Goal: Task Accomplishment & Management: Manage account settings

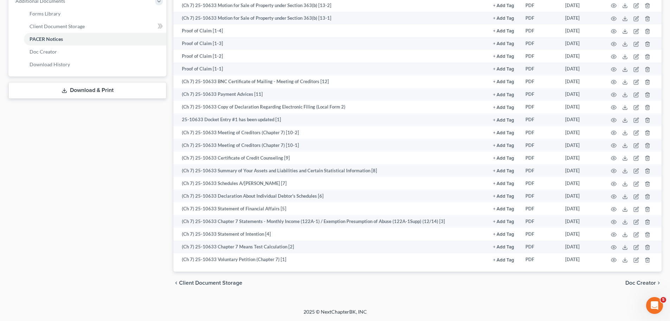
click at [95, 108] on div "Case Dashboard Payments Invoices Payments Payments Credit Report Client Profile" at bounding box center [87, 34] width 165 height 520
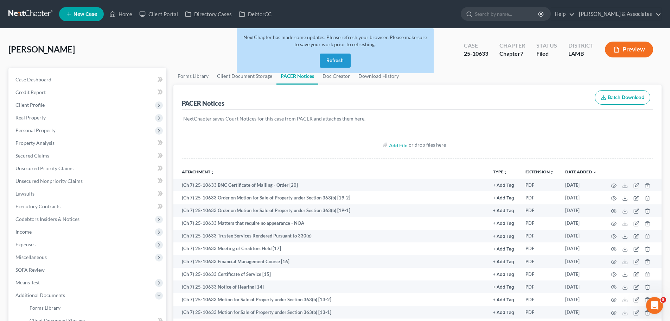
click at [21, 18] on link at bounding box center [30, 14] width 45 height 13
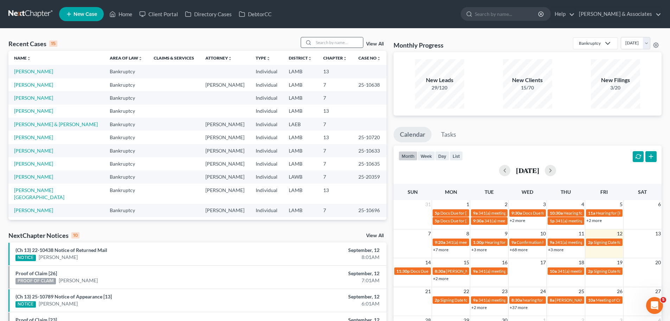
click at [321, 43] on input "search" at bounding box center [338, 42] width 49 height 10
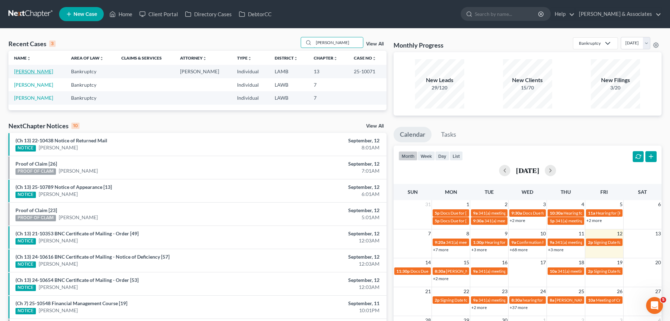
type input "[PERSON_NAME]"
click at [28, 74] on link "[PERSON_NAME]" at bounding box center [33, 71] width 39 height 6
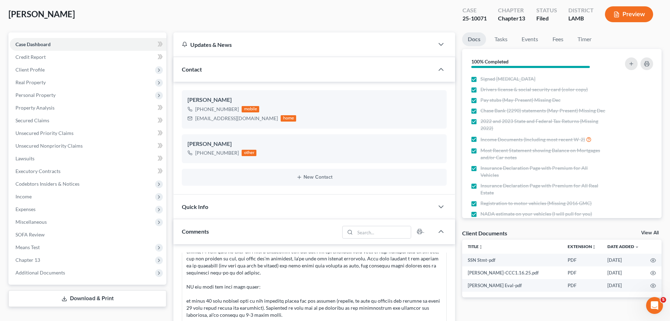
scroll to position [176, 0]
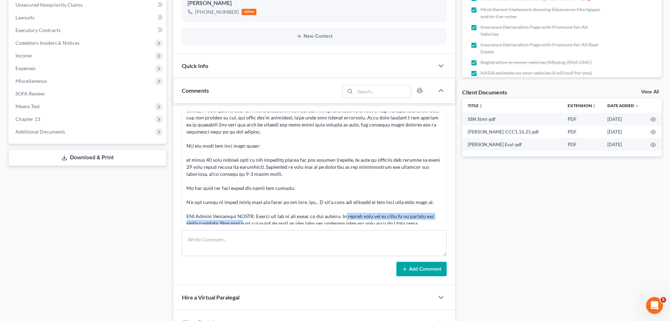
drag, startPoint x: 240, startPoint y: 191, endPoint x: 344, endPoint y: 191, distance: 104.1
click at [344, 191] on div at bounding box center [314, 163] width 256 height 169
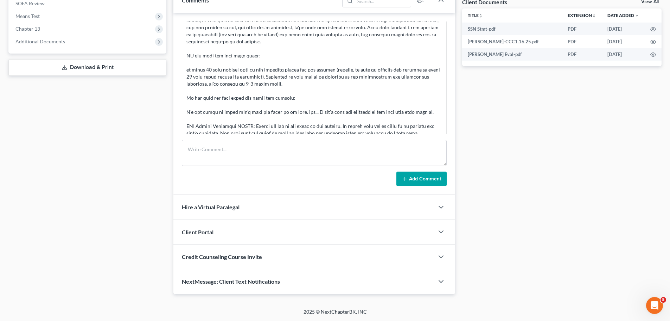
scroll to position [125, 0]
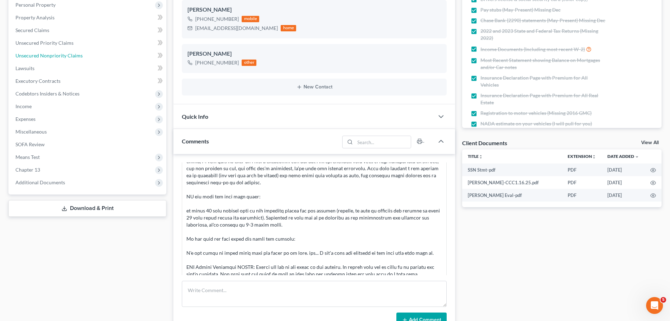
click at [43, 59] on link "Unsecured Nonpriority Claims" at bounding box center [88, 55] width 157 height 13
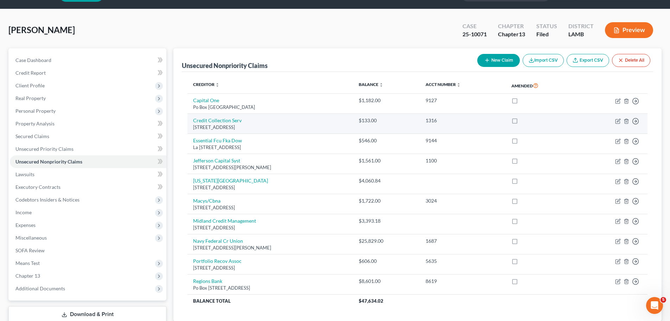
scroll to position [35, 0]
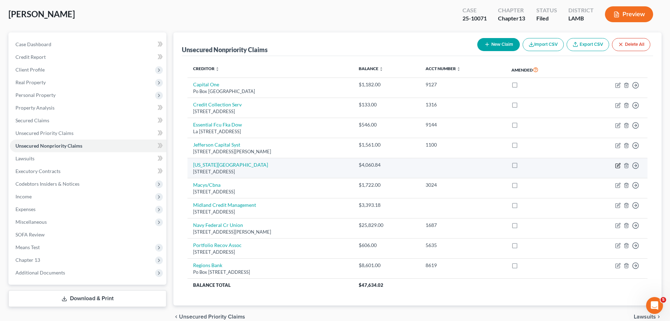
click at [619, 166] on icon "button" at bounding box center [618, 166] width 6 height 6
select select "19"
select select "9"
select select "0"
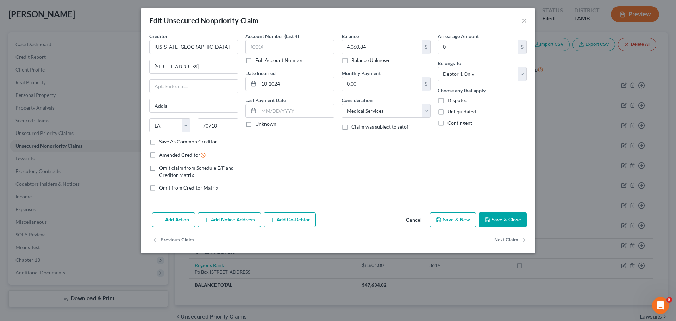
click at [526, 17] on div "Edit Unsecured Nonpriority Claim ×" at bounding box center [338, 20] width 394 height 24
click at [521, 22] on div "Edit Unsecured Nonpriority Claim ×" at bounding box center [338, 20] width 394 height 24
click at [522, 24] on button "×" at bounding box center [523, 20] width 5 height 8
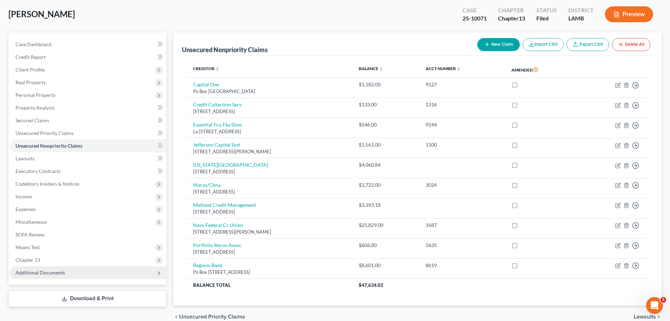
click at [29, 276] on span "Additional Documents" at bounding box center [88, 272] width 157 height 13
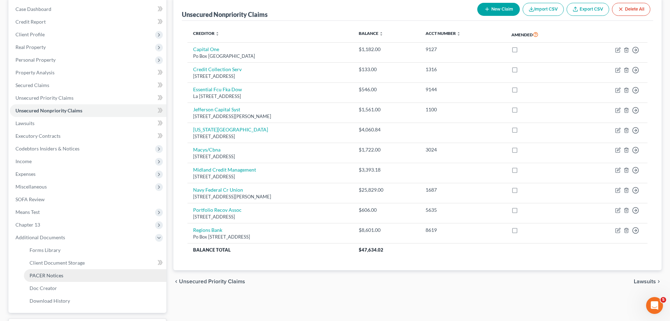
click at [53, 275] on span "PACER Notices" at bounding box center [47, 275] width 34 height 6
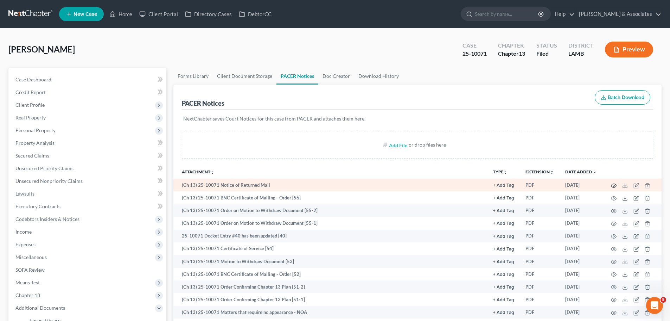
click at [613, 186] on circle "button" at bounding box center [613, 185] width 1 height 1
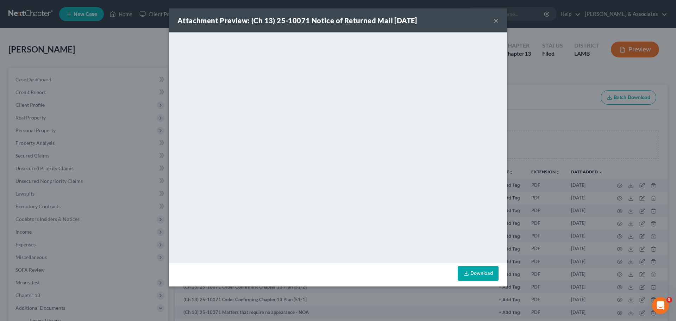
click at [496, 21] on button "×" at bounding box center [495, 20] width 5 height 8
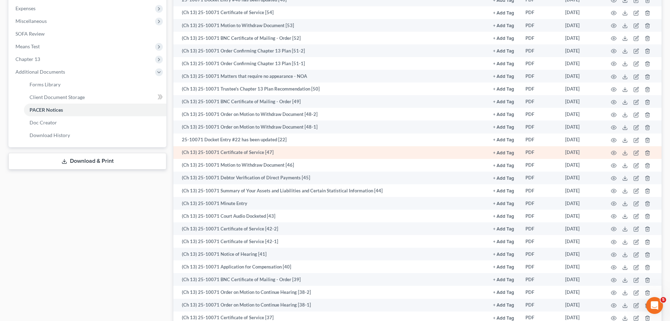
scroll to position [246, 0]
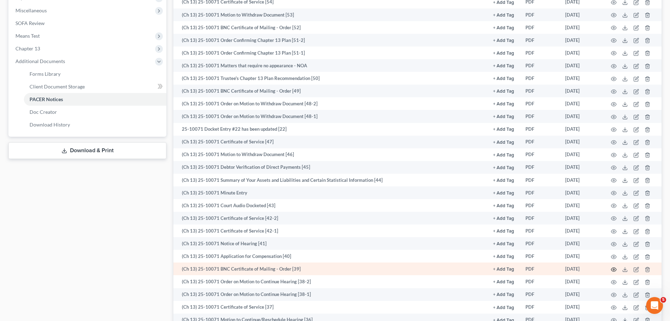
click at [615, 270] on icon "button" at bounding box center [614, 269] width 6 height 6
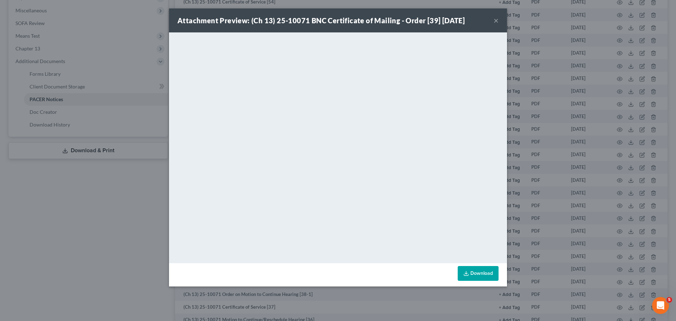
click at [493, 19] on button "×" at bounding box center [495, 20] width 5 height 8
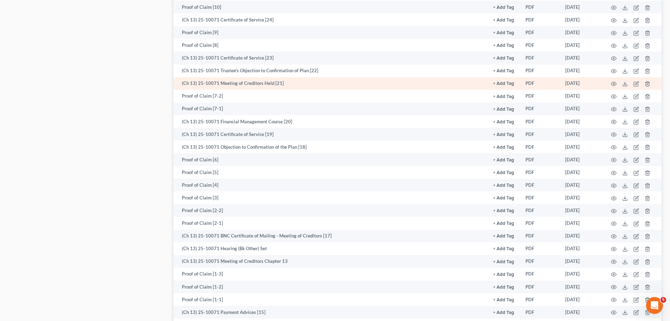
scroll to position [889, 0]
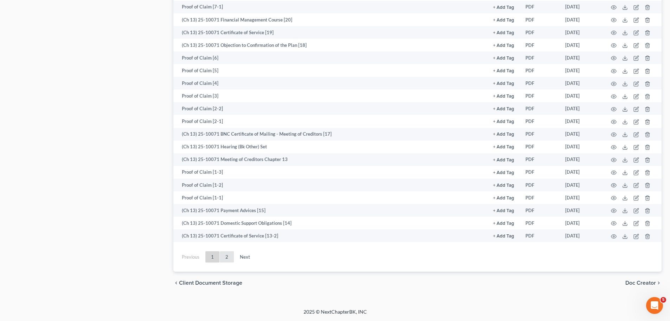
click at [226, 256] on link "2" at bounding box center [227, 256] width 14 height 11
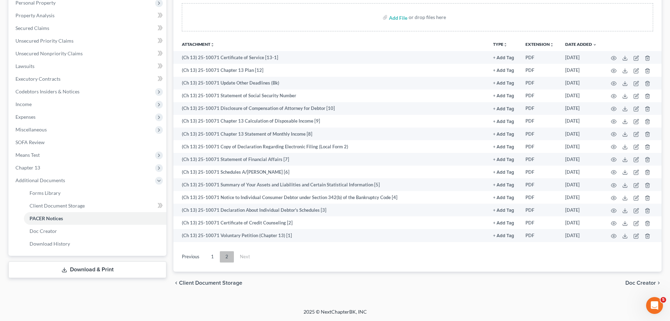
scroll to position [127, 0]
click at [210, 255] on link "1" at bounding box center [212, 256] width 14 height 11
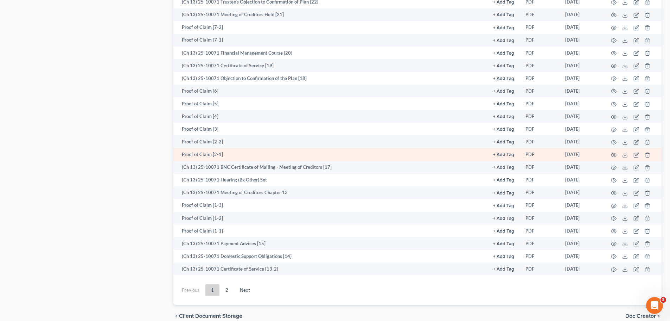
scroll to position [889, 0]
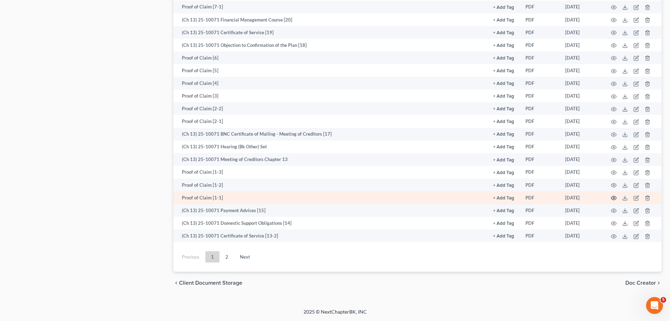
click at [612, 199] on icon "button" at bounding box center [614, 198] width 6 height 6
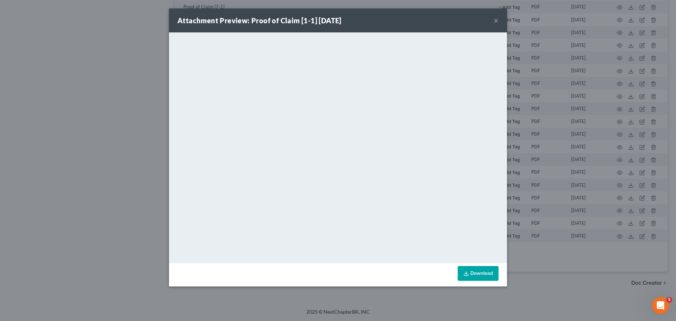
click at [494, 20] on button "×" at bounding box center [495, 20] width 5 height 8
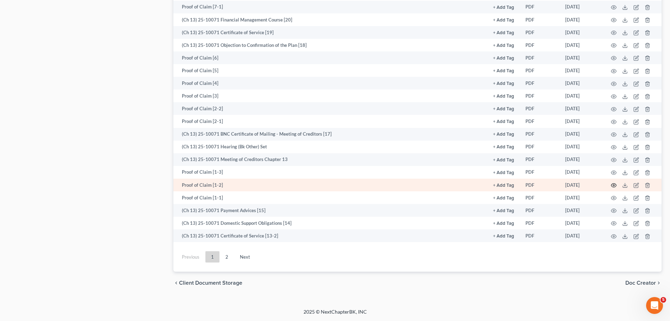
click at [614, 185] on icon "button" at bounding box center [614, 185] width 6 height 6
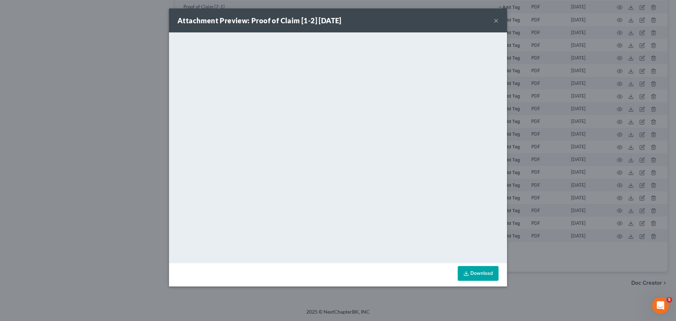
click at [498, 19] on button "×" at bounding box center [495, 20] width 5 height 8
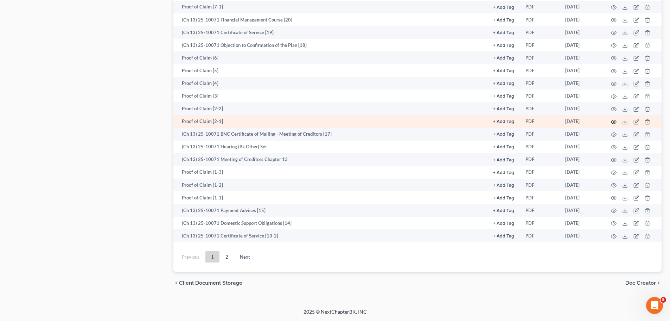
click at [615, 121] on icon "button" at bounding box center [614, 122] width 6 height 6
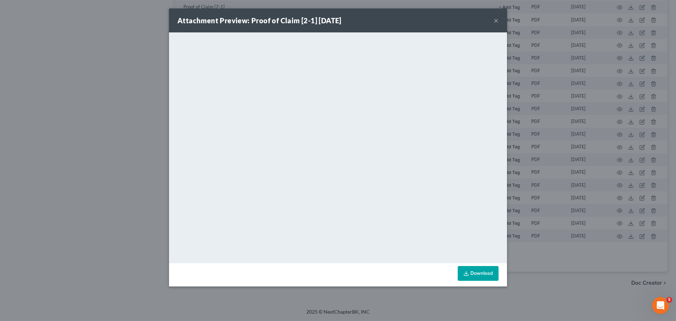
click at [495, 21] on button "×" at bounding box center [495, 20] width 5 height 8
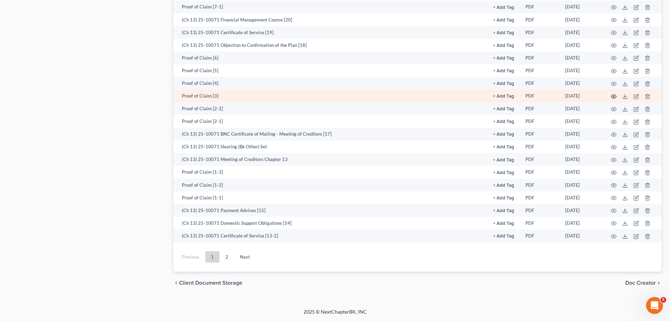
click at [614, 96] on icon "button" at bounding box center [614, 97] width 6 height 6
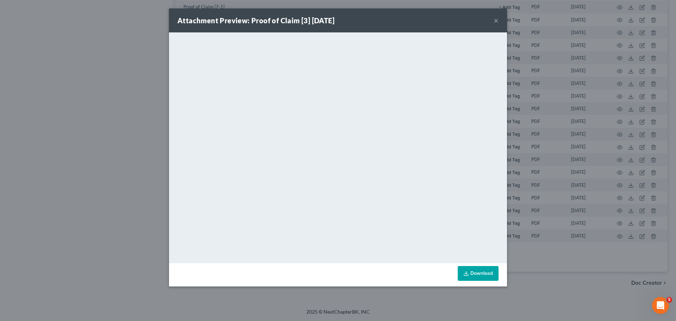
click at [495, 23] on button "×" at bounding box center [495, 20] width 5 height 8
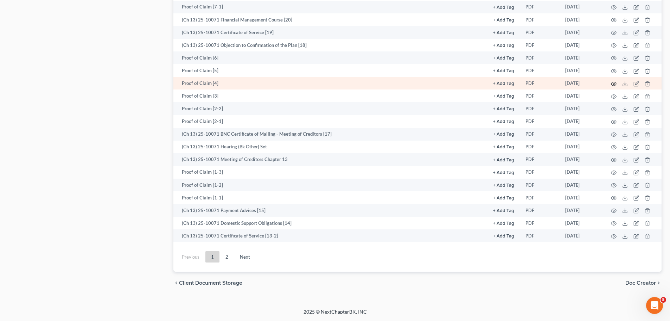
click at [614, 84] on circle "button" at bounding box center [613, 83] width 1 height 1
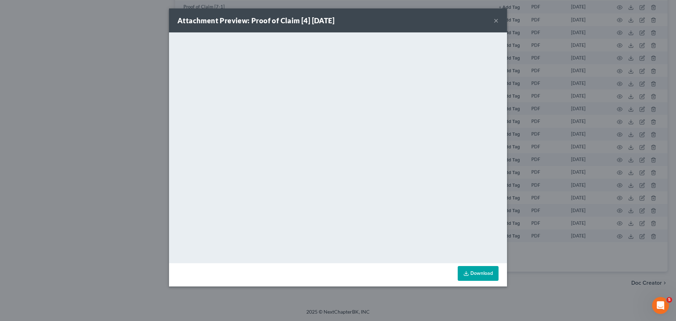
click at [494, 20] on button "×" at bounding box center [495, 20] width 5 height 8
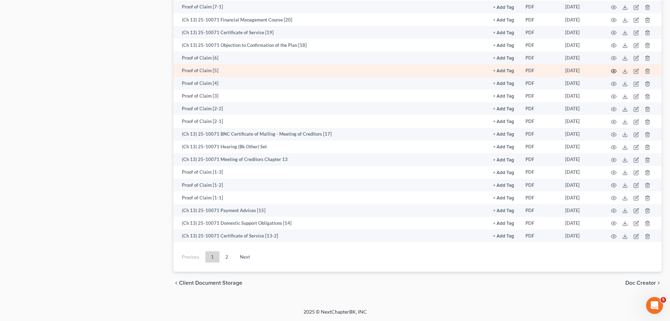
click at [616, 70] on icon "button" at bounding box center [614, 71] width 5 height 4
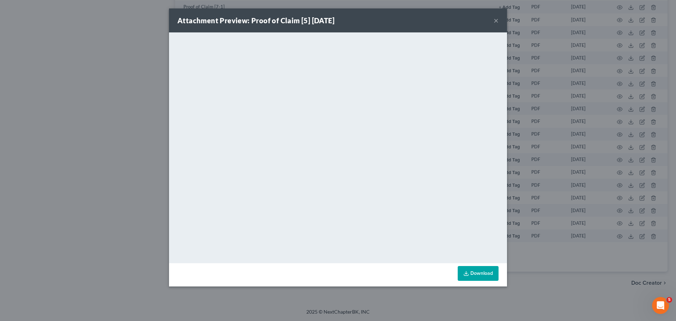
click at [497, 24] on button "×" at bounding box center [495, 20] width 5 height 8
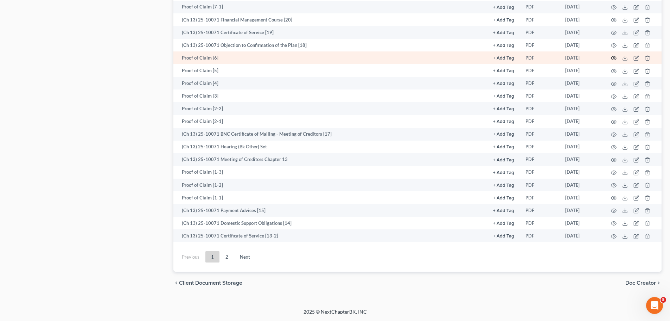
click at [615, 57] on icon "button" at bounding box center [614, 58] width 6 height 6
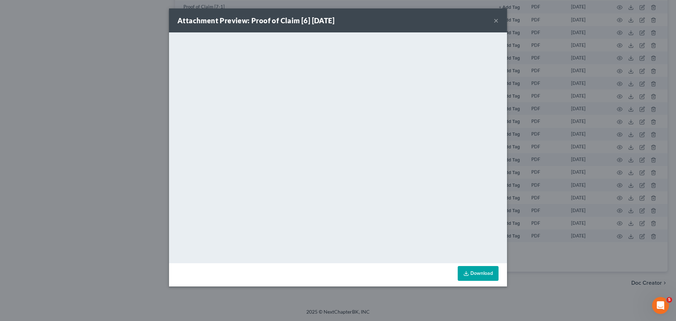
click at [495, 23] on button "×" at bounding box center [495, 20] width 5 height 8
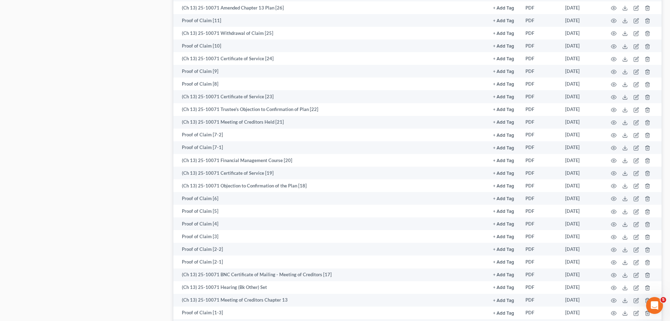
scroll to position [748, 0]
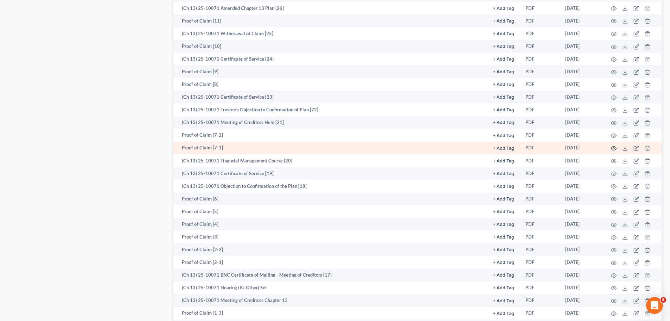
click at [615, 147] on icon "button" at bounding box center [614, 148] width 6 height 6
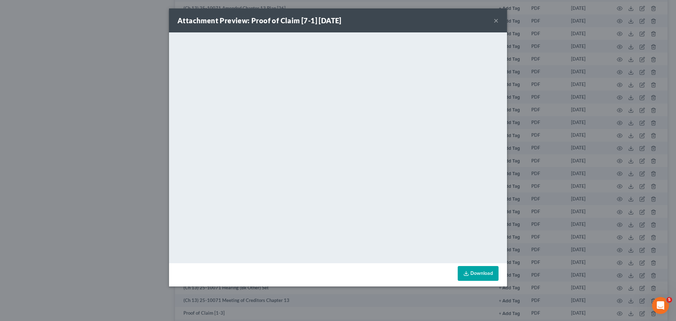
click at [496, 23] on button "×" at bounding box center [495, 20] width 5 height 8
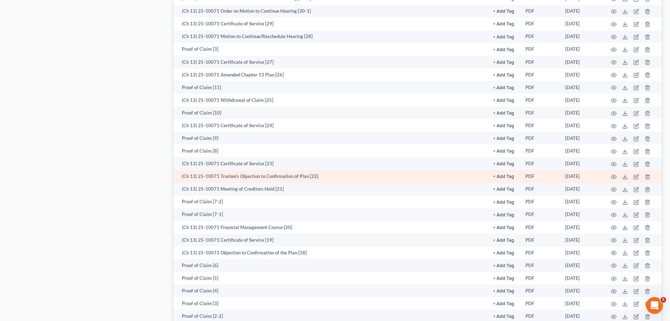
scroll to position [678, 0]
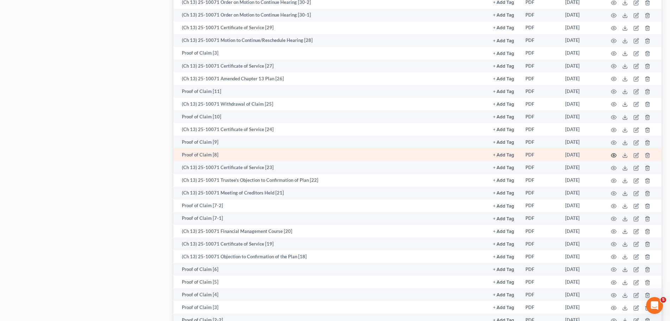
click at [616, 155] on icon "button" at bounding box center [614, 155] width 5 height 4
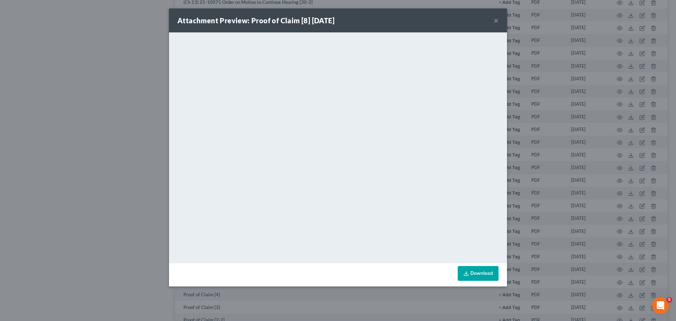
click at [494, 21] on button "×" at bounding box center [495, 20] width 5 height 8
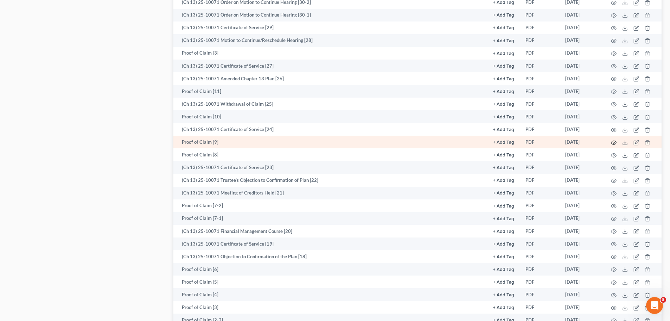
click at [612, 143] on icon "button" at bounding box center [614, 143] width 6 height 6
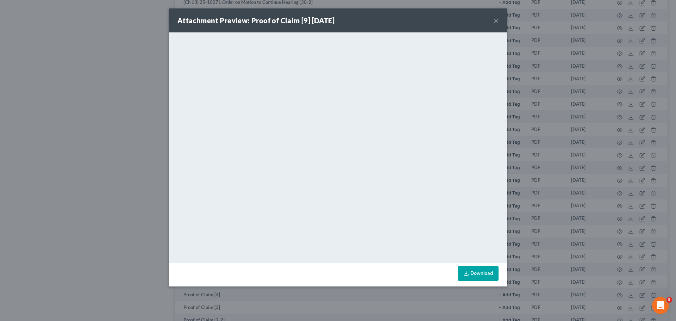
click at [494, 25] on button "×" at bounding box center [495, 20] width 5 height 8
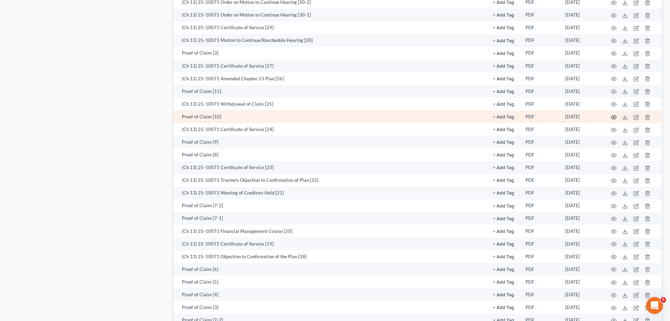
click at [616, 117] on icon "button" at bounding box center [614, 117] width 6 height 6
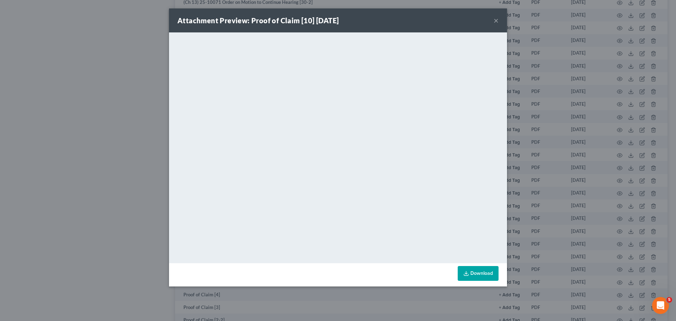
click at [495, 19] on button "×" at bounding box center [495, 20] width 5 height 8
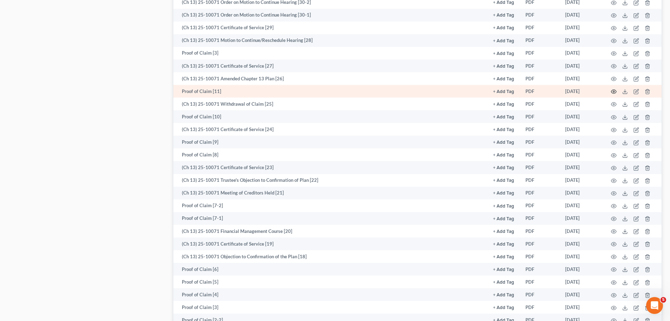
click at [615, 93] on icon "button" at bounding box center [614, 92] width 5 height 4
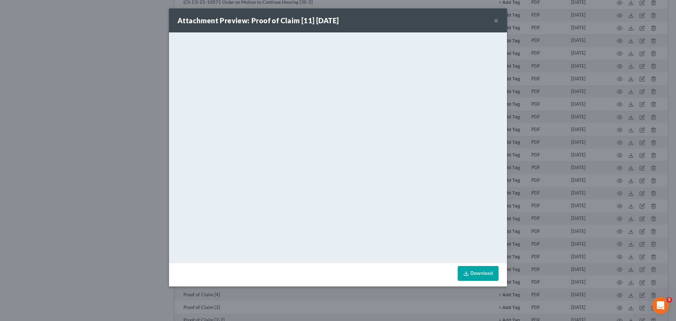
click at [496, 25] on div "Attachment Preview: Proof of Claim [11] 04/10/2025 ×" at bounding box center [338, 20] width 338 height 24
click at [496, 22] on button "×" at bounding box center [495, 20] width 5 height 8
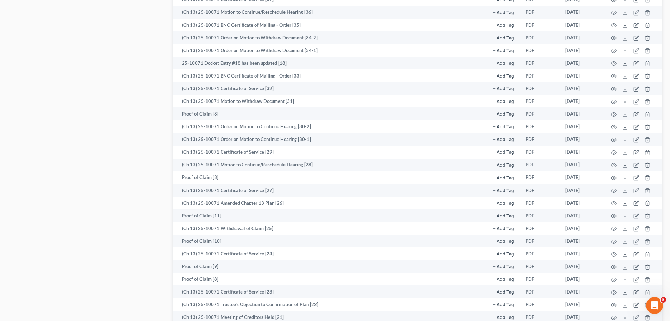
scroll to position [537, 0]
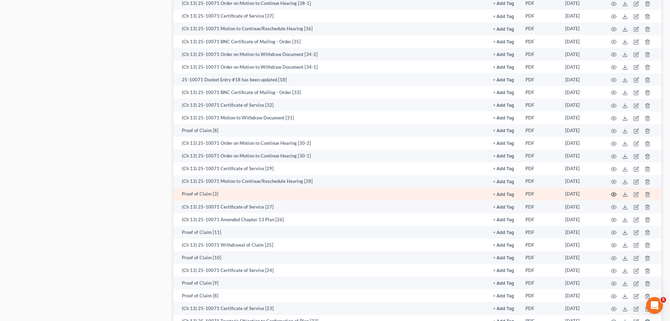
click at [615, 195] on icon "button" at bounding box center [614, 194] width 6 height 6
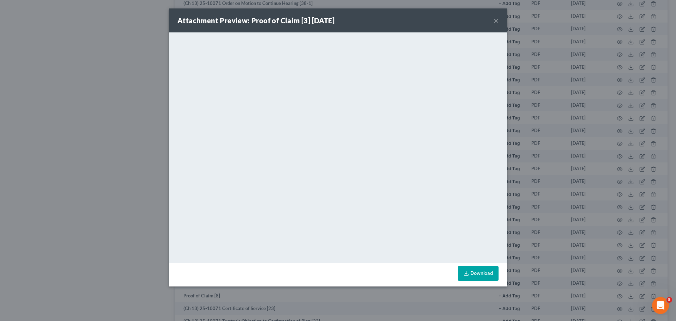
click at [493, 18] on button "×" at bounding box center [495, 20] width 5 height 8
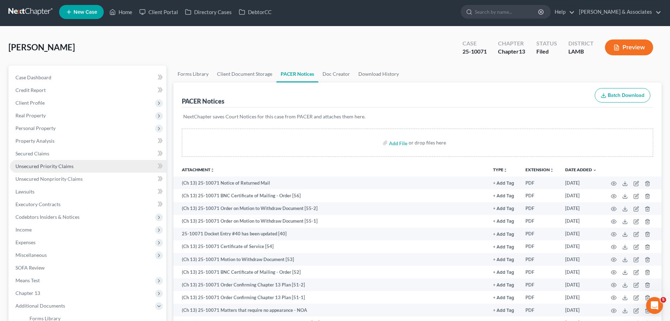
scroll to position [0, 0]
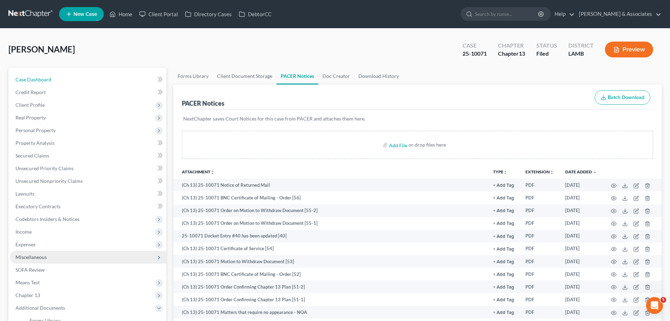
drag, startPoint x: 72, startPoint y: 80, endPoint x: 71, endPoint y: 256, distance: 176.3
click at [72, 80] on link "Case Dashboard" at bounding box center [88, 79] width 157 height 13
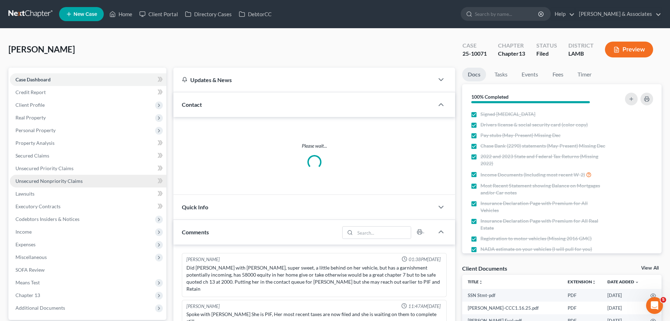
click at [50, 179] on span "Unsecured Nonpriority Claims" at bounding box center [48, 181] width 67 height 6
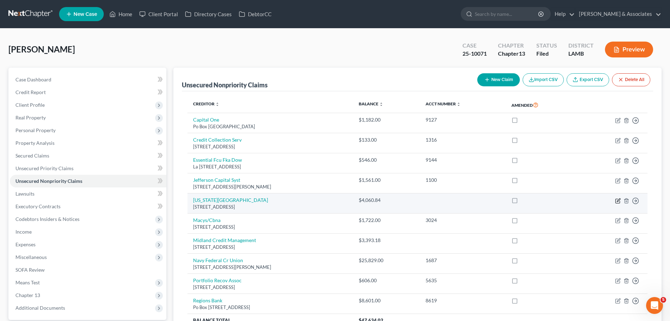
click at [616, 200] on icon "button" at bounding box center [618, 200] width 4 height 4
select select "19"
select select "9"
select select "0"
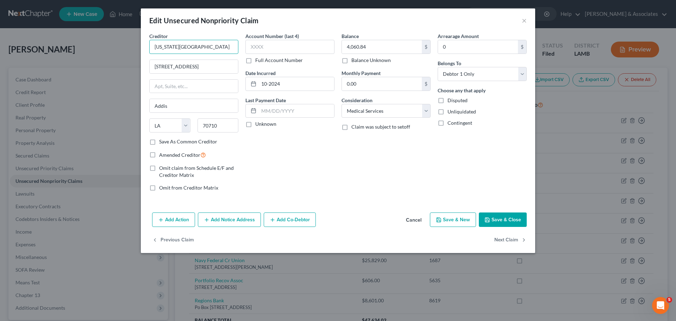
drag, startPoint x: 219, startPoint y: 48, endPoint x: 145, endPoint y: 47, distance: 74.3
click at [145, 47] on div "Creditor * Louisiana Dental Center 6572 La Hwy 1 S Addis State AL AK AR AZ CA C…" at bounding box center [338, 120] width 394 height 177
click at [203, 65] on input "6572 La Hwy 1 S" at bounding box center [194, 66] width 88 height 13
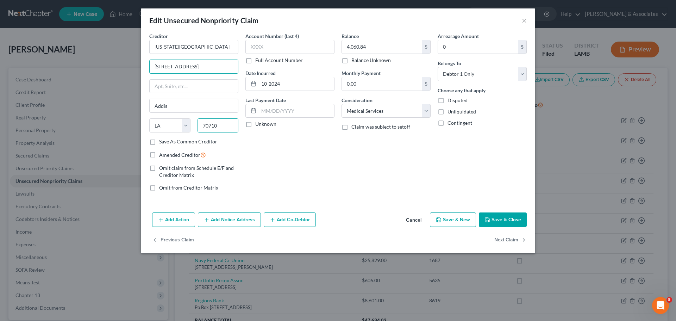
click at [215, 128] on input "70710" at bounding box center [217, 125] width 41 height 14
click at [523, 21] on button "×" at bounding box center [523, 20] width 5 height 8
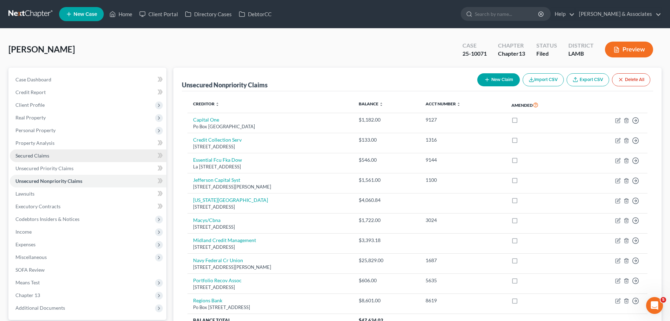
click at [34, 153] on span "Secured Claims" at bounding box center [32, 155] width 34 height 6
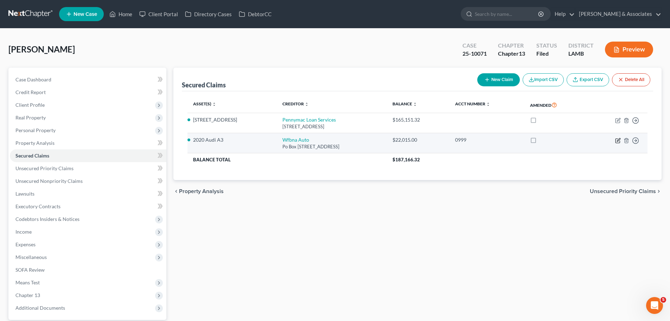
click at [618, 139] on icon "button" at bounding box center [618, 141] width 6 height 6
select select "4"
select select "2"
select select "4"
select select "0"
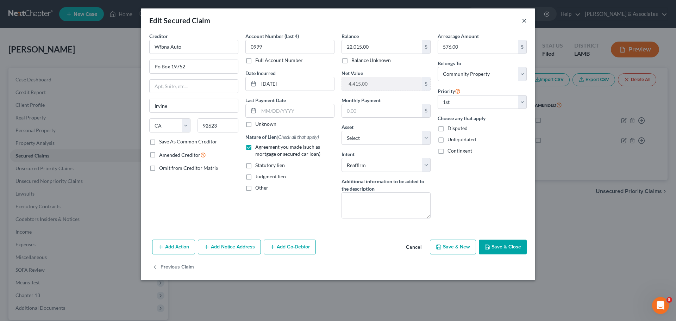
click at [523, 18] on button "×" at bounding box center [523, 20] width 5 height 8
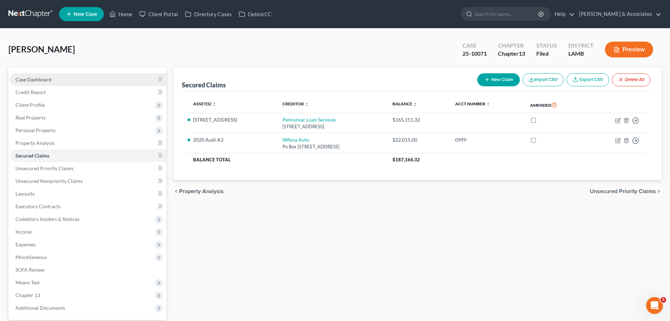
drag, startPoint x: 90, startPoint y: 75, endPoint x: 147, endPoint y: 81, distance: 56.9
click at [90, 75] on link "Case Dashboard" at bounding box center [88, 79] width 157 height 13
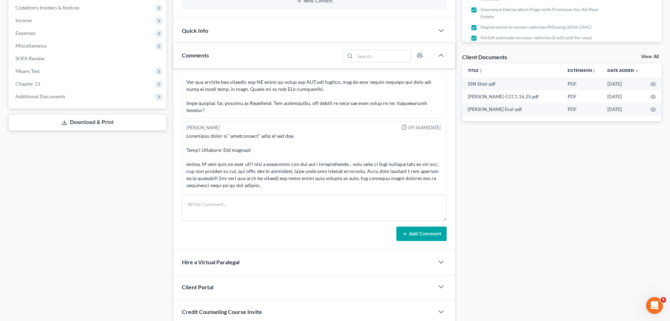
scroll to position [2203, 0]
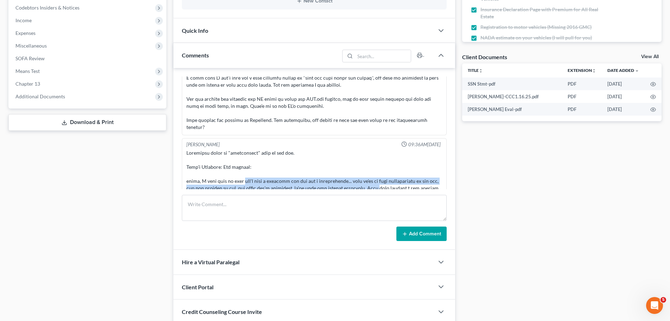
drag, startPoint x: 239, startPoint y: 154, endPoint x: 376, endPoint y: 158, distance: 137.3
click at [376, 158] on div at bounding box center [314, 233] width 256 height 169
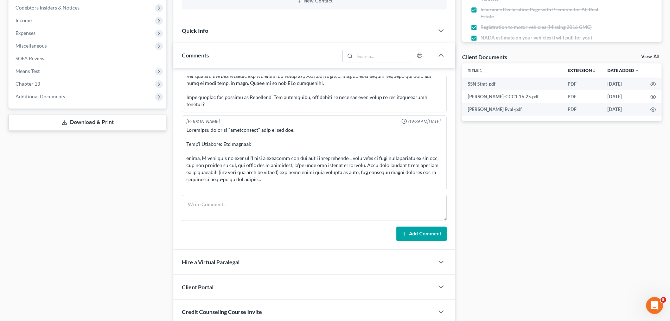
scroll to position [2238, 0]
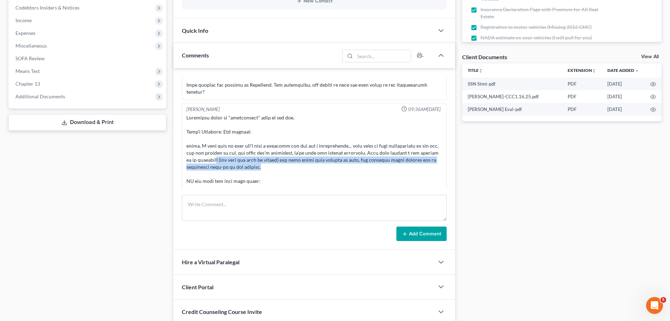
drag, startPoint x: 213, startPoint y: 129, endPoint x: 416, endPoint y: 136, distance: 203.5
click at [416, 136] on div at bounding box center [314, 198] width 256 height 169
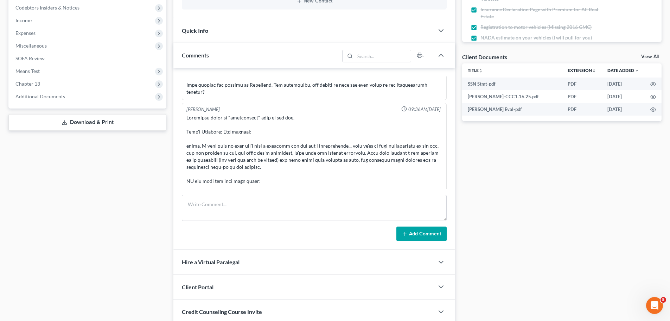
scroll to position [2273, 0]
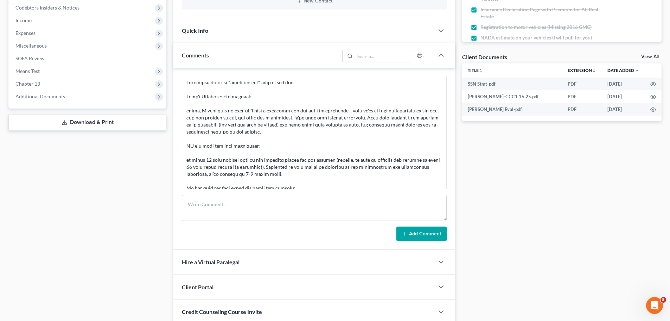
click at [186, 134] on div at bounding box center [314, 163] width 259 height 172
drag, startPoint x: 189, startPoint y: 160, endPoint x: 265, endPoint y: 160, distance: 76.0
click at [265, 160] on div at bounding box center [314, 163] width 256 height 169
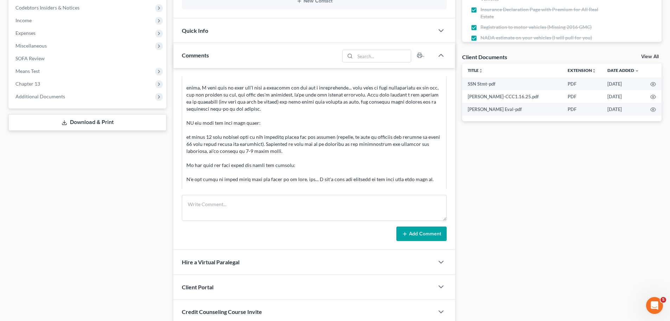
scroll to position [2308, 0]
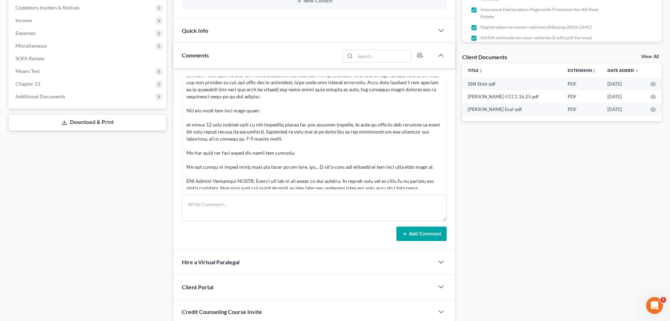
click at [313, 140] on div at bounding box center [314, 128] width 256 height 169
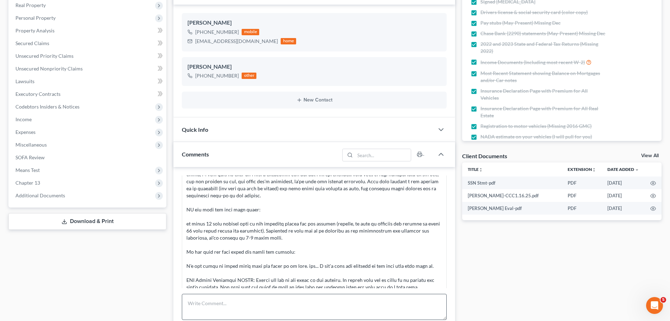
scroll to position [246, 0]
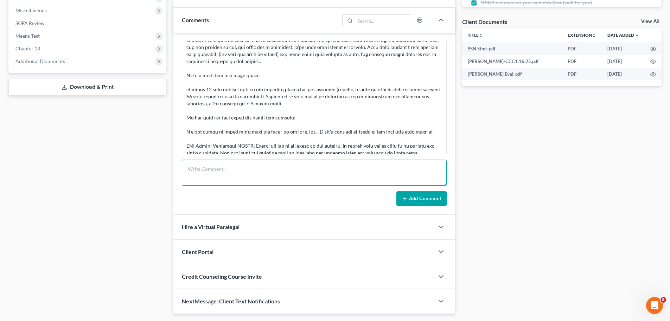
click at [373, 164] on textarea at bounding box center [314, 172] width 265 height 26
paste textarea "Hello, last week I took my daughter to her dentist appointment and I was told t…"
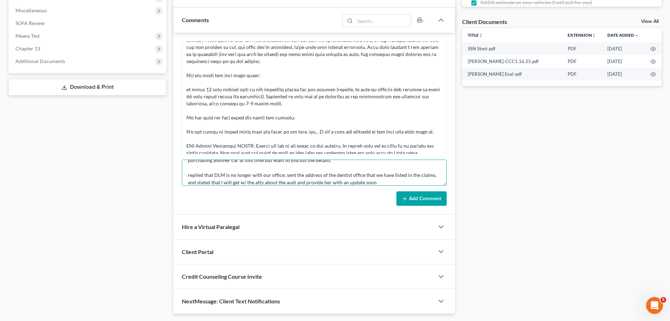
scroll to position [46, 0]
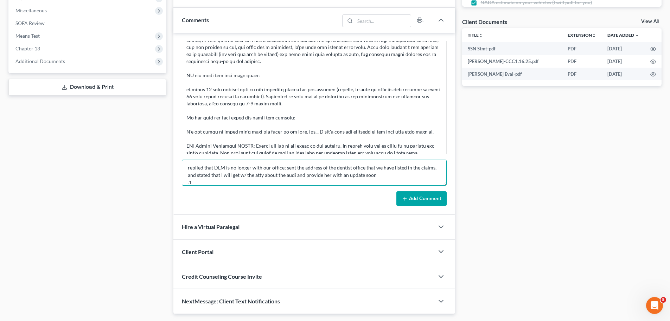
type textarea "email from client "Hello, last week I took my daughter to her dentist appointme…"
click at [412, 196] on button "Add Comment" at bounding box center [422, 198] width 50 height 15
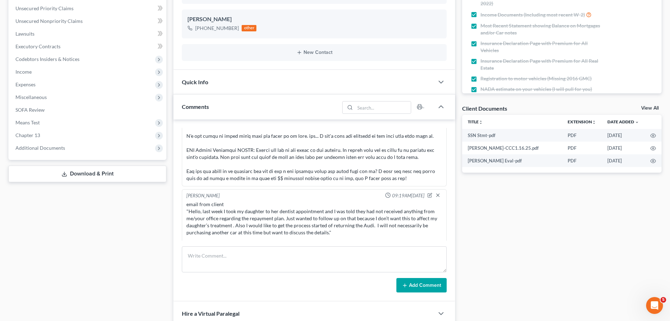
scroll to position [0, 0]
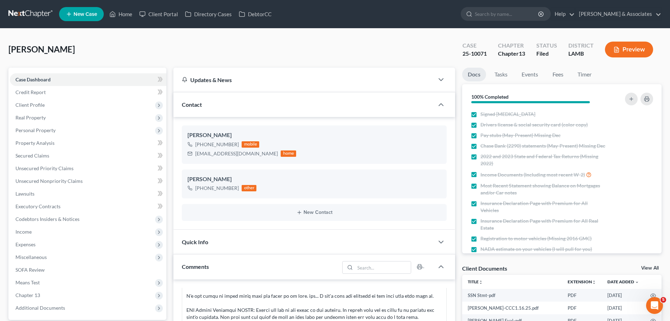
click at [19, 12] on link at bounding box center [30, 14] width 45 height 13
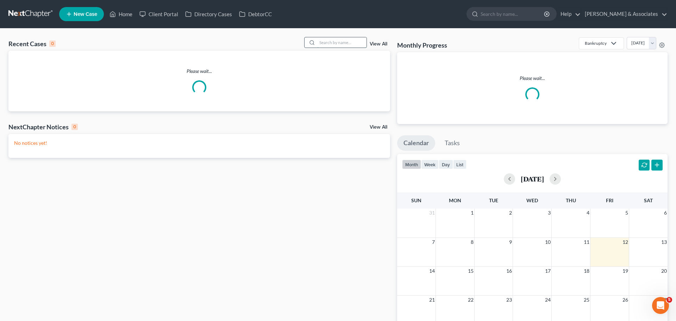
click at [345, 44] on input "search" at bounding box center [341, 42] width 49 height 10
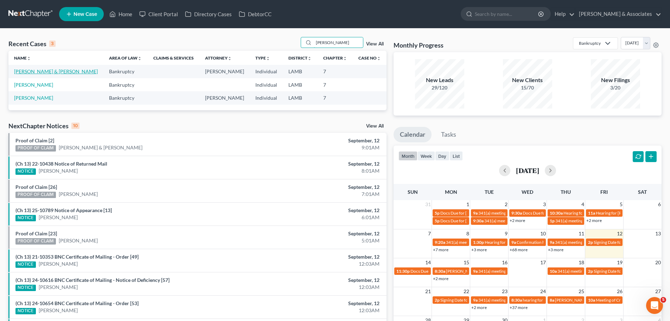
type input "bush"
click at [47, 71] on link "[PERSON_NAME] & [PERSON_NAME]" at bounding box center [56, 71] width 84 height 6
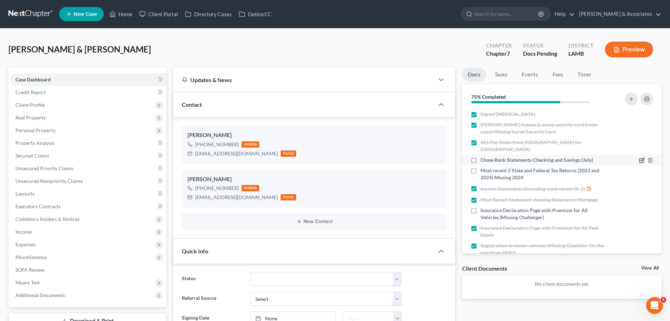
click at [639, 157] on icon "button" at bounding box center [642, 160] width 6 height 6
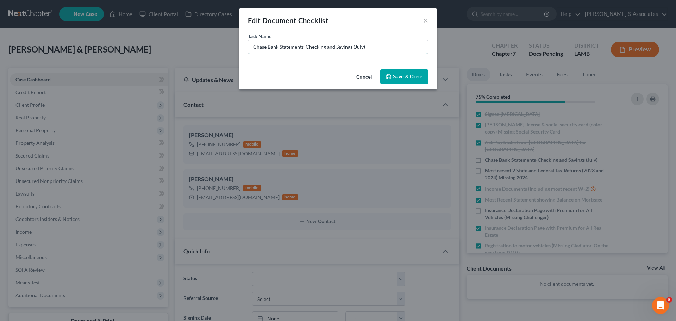
drag, startPoint x: 361, startPoint y: 45, endPoint x: 472, endPoint y: 36, distance: 111.2
click at [363, 45] on input "Chase Bank Statements-Checking and Savings (July)" at bounding box center [337, 46] width 179 height 13
type input "Chase Bank Statements-Checking and Savings (July, August)"
click at [411, 70] on button "Save & Close" at bounding box center [404, 76] width 48 height 15
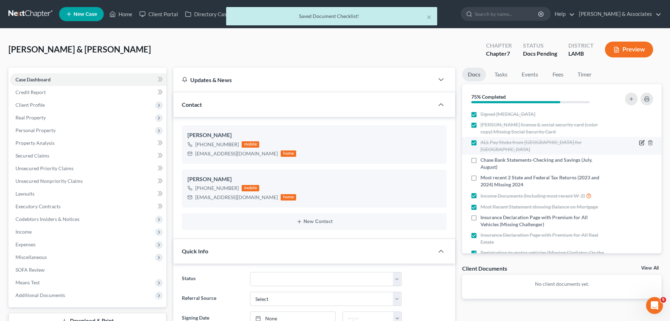
click at [639, 143] on icon "button" at bounding box center [642, 143] width 6 height 6
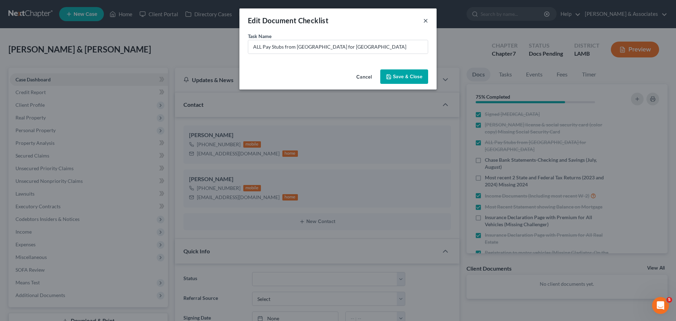
click at [425, 18] on button "×" at bounding box center [425, 20] width 5 height 8
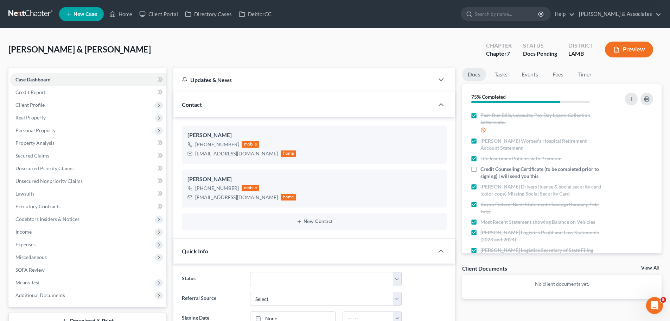
scroll to position [211, 0]
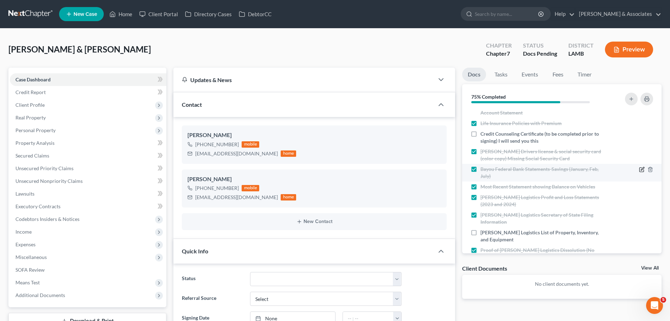
click at [641, 167] on icon "button" at bounding box center [642, 168] width 3 height 3
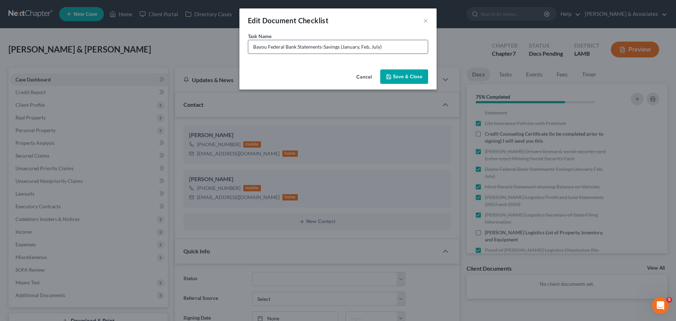
drag, startPoint x: 379, startPoint y: 46, endPoint x: 342, endPoint y: 45, distance: 36.6
click at [342, 45] on input "Bayou Federal Bank Statements-Savings (January, Feb, July)" at bounding box center [337, 46] width 179 height 13
type input "Bayou Federal Bank Statements-Savings (August)"
click at [413, 72] on button "Save & Close" at bounding box center [404, 76] width 48 height 15
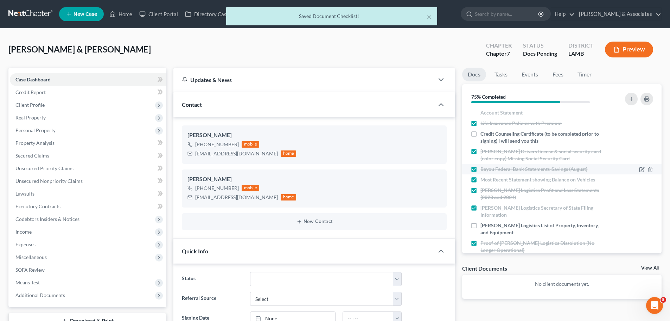
click at [511, 165] on span "Bayou Federal Bank Statements-Savings (August)" at bounding box center [534, 168] width 107 height 7
click at [488, 165] on input "Bayou Federal Bank Statements-Savings (August)" at bounding box center [485, 167] width 5 height 5
checkbox input "false"
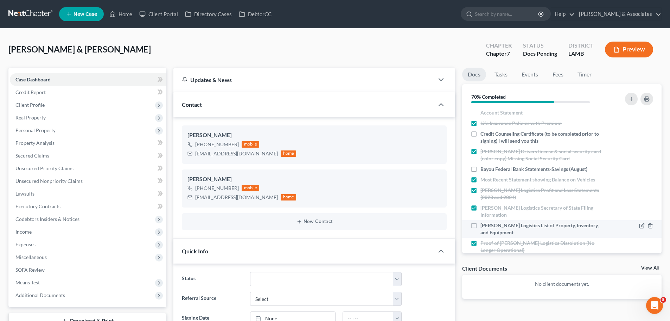
scroll to position [221, 0]
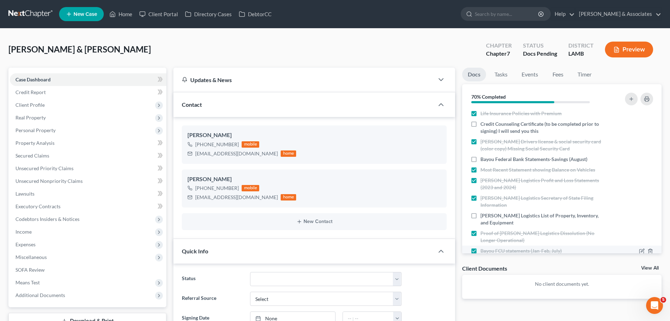
click at [546, 247] on span "Bayou FCU statements (Jan-Feb, July)" at bounding box center [521, 250] width 81 height 7
click at [488, 247] on input "Bayou FCU statements (Jan-Feb, July)" at bounding box center [485, 249] width 5 height 5
checkbox input "false"
click at [639, 248] on icon "button" at bounding box center [642, 251] width 6 height 6
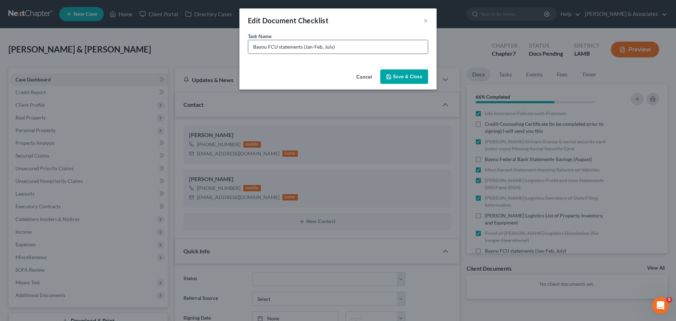
drag, startPoint x: 331, startPoint y: 47, endPoint x: 305, endPoint y: 47, distance: 26.7
click at [305, 47] on input "Bayou FCU statements (Jan-Feb, July)" at bounding box center [337, 46] width 179 height 13
type input "Bayou FCU statements (August)"
click at [405, 75] on button "Save & Close" at bounding box center [404, 76] width 48 height 15
click at [408, 73] on button "Save & Close" at bounding box center [404, 76] width 48 height 15
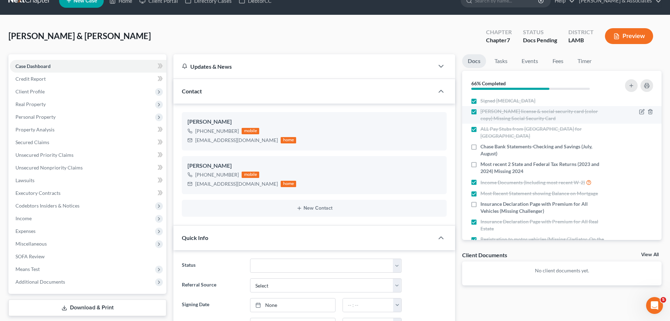
scroll to position [0, 0]
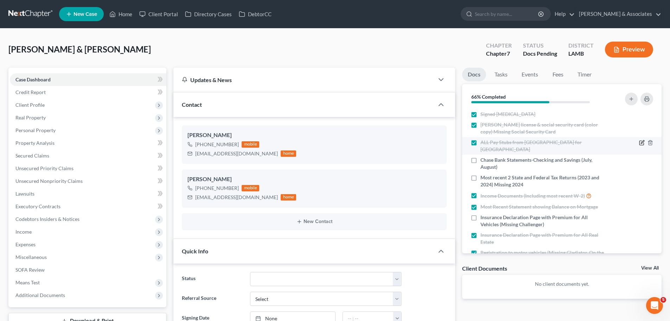
click at [640, 141] on icon "button" at bounding box center [642, 143] width 4 height 4
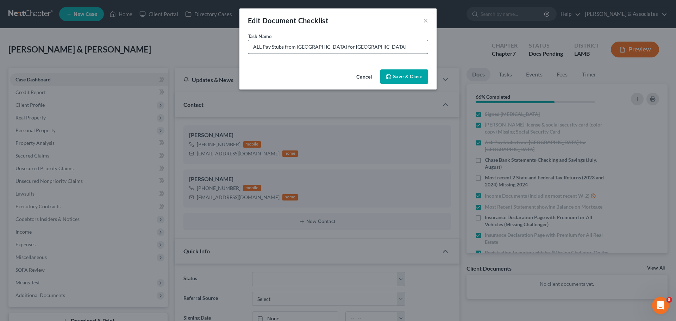
click at [375, 46] on input "ALL Pay Stubs from Children's Hospital for Darcy" at bounding box center [337, 46] width 179 height 13
type input "ALL Pay Stubs from Children's Hospital for Darcy (7.18.25-end of August)"
click at [397, 81] on button "Save & Close" at bounding box center [404, 76] width 48 height 15
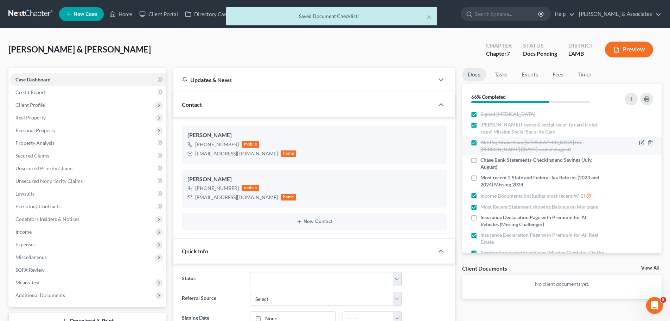
click at [488, 144] on span "ALL Pay Stubs from Children's Hospital for Darcy (7.18.25-end of August)" at bounding box center [543, 146] width 125 height 14
click at [488, 143] on input "ALL Pay Stubs from Children's Hospital for Darcy (7.18.25-end of August)" at bounding box center [485, 141] width 5 height 5
checkbox input "false"
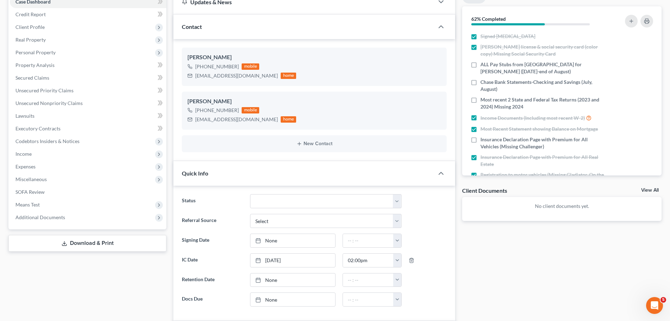
scroll to position [211, 0]
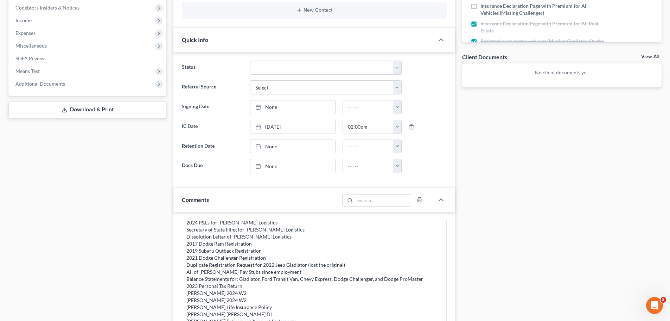
click at [94, 202] on div "Case Dashboard Payments Invoices Payments Payments Credit Report Client Profile" at bounding box center [87, 174] width 165 height 636
click at [21, 47] on span "Miscellaneous" at bounding box center [30, 46] width 31 height 6
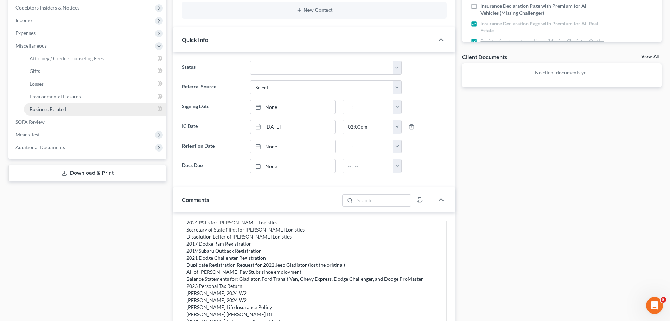
click at [40, 108] on span "Business Related" at bounding box center [48, 109] width 37 height 6
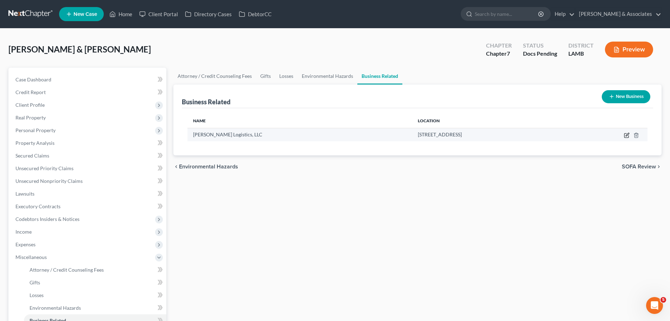
click at [628, 136] on icon "button" at bounding box center [627, 135] width 6 height 6
select select "sole_proprietor"
select select "19"
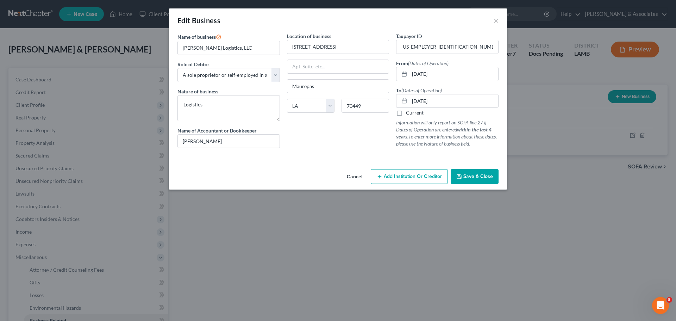
click at [484, 176] on span "Save & Close" at bounding box center [478, 176] width 30 height 6
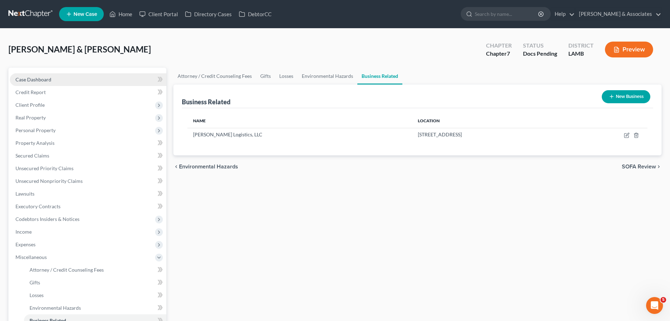
click at [87, 77] on link "Case Dashboard" at bounding box center [88, 79] width 157 height 13
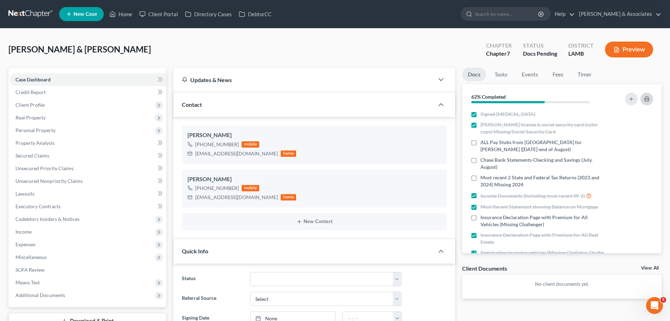
click at [646, 101] on rect "button" at bounding box center [647, 100] width 3 height 2
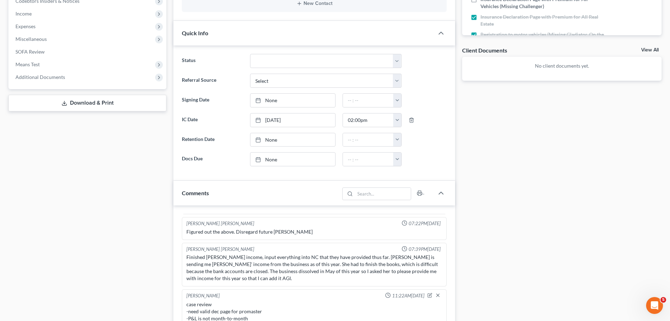
scroll to position [304, 0]
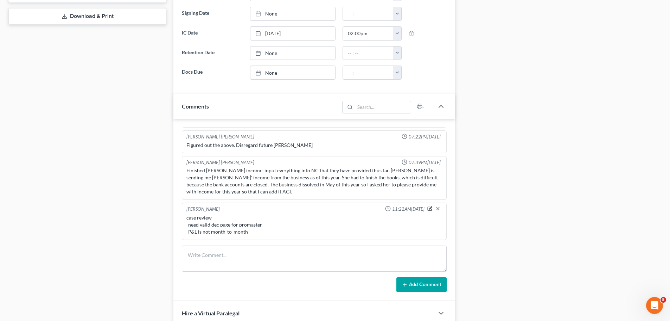
click at [429, 208] on icon "button" at bounding box center [430, 207] width 3 height 3
type textarea "case review -need valid dec page for promaster -P&L is not month-to-month"
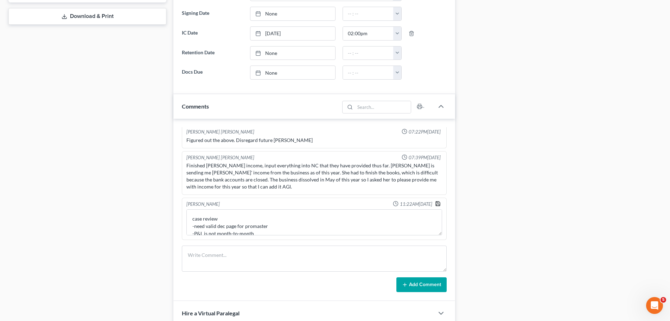
click at [435, 206] on icon "button" at bounding box center [438, 204] width 6 height 6
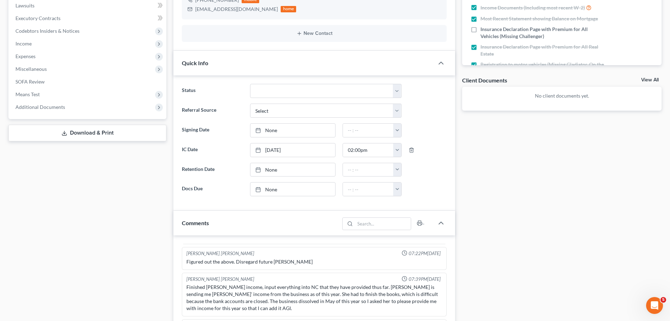
scroll to position [375, 0]
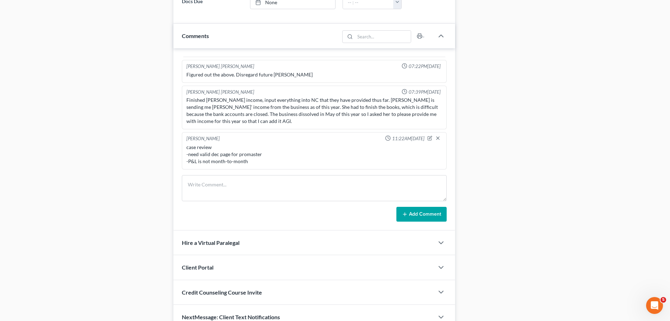
click at [131, 196] on div "Case Dashboard Payments Invoices Payments Payments Credit Report Client Profile" at bounding box center [87, 11] width 165 height 636
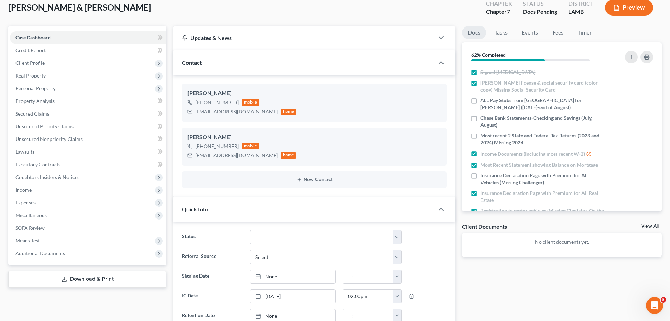
scroll to position [0, 0]
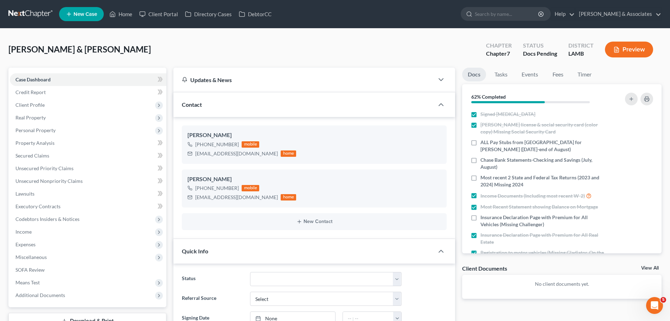
click at [14, 16] on link at bounding box center [30, 14] width 45 height 13
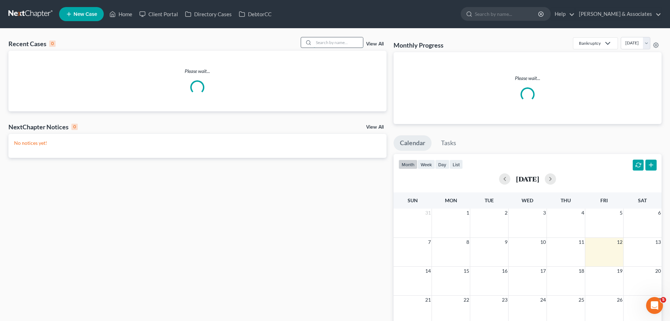
click at [351, 45] on input "search" at bounding box center [338, 42] width 49 height 10
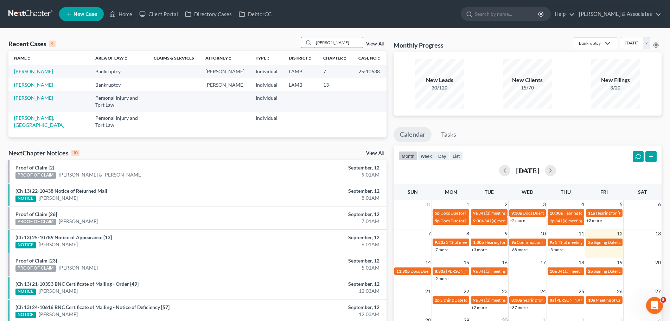
type input "[PERSON_NAME]"
click at [49, 72] on link "[PERSON_NAME]" at bounding box center [33, 71] width 39 height 6
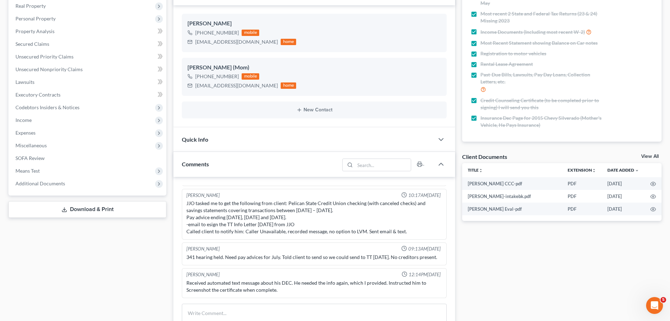
scroll to position [141, 0]
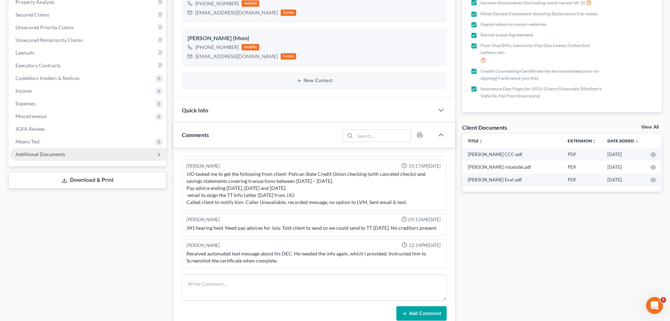
click at [30, 157] on span "Additional Documents" at bounding box center [88, 154] width 157 height 13
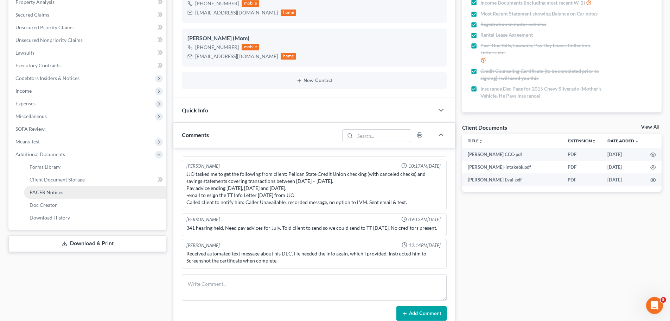
click at [37, 196] on link "PACER Notices" at bounding box center [95, 192] width 142 height 13
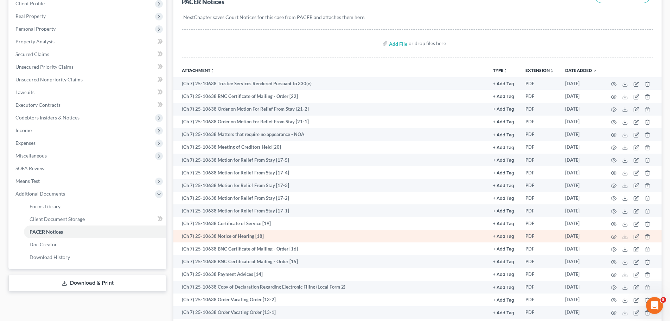
scroll to position [106, 0]
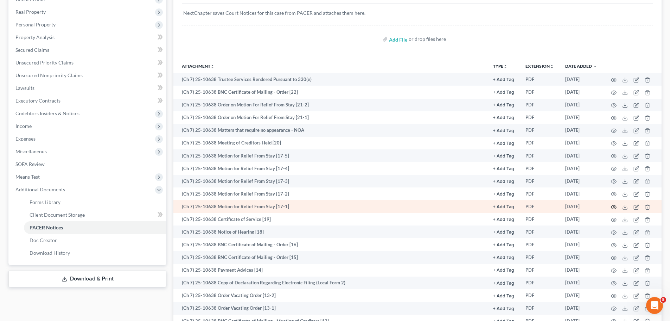
click at [612, 207] on icon "button" at bounding box center [614, 207] width 6 height 6
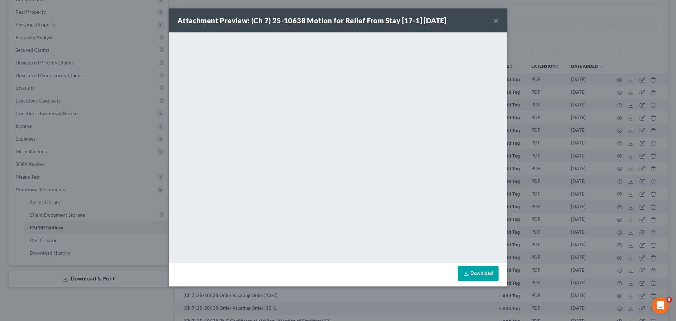
drag, startPoint x: 495, startPoint y: 22, endPoint x: 472, endPoint y: 32, distance: 25.0
click at [495, 22] on button "×" at bounding box center [495, 20] width 5 height 8
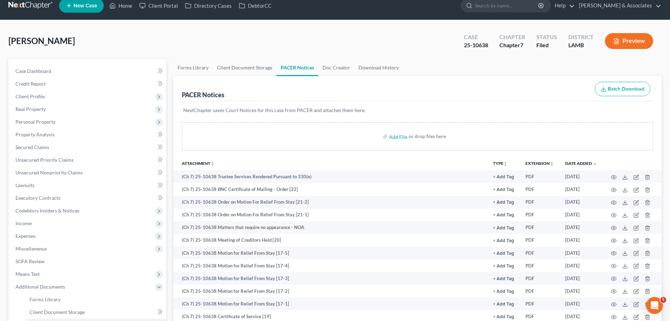
scroll to position [0, 0]
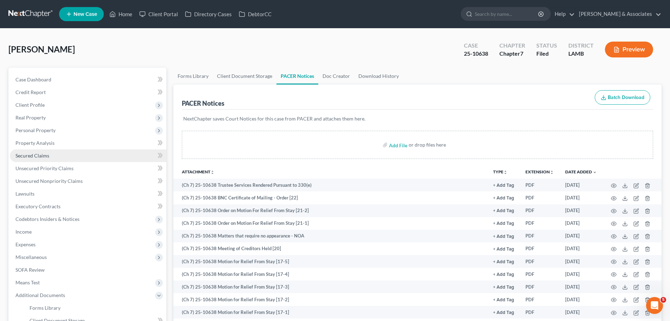
click at [40, 152] on span "Secured Claims" at bounding box center [32, 155] width 34 height 6
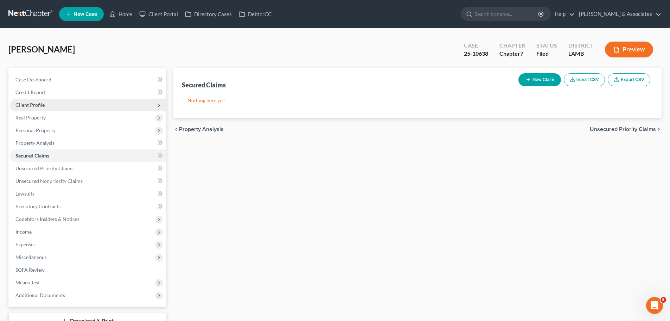
click at [32, 103] on span "Client Profile" at bounding box center [29, 105] width 29 height 6
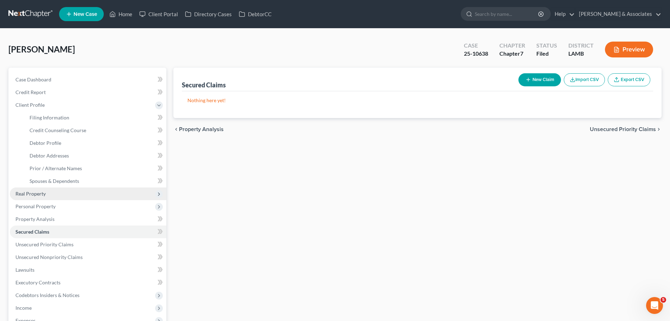
click at [40, 195] on span "Real Property" at bounding box center [30, 193] width 30 height 6
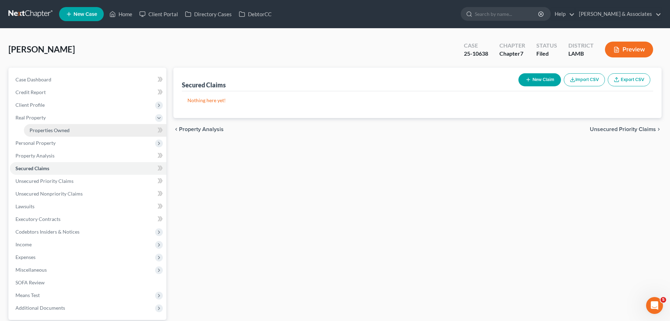
click at [52, 129] on span "Properties Owned" at bounding box center [50, 130] width 40 height 6
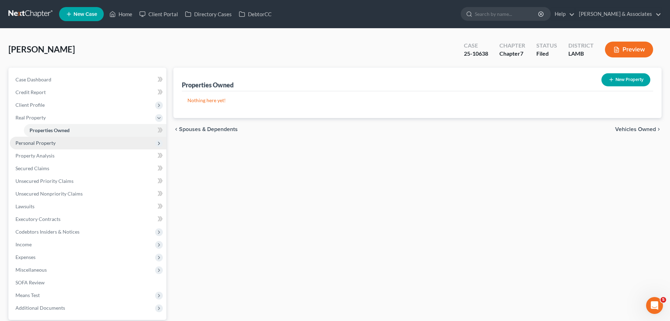
click at [83, 141] on span "Personal Property" at bounding box center [88, 143] width 157 height 13
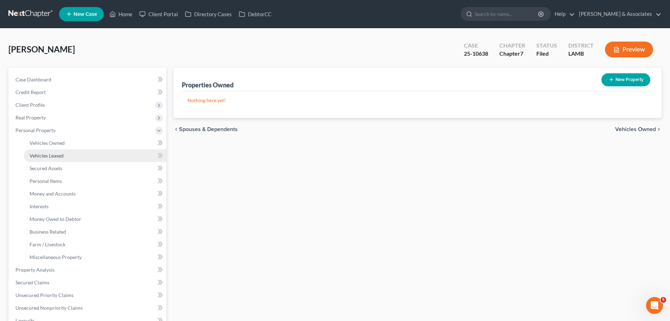
click at [86, 153] on link "Vehicles Leased" at bounding box center [95, 155] width 142 height 13
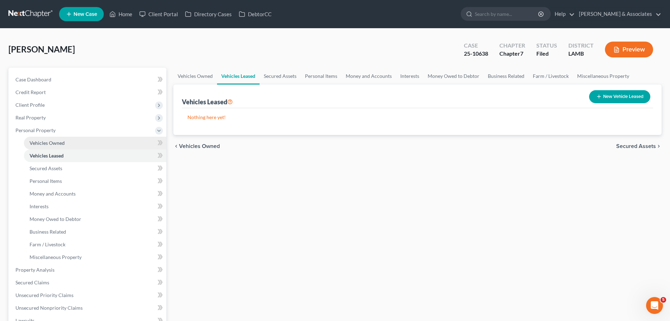
click at [86, 142] on link "Vehicles Owned" at bounding box center [95, 143] width 142 height 13
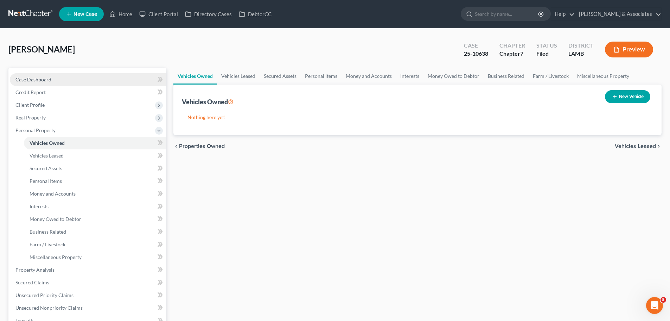
click at [86, 85] on link "Case Dashboard" at bounding box center [88, 79] width 157 height 13
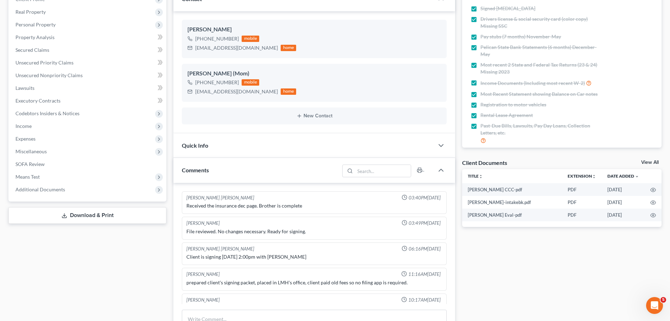
scroll to position [70, 0]
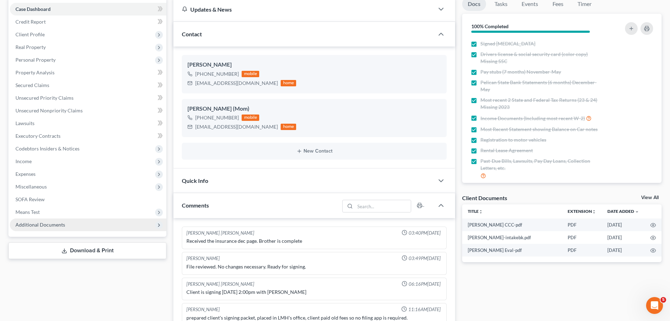
click at [24, 223] on span "Additional Documents" at bounding box center [40, 224] width 50 height 6
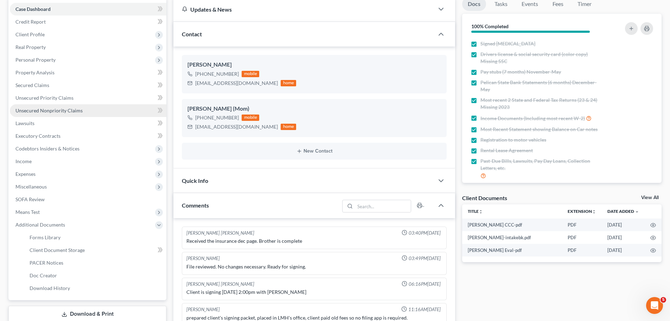
click at [33, 112] on span "Unsecured Nonpriority Claims" at bounding box center [48, 110] width 67 height 6
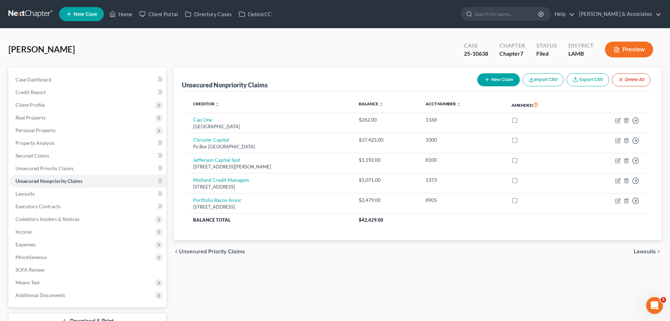
click at [349, 278] on div "Unsecured Nonpriority Claims New Claim Import CSV Export CSV Delete All Credito…" at bounding box center [417, 198] width 495 height 261
click at [46, 156] on span "Secured Claims" at bounding box center [32, 155] width 34 height 6
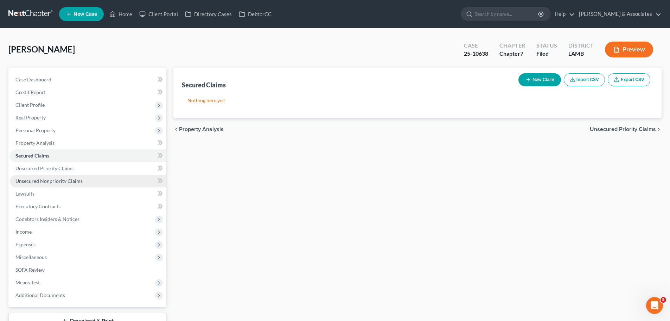
click at [87, 181] on link "Unsecured Nonpriority Claims" at bounding box center [88, 181] width 157 height 13
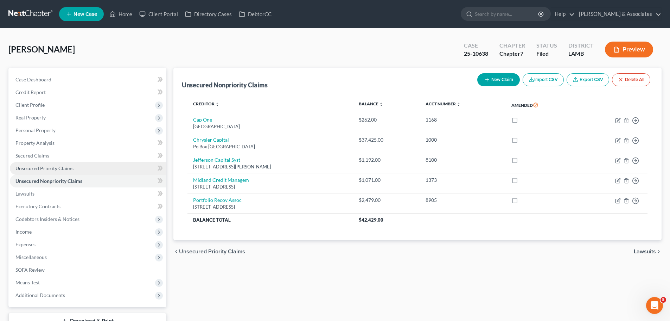
click at [85, 169] on link "Unsecured Priority Claims" at bounding box center [88, 168] width 157 height 13
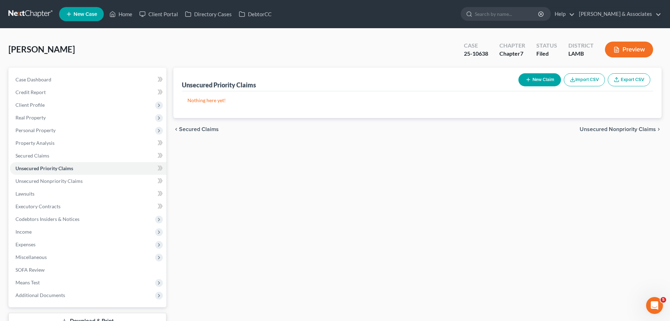
click at [252, 243] on div "Unsecured Priority Claims New Claim Import CSV Export CSV Nothing here yet! Pre…" at bounding box center [417, 198] width 495 height 261
click at [65, 297] on span "Additional Documents" at bounding box center [88, 295] width 157 height 13
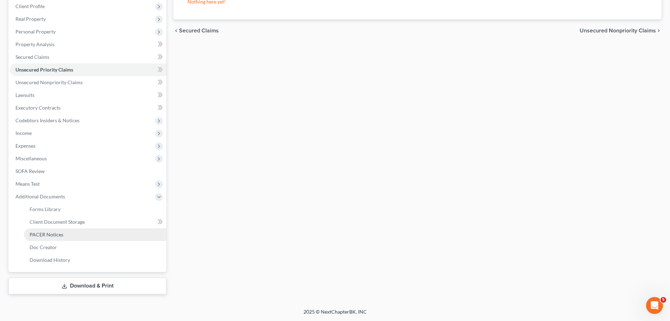
click at [53, 232] on span "PACER Notices" at bounding box center [47, 234] width 34 height 6
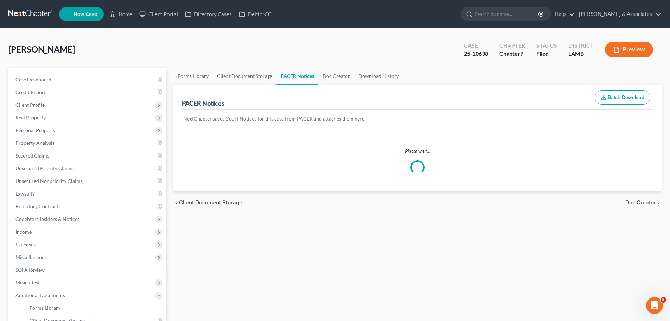
scroll to position [99, 0]
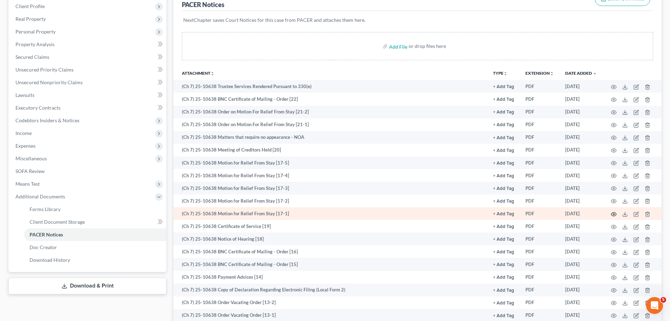
click at [614, 213] on circle "button" at bounding box center [613, 213] width 1 height 1
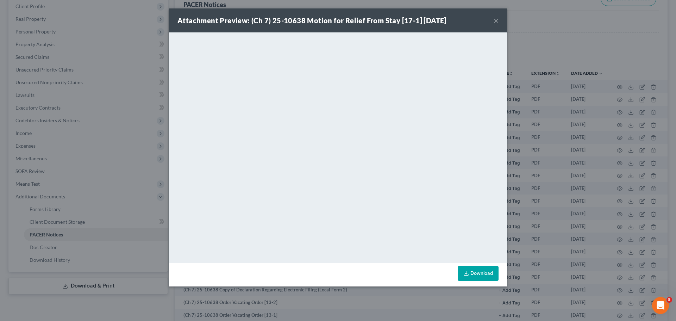
click at [496, 18] on button "×" at bounding box center [495, 20] width 5 height 8
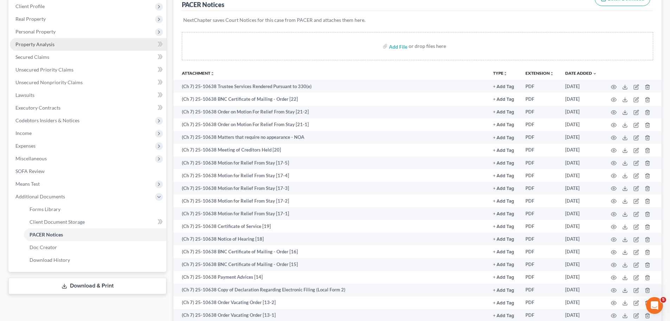
drag, startPoint x: 44, startPoint y: 31, endPoint x: 46, endPoint y: 39, distance: 9.0
click at [44, 31] on span "Personal Property" at bounding box center [35, 31] width 40 height 6
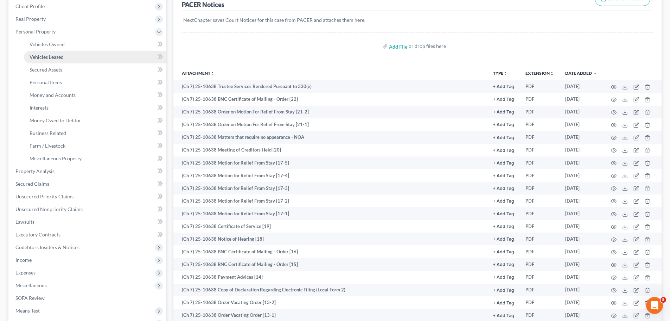
click at [48, 58] on span "Vehicles Leased" at bounding box center [47, 57] width 34 height 6
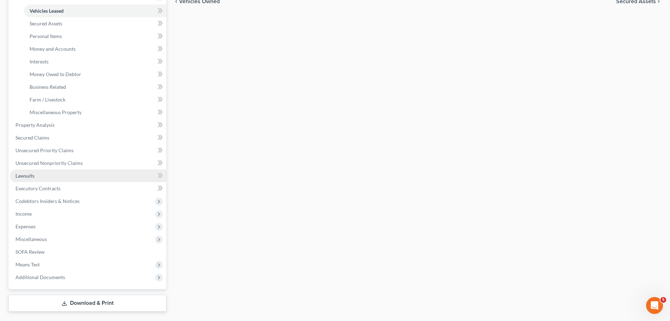
scroll to position [162, 0]
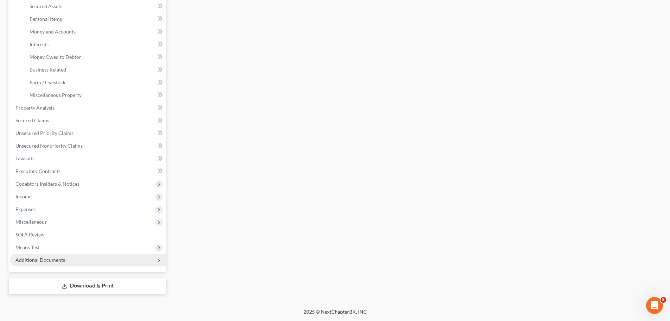
click at [35, 262] on span "Additional Documents" at bounding box center [88, 259] width 157 height 13
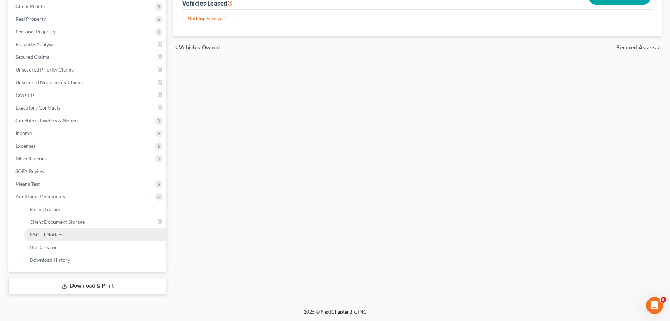
click at [61, 232] on span "PACER Notices" at bounding box center [47, 234] width 34 height 6
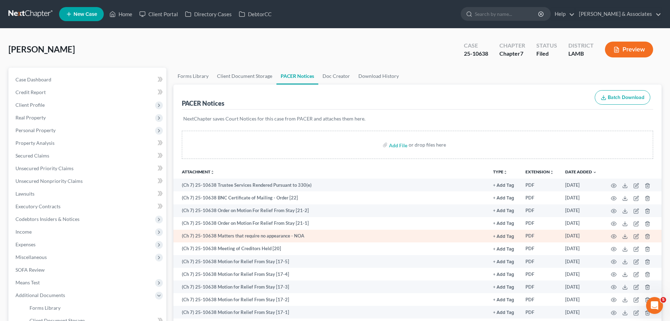
scroll to position [106, 0]
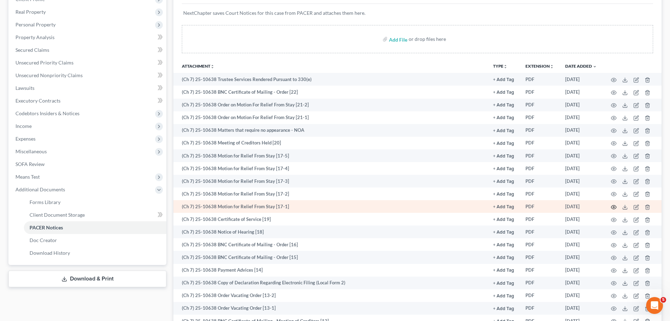
click at [616, 207] on icon "button" at bounding box center [614, 207] width 6 height 6
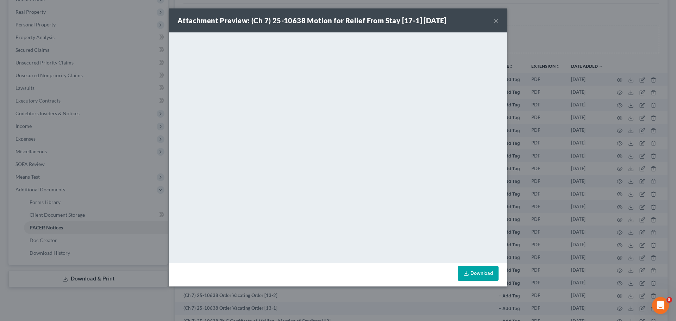
click at [495, 20] on button "×" at bounding box center [495, 20] width 5 height 8
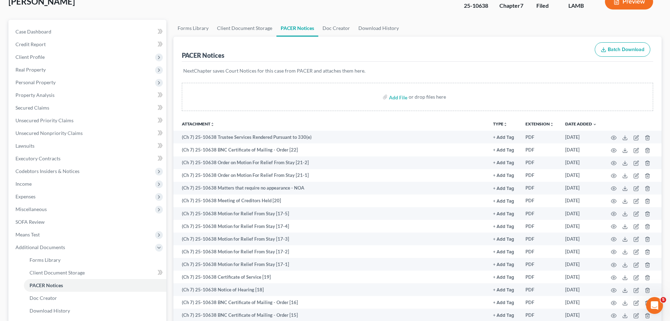
scroll to position [35, 0]
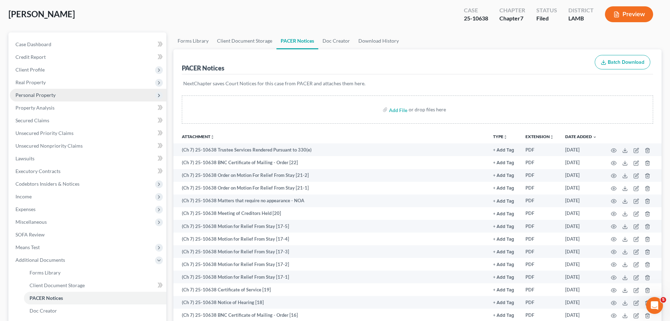
click at [49, 96] on span "Personal Property" at bounding box center [35, 95] width 40 height 6
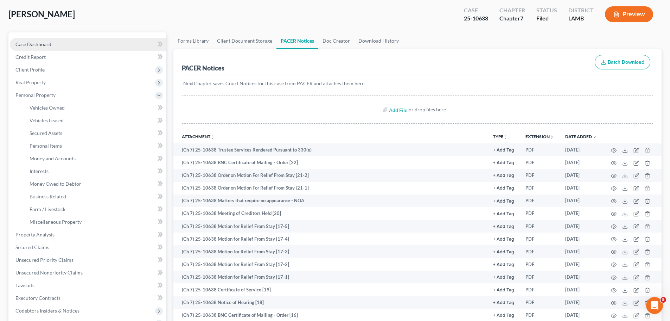
click at [51, 40] on link "Case Dashboard" at bounding box center [88, 44] width 157 height 13
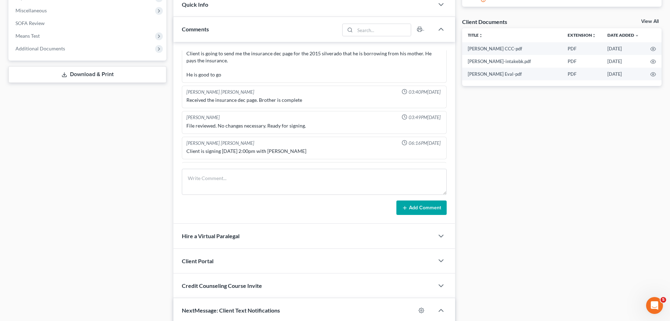
scroll to position [956, 0]
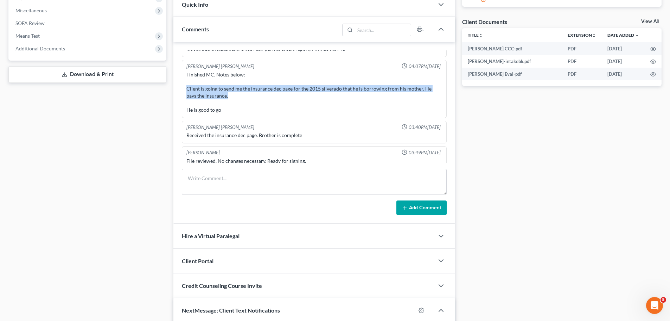
drag, startPoint x: 186, startPoint y: 86, endPoint x: 434, endPoint y: 96, distance: 248.2
click at [434, 96] on div "Finished MC. Notes below: Client is going to send me the insurance dec page for…" at bounding box center [314, 92] width 259 height 45
click at [434, 96] on div "Finished MC. Notes below: Client is going to send me the insurance dec page for…" at bounding box center [314, 92] width 256 height 42
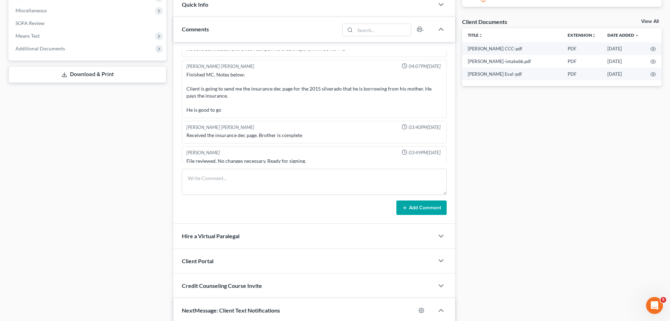
click at [433, 96] on div "Finished MC. Notes below: Client is going to send me the insurance dec page for…" at bounding box center [314, 92] width 256 height 42
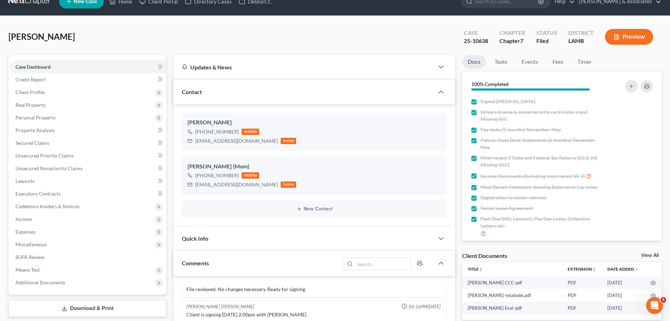
scroll to position [0, 0]
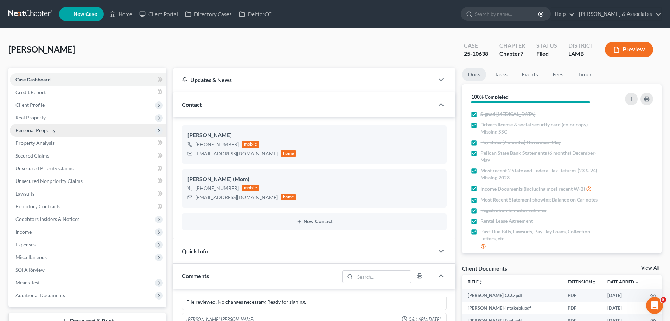
click at [55, 125] on span "Personal Property" at bounding box center [88, 130] width 157 height 13
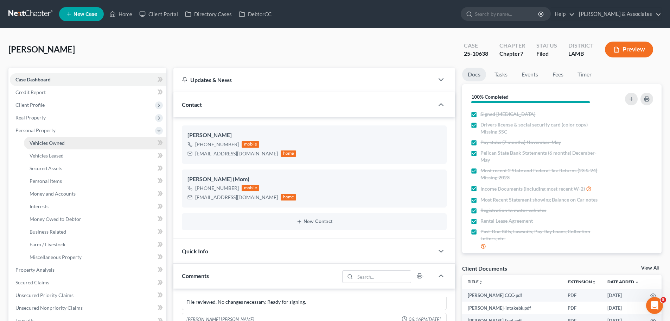
click at [52, 145] on span "Vehicles Owned" at bounding box center [47, 143] width 35 height 6
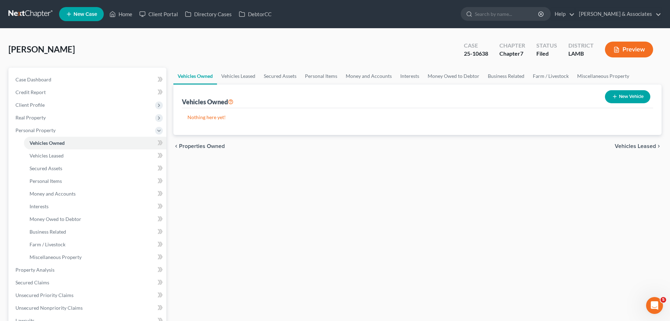
click at [300, 178] on div "Vehicles Owned Vehicles Leased Secured Assets Personal Items Money and Accounts…" at bounding box center [417, 262] width 495 height 388
click at [233, 78] on link "Vehicles Leased" at bounding box center [238, 76] width 43 height 17
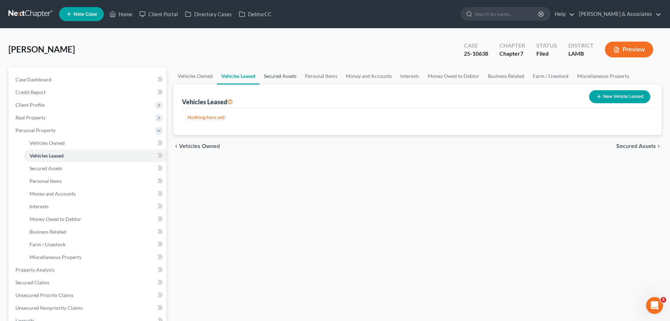
click at [266, 76] on link "Secured Assets" at bounding box center [280, 76] width 41 height 17
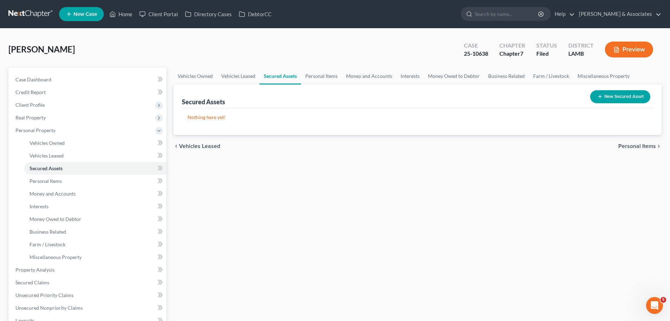
click at [300, 76] on link "Secured Assets" at bounding box center [281, 76] width 42 height 17
click at [322, 78] on link "Personal Items" at bounding box center [321, 76] width 41 height 17
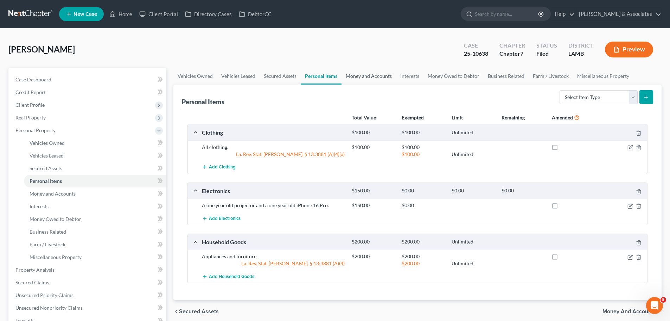
click at [359, 77] on link "Money and Accounts" at bounding box center [369, 76] width 55 height 17
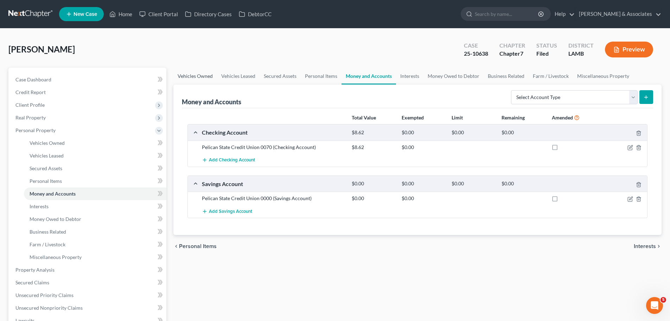
click at [210, 79] on link "Vehicles Owned" at bounding box center [195, 76] width 44 height 17
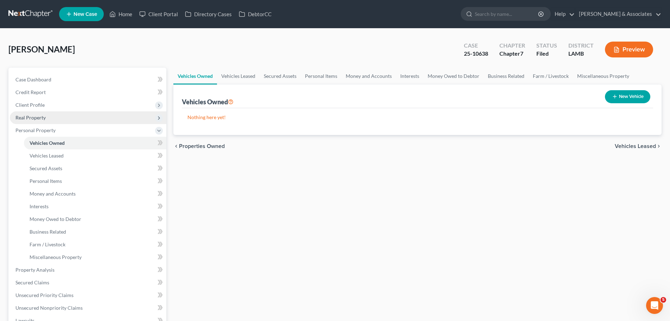
click at [43, 113] on span "Real Property" at bounding box center [88, 117] width 157 height 13
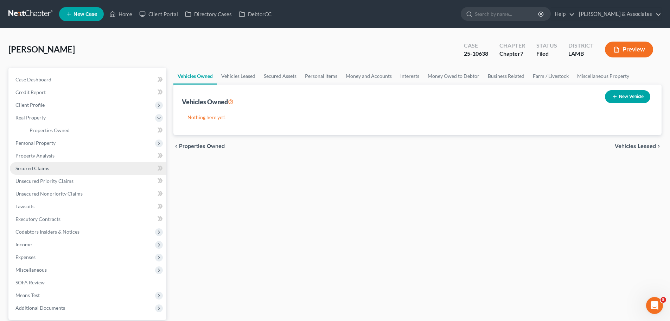
click at [43, 170] on span "Secured Claims" at bounding box center [32, 168] width 34 height 6
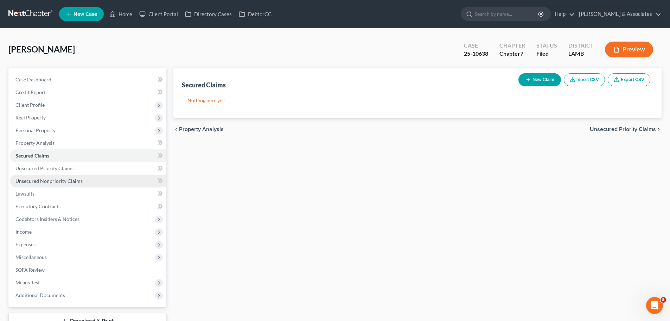
click at [72, 181] on span "Unsecured Nonpriority Claims" at bounding box center [48, 181] width 67 height 6
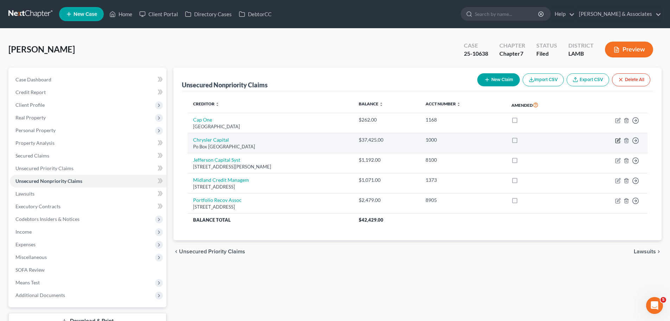
click at [618, 141] on icon "button" at bounding box center [618, 141] width 6 height 6
select select "45"
select select "0"
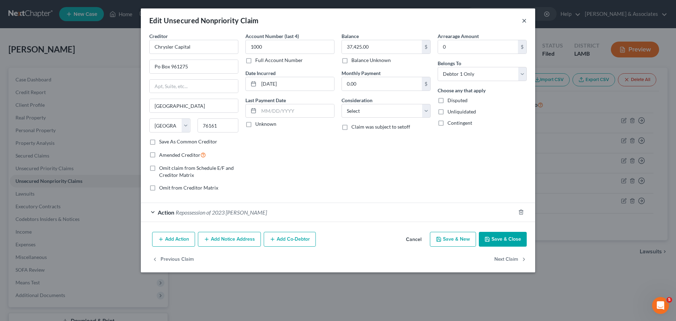
click at [525, 23] on button "×" at bounding box center [523, 20] width 5 height 8
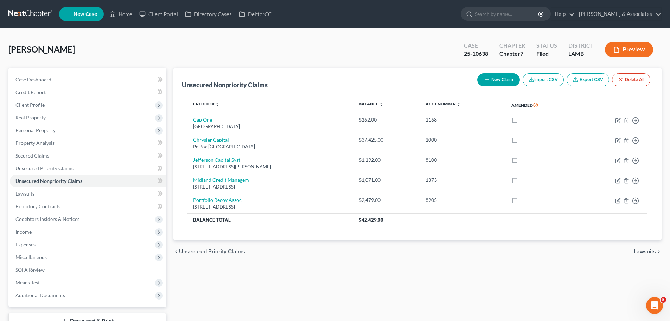
click at [436, 265] on div "Unsecured Nonpriority Claims New Claim Import CSV Export CSV Delete All Credito…" at bounding box center [417, 198] width 495 height 261
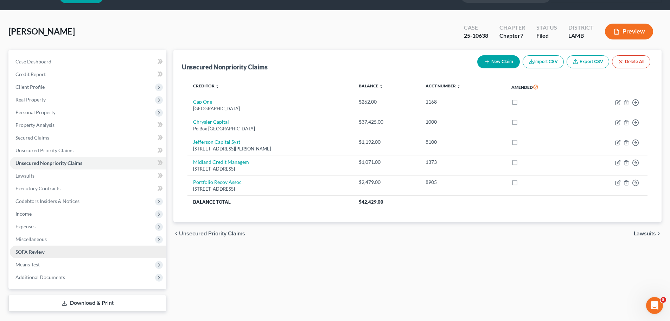
scroll to position [35, 0]
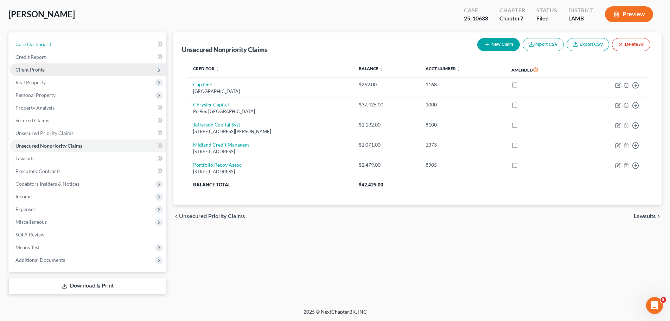
drag, startPoint x: 50, startPoint y: 38, endPoint x: 150, endPoint y: 65, distance: 103.9
click at [50, 38] on link "Case Dashboard" at bounding box center [88, 44] width 157 height 13
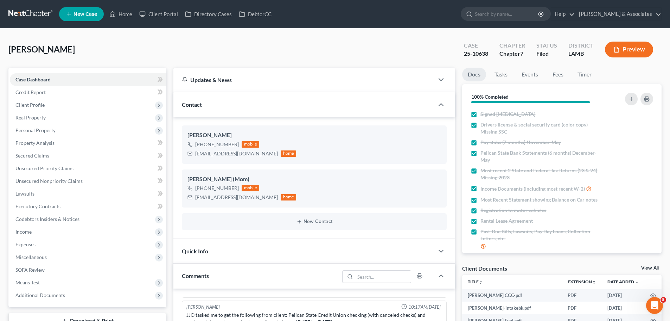
scroll to position [89, 0]
click at [41, 11] on link at bounding box center [30, 14] width 45 height 13
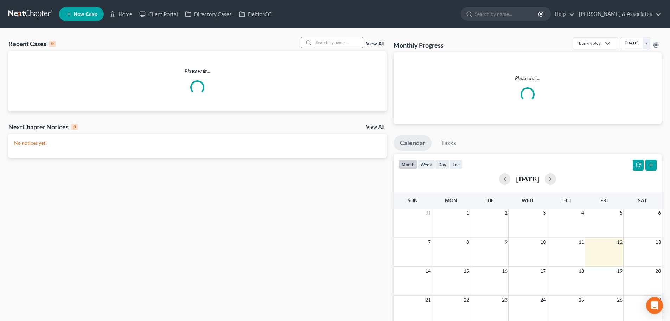
click at [340, 44] on input "search" at bounding box center [338, 42] width 49 height 10
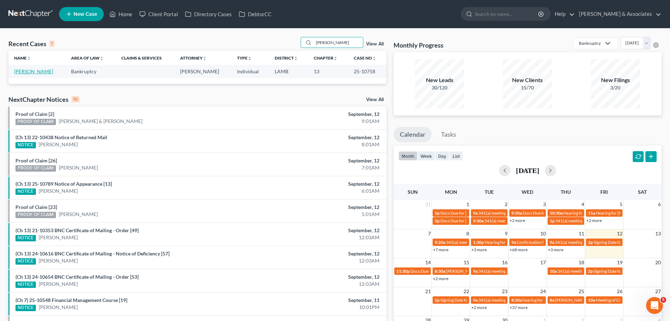
type input "[PERSON_NAME]"
click at [35, 71] on link "[PERSON_NAME]" at bounding box center [33, 71] width 39 height 6
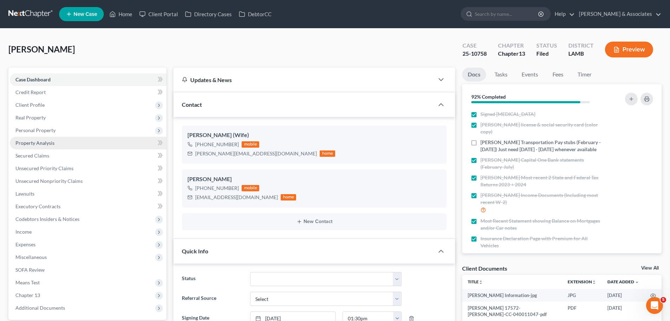
scroll to position [477, 0]
click at [44, 103] on span "Client Profile" at bounding box center [88, 105] width 157 height 13
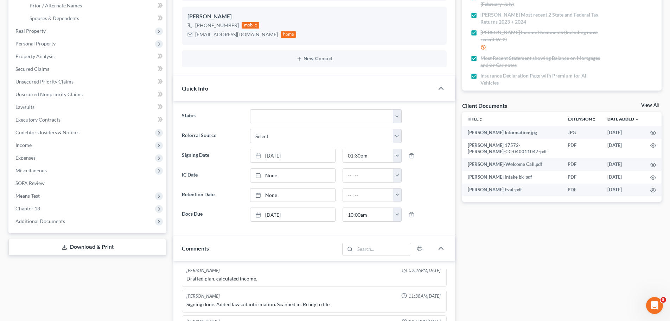
scroll to position [281, 0]
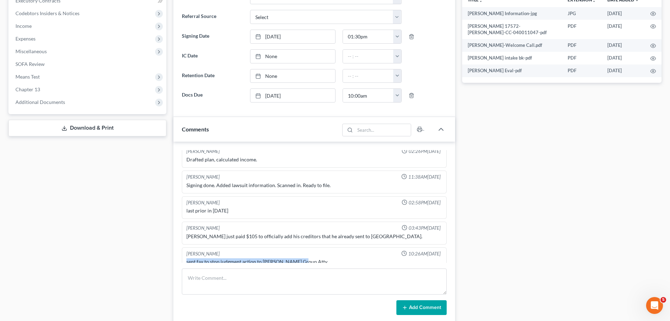
drag, startPoint x: 183, startPoint y: 253, endPoint x: 327, endPoint y: 253, distance: 143.9
click at [327, 253] on div "[PERSON_NAME] 10:26AM[DATE] sent fax to stop judgment action to [PERSON_NAME] G…" at bounding box center [314, 258] width 265 height 23
click at [327, 258] on div "sent fax to stop judgment action to [PERSON_NAME] Group Atty" at bounding box center [314, 261] width 256 height 7
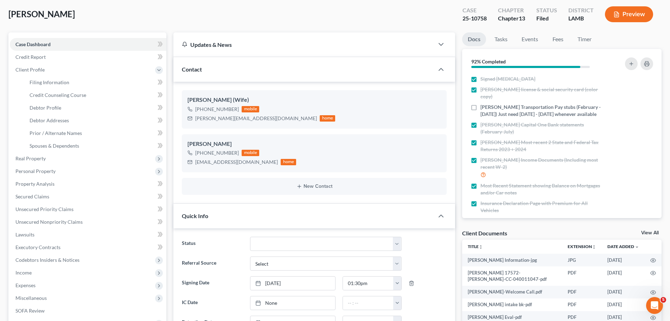
scroll to position [0, 0]
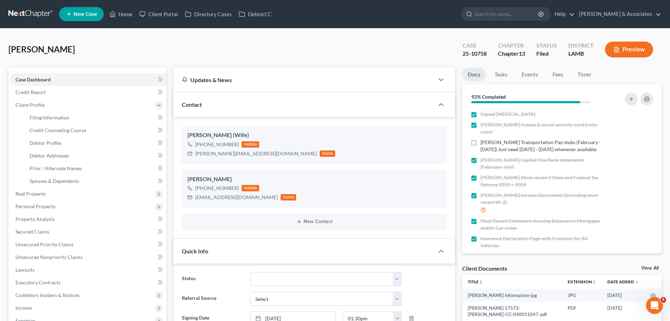
click at [237, 51] on div "[PERSON_NAME] Upgraded Case 25-10758 Chapter Chapter 13 Status Filed District […" at bounding box center [334, 52] width 653 height 31
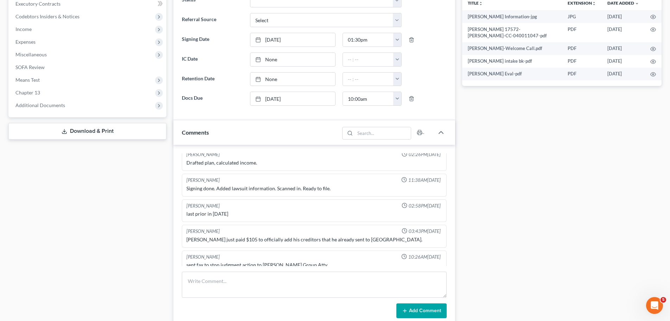
scroll to position [410, 0]
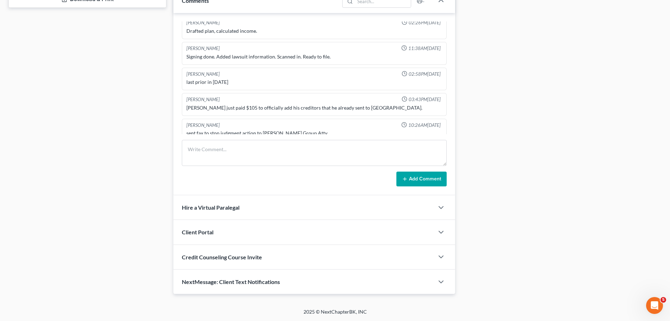
drag, startPoint x: 503, startPoint y: 232, endPoint x: 545, endPoint y: 220, distance: 43.0
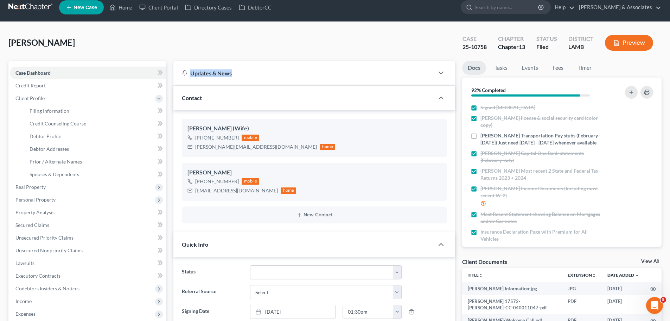
scroll to position [0, 0]
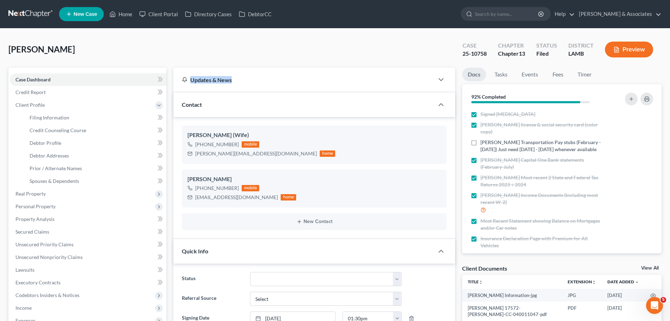
drag, startPoint x: 81, startPoint y: 45, endPoint x: 0, endPoint y: 48, distance: 80.6
click at [37, 53] on span "[PERSON_NAME]" at bounding box center [41, 49] width 66 height 10
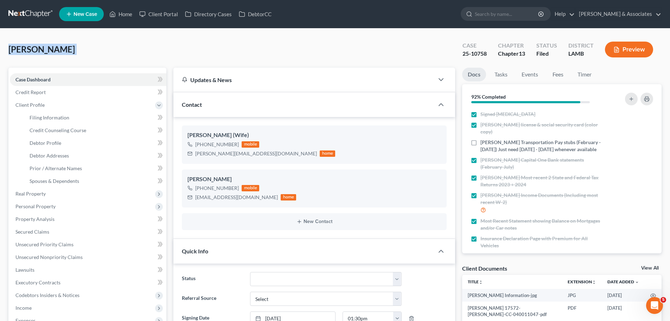
click at [36, 48] on span "[PERSON_NAME]" at bounding box center [41, 49] width 66 height 10
click at [39, 50] on span "[PERSON_NAME]" at bounding box center [41, 49] width 66 height 10
click at [37, 50] on span "[PERSON_NAME]" at bounding box center [41, 49] width 66 height 10
click at [37, 49] on span "[PERSON_NAME]" at bounding box center [41, 49] width 66 height 10
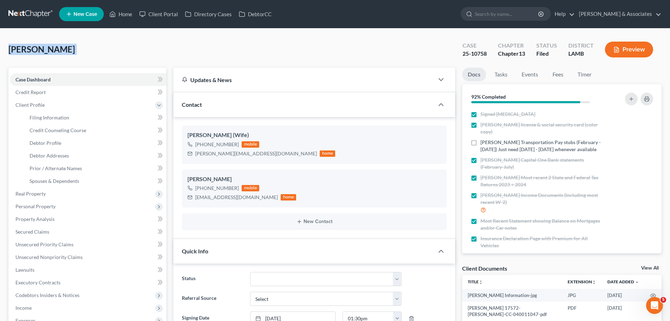
click at [37, 49] on span "[PERSON_NAME]" at bounding box center [41, 49] width 66 height 10
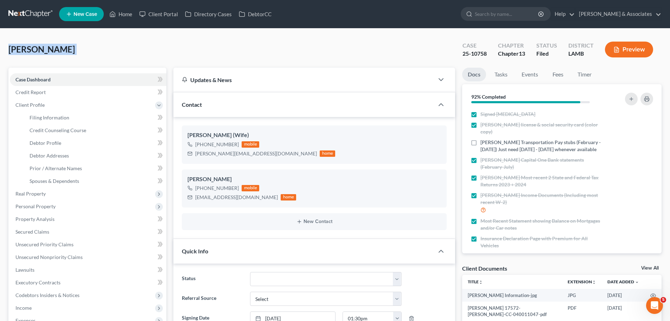
click at [38, 48] on span "[PERSON_NAME]" at bounding box center [41, 49] width 66 height 10
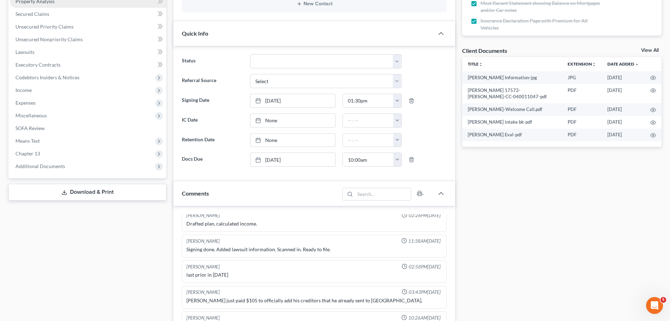
scroll to position [141, 0]
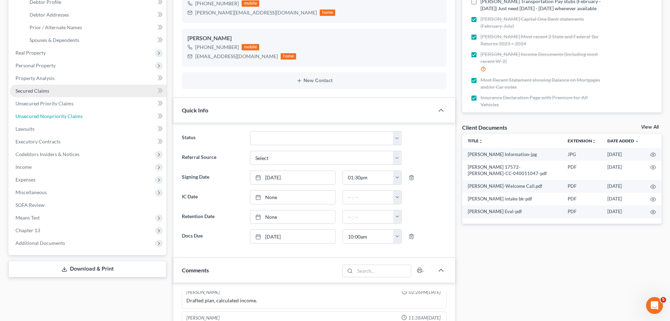
click at [54, 113] on span "Unsecured Nonpriority Claims" at bounding box center [48, 116] width 67 height 6
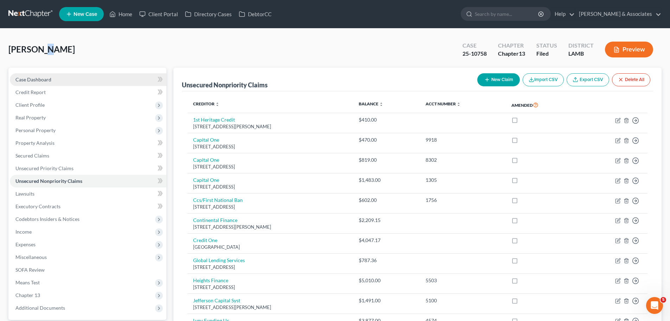
click at [52, 83] on link "Case Dashboard" at bounding box center [88, 79] width 157 height 13
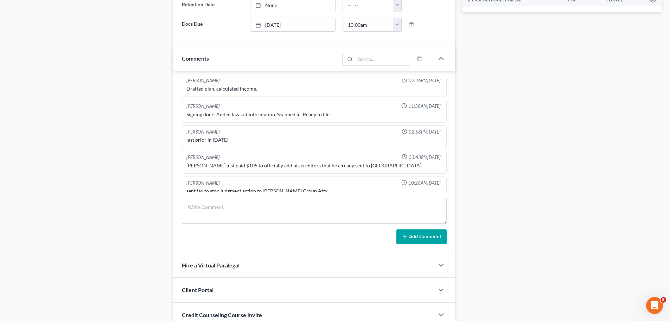
scroll to position [410, 0]
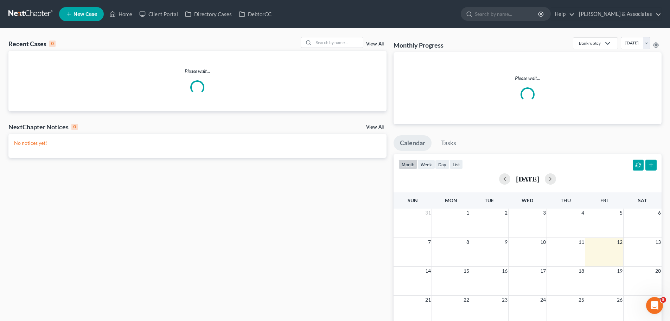
click at [364, 41] on div "View All" at bounding box center [344, 42] width 86 height 11
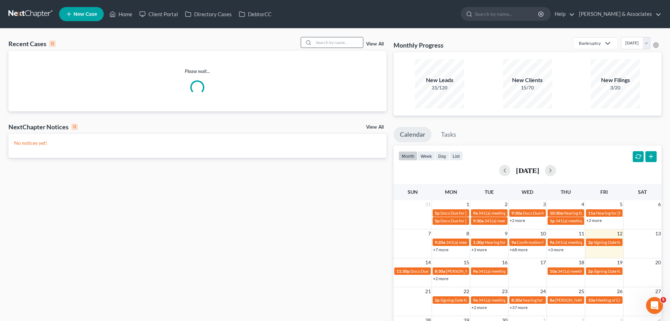
click at [361, 43] on input "search" at bounding box center [338, 42] width 49 height 10
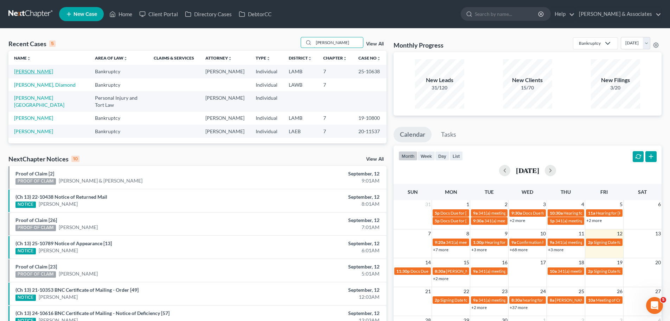
type input "[PERSON_NAME]"
click at [38, 71] on link "[PERSON_NAME]" at bounding box center [33, 71] width 39 height 6
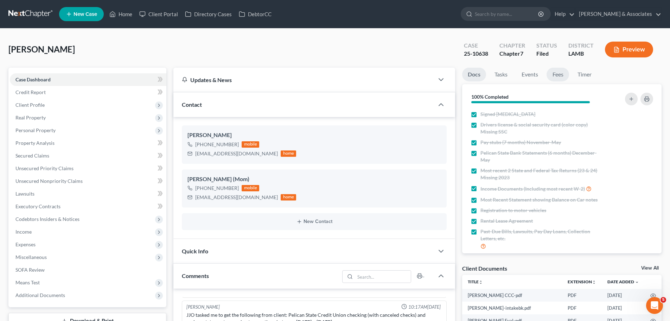
scroll to position [89, 0]
click at [527, 78] on link "Events" at bounding box center [530, 75] width 28 height 14
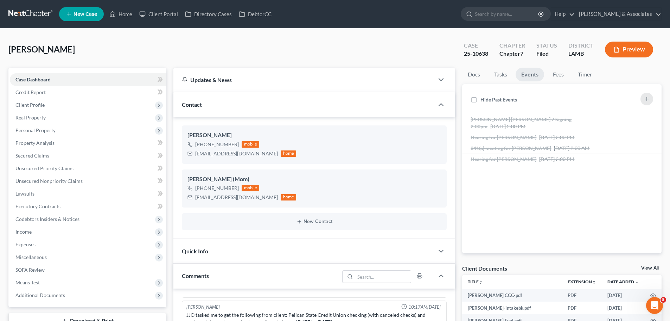
click at [44, 11] on link at bounding box center [30, 14] width 45 height 13
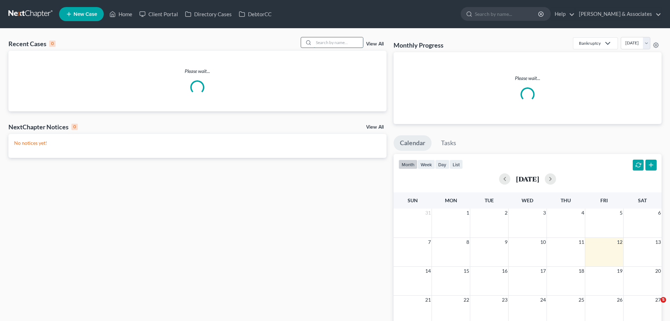
click at [322, 39] on input "search" at bounding box center [338, 42] width 49 height 10
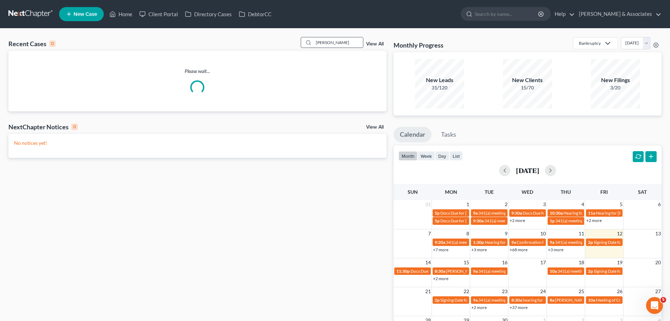
type input "[PERSON_NAME]"
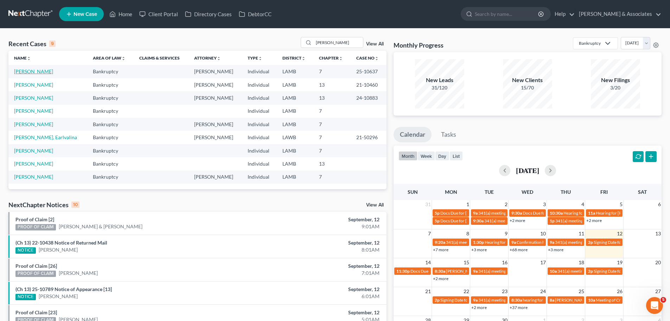
click at [37, 71] on link "[PERSON_NAME]" at bounding box center [33, 71] width 39 height 6
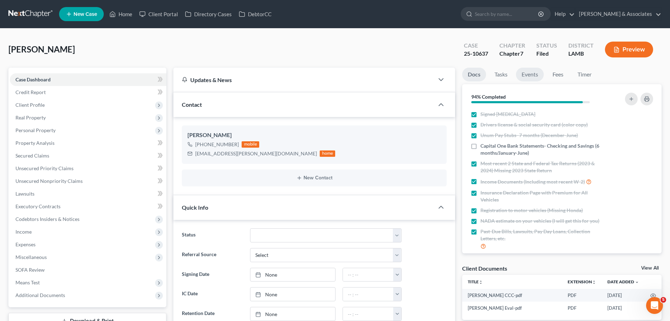
scroll to position [320, 0]
click at [538, 77] on link "Events" at bounding box center [530, 75] width 28 height 14
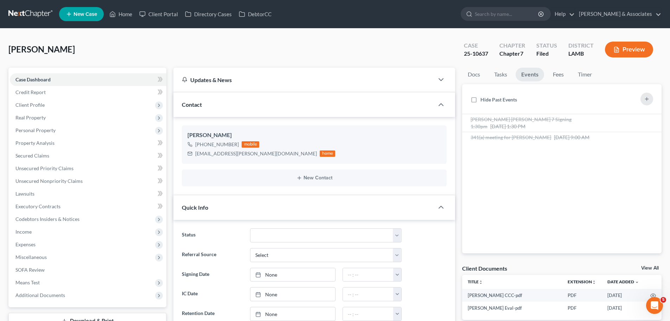
click at [405, 55] on div "[PERSON_NAME] Upgraded Case 25-10637 Chapter Chapter 7 Status Filed District [G…" at bounding box center [334, 52] width 653 height 31
click at [44, 24] on nav "Home New Case Client Portal Directory Cases DebtorCC [PERSON_NAME] & Associates…" at bounding box center [335, 14] width 670 height 28
click at [43, 15] on link at bounding box center [30, 14] width 45 height 13
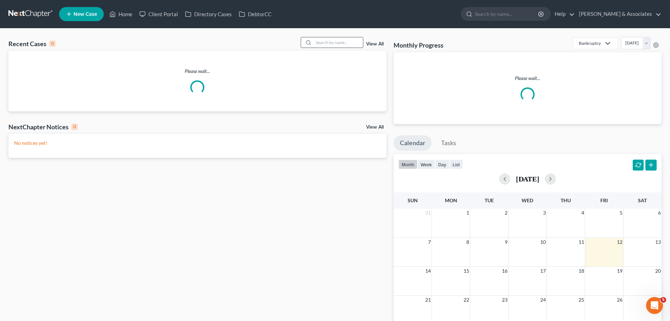
click at [318, 44] on input "search" at bounding box center [338, 42] width 49 height 10
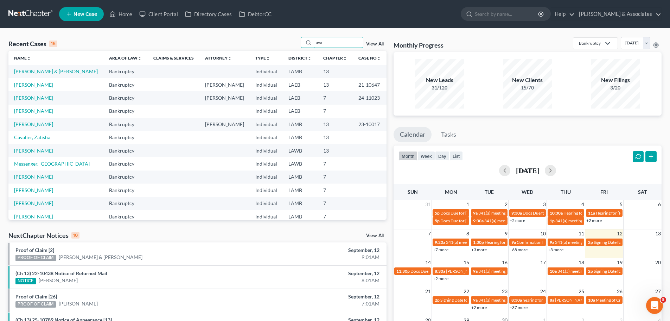
type input "ava"
click at [21, 73] on link "[PERSON_NAME] & [PERSON_NAME]" at bounding box center [56, 71] width 84 height 6
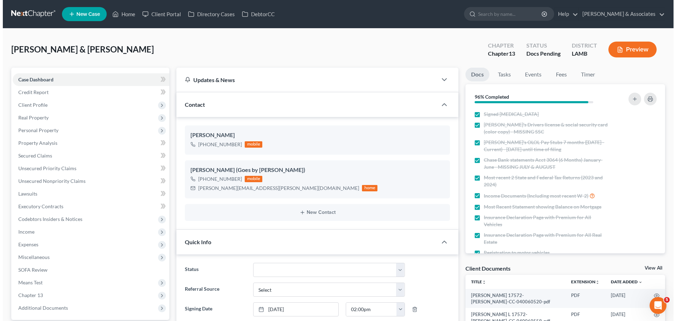
scroll to position [764, 0]
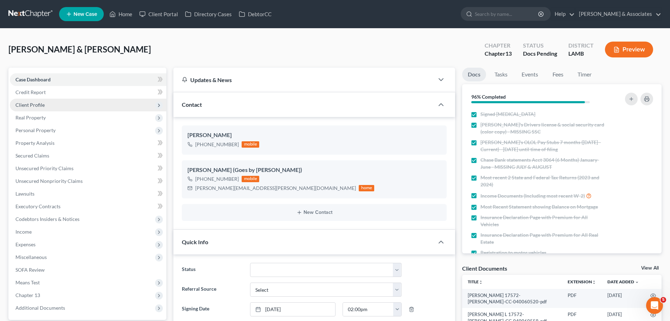
click at [24, 107] on span "Client Profile" at bounding box center [29, 105] width 29 height 6
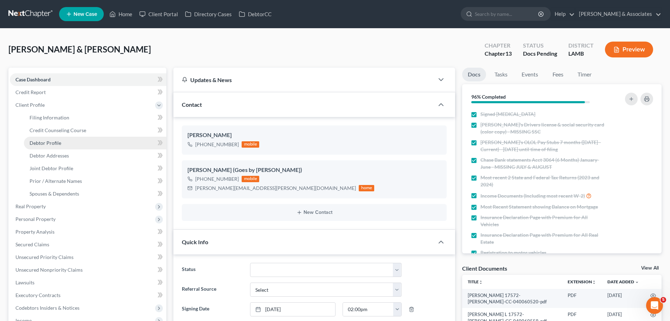
click at [48, 141] on span "Debtor Profile" at bounding box center [46, 143] width 32 height 6
select select "1"
select select "0"
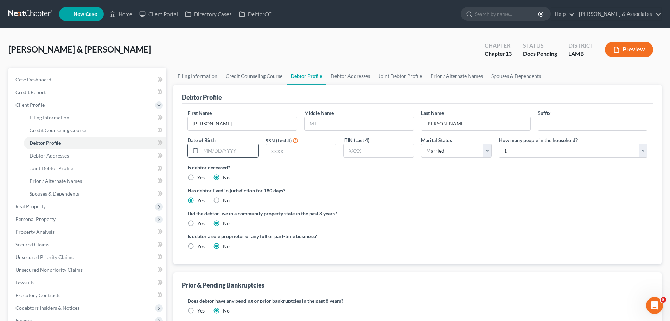
click at [228, 149] on input "text" at bounding box center [229, 150] width 57 height 13
click at [339, 113] on div "Middle Name" at bounding box center [359, 119] width 117 height 21
click at [340, 119] on input "text" at bounding box center [359, 123] width 109 height 13
type input "M"
click at [242, 154] on input "text" at bounding box center [229, 150] width 57 height 13
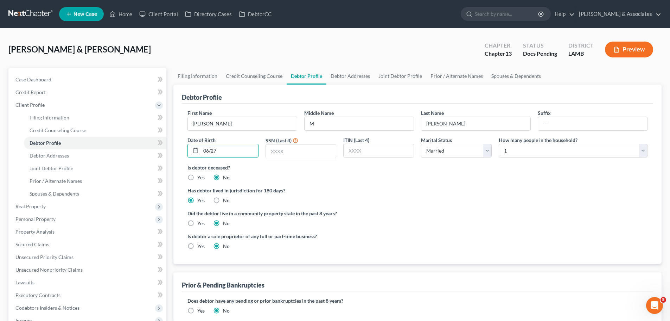
type input "06/27"
type input "1956"
drag, startPoint x: 251, startPoint y: 149, endPoint x: 651, endPoint y: 177, distance: 401.0
click at [252, 149] on input "06/27" at bounding box center [229, 150] width 57 height 13
type input "[DATE]"
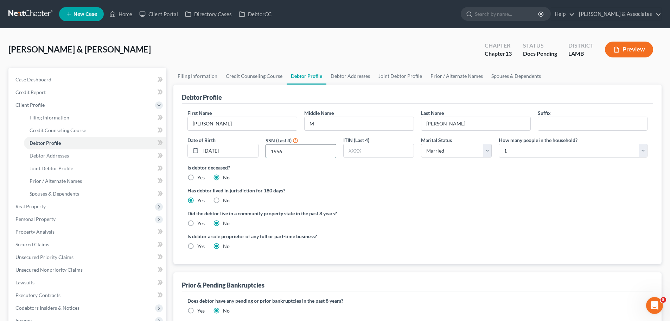
click at [323, 148] on input "1956" at bounding box center [301, 150] width 70 height 13
type input "1"
type input "7436"
click at [64, 194] on span "Spouses & Dependents" at bounding box center [55, 193] width 50 height 6
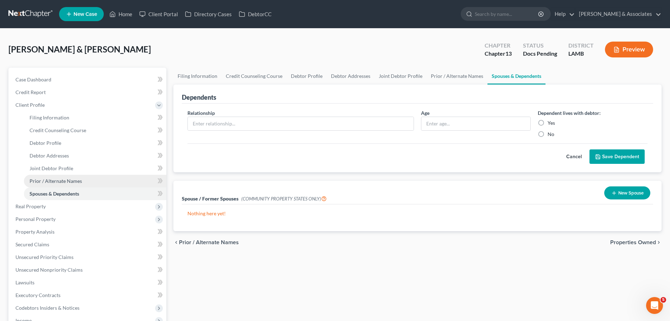
click at [60, 176] on link "Prior / Alternate Names" at bounding box center [95, 181] width 142 height 13
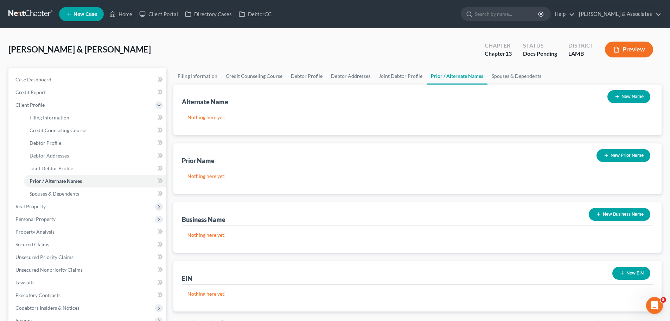
click at [645, 97] on button "New Name" at bounding box center [629, 96] width 43 height 13
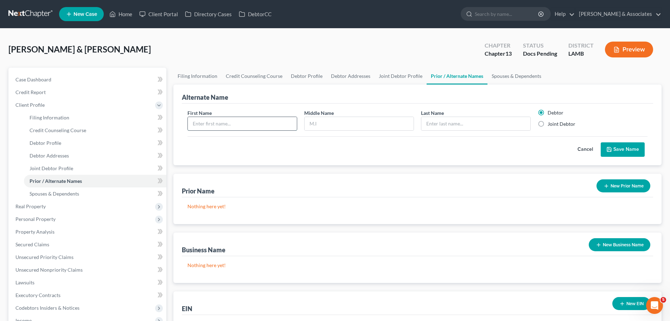
click at [232, 126] on input "text" at bounding box center [242, 123] width 109 height 13
type input "[PERSON_NAME]"
click at [610, 148] on icon "submit" at bounding box center [610, 149] width 6 height 6
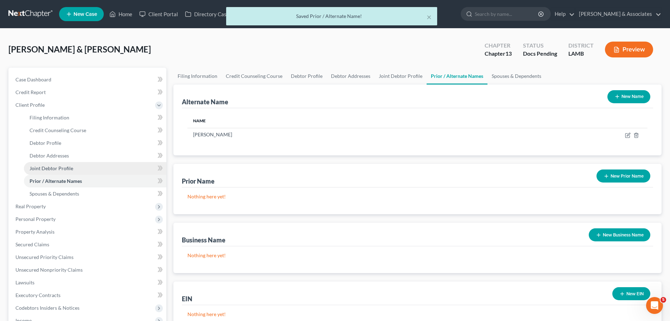
click at [56, 167] on span "Joint Debtor Profile" at bounding box center [52, 168] width 44 height 6
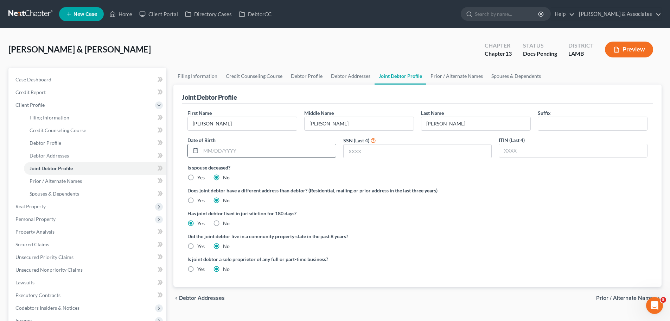
drag, startPoint x: 228, startPoint y: 149, endPoint x: 246, endPoint y: 147, distance: 17.4
click at [228, 149] on input "text" at bounding box center [268, 150] width 135 height 13
type input "[DATE]"
drag, startPoint x: 378, startPoint y: 128, endPoint x: 294, endPoint y: 129, distance: 83.7
click at [294, 129] on div "First Name [PERSON_NAME] Middle Name [PERSON_NAME] Last Name [PERSON_NAME] Suff…" at bounding box center [417, 136] width 467 height 55
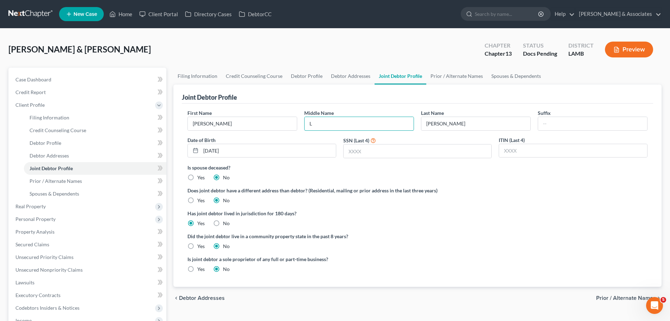
type input "L"
click at [370, 145] on div "SSN (Last 4)" at bounding box center [418, 147] width 156 height 22
click at [410, 156] on input "text" at bounding box center [418, 150] width 148 height 13
type input "0368"
click at [649, 252] on div "First Name [PERSON_NAME] Middle Name L Last Name [PERSON_NAME] Suffix Date of B…" at bounding box center [417, 194] width 471 height 183
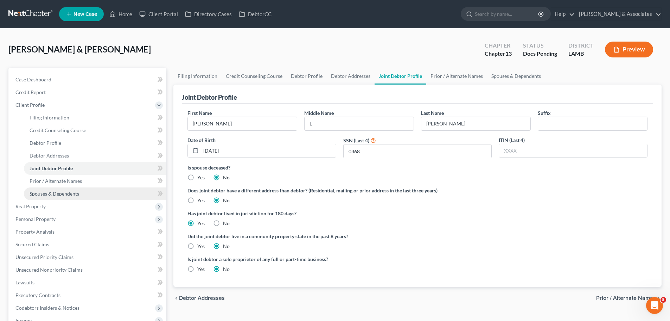
click at [58, 193] on span "Spouses & Dependents" at bounding box center [55, 193] width 50 height 6
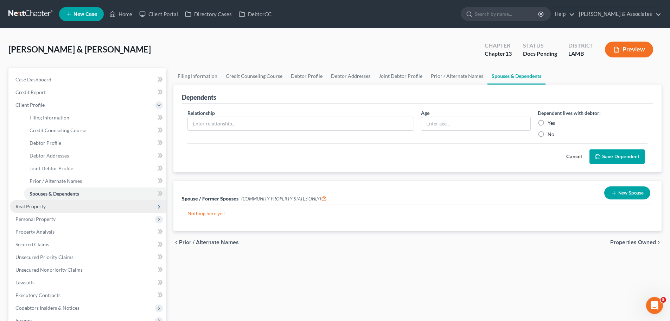
click at [38, 207] on span "Real Property" at bounding box center [30, 206] width 30 height 6
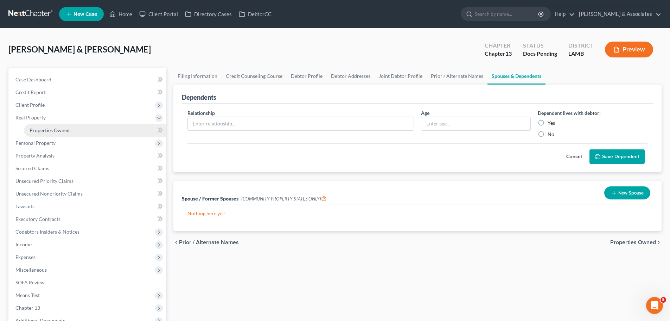
click at [63, 128] on span "Properties Owned" at bounding box center [50, 130] width 40 height 6
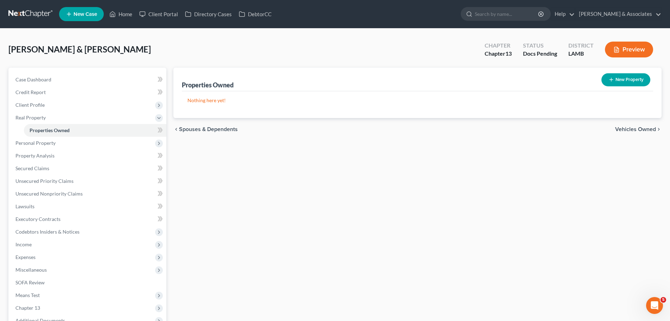
click at [630, 83] on button "New Property" at bounding box center [626, 79] width 49 height 13
select select "2"
select select "0"
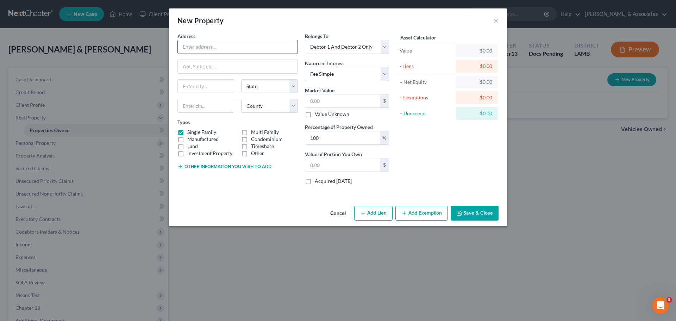
click at [238, 50] on input "text" at bounding box center [238, 46] width 120 height 13
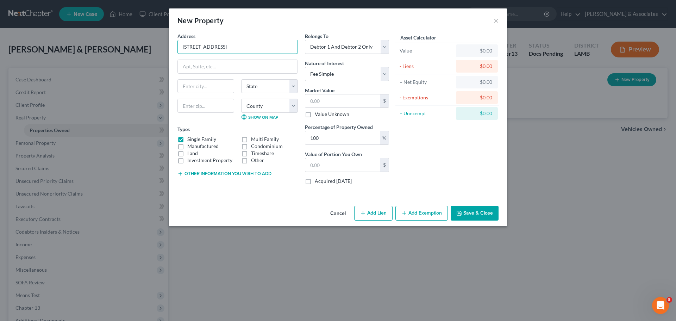
type input "[STREET_ADDRESS]"
type input "70726"
type input "[PERSON_NAME][GEOGRAPHIC_DATA]"
select select "19"
click at [197, 108] on input "70726" at bounding box center [205, 106] width 57 height 14
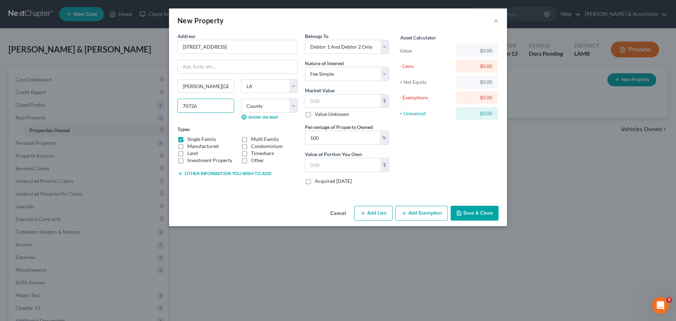
click at [197, 108] on input "70726" at bounding box center [205, 106] width 57 height 14
click at [264, 110] on select "County Acadia [PERSON_NAME] [DATE] Assumption Avoyelles [GEOGRAPHIC_DATA] Bienv…" at bounding box center [269, 106] width 57 height 14
select select "31"
click at [241, 99] on select "County Acadia [PERSON_NAME] [DATE] Assumption Avoyelles [GEOGRAPHIC_DATA] Bienv…" at bounding box center [269, 106] width 57 height 14
click at [339, 75] on select "Select Fee Simple Joint Tenant Life Estate Equitable Interest Future Interest T…" at bounding box center [347, 74] width 84 height 14
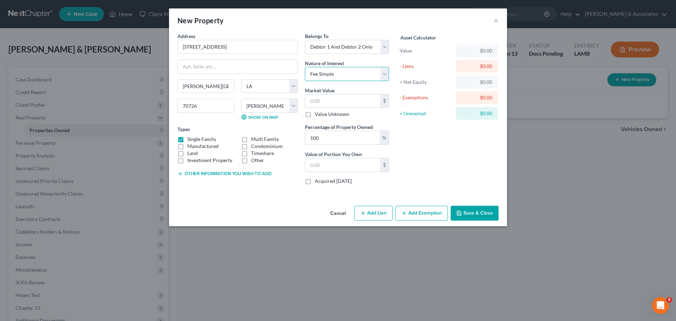
click at [305, 67] on select "Select Fee Simple Joint Tenant Life Estate Equitable Interest Future Interest T…" at bounding box center [347, 74] width 84 height 14
click at [334, 104] on input "text" at bounding box center [342, 100] width 75 height 13
click at [412, 212] on button "Add Exemption" at bounding box center [421, 212] width 52 height 15
select select "2"
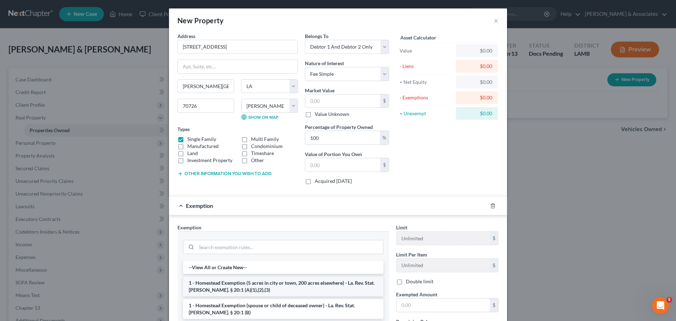
click at [268, 290] on li "1 - Homestead Exemption (5 acres in city or town, 200 acres elsewhere) - La. Re…" at bounding box center [283, 286] width 200 height 20
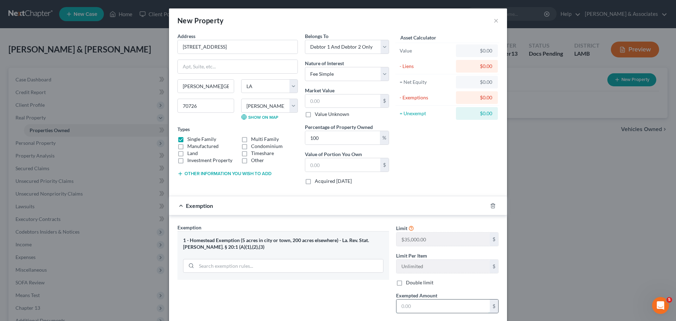
drag, startPoint x: 418, startPoint y: 308, endPoint x: 587, endPoint y: 306, distance: 168.9
click at [419, 308] on input "text" at bounding box center [442, 305] width 93 height 13
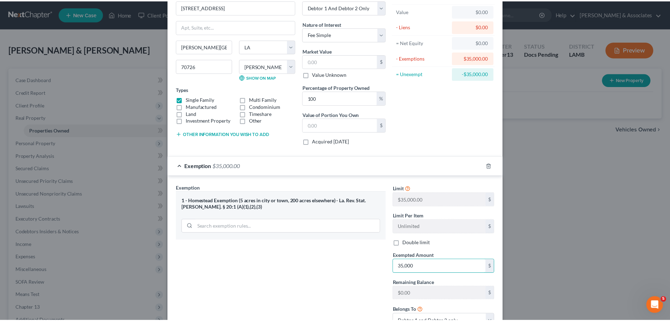
scroll to position [97, 0]
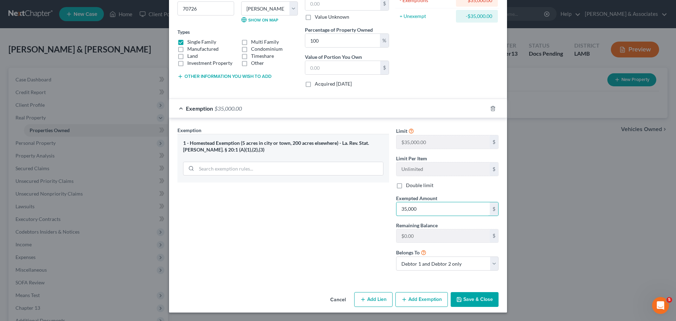
type input "35,000"
click at [459, 293] on button "Save & Close" at bounding box center [474, 299] width 48 height 15
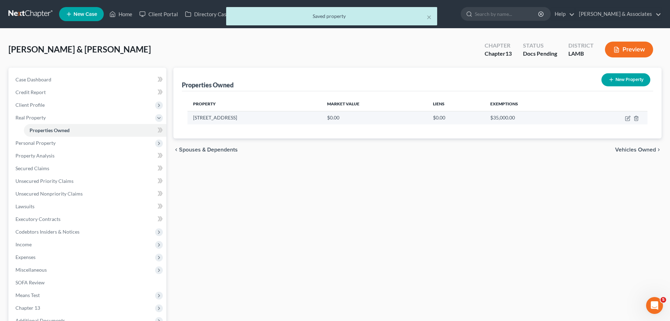
drag, startPoint x: 192, startPoint y: 118, endPoint x: 251, endPoint y: 118, distance: 58.1
click at [251, 118] on td "[STREET_ADDRESS]" at bounding box center [255, 117] width 134 height 13
copy td "[STREET_ADDRESS]"
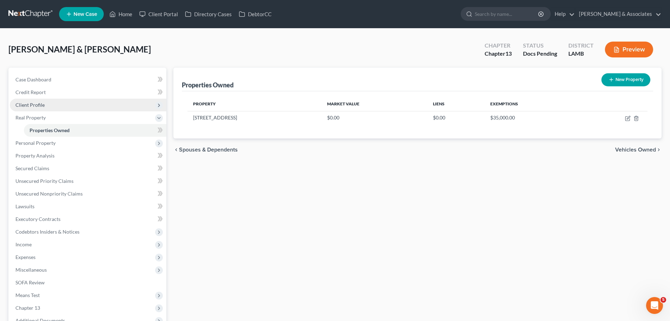
click at [24, 103] on span "Client Profile" at bounding box center [29, 105] width 29 height 6
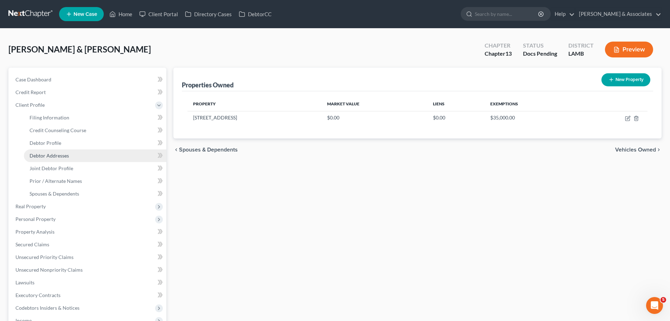
click at [50, 157] on span "Debtor Addresses" at bounding box center [49, 155] width 39 height 6
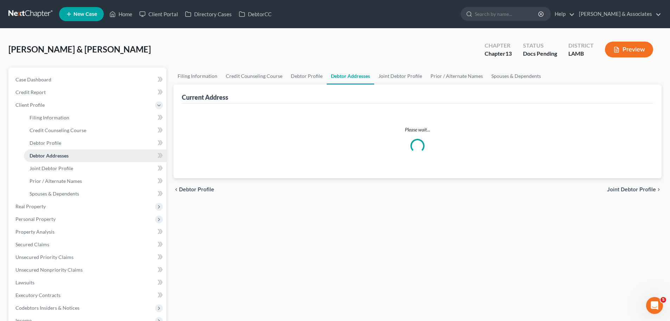
select select "0"
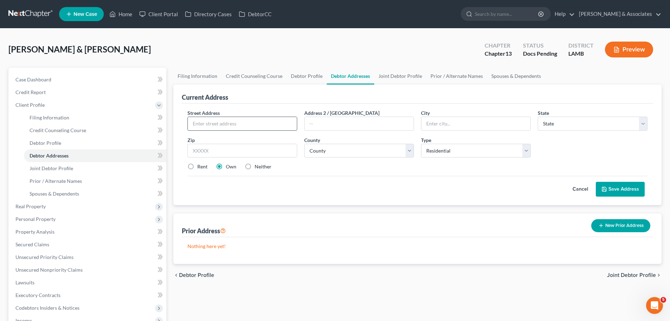
click at [222, 123] on input "text" at bounding box center [242, 123] width 109 height 13
paste input "[STREET_ADDRESS]"
type input "[STREET_ADDRESS]"
drag, startPoint x: 236, startPoint y: 153, endPoint x: 618, endPoint y: 152, distance: 381.8
click at [237, 153] on input "text" at bounding box center [243, 151] width 110 height 14
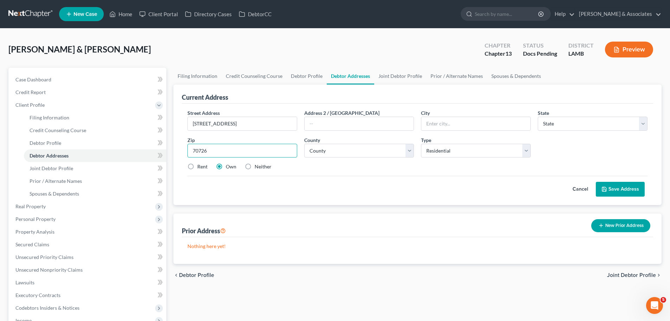
type input "70726"
type input "[PERSON_NAME][GEOGRAPHIC_DATA]"
select select "19"
click at [350, 142] on div "County * County Acadia [PERSON_NAME] [DATE] Assumption Avoyelles [PERSON_NAME][…" at bounding box center [359, 146] width 117 height 21
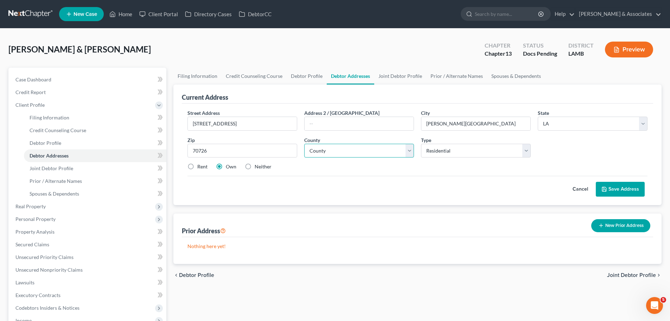
click at [347, 151] on select "County Acadia [PERSON_NAME] [DATE] Assumption Avoyelles [GEOGRAPHIC_DATA] Bienv…" at bounding box center [359, 151] width 110 height 14
select select "31"
click at [304, 144] on select "County Acadia [PERSON_NAME] [DATE] Assumption Avoyelles [GEOGRAPHIC_DATA] Bienv…" at bounding box center [359, 151] width 110 height 14
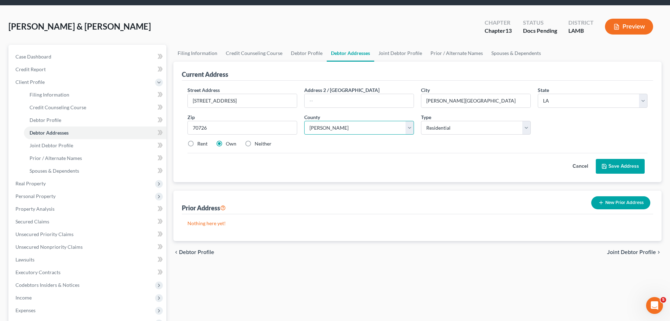
scroll to position [35, 0]
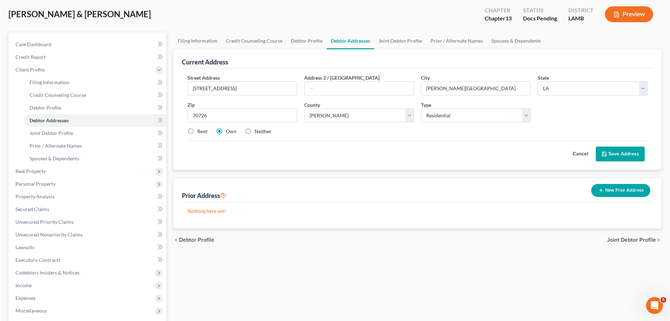
click at [449, 129] on div "Rent Own Neither" at bounding box center [417, 131] width 467 height 7
click at [627, 153] on button "Save Address" at bounding box center [620, 153] width 49 height 15
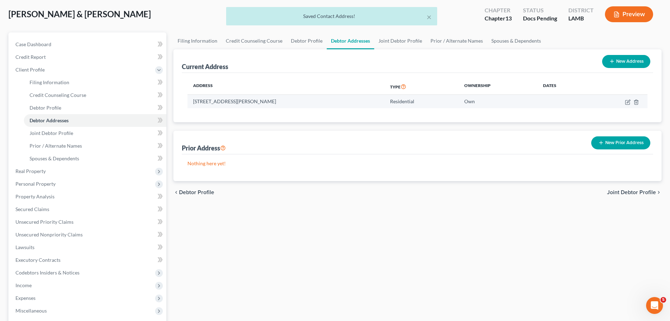
drag, startPoint x: 183, startPoint y: 101, endPoint x: 319, endPoint y: 101, distance: 136.5
click at [319, 101] on div "Address Type Ownership Dates [STREET_ADDRESS][PERSON_NAME] Residential Own" at bounding box center [417, 97] width 471 height 49
click at [329, 102] on td "[STREET_ADDRESS][PERSON_NAME]" at bounding box center [286, 101] width 197 height 13
drag, startPoint x: 188, startPoint y: 104, endPoint x: 337, endPoint y: 107, distance: 148.9
click at [337, 107] on td "[STREET_ADDRESS][PERSON_NAME]" at bounding box center [286, 101] width 197 height 13
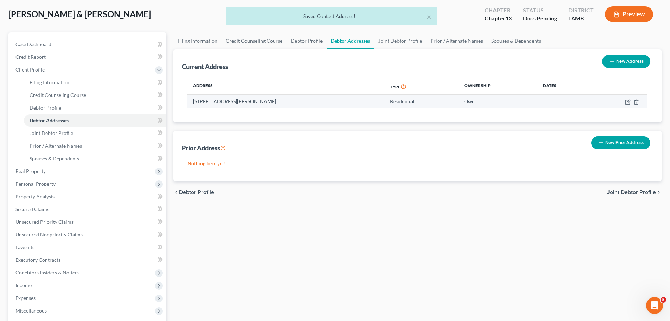
copy td "[STREET_ADDRESS][PERSON_NAME]"
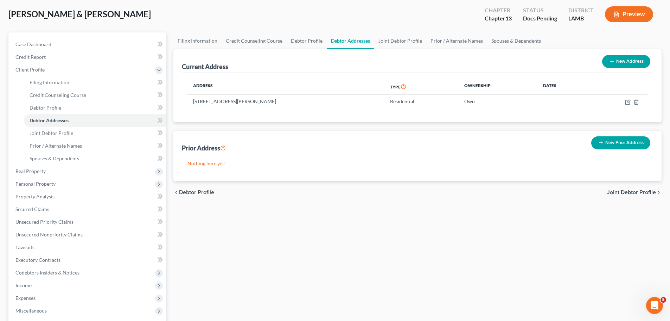
drag, startPoint x: 266, startPoint y: 237, endPoint x: 127, endPoint y: 166, distance: 156.6
click at [266, 237] on div "Filing Information Credit Counseling Course Debtor Profile Debtor Addresses Joi…" at bounding box center [417, 213] width 495 height 363
click at [44, 168] on span "Real Property" at bounding box center [30, 171] width 30 height 6
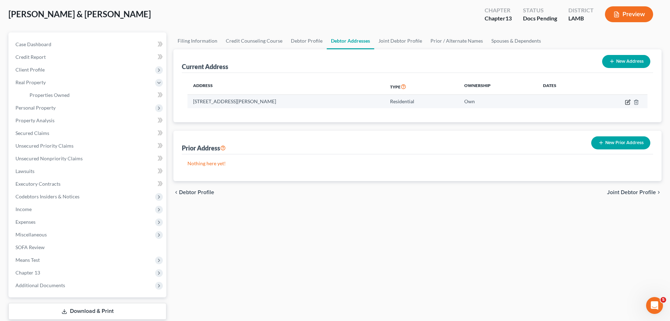
click at [627, 101] on icon "button" at bounding box center [628, 102] width 6 height 6
select select "19"
select select "31"
select select "0"
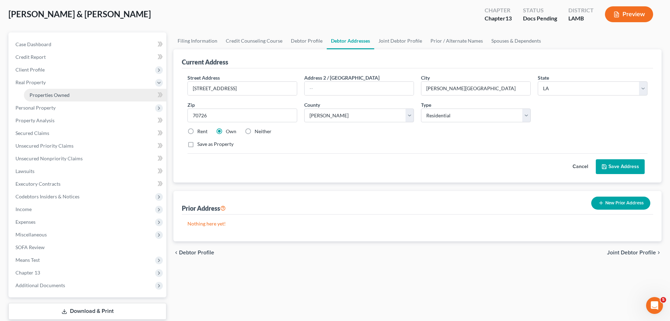
click at [58, 92] on span "Properties Owned" at bounding box center [50, 95] width 40 height 6
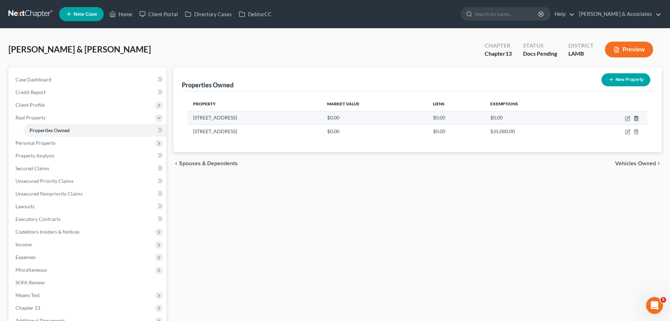
click at [637, 118] on icon "button" at bounding box center [637, 118] width 6 height 6
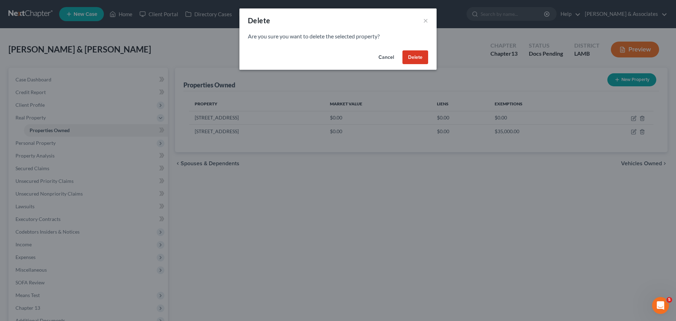
click at [412, 55] on button "Delete" at bounding box center [415, 57] width 26 height 14
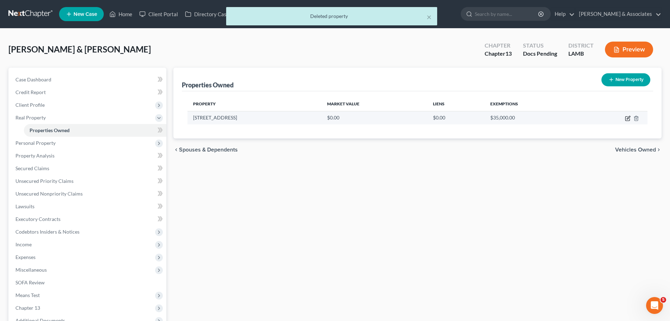
click at [631, 119] on icon "button" at bounding box center [628, 118] width 6 height 6
select select "19"
select select "31"
select select "2"
select select "0"
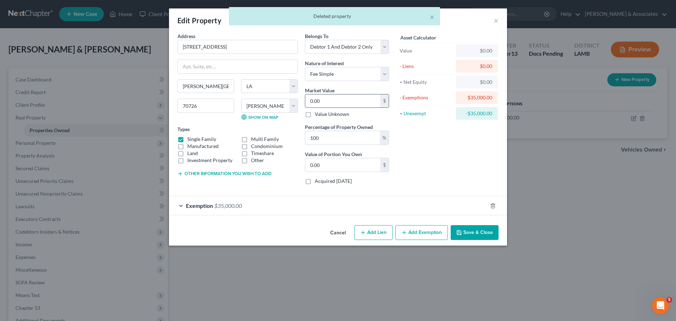
click at [351, 102] on input "0.00" at bounding box center [342, 100] width 75 height 13
paste input "247,988"
type input "247,988"
type input "247,988.00"
type input "247,988"
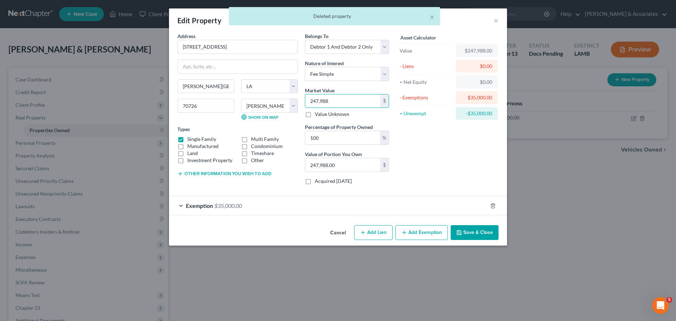
click at [433, 142] on div "Asset Calculator Value $247,988.00 - Liens $0.00 = Net Equity $0.00 - Exemption…" at bounding box center [446, 111] width 109 height 158
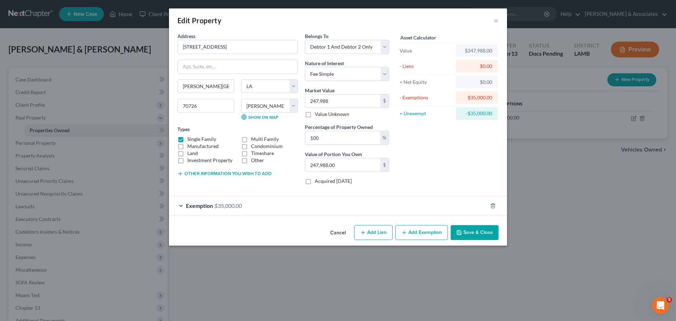
click at [476, 232] on button "Save & Close" at bounding box center [474, 232] width 48 height 15
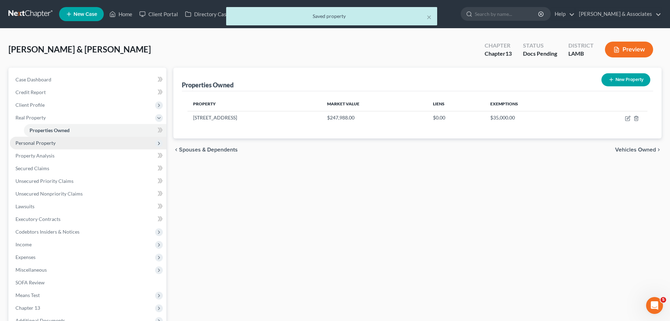
click at [57, 141] on span "Personal Property" at bounding box center [88, 143] width 157 height 13
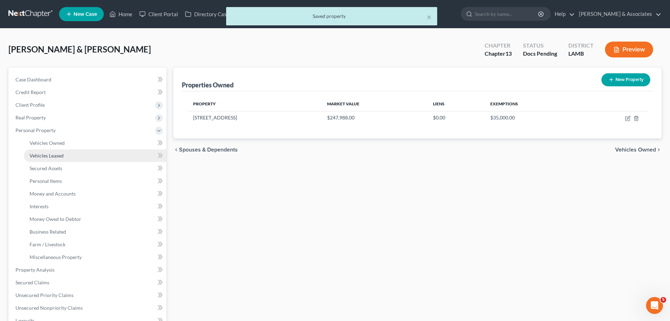
click at [76, 149] on link "Vehicles Leased" at bounding box center [95, 155] width 142 height 13
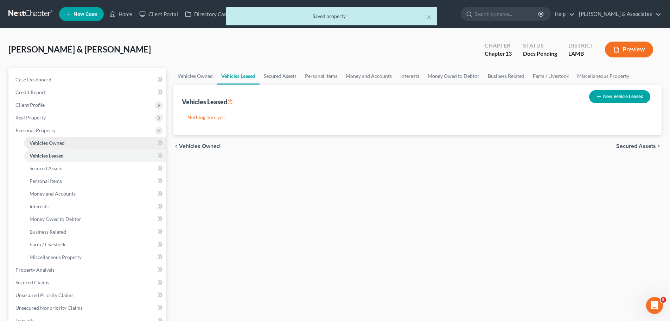
click at [78, 142] on link "Vehicles Owned" at bounding box center [95, 143] width 142 height 13
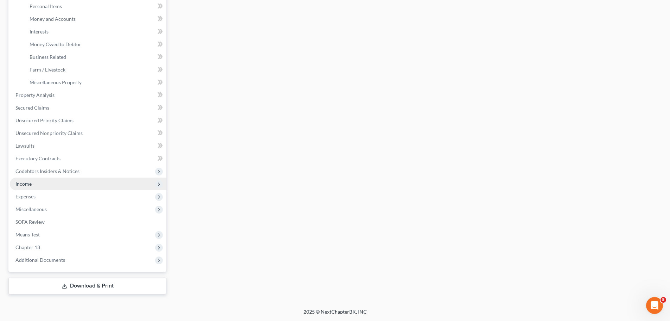
click at [70, 184] on span "Income" at bounding box center [88, 183] width 157 height 13
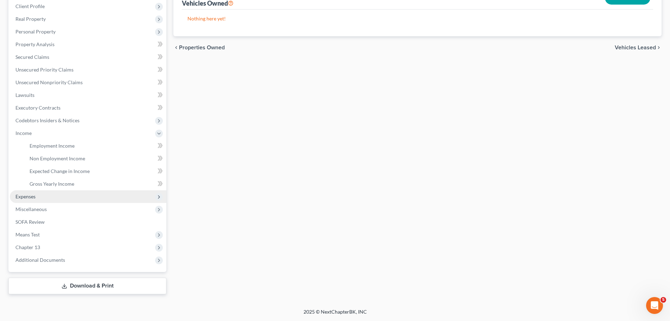
click at [58, 195] on span "Expenses" at bounding box center [88, 196] width 157 height 13
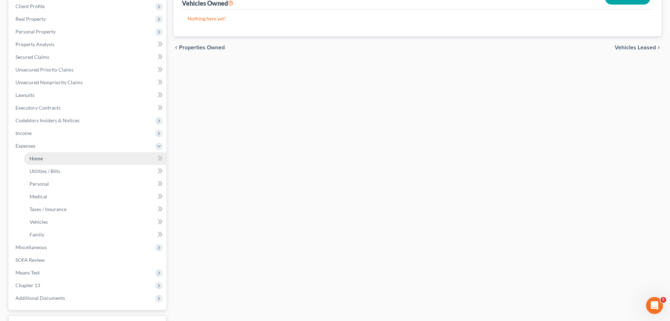
scroll to position [131, 0]
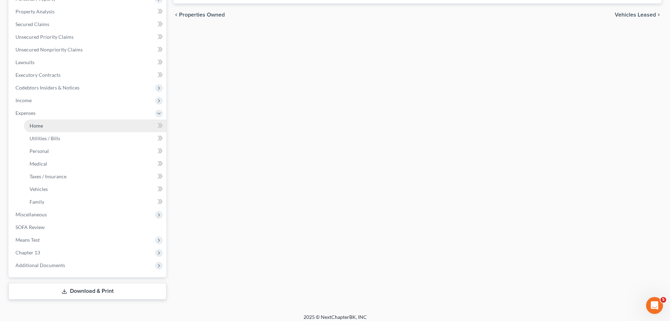
click at [50, 125] on link "Home" at bounding box center [95, 125] width 142 height 13
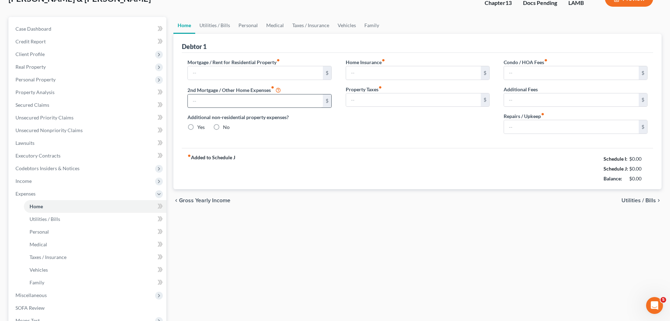
type input "0.00"
radio input "true"
type input "0.00"
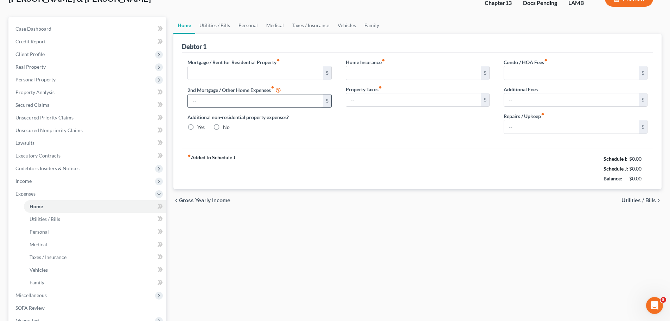
type input "0.00"
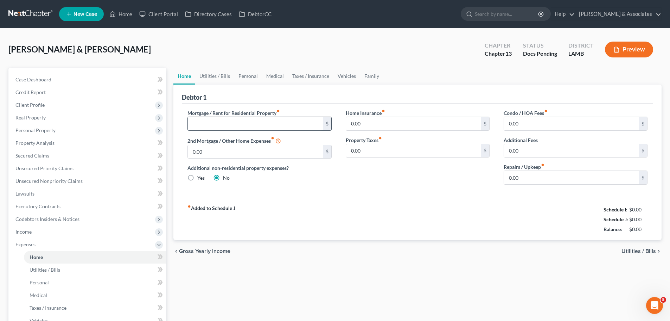
click at [280, 122] on input "text" at bounding box center [255, 123] width 135 height 13
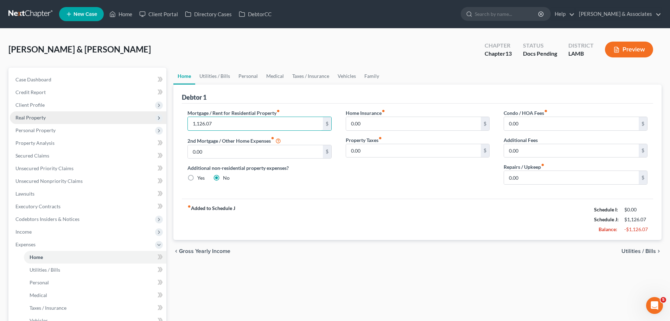
type input "1,126.07"
click at [31, 116] on span "Real Property" at bounding box center [30, 117] width 30 height 6
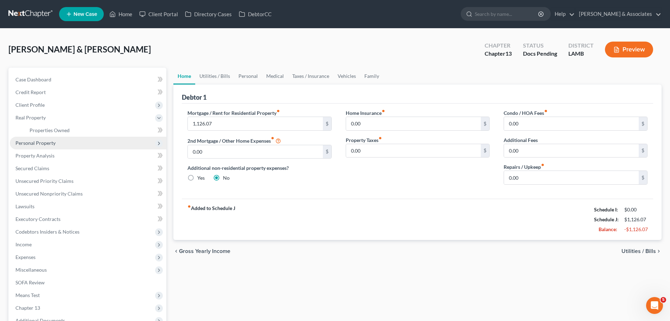
click at [34, 142] on span "Personal Property" at bounding box center [35, 143] width 40 height 6
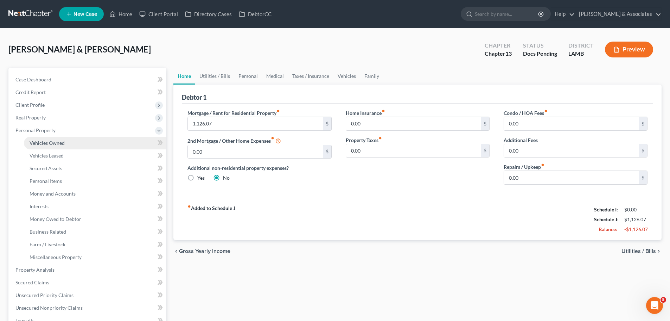
click at [35, 140] on span "Vehicles Owned" at bounding box center [47, 143] width 35 height 6
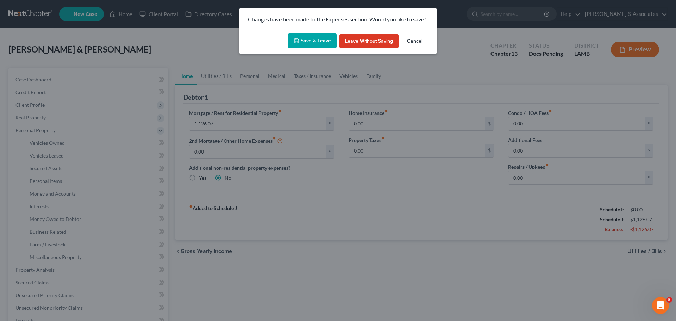
click at [321, 39] on button "Save & Leave" at bounding box center [312, 40] width 49 height 15
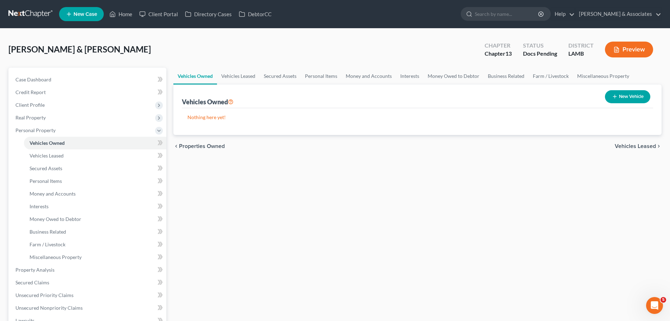
click at [641, 94] on button "New Vehicle" at bounding box center [627, 96] width 45 height 13
select select "0"
select select "2"
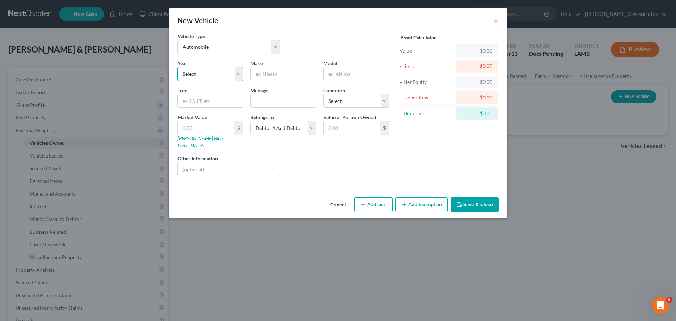
click at [201, 73] on select "Select 2026 2025 2024 2023 2022 2021 2020 2019 2018 2017 2016 2015 2014 2013 20…" at bounding box center [210, 74] width 66 height 14
click at [177, 67] on select "Select 2026 2025 2024 2023 2022 2021 2020 2019 2018 2017 2016 2015 2014 2013 20…" at bounding box center [210, 74] width 66 height 14
select select "9"
click at [291, 71] on input "text" at bounding box center [283, 73] width 65 height 13
type input "c"
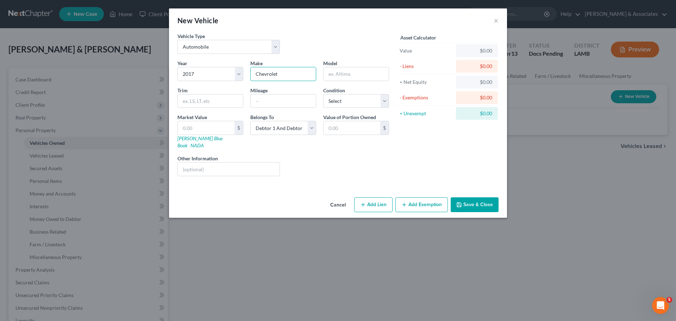
type input "Chevrolet"
type input "Traverse"
click at [477, 204] on button "Save & Close" at bounding box center [474, 204] width 48 height 15
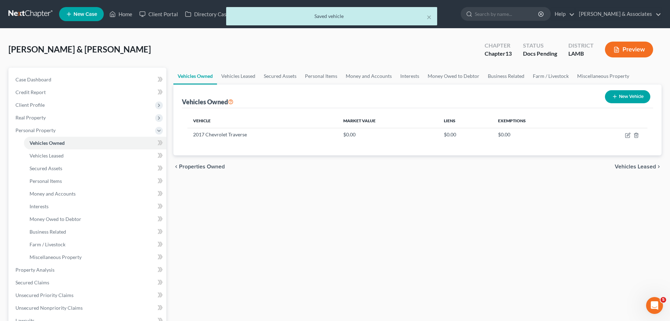
click at [620, 94] on button "New Vehicle" at bounding box center [627, 96] width 45 height 13
select select "0"
select select "2"
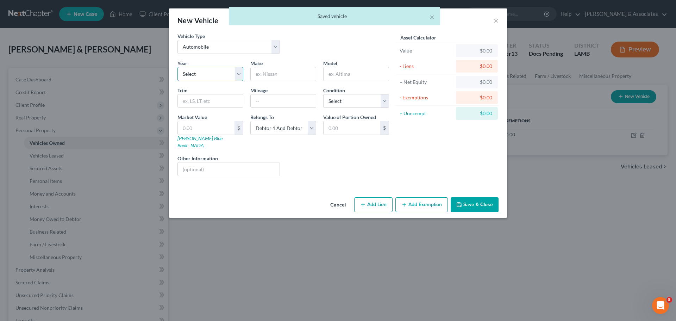
click at [233, 76] on select "Select 2026 2025 2024 2023 2022 2021 2020 2019 2018 2017 2016 2015 2014 2013 20…" at bounding box center [210, 74] width 66 height 14
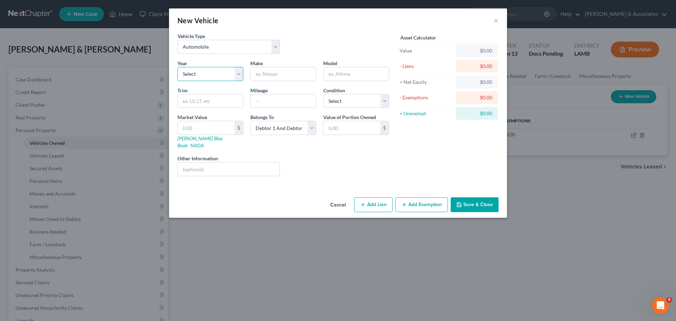
select select "11"
click at [177, 67] on select "Select 2026 2025 2024 2023 2022 2021 2020 2019 2018 2017 2016 2015 2014 2013 20…" at bounding box center [210, 74] width 66 height 14
click at [277, 68] on input "text" at bounding box center [283, 73] width 65 height 13
type input "Chevrolet"
type input "Silverado"
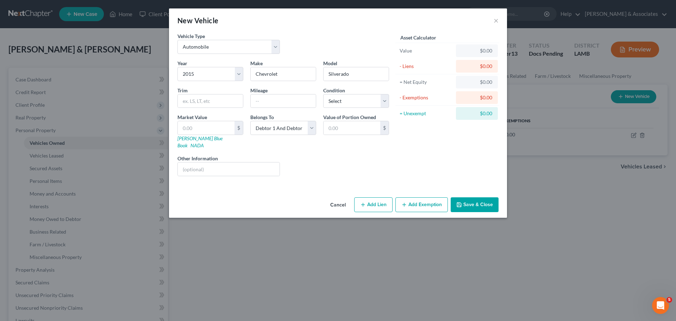
click at [469, 198] on button "Save & Close" at bounding box center [474, 204] width 48 height 15
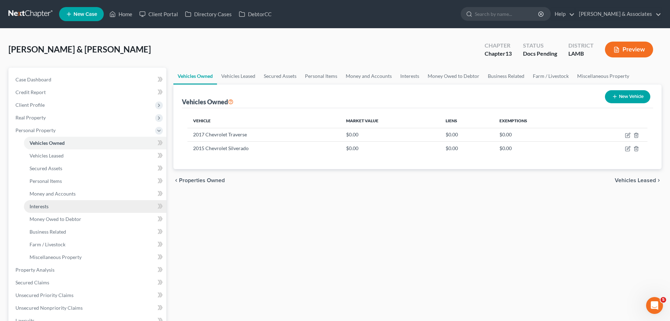
click at [73, 200] on link "Interests" at bounding box center [95, 206] width 142 height 13
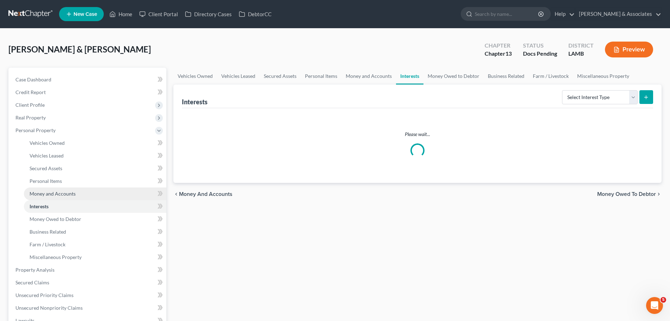
click at [76, 192] on link "Money and Accounts" at bounding box center [95, 193] width 142 height 13
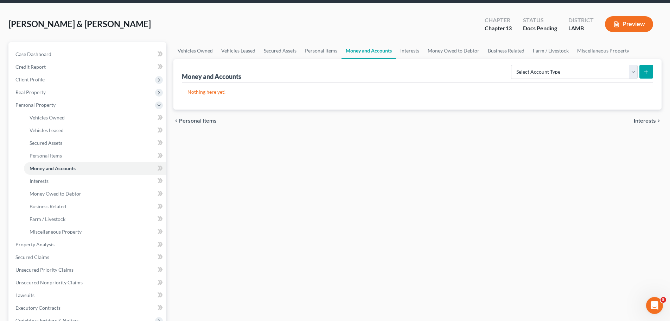
scroll to position [175, 0]
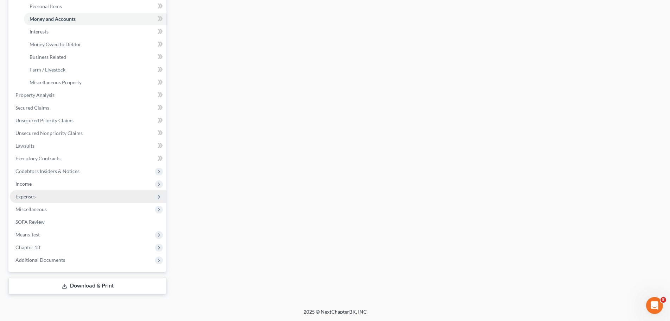
click at [39, 195] on span "Expenses" at bounding box center [88, 196] width 157 height 13
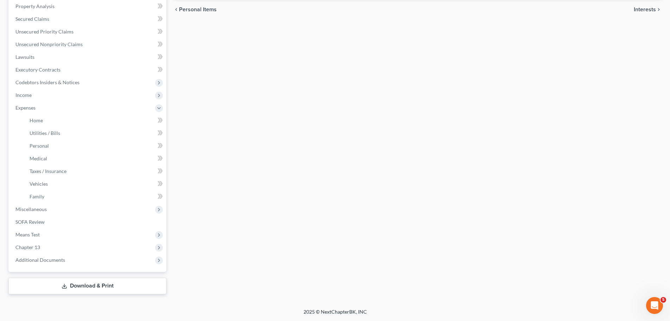
scroll to position [137, 0]
click at [42, 182] on span "Vehicles" at bounding box center [39, 183] width 18 height 6
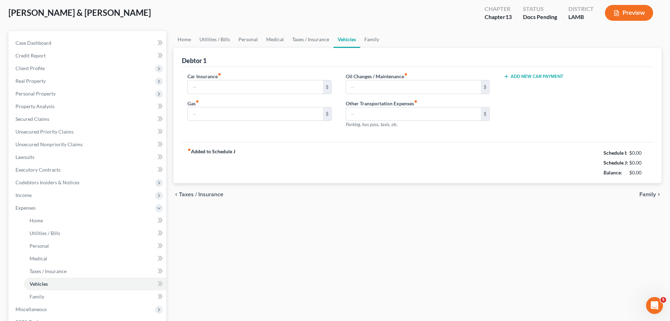
type input "0.00"
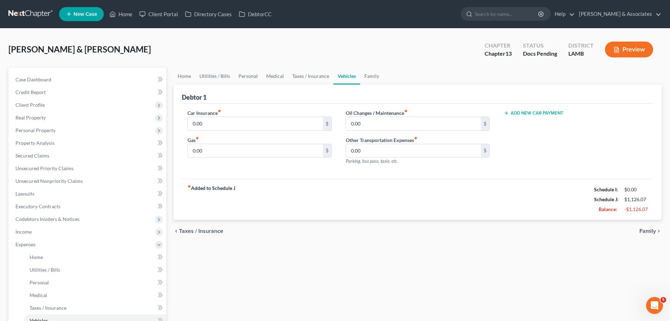
click at [232, 131] on div "Car Insurance fiber_manual_record 0.00 $ Gas fiber_manual_record 0.00 $" at bounding box center [259, 139] width 158 height 61
click at [232, 128] on input "0.00" at bounding box center [255, 123] width 135 height 13
paste input "296.53"
type input "296.53"
click at [254, 188] on div "fiber_manual_record Added to Schedule J Schedule I: $0.00 Schedule J: $1,422.60…" at bounding box center [417, 198] width 471 height 41
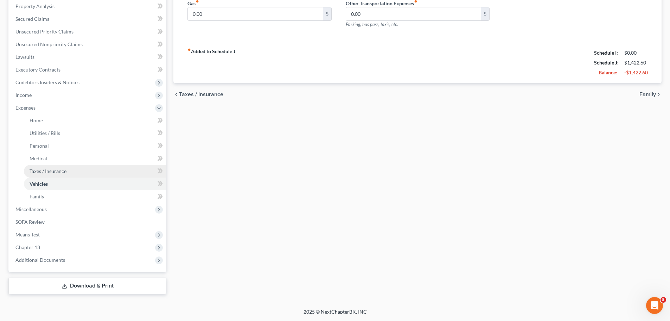
drag, startPoint x: 59, startPoint y: 176, endPoint x: 62, endPoint y: 173, distance: 4.0
click at [59, 176] on link "Taxes / Insurance" at bounding box center [95, 171] width 142 height 13
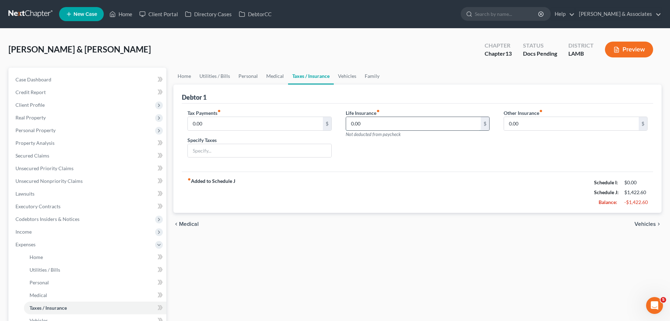
click at [381, 129] on input "0.00" at bounding box center [413, 123] width 135 height 13
paste input "115.72"
type input "115.73"
click at [439, 178] on div "fiber_manual_record Added to Schedule J Schedule I: $0.00 Schedule J: $1,538.33…" at bounding box center [417, 191] width 471 height 41
click at [25, 84] on link "Case Dashboard" at bounding box center [88, 79] width 157 height 13
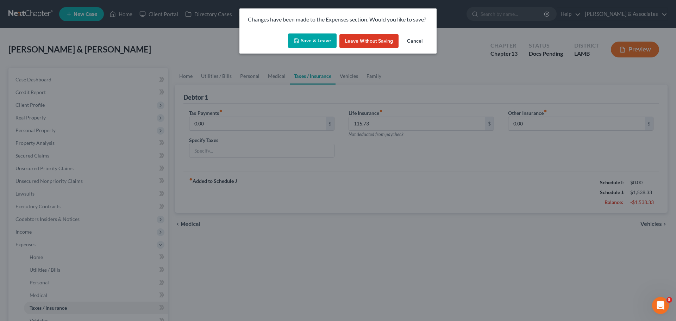
click at [311, 38] on button "Save & Leave" at bounding box center [312, 40] width 49 height 15
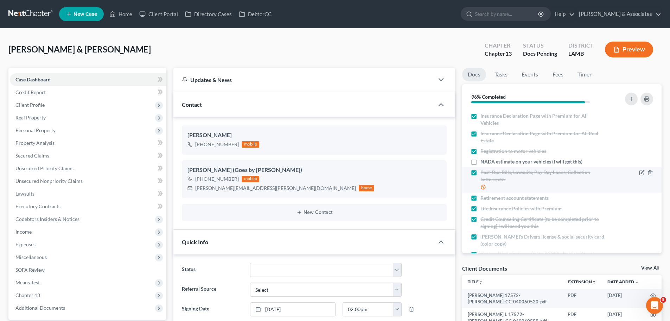
scroll to position [106, 0]
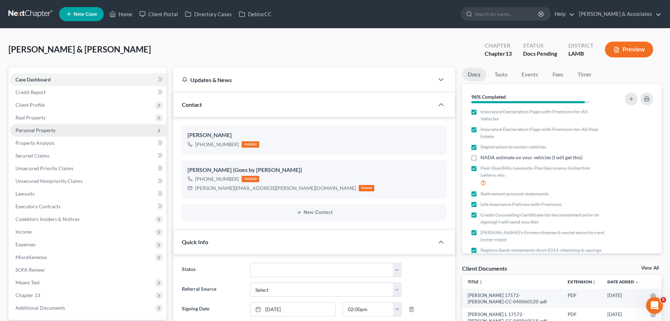
click at [50, 132] on span "Personal Property" at bounding box center [35, 130] width 40 height 6
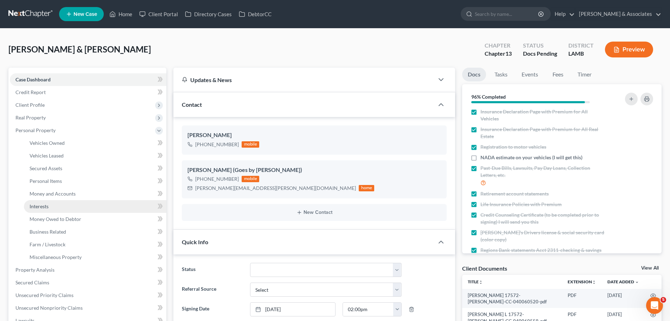
click at [47, 207] on span "Interests" at bounding box center [39, 206] width 19 height 6
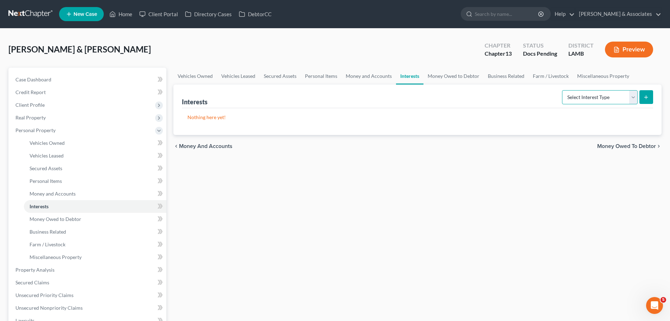
click at [570, 97] on select "Select Interest Type 401K Annuity Bond Education IRA Government Bond Government…" at bounding box center [600, 97] width 76 height 14
select select "annuity"
click at [563, 90] on select "Select Interest Type 401K Annuity Bond Education IRA Government Bond Government…" at bounding box center [600, 97] width 76 height 14
click at [643, 95] on button "submit" at bounding box center [647, 97] width 14 height 14
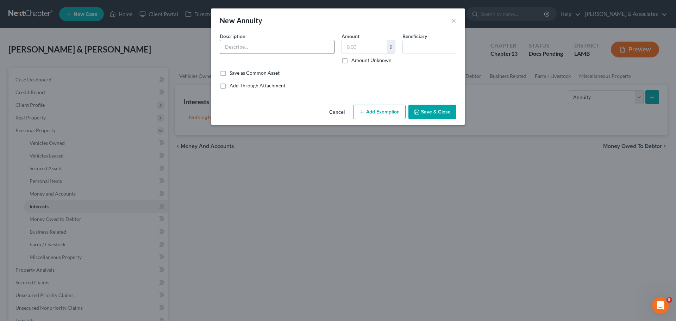
click at [257, 44] on input "text" at bounding box center [277, 46] width 114 height 13
type input "Liberty Life Assurance Company of [GEOGRAPHIC_DATA]"
click at [381, 45] on input "text" at bounding box center [364, 46] width 45 height 13
type input "5,000"
click at [442, 112] on button "Save & Close" at bounding box center [432, 111] width 48 height 15
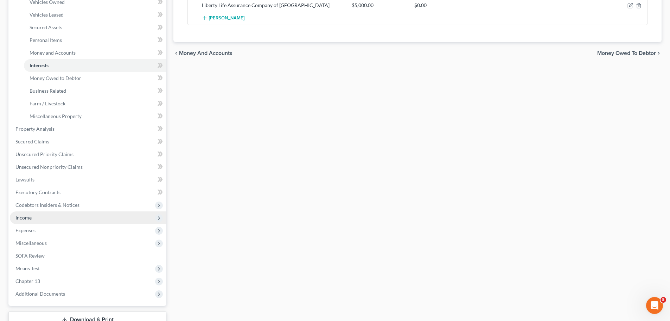
click at [37, 217] on span "Income" at bounding box center [88, 217] width 157 height 13
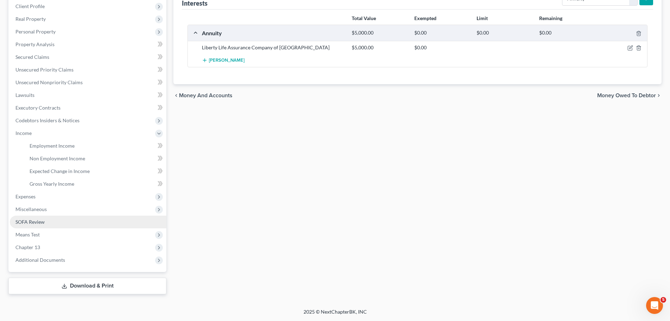
scroll to position [99, 0]
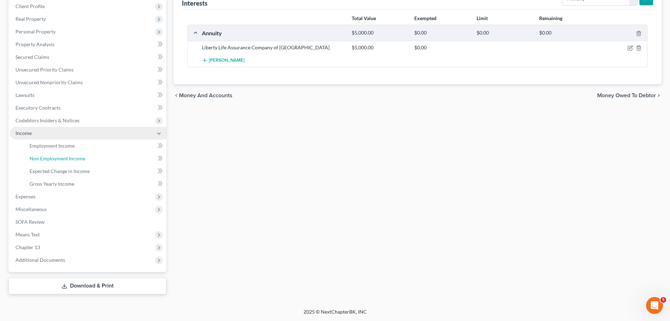
click at [68, 153] on link "Non Employment Income" at bounding box center [95, 158] width 142 height 13
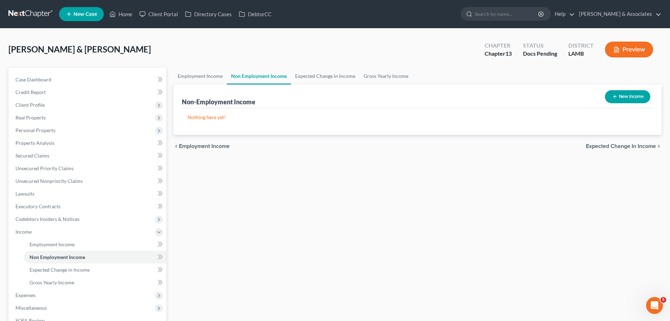
click at [633, 95] on button "New Income" at bounding box center [627, 96] width 45 height 13
select select "0"
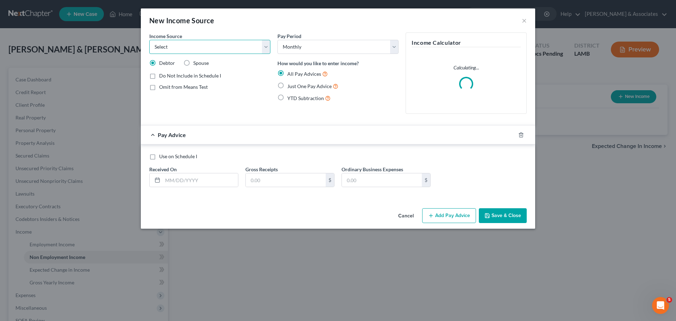
click at [225, 49] on select "Select Unemployment Disability (from employer) Pension Retirement Social Securi…" at bounding box center [209, 47] width 121 height 14
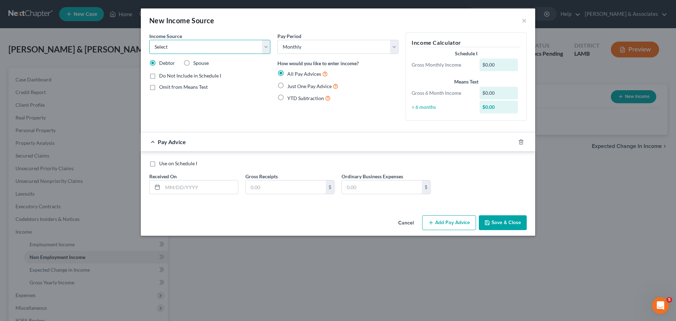
select select "13"
click at [149, 40] on select "Select Unemployment Disability (from employer) Pension Retirement Social Securi…" at bounding box center [209, 47] width 121 height 14
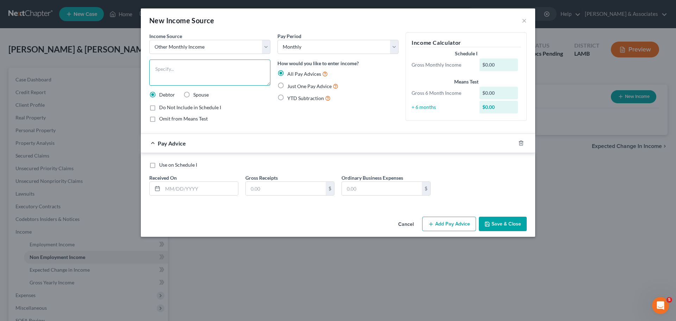
click at [179, 72] on textarea at bounding box center [209, 72] width 121 height 26
type textarea "Annuity"
click at [252, 106] on div "Do Not Include in Schedule I" at bounding box center [209, 107] width 121 height 7
click at [298, 88] on span "Just One Pay Advice" at bounding box center [309, 86] width 44 height 6
click at [294, 87] on input "Just One Pay Advice" at bounding box center [292, 84] width 5 height 5
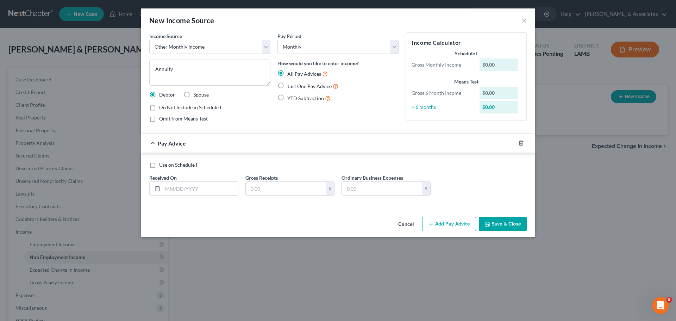
radio input "true"
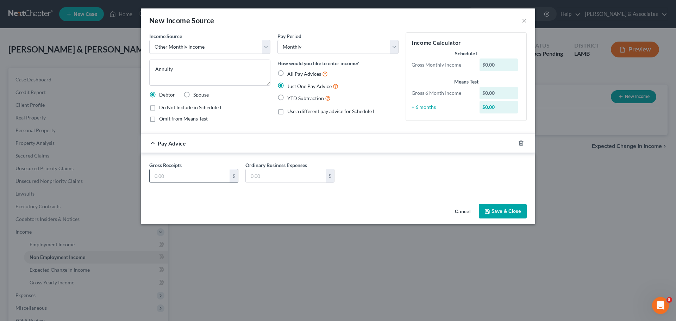
click at [195, 182] on div "$" at bounding box center [193, 176] width 89 height 14
click at [186, 177] on input "text" at bounding box center [190, 175] width 80 height 13
type input "1,000.00"
click at [190, 70] on textarea "Annuity" at bounding box center [209, 72] width 121 height 26
type textarea "Annuity (Ends in [DATE])"
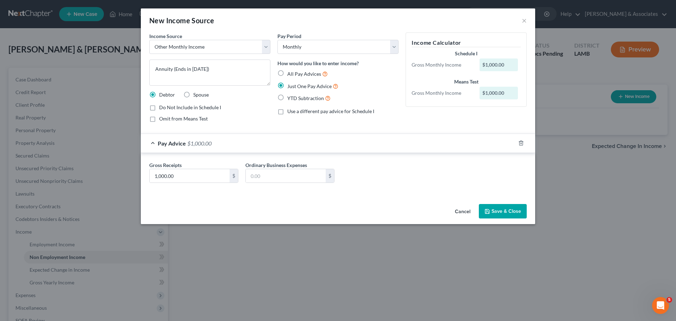
click at [510, 210] on button "Save & Close" at bounding box center [503, 211] width 48 height 15
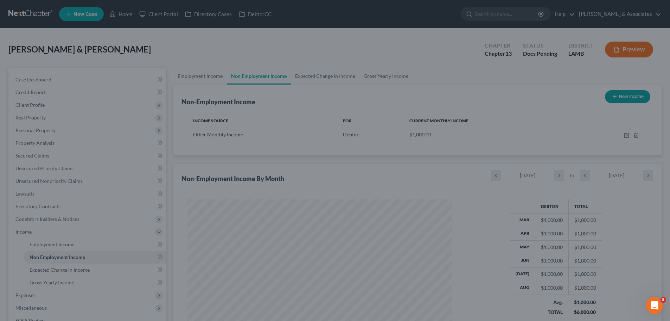
scroll to position [351713, 351567]
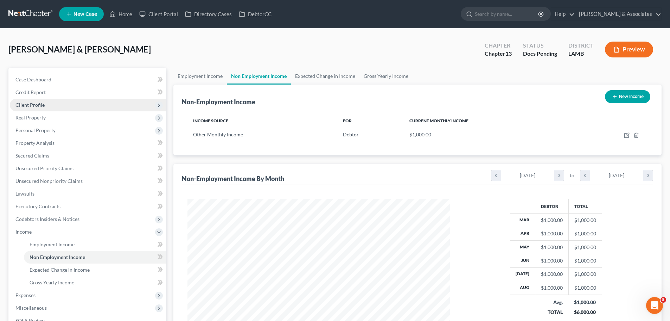
click at [35, 110] on span "Client Profile" at bounding box center [88, 105] width 157 height 13
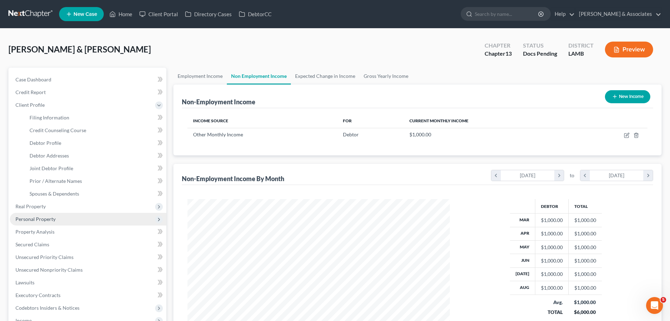
click at [43, 222] on span "Personal Property" at bounding box center [88, 219] width 157 height 13
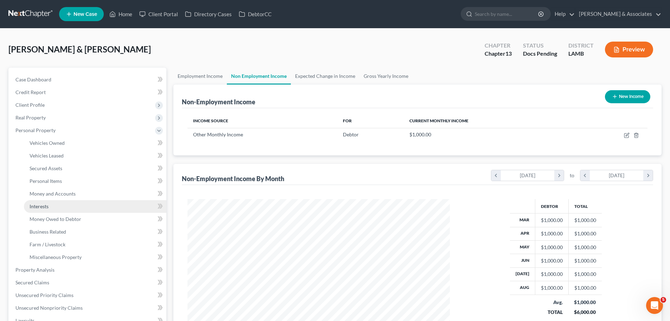
click at [53, 209] on link "Interests" at bounding box center [95, 206] width 142 height 13
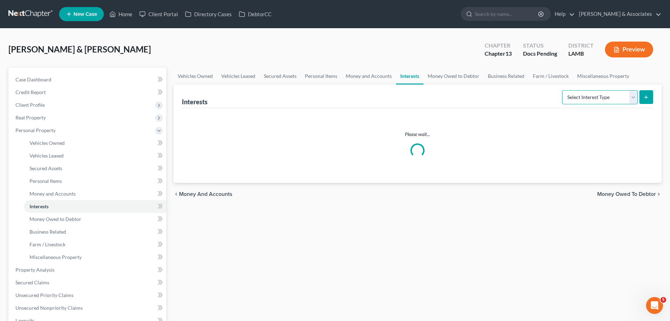
click at [622, 101] on select "Select Interest Type 401K Annuity Bond Education IRA Government Bond Government…" at bounding box center [600, 97] width 76 height 14
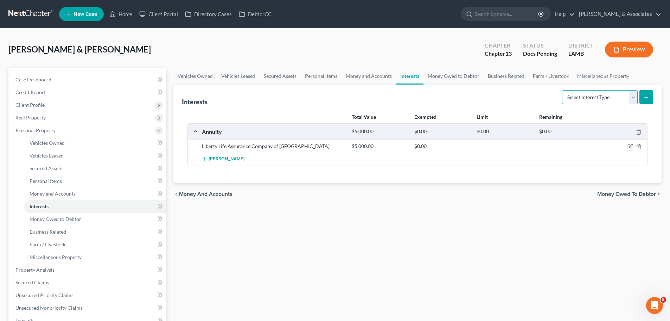
select select "401k"
click at [563, 90] on select "Select Interest Type 401K Annuity Bond Education IRA Government Bond Government…" at bounding box center [600, 97] width 76 height 14
click at [649, 97] on icon "submit" at bounding box center [647, 97] width 6 height 6
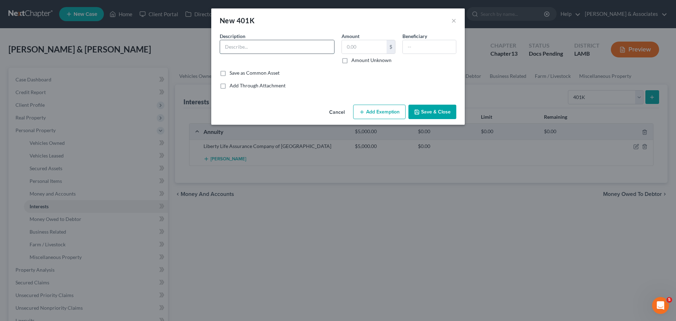
click at [260, 46] on input "text" at bounding box center [277, 46] width 114 height 13
type input "Fidelity"
type input "1,567.79"
click at [453, 109] on button "Save & Close" at bounding box center [432, 111] width 48 height 15
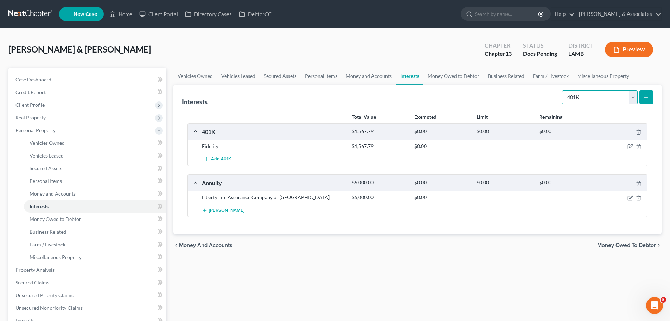
click at [594, 97] on select "Select Interest Type 401K Annuity Bond Education IRA Government Bond Government…" at bounding box center [600, 97] width 76 height 14
click at [563, 90] on select "Select Interest Type 401K Annuity Bond Education IRA Government Bond Government…" at bounding box center [600, 97] width 76 height 14
select select "401k"
click at [645, 98] on icon "submit" at bounding box center [647, 97] width 6 height 6
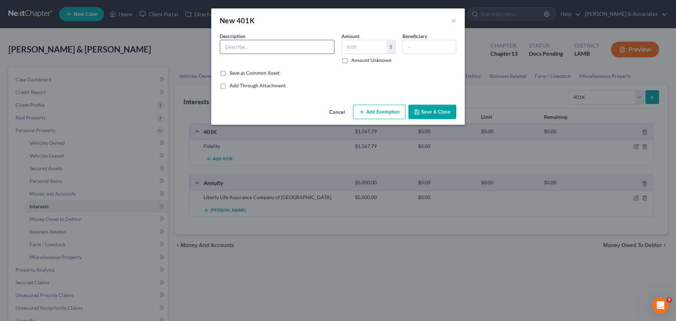
click at [285, 53] on input "text" at bounding box center [277, 46] width 114 height 13
type input "Lincoln Financial Group"
type input "1,337"
click at [429, 116] on button "Save & Close" at bounding box center [432, 111] width 48 height 15
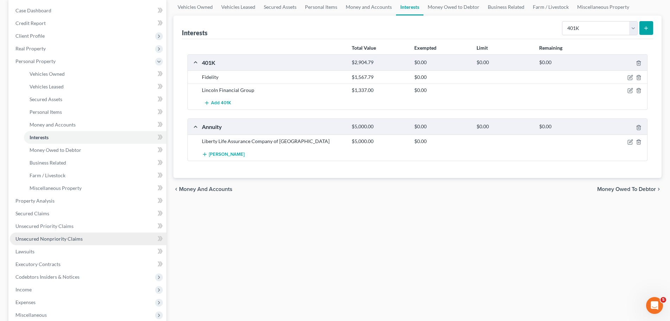
scroll to position [70, 0]
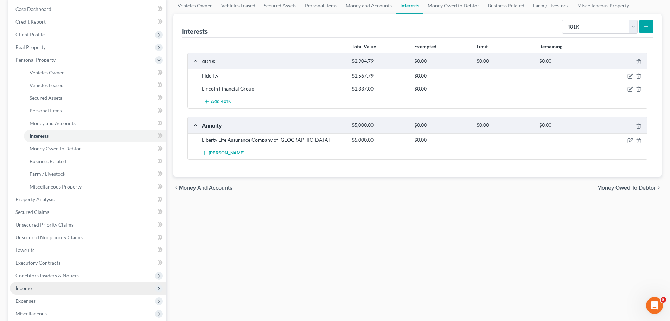
click at [31, 287] on span "Income" at bounding box center [23, 288] width 16 height 6
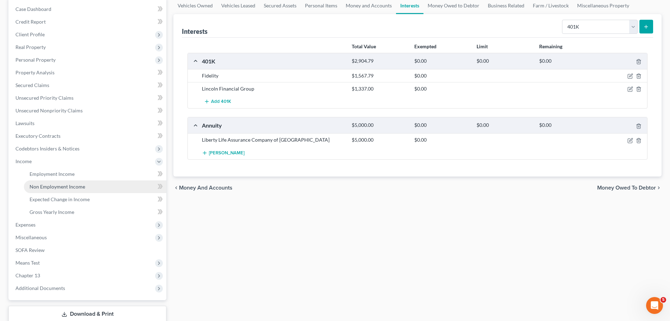
click at [71, 189] on span "Non Employment Income" at bounding box center [58, 186] width 56 height 6
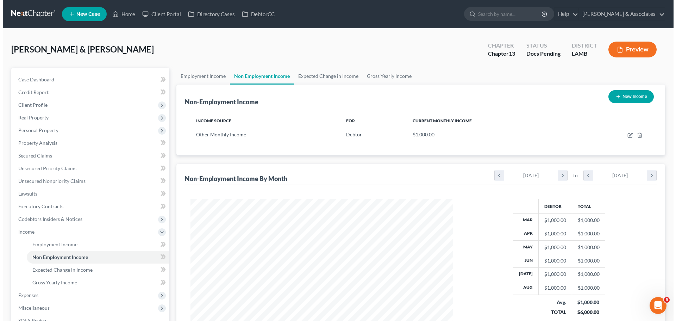
scroll to position [131, 277]
click at [629, 101] on button "New Income" at bounding box center [627, 96] width 45 height 13
select select "0"
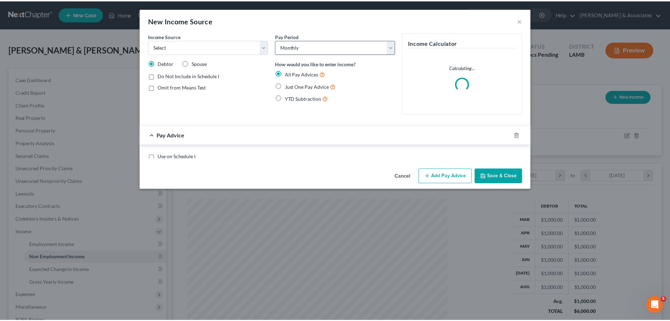
scroll to position [132, 279]
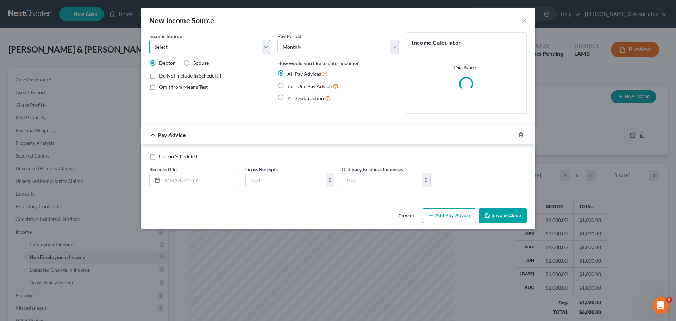
click at [158, 40] on select "Select Unemployment Disability (from employer) Pension Retirement Social Securi…" at bounding box center [209, 47] width 121 height 14
select select "3"
click at [149, 40] on select "Select Unemployment Disability (from employer) Pension Retirement Social Securi…" at bounding box center [209, 47] width 121 height 14
click at [314, 89] on span "Just One Pay Advice" at bounding box center [309, 86] width 44 height 6
click at [294, 87] on input "Just One Pay Advice" at bounding box center [292, 84] width 5 height 5
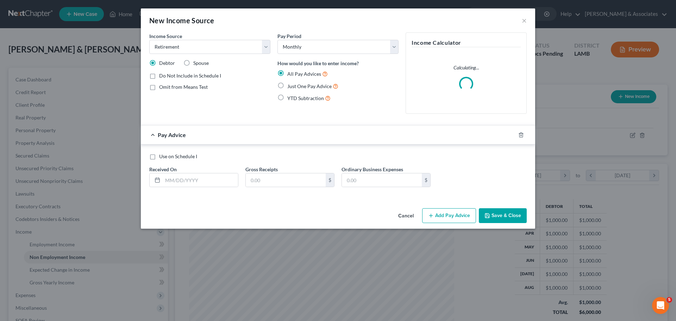
radio input "true"
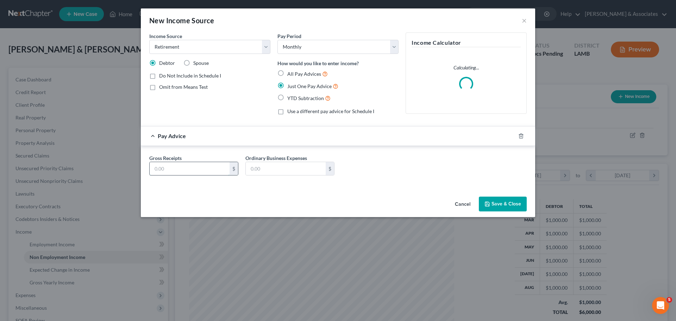
click at [182, 170] on input "text" at bounding box center [190, 168] width 80 height 13
type input "718.41"
click at [500, 205] on button "Save & Close" at bounding box center [503, 203] width 48 height 15
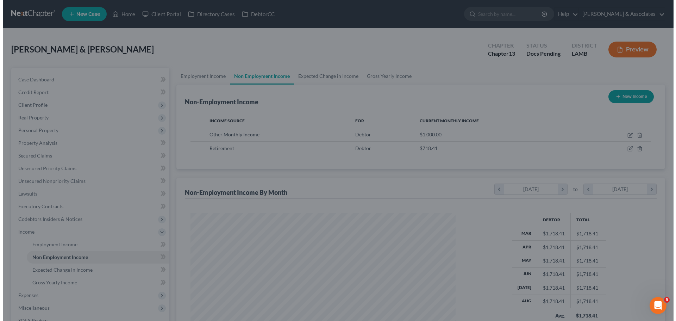
scroll to position [351713, 351567]
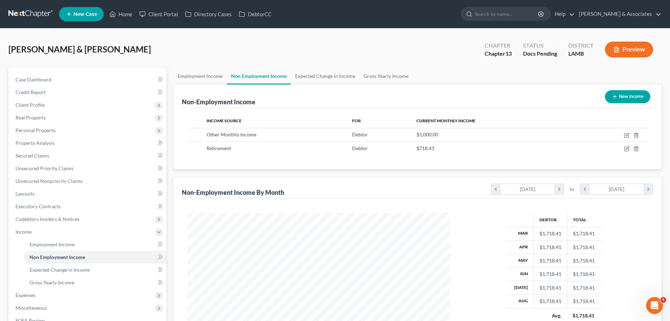
click at [643, 94] on button "New Income" at bounding box center [627, 96] width 45 height 13
select select "0"
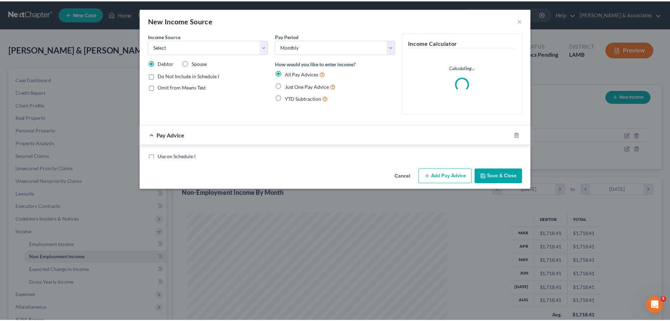
scroll to position [132, 279]
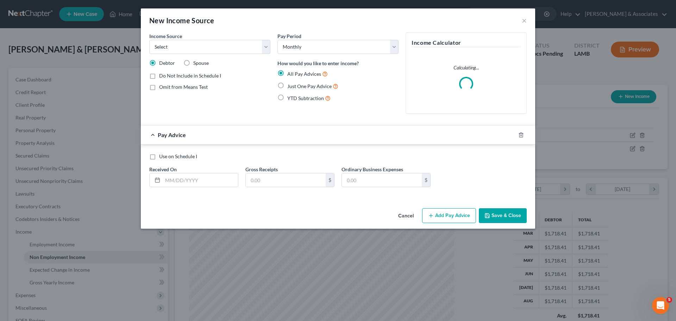
click at [191, 36] on div "Income Source * Select Unemployment Disability (from employer) Pension Retireme…" at bounding box center [209, 42] width 121 height 21
click at [190, 43] on select "Select Unemployment Disability (from employer) Pension Retirement Social Securi…" at bounding box center [209, 47] width 121 height 14
select select "2"
click at [149, 40] on select "Select Unemployment Disability (from employer) Pension Retirement Social Securi…" at bounding box center [209, 47] width 121 height 14
click at [311, 84] on span "Just One Pay Advice" at bounding box center [309, 86] width 44 height 6
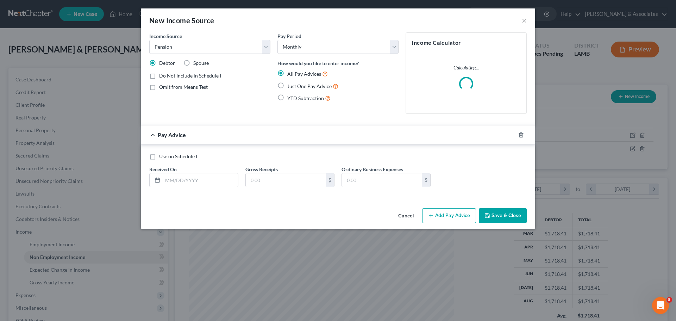
click at [294, 84] on input "Just One Pay Advice" at bounding box center [292, 84] width 5 height 5
radio input "true"
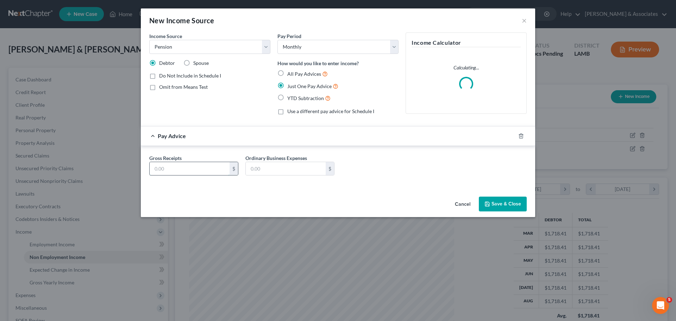
click at [180, 166] on input "text" at bounding box center [190, 168] width 80 height 13
type input "673.11"
click at [510, 205] on button "Save & Close" at bounding box center [503, 203] width 48 height 15
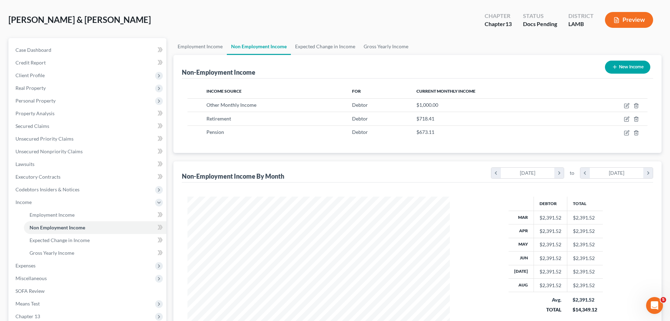
scroll to position [70, 0]
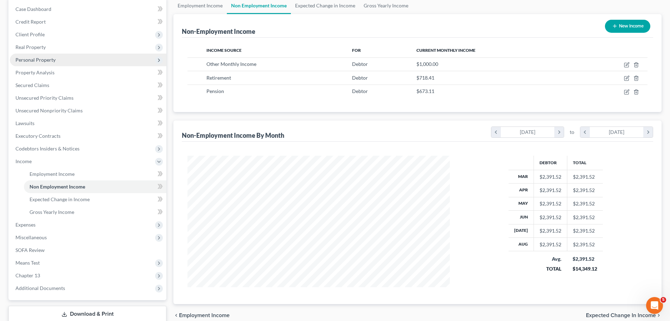
click at [42, 60] on span "Personal Property" at bounding box center [35, 60] width 40 height 6
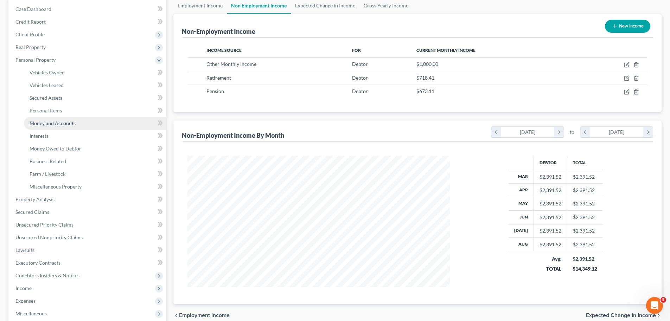
click at [42, 124] on span "Money and Accounts" at bounding box center [53, 123] width 46 height 6
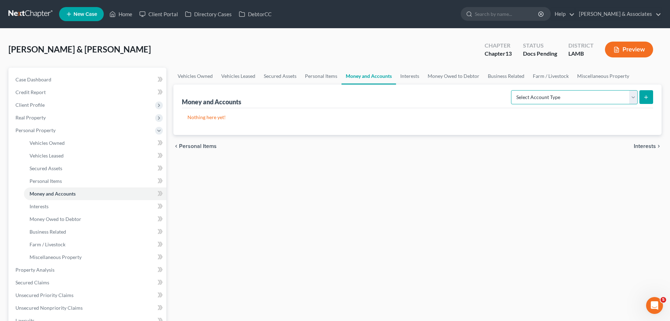
click at [581, 104] on select "Select Account Type Brokerage Cash on Hand Certificates of Deposit Checking Acc…" at bounding box center [574, 97] width 127 height 14
click at [553, 95] on select "Select Account Type Brokerage Cash on Hand Certificates of Deposit Checking Acc…" at bounding box center [574, 97] width 127 height 14
click at [513, 90] on select "Select Account Type Brokerage Cash on Hand Certificates of Deposit Checking Acc…" at bounding box center [574, 97] width 127 height 14
click at [582, 101] on select "Select Account Type Brokerage Cash on Hand Certificates of Deposit Checking Acc…" at bounding box center [574, 97] width 127 height 14
select select "savings"
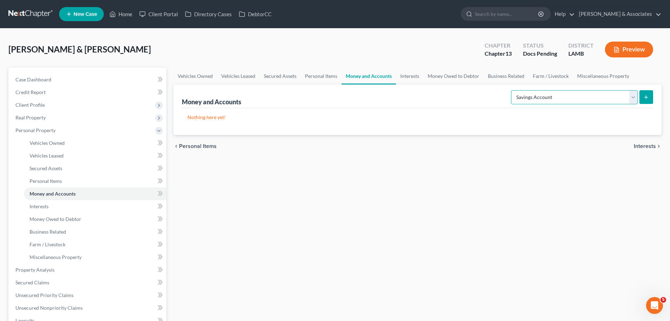
click at [513, 90] on select "Select Account Type Brokerage Cash on Hand Certificates of Deposit Checking Acc…" at bounding box center [574, 97] width 127 height 14
click at [645, 98] on icon "submit" at bounding box center [647, 97] width 6 height 6
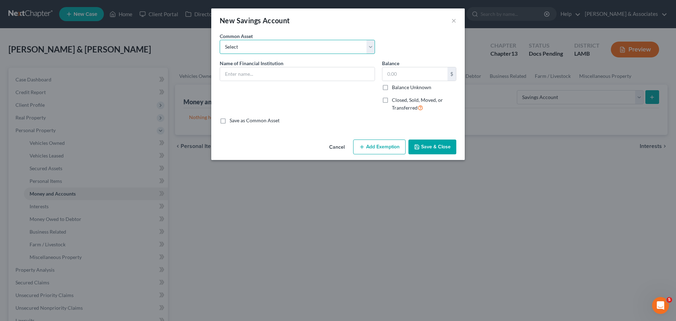
click at [311, 42] on select "Select Essential Federal Credit Union LA Federal Credit Union Regions Bank Chas…" at bounding box center [297, 47] width 155 height 14
click at [301, 82] on div "Name of Financial Institution *" at bounding box center [297, 88] width 162 height 58
click at [303, 78] on input "text" at bounding box center [297, 73] width 154 height 13
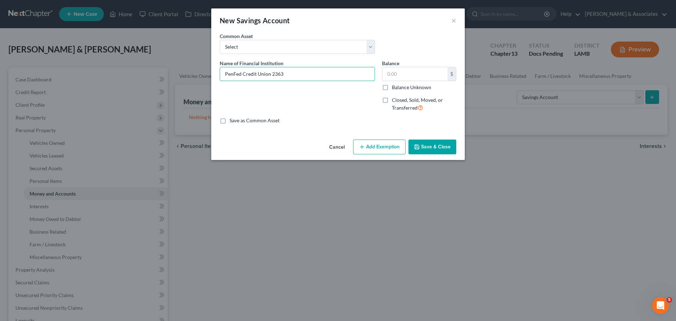
type input "PenFed Credit Union 2363"
click at [436, 148] on button "Save & Close" at bounding box center [432, 146] width 48 height 15
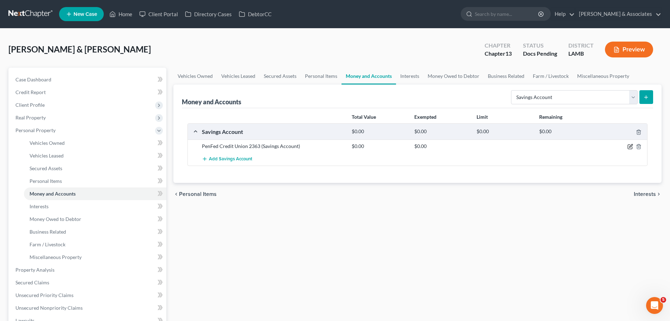
drag, startPoint x: 630, startPoint y: 146, endPoint x: 606, endPoint y: 140, distance: 24.7
click at [630, 146] on icon "button" at bounding box center [631, 147] width 6 height 6
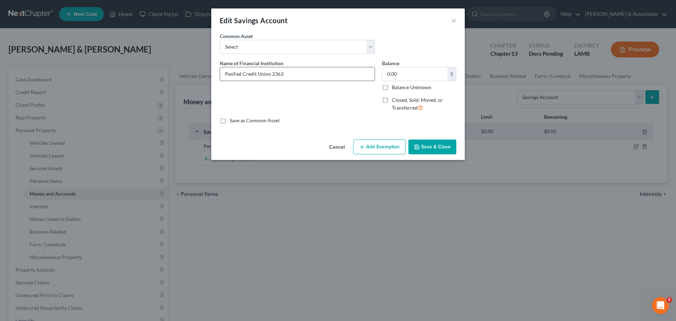
drag, startPoint x: 326, startPoint y: 73, endPoint x: 271, endPoint y: 80, distance: 55.0
click at [271, 80] on input "PenFed Credit Union 2363" at bounding box center [297, 73] width 154 height 13
type input "PenFed Credit Union 3016"
click at [432, 144] on button "Save & Close" at bounding box center [432, 146] width 48 height 15
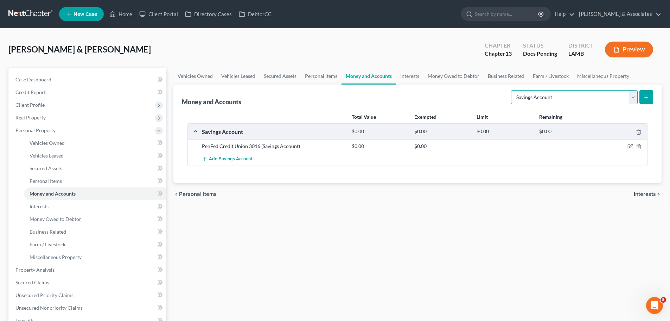
click at [561, 99] on select "Select Account Type Brokerage Cash on Hand Certificates of Deposit Checking Acc…" at bounding box center [574, 97] width 127 height 14
select select "checking"
click at [513, 90] on select "Select Account Type Brokerage Cash on Hand Certificates of Deposit Checking Acc…" at bounding box center [574, 97] width 127 height 14
click at [640, 100] on button "submit" at bounding box center [647, 97] width 14 height 14
click at [652, 97] on button "submit" at bounding box center [647, 97] width 14 height 14
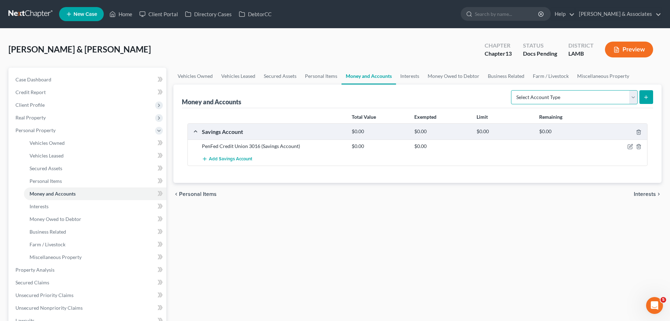
click at [568, 103] on select "Select Account Type Brokerage Cash on Hand Certificates of Deposit Checking Acc…" at bounding box center [574, 97] width 127 height 14
select select "checking"
click at [513, 90] on select "Select Account Type Brokerage Cash on Hand Certificates of Deposit Checking Acc…" at bounding box center [574, 97] width 127 height 14
click at [657, 97] on div "Money and Accounts Select Account Type Brokerage Cash on Hand Certificates of D…" at bounding box center [417, 133] width 488 height 98
click at [648, 99] on icon "submit" at bounding box center [647, 97] width 6 height 6
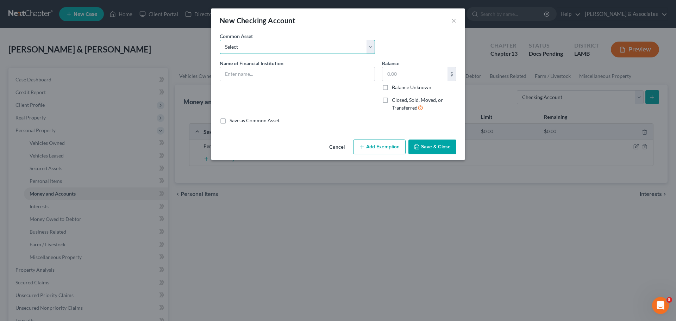
click at [241, 53] on select "Select Essential Federal Credit Union USAA Federal Savings Bank Neighbors Feder…" at bounding box center [297, 47] width 155 height 14
select select "9"
click at [220, 40] on select "Select Essential Federal Credit Union USAA Federal Savings Bank Neighbors Feder…" at bounding box center [297, 47] width 155 height 14
type input "Jefferson Finance"
select select "10"
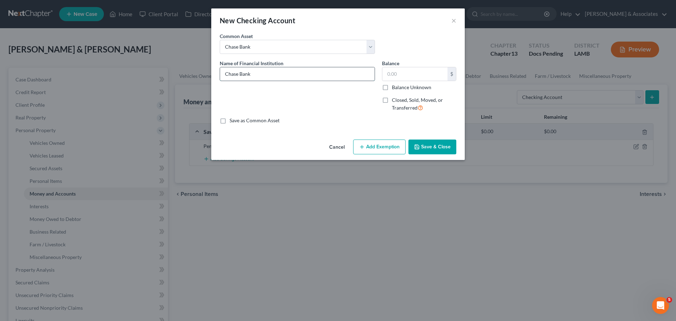
click at [275, 75] on input "Chase Bank" at bounding box center [297, 73] width 154 height 13
type input "Chase Bank 3064"
click at [431, 146] on button "Save & Close" at bounding box center [432, 146] width 48 height 15
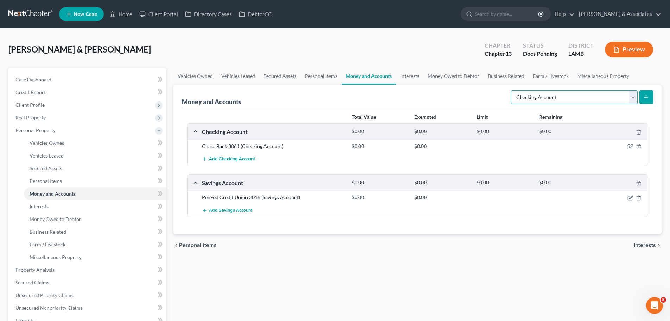
click at [601, 103] on select "Select Account Type Brokerage Cash on Hand Certificates of Deposit Checking Acc…" at bounding box center [574, 97] width 127 height 14
click at [513, 90] on select "Select Account Type Brokerage Cash on Hand Certificates of Deposit Checking Acc…" at bounding box center [574, 97] width 127 height 14
click at [646, 93] on button "submit" at bounding box center [647, 97] width 14 height 14
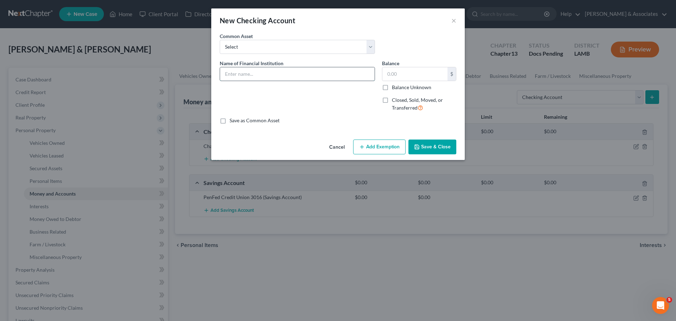
click at [275, 78] on input "text" at bounding box center [297, 73] width 154 height 13
click at [280, 49] on select "Select Essential Federal Credit Union USAA Federal Savings Bank Neighbors Feder…" at bounding box center [297, 47] width 155 height 14
select select "10"
click at [220, 40] on select "Select Essential Federal Credit Union USAA Federal Savings Bank Neighbors Feder…" at bounding box center [297, 47] width 155 height 14
click at [282, 66] on span "Name of Financial Institution" at bounding box center [252, 63] width 64 height 6
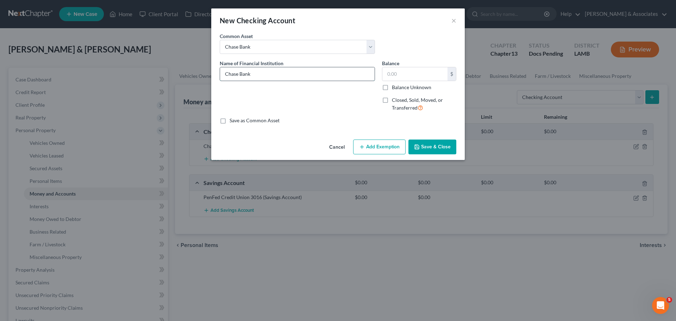
click at [283, 71] on input "Chase Bank" at bounding box center [297, 73] width 154 height 13
type input "Chase Bank 5484"
click at [435, 147] on button "Save & Close" at bounding box center [432, 146] width 48 height 15
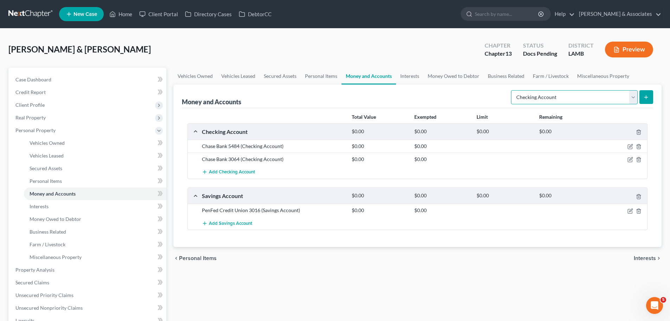
click at [556, 94] on select "Select Account Type Brokerage Cash on Hand Certificates of Deposit Checking Acc…" at bounding box center [574, 97] width 127 height 14
click at [563, 101] on select "Select Account Type Brokerage Cash on Hand Certificates of Deposit Checking Acc…" at bounding box center [574, 97] width 127 height 14
click at [513, 90] on select "Select Account Type Brokerage Cash on Hand Certificates of Deposit Checking Acc…" at bounding box center [574, 97] width 127 height 14
click at [646, 98] on line "submit" at bounding box center [646, 96] width 0 height 3
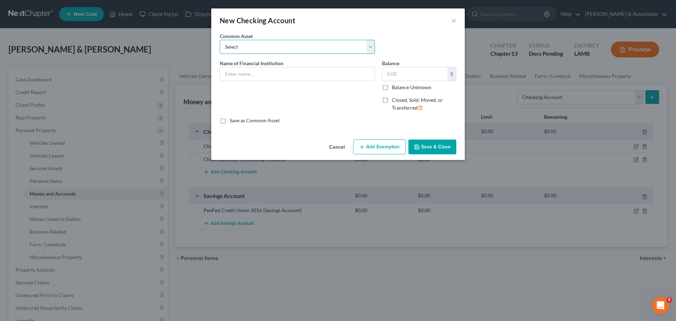
click at [276, 52] on select "Select Essential Federal Credit Union USAA Federal Savings Bank Neighbors Feder…" at bounding box center [297, 47] width 155 height 14
click at [323, 23] on div "New Checking Account ×" at bounding box center [337, 20] width 253 height 24
click at [311, 75] on input "text" at bounding box center [297, 73] width 154 height 13
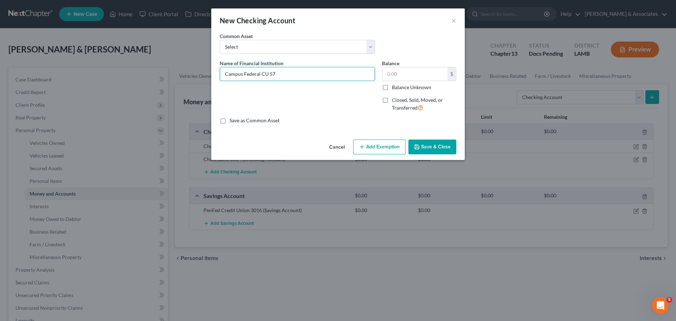
type input "Campus Federal CU 57"
click at [446, 142] on button "Save & Close" at bounding box center [432, 146] width 48 height 15
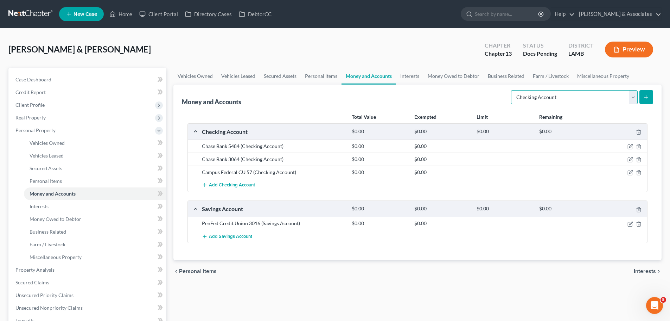
click at [550, 99] on select "Select Account Type Brokerage Cash on Hand Certificates of Deposit Checking Acc…" at bounding box center [574, 97] width 127 height 14
click at [645, 96] on icon "submit" at bounding box center [647, 97] width 6 height 6
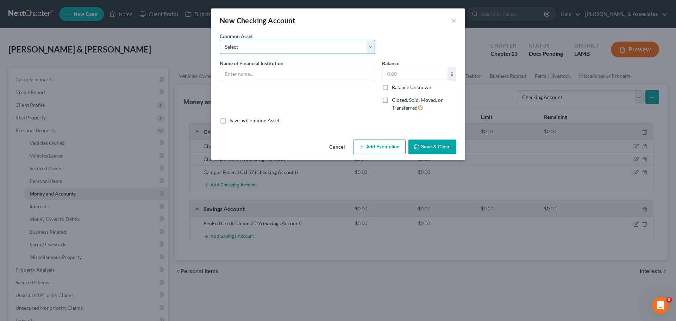
click at [290, 50] on select "Select Essential Federal Credit Union USAA Federal Savings Bank Neighbors Feder…" at bounding box center [297, 47] width 155 height 14
click at [220, 40] on select "Select Essential Federal Credit Union USAA Federal Savings Bank Neighbors Feder…" at bounding box center [297, 47] width 155 height 14
click at [283, 80] on input "text" at bounding box center [297, 73] width 154 height 13
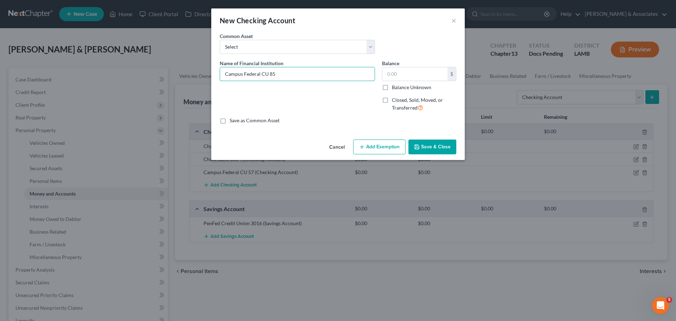
type input "Campus Federal CU 85"
click at [433, 150] on button "Save & Close" at bounding box center [432, 146] width 48 height 15
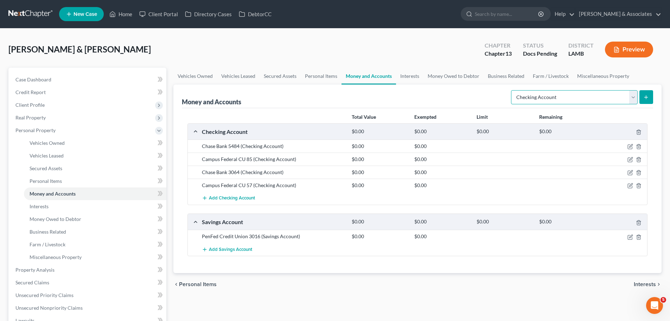
click at [579, 103] on select "Select Account Type Brokerage Cash on Hand Certificates of Deposit Checking Acc…" at bounding box center [574, 97] width 127 height 14
click at [513, 90] on select "Select Account Type Brokerage Cash on Hand Certificates of Deposit Checking Acc…" at bounding box center [574, 97] width 127 height 14
click at [646, 96] on icon "submit" at bounding box center [647, 97] width 6 height 6
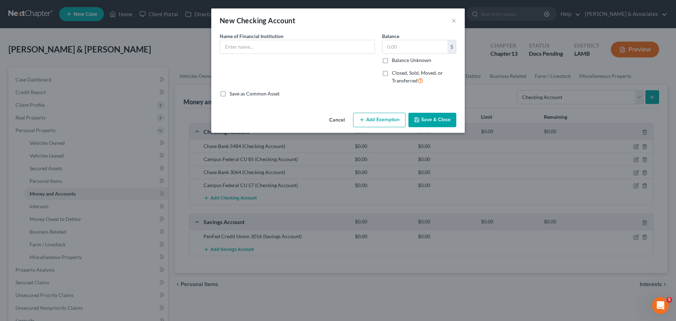
click at [287, 54] on div "Name of Financial Institution *" at bounding box center [297, 61] width 162 height 58
drag, startPoint x: 289, startPoint y: 48, endPoint x: 281, endPoint y: 47, distance: 8.1
click at [0, 0] on select "Select" at bounding box center [0, 0] width 0 height 0
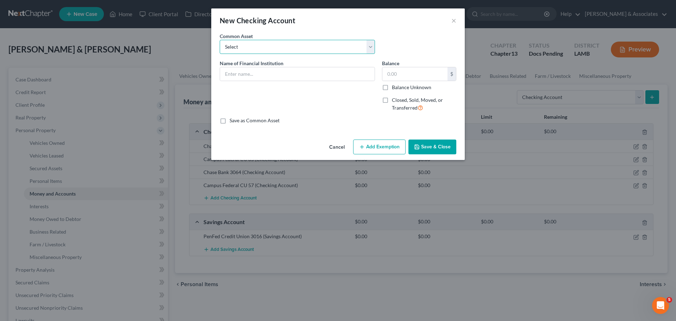
select select "7"
click at [220, 40] on select "Select Essential Federal Credit Union USAA Federal Savings Bank Neighbors Feder…" at bounding box center [297, 47] width 155 height 14
type input "Regions Bank"
type input "0.00"
checkbox input "true"
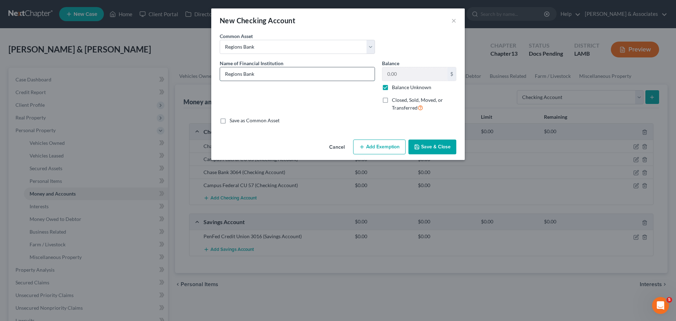
click at [295, 75] on input "Regions Bank" at bounding box center [297, 73] width 154 height 13
type input "Regions Bank 2311"
click at [431, 150] on button "Save & Close" at bounding box center [432, 146] width 48 height 15
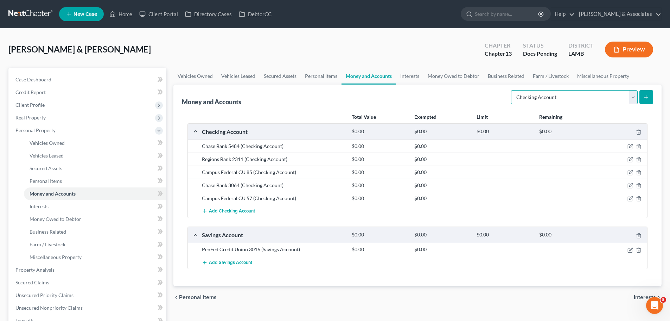
click at [587, 103] on select "Select Account Type Brokerage Cash on Hand Certificates of Deposit Checking Acc…" at bounding box center [574, 97] width 127 height 14
select select "savings"
click at [513, 90] on select "Select Account Type Brokerage Cash on Hand Certificates of Deposit Checking Acc…" at bounding box center [574, 97] width 127 height 14
click at [647, 92] on button "submit" at bounding box center [647, 97] width 14 height 14
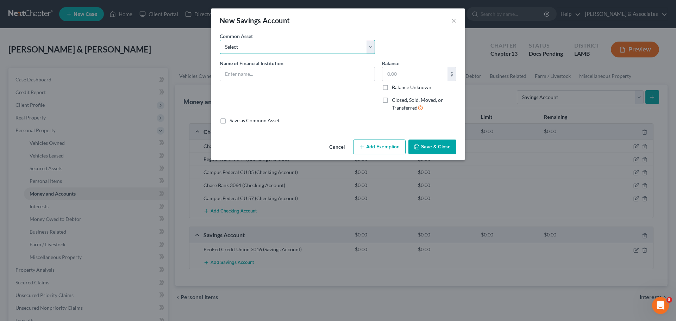
click at [326, 50] on select "Select Essential Federal Credit Union LA Federal Credit Union Regions Bank Chas…" at bounding box center [297, 47] width 155 height 14
select select "2"
click at [220, 40] on select "Select Essential Federal Credit Union LA Federal Credit Union Regions Bank Chas…" at bounding box center [297, 47] width 155 height 14
click at [324, 72] on input "Regions Bank" at bounding box center [297, 73] width 154 height 13
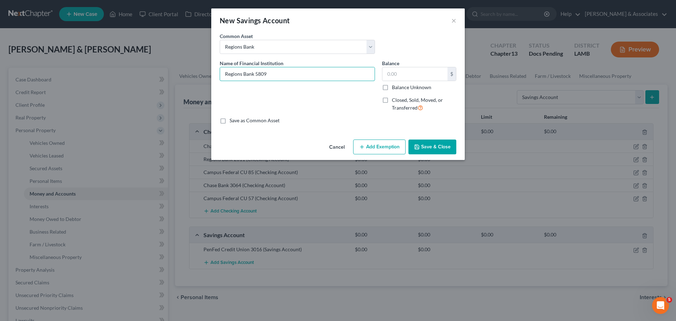
type input "Regions Bank 5809"
drag, startPoint x: 452, startPoint y: 20, endPoint x: 448, endPoint y: 26, distance: 7.7
click at [452, 20] on button "×" at bounding box center [453, 20] width 5 height 8
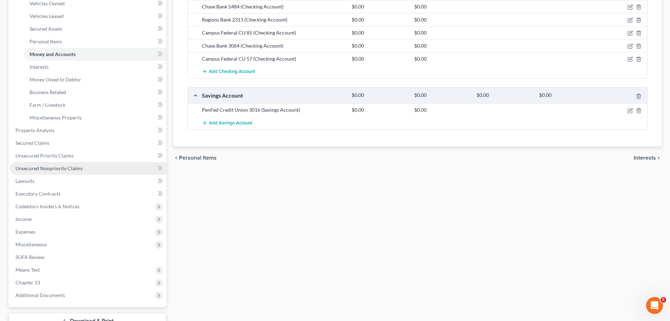
scroll to position [141, 0]
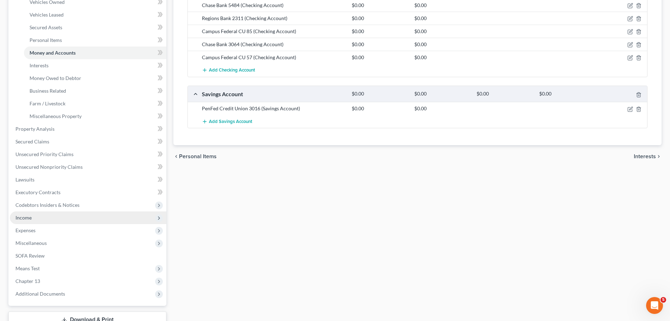
click at [40, 222] on span "Income" at bounding box center [88, 217] width 157 height 13
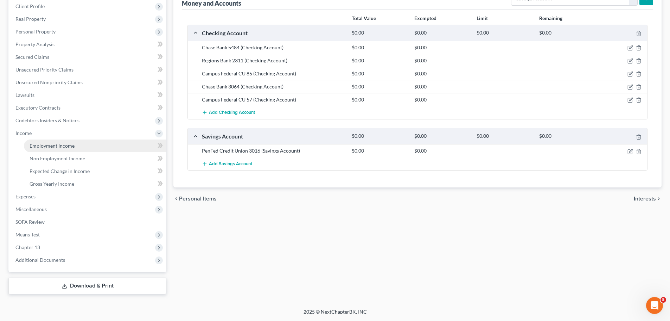
click at [88, 150] on link "Employment Income" at bounding box center [95, 145] width 142 height 13
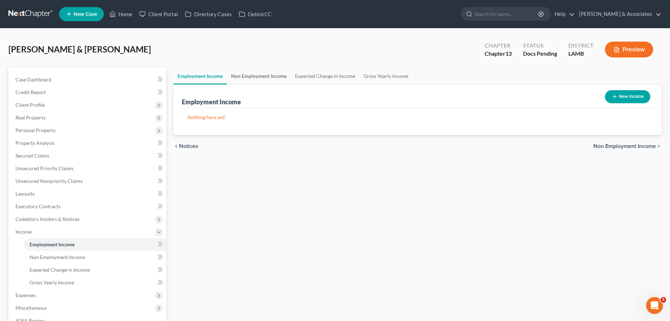
click at [251, 76] on link "Non Employment Income" at bounding box center [259, 76] width 64 height 17
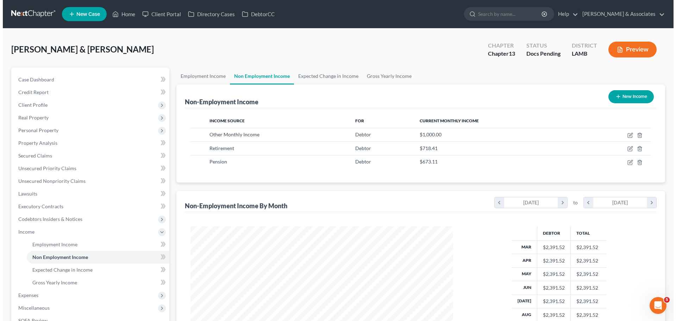
scroll to position [131, 277]
click at [625, 95] on button "New Income" at bounding box center [627, 96] width 45 height 13
select select "0"
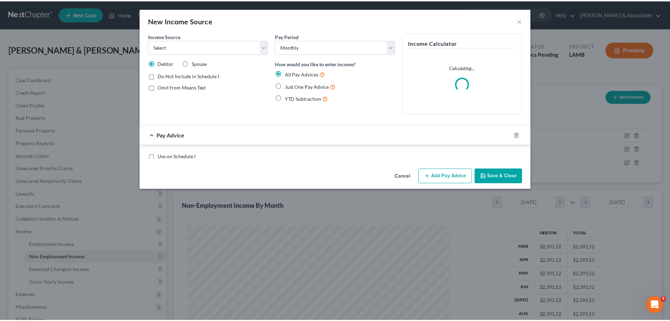
scroll to position [132, 279]
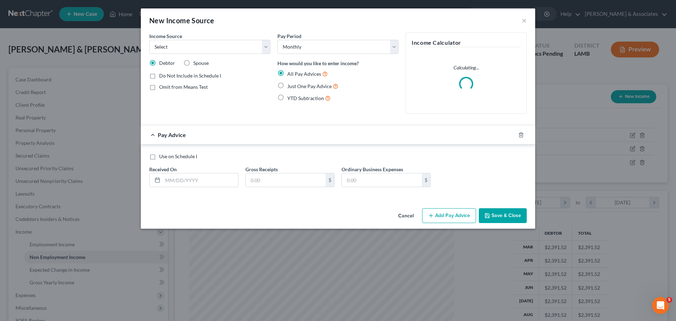
click at [195, 38] on div "Income Source * Select Unemployment Disability (from employer) Pension Retireme…" at bounding box center [209, 42] width 121 height 21
click at [195, 45] on select "Select Unemployment Disability (from employer) Pension Retirement Social Securi…" at bounding box center [209, 47] width 121 height 14
select select "4"
click at [149, 40] on select "Select Unemployment Disability (from employer) Pension Retirement Social Securi…" at bounding box center [209, 47] width 121 height 14
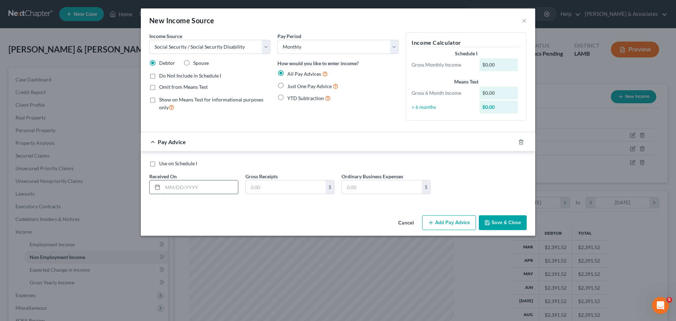
click at [199, 191] on input "text" at bounding box center [200, 186] width 75 height 13
type input "3655.40"
click at [516, 221] on button "Save & Close" at bounding box center [503, 222] width 48 height 15
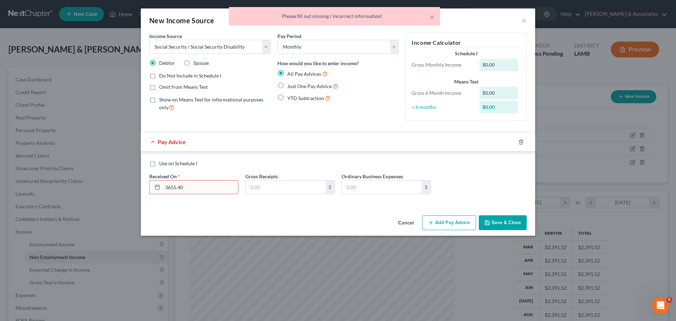
click at [205, 190] on input "3655.40" at bounding box center [200, 186] width 75 height 13
click at [271, 185] on input "text" at bounding box center [286, 186] width 80 height 13
paste input "3655.40"
type input "3,655.40"
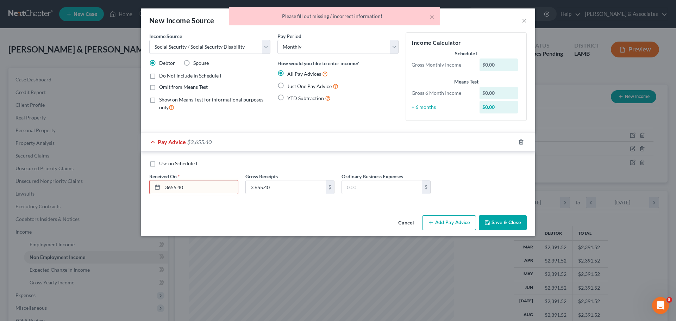
drag, startPoint x: 209, startPoint y: 189, endPoint x: 73, endPoint y: 183, distance: 135.9
click at [73, 183] on div "New Income Source × Income Source * Select Unemployment Disability (from employ…" at bounding box center [338, 160] width 676 height 321
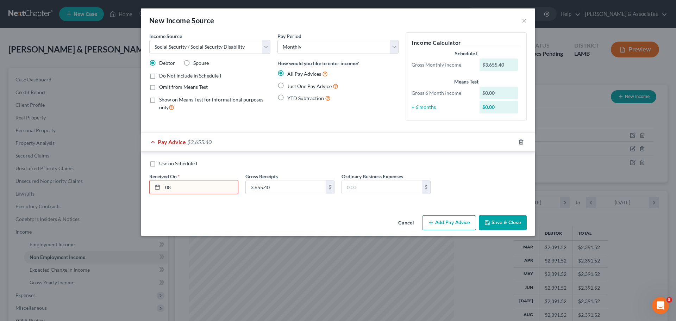
type input "0"
type input "[DATE]"
click at [516, 221] on button "Save & Close" at bounding box center [503, 222] width 48 height 15
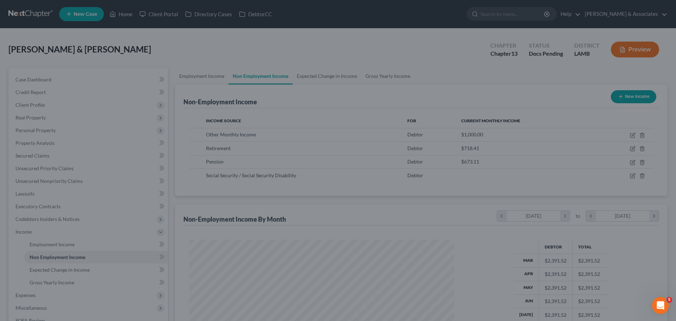
scroll to position [351713, 351567]
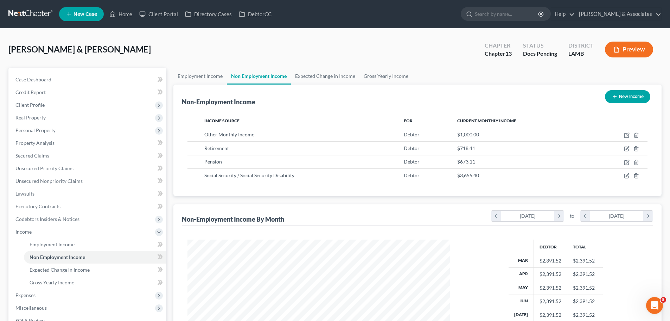
click at [625, 95] on button "New Income" at bounding box center [627, 96] width 45 height 13
select select "0"
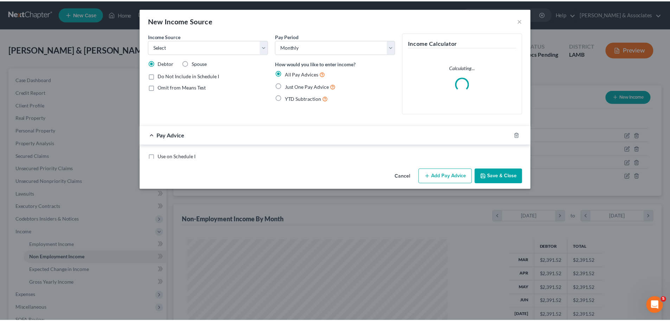
scroll to position [132, 279]
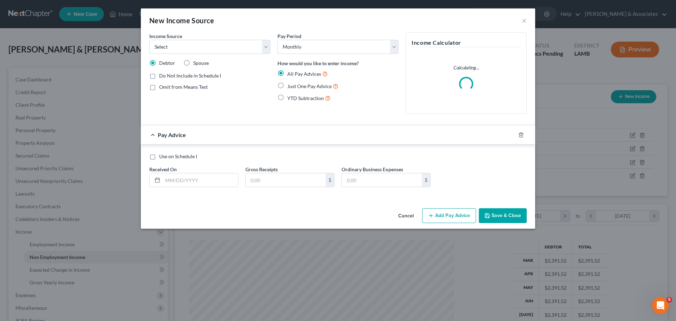
click at [198, 63] on span "Spouse" at bounding box center [200, 63] width 15 height 6
click at [198, 63] on input "Spouse" at bounding box center [198, 61] width 5 height 5
radio input "true"
drag, startPoint x: 212, startPoint y: 43, endPoint x: 209, endPoint y: 52, distance: 9.6
click at [212, 43] on select "Select Unemployment Disability (from employer) Pension Retirement Social Securi…" at bounding box center [209, 47] width 121 height 14
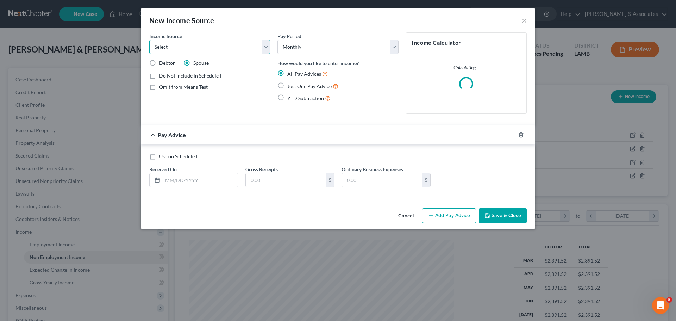
select select "4"
click at [149, 40] on select "Select Unemployment Disability (from employer) Pension Retirement Social Securi…" at bounding box center [209, 47] width 121 height 14
click at [195, 180] on input "text" at bounding box center [200, 179] width 75 height 13
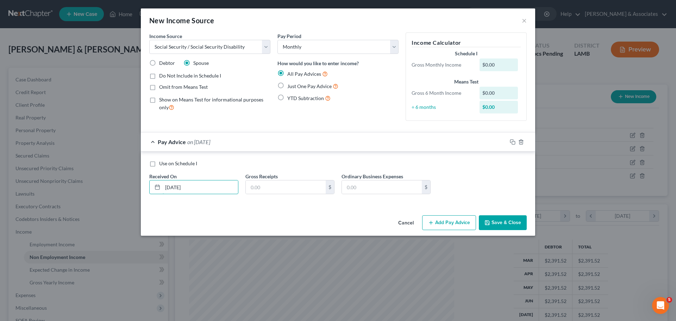
type input "[DATE]"
type input "1,648.80"
click at [507, 225] on button "Save & Close" at bounding box center [503, 222] width 48 height 15
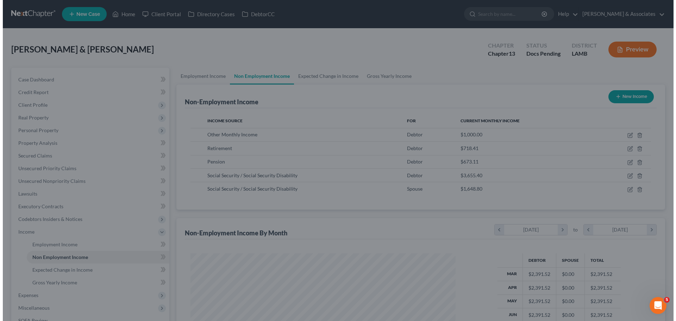
scroll to position [351713, 351567]
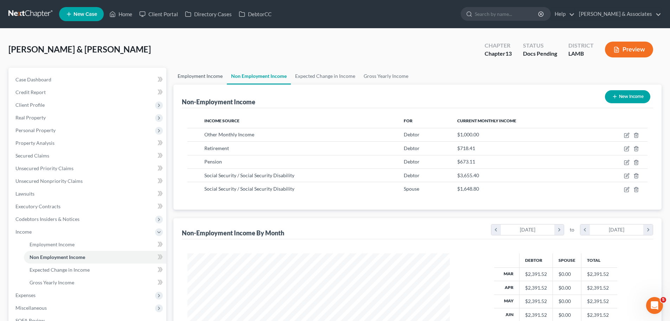
click at [214, 78] on link "Employment Income" at bounding box center [199, 76] width 53 height 17
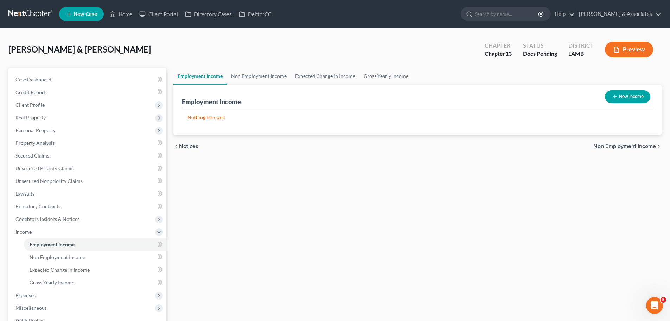
click at [639, 91] on button "New Income" at bounding box center [627, 96] width 45 height 13
select select "0"
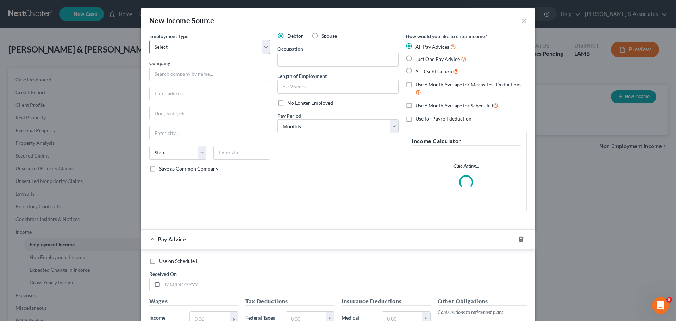
drag, startPoint x: 170, startPoint y: 40, endPoint x: 172, endPoint y: 51, distance: 10.9
click at [170, 40] on select "Select Full or [DEMOGRAPHIC_DATA] Employment Self Employment" at bounding box center [209, 47] width 121 height 14
select select "0"
click at [149, 40] on select "Select Full or [DEMOGRAPHIC_DATA] Employment Self Employment" at bounding box center [209, 47] width 121 height 14
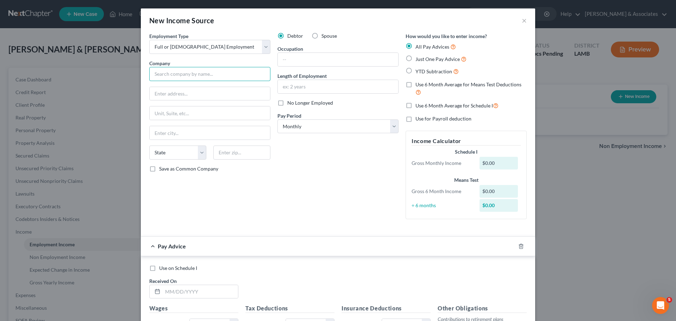
click at [231, 77] on input "text" at bounding box center [209, 74] width 121 height 14
click at [220, 45] on select "Select Full or [DEMOGRAPHIC_DATA] Employment Self Employment" at bounding box center [209, 47] width 121 height 14
click at [237, 46] on select "Select Full or [DEMOGRAPHIC_DATA] Employment Self Employment" at bounding box center [209, 47] width 121 height 14
click at [225, 75] on input "text" at bounding box center [209, 74] width 121 height 14
type input "Southern Medical Corporation"
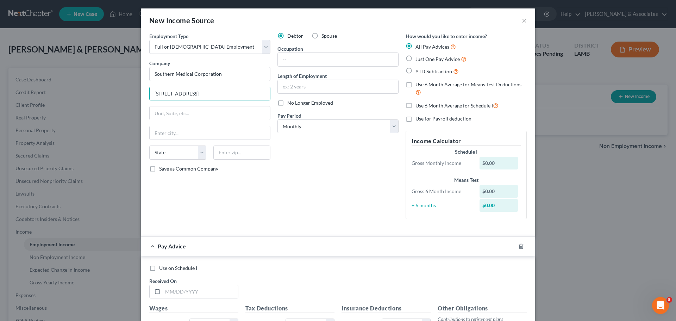
type input "[STREET_ADDRESS]"
type input "70809"
type input "Baton Rouge"
select select "19"
click at [324, 121] on select "Select Monthly Twice Monthly Every Other Week Weekly" at bounding box center [337, 126] width 121 height 14
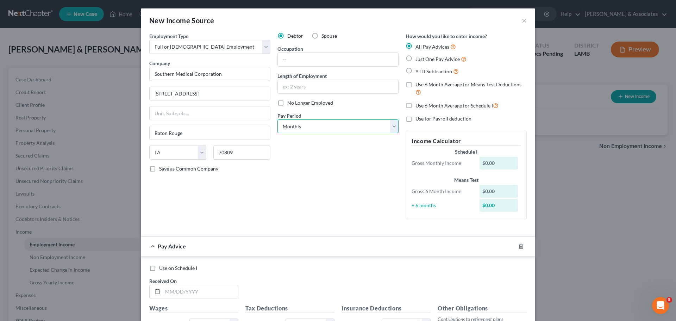
click at [348, 119] on select "Select Monthly Twice Monthly Every Other Week Weekly" at bounding box center [337, 126] width 121 height 14
select select "2"
click at [277, 119] on select "Select Monthly Twice Monthly Every Other Week Weekly" at bounding box center [337, 126] width 121 height 14
click at [515, 242] on div at bounding box center [525, 245] width 20 height 11
click at [518, 243] on icon "button" at bounding box center [521, 246] width 6 height 6
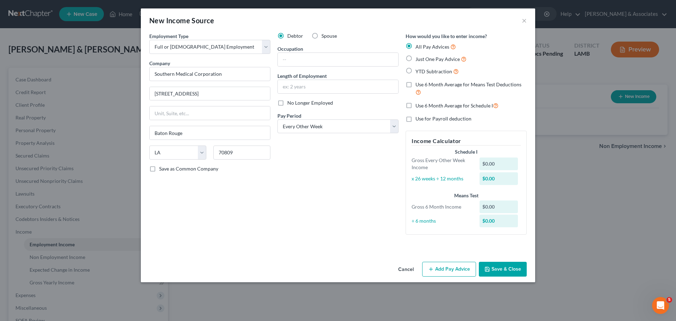
click at [509, 266] on button "Save & Close" at bounding box center [503, 268] width 48 height 15
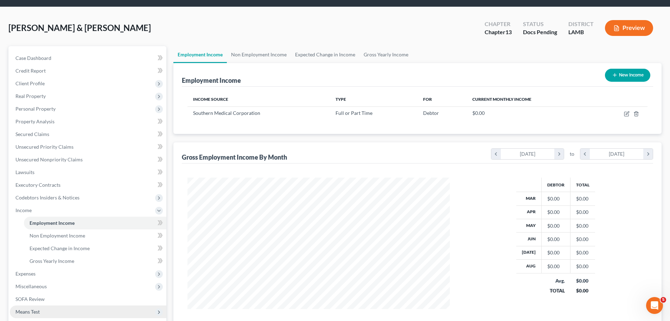
scroll to position [99, 0]
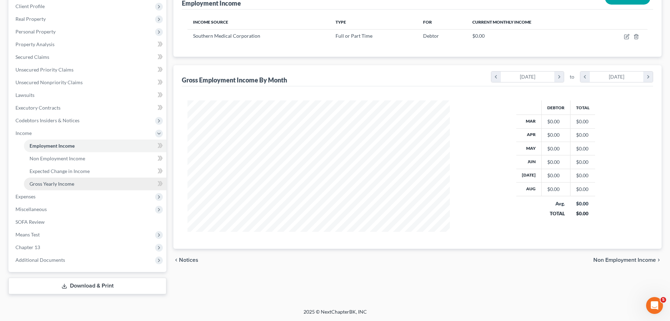
click at [49, 185] on span "Gross Yearly Income" at bounding box center [52, 183] width 45 height 6
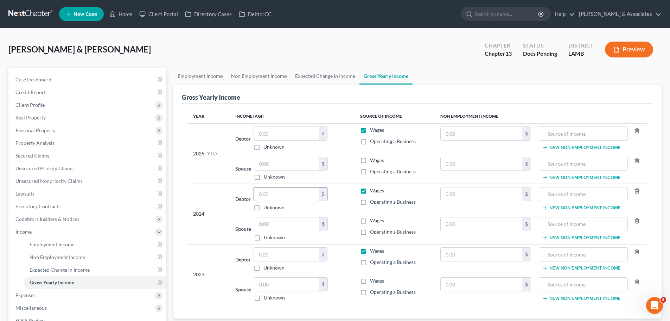
drag, startPoint x: 274, startPoint y: 194, endPoint x: 315, endPoint y: 194, distance: 40.8
click at [274, 194] on input "text" at bounding box center [286, 193] width 65 height 13
type input "133,516"
drag, startPoint x: 283, startPoint y: 262, endPoint x: 284, endPoint y: 258, distance: 4.3
click at [283, 262] on div "$ Unknown" at bounding box center [291, 259] width 74 height 24
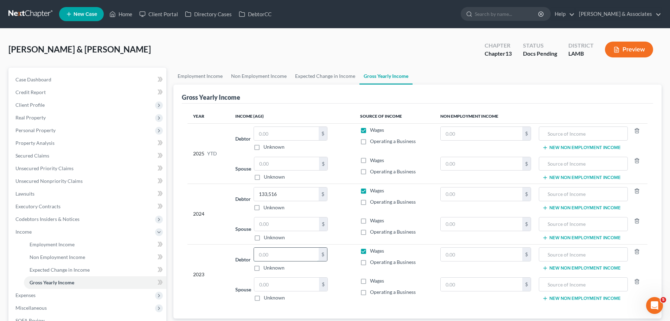
click at [286, 251] on input "text" at bounding box center [286, 253] width 65 height 13
type input "161,142"
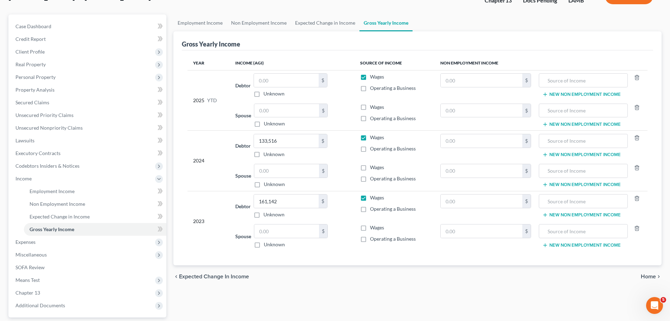
scroll to position [99, 0]
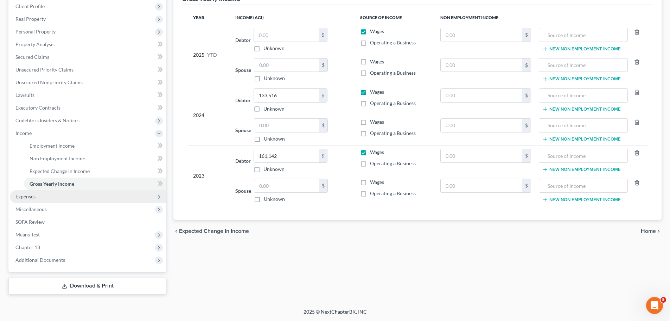
click at [19, 194] on span "Expenses" at bounding box center [25, 196] width 20 height 6
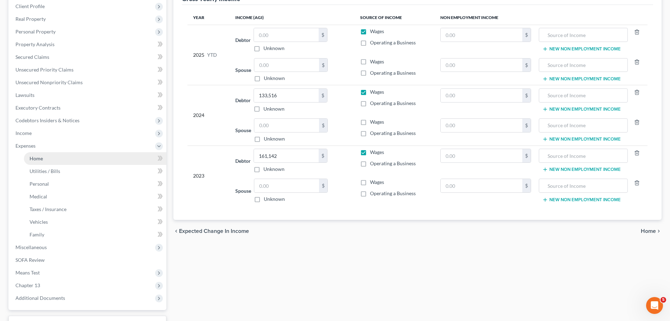
click at [46, 157] on link "Home" at bounding box center [95, 158] width 142 height 13
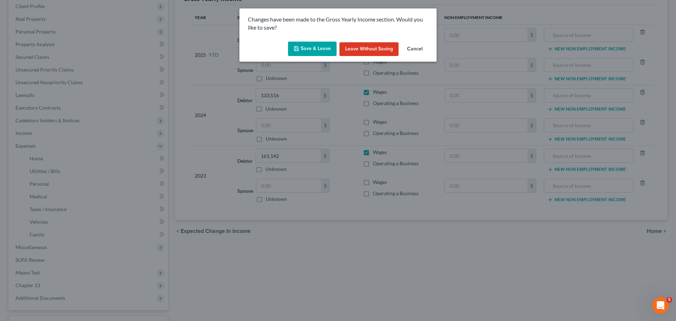
click at [309, 51] on button "Save & Leave" at bounding box center [312, 49] width 49 height 15
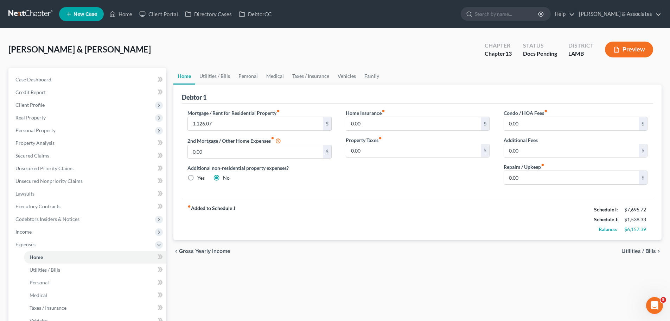
click at [295, 297] on div "Home Utilities / Bills Personal Medical Taxes / Insurance Vehicles Family Debto…" at bounding box center [417, 249] width 495 height 363
click at [47, 94] on link "Credit Report" at bounding box center [88, 92] width 157 height 13
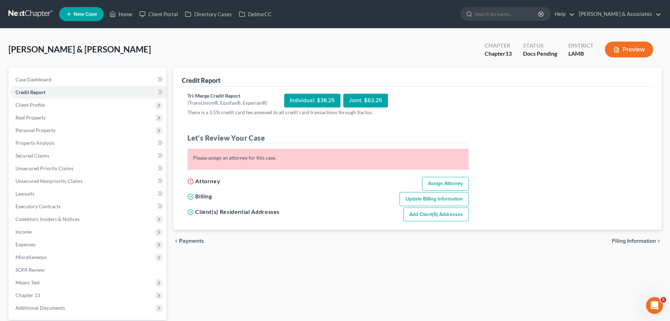
click at [442, 185] on link "Assign Attorney" at bounding box center [445, 184] width 47 height 14
select select "1"
select select "3"
select select "19"
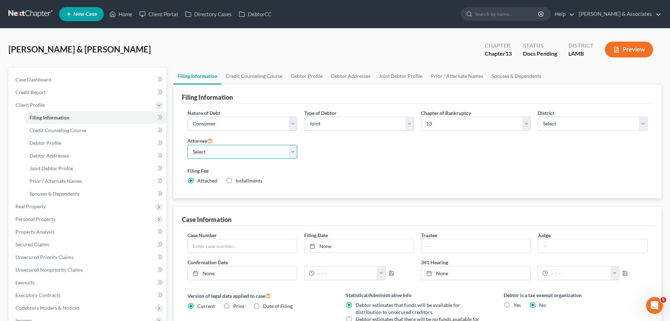
click at [221, 155] on select "Select [PERSON_NAME] [PERSON_NAME] - LAEB [PERSON_NAME] - LAWB [PERSON_NAME] - …" at bounding box center [243, 152] width 110 height 14
select select "0"
click at [188, 145] on select "Select [PERSON_NAME] [PERSON_NAME] - LAEB [PERSON_NAME] - LAWB [PERSON_NAME] - …" at bounding box center [243, 152] width 110 height 14
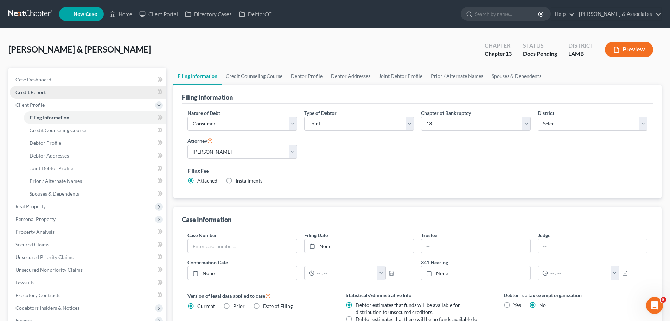
click at [43, 95] on link "Credit Report" at bounding box center [88, 92] width 157 height 13
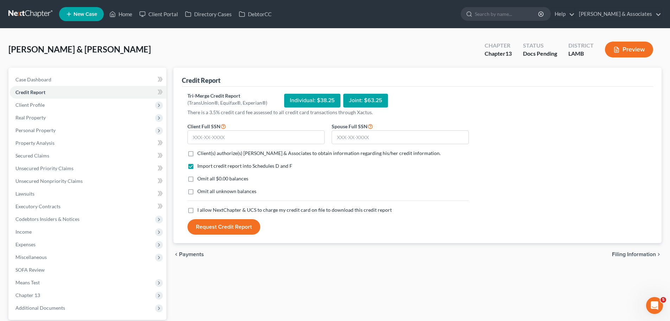
drag, startPoint x: 189, startPoint y: 152, endPoint x: 192, endPoint y: 157, distance: 5.2
click at [197, 152] on label "Client(s) authorize(s) [PERSON_NAME] & Associates to obtain information regardi…" at bounding box center [318, 153] width 243 height 7
click at [200, 152] on input "Client(s) authorize(s) [PERSON_NAME] & Associates to obtain information regardi…" at bounding box center [202, 152] width 5 height 5
checkbox input "true"
click at [197, 182] on label "Omit all $0.00 balances" at bounding box center [222, 178] width 51 height 7
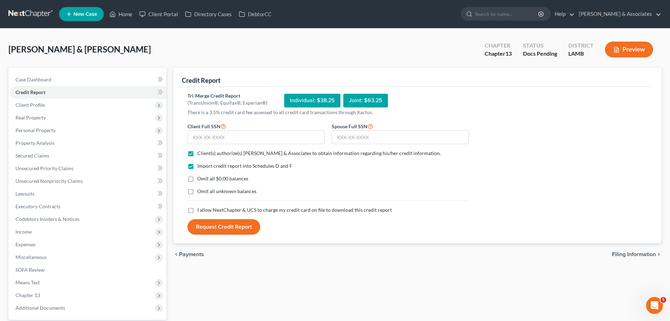
click at [200, 179] on input "Omit all $0.00 balances" at bounding box center [202, 177] width 5 height 5
checkbox input "true"
drag, startPoint x: 190, startPoint y: 191, endPoint x: 190, endPoint y: 201, distance: 9.2
click at [197, 192] on label "Omit all unknown balances" at bounding box center [226, 191] width 59 height 7
click at [200, 192] on input "Omit all unknown balances" at bounding box center [202, 190] width 5 height 5
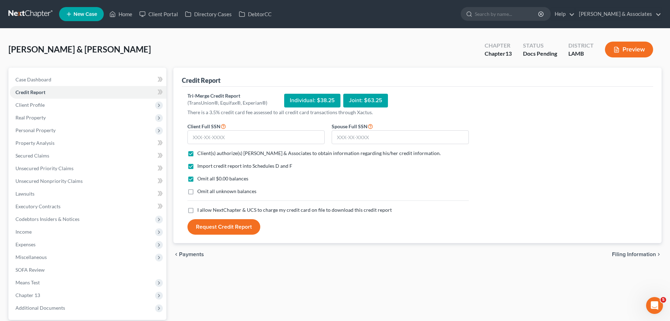
checkbox input "true"
click at [197, 208] on label "I allow NextChapter & UCS to charge my credit card on file to download this cre…" at bounding box center [294, 209] width 195 height 7
click at [200, 208] on input "I allow NextChapter & UCS to charge my credit card on file to download this cre…" at bounding box center [202, 208] width 5 height 5
checkbox input "true"
click at [203, 139] on input "text" at bounding box center [256, 137] width 137 height 14
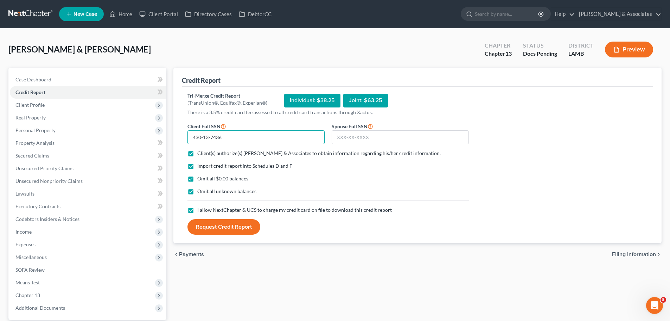
type input "430-13-7436"
click at [348, 134] on input "text" at bounding box center [400, 137] width 137 height 14
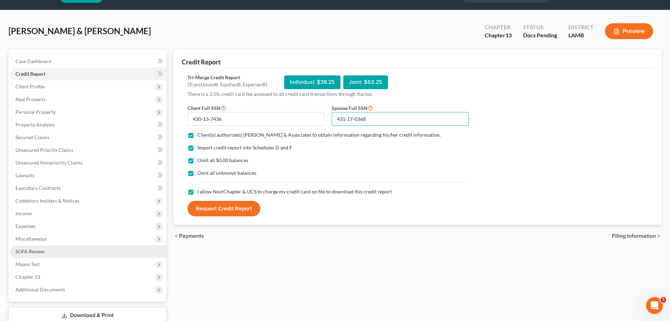
scroll to position [35, 0]
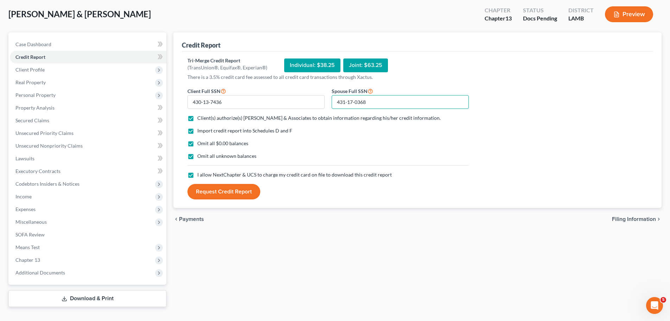
type input "431-17-0368"
click at [249, 197] on button "Request Credit Report" at bounding box center [224, 191] width 73 height 15
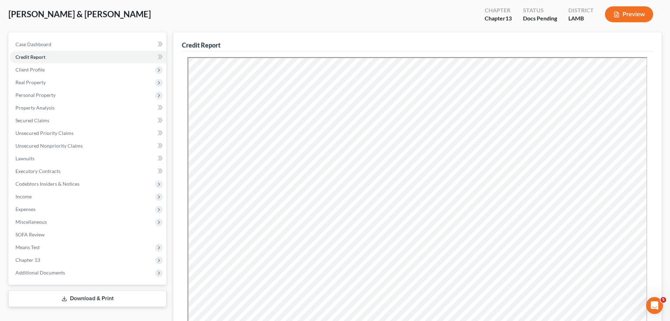
scroll to position [0, 0]
click at [39, 118] on span "Secured Claims" at bounding box center [32, 120] width 34 height 6
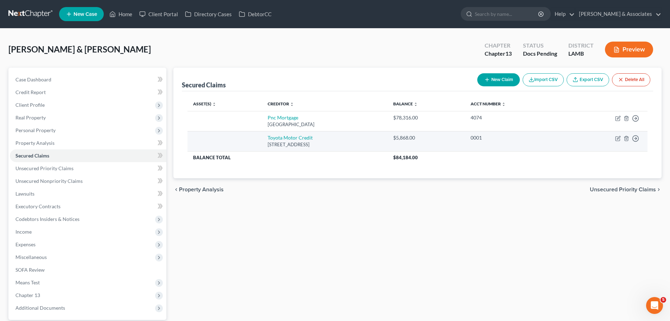
click at [338, 147] on div "[STREET_ADDRESS]" at bounding box center [325, 144] width 114 height 7
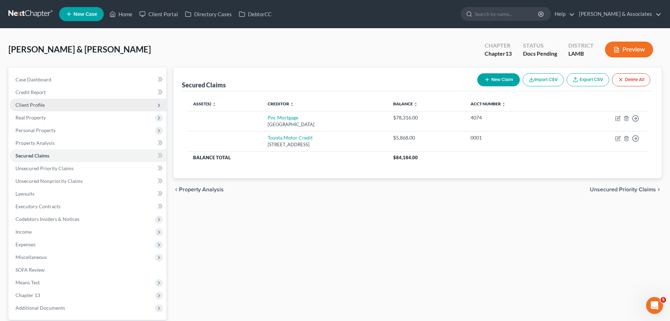
drag, startPoint x: 338, startPoint y: 147, endPoint x: 37, endPoint y: 102, distance: 304.5
click at [37, 102] on span "Client Profile" at bounding box center [29, 105] width 29 height 6
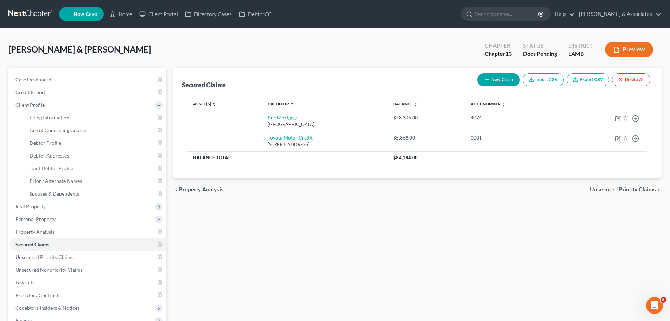
click at [521, 239] on div "Secured Claims New Claim Import CSV Export CSV Delete All Asset(s) expand_more …" at bounding box center [417, 249] width 495 height 363
click at [62, 118] on span "Filing Information" at bounding box center [50, 117] width 40 height 6
select select "1"
select select "3"
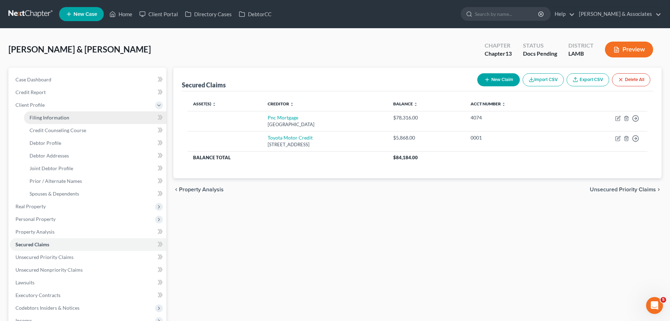
select select "35"
select select "0"
select select "19"
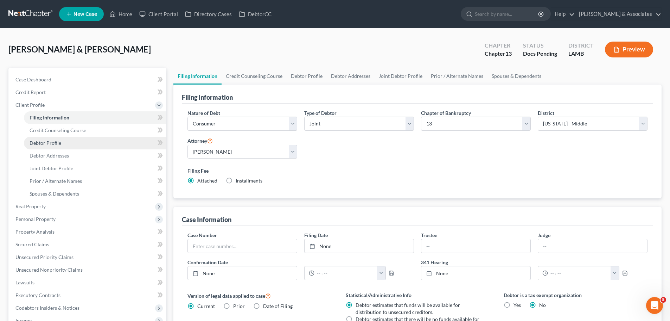
click at [50, 142] on span "Debtor Profile" at bounding box center [46, 143] width 32 height 6
select select "1"
select select "0"
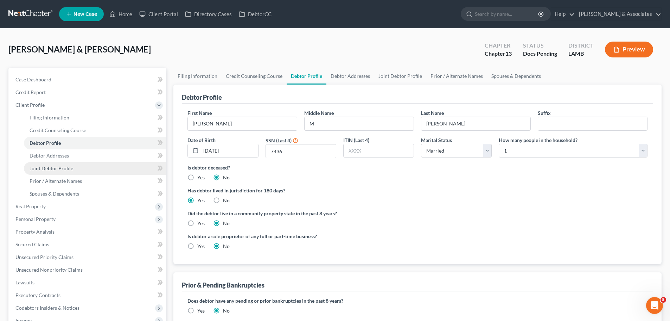
drag, startPoint x: 71, startPoint y: 169, endPoint x: 84, endPoint y: 167, distance: 12.7
click at [71, 169] on span "Joint Debtor Profile" at bounding box center [52, 168] width 44 height 6
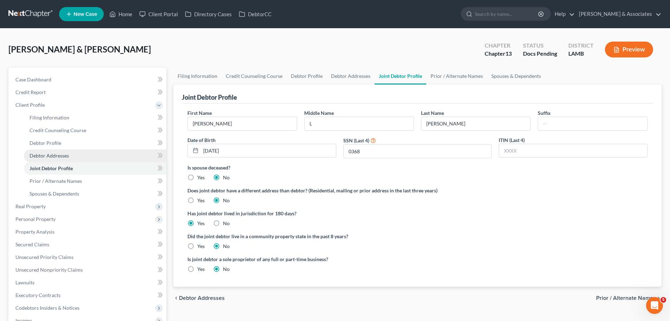
click at [84, 154] on link "Debtor Addresses" at bounding box center [95, 155] width 142 height 13
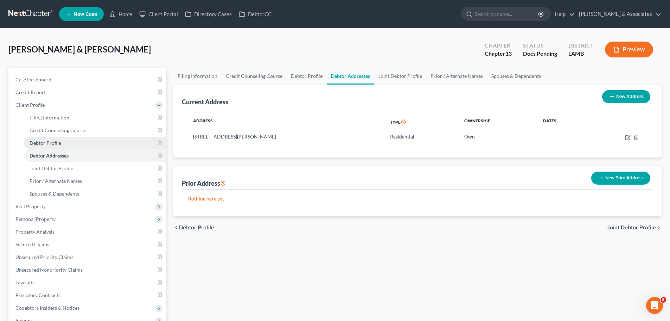
click at [61, 142] on link "Debtor Profile" at bounding box center [95, 143] width 142 height 13
select select "1"
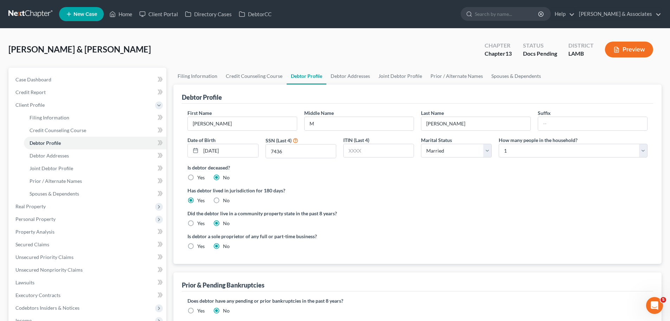
click at [436, 236] on div "Is debtor a sole proprietor of any full or part-time business? Yes No" at bounding box center [417, 243] width 467 height 23
click at [465, 182] on ng-include "First Name [PERSON_NAME] Middle Name M Last Name [PERSON_NAME] Suffix Date of B…" at bounding box center [418, 182] width 460 height 146
click at [559, 154] on select "Select 1 2 3 4 5 6 7 8 9 10 11 12 13 14 15 16 17 18 19 20" at bounding box center [573, 151] width 149 height 14
select select "1"
click at [499, 144] on select "Select 1 2 3 4 5 6 7 8 9 10 11 12 13 14 15 16 17 18 19 20" at bounding box center [573, 151] width 149 height 14
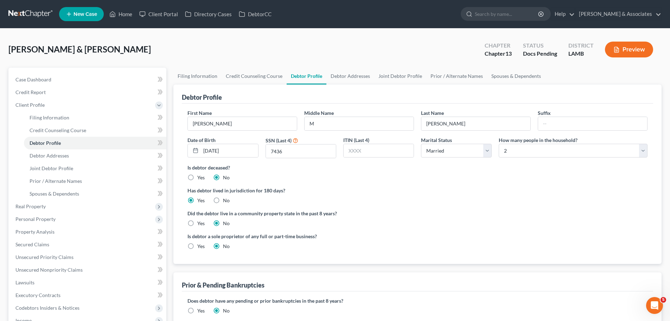
click at [536, 207] on ng-include "First Name [PERSON_NAME] Middle Name M Last Name [PERSON_NAME] Suffix Date of B…" at bounding box center [418, 182] width 460 height 146
click at [484, 183] on ng-include "First Name [PERSON_NAME] Middle Name M Last Name [PERSON_NAME] Suffix Date of B…" at bounding box center [418, 182] width 460 height 146
drag, startPoint x: 197, startPoint y: 221, endPoint x: 202, endPoint y: 222, distance: 5.0
click at [198, 221] on label "Yes" at bounding box center [200, 223] width 7 height 7
click at [200, 221] on input "Yes" at bounding box center [202, 222] width 5 height 5
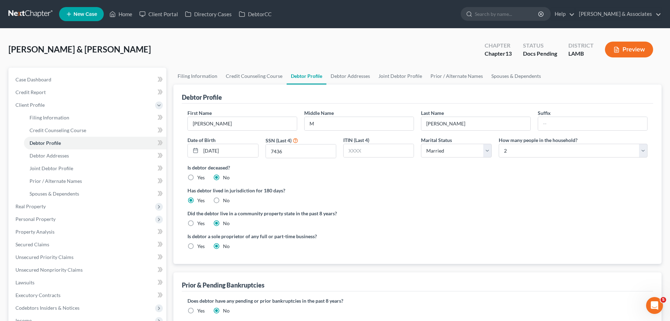
radio input "true"
radio input "false"
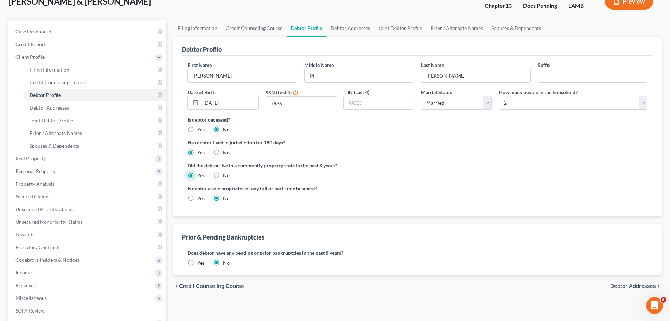
scroll to position [106, 0]
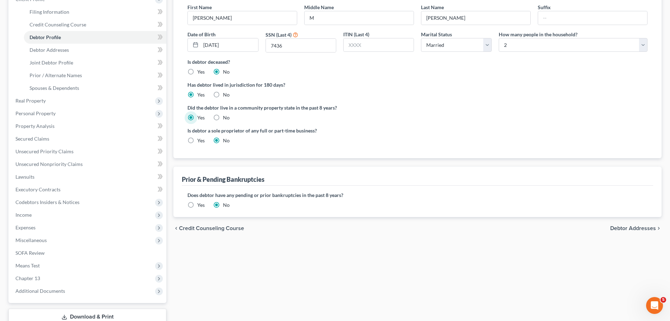
click at [305, 269] on div "Filing Information Credit Counseling Course Debtor Profile Debtor Addresses Joi…" at bounding box center [417, 143] width 495 height 363
click at [408, 281] on div "Filing Information Credit Counseling Course Debtor Profile Debtor Addresses Joi…" at bounding box center [417, 143] width 495 height 363
click at [72, 50] on link "Debtor Addresses" at bounding box center [95, 50] width 142 height 13
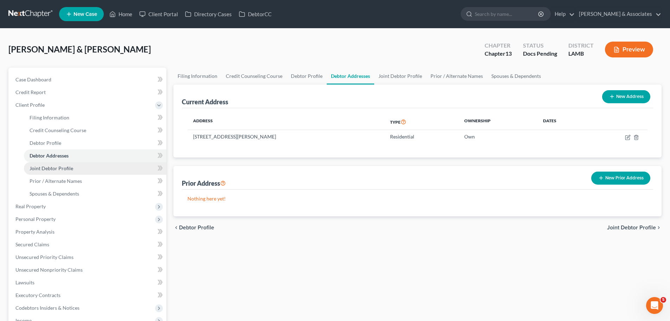
click at [42, 173] on link "Joint Debtor Profile" at bounding box center [95, 168] width 142 height 13
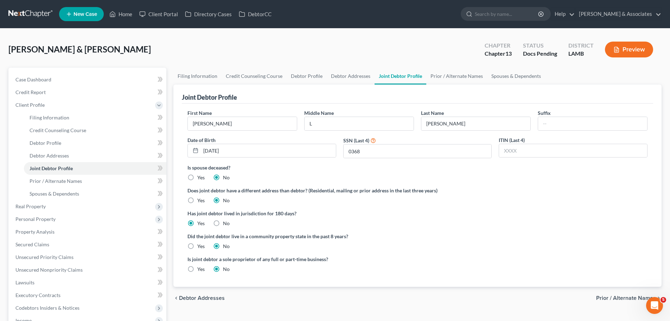
click at [197, 247] on label "Yes" at bounding box center [200, 245] width 7 height 7
click at [200, 247] on input "Yes" at bounding box center [202, 244] width 5 height 5
radio input "true"
radio input "false"
click at [59, 178] on span "Prior / Alternate Names" at bounding box center [56, 181] width 52 height 6
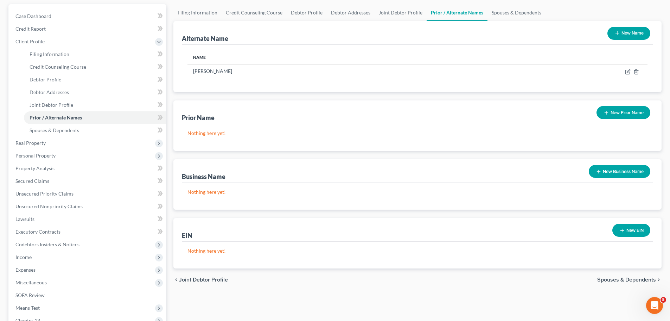
scroll to position [62, 0]
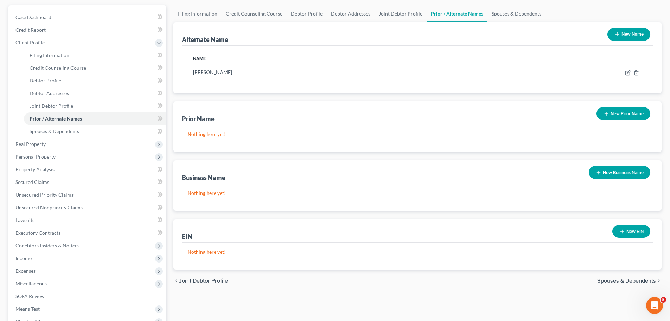
click at [618, 31] on icon "button" at bounding box center [618, 34] width 6 height 6
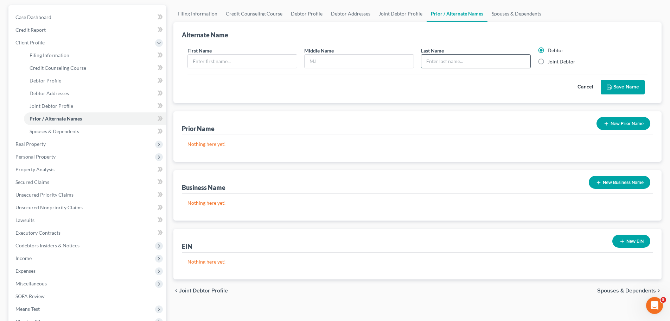
click at [489, 63] on input "text" at bounding box center [476, 61] width 109 height 13
type input "VanEsler"
click at [552, 60] on label "Joint Debtor" at bounding box center [562, 61] width 28 height 7
click at [552, 60] on input "Joint Debtor" at bounding box center [553, 60] width 5 height 5
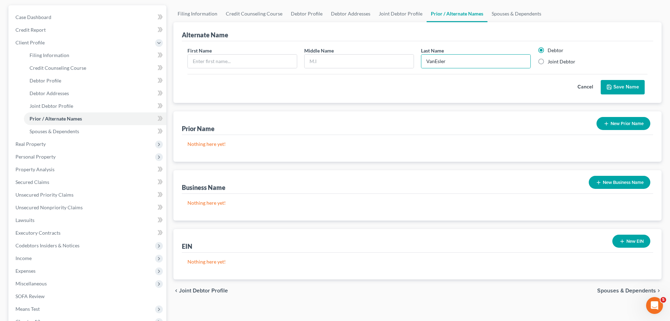
radio input "true"
radio input "false"
click at [230, 58] on input "text" at bounding box center [242, 61] width 109 height 13
drag, startPoint x: 244, startPoint y: 64, endPoint x: 192, endPoint y: 62, distance: 51.8
click at [192, 62] on input "[PERSON_NAME]" at bounding box center [242, 61] width 109 height 13
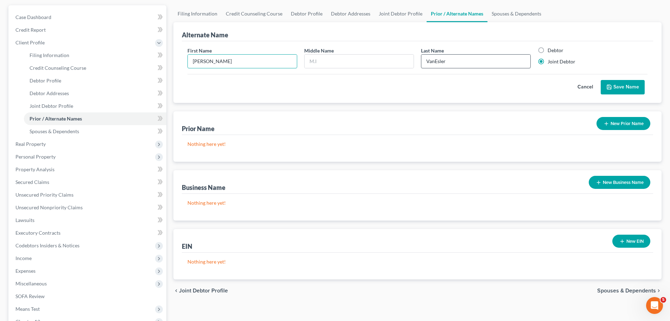
type input "[PERSON_NAME]"
drag, startPoint x: 479, startPoint y: 65, endPoint x: 407, endPoint y: 64, distance: 71.4
click at [408, 63] on div "First Name [PERSON_NAME] Middle Name Last Name * [PERSON_NAME] Debtor Joint Deb…" at bounding box center [417, 60] width 467 height 27
click at [584, 86] on button "Cancel" at bounding box center [585, 87] width 31 height 14
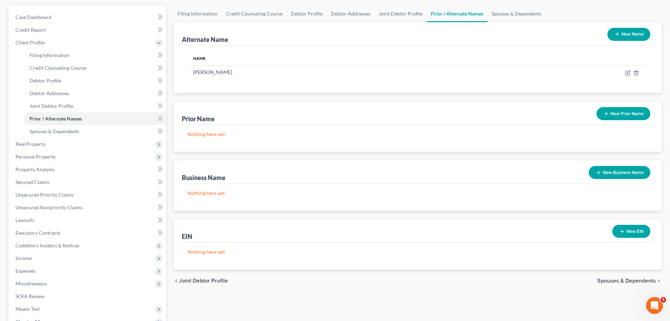
click at [623, 117] on button "New Prior Name" at bounding box center [624, 113] width 54 height 13
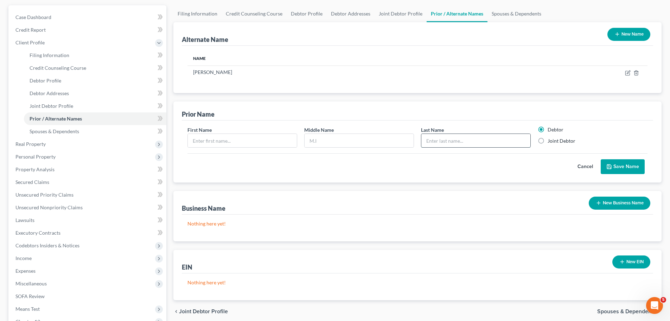
click at [491, 136] on input "text" at bounding box center [476, 140] width 109 height 13
paste input "VanEsler"
type input "VanEsler"
click at [276, 145] on input "text" at bounding box center [242, 140] width 109 height 13
type input "[PERSON_NAME]"
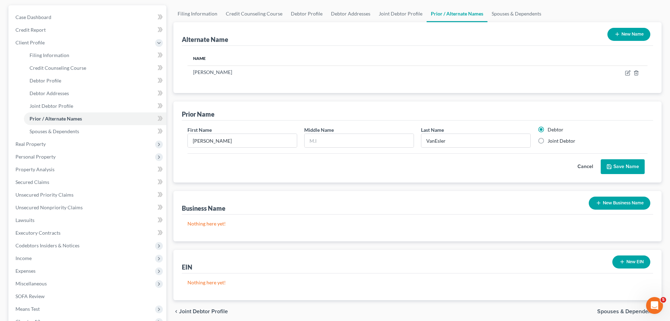
click at [553, 141] on label "Joint Debtor" at bounding box center [562, 140] width 28 height 7
click at [553, 141] on input "Joint Debtor" at bounding box center [553, 139] width 5 height 5
radio input "true"
radio input "false"
click at [609, 165] on icon "submit" at bounding box center [610, 167] width 6 height 6
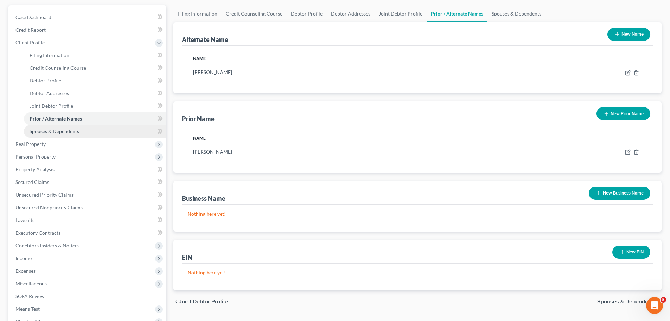
click at [70, 130] on span "Spouses & Dependents" at bounding box center [55, 131] width 50 height 6
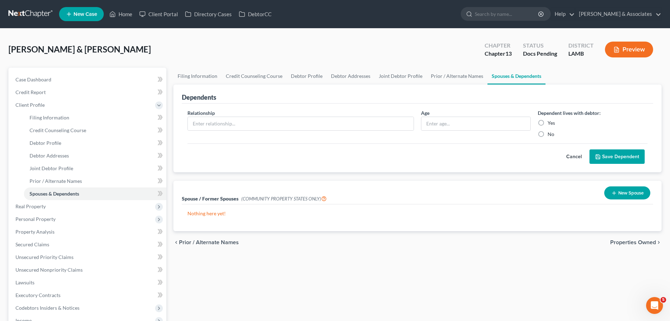
click at [312, 270] on div "Filing Information Credit Counseling Course Debtor Profile Debtor Addresses Joi…" at bounding box center [417, 249] width 495 height 363
click at [390, 271] on div "Filing Information Credit Counseling Course Debtor Profile Debtor Addresses Joi…" at bounding box center [417, 249] width 495 height 363
drag, startPoint x: 177, startPoint y: 96, endPoint x: 238, endPoint y: 99, distance: 61.3
click at [238, 99] on div "Dependents Relationship * Age Dependent lives with debtor: Yes No Cancel Save D…" at bounding box center [417, 128] width 488 height 88
click at [238, 99] on div "Dependents" at bounding box center [417, 93] width 471 height 19
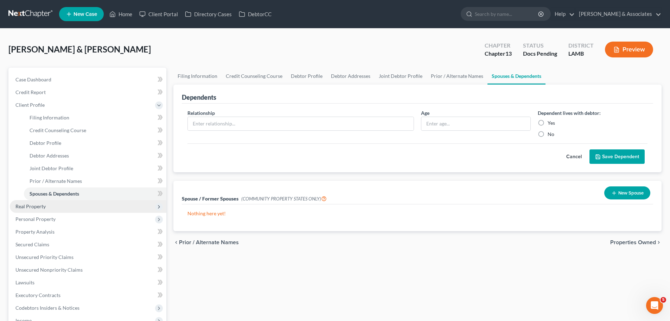
click at [43, 205] on span "Real Property" at bounding box center [30, 206] width 30 height 6
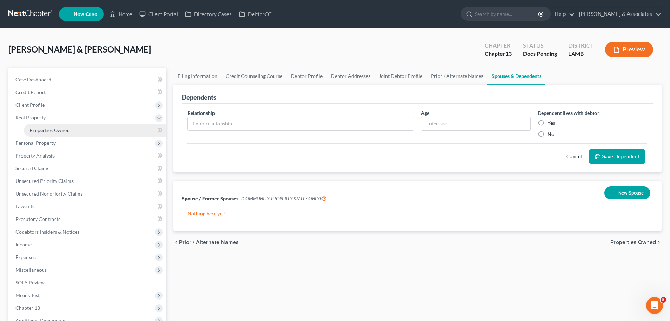
click at [70, 130] on link "Properties Owned" at bounding box center [95, 130] width 142 height 13
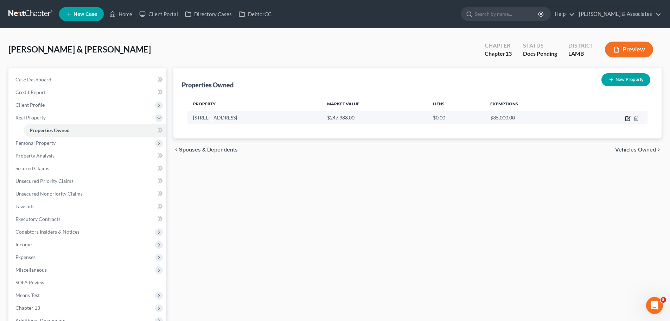
click at [626, 117] on icon "button" at bounding box center [628, 118] width 4 height 4
select select "19"
select select "2"
select select "0"
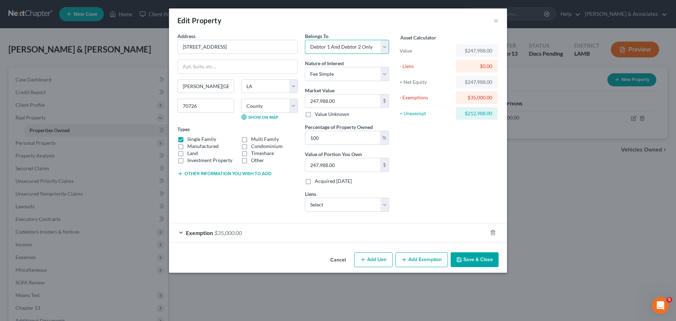
drag, startPoint x: 342, startPoint y: 46, endPoint x: 342, endPoint y: 51, distance: 4.6
click at [342, 46] on select "Select Debtor 1 Only Debtor 2 Only Debtor 1 And Debtor 2 Only At Least One Of T…" at bounding box center [347, 47] width 84 height 14
select select "4"
click at [305, 40] on select "Select Debtor 1 Only Debtor 2 Only Debtor 1 And Debtor 2 Only At Least One Of T…" at bounding box center [347, 47] width 84 height 14
click at [475, 258] on button "Save & Close" at bounding box center [474, 259] width 48 height 15
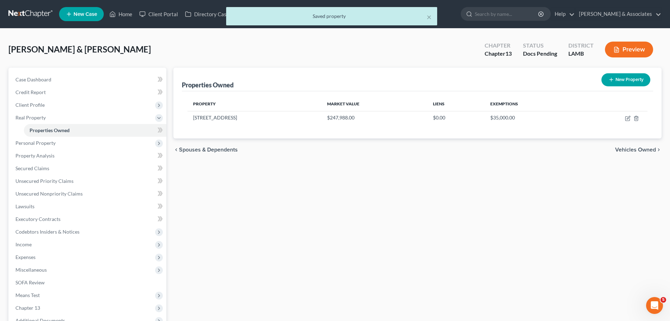
click at [393, 207] on div "Properties Owned New Property Property Market Value Liens Exemptions [STREET_AD…" at bounding box center [417, 211] width 495 height 287
click at [583, 164] on div "Properties Owned New Property Property Market Value Liens Exemptions [STREET_AD…" at bounding box center [417, 211] width 495 height 287
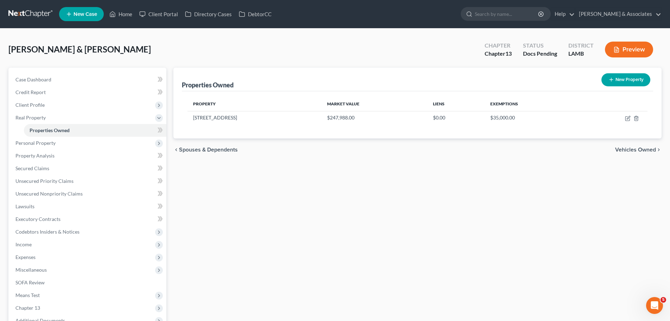
click at [338, 208] on div "Properties Owned New Property Property Market Value Liens Exemptions [STREET_AD…" at bounding box center [417, 211] width 495 height 287
click at [580, 175] on div "Properties Owned New Property Property Market Value Liens Exemptions [STREET_AD…" at bounding box center [417, 211] width 495 height 287
click at [462, 207] on div "Properties Owned New Property Property Market Value Liens Exemptions [STREET_AD…" at bounding box center [417, 211] width 495 height 287
click at [426, 187] on div "Properties Owned New Property Property Market Value Liens Exemptions [STREET_AD…" at bounding box center [417, 211] width 495 height 287
click at [267, 269] on div "Properties Owned New Property Property Market Value Liens Exemptions [STREET_AD…" at bounding box center [417, 211] width 495 height 287
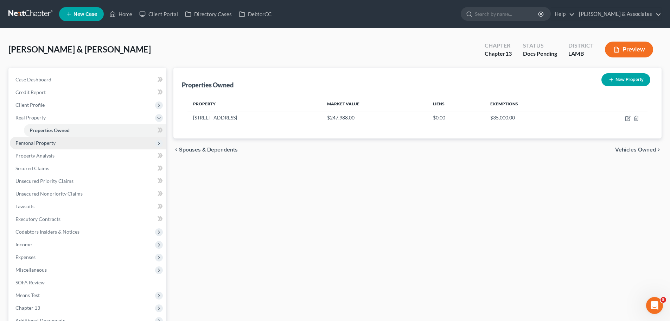
click at [20, 147] on span "Personal Property" at bounding box center [88, 143] width 157 height 13
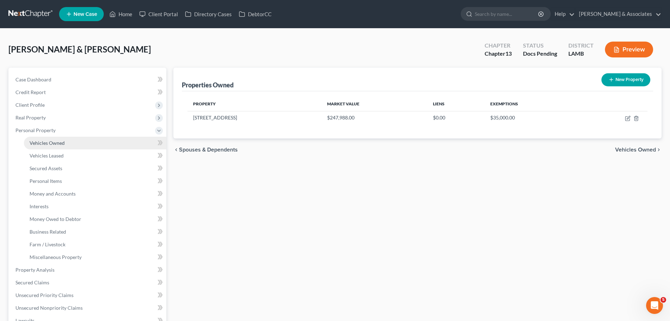
click at [36, 144] on span "Vehicles Owned" at bounding box center [47, 143] width 35 height 6
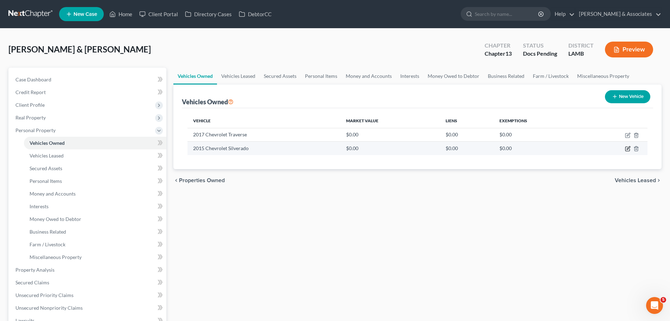
click at [627, 148] on icon "button" at bounding box center [628, 149] width 6 height 6
select select "0"
select select "11"
select select "2"
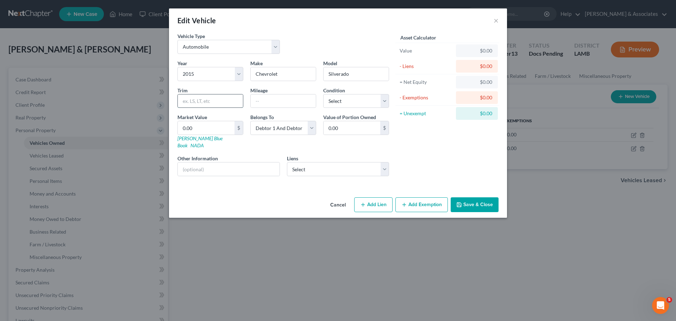
click at [217, 94] on input "text" at bounding box center [210, 100] width 65 height 13
paste input "Crew Cab LS 2WD"
type input "Crew Cab LS 2WD"
click at [211, 125] on input "0.00" at bounding box center [206, 127] width 57 height 13
paste input "12,275"
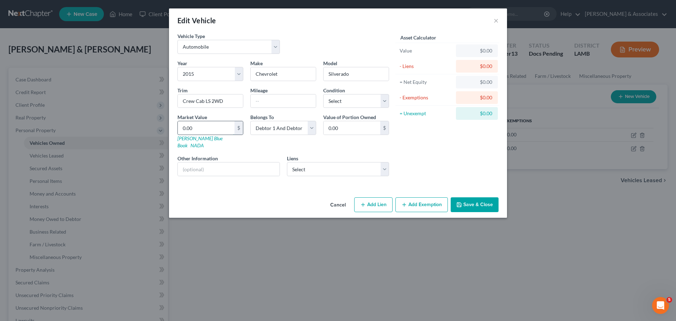
type input "12,275"
type input "12,275.00"
type input "12,275"
click at [268, 100] on input "text" at bounding box center [283, 100] width 65 height 13
type input "110000"
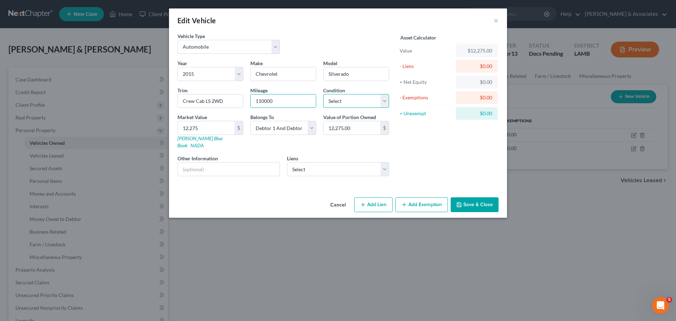
click at [347, 101] on select "Select Excellent Very Good Good Fair Poor" at bounding box center [356, 101] width 66 height 14
click at [323, 94] on select "Select Excellent Very Good Good Fair Poor" at bounding box center [356, 101] width 66 height 14
click at [332, 102] on select "Select Excellent Very Good Good Fair Poor" at bounding box center [356, 101] width 66 height 14
select select "3"
click at [323, 94] on select "Select Excellent Very Good Good Fair Poor" at bounding box center [356, 101] width 66 height 14
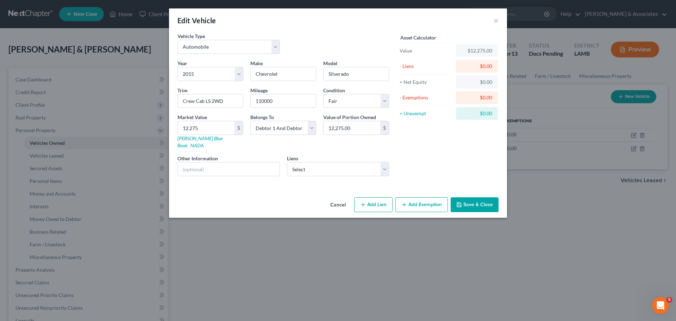
click at [424, 155] on div "Asset Calculator Value $12,275.00 - Liens $0.00 = Net Equity $0.00 - Exemptions…" at bounding box center [446, 106] width 109 height 149
click at [276, 129] on select "Select Debtor 1 Only Debtor 2 Only Debtor 1 And Debtor 2 Only At Least One Of T…" at bounding box center [283, 128] width 66 height 14
select select "4"
click at [250, 121] on select "Select Debtor 1 Only Debtor 2 Only Debtor 1 And Debtor 2 Only At Least One Of T…" at bounding box center [283, 128] width 66 height 14
click at [494, 197] on button "Save & Close" at bounding box center [474, 204] width 48 height 15
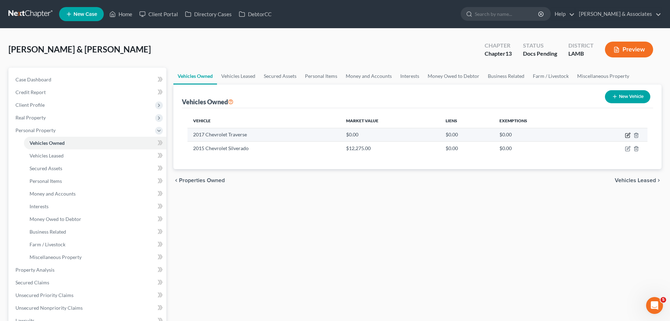
click at [627, 135] on icon "button" at bounding box center [628, 135] width 6 height 6
select select "0"
select select "9"
select select "2"
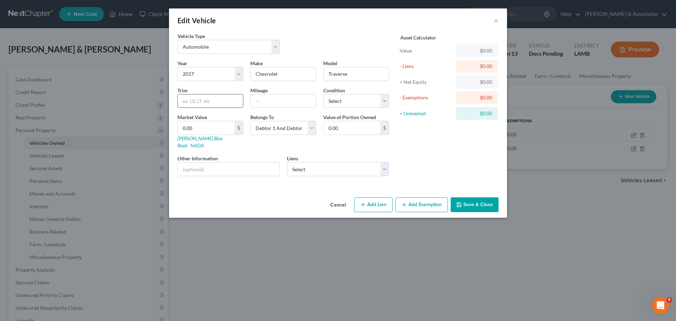
click at [202, 100] on input "text" at bounding box center [210, 100] width 65 height 13
paste input "Utility 4D LS 2WD V6"
type input "Utility 4D LS 2WD V6"
click at [280, 100] on input "text" at bounding box center [283, 100] width 65 height 13
type input "105000"
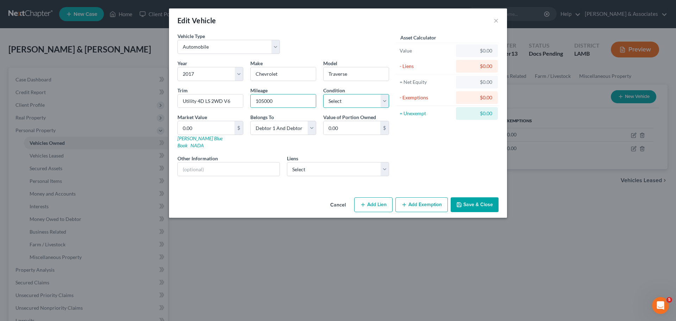
click at [345, 101] on select "Select Excellent Very Good Good Fair Poor" at bounding box center [356, 101] width 66 height 14
select select "3"
click at [323, 94] on select "Select Excellent Very Good Good Fair Poor" at bounding box center [356, 101] width 66 height 14
click at [420, 147] on div "Asset Calculator Value $0.00 - Liens $0.00 = Net Equity $0.00 - Exemptions $0.0…" at bounding box center [446, 106] width 109 height 149
click at [274, 123] on select "Select Debtor 1 Only Debtor 2 Only Debtor 1 And Debtor 2 Only At Least One Of T…" at bounding box center [283, 128] width 66 height 14
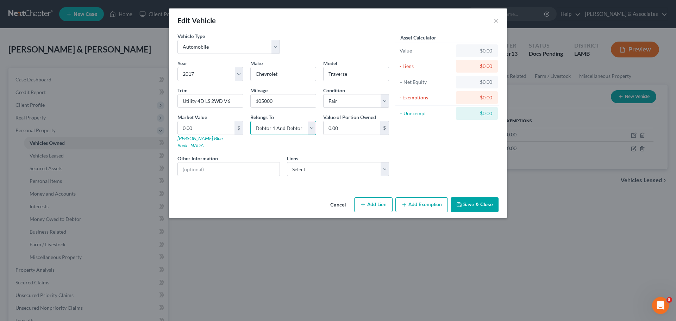
select select "4"
click at [250, 121] on select "Select Debtor 1 Only Debtor 2 Only Debtor 1 And Debtor 2 Only At Least One Of T…" at bounding box center [283, 128] width 66 height 14
click at [263, 197] on div "Cancel Add Lien Add Lease Add Exemption Save & Close" at bounding box center [338, 205] width 338 height 23
click at [202, 129] on input "0.00" at bounding box center [206, 127] width 57 height 13
paste input "4,5"
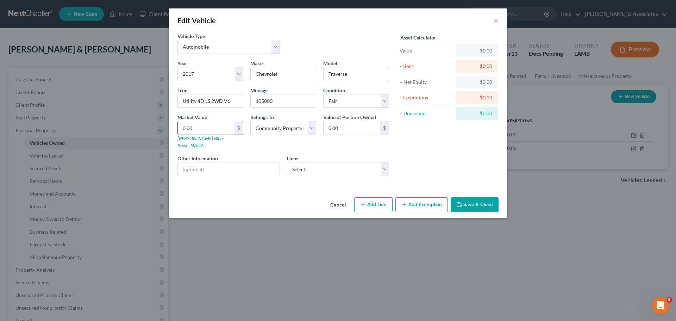
type input "4,500"
type input "4,500.00"
type input "4,500"
click at [260, 194] on div "Cancel Add Lien Add Lease Add Exemption Save & Close" at bounding box center [338, 205] width 338 height 23
click at [437, 141] on div "Asset Calculator Value $4,500.00 - Liens $0.00 = Net Equity $0.00 - Exemptions …" at bounding box center [446, 106] width 109 height 149
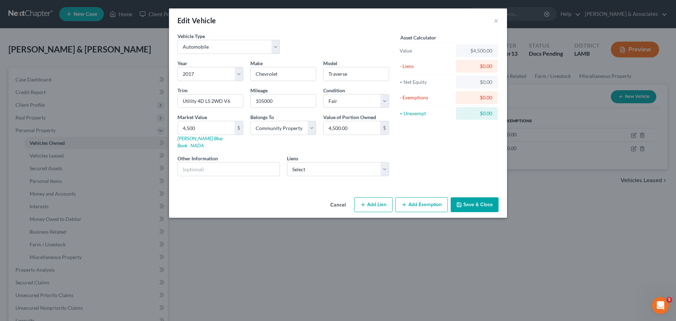
click at [477, 199] on button "Save & Close" at bounding box center [474, 204] width 48 height 15
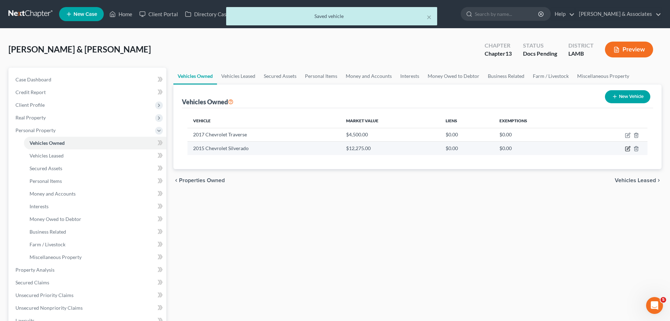
click at [628, 150] on icon "button" at bounding box center [628, 149] width 6 height 6
select select "0"
select select "11"
select select "3"
select select "4"
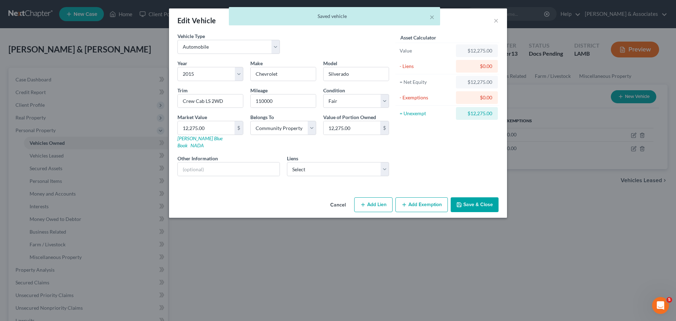
click at [425, 197] on button "Add Exemption" at bounding box center [421, 204] width 52 height 15
select select "2"
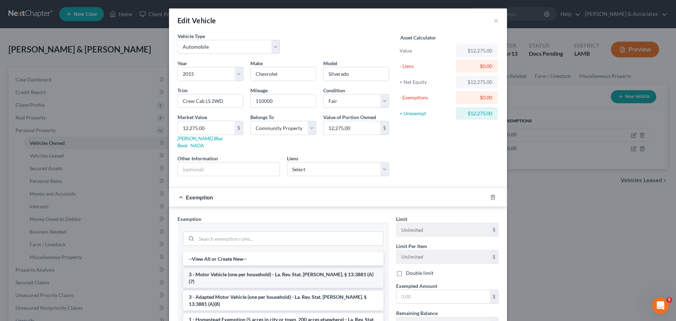
click at [254, 268] on li "3 - Motor Vehicle (one per household) - La. Rev. Stat. [PERSON_NAME]. § 13:3881…" at bounding box center [283, 278] width 200 height 20
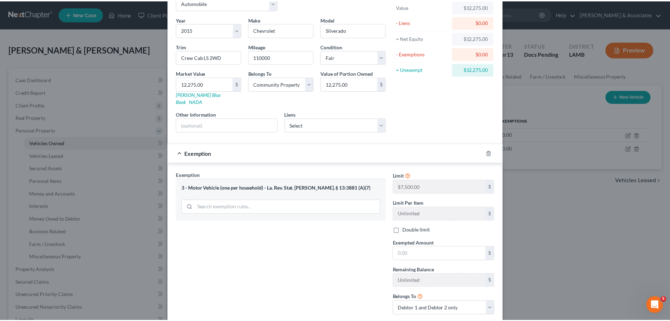
scroll to position [82, 0]
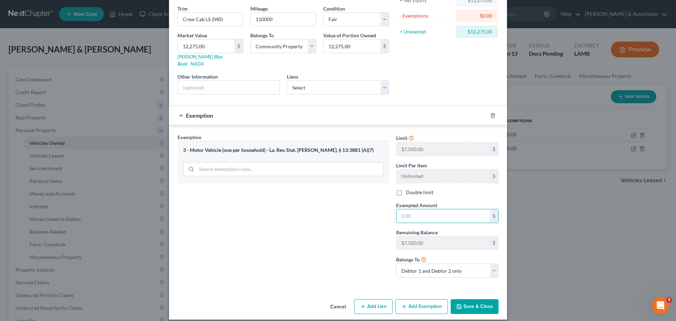
drag, startPoint x: 408, startPoint y: 210, endPoint x: 414, endPoint y: 196, distance: 15.9
click at [407, 210] on input "text" at bounding box center [442, 215] width 93 height 13
type input "7,500"
click at [460, 299] on button "Save & Close" at bounding box center [474, 306] width 48 height 15
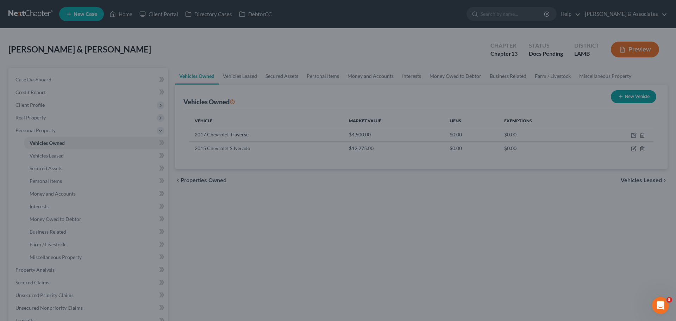
click at [460, 299] on div "Edit Vehicle × Vehicle Type Select Automobile Truck Trailer Watercraft Aircraft…" at bounding box center [338, 160] width 676 height 321
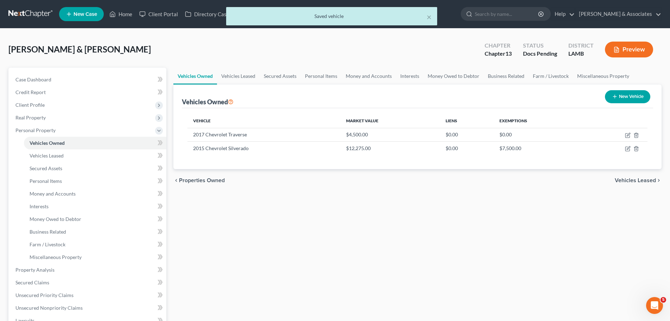
click at [341, 218] on div "Vehicles Owned Vehicles Leased Secured Assets Personal Items Money and Accounts…" at bounding box center [417, 268] width 495 height 401
click at [419, 239] on div "Vehicles Owned Vehicles Leased Secured Assets Personal Items Money and Accounts…" at bounding box center [417, 268] width 495 height 401
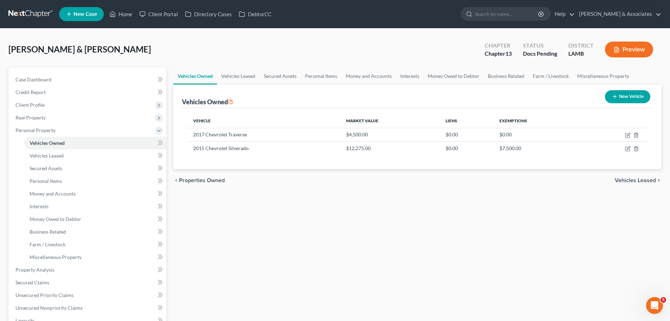
click at [376, 205] on div "Vehicles Owned Vehicles Leased Secured Assets Personal Items Money and Accounts…" at bounding box center [417, 268] width 495 height 401
click at [372, 201] on div "Vehicles Owned Vehicles Leased Secured Assets Personal Items Money and Accounts…" at bounding box center [417, 268] width 495 height 401
click at [504, 195] on div "Vehicles Owned Vehicles Leased Secured Assets Personal Items Money and Accounts…" at bounding box center [417, 268] width 495 height 401
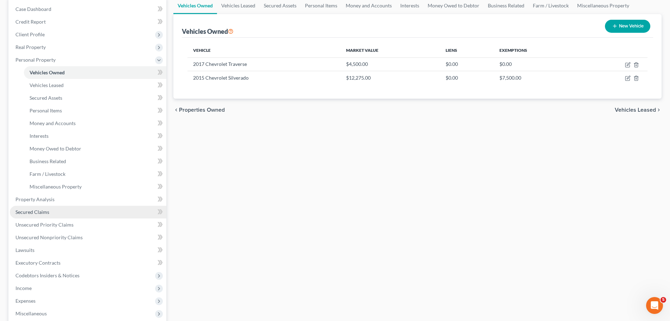
click at [41, 209] on span "Secured Claims" at bounding box center [32, 212] width 34 height 6
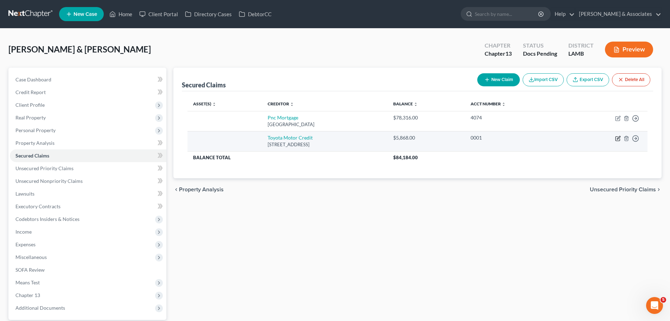
click at [619, 139] on icon "button" at bounding box center [618, 137] width 3 height 3
select select "16"
select select "0"
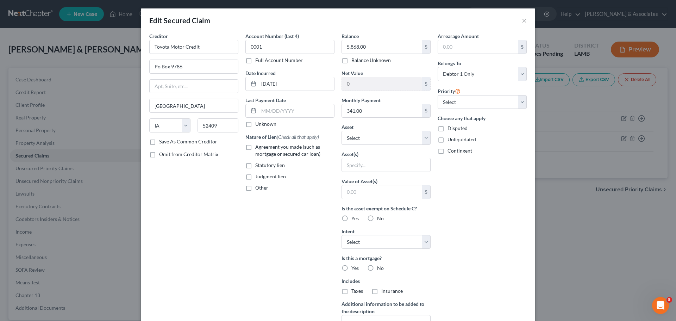
click at [292, 157] on span "Agreement you made (such as mortgage or secured car loan)" at bounding box center [287, 150] width 65 height 13
click at [262, 148] on input "Agreement you made (such as mortgage or secured car loan)" at bounding box center [260, 145] width 5 height 5
checkbox input "true"
click at [391, 136] on select "Select Other Multiple Assets Chase Bank 5484 (Checking Account) - $null Regions…" at bounding box center [385, 138] width 89 height 14
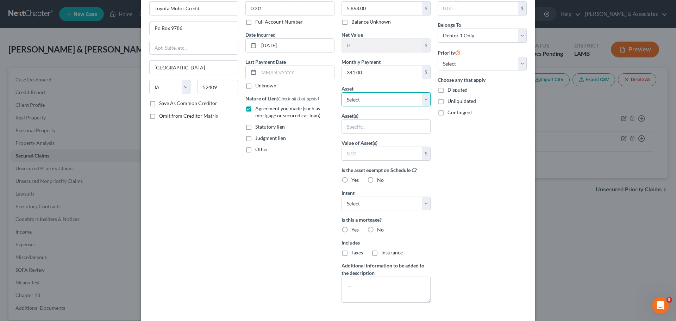
scroll to position [90, 0]
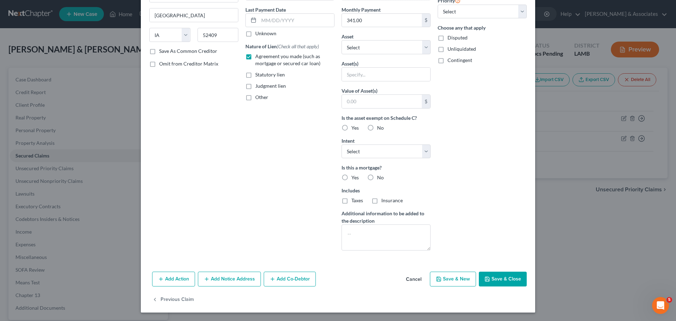
click at [498, 281] on button "Save & Close" at bounding box center [503, 278] width 48 height 15
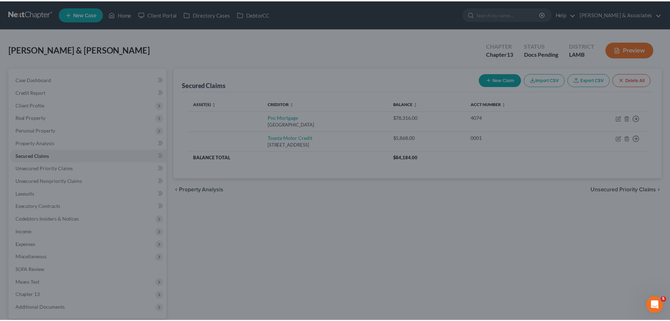
scroll to position [13, 0]
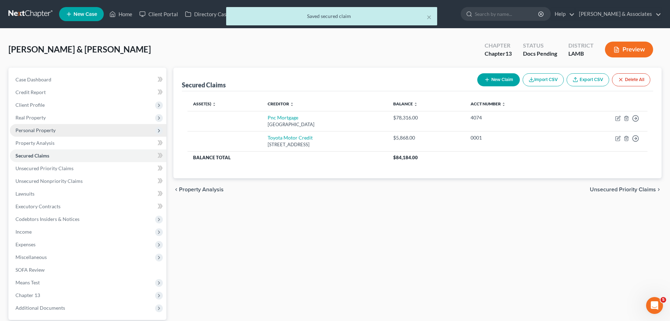
click at [69, 126] on span "Personal Property" at bounding box center [88, 130] width 157 height 13
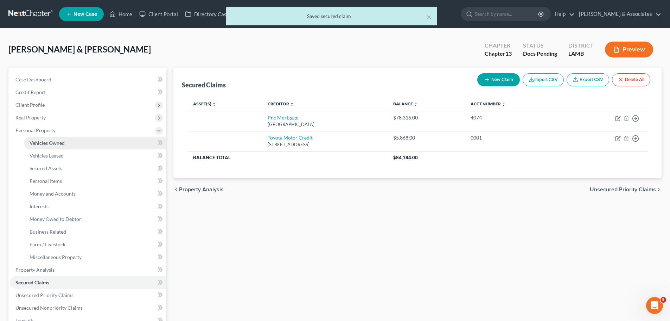
click at [78, 138] on link "Vehicles Owned" at bounding box center [95, 143] width 142 height 13
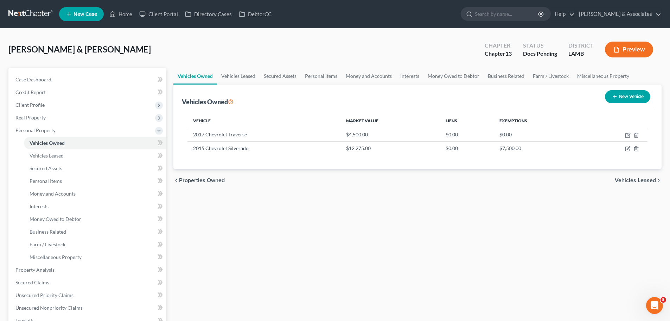
click at [620, 94] on button "New Vehicle" at bounding box center [627, 96] width 45 height 13
select select "0"
select select "2"
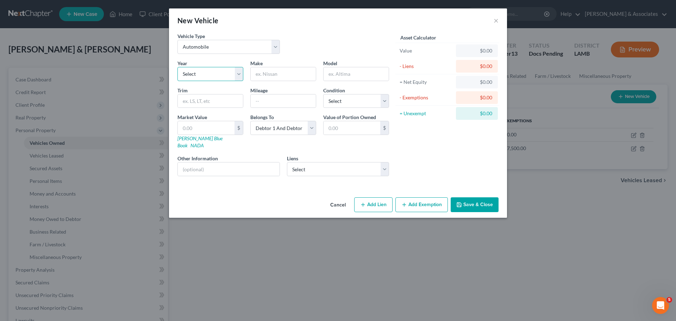
click at [216, 68] on select "Select 2026 2025 2024 2023 2022 2021 2020 2019 2018 2017 2016 2015 2014 2013 20…" at bounding box center [210, 74] width 66 height 14
click at [499, 21] on div "New Vehicle ×" at bounding box center [338, 20] width 338 height 24
click at [494, 18] on button "×" at bounding box center [495, 20] width 5 height 8
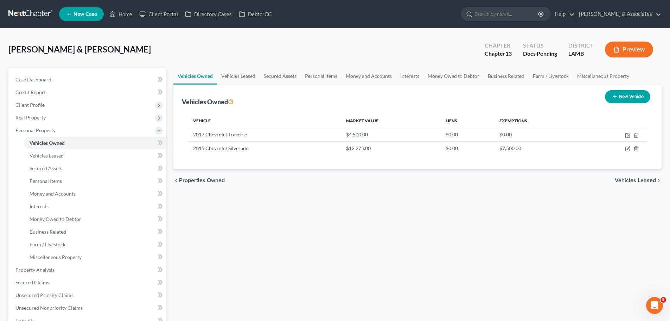
click at [438, 210] on div "Vehicles Owned Vehicles Leased Secured Assets Personal Items Money and Accounts…" at bounding box center [417, 268] width 495 height 401
click at [57, 179] on span "Personal Items" at bounding box center [46, 181] width 32 height 6
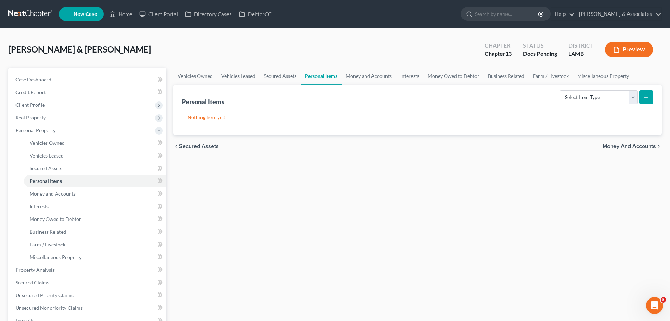
click at [292, 210] on div "Vehicles Owned Vehicles Leased Secured Assets Personal Items Money and Accounts…" at bounding box center [417, 268] width 495 height 401
click at [575, 97] on select "Select Item Type Clothing Collectibles Of Value Electronics Firearms Household …" at bounding box center [599, 97] width 78 height 14
select select "household_goods"
click at [560, 90] on select "Select Item Type Clothing Collectibles Of Value Electronics Firearms Household …" at bounding box center [599, 97] width 78 height 14
click at [645, 100] on button "submit" at bounding box center [647, 97] width 14 height 14
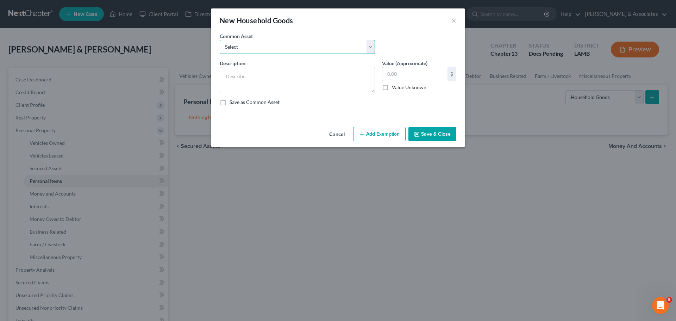
click at [328, 48] on select "Select Appliances and furniture" at bounding box center [297, 47] width 155 height 14
select select "0"
click at [220, 40] on select "Select Appliances and furniture" at bounding box center [297, 47] width 155 height 14
type textarea "Appliances and furniture"
type input "1,000.00"
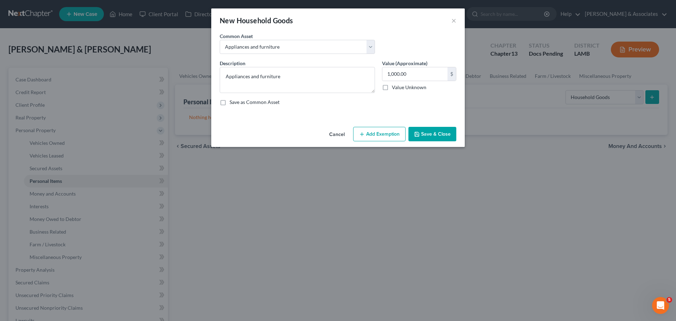
click at [431, 137] on button "Save & Close" at bounding box center [432, 134] width 48 height 15
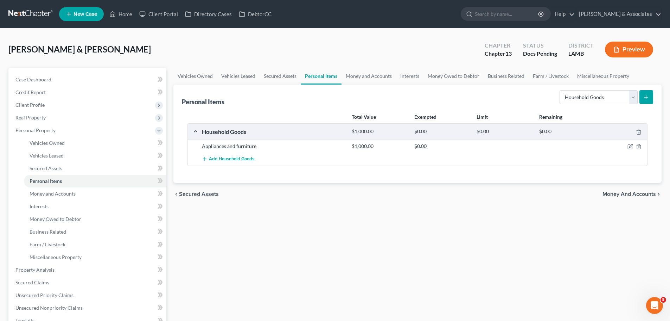
click at [433, 176] on div "Total Value Exempted Limit Remaining Household Goods $1,000.00 $0.00 $0.00 $0.0…" at bounding box center [417, 145] width 471 height 75
click at [40, 145] on span "Vehicles Owned" at bounding box center [47, 143] width 35 height 6
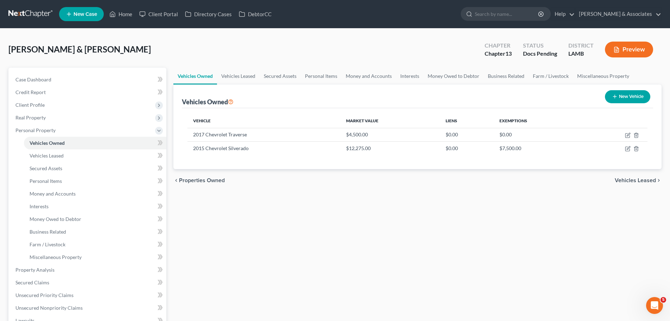
click at [610, 93] on button "New Vehicle" at bounding box center [627, 96] width 45 height 13
select select "0"
select select "2"
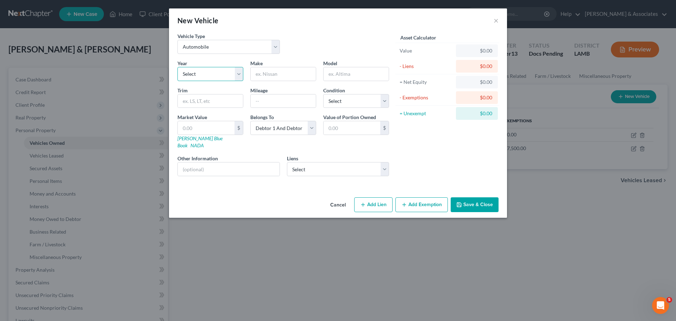
click at [218, 72] on select "Select 2026 2025 2024 2023 2022 2021 2020 2019 2018 2017 2016 2015 2014 2013 20…" at bounding box center [210, 74] width 66 height 14
select select "9"
click at [177, 67] on select "Select 2026 2025 2024 2023 2022 2021 2020 2019 2018 2017 2016 2015 2014 2013 20…" at bounding box center [210, 74] width 66 height 14
click at [276, 76] on input "text" at bounding box center [283, 73] width 65 height 13
type input "Honda"
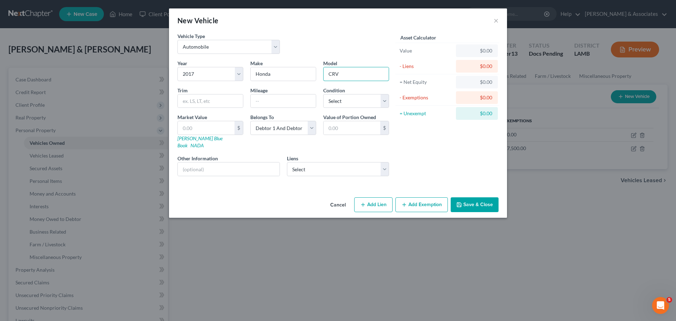
type input "CRV"
click at [478, 204] on button "Save & Close" at bounding box center [474, 204] width 48 height 15
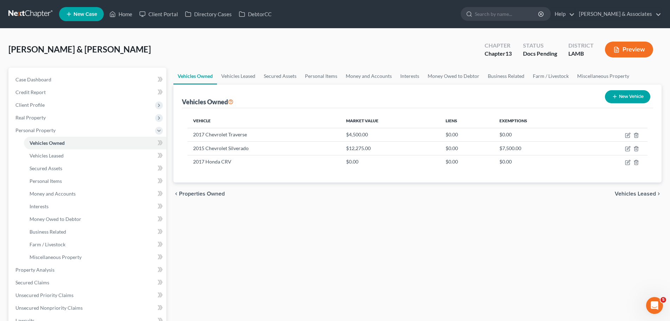
click at [232, 224] on div "Vehicles Owned Vehicles Leased Secured Assets Personal Items Money and Accounts…" at bounding box center [417, 268] width 495 height 401
click at [217, 257] on div "Vehicles Owned Vehicles Leased Secured Assets Personal Items Money and Accounts…" at bounding box center [417, 268] width 495 height 401
click at [216, 250] on div "Vehicles Owned Vehicles Leased Secured Assets Personal Items Money and Accounts…" at bounding box center [417, 268] width 495 height 401
click at [53, 182] on span "Personal Items" at bounding box center [46, 181] width 32 height 6
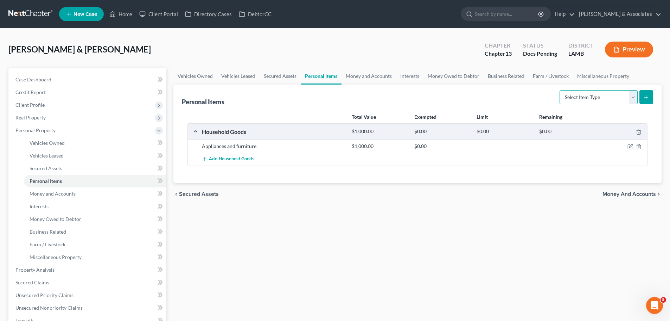
click at [576, 99] on select "Select Item Type Clothing Collectibles Of Value Electronics Firearms Household …" at bounding box center [599, 97] width 78 height 14
select select "clothing"
click at [560, 90] on select "Select Item Type Clothing Collectibles Of Value Electronics Firearms Household …" at bounding box center [599, 97] width 78 height 14
click at [646, 100] on icon "submit" at bounding box center [647, 97] width 6 height 6
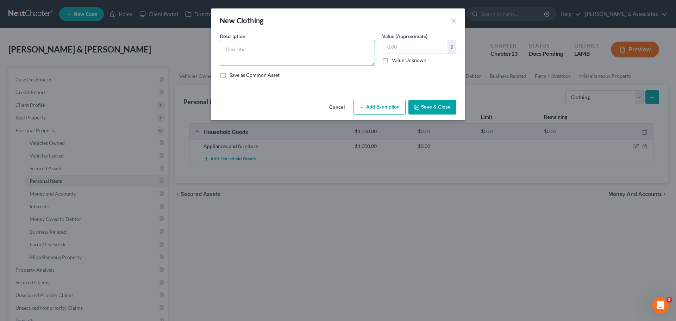
click at [275, 51] on textarea at bounding box center [297, 53] width 155 height 26
click at [378, 112] on button "Add Exemption" at bounding box center [379, 107] width 52 height 15
select select "2"
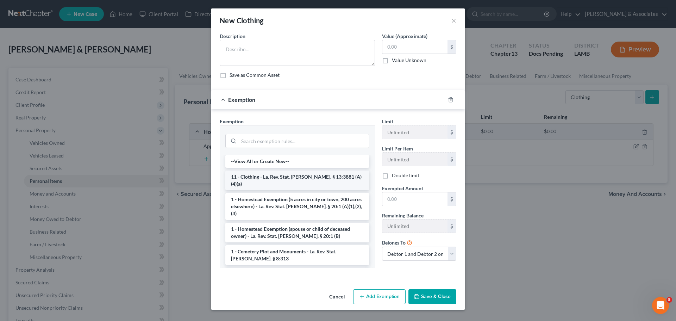
click at [335, 179] on li "11 - Clothing - La. Rev. Stat. Ann. § 13:3881 (A)(4)(a)" at bounding box center [297, 180] width 144 height 20
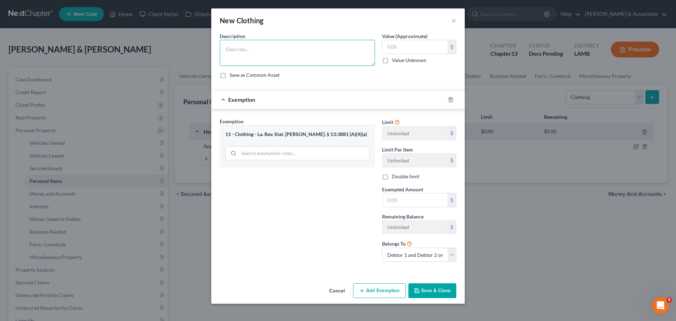
click at [289, 55] on textarea at bounding box center [297, 53] width 155 height 26
type textarea "Used clothing"
click at [401, 47] on input "text" at bounding box center [414, 46] width 65 height 13
type input "100.00"
click at [405, 203] on input "text" at bounding box center [414, 199] width 65 height 13
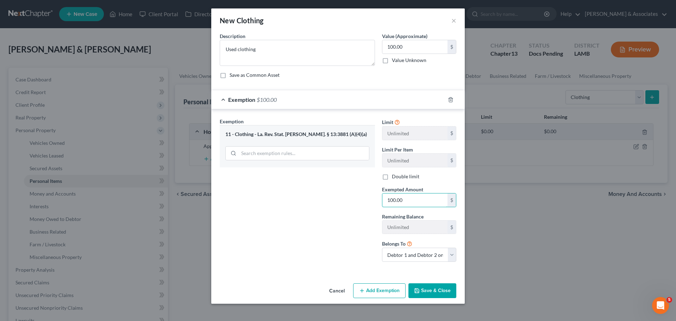
type input "100.00"
click at [429, 291] on button "Save & Close" at bounding box center [432, 290] width 48 height 15
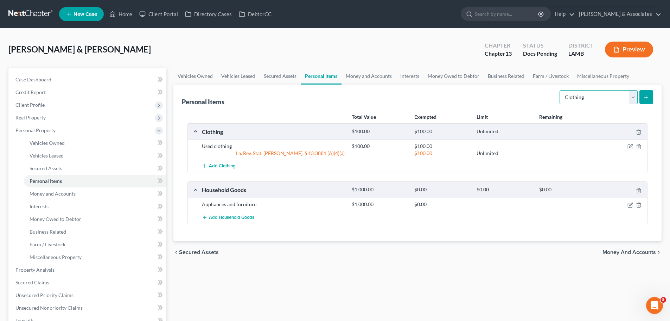
click at [595, 95] on select "Select Item Type Clothing Collectibles Of Value Electronics Firearms Household …" at bounding box center [599, 97] width 78 height 14
select select "jewelry"
click at [560, 90] on select "Select Item Type Clothing Collectibles Of Value Electronics Firearms Household …" at bounding box center [599, 97] width 78 height 14
click at [649, 97] on icon "submit" at bounding box center [647, 97] width 6 height 6
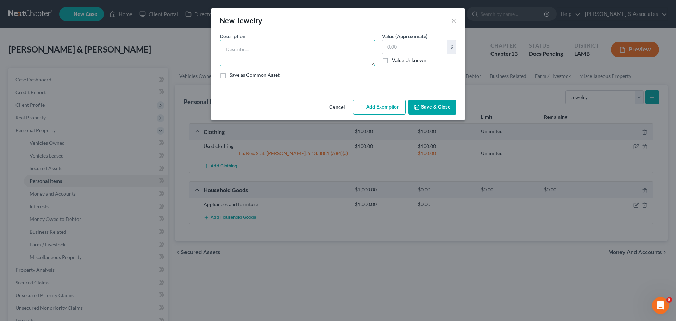
click at [351, 59] on textarea at bounding box center [297, 53] width 155 height 26
type textarea "Wedding bands"
type input "1,500.00"
click at [392, 105] on button "Add Exemption" at bounding box center [379, 107] width 52 height 15
select select "2"
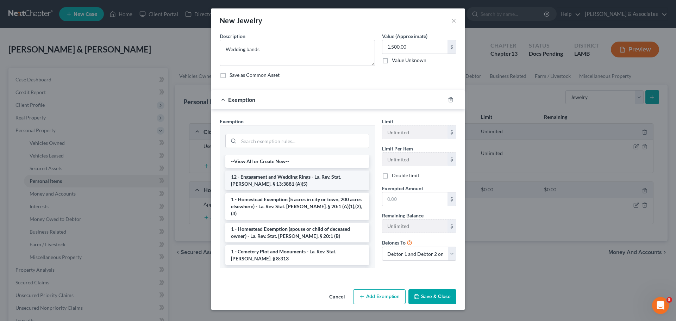
click at [284, 182] on li "12 - Engagement and Wedding Rings - La. Rev. Stat. Ann. § 13:3881 (A)(5)" at bounding box center [297, 180] width 144 height 20
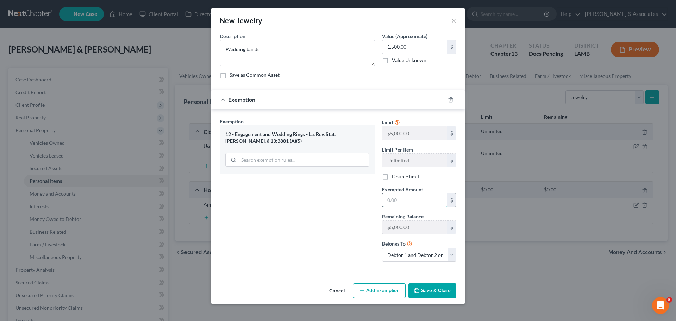
click at [419, 205] on input "text" at bounding box center [414, 199] width 65 height 13
type input "1,500.00"
click at [430, 290] on button "Save & Close" at bounding box center [432, 290] width 48 height 15
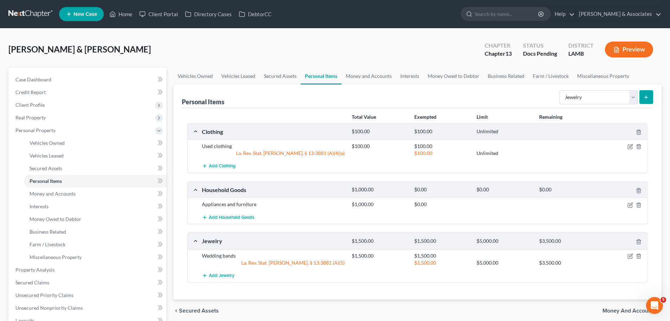
click at [572, 298] on div "Total Value Exempted Limit Remaining Clothing $100.00 $100.00 Unlimited Used cl…" at bounding box center [417, 203] width 471 height 191
click at [229, 277] on span "Add Jewelry" at bounding box center [222, 275] width 26 height 6
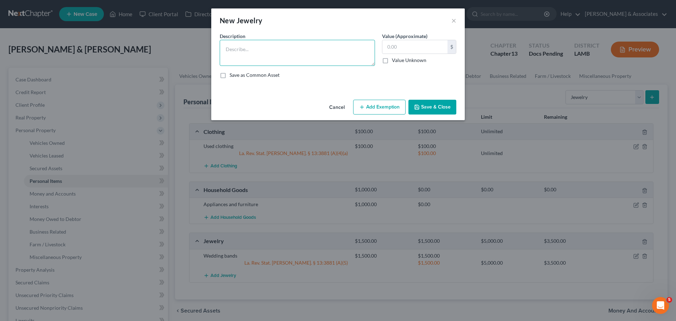
click at [325, 57] on textarea at bounding box center [297, 53] width 155 height 26
type textarea "Costume jewelry"
type input "30.00"
click at [434, 106] on button "Save & Close" at bounding box center [432, 107] width 48 height 15
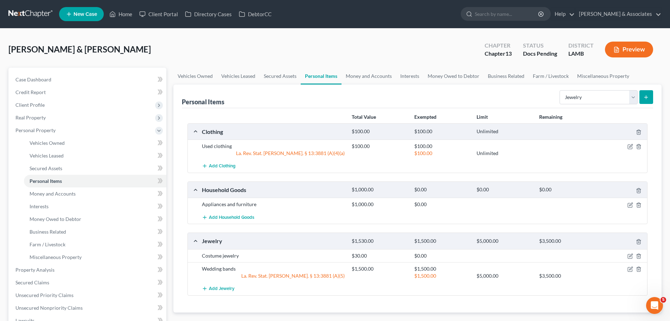
click at [487, 305] on div "Total Value Exempted Limit Remaining Clothing $100.00 $100.00 Unlimited Used cl…" at bounding box center [417, 210] width 471 height 204
drag, startPoint x: 613, startPoint y: 91, endPoint x: 613, endPoint y: 96, distance: 4.6
click at [613, 91] on select "Select Item Type Clothing Collectibles Of Value Electronics Firearms Household …" at bounding box center [599, 97] width 78 height 14
select select "pets"
click at [560, 90] on select "Select Item Type Clothing Collectibles Of Value Electronics Firearms Household …" at bounding box center [599, 97] width 78 height 14
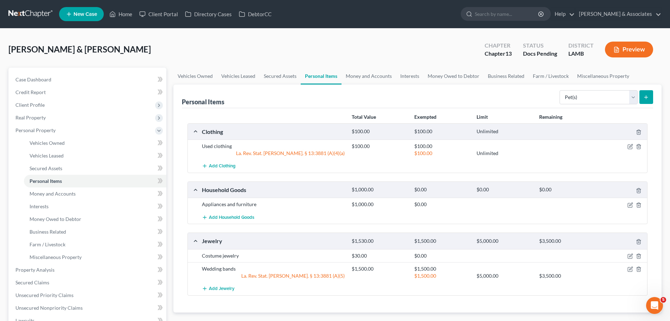
click at [648, 91] on button "submit" at bounding box center [647, 97] width 14 height 14
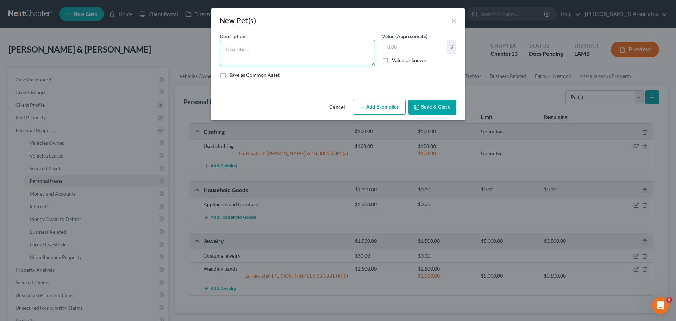
click at [337, 53] on div "Common Asset Select Description * Value (Approximate) $ Value Unknown Balance U…" at bounding box center [338, 58] width 236 height 52
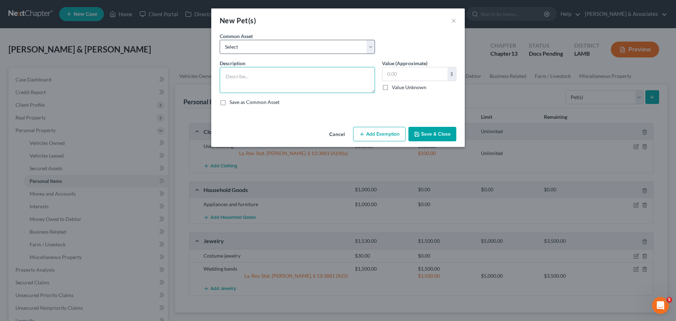
type textarea "p"
type textarea "d"
type textarea "G"
type textarea "D"
type textarea "d"
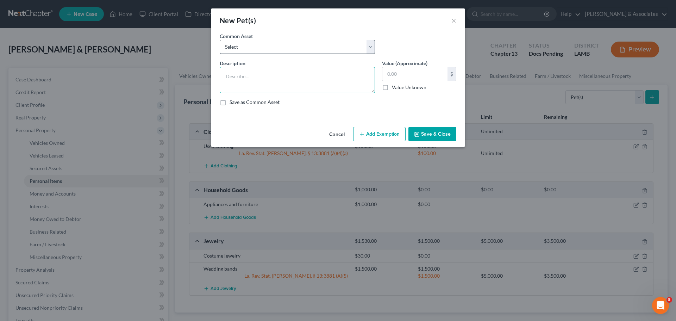
type textarea "D"
type textarea "Maltipoo"
click at [427, 66] on label "Value (Approximate)" at bounding box center [404, 62] width 45 height 7
click at [422, 75] on input "text" at bounding box center [414, 73] width 65 height 13
type input "50.00"
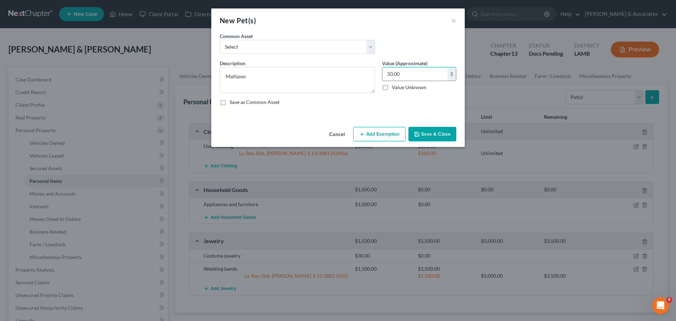
click at [379, 135] on button "Add Exemption" at bounding box center [379, 134] width 52 height 15
select select "2"
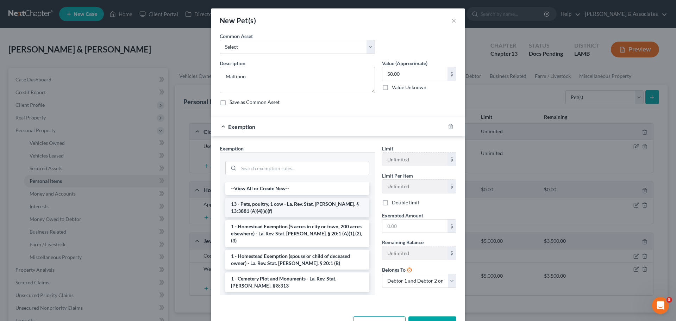
click at [284, 208] on li "13 - Pets, poultry, 1 cow - La. Rev. Stat. Ann. § 13:3881 (A)(4)(e)(f)" at bounding box center [297, 207] width 144 height 20
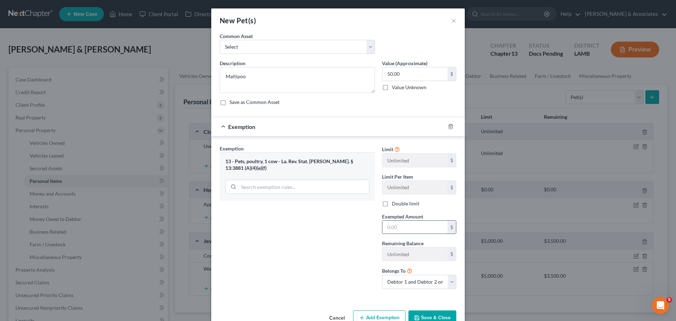
click at [409, 230] on input "text" at bounding box center [414, 226] width 65 height 13
type input "50.00"
click at [429, 311] on button "Save & Close" at bounding box center [432, 317] width 48 height 15
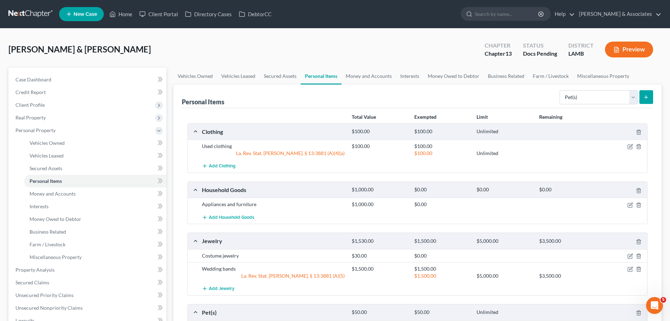
click at [453, 98] on div "Personal Items Select Item Type Clothing Collectibles Of Value Electronics Fire…" at bounding box center [417, 96] width 471 height 24
click at [541, 101] on div "Personal Items Select Item Type Clothing Collectibles Of Value Electronics Fire…" at bounding box center [417, 96] width 471 height 24
click at [572, 95] on select "Select Item Type Clothing Collectibles Of Value Electronics Firearms Household …" at bounding box center [599, 97] width 78 height 14
select select "electronics"
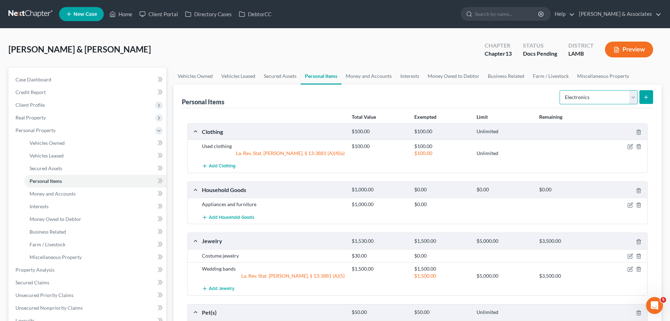
click at [560, 90] on select "Select Item Type Clothing Collectibles Of Value Electronics Firearms Household …" at bounding box center [599, 97] width 78 height 14
click at [648, 94] on icon "submit" at bounding box center [647, 97] width 6 height 6
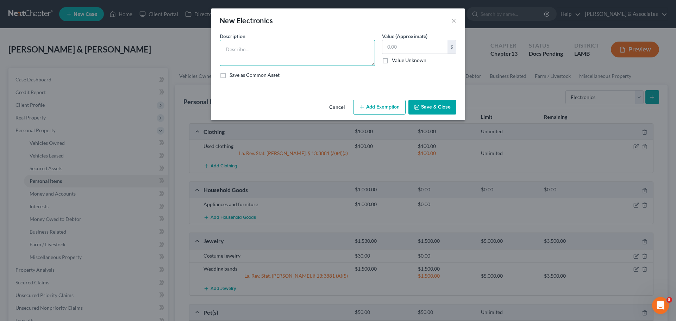
click at [304, 51] on textarea at bounding box center [297, 53] width 155 height 26
type textarea "D"
click at [306, 50] on textarea "dvd player; iphone 11 1yr;" at bounding box center [297, 53] width 155 height 26
type textarea "dvd player; iphone 11 1yr; iphone 12 1yr"
click at [414, 55] on div "$ Value Unknown" at bounding box center [419, 52] width 74 height 24
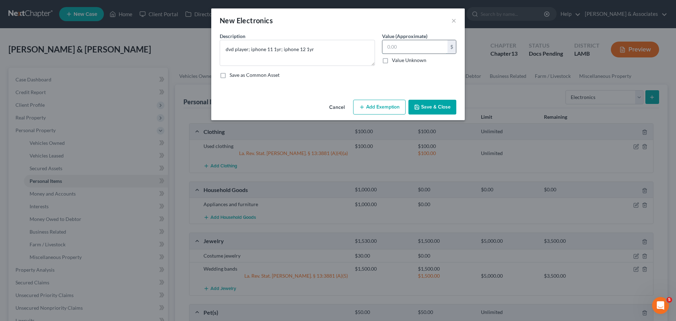
drag, startPoint x: 415, startPoint y: 49, endPoint x: 420, endPoint y: 46, distance: 5.7
click at [416, 48] on input "text" at bounding box center [414, 46] width 65 height 13
type input "75.00"
click at [423, 107] on button "Save & Close" at bounding box center [432, 107] width 48 height 15
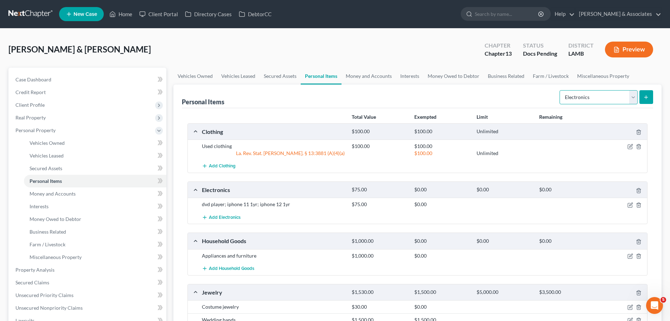
click at [609, 99] on select "Select Item Type Clothing Collectibles Of Value Electronics Firearms Household …" at bounding box center [599, 97] width 78 height 14
select select "sports_and_hobby_equipment"
click at [560, 90] on select "Select Item Type Clothing Collectibles Of Value Electronics Firearms Household …" at bounding box center [599, 97] width 78 height 14
click at [653, 98] on button "submit" at bounding box center [647, 97] width 14 height 14
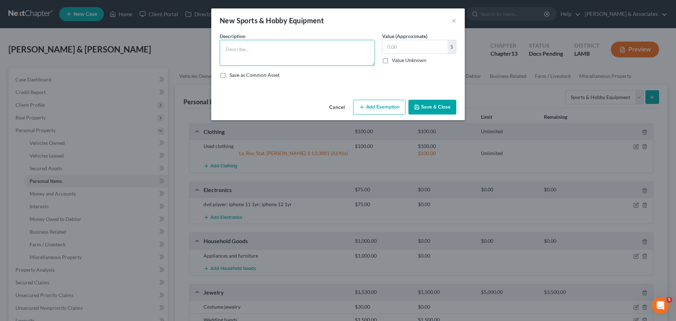
click at [322, 56] on textarea at bounding box center [297, 53] width 155 height 26
type textarea "2"
type textarea "m"
type textarea "s"
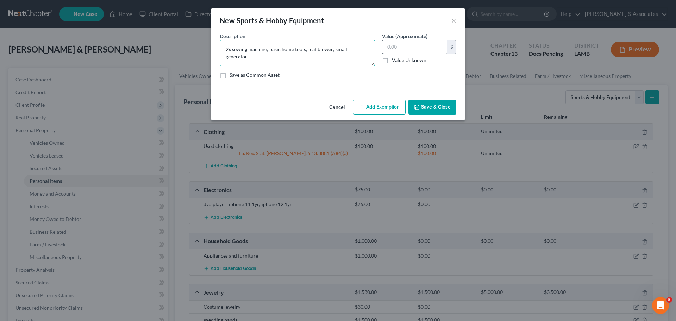
type textarea "2x sewing machine; basic home tools; leaf blower; small generator"
click at [402, 46] on input "text" at bounding box center [414, 46] width 65 height 13
type input "200.00"
click at [430, 98] on div "Cancel Add Exemption Save & Close" at bounding box center [337, 108] width 253 height 23
click at [432, 104] on button "Save & Close" at bounding box center [432, 107] width 48 height 15
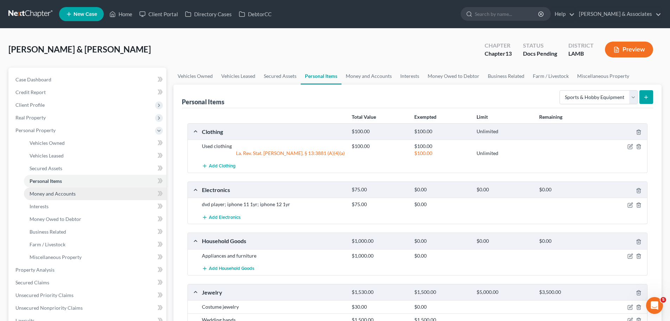
click at [83, 194] on link "Money and Accounts" at bounding box center [95, 193] width 142 height 13
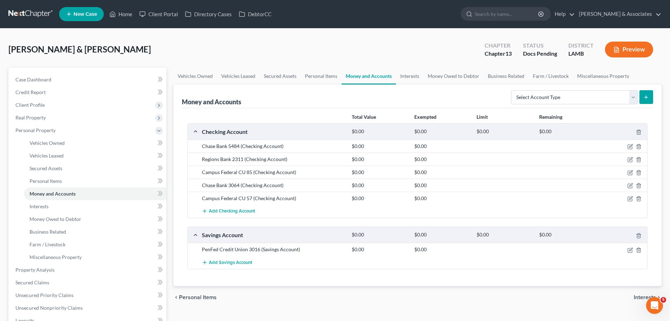
click at [401, 296] on div "chevron_left Personal Items Interests chevron_right" at bounding box center [417, 297] width 488 height 23
click at [631, 159] on icon "button" at bounding box center [631, 160] width 6 height 6
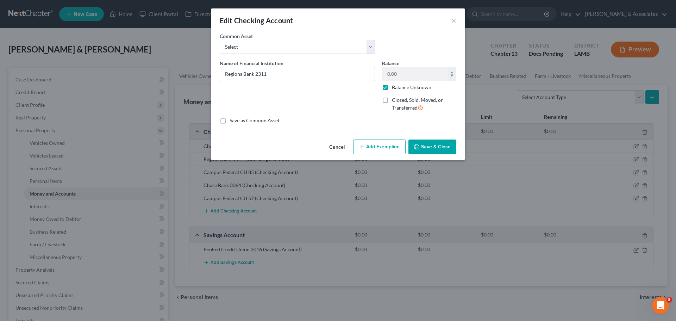
click at [398, 87] on label "Balance Unknown" at bounding box center [411, 87] width 39 height 7
click at [398, 87] on input "Balance Unknown" at bounding box center [396, 86] width 5 height 5
checkbox input "false"
click at [407, 72] on input "0.00" at bounding box center [414, 73] width 65 height 13
type input "850.00"
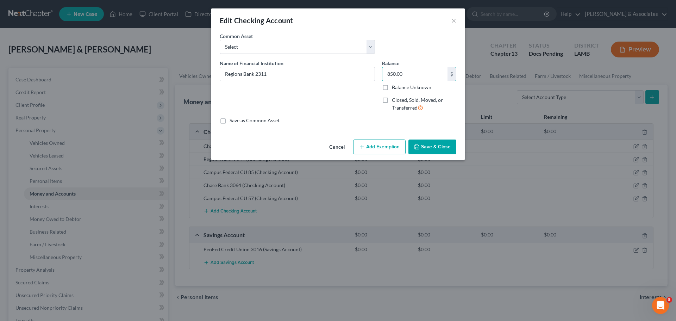
click at [428, 145] on button "Save & Close" at bounding box center [432, 146] width 48 height 15
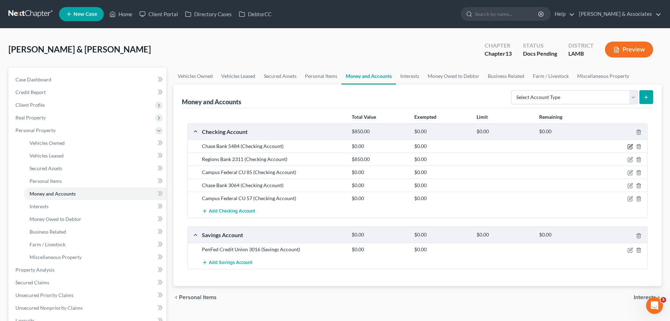
click at [631, 146] on icon "button" at bounding box center [631, 147] width 6 height 6
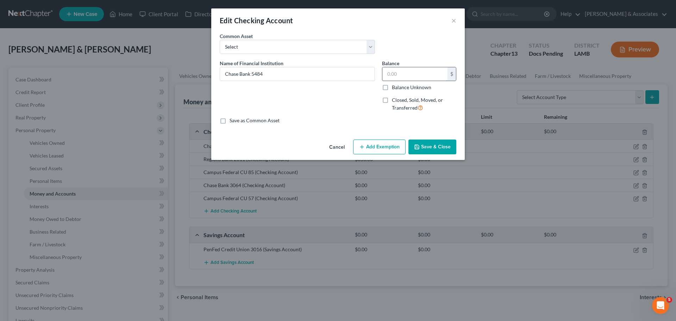
click at [399, 72] on input "text" at bounding box center [414, 73] width 65 height 13
type input "46.00"
click at [424, 144] on button "Save & Close" at bounding box center [432, 146] width 48 height 15
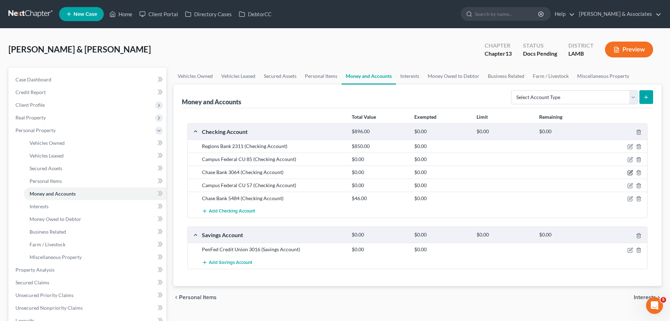
click at [630, 172] on icon "button" at bounding box center [630, 171] width 3 height 3
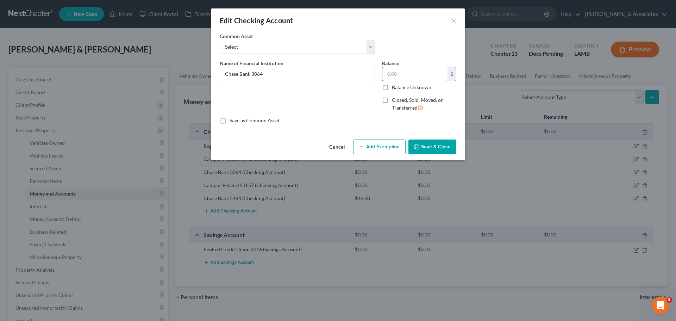
click at [395, 75] on input "text" at bounding box center [414, 73] width 65 height 13
type input "75.00"
drag, startPoint x: 455, startPoint y: 141, endPoint x: 446, endPoint y: 143, distance: 9.0
click at [453, 142] on button "Save & Close" at bounding box center [432, 146] width 48 height 15
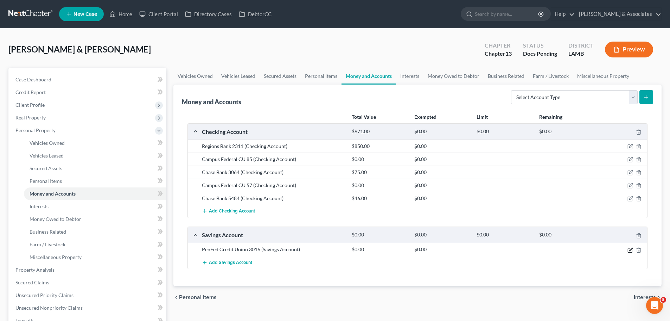
click at [631, 250] on icon "button" at bounding box center [630, 248] width 3 height 3
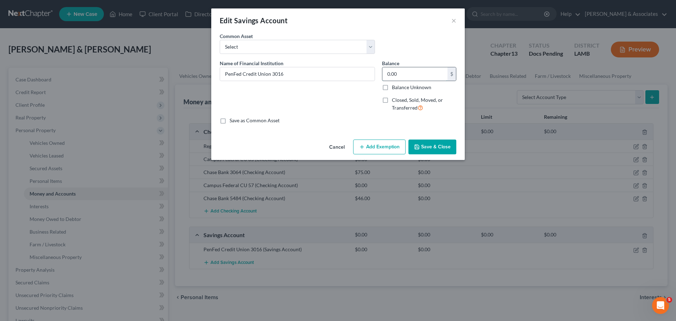
click at [410, 75] on input "0.00" at bounding box center [414, 73] width 65 height 13
type input "60.00"
click at [419, 145] on icon "button" at bounding box center [417, 147] width 6 height 6
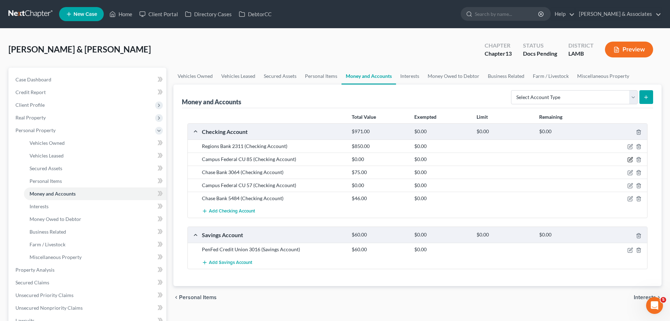
click at [630, 162] on icon "button" at bounding box center [630, 160] width 4 height 4
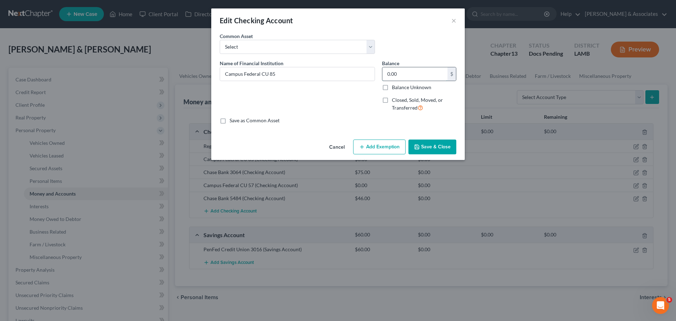
click at [423, 72] on input "0.00" at bounding box center [414, 73] width 65 height 13
type input "10.00"
click at [421, 146] on button "Save & Close" at bounding box center [432, 146] width 48 height 15
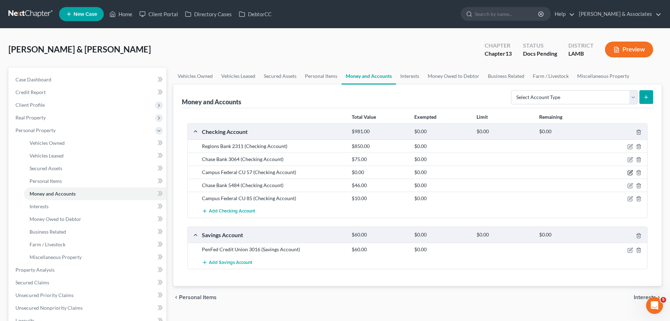
click at [631, 173] on icon "button" at bounding box center [630, 171] width 3 height 3
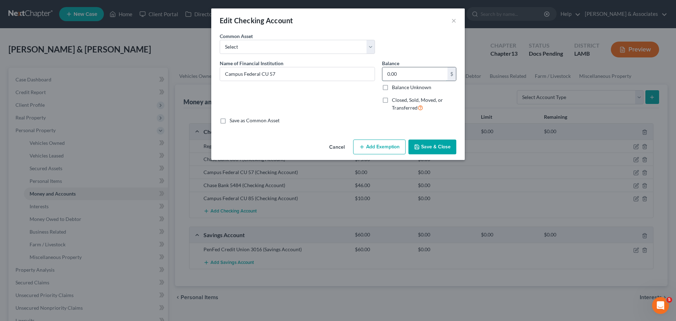
click at [420, 77] on input "0.00" at bounding box center [414, 73] width 65 height 13
type input "5.00"
click at [432, 156] on div "Cancel Add Exemption Save & Close" at bounding box center [337, 148] width 253 height 23
click at [432, 153] on button "Save & Close" at bounding box center [432, 146] width 48 height 15
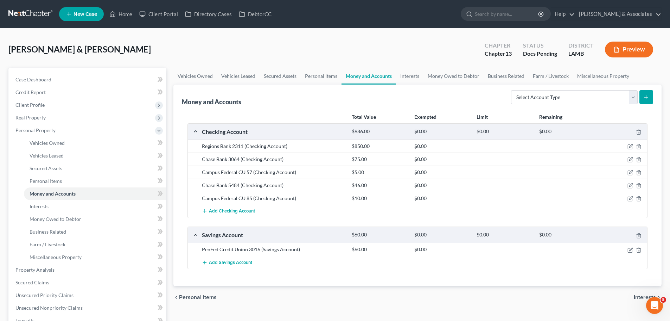
click at [400, 296] on div "chevron_left Personal Items Interests chevron_right" at bounding box center [417, 297] width 488 height 23
click at [536, 93] on select "Select Account Type Brokerage Cash on Hand Certificates of Deposit Checking Acc…" at bounding box center [574, 97] width 127 height 14
select select "certificates_of_deposit"
click at [513, 90] on select "Select Account Type Brokerage Cash on Hand Certificates of Deposit Checking Acc…" at bounding box center [574, 97] width 127 height 14
click at [650, 93] on button "submit" at bounding box center [647, 97] width 14 height 14
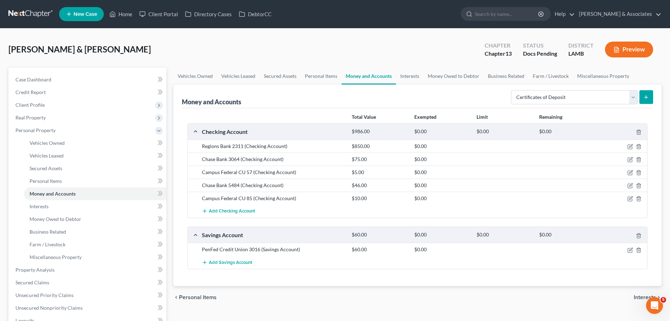
drag, startPoint x: 649, startPoint y: 95, endPoint x: 610, endPoint y: 89, distance: 39.1
click at [649, 95] on icon "submit" at bounding box center [647, 97] width 6 height 6
click at [553, 97] on select "Select Account Type Brokerage Cash on Hand Certificates of Deposit Checking Acc…" at bounding box center [574, 97] width 127 height 14
select select "certificates_of_deposit"
click at [513, 90] on select "Select Account Type Brokerage Cash on Hand Certificates of Deposit Checking Acc…" at bounding box center [574, 97] width 127 height 14
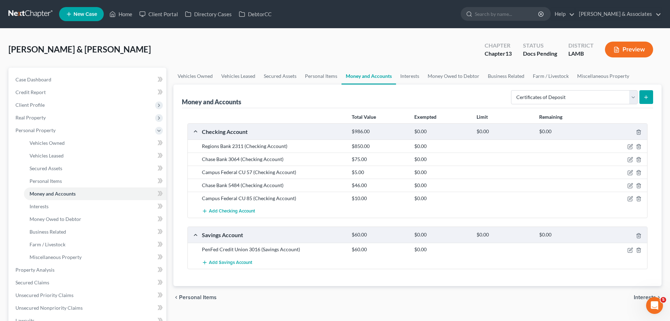
click at [648, 95] on icon "submit" at bounding box center [647, 97] width 6 height 6
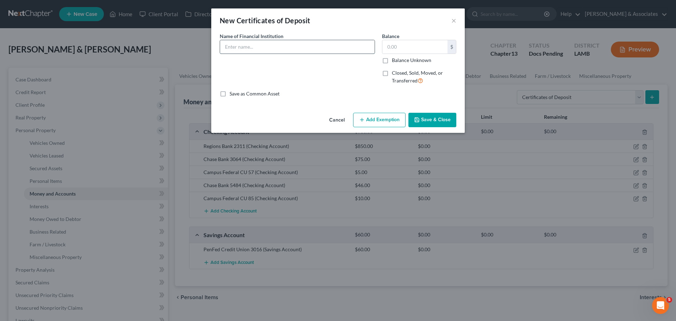
click at [277, 46] on input "text" at bounding box center [297, 46] width 154 height 13
type input "Regions"
type input "20.00"
click at [423, 122] on button "Save & Close" at bounding box center [432, 120] width 48 height 15
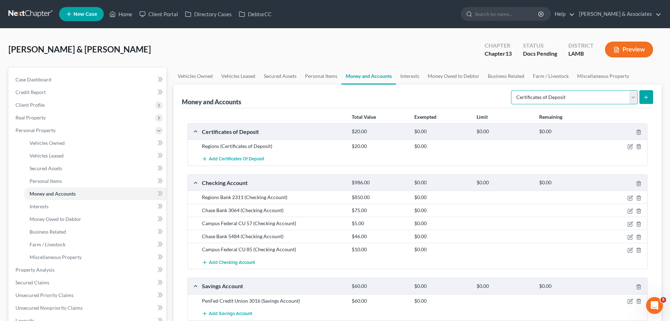
click at [580, 90] on select "Select Account Type Brokerage Cash on Hand Certificates of Deposit Checking Acc…" at bounding box center [574, 97] width 127 height 14
select select "safe_deposit_box"
click at [513, 90] on select "Select Account Type Brokerage Cash on Hand Certificates of Deposit Checking Acc…" at bounding box center [574, 97] width 127 height 14
click at [645, 101] on button "submit" at bounding box center [647, 97] width 14 height 14
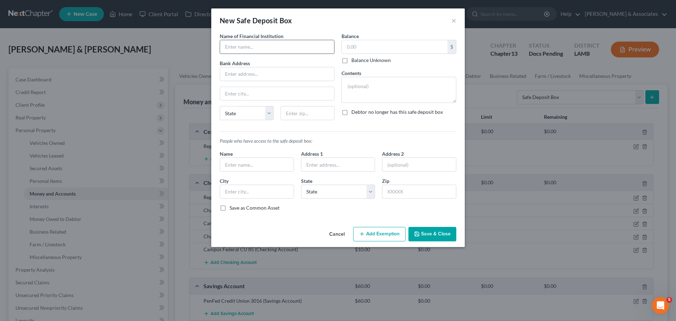
click at [277, 46] on input "text" at bounding box center [277, 46] width 114 height 13
type input "Regions"
click at [247, 75] on input "text" at bounding box center [277, 73] width 114 height 13
paste input "[STREET_ADDRESS]"
type input "[STREET_ADDRESS]"
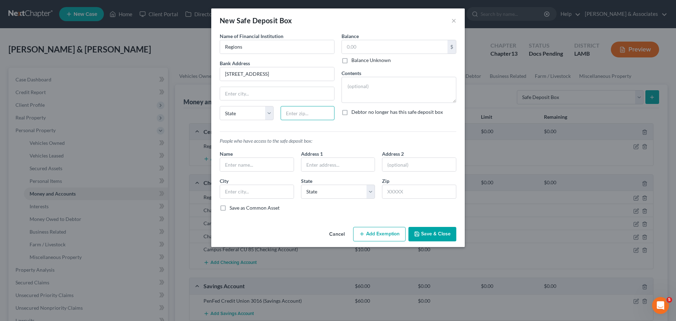
click at [305, 110] on input "text" at bounding box center [307, 113] width 54 height 14
type input "v"
paste input "70726"
type input "70726"
type input "[PERSON_NAME][GEOGRAPHIC_DATA]"
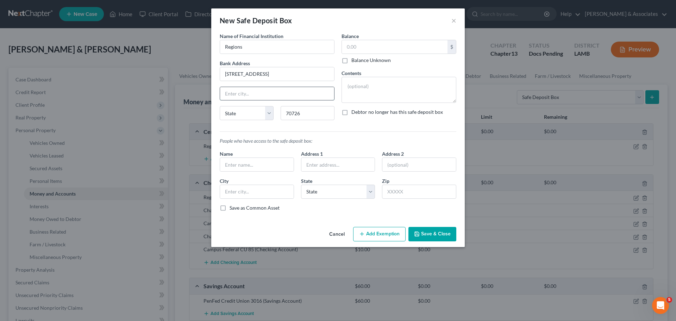
select select "19"
click at [307, 95] on input "[PERSON_NAME][GEOGRAPHIC_DATA]" at bounding box center [277, 93] width 114 height 13
click at [362, 98] on textarea at bounding box center [398, 90] width 115 height 26
click at [378, 44] on input "text" at bounding box center [395, 46] width 106 height 13
click at [377, 66] on div "Balance $ Balance Unknown Balance Undetermined $ Balance Unknown Contents Impor…" at bounding box center [399, 78] width 122 height 93
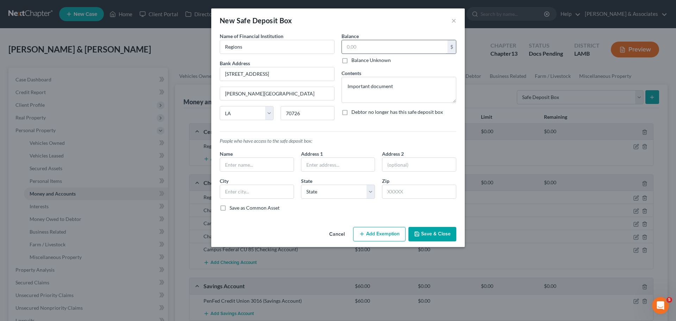
click at [384, 50] on input "text" at bounding box center [395, 46] width 106 height 13
click at [425, 85] on textarea "Important document" at bounding box center [398, 90] width 115 height 26
type textarea "Important documents"
click at [283, 162] on input "text" at bounding box center [257, 164] width 74 height 13
click at [378, 46] on input "text" at bounding box center [395, 46] width 106 height 13
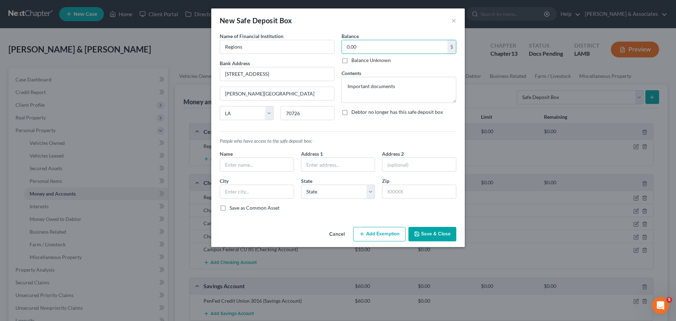
type input "0.00"
click at [289, 227] on div "Cancel Add Exemption Save & Close" at bounding box center [337, 235] width 253 height 23
click at [431, 231] on button "Save & Close" at bounding box center [432, 234] width 48 height 15
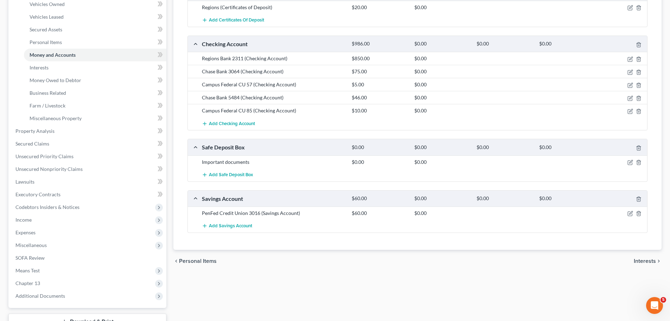
scroll to position [141, 0]
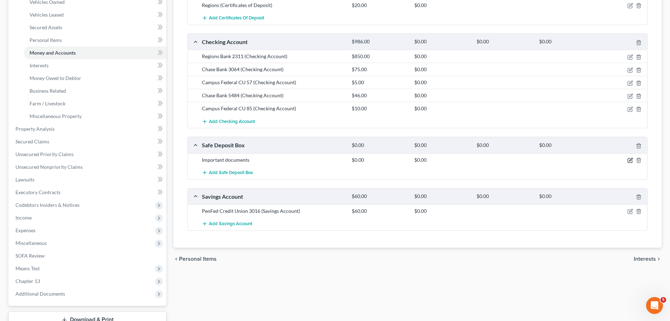
click at [631, 162] on icon "button" at bounding box center [630, 160] width 4 height 4
select select "19"
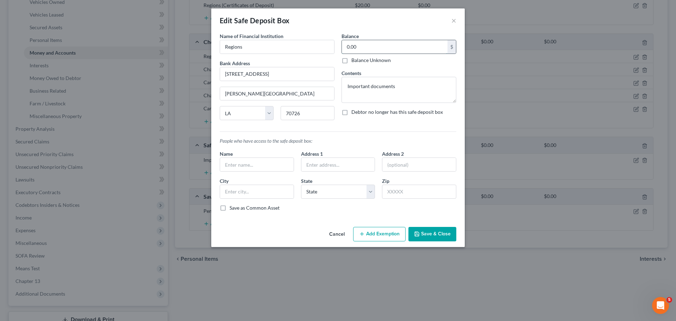
click at [404, 42] on input "0.00" at bounding box center [395, 46] width 106 height 13
click at [405, 86] on textarea "Important documents" at bounding box center [398, 90] width 115 height 26
click at [455, 21] on button "×" at bounding box center [453, 20] width 5 height 8
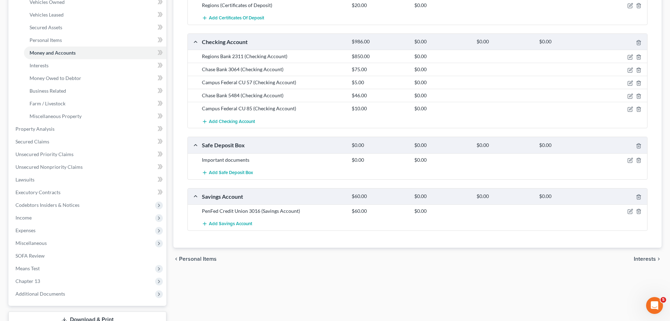
click at [386, 261] on div "chevron_left Personal Items Interests chevron_right" at bounding box center [417, 258] width 488 height 23
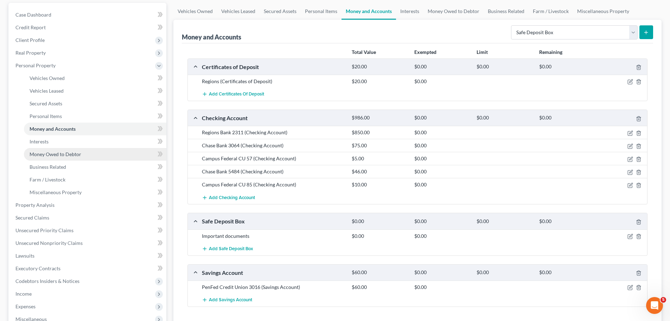
scroll to position [0, 0]
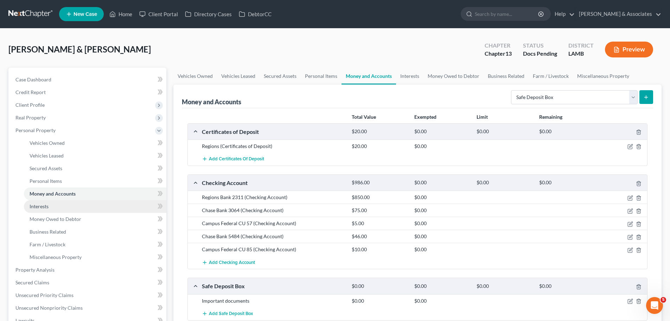
click at [49, 207] on link "Interests" at bounding box center [95, 206] width 142 height 13
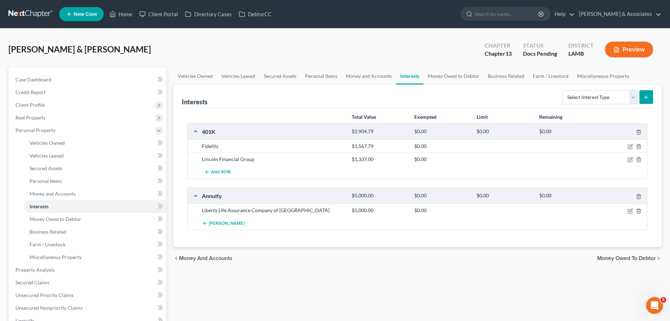
click at [570, 107] on div "Interests Select Interest Type 401K Annuity Bond Education IRA Government Bond …" at bounding box center [417, 96] width 471 height 24
click at [575, 96] on select "Select Interest Type 401K Annuity Bond Education IRA Government Bond Government…" at bounding box center [600, 97] width 76 height 14
select select "bond"
click at [563, 90] on select "Select Interest Type 401K Annuity Bond Education IRA Government Bond Government…" at bounding box center [600, 97] width 76 height 14
click at [647, 96] on icon "submit" at bounding box center [647, 97] width 6 height 6
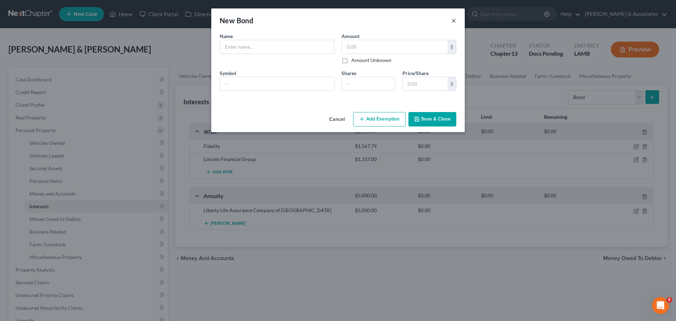
click at [454, 19] on button "×" at bounding box center [453, 20] width 5 height 8
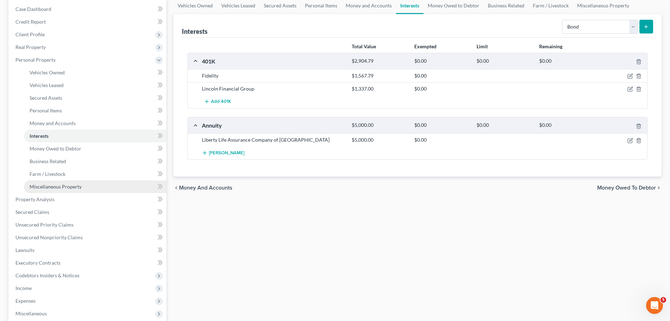
click at [58, 188] on span "Miscellaneous Property" at bounding box center [56, 186] width 52 height 6
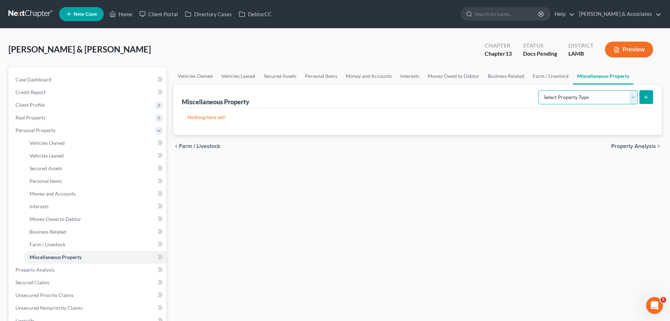
click at [556, 100] on select "Select Property Type Assigned for Creditor Benefit [DATE] Holding for Another N…" at bounding box center [588, 97] width 99 height 14
select select "holding_for_another"
click at [539, 90] on select "Select Property Type Assigned for Creditor Benefit [DATE] Holding for Another N…" at bounding box center [588, 97] width 99 height 14
click at [649, 96] on icon "submit" at bounding box center [647, 97] width 6 height 6
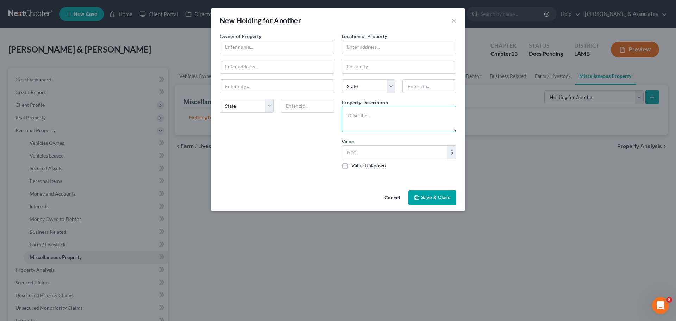
click at [384, 119] on textarea at bounding box center [398, 119] width 115 height 26
type textarea "$"
type textarea "US Savings Bond"
click at [413, 150] on input "text" at bounding box center [395, 151] width 106 height 13
type input "100.00"
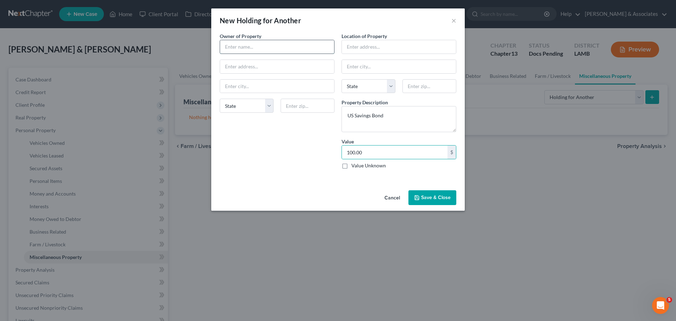
click at [311, 52] on input "text" at bounding box center [277, 46] width 114 height 13
type input "[PERSON_NAME]"
click at [303, 66] on input "[STREET_ADDRESS][PERSON_NAME]" at bounding box center [277, 66] width 114 height 13
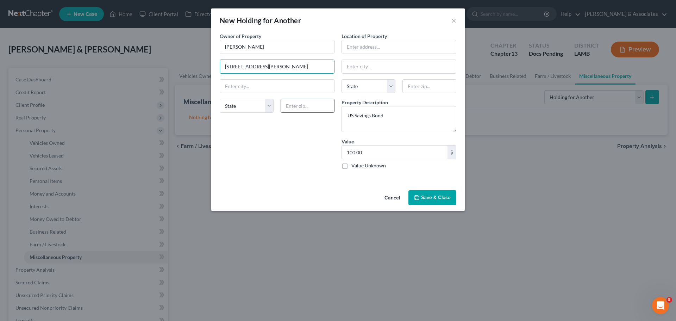
type input "[STREET_ADDRESS][PERSON_NAME]"
click at [302, 113] on input "text" at bounding box center [307, 106] width 54 height 14
drag, startPoint x: 307, startPoint y: 108, endPoint x: 275, endPoint y: 103, distance: 31.7
click at [277, 104] on div "70901" at bounding box center [307, 106] width 61 height 14
type input "71901"
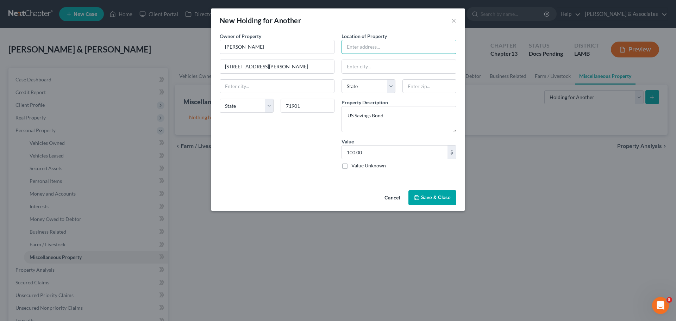
type input "[GEOGRAPHIC_DATA]"
select select "2"
click at [278, 145] on div "Owner of Property * [PERSON_NAME] [GEOGRAPHIC_DATA][PERSON_NAME] [GEOGRAPHIC_DA…" at bounding box center [277, 103] width 122 height 142
click at [429, 199] on button "Save & Close" at bounding box center [432, 197] width 48 height 15
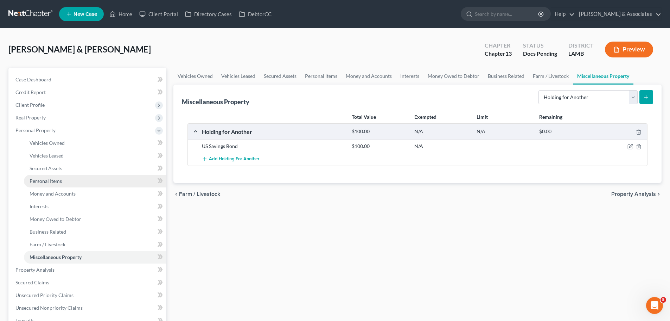
click at [55, 182] on span "Personal Items" at bounding box center [46, 181] width 32 height 6
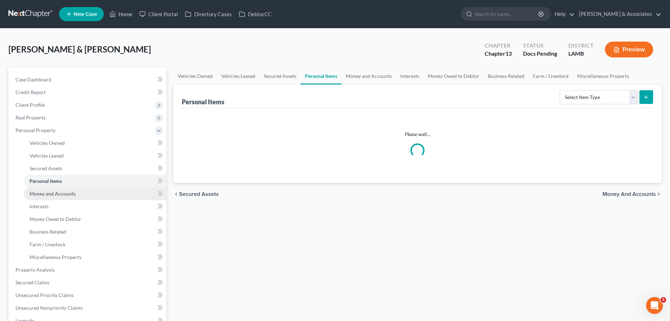
click at [55, 193] on span "Money and Accounts" at bounding box center [53, 193] width 46 height 6
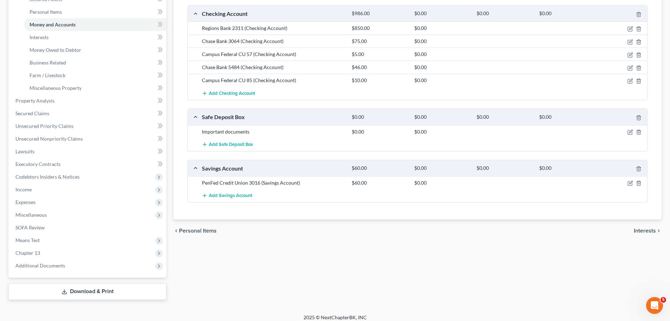
scroll to position [175, 0]
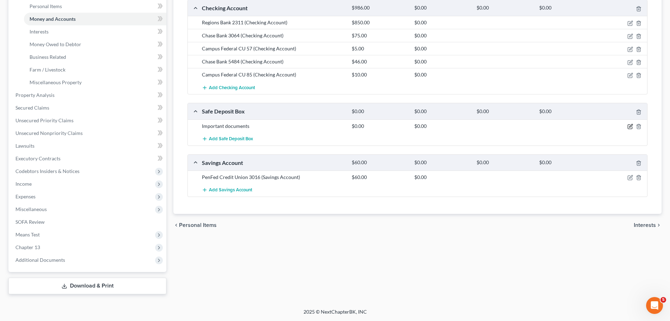
click at [629, 128] on icon "button" at bounding box center [630, 127] width 4 height 4
select select "19"
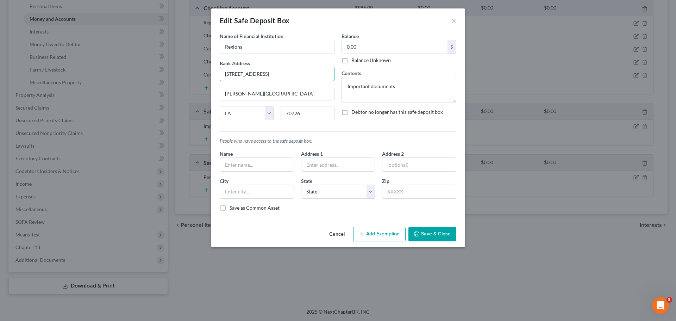
drag, startPoint x: 272, startPoint y: 74, endPoint x: 183, endPoint y: 76, distance: 88.7
click at [183, 76] on div "Edit Safe Deposit Box × An exemption set must first be selected from the Filing…" at bounding box center [338, 160] width 676 height 321
click at [453, 23] on button "×" at bounding box center [453, 20] width 5 height 8
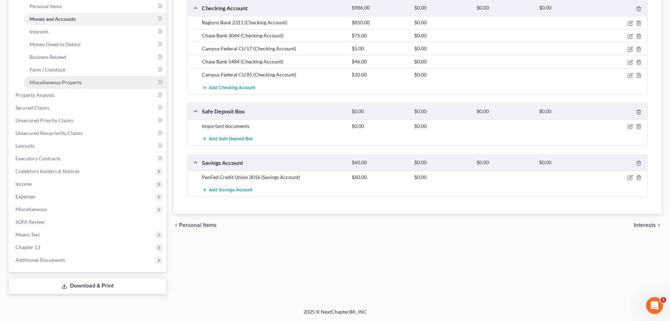
click at [63, 87] on link "Miscellaneous Property" at bounding box center [95, 82] width 142 height 13
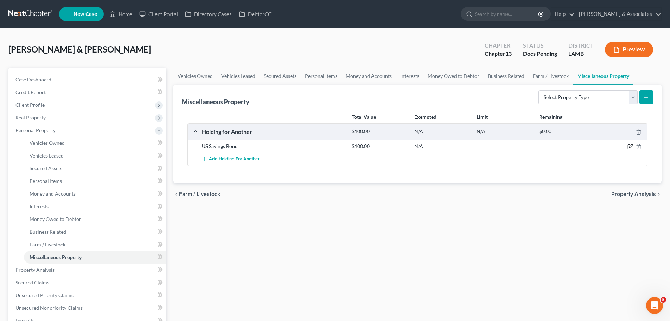
click at [631, 146] on icon "button" at bounding box center [631, 147] width 6 height 6
select select "2"
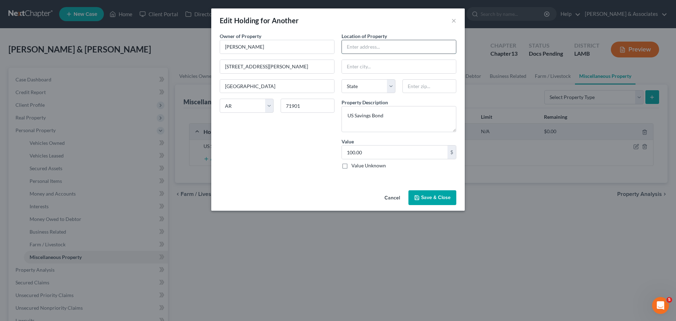
click at [365, 50] on input "text" at bounding box center [399, 46] width 114 height 13
paste input "[STREET_ADDRESS]"
type input "[STREET_ADDRESS]"
click at [422, 88] on input "text" at bounding box center [429, 86] width 54 height 14
type input "70726"
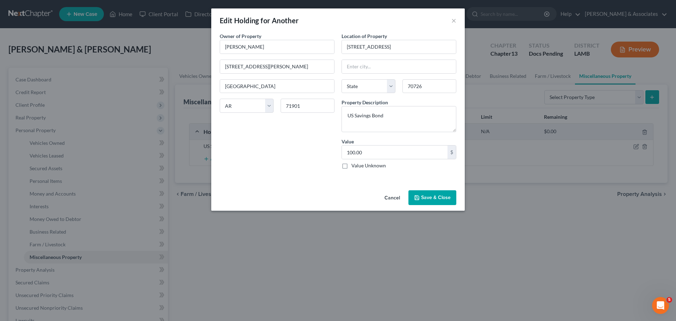
click at [291, 162] on div "Owner of Property * [PERSON_NAME] [GEOGRAPHIC_DATA][PERSON_NAME] [GEOGRAPHIC_DA…" at bounding box center [277, 103] width 122 height 142
type input "[PERSON_NAME][GEOGRAPHIC_DATA]"
select select "19"
click at [422, 194] on button "Save & Close" at bounding box center [432, 197] width 48 height 15
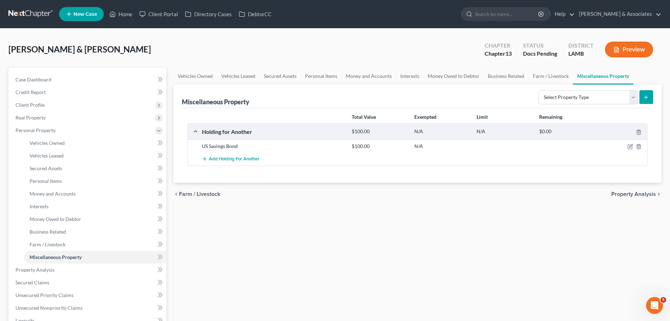
click at [342, 217] on div "Vehicles Owned Vehicles Leased Secured Assets Personal Items Money and Accounts…" at bounding box center [417, 268] width 495 height 401
click at [513, 240] on div "Vehicles Owned Vehicles Leased Secured Assets Personal Items Money and Accounts…" at bounding box center [417, 268] width 495 height 401
click at [313, 195] on div "chevron_left Farm / Livestock Property Analysis chevron_right" at bounding box center [417, 194] width 488 height 23
click at [322, 256] on div "Vehicles Owned Vehicles Leased Secured Assets Personal Items Money and Accounts…" at bounding box center [417, 268] width 495 height 401
click at [53, 193] on span "Money and Accounts" at bounding box center [53, 193] width 46 height 6
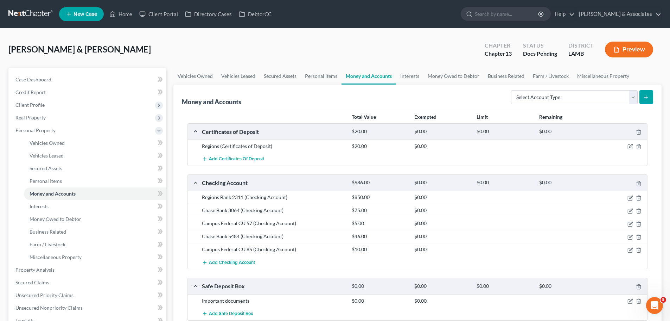
scroll to position [175, 0]
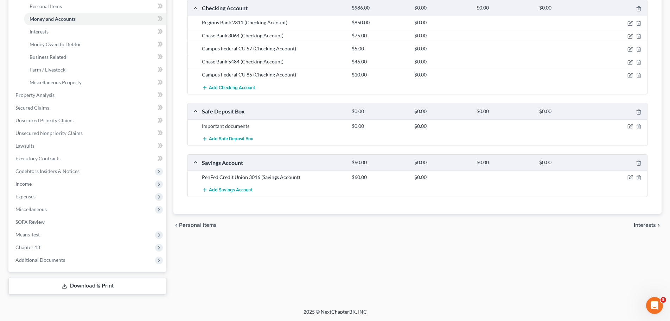
click at [299, 249] on div "Vehicles Owned Vehicles Leased Secured Assets Personal Items Money and Accounts…" at bounding box center [417, 93] width 495 height 401
click at [79, 32] on link "Interests" at bounding box center [95, 31] width 142 height 13
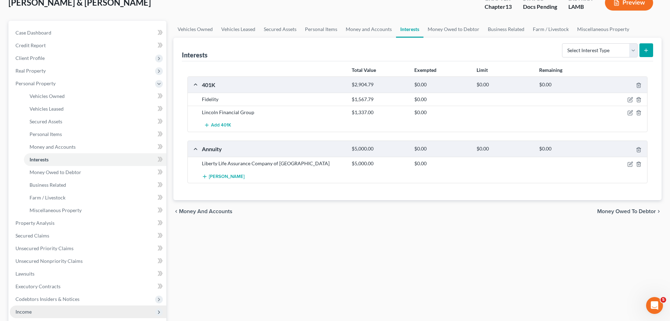
scroll to position [141, 0]
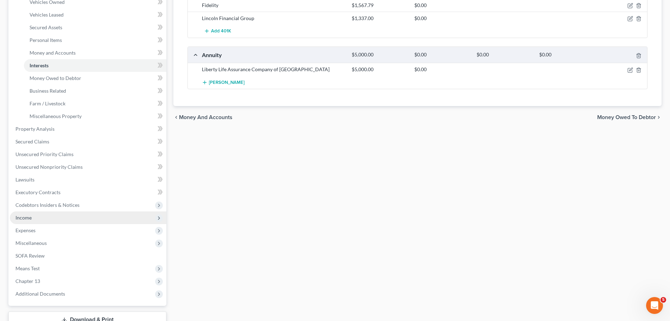
click at [26, 216] on span "Income" at bounding box center [23, 217] width 16 height 6
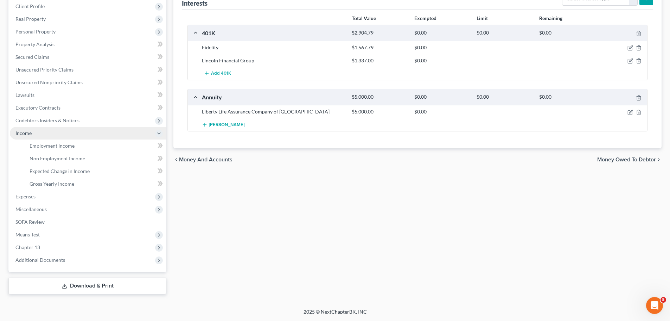
scroll to position [99, 0]
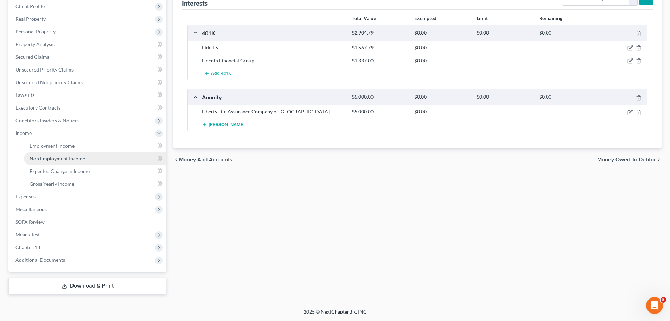
click at [42, 157] on span "Non Employment Income" at bounding box center [58, 158] width 56 height 6
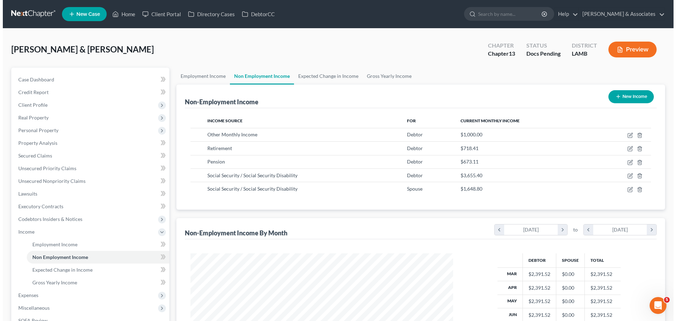
scroll to position [131, 277]
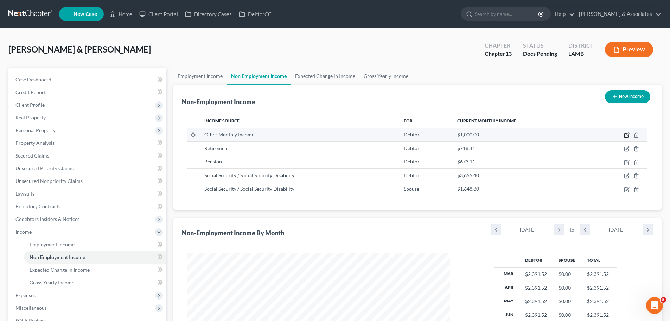
click at [625, 134] on icon "button" at bounding box center [627, 135] width 6 height 6
select select "13"
select select "0"
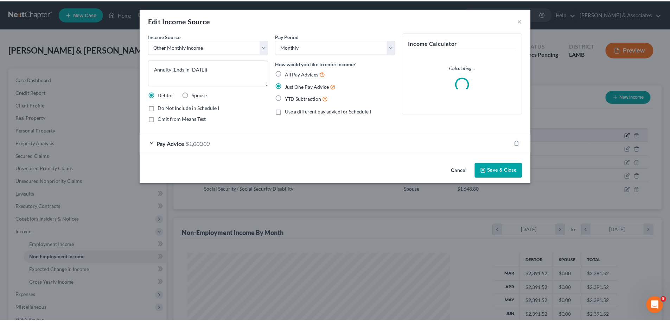
scroll to position [132, 279]
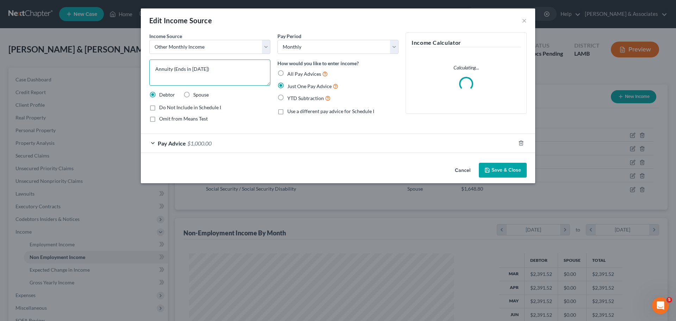
drag, startPoint x: 233, startPoint y: 66, endPoint x: 176, endPoint y: 74, distance: 57.5
click at [176, 74] on textarea "Annuity (Ends in [DATE])" at bounding box center [209, 72] width 121 height 26
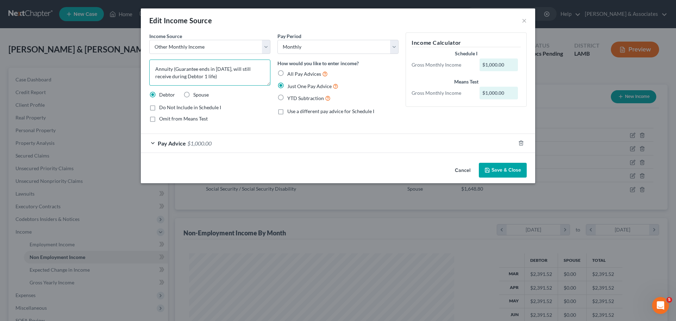
type textarea "Annuity (Guarantee ends in [DATE], will still receive during Debtor 1 life)"
click at [495, 170] on button "Save & Close" at bounding box center [503, 170] width 48 height 15
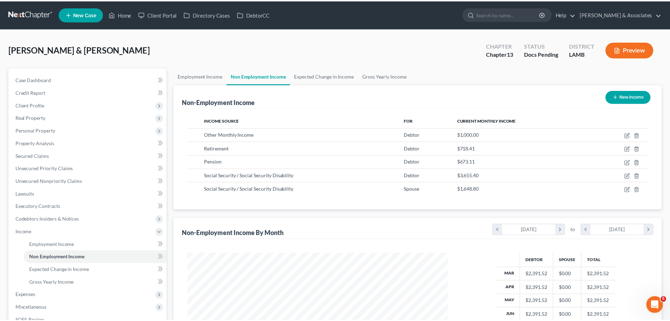
scroll to position [351713, 351567]
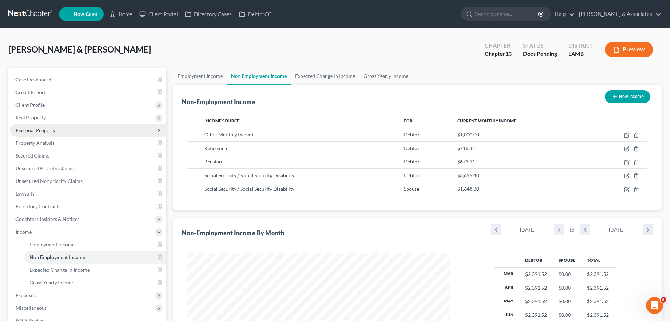
click at [47, 128] on span "Personal Property" at bounding box center [35, 130] width 40 height 6
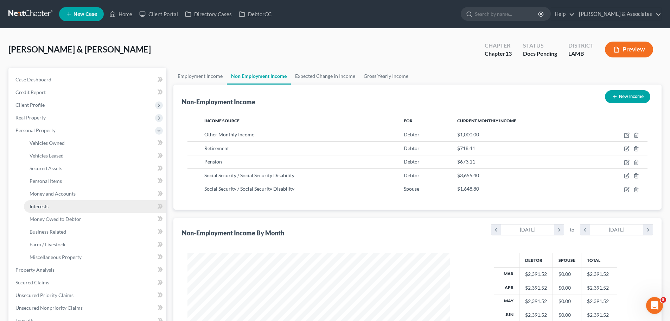
click at [52, 206] on link "Interests" at bounding box center [95, 206] width 142 height 13
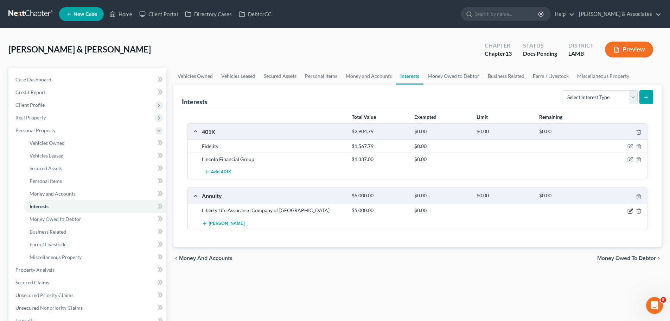
click at [631, 212] on icon "button" at bounding box center [631, 211] width 6 height 6
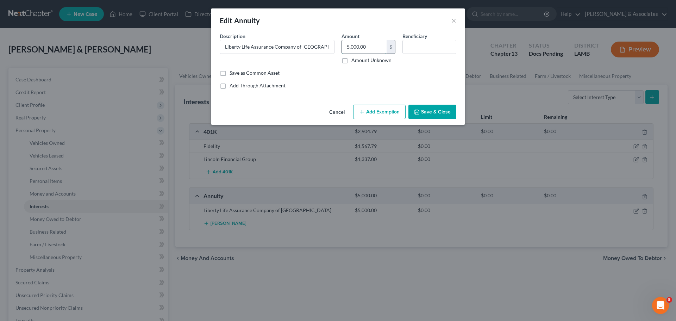
click at [376, 49] on input "5,000.00" at bounding box center [364, 46] width 45 height 13
click at [373, 60] on label "Amount Unknown" at bounding box center [371, 60] width 40 height 7
click at [359, 60] on input "Amount Unknown" at bounding box center [356, 59] width 5 height 5
click at [367, 55] on div "Amount 5,000.00 $ Amount Unknown" at bounding box center [368, 47] width 61 height 31
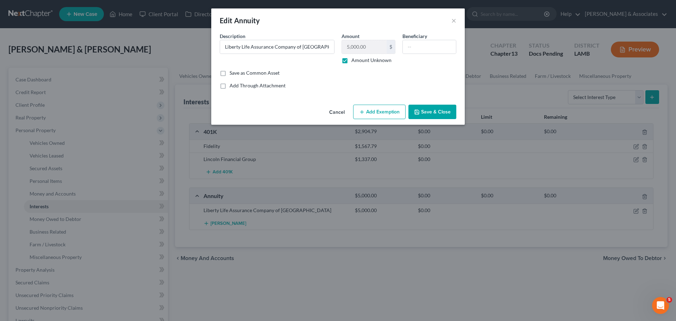
click at [369, 61] on label "Amount Unknown" at bounding box center [371, 60] width 40 height 7
click at [359, 61] on input "Amount Unknown" at bounding box center [356, 59] width 5 height 5
checkbox input "false"
click at [369, 46] on input "5,000.00" at bounding box center [364, 46] width 45 height 13
click at [359, 60] on label "Amount Unknown" at bounding box center [371, 60] width 40 height 7
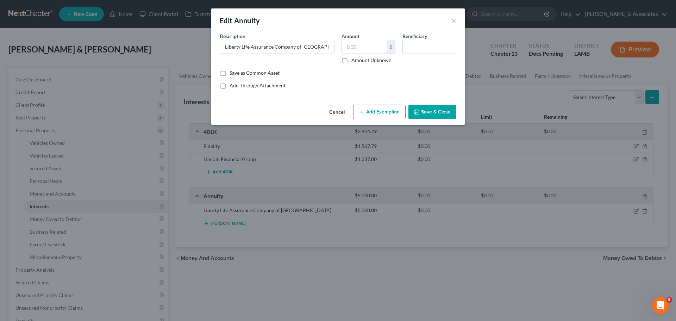
click at [359, 60] on input "Amount Unknown" at bounding box center [356, 59] width 5 height 5
checkbox input "true"
click at [437, 114] on button "Save & Close" at bounding box center [432, 111] width 48 height 15
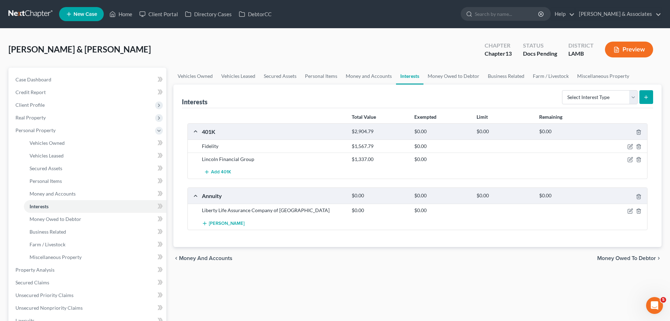
click at [381, 271] on div "Vehicles Owned Vehicles Leased Secured Assets Personal Items Money and Accounts…" at bounding box center [417, 268] width 495 height 401
click at [511, 280] on div "Vehicles Owned Vehicles Leased Secured Assets Personal Items Money and Accounts…" at bounding box center [417, 268] width 495 height 401
click at [74, 218] on span "Money Owed to Debtor" at bounding box center [56, 219] width 52 height 6
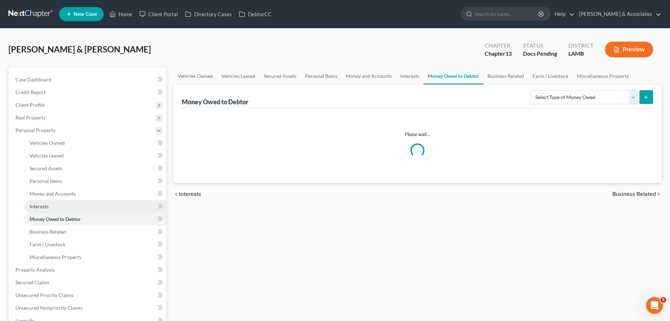
click at [96, 208] on link "Interests" at bounding box center [95, 206] width 142 height 13
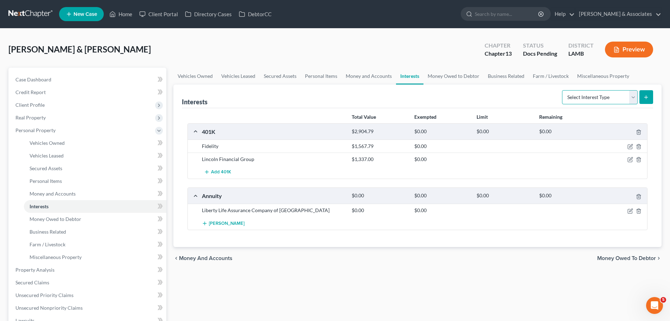
click at [621, 100] on select "Select Interest Type 401K Annuity Bond Education IRA Government Bond Government…" at bounding box center [600, 97] width 76 height 14
click at [321, 273] on div "Vehicles Owned Vehicles Leased Secured Assets Personal Items Money and Accounts…" at bounding box center [417, 268] width 495 height 401
drag, startPoint x: 73, startPoint y: 220, endPoint x: 70, endPoint y: 217, distance: 3.7
click at [73, 220] on span "Money Owed to Debtor" at bounding box center [56, 219] width 52 height 6
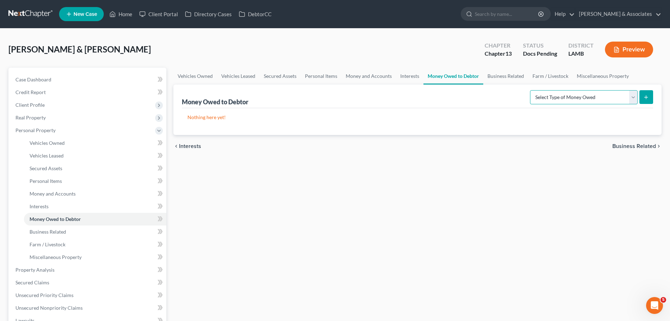
click at [617, 97] on select "Select Type of Money Owed Accounts Receivable Alimony Child Support Claims Agai…" at bounding box center [584, 97] width 108 height 14
click at [35, 235] on link "Business Related" at bounding box center [95, 231] width 142 height 13
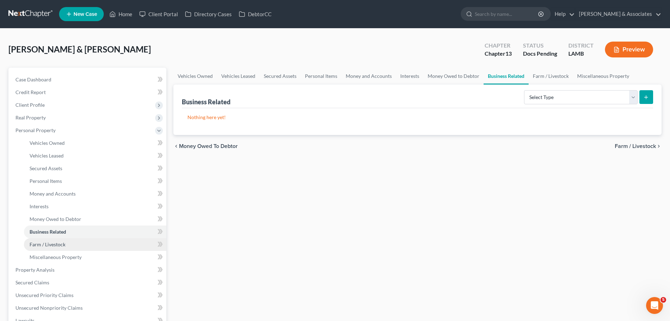
click at [64, 241] on span "Farm / Livestock" at bounding box center [48, 244] width 36 height 6
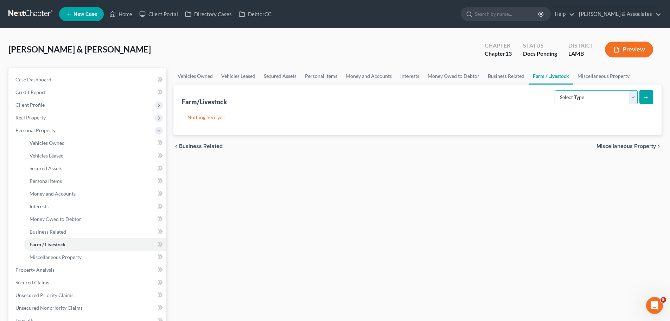
click at [576, 98] on select "Select Type Animals & Livestock Crops: Growing or Harvested Farming Equipment F…" at bounding box center [596, 97] width 83 height 14
click at [43, 254] on span "Miscellaneous Property" at bounding box center [56, 257] width 52 height 6
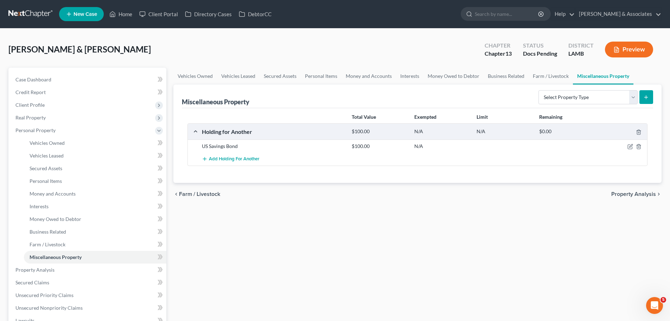
click at [358, 175] on div "Total Value Exempted Limit Remaining Holding for Another $100.00 N/A N/A $0.00 …" at bounding box center [417, 145] width 471 height 75
click at [590, 97] on select "Select Property Type Assigned for Creditor Benefit [DATE] Holding for Another N…" at bounding box center [588, 97] width 99 height 14
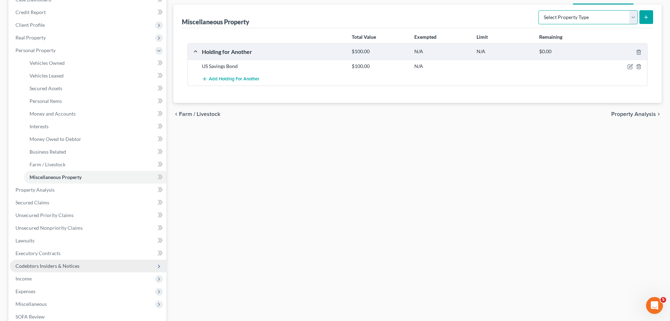
scroll to position [106, 0]
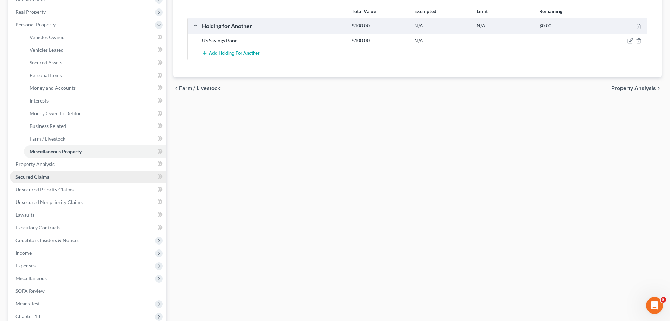
click at [30, 177] on span "Secured Claims" at bounding box center [32, 176] width 34 height 6
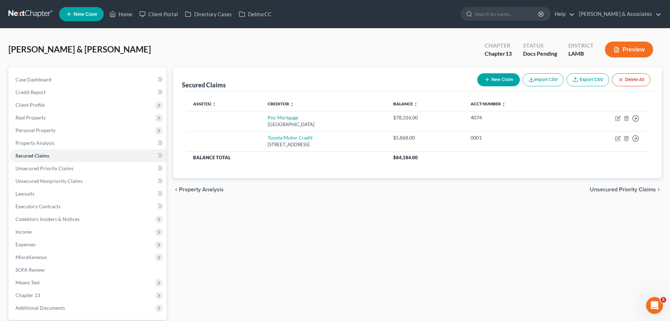
drag, startPoint x: 459, startPoint y: 255, endPoint x: 448, endPoint y: 246, distance: 14.5
click at [459, 255] on div "Secured Claims New Claim Import CSV Export CSV Delete All Asset(s) expand_more …" at bounding box center [417, 205] width 495 height 274
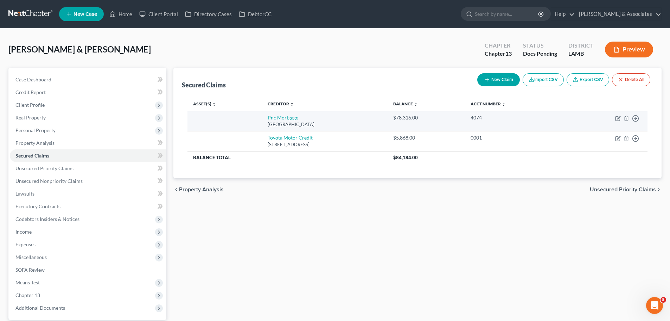
click at [615, 118] on td "Move to E Move to F Move to G Move to Notice Only" at bounding box center [607, 121] width 82 height 20
click at [619, 116] on icon "button" at bounding box center [618, 118] width 6 height 6
select select "36"
select select "0"
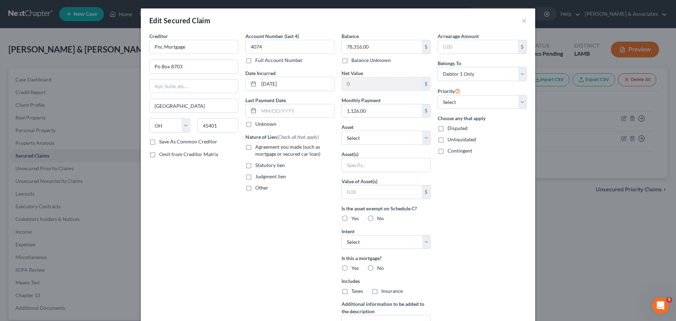
click at [281, 151] on span "Agreement you made (such as mortgage or secured car loan)" at bounding box center [287, 150] width 65 height 13
click at [262, 148] on input "Agreement you made (such as mortgage or secured car loan)" at bounding box center [260, 145] width 5 height 5
checkbox input "true"
drag, startPoint x: 351, startPoint y: 137, endPoint x: 344, endPoint y: 143, distance: 9.5
click at [351, 137] on select "Select Other Multiple Assets Clothing - Used clothing - $100.0 Regions Bank 231…" at bounding box center [385, 138] width 89 height 14
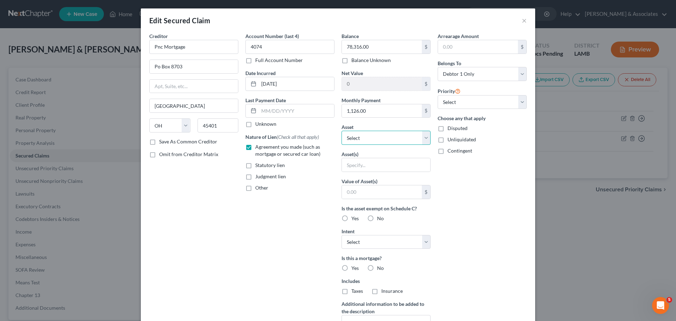
select select "14"
click at [341, 131] on select "Select Other Multiple Assets Clothing - Used clothing - $100.0 Regions Bank 231…" at bounding box center [385, 138] width 89 height 14
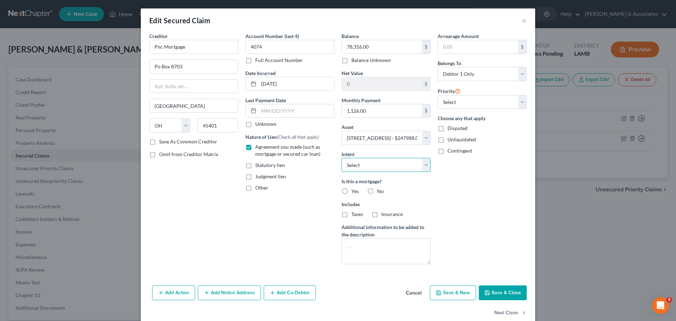
click at [359, 168] on select "Select Surrender Redeem Reaffirm Avoid Other" at bounding box center [385, 165] width 89 height 14
select select "2"
click at [341, 158] on select "Select Surrender Redeem Reaffirm Avoid Other" at bounding box center [385, 165] width 89 height 14
click at [353, 191] on span "Yes" at bounding box center [354, 191] width 7 height 6
click at [354, 191] on input "Yes" at bounding box center [356, 190] width 5 height 5
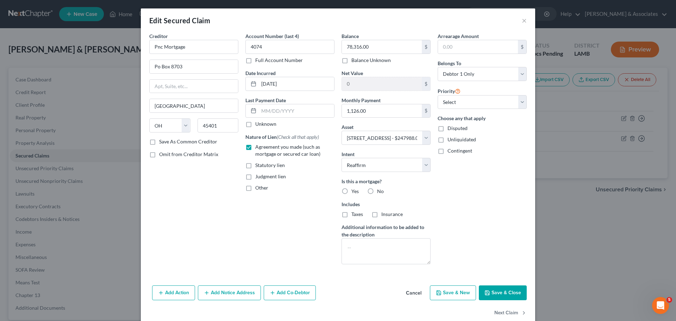
radio input "true"
click at [357, 212] on span "Taxes" at bounding box center [357, 214] width 12 height 6
click at [357, 212] on input "Taxes" at bounding box center [356, 212] width 5 height 5
checkbox input "true"
click at [386, 214] on span "Insurance" at bounding box center [391, 214] width 21 height 6
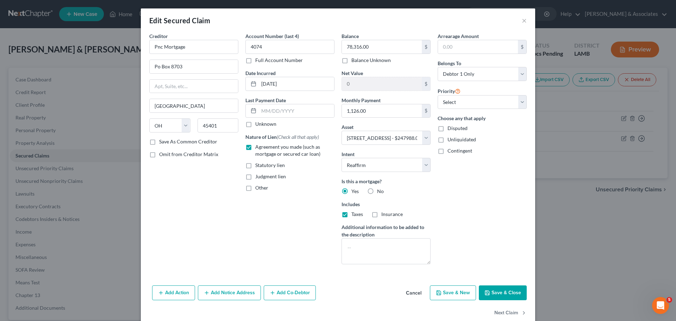
click at [386, 214] on input "Insurance" at bounding box center [386, 212] width 5 height 5
checkbox input "true"
click at [481, 207] on div "Arrearage Amount $ Belongs To * Select Debtor 1 Only Debtor 2 Only Debtor 1 And…" at bounding box center [482, 150] width 96 height 237
click at [484, 94] on div "Priority Select 1st 2nd 3rd 4th 5th 6th 7th 8th 9th 10th 11th 12th 13th 14th 15…" at bounding box center [481, 98] width 89 height 23
drag, startPoint x: 483, startPoint y: 98, endPoint x: 483, endPoint y: 102, distance: 3.9
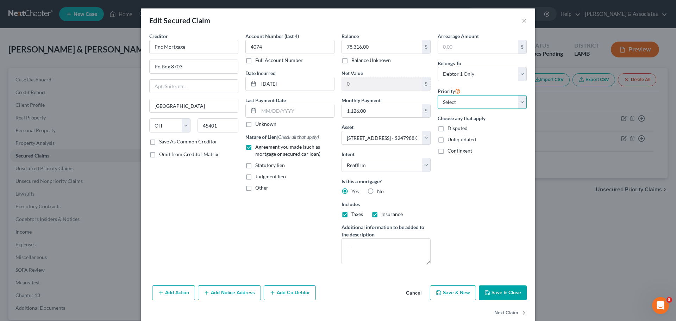
click at [483, 98] on select "Select 1st 2nd 3rd 4th 5th 6th 7th 8th 9th 10th 11th 12th 13th 14th 15th 16th 1…" at bounding box center [481, 102] width 89 height 14
select select "0"
click at [437, 95] on select "Select 1st 2nd 3rd 4th 5th 6th 7th 8th 9th 10th 11th 12th 13th 14th 15th 16th 1…" at bounding box center [481, 102] width 89 height 14
drag, startPoint x: 465, startPoint y: 74, endPoint x: 466, endPoint y: 79, distance: 5.0
click at [465, 74] on select "Select Debtor 1 Only Debtor 2 Only Debtor 1 And Debtor 2 Only At Least One Of T…" at bounding box center [481, 74] width 89 height 14
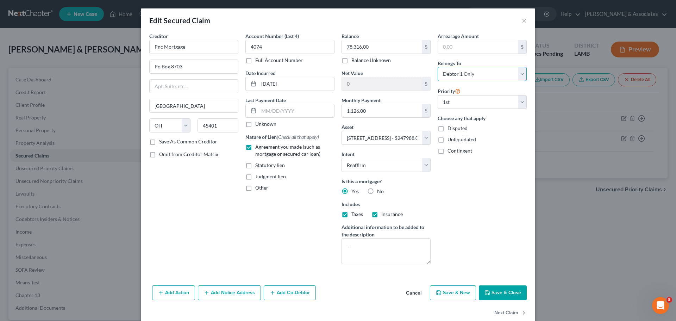
select select "4"
click at [437, 67] on select "Select Debtor 1 Only Debtor 2 Only Debtor 1 And Debtor 2 Only At Least One Of T…" at bounding box center [481, 74] width 89 height 14
click at [485, 172] on div "Arrearage Amount $ Belongs To * Select Debtor 1 Only Debtor 2 Only Debtor 1 And…" at bounding box center [482, 150] width 96 height 237
click at [506, 301] on div "Add Action Add Notice Address Add Co-Debtor Cancel Save & New Save & Close" at bounding box center [338, 293] width 394 height 23
click at [508, 292] on button "Save & Close" at bounding box center [503, 292] width 48 height 15
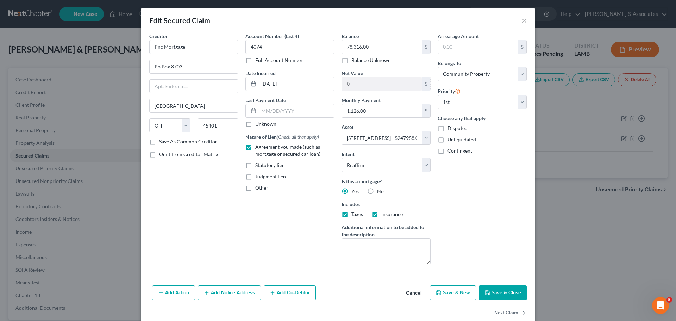
select select
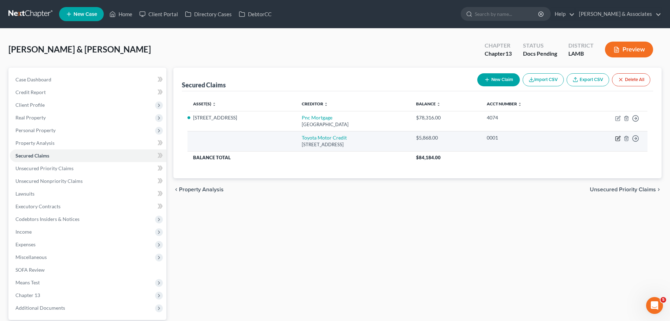
click at [617, 137] on icon "button" at bounding box center [618, 138] width 6 height 6
select select "16"
select select "0"
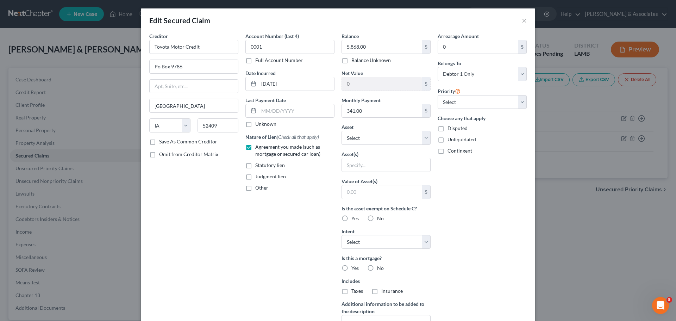
click at [286, 245] on div "Account Number (last 4) 0001 Full Account Number Date Incurred 02-10-2020 Last …" at bounding box center [290, 189] width 96 height 314
click at [521, 20] on button "×" at bounding box center [523, 20] width 5 height 8
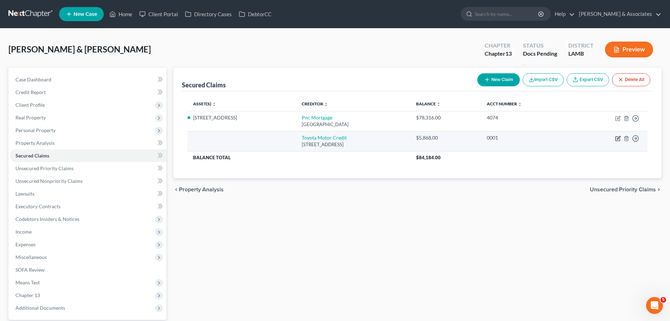
click at [617, 140] on icon "button" at bounding box center [618, 138] width 6 height 6
select select "16"
select select "0"
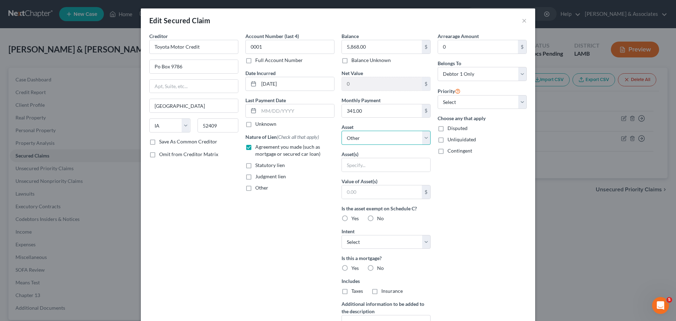
click at [366, 131] on select "Select Other Multiple Assets Clothing - Used clothing - $100.0 Regions Bank 231…" at bounding box center [385, 138] width 89 height 14
select select "17"
click at [341, 131] on select "Select Other Multiple Assets Clothing - Used clothing - $100.0 Regions Bank 231…" at bounding box center [385, 138] width 89 height 14
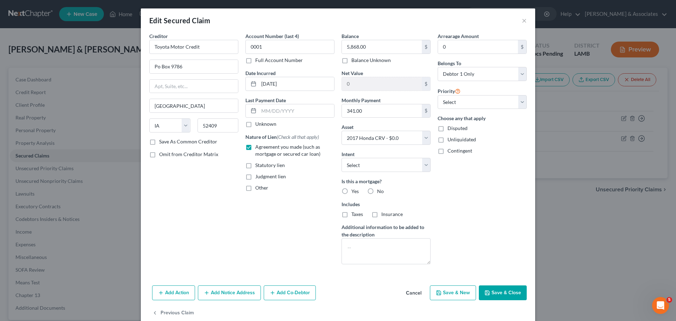
click at [363, 172] on div "Balance 5,868.00 $ Balance Unknown Balance Undetermined 5,868.00 $ Balance Unkn…" at bounding box center [386, 150] width 96 height 237
drag, startPoint x: 366, startPoint y: 165, endPoint x: 366, endPoint y: 170, distance: 5.6
click at [366, 165] on select "Select Surrender Redeem Reaffirm Avoid Other" at bounding box center [385, 165] width 89 height 14
select select "0"
click at [341, 158] on select "Select Surrender Redeem Reaffirm Avoid Other" at bounding box center [385, 165] width 89 height 14
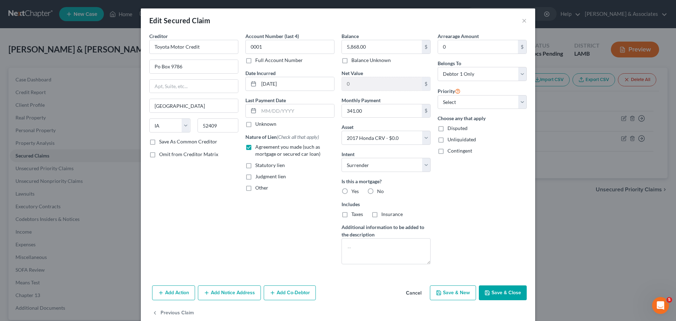
click at [377, 190] on span "No" at bounding box center [380, 191] width 7 height 6
click at [380, 190] on input "No" at bounding box center [382, 190] width 5 height 5
radio input "true"
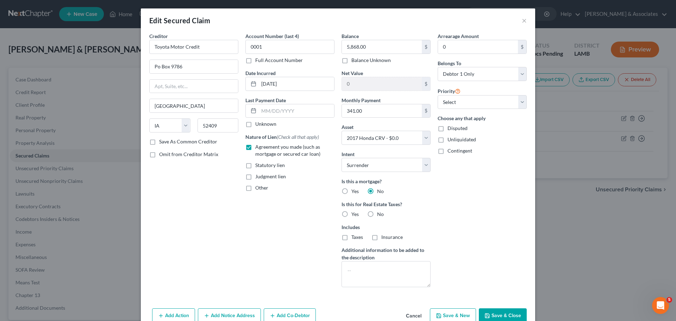
click at [377, 215] on span "No" at bounding box center [380, 214] width 7 height 6
click at [380, 215] on input "No" at bounding box center [382, 212] width 5 height 5
radio input "true"
click at [467, 97] on select "Select 1st 2nd 3rd 4th 5th 6th 7th 8th 9th 10th 11th 12th 13th 14th 15th 16th 1…" at bounding box center [481, 102] width 89 height 14
select select "0"
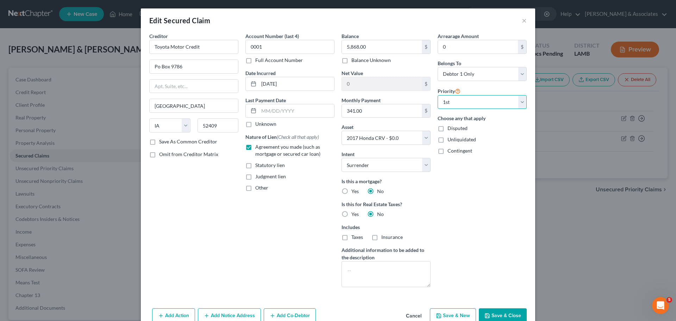
click at [437, 95] on select "Select 1st 2nd 3rd 4th 5th 6th 7th 8th 9th 10th 11th 12th 13th 14th 15th 16th 1…" at bounding box center [481, 102] width 89 height 14
click at [469, 79] on select "Select Debtor 1 Only Debtor 2 Only Debtor 1 And Debtor 2 Only At Least One Of T…" at bounding box center [481, 74] width 89 height 14
select select "3"
click at [437, 67] on select "Select Debtor 1 Only Debtor 2 Only Debtor 1 And Debtor 2 Only At Least One Of T…" at bounding box center [481, 74] width 89 height 14
click at [480, 166] on div "Arrearage Amount 0 $ Belongs To * Select Debtor 1 Only Debtor 2 Only Debtor 1 A…" at bounding box center [482, 162] width 96 height 260
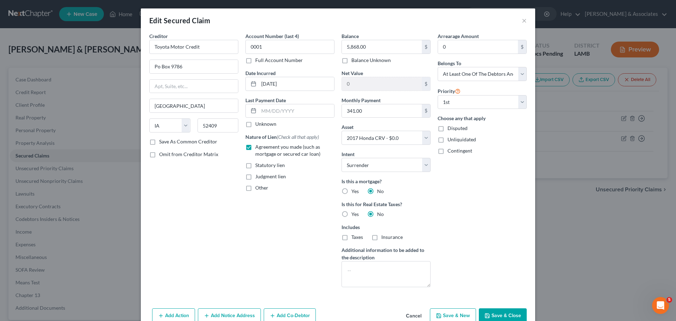
click at [495, 315] on button "Save & Close" at bounding box center [503, 315] width 48 height 15
select select
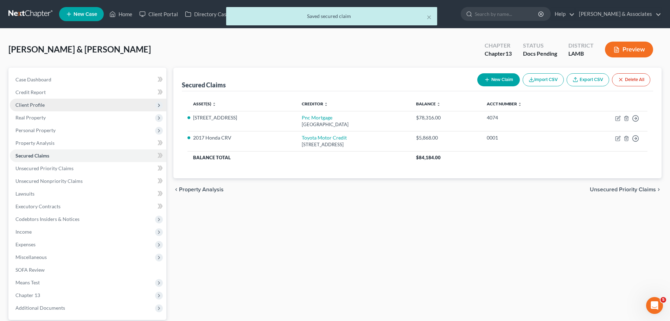
click at [27, 105] on span "Client Profile" at bounding box center [29, 105] width 29 height 6
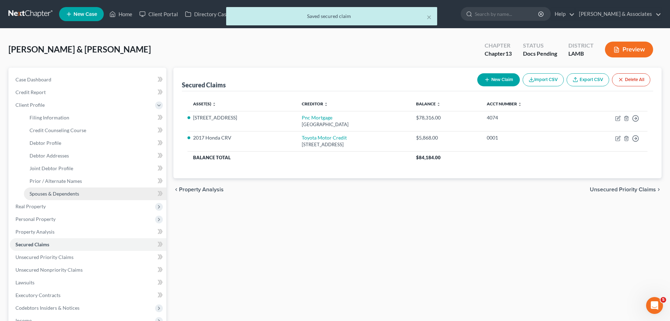
click at [40, 194] on span "Spouses & Dependents" at bounding box center [55, 193] width 50 height 6
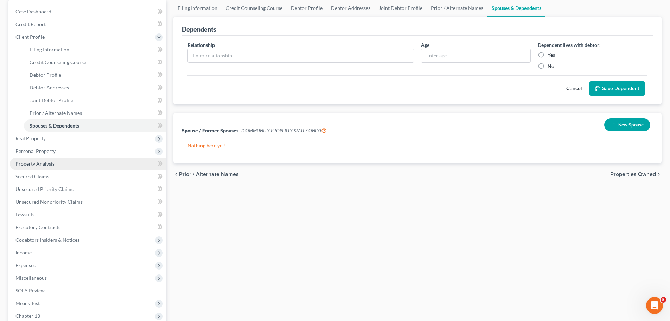
scroll to position [137, 0]
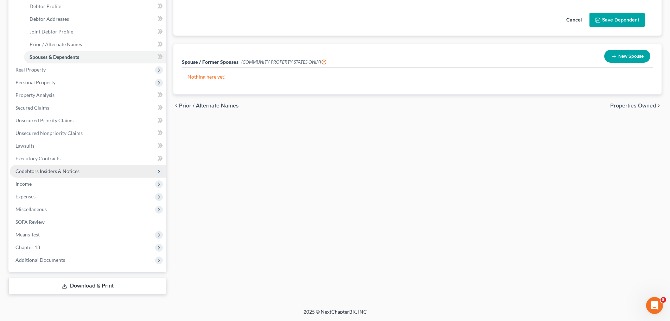
click at [52, 171] on span "Codebtors Insiders & Notices" at bounding box center [47, 171] width 64 height 6
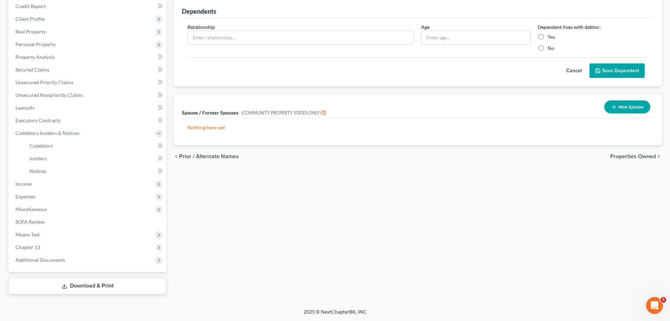
scroll to position [86, 0]
click at [59, 148] on link "Codebtors" at bounding box center [95, 145] width 142 height 13
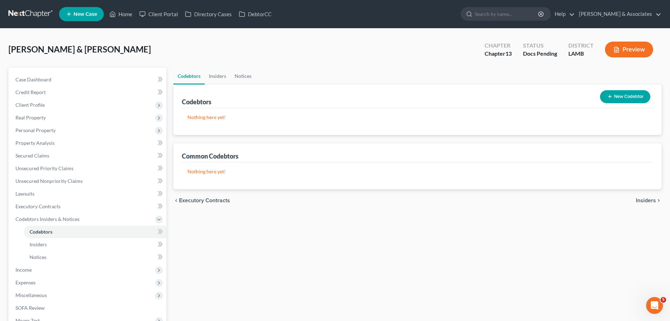
click at [627, 96] on button "New Codebtor" at bounding box center [625, 96] width 50 height 13
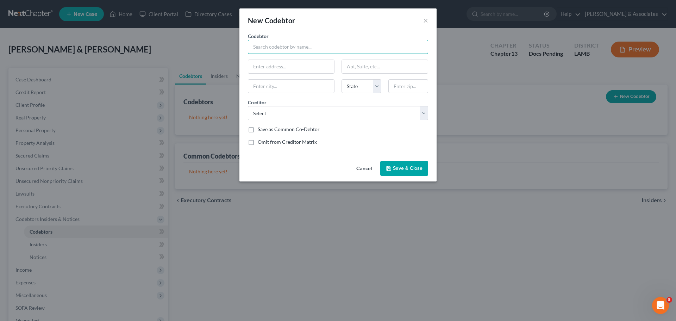
click at [314, 45] on input "text" at bounding box center [338, 47] width 180 height 14
click at [426, 21] on button "×" at bounding box center [425, 20] width 5 height 8
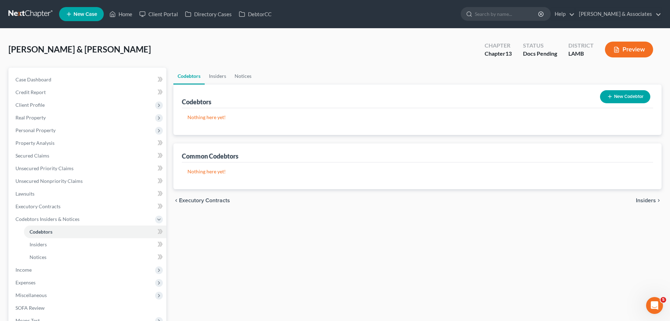
click at [625, 96] on button "New Codebtor" at bounding box center [625, 96] width 50 height 13
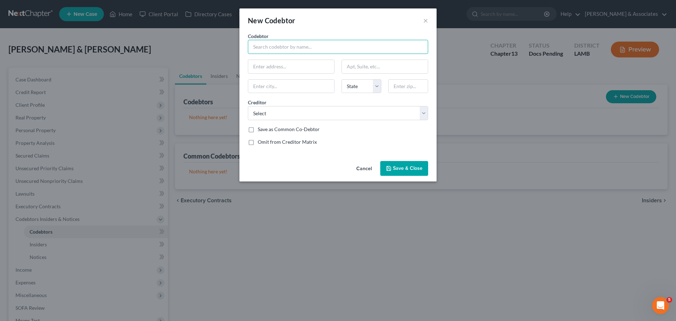
click at [291, 46] on input "text" at bounding box center [338, 47] width 180 height 14
type input "Bethany Avaritt"
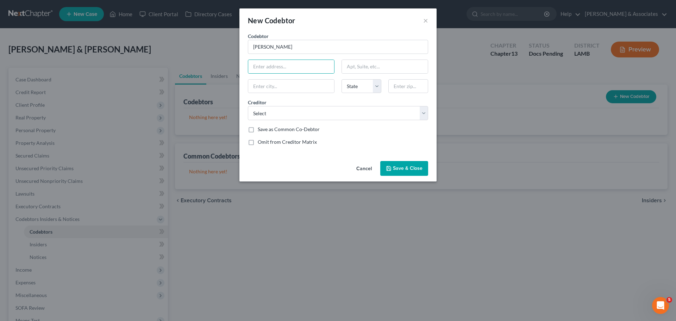
click at [411, 171] on span "Save & Close" at bounding box center [408, 168] width 30 height 6
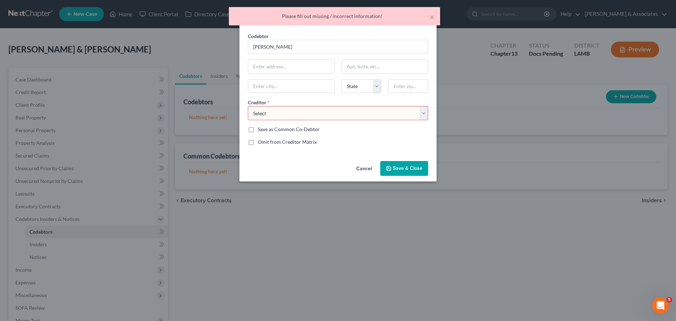
click at [297, 113] on select "Select Syncb/Qvc Citi Jpmcb Card Syncb/Mc Capital One Wfbna Card Syncb/Belk Tar…" at bounding box center [338, 113] width 180 height 14
click at [248, 106] on select "Select Syncb/Qvc Citi Jpmcb Card Syncb/Mc Capital One Wfbna Card Syncb/Belk Tar…" at bounding box center [338, 113] width 180 height 14
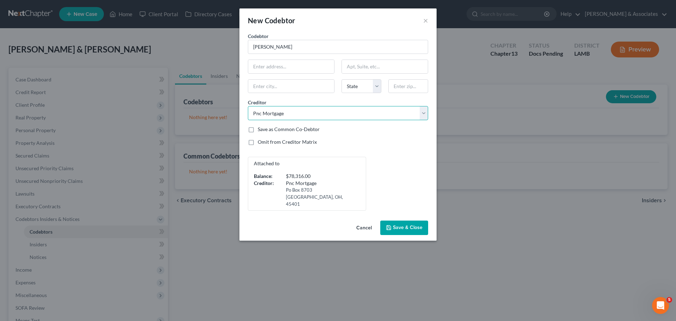
drag, startPoint x: 260, startPoint y: 109, endPoint x: 260, endPoint y: 113, distance: 4.2
click at [260, 109] on select "Select Syncb/Qvc Citi Jpmcb Card Syncb/Mc Capital One Wfbna Card Syncb/Belk Tar…" at bounding box center [338, 113] width 180 height 14
select select "18"
click at [248, 106] on select "Select Syncb/Qvc Citi Jpmcb Card Syncb/Mc Capital One Wfbna Card Syncb/Belk Tar…" at bounding box center [338, 113] width 180 height 14
click at [395, 145] on div "Omit from Creditor Matrix" at bounding box center [338, 141] width 180 height 7
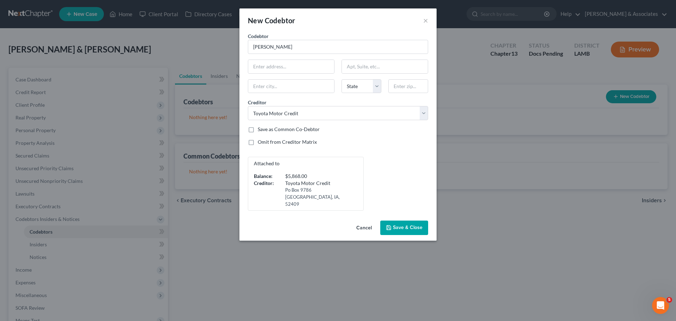
click at [413, 224] on span "Save & Close" at bounding box center [408, 227] width 30 height 6
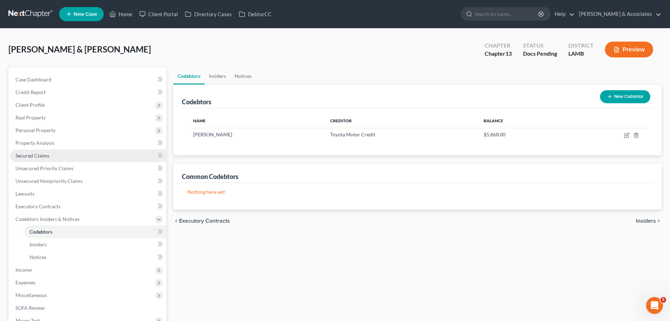
click at [32, 157] on span "Secured Claims" at bounding box center [32, 155] width 34 height 6
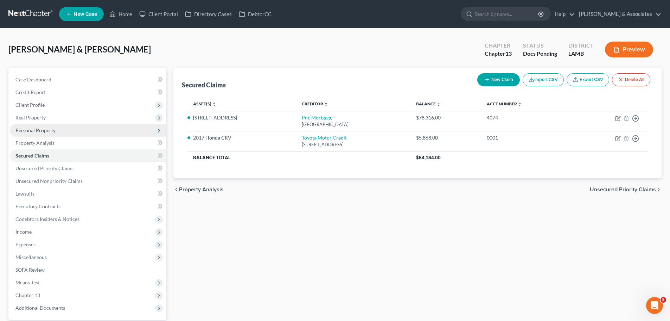
click at [38, 128] on span "Personal Property" at bounding box center [35, 130] width 40 height 6
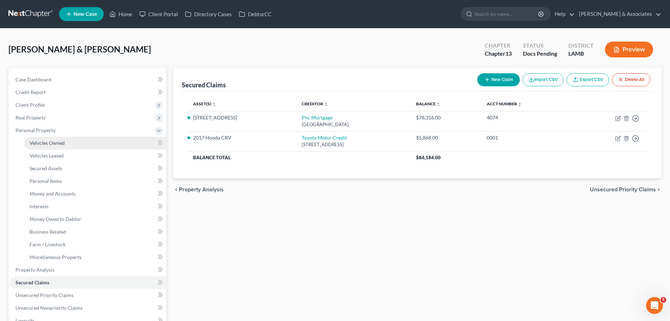
click at [36, 146] on link "Vehicles Owned" at bounding box center [95, 143] width 142 height 13
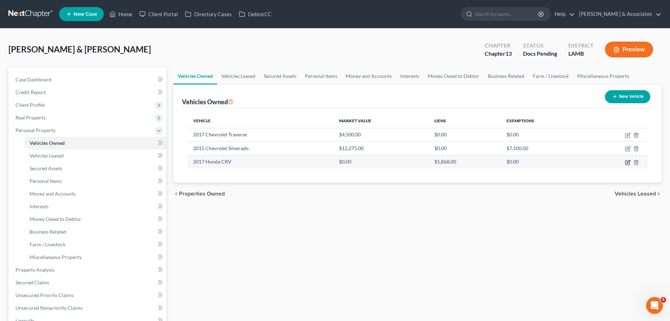
click at [626, 162] on icon "button" at bounding box center [628, 162] width 6 height 6
select select "0"
select select "9"
select select "2"
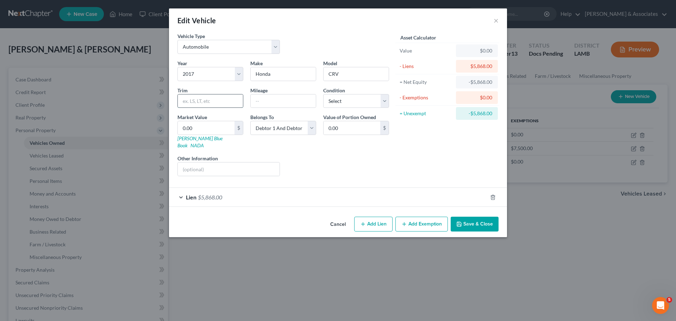
click at [204, 99] on input "text" at bounding box center [210, 100] width 65 height 13
paste input "Utility 4D EX 2WD I4"
type input "Utility 4D EX 2WD I4"
click at [202, 129] on input "0.00" at bounding box center [206, 127] width 57 height 13
paste input "12,0"
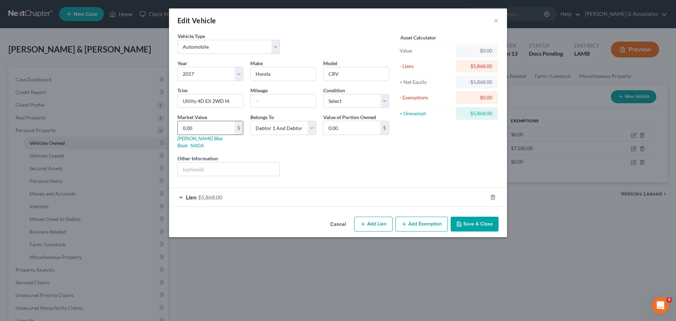
type input "12,000"
type input "12,000.00"
type input "12,000"
click at [332, 154] on div "Liens Select" at bounding box center [337, 164] width 109 height 21
click at [363, 106] on select "Select Excellent Very Good Good Fair Poor" at bounding box center [356, 101] width 66 height 14
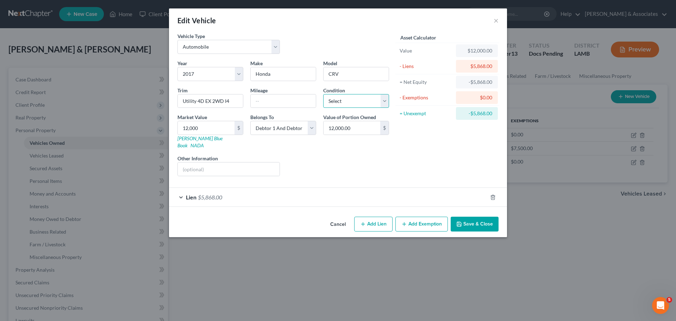
select select "3"
click at [323, 94] on select "Select Excellent Very Good Good Fair Poor" at bounding box center [356, 101] width 66 height 14
click at [385, 154] on div "Liens Select" at bounding box center [337, 164] width 109 height 21
drag, startPoint x: 299, startPoint y: 124, endPoint x: 300, endPoint y: 131, distance: 7.5
click at [299, 124] on select "Select Debtor 1 Only Debtor 2 Only Debtor 1 And Debtor 2 Only At Least One Of T…" at bounding box center [283, 128] width 66 height 14
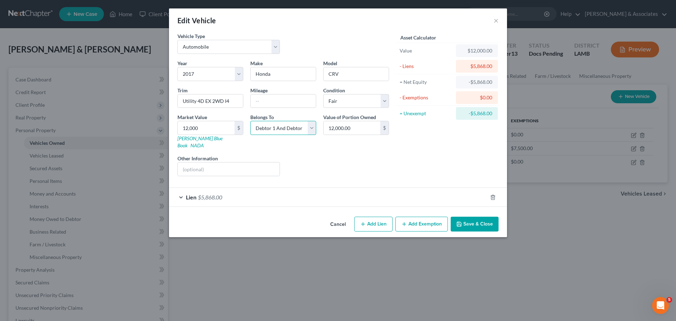
select select "3"
click at [250, 121] on select "Select Debtor 1 Only Debtor 2 Only Debtor 1 And Debtor 2 Only At Least One Of T…" at bounding box center [283, 128] width 66 height 14
click at [431, 157] on div "Asset Calculator Value $12,000.00 - Liens $5,868.00 = Net Equity -$5,868.00 - E…" at bounding box center [446, 106] width 109 height 149
click at [478, 217] on button "Save & Close" at bounding box center [474, 223] width 48 height 15
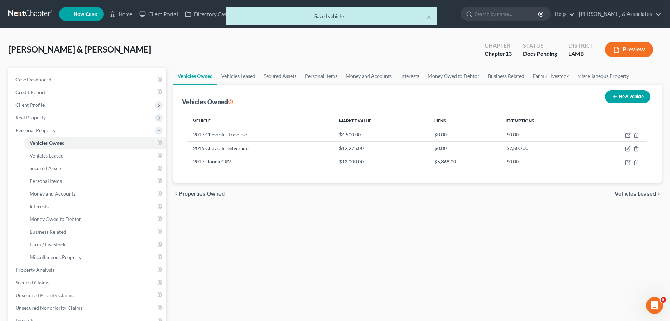
drag, startPoint x: 271, startPoint y: 266, endPoint x: 302, endPoint y: 241, distance: 40.0
click at [271, 267] on div "Vehicles Owned Vehicles Leased Secured Assets Personal Items Money and Accounts…" at bounding box center [417, 268] width 495 height 401
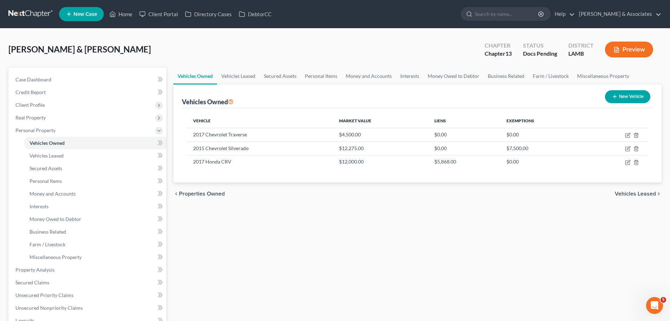
click at [300, 258] on div "Vehicles Owned Vehicles Leased Secured Assets Personal Items Money and Accounts…" at bounding box center [417, 268] width 495 height 401
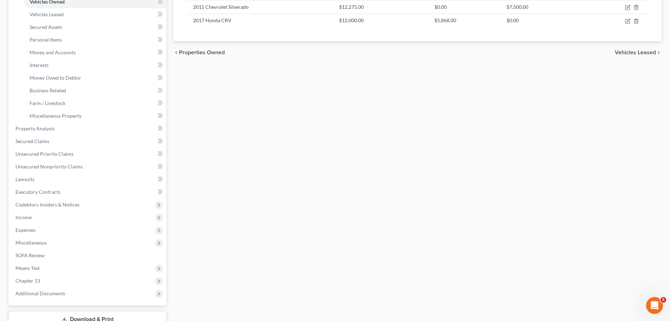
scroll to position [175, 0]
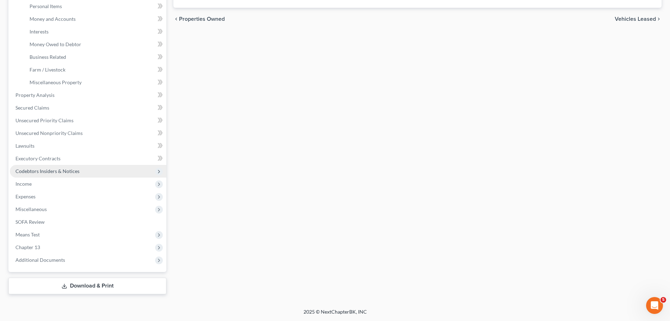
click at [45, 173] on span "Codebtors Insiders & Notices" at bounding box center [47, 171] width 64 height 6
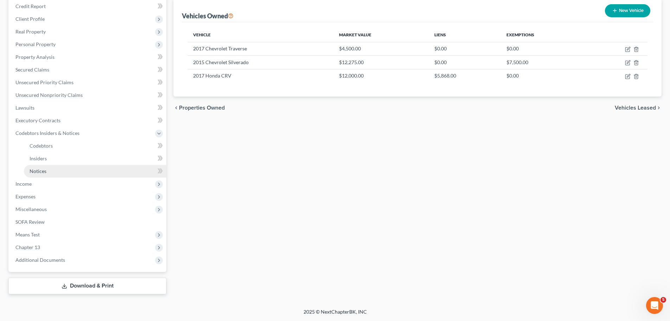
scroll to position [86, 0]
click at [55, 158] on link "Insiders" at bounding box center [95, 158] width 142 height 13
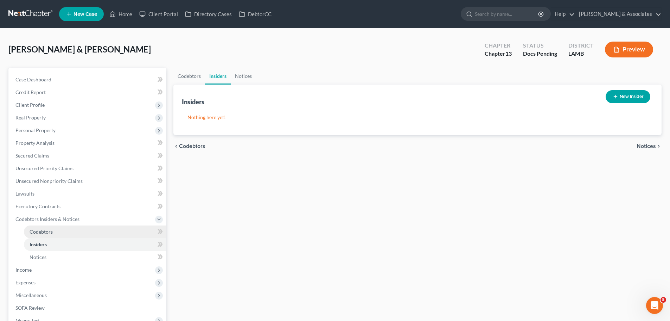
click at [55, 234] on link "Codebtors" at bounding box center [95, 231] width 142 height 13
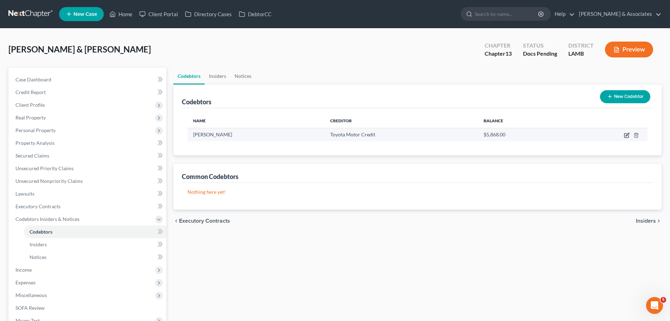
click at [627, 137] on icon "button" at bounding box center [627, 135] width 4 height 4
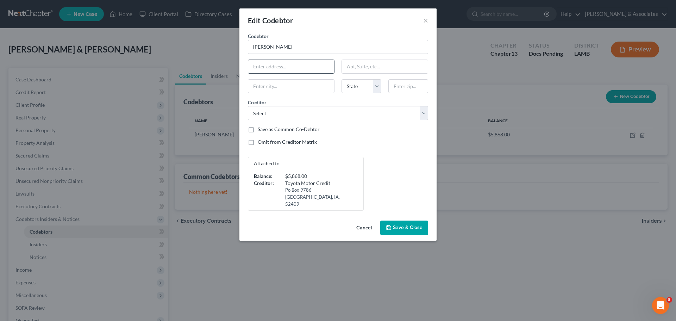
click at [295, 70] on input "text" at bounding box center [291, 66] width 86 height 13
type input "201 Sonnet St"
type input "71913"
type input "Hot Springs National Park"
select select "2"
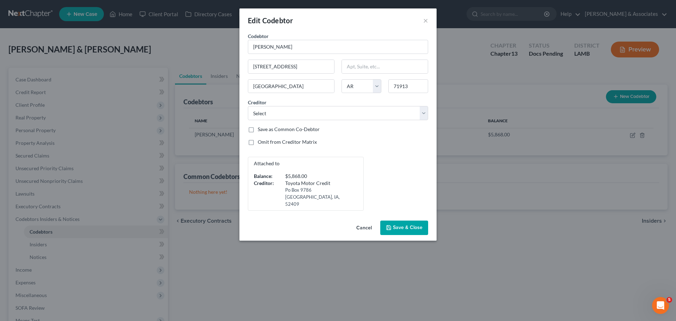
click at [408, 161] on div "Attached to Balance: $5,868.00 Creditor: Toyota Motor Credit Po Box 9786 Cedar …" at bounding box center [337, 184] width 187 height 54
click at [397, 224] on span "Save & Close" at bounding box center [408, 227] width 30 height 6
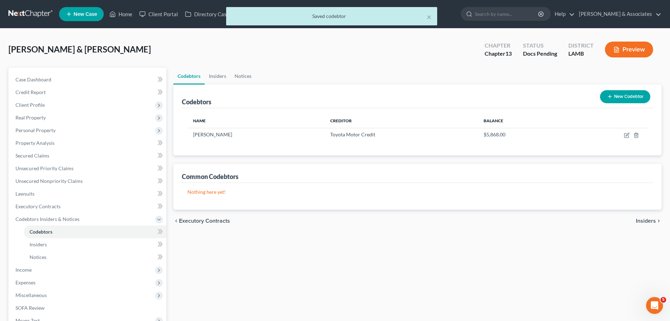
click at [394, 262] on div "Codebtors Insiders Notices Codebtors New Codebtor Name Creditor Balance Bethany…" at bounding box center [417, 224] width 495 height 312
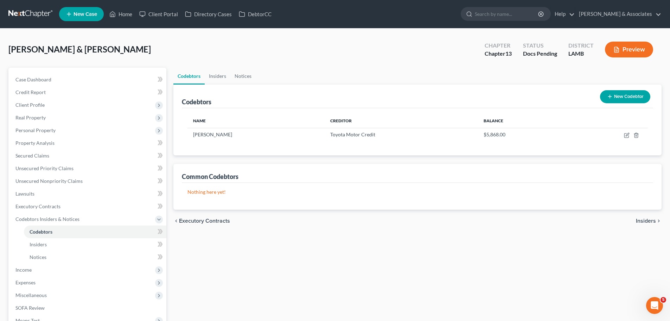
click at [276, 260] on div "Codebtors Insiders Notices Codebtors New Codebtor Name Creditor Balance Bethany…" at bounding box center [417, 224] width 495 height 312
click at [29, 158] on span "Secured Claims" at bounding box center [32, 155] width 34 height 6
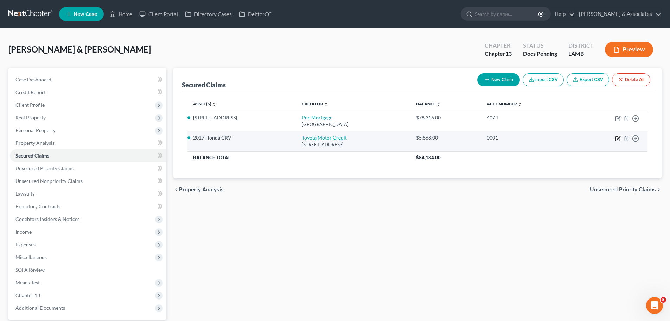
click at [616, 137] on icon "button" at bounding box center [618, 139] width 4 height 4
select select "16"
select select "20"
select select "0"
select select "3"
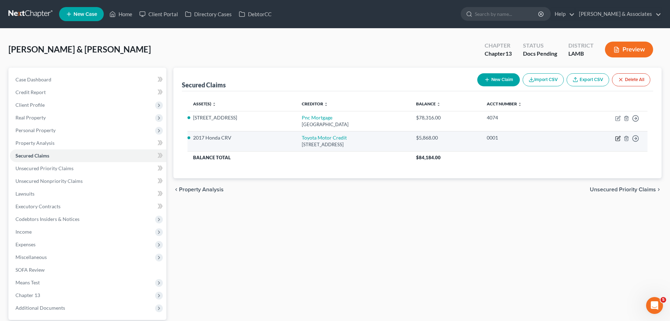
select select "0"
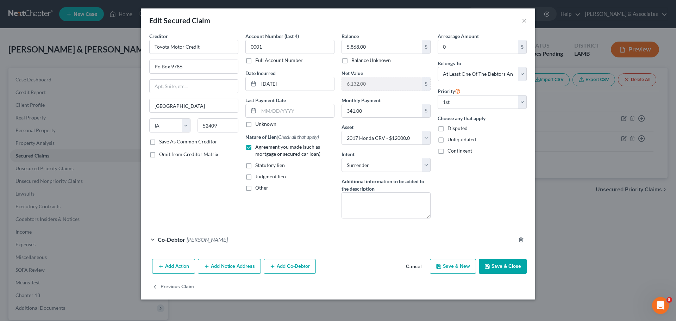
click at [503, 262] on button "Save & Close" at bounding box center [503, 266] width 48 height 15
select select
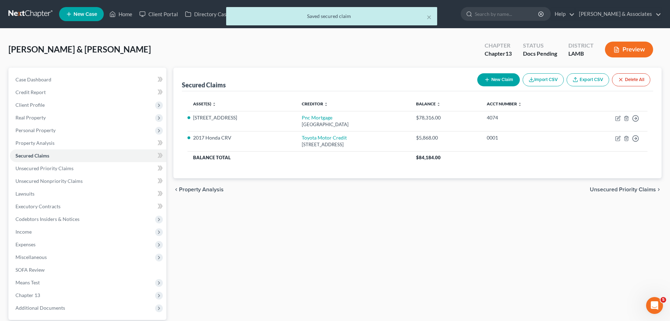
click at [305, 198] on div "chevron_left Property Analysis Unsecured Priority Claims chevron_right" at bounding box center [417, 189] width 488 height 23
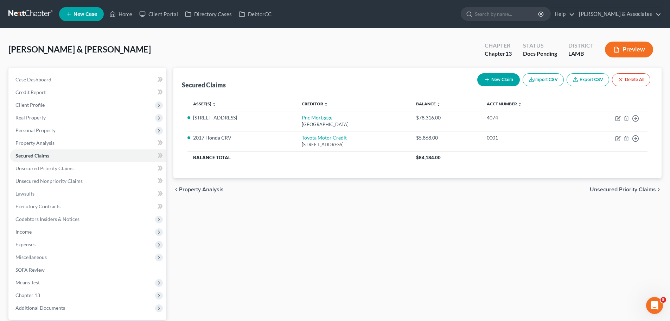
click at [243, 212] on div "Secured Claims New Claim Import CSV Export CSV Delete All Asset(s) expand_more …" at bounding box center [417, 205] width 495 height 274
click at [52, 169] on span "Unsecured Priority Claims" at bounding box center [44, 168] width 58 height 6
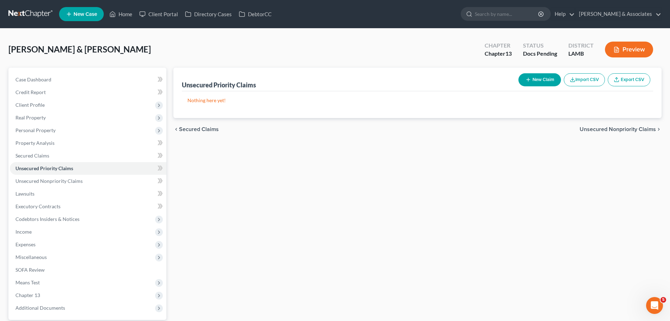
click at [543, 81] on button "New Claim" at bounding box center [540, 79] width 43 height 13
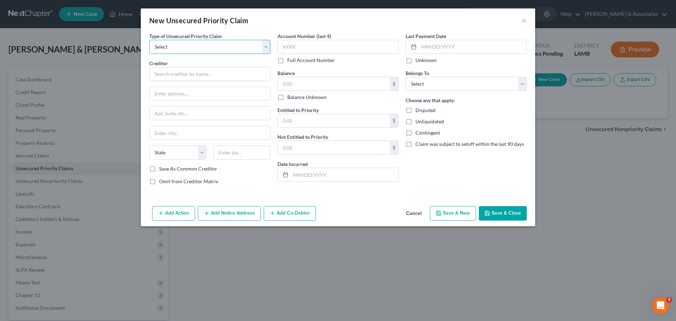
drag, startPoint x: 182, startPoint y: 42, endPoint x: 181, endPoint y: 48, distance: 5.8
click at [182, 42] on select "Select Taxes & Other Government Units Domestic Support Obligations Extensions o…" at bounding box center [209, 47] width 121 height 14
select select "0"
click at [149, 40] on select "Select Taxes & Other Government Units Domestic Support Obligations Extensions o…" at bounding box center [209, 47] width 121 height 14
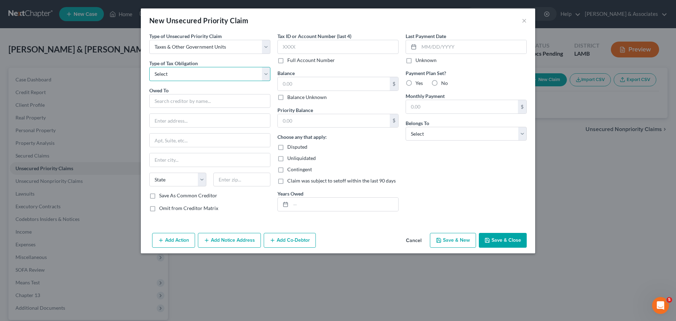
click at [180, 75] on select "Select Federal City State Franchise Tax Board Other" at bounding box center [209, 74] width 121 height 14
select select "0"
click at [149, 67] on select "Select Federal City State Franchise Tax Board Other" at bounding box center [209, 74] width 121 height 14
click at [173, 101] on input "text" at bounding box center [209, 101] width 121 height 14
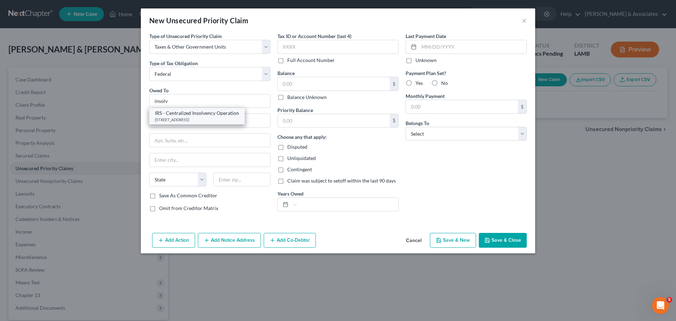
click at [175, 114] on div "IRS - Centralized Insolvency Operation" at bounding box center [197, 112] width 84 height 7
type input "IRS - Centralized Insolvency Operation"
type input "PO BOX 7346"
type input "Philadelphia"
select select "39"
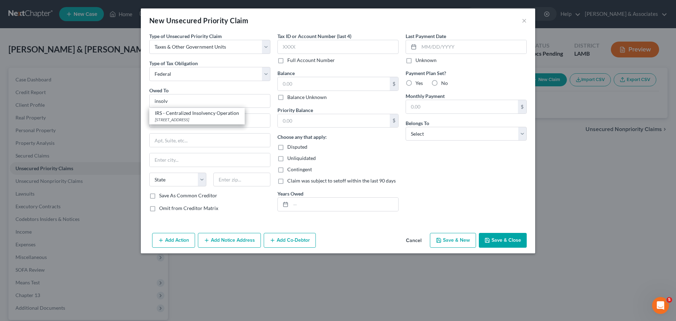
type input "19101"
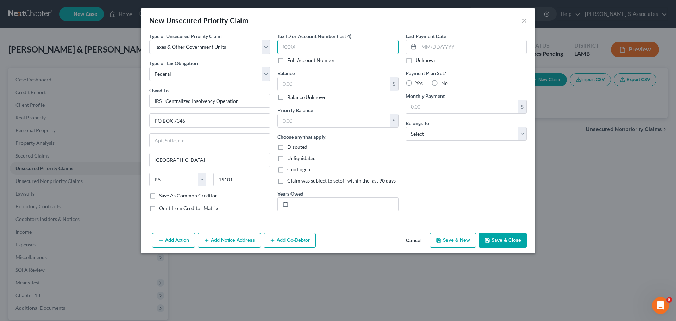
click at [334, 47] on input "text" at bounding box center [337, 47] width 121 height 14
click at [339, 76] on div "Balance $ Balance Unknown Balance Undetermined $ Balance Unknown" at bounding box center [337, 84] width 121 height 31
click at [306, 81] on input "text" at bounding box center [334, 83] width 112 height 13
paste input "7,360"
type input "7,360"
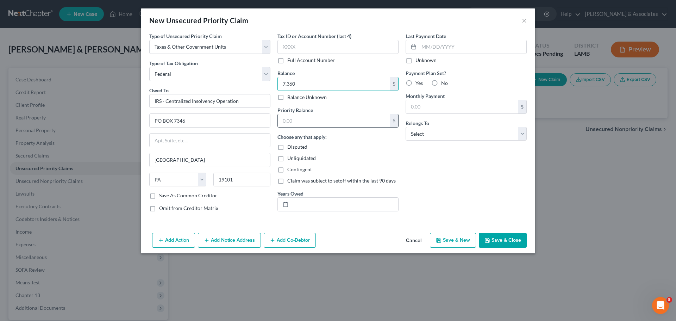
click at [341, 127] on div "$" at bounding box center [337, 121] width 121 height 14
click at [340, 122] on input "text" at bounding box center [334, 120] width 112 height 13
paste input "7,360"
type input "7,360"
click at [343, 205] on input "text" at bounding box center [344, 203] width 107 height 13
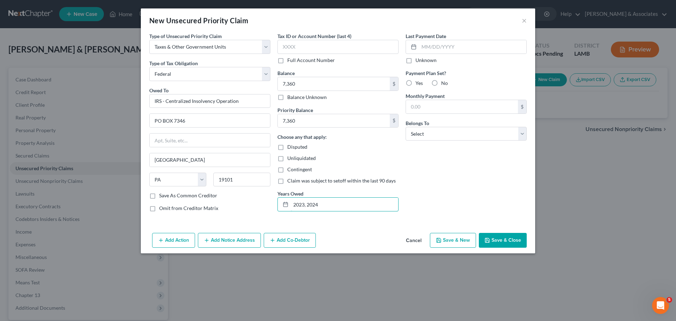
type input "2023, 2024"
click at [415, 84] on label "Yes" at bounding box center [418, 83] width 7 height 7
click at [418, 84] on input "Yes" at bounding box center [420, 82] width 5 height 5
radio input "true"
click at [423, 109] on input "text" at bounding box center [462, 106] width 112 height 13
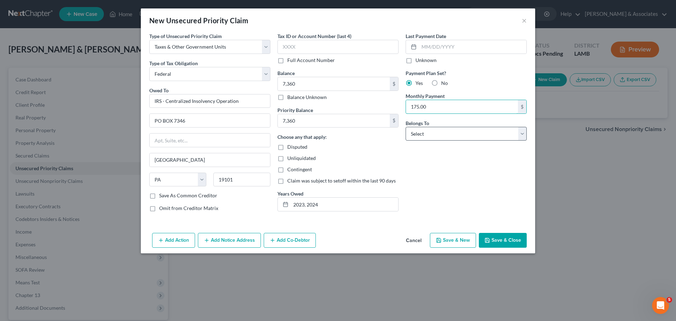
type input "175.00"
click at [479, 136] on select "Select Debtor 1 Only Debtor 2 Only Debtor 1 And Debtor 2 Only At Least One Of T…" at bounding box center [465, 134] width 121 height 14
select select "4"
click at [405, 127] on select "Select Debtor 1 Only Debtor 2 Only Debtor 1 And Debtor 2 Only At Least One Of T…" at bounding box center [465, 134] width 121 height 14
click at [459, 189] on div "Last Payment Date Unknown Payment Plan Set? Yes No Monthly Payment 175.00 $ Bel…" at bounding box center [466, 124] width 128 height 185
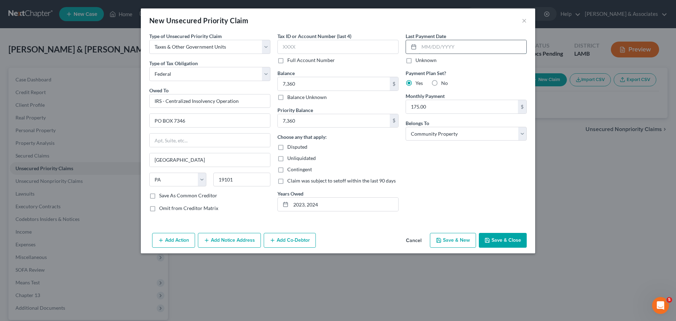
click at [456, 48] on input "text" at bounding box center [472, 46] width 107 height 13
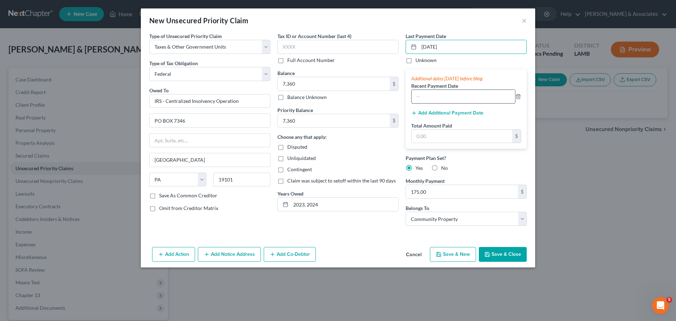
type input "08/16/2025"
click at [453, 94] on input "text" at bounding box center [462, 96] width 103 height 13
type input "07/16/2025"
click at [495, 142] on input "text" at bounding box center [461, 135] width 101 height 13
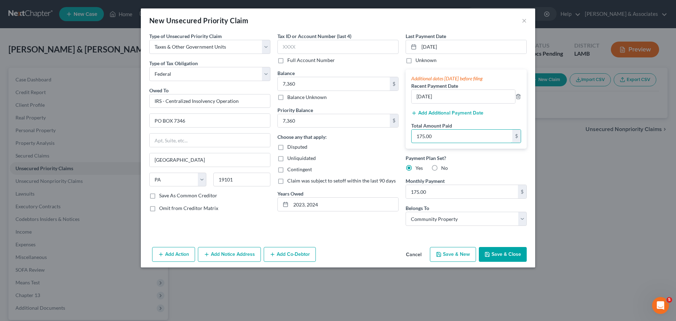
type input "175.00"
click at [383, 243] on div "Type of Unsecured Priority Claim * Select Taxes & Other Government Units Domest…" at bounding box center [338, 137] width 394 height 211
click at [302, 50] on input "text" at bounding box center [337, 47] width 121 height 14
type input "7436"
click at [493, 253] on button "Save & Close" at bounding box center [503, 254] width 48 height 15
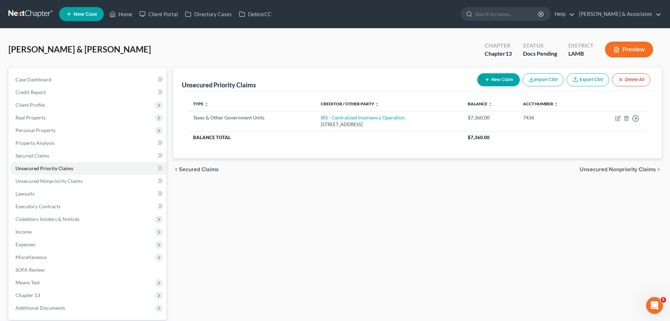
click at [505, 79] on button "New Claim" at bounding box center [498, 79] width 43 height 13
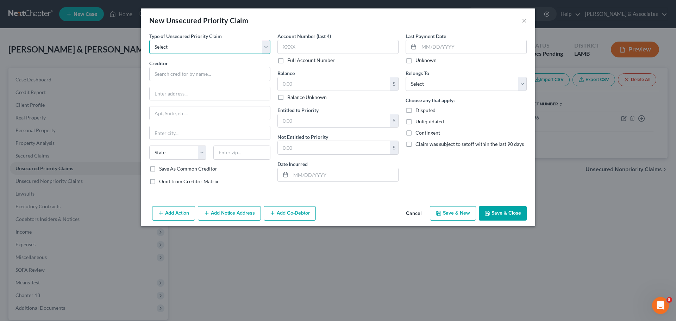
drag, startPoint x: 201, startPoint y: 42, endPoint x: 199, endPoint y: 52, distance: 9.9
click at [201, 42] on select "Select Taxes & Other Government Units Domestic Support Obligations Extensions o…" at bounding box center [209, 47] width 121 height 14
select select "0"
click at [149, 40] on select "Select Taxes & Other Government Units Domestic Support Obligations Extensions o…" at bounding box center [209, 47] width 121 height 14
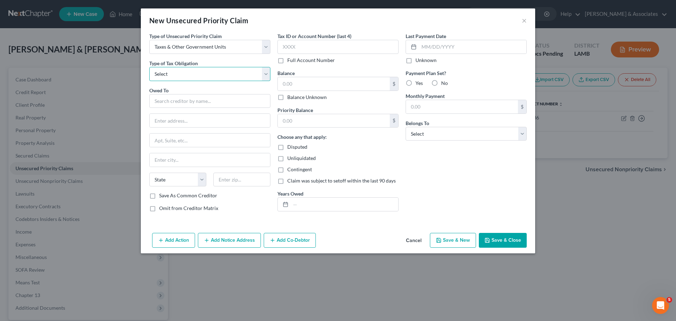
click at [198, 76] on select "Select Federal City State Franchise Tax Board Other" at bounding box center [209, 74] width 121 height 14
select select "2"
click at [149, 67] on select "Select Federal City State Franchise Tax Board Other" at bounding box center [209, 74] width 121 height 14
click at [198, 97] on input "text" at bounding box center [209, 101] width 121 height 14
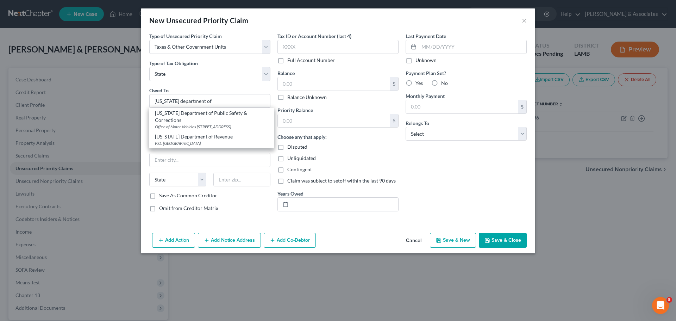
click at [236, 140] on div "Louisiana Department of Revenue" at bounding box center [211, 136] width 113 height 7
type input "Louisiana Department of Revenue"
type input "P.O. Box 66658"
type input "Baton Rouge"
select select "19"
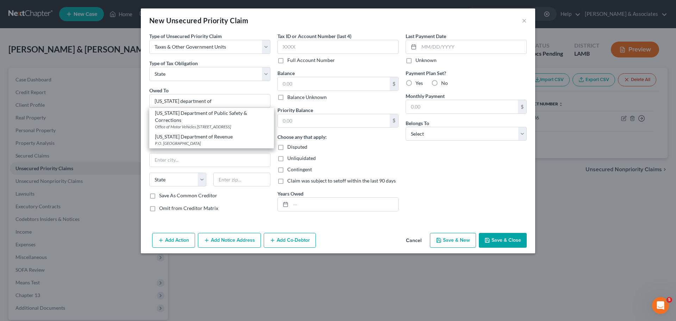
type input "70896"
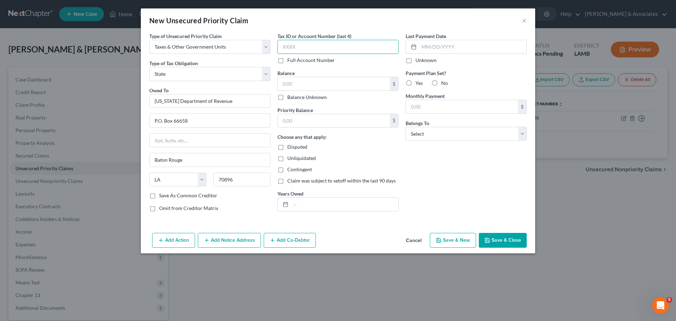
click at [313, 49] on input "text" at bounding box center [337, 47] width 121 height 14
click at [340, 72] on div "Balance $ Balance Unknown Balance Undetermined $ Balance Unknown" at bounding box center [337, 84] width 121 height 31
click at [436, 104] on input "text" at bounding box center [462, 106] width 112 height 13
type input "75.00"
click at [465, 45] on input "text" at bounding box center [472, 46] width 107 height 13
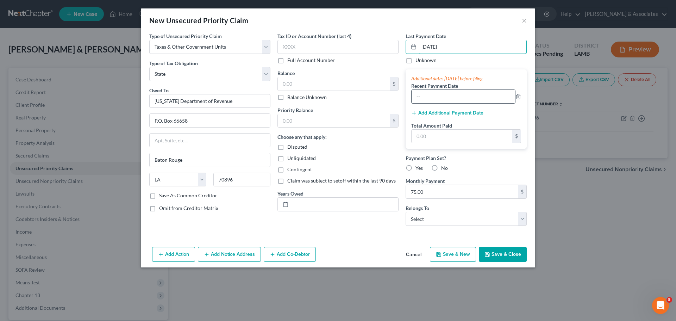
type input "08/28/2025"
click at [468, 99] on input "text" at bounding box center [462, 96] width 103 height 13
type input "07/28/25"
click at [455, 138] on input "text" at bounding box center [461, 135] width 101 height 13
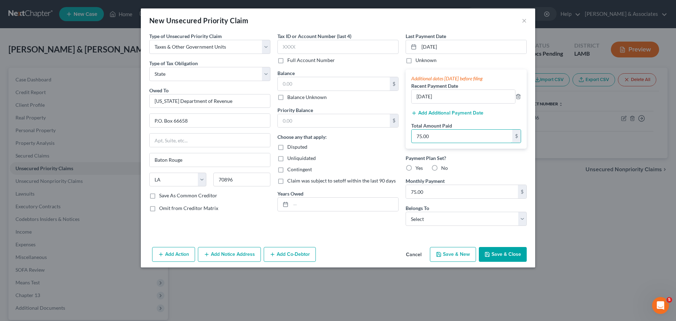
type input "75.00"
click at [477, 165] on div "Payment Plan Set? Yes No" at bounding box center [465, 162] width 121 height 17
drag, startPoint x: 410, startPoint y: 169, endPoint x: 420, endPoint y: 169, distance: 9.5
click at [415, 169] on label "Yes" at bounding box center [418, 167] width 7 height 7
click at [418, 169] on input "Yes" at bounding box center [420, 166] width 5 height 5
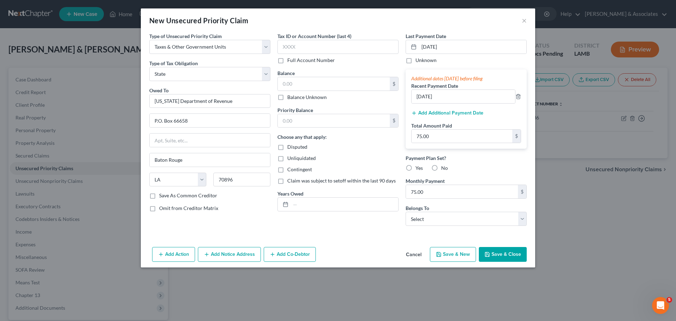
radio input "true"
click at [491, 164] on div "Payment Plan Set? Yes No" at bounding box center [465, 162] width 121 height 17
click at [446, 217] on select "Select Debtor 1 Only Debtor 2 Only Debtor 1 And Debtor 2 Only At Least One Of T…" at bounding box center [465, 218] width 121 height 14
select select "4"
click at [405, 211] on select "Select Debtor 1 Only Debtor 2 Only Debtor 1 And Debtor 2 Only At Least One Of T…" at bounding box center [465, 218] width 121 height 14
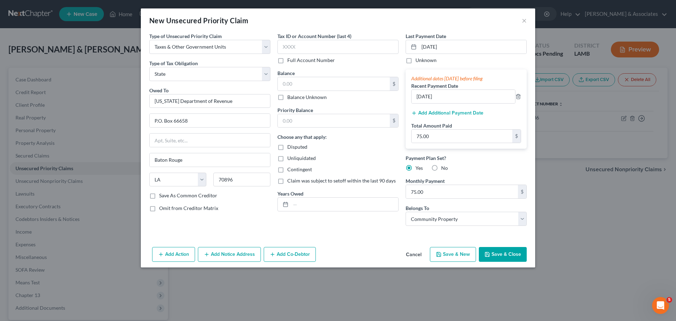
click at [394, 241] on div "Type of Unsecured Priority Claim * Select Taxes & Other Government Units Domest…" at bounding box center [338, 137] width 394 height 211
click at [298, 43] on input "text" at bounding box center [337, 47] width 121 height 14
type input "7436"
click at [300, 83] on input "text" at bounding box center [334, 83] width 112 height 13
paste input "885"
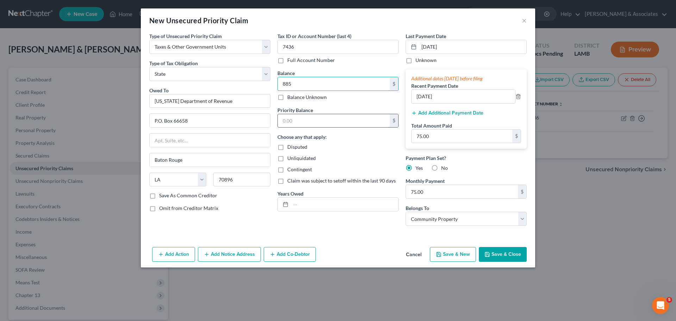
type input "885"
click at [306, 122] on input "text" at bounding box center [334, 120] width 112 height 13
paste input "885"
type input "885"
click at [328, 206] on input "text" at bounding box center [344, 203] width 107 height 13
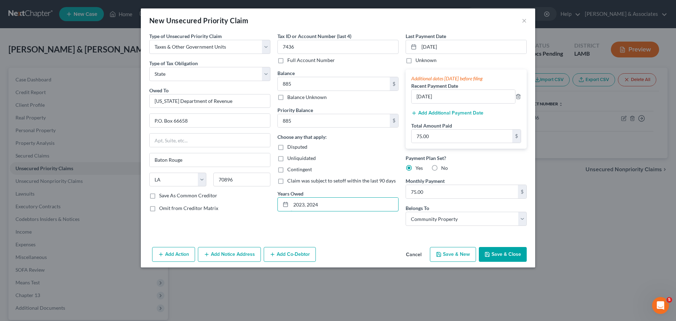
type input "2023, 2024"
click at [346, 229] on div "Tax ID or Account Number (last 4) 7436 Full Account Number Balance 885.00 $ Bal…" at bounding box center [338, 131] width 128 height 199
click at [501, 258] on button "Save & Close" at bounding box center [503, 254] width 48 height 15
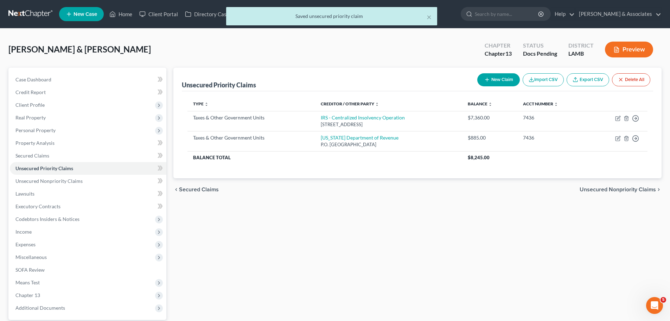
click at [543, 233] on div "Unsecured Priority Claims New Claim Import CSV Export CSV Delete All Type expan…" at bounding box center [417, 205] width 495 height 274
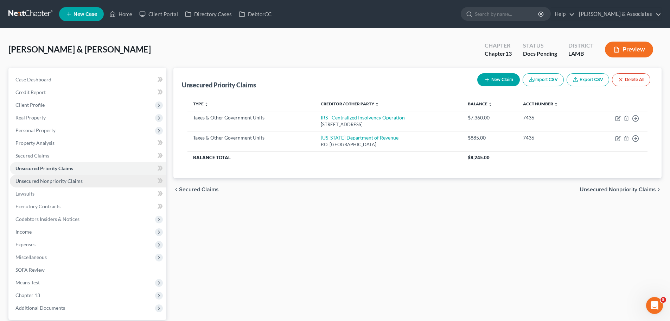
drag, startPoint x: 80, startPoint y: 179, endPoint x: 83, endPoint y: 181, distance: 3.8
click at [80, 179] on span "Unsecured Nonpriority Claims" at bounding box center [48, 181] width 67 height 6
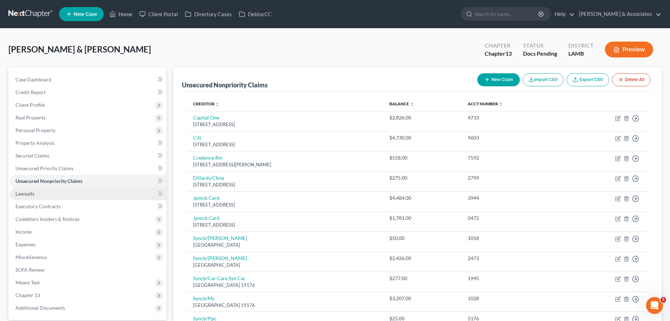
drag, startPoint x: 30, startPoint y: 195, endPoint x: 42, endPoint y: 189, distance: 13.2
click at [30, 195] on span "Lawsuits" at bounding box center [24, 193] width 19 height 6
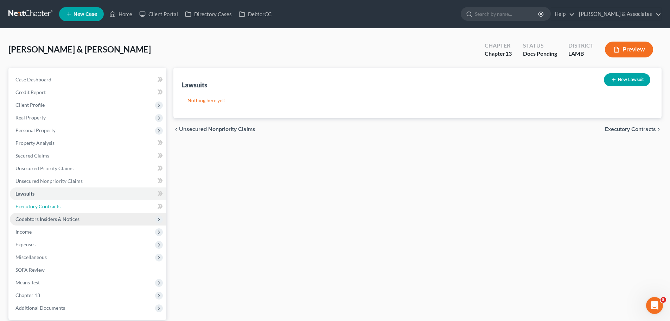
click at [42, 209] on link "Executory Contracts" at bounding box center [88, 206] width 157 height 13
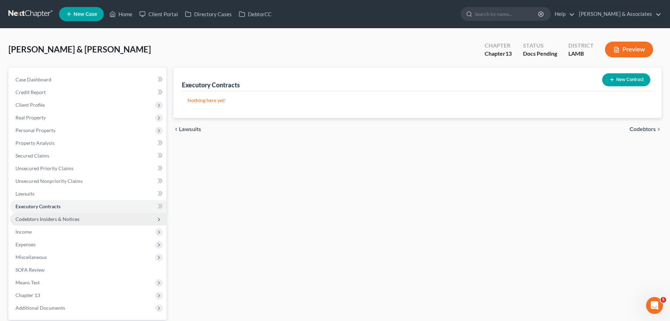
click at [65, 221] on span "Codebtors Insiders & Notices" at bounding box center [47, 219] width 64 height 6
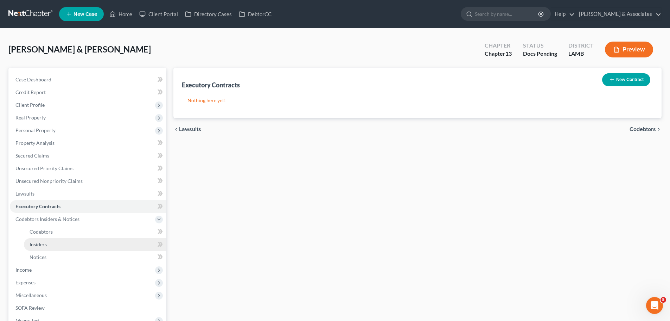
click at [90, 242] on link "Insiders" at bounding box center [95, 244] width 142 height 13
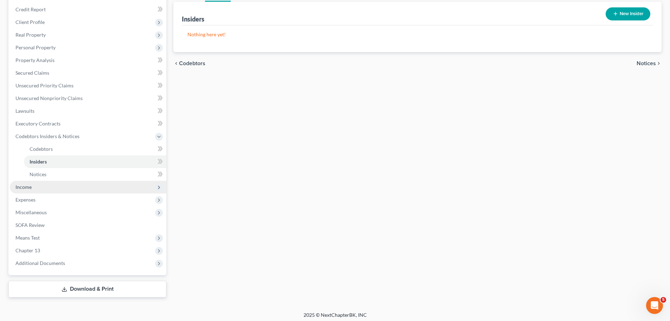
scroll to position [86, 0]
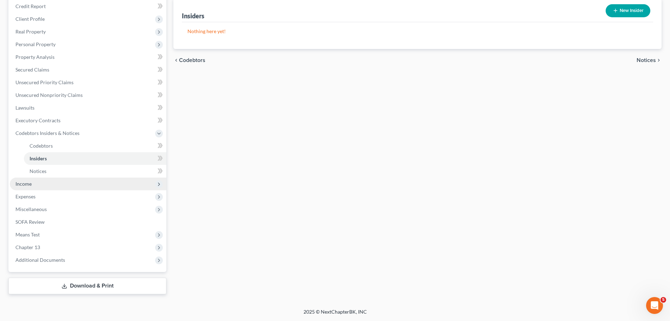
click at [37, 186] on span "Income" at bounding box center [88, 183] width 157 height 13
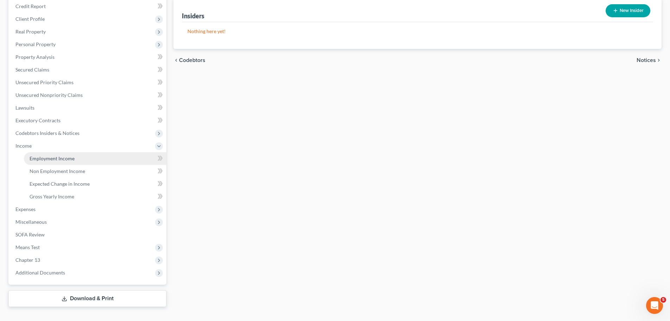
click at [75, 156] on link "Employment Income" at bounding box center [95, 158] width 142 height 13
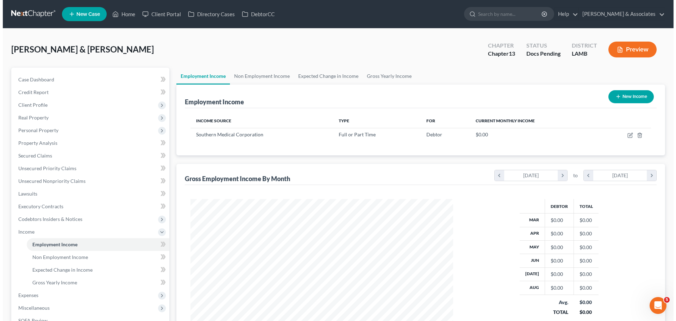
scroll to position [131, 277]
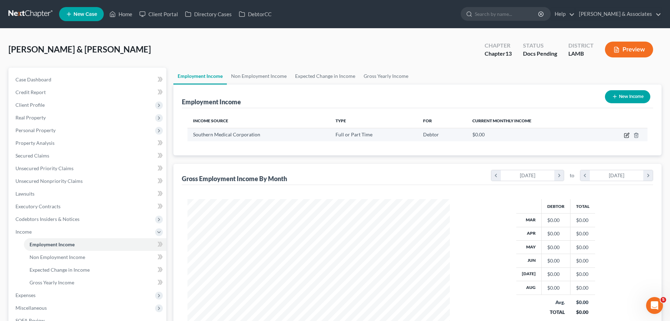
click at [626, 133] on icon "button" at bounding box center [627, 135] width 4 height 4
select select "0"
select select "19"
select select "2"
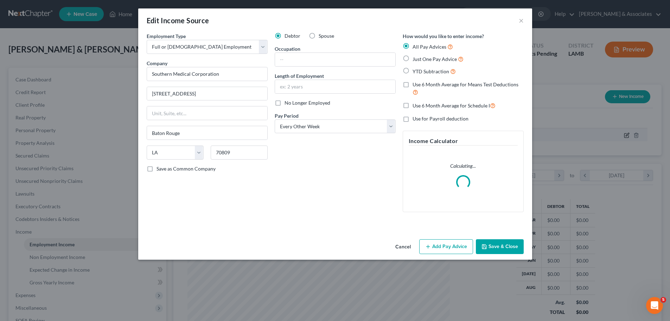
scroll to position [132, 279]
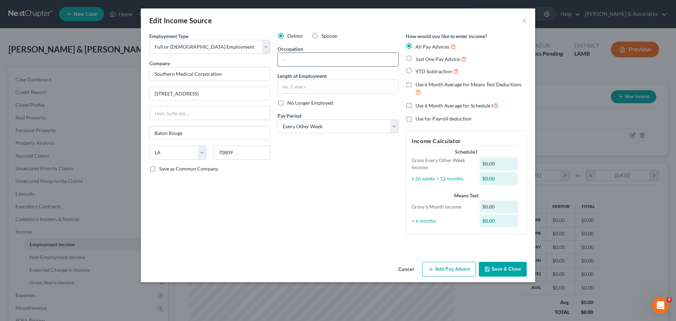
click at [299, 58] on input "text" at bounding box center [338, 59] width 120 height 13
type input "Quality Manager Cardiovascular Service Line"
click at [363, 86] on input "text" at bounding box center [338, 86] width 120 height 13
click at [353, 87] on input "text" at bounding box center [338, 86] width 120 height 13
type input "37 years"
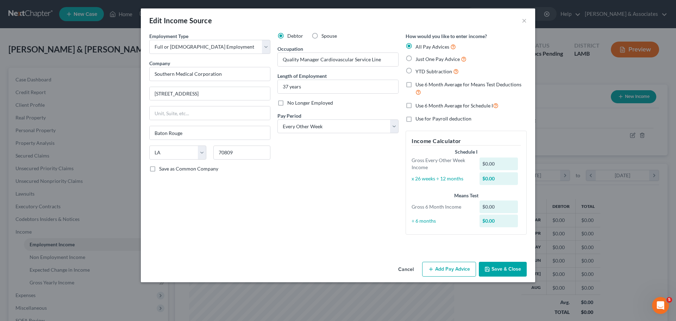
click at [335, 234] on div "Debtor Spouse Occupation Quality Manager Cardiovascular Service Line Length of …" at bounding box center [338, 136] width 128 height 208
click at [498, 262] on button "Save & Close" at bounding box center [503, 268] width 48 height 15
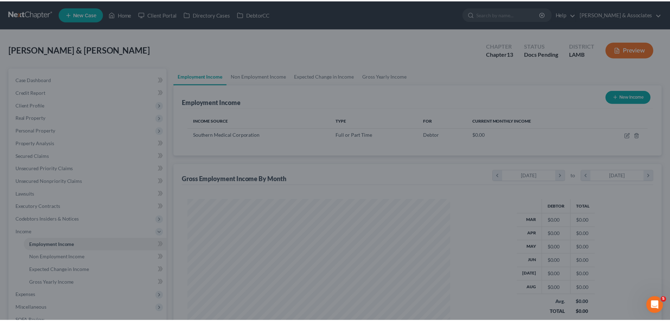
scroll to position [351713, 351567]
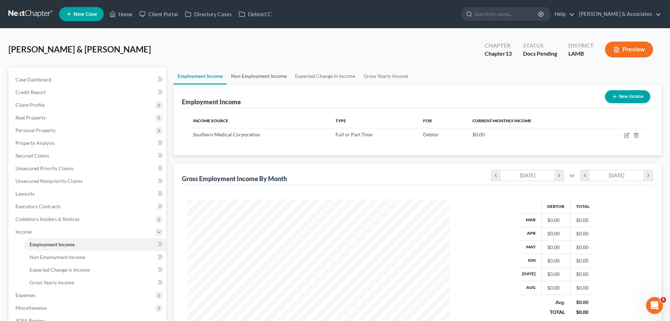
click at [261, 69] on link "Non Employment Income" at bounding box center [259, 76] width 64 height 17
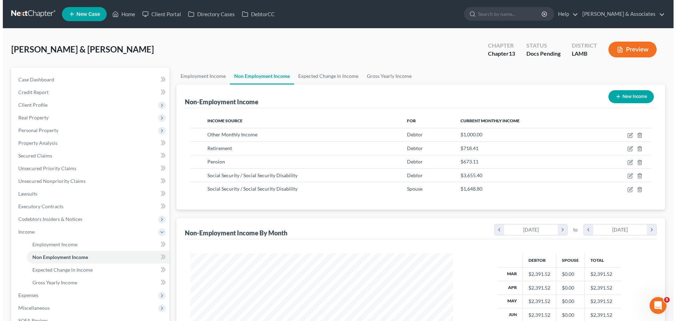
scroll to position [131, 277]
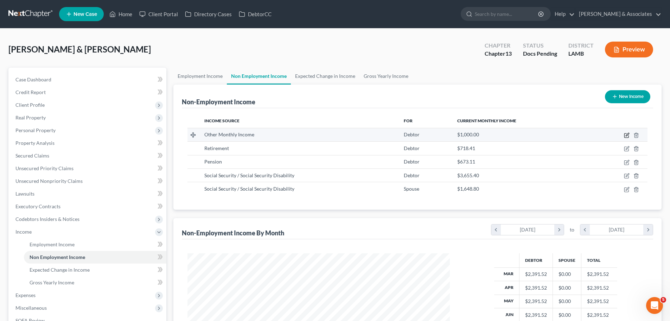
click at [626, 135] on icon "button" at bounding box center [627, 135] width 6 height 6
select select "13"
select select "0"
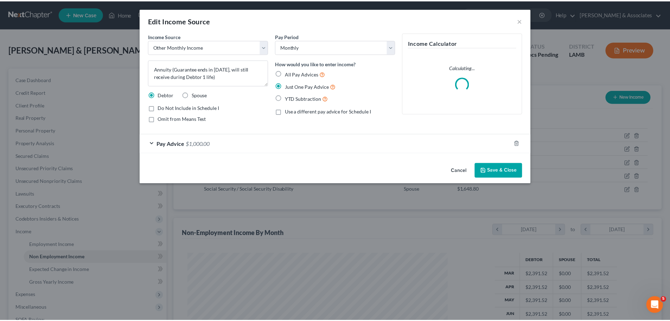
scroll to position [132, 279]
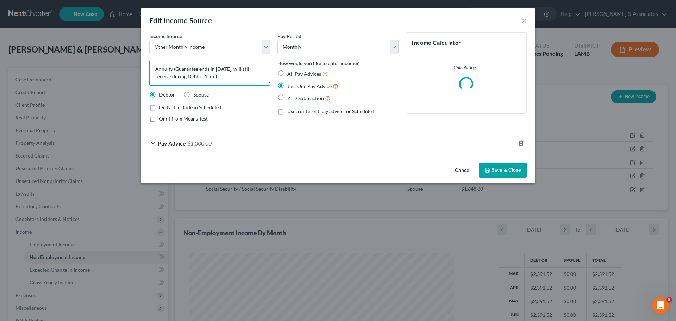
click at [260, 80] on textarea "Annuity (Guarantee ends in March 2026, will still receive during Debtor 1 life)" at bounding box center [209, 72] width 121 height 26
click at [259, 78] on textarea "Annuity (Guarantee ends in March 2026, will still receive during Debtor 1 life)" at bounding box center [209, 72] width 121 height 26
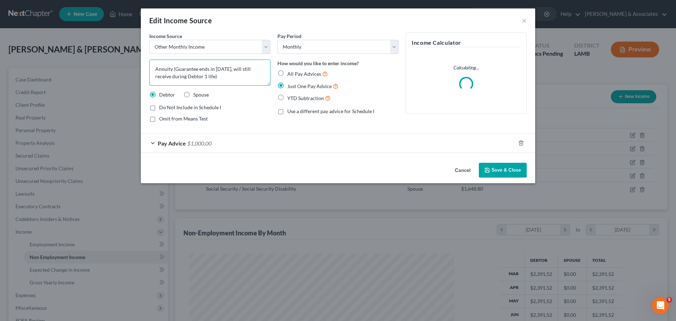
click at [259, 78] on textarea "Annuity (Guarantee ends in March 2026, will still receive during Debtor 1 life)" at bounding box center [209, 72] width 121 height 26
click at [237, 79] on textarea "Annuity (Guarantee ends in March 2026, will still receive during Debtor 1 life)" at bounding box center [209, 72] width 121 height 26
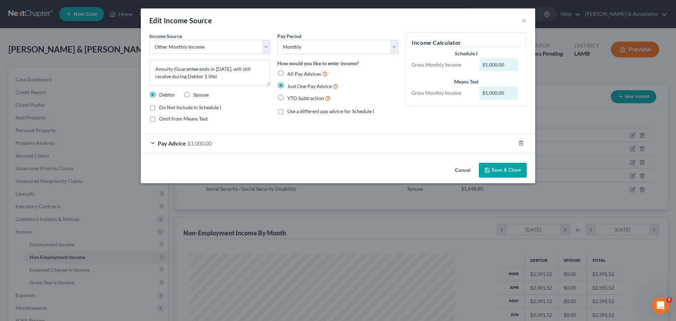
click at [497, 168] on button "Save & Close" at bounding box center [503, 170] width 48 height 15
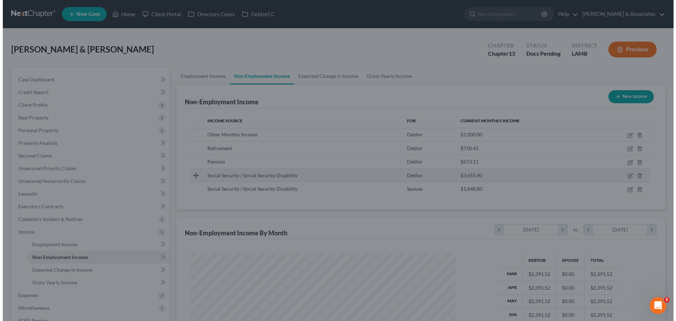
scroll to position [351713, 351567]
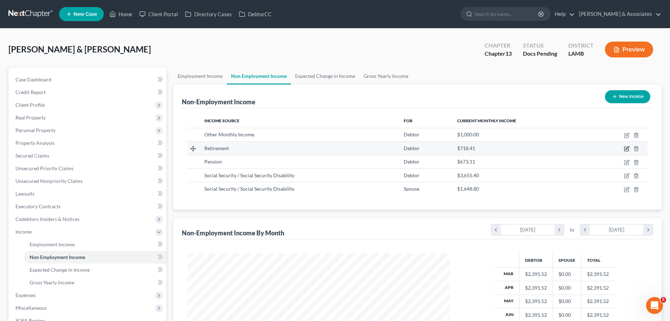
click at [628, 150] on icon "button" at bounding box center [627, 149] width 6 height 6
select select "3"
select select "0"
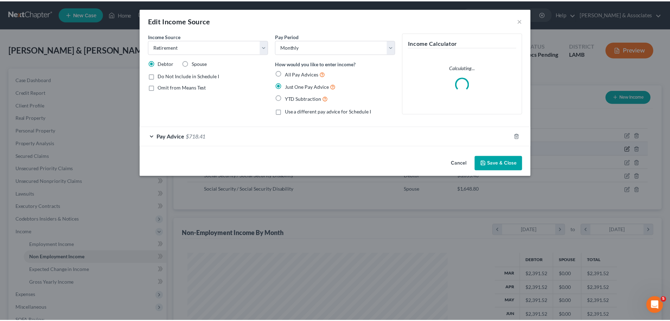
scroll to position [132, 279]
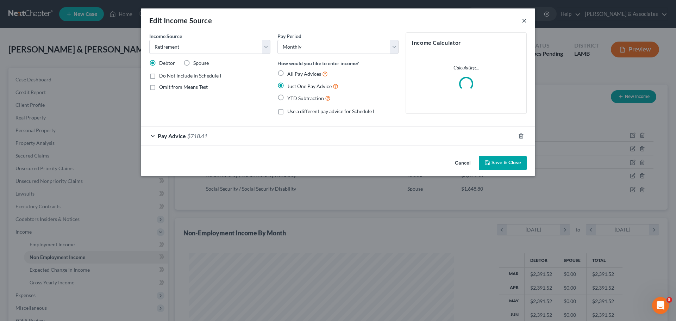
click at [524, 22] on button "×" at bounding box center [523, 20] width 5 height 8
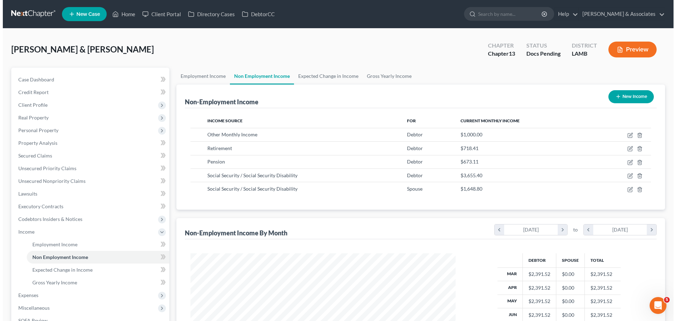
scroll to position [351713, 351567]
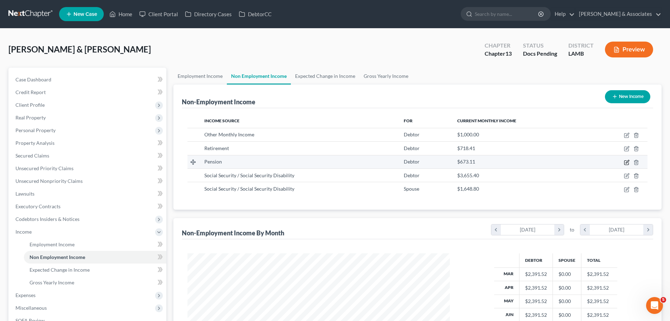
click at [626, 163] on icon "button" at bounding box center [627, 162] width 6 height 6
select select "2"
select select "0"
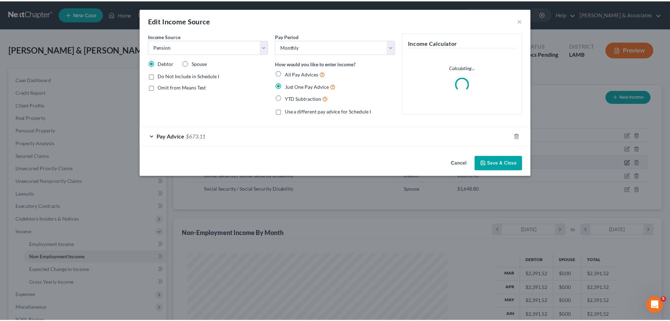
scroll to position [132, 279]
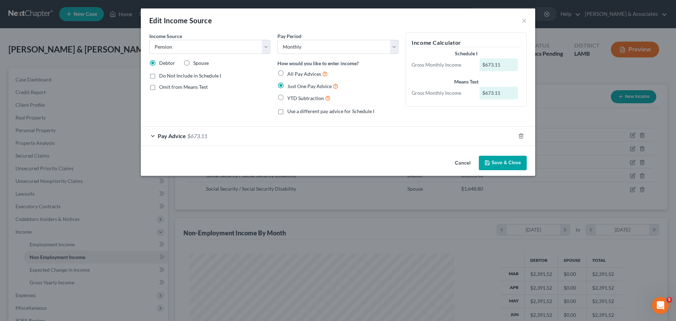
click at [156, 133] on div "Pay Advice $673.11" at bounding box center [328, 135] width 374 height 19
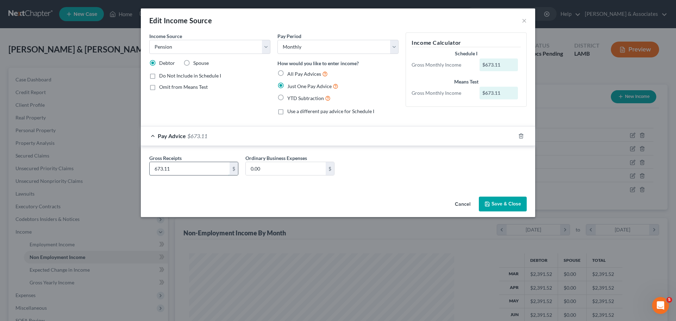
click at [194, 170] on input "673.11" at bounding box center [190, 168] width 80 height 13
type input "92.33"
click at [491, 196] on div "Cancel Save & Close" at bounding box center [338, 205] width 394 height 23
click at [491, 202] on button "Save & Close" at bounding box center [503, 203] width 48 height 15
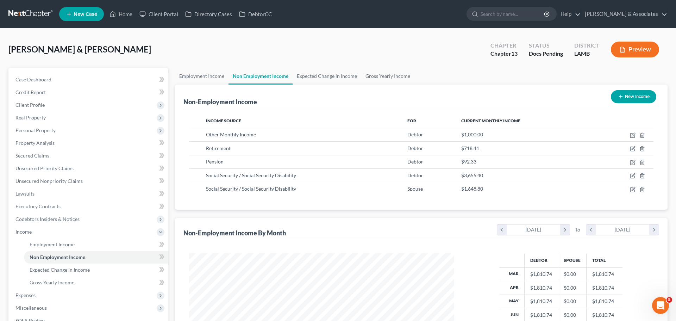
scroll to position [351713, 351567]
click at [626, 163] on icon "button" at bounding box center [627, 162] width 6 height 6
select select "2"
select select "0"
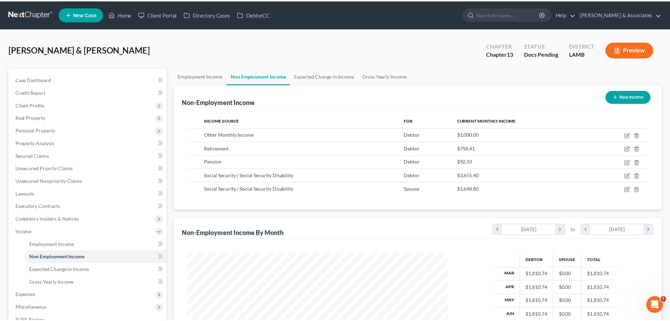
scroll to position [132, 279]
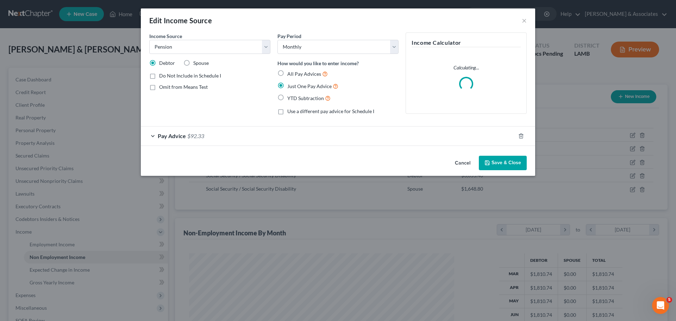
click at [295, 138] on div "Pay Advice $92.33" at bounding box center [328, 135] width 374 height 19
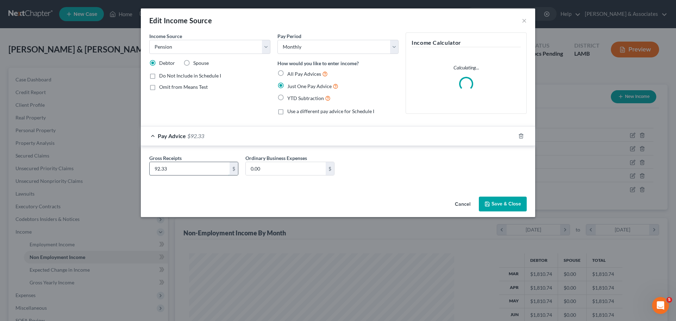
click at [182, 174] on input "92.33" at bounding box center [190, 168] width 80 height 13
type input "92.63"
click at [506, 201] on button "Save & Close" at bounding box center [503, 203] width 48 height 15
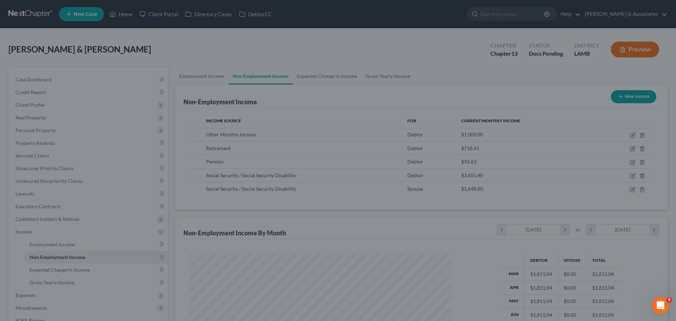
scroll to position [351713, 351567]
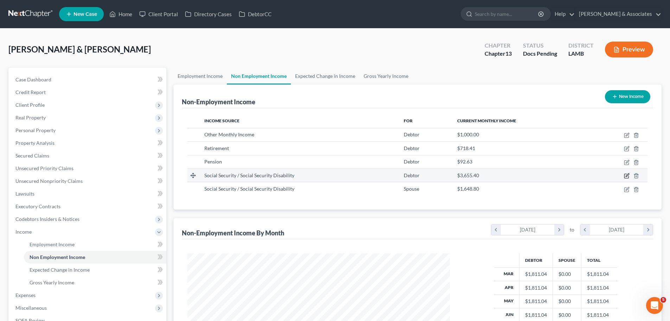
click at [626, 177] on icon "button" at bounding box center [627, 176] width 6 height 6
select select "4"
select select "0"
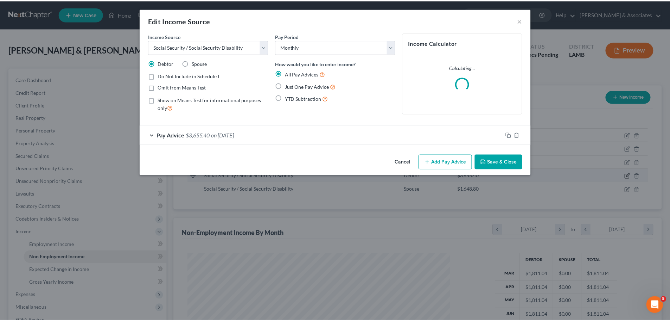
scroll to position [132, 279]
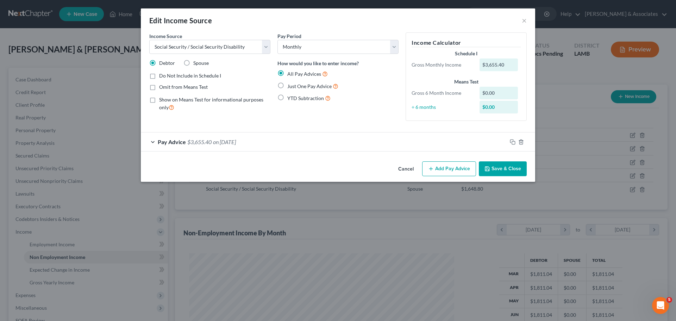
click at [493, 169] on button "Save & Close" at bounding box center [503, 168] width 48 height 15
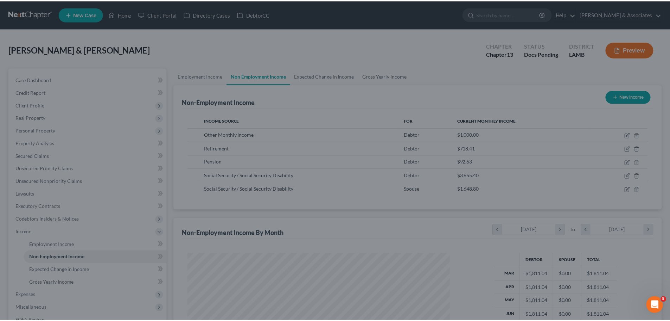
scroll to position [351713, 351567]
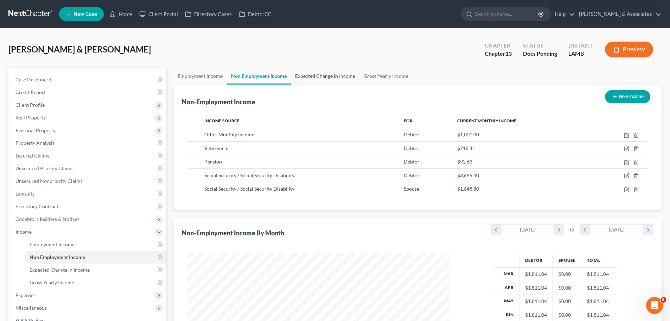
click at [322, 74] on link "Expected Change in Income" at bounding box center [325, 76] width 69 height 17
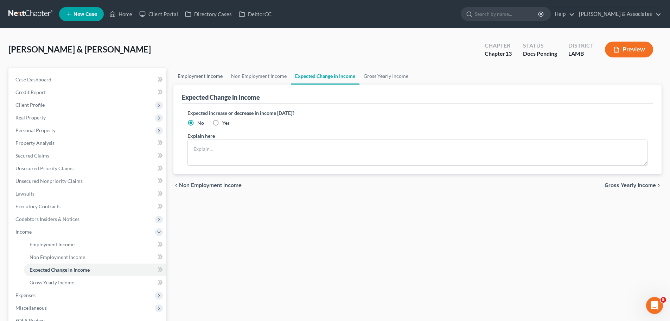
click at [205, 76] on link "Employment Income" at bounding box center [199, 76] width 53 height 17
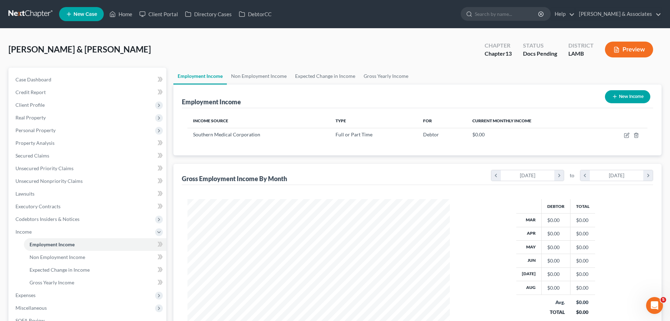
scroll to position [131, 277]
click at [325, 76] on link "Expected Change in Income" at bounding box center [325, 76] width 69 height 17
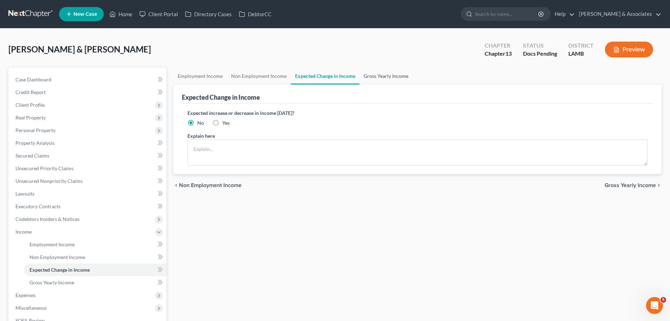
click at [379, 77] on link "Gross Yearly Income" at bounding box center [386, 76] width 53 height 17
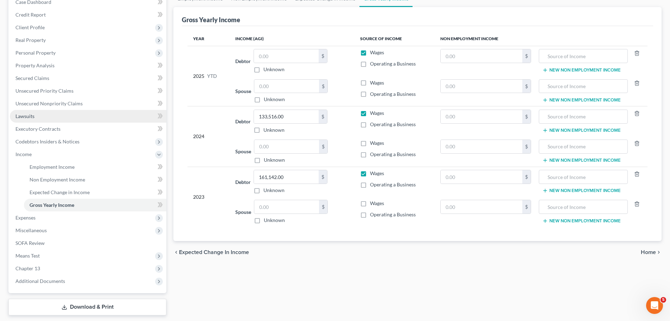
scroll to position [99, 0]
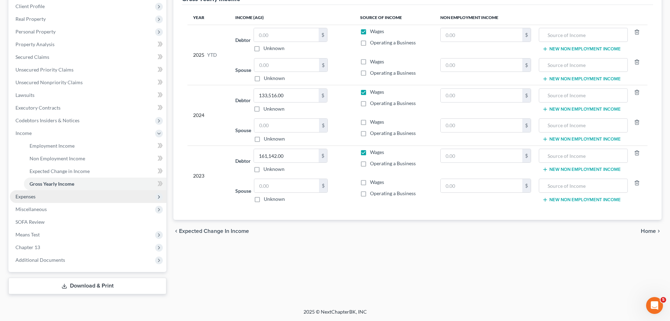
click at [51, 198] on span "Expenses" at bounding box center [88, 196] width 157 height 13
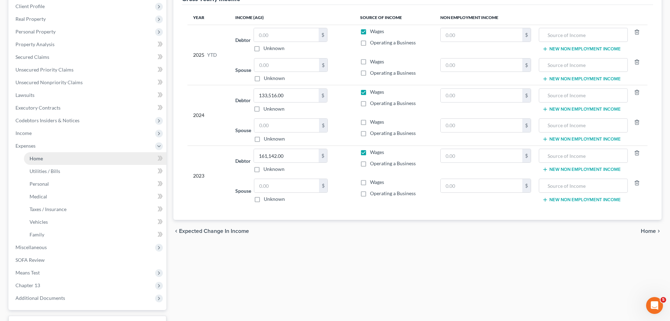
click at [49, 158] on link "Home" at bounding box center [95, 158] width 142 height 13
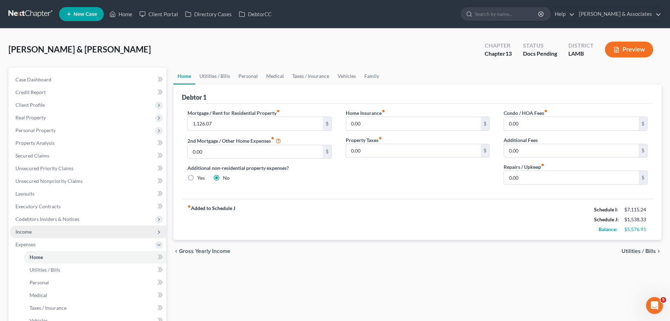
click at [44, 231] on span "Income" at bounding box center [88, 231] width 157 height 13
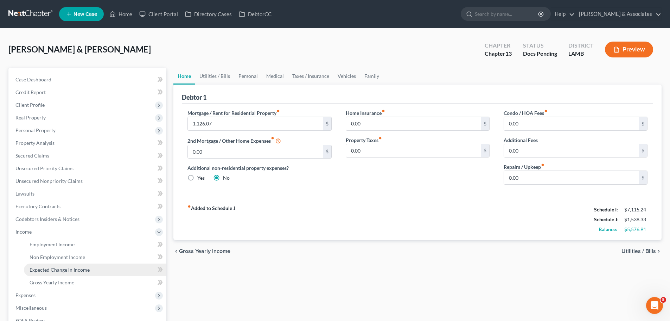
click at [62, 268] on span "Expected Change in Income" at bounding box center [60, 269] width 60 height 6
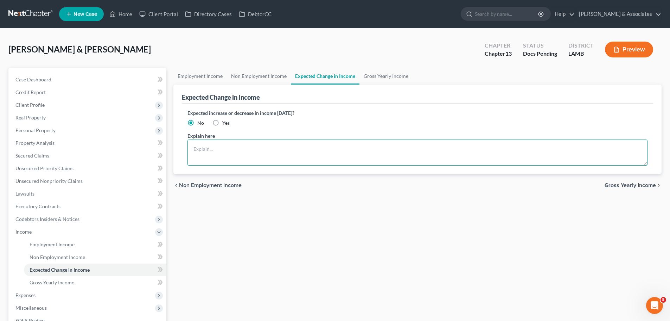
drag, startPoint x: 330, startPoint y: 146, endPoint x: 255, endPoint y: 127, distance: 76.5
click at [330, 146] on textarea at bounding box center [418, 152] width 460 height 26
click at [224, 123] on span "Yes" at bounding box center [225, 123] width 7 height 6
click at [225, 123] on input "Yes" at bounding box center [227, 121] width 5 height 5
radio input "true"
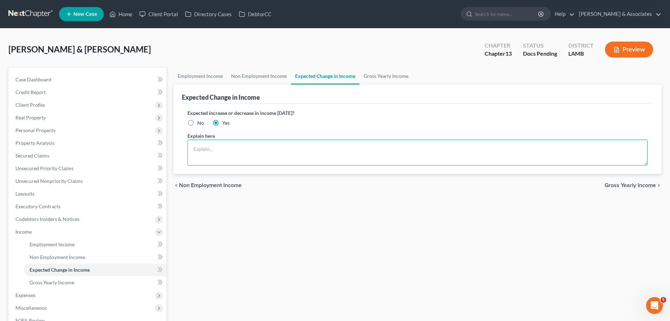
click at [227, 145] on textarea at bounding box center [418, 152] width 460 height 26
type textarea "C"
type textarea "Debtor 1 is expecting to retire at the end of this year"
drag, startPoint x: 529, startPoint y: 231, endPoint x: 515, endPoint y: 228, distance: 14.4
click at [531, 228] on div "Employment Income Non Employment Income Expected Change in Income Gross Yearly …" at bounding box center [417, 230] width 495 height 325
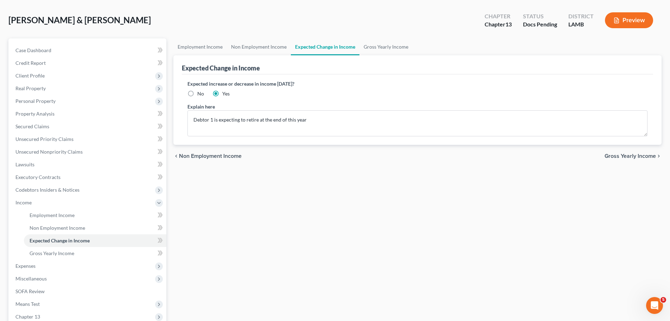
scroll to position [99, 0]
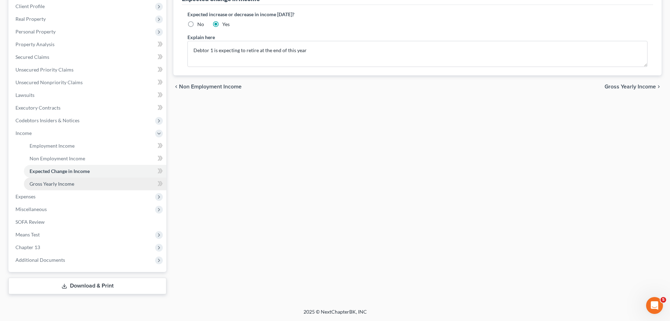
click at [67, 184] on span "Gross Yearly Income" at bounding box center [52, 183] width 45 height 6
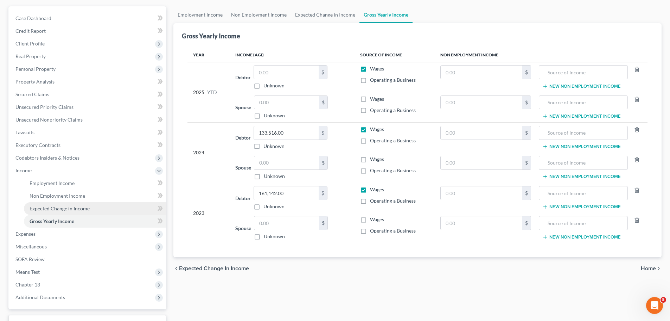
scroll to position [99, 0]
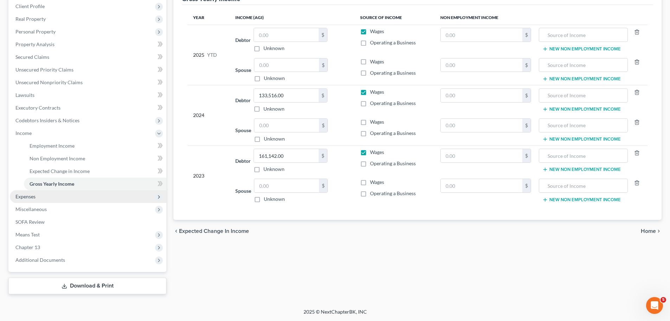
click at [31, 197] on span "Expenses" at bounding box center [25, 196] width 20 height 6
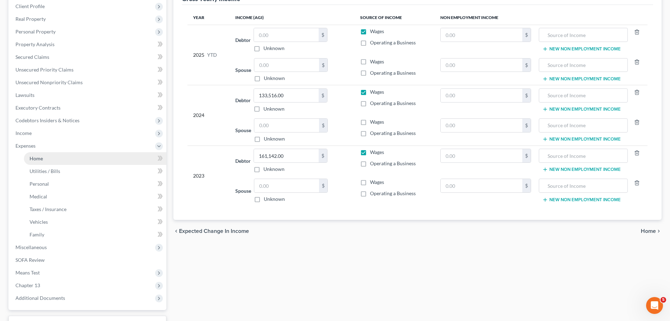
click at [35, 161] on link "Home" at bounding box center [95, 158] width 142 height 13
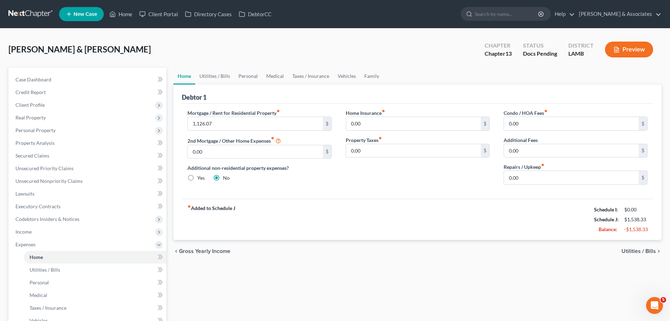
click at [417, 266] on div "Home Utilities / Bills Personal Medical Taxes / Insurance Vehicles Family Debto…" at bounding box center [417, 249] width 495 height 363
click at [638, 248] on span "Utilities / Bills" at bounding box center [639, 251] width 34 height 6
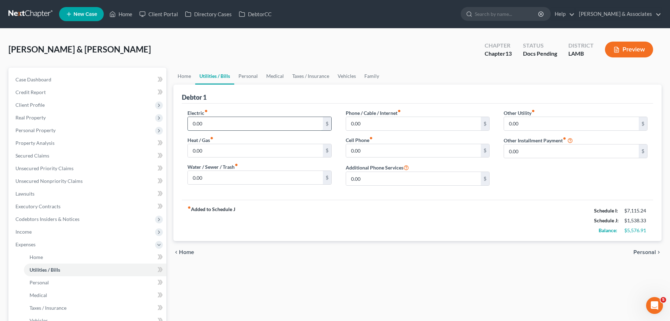
click at [253, 120] on input "0.00" at bounding box center [255, 123] width 135 height 13
type input "0"
type input "200.00"
click at [303, 266] on div "Home Utilities / Bills Personal Medical Taxes / Insurance Vehicles Family Debto…" at bounding box center [417, 249] width 495 height 363
click at [308, 249] on div "chevron_left Home Personal chevron_right" at bounding box center [417, 252] width 488 height 23
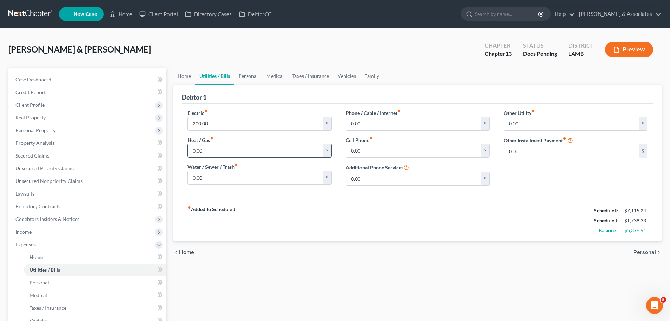
click at [228, 154] on input "0.00" at bounding box center [255, 150] width 135 height 13
click at [446, 265] on div "Home Utilities / Bills Personal Medical Taxes / Insurance Vehicles Family Debto…" at bounding box center [417, 249] width 495 height 363
click at [227, 155] on input "0.00" at bounding box center [255, 150] width 135 height 13
type input "35.00"
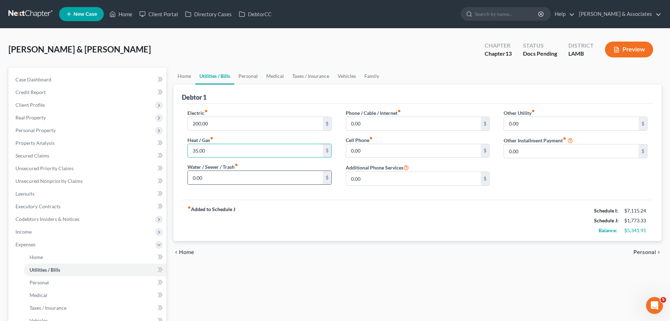
click at [219, 175] on input "0.00" at bounding box center [255, 177] width 135 height 13
click at [252, 176] on input "0.00" at bounding box center [255, 177] width 135 height 13
type input "103.00"
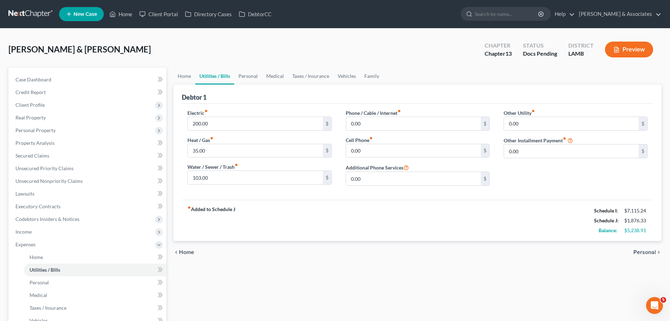
click at [398, 254] on div "chevron_left Home Personal chevron_right" at bounding box center [417, 252] width 488 height 23
click at [416, 125] on input "0.00" at bounding box center [413, 123] width 135 height 13
type input "238.00"
click at [427, 141] on div "Cell Phone fiber_manual_record 0.00 $" at bounding box center [418, 146] width 144 height 21
click at [430, 153] on input "0.00" at bounding box center [413, 150] width 135 height 13
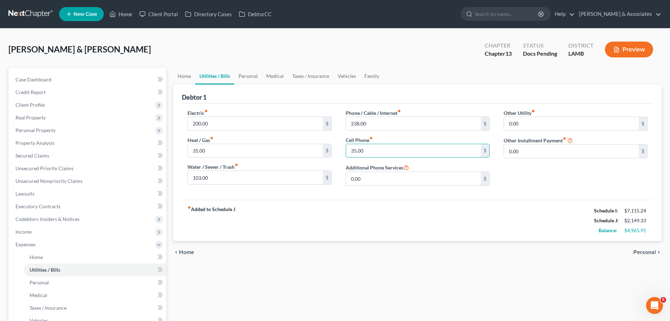
type input "35.00"
click at [543, 113] on div "Other Utility fiber_manual_record 0.00 $" at bounding box center [576, 119] width 144 height 21
click at [546, 124] on input "0.00" at bounding box center [571, 123] width 135 height 13
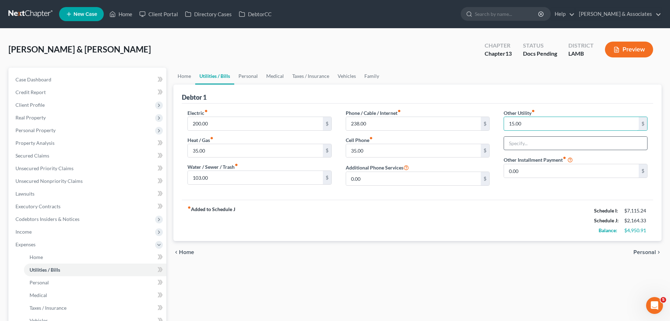
type input "15.00"
click at [603, 144] on input "text" at bounding box center [575, 143] width 143 height 13
click at [560, 177] on input "0.00" at bounding box center [571, 170] width 135 height 13
click at [535, 167] on input "0.00" at bounding box center [571, 170] width 135 height 13
click at [538, 169] on input "0.00" at bounding box center [571, 170] width 135 height 13
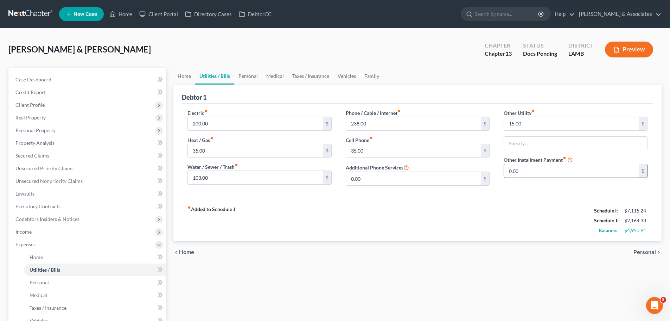
click at [538, 169] on input "0.00" at bounding box center [571, 170] width 135 height 13
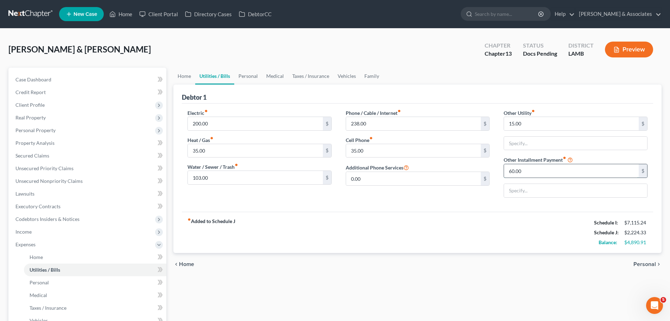
type input "60.00"
type input "Pest control"
click at [537, 141] on input "text" at bounding box center [575, 143] width 143 height 13
type input "Amazon Prime"
drag, startPoint x: 637, startPoint y: 258, endPoint x: 640, endPoint y: 269, distance: 11.8
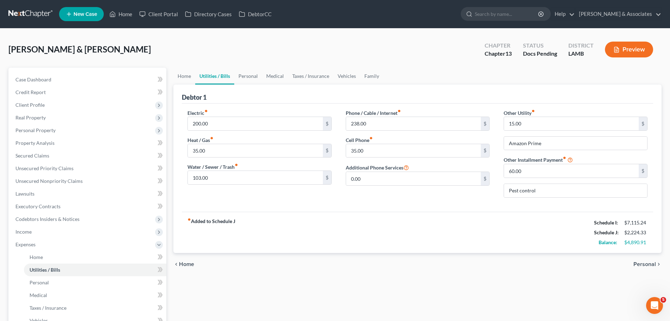
click at [637, 258] on div "chevron_left Home Personal chevron_right" at bounding box center [417, 264] width 488 height 23
click at [640, 269] on div "chevron_left Home Personal chevron_right" at bounding box center [417, 264] width 488 height 23
click at [644, 262] on span "Personal" at bounding box center [645, 264] width 23 height 6
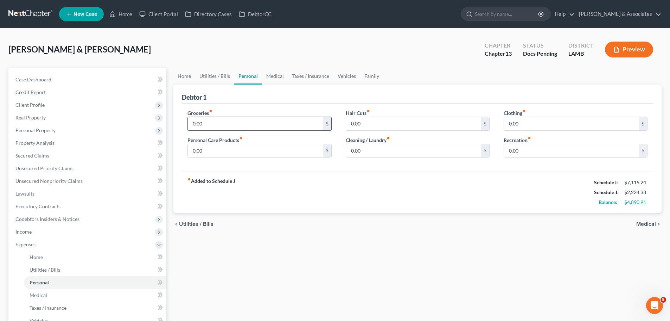
click at [227, 121] on input "0.00" at bounding box center [255, 123] width 135 height 13
type input "938"
type input "91"
type input "181"
click at [448, 191] on div "fiber_manual_record Added to Schedule J Schedule I: $7,115.24 Schedule J: $3,43…" at bounding box center [417, 191] width 471 height 41
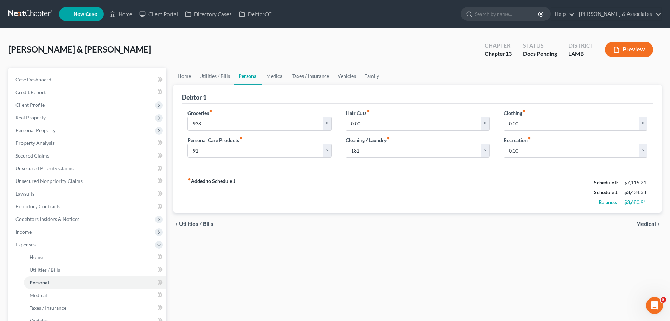
click at [649, 218] on div "chevron_left Utilities / Bills Medical chevron_right" at bounding box center [417, 224] width 488 height 23
click at [653, 228] on div "chevron_left Utilities / Bills Medical chevron_right" at bounding box center [417, 224] width 488 height 23
click at [653, 224] on span "Medical" at bounding box center [646, 224] width 20 height 6
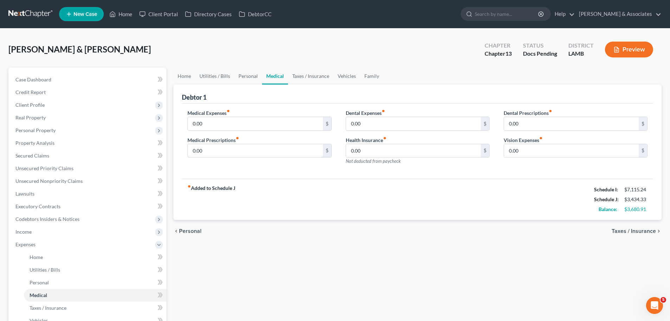
click at [234, 147] on input "0.00" at bounding box center [255, 150] width 135 height 13
drag, startPoint x: 279, startPoint y: 277, endPoint x: 249, endPoint y: 191, distance: 91.5
click at [279, 277] on div "Home Utilities / Bills Personal Medical Taxes / Insurance Vehicles Family Debto…" at bounding box center [417, 249] width 495 height 363
click at [196, 152] on input "350.00" at bounding box center [255, 150] width 135 height 13
type input "250.00"
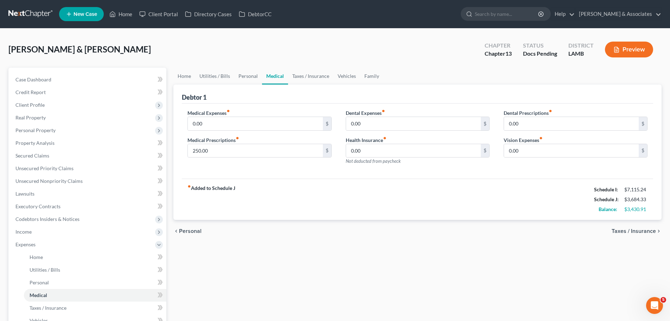
click at [279, 205] on div "fiber_manual_record Added to Schedule J Schedule I: $7,115.24 Schedule J: $3,68…" at bounding box center [417, 198] width 471 height 41
click at [395, 218] on div "fiber_manual_record Added to Schedule J Schedule I: $7,115.24 Schedule J: $3,68…" at bounding box center [417, 198] width 471 height 41
click at [49, 79] on span "Case Dashboard" at bounding box center [33, 79] width 36 height 6
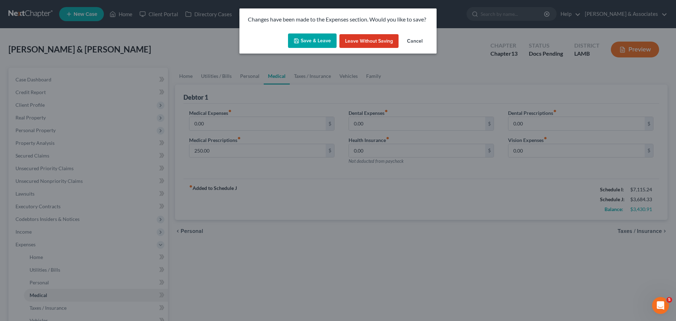
drag, startPoint x: 309, startPoint y: 39, endPoint x: 306, endPoint y: 36, distance: 4.0
click at [309, 39] on button "Save & Leave" at bounding box center [312, 40] width 49 height 15
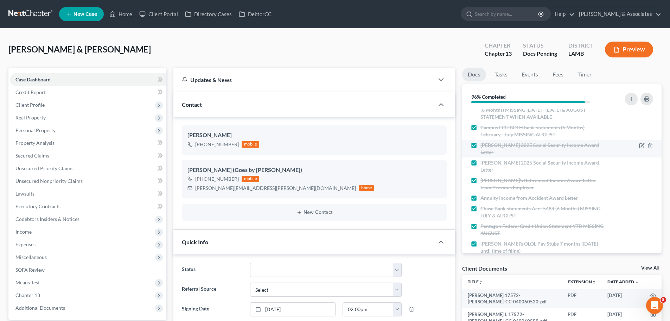
scroll to position [764, 0]
click at [632, 102] on button "button" at bounding box center [631, 99] width 13 height 13
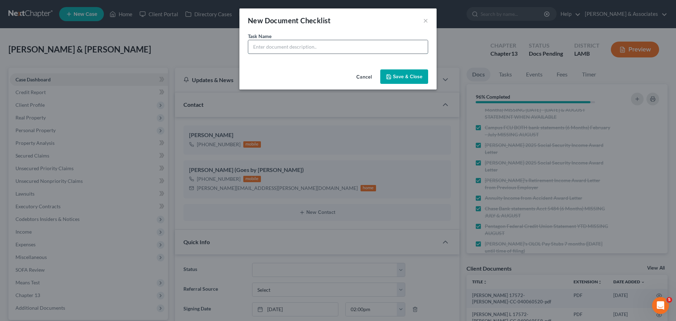
click at [306, 42] on input "text" at bounding box center [337, 46] width 179 height 13
type input "Prescription print out"
click at [386, 73] on button "Save & Close" at bounding box center [404, 76] width 48 height 15
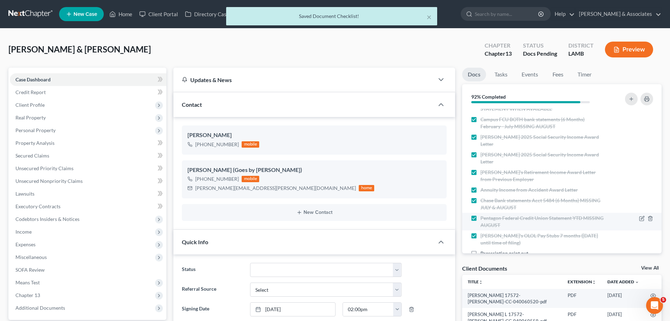
scroll to position [263, 0]
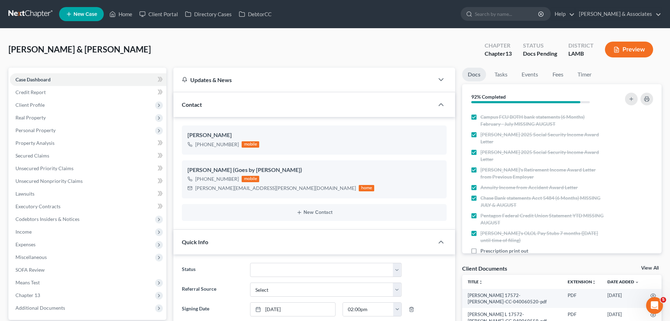
drag, startPoint x: 273, startPoint y: 49, endPoint x: 286, endPoint y: 2, distance: 49.3
click at [273, 49] on div "Avaritt, Edward & Martha Upgraded Chapter Chapter 13 Status Docs Pending Distri…" at bounding box center [334, 52] width 653 height 31
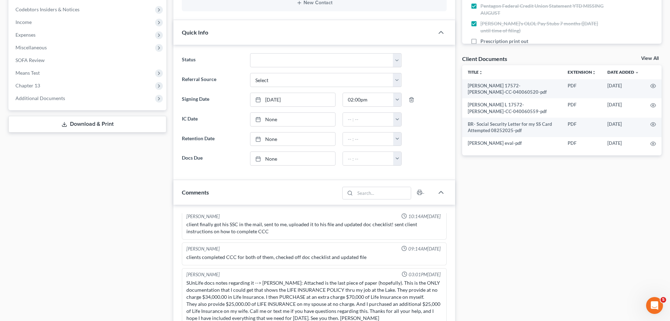
scroll to position [211, 0]
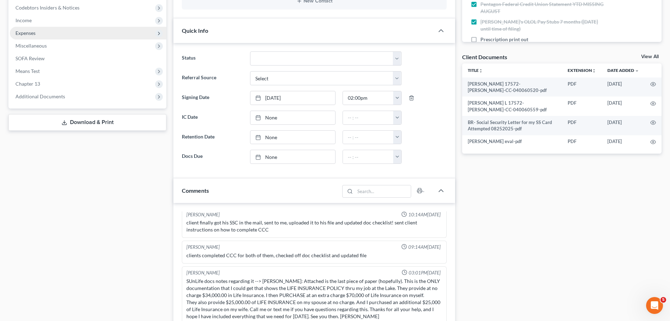
click at [21, 31] on span "Expenses" at bounding box center [25, 33] width 20 height 6
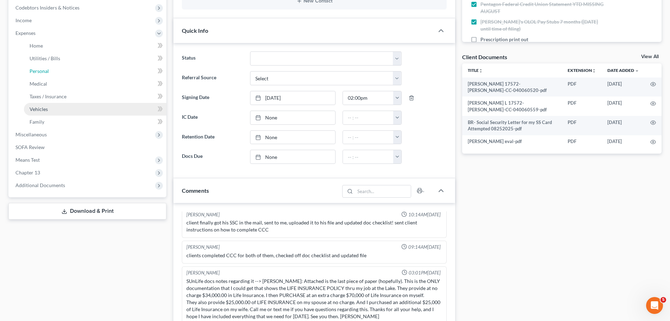
click at [38, 69] on span "Personal" at bounding box center [39, 71] width 19 height 6
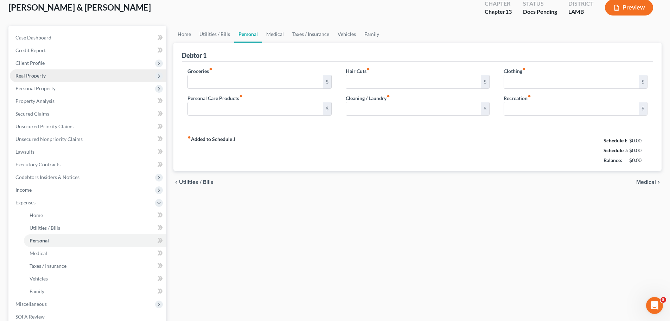
type input "938.00"
type input "91.00"
type input "0.00"
type input "181.00"
type input "0.00"
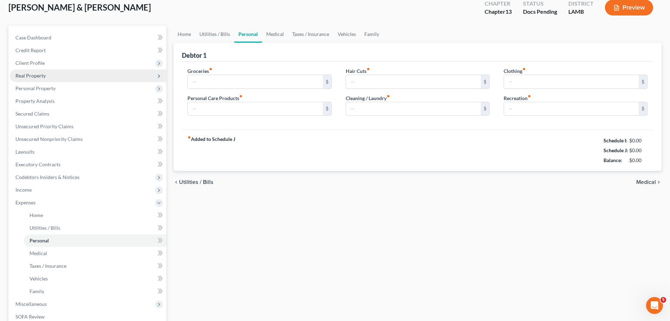
type input "0.00"
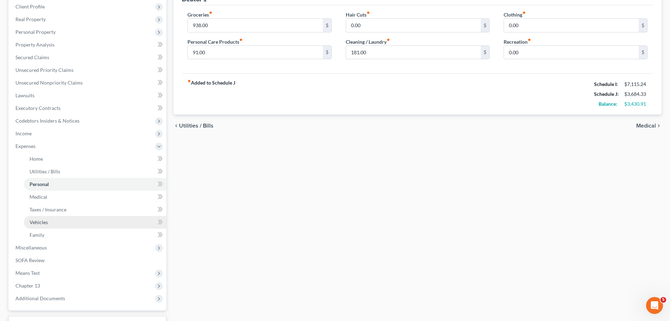
scroll to position [106, 0]
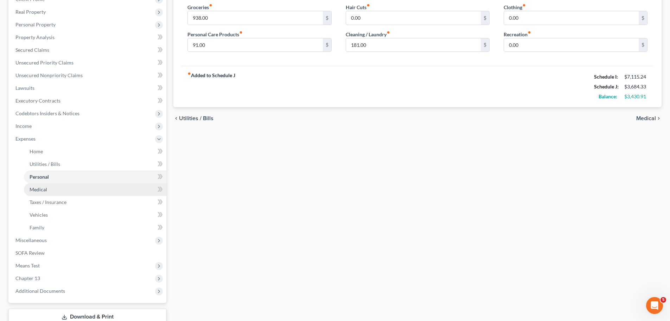
click at [47, 190] on link "Medical" at bounding box center [95, 189] width 142 height 13
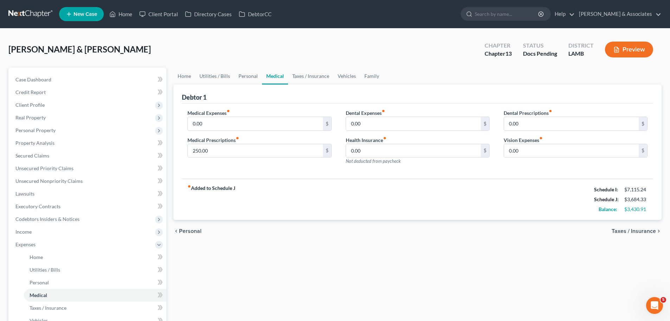
click at [627, 230] on span "Taxes / Insurance" at bounding box center [634, 231] width 44 height 6
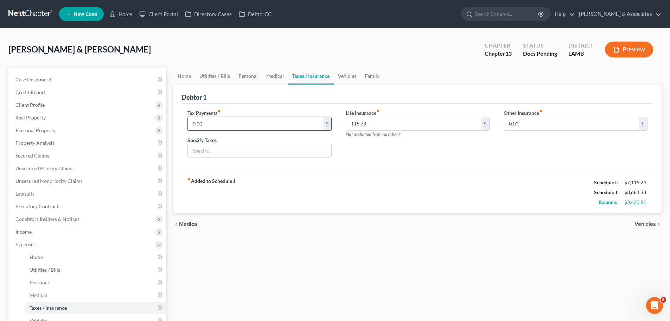
click at [233, 120] on input "0.00" at bounding box center [255, 123] width 135 height 13
click at [499, 278] on div "Home Utilities / Bills Personal Medical Taxes / Insurance Vehicles Family Debto…" at bounding box center [417, 249] width 495 height 363
click at [232, 130] on div "0.00 $" at bounding box center [260, 123] width 144 height 14
click at [213, 123] on input "0.00" at bounding box center [255, 123] width 135 height 13
type input "250.00"
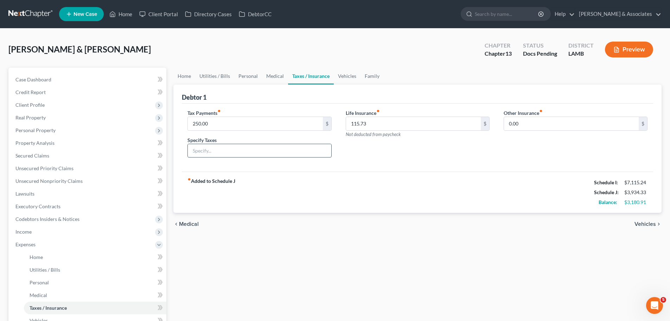
click at [230, 151] on input "text" at bounding box center [259, 150] width 143 height 13
type input "2023, 2024"
click at [329, 203] on div "fiber_manual_record Added to Schedule J Schedule I: $7,115.24 Schedule J: $3,93…" at bounding box center [417, 191] width 471 height 41
drag, startPoint x: 557, startPoint y: 209, endPoint x: 628, endPoint y: 222, distance: 72.3
click at [571, 214] on ui-view "Home Utilities / Bills Personal Medical Taxes / Insurance Vehicles Family Debto…" at bounding box center [417, 152] width 488 height 168
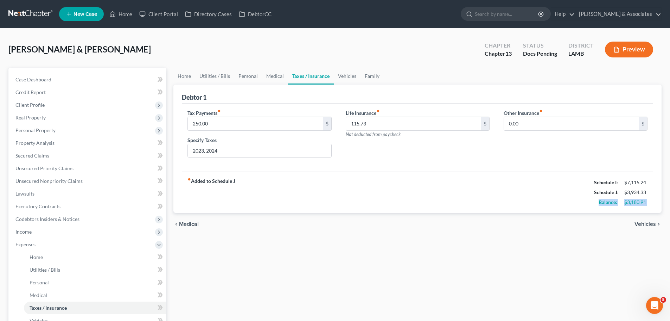
click at [638, 224] on span "Vehicles" at bounding box center [645, 224] width 21 height 6
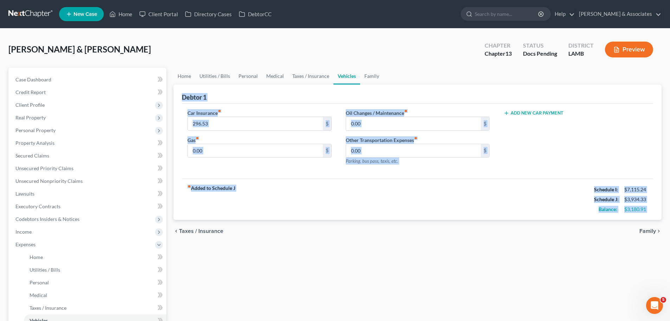
click at [443, 247] on div "Home Utilities / Bills Personal Medical Taxes / Insurance Vehicles Family Debto…" at bounding box center [417, 249] width 495 height 363
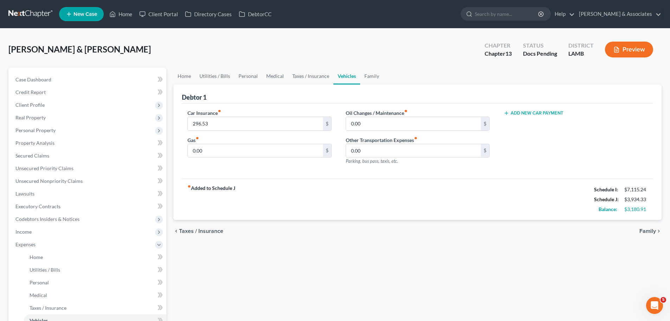
click at [366, 274] on div "Home Utilities / Bills Personal Medical Taxes / Insurance Vehicles Family Debto…" at bounding box center [417, 249] width 495 height 363
drag, startPoint x: 593, startPoint y: 250, endPoint x: 466, endPoint y: 280, distance: 129.9
click at [593, 252] on div "Home Utilities / Bills Personal Medical Taxes / Insurance Vehicles Family Debto…" at bounding box center [417, 249] width 495 height 363
click at [286, 148] on input "0.00" at bounding box center [255, 150] width 135 height 13
click at [273, 153] on input "0.00" at bounding box center [255, 150] width 135 height 13
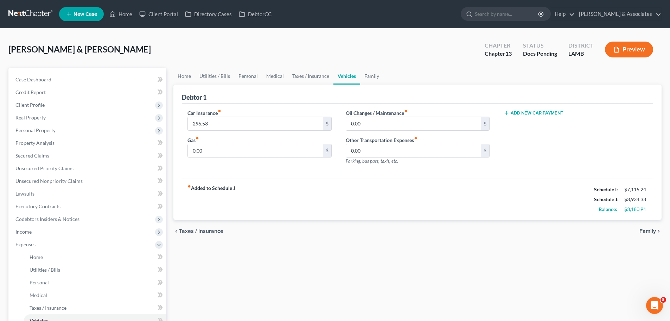
drag, startPoint x: 449, startPoint y: 285, endPoint x: 222, endPoint y: 163, distance: 257.6
click at [449, 285] on div "Home Utilities / Bills Personal Medical Taxes / Insurance Vehicles Family Debto…" at bounding box center [417, 249] width 495 height 363
drag, startPoint x: 224, startPoint y: 157, endPoint x: 227, endPoint y: 150, distance: 8.1
click at [224, 157] on div "0.00 $" at bounding box center [260, 151] width 144 height 14
click at [227, 150] on input "0.00" at bounding box center [255, 150] width 135 height 13
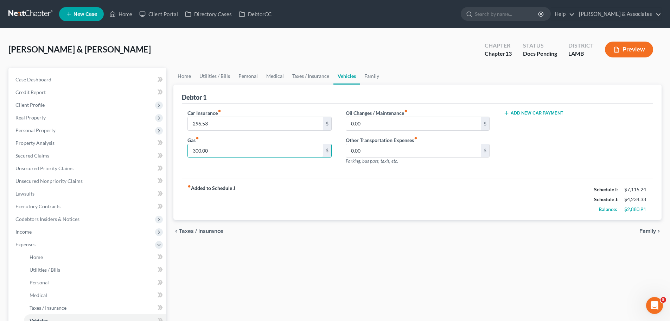
type input "300.00"
drag, startPoint x: 403, startPoint y: 289, endPoint x: 380, endPoint y: 284, distance: 23.1
click at [402, 289] on div "Home Utilities / Bills Personal Medical Taxes / Insurance Vehicles Family Debto…" at bounding box center [417, 249] width 495 height 363
drag, startPoint x: 401, startPoint y: 220, endPoint x: 409, endPoint y: 219, distance: 8.5
click at [401, 220] on div "chevron_left Taxes / Insurance Family chevron_right" at bounding box center [417, 231] width 488 height 23
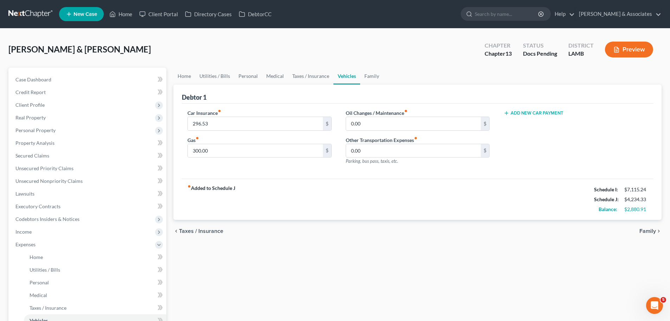
drag, startPoint x: 343, startPoint y: 193, endPoint x: 181, endPoint y: 201, distance: 162.8
click at [181, 201] on div "Debtor 1 Car Insurance fiber_manual_record 296.53 $ Gas fiber_manual_record 300…" at bounding box center [417, 151] width 488 height 135
drag, startPoint x: 294, startPoint y: 196, endPoint x: 185, endPoint y: 190, distance: 109.9
click at [185, 190] on div "fiber_manual_record Added to Schedule J Schedule I: $7,115.24 Schedule J: $4,23…" at bounding box center [417, 198] width 471 height 41
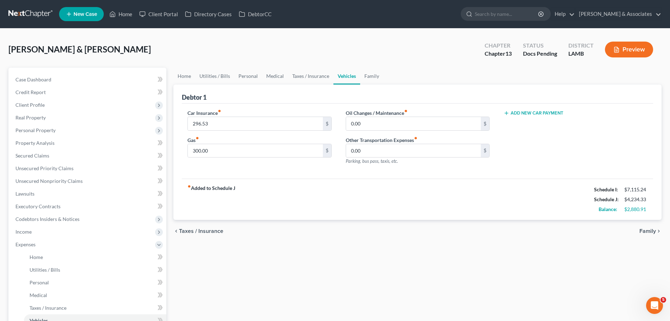
click at [183, 195] on div "fiber_manual_record Added to Schedule J Schedule I: $7,115.24 Schedule J: $4,23…" at bounding box center [417, 198] width 471 height 41
drag, startPoint x: 421, startPoint y: 188, endPoint x: 270, endPoint y: 175, distance: 151.5
click at [377, 193] on div "fiber_manual_record Added to Schedule J Schedule I: $7,115.24 Schedule J: $4,23…" at bounding box center [417, 198] width 471 height 41
drag, startPoint x: 182, startPoint y: 179, endPoint x: 264, endPoint y: 191, distance: 82.8
click at [258, 188] on div "fiber_manual_record Added to Schedule J Schedule I: $7,115.24 Schedule J: $4,23…" at bounding box center [417, 198] width 471 height 41
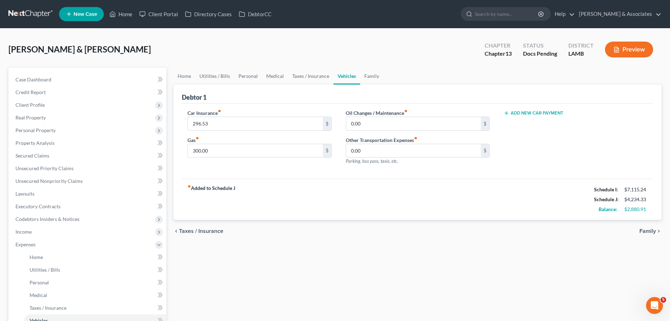
click at [258, 188] on div "fiber_manual_record Added to Schedule J Schedule I: $7,115.24 Schedule J: $4,23…" at bounding box center [417, 198] width 471 height 41
drag, startPoint x: 336, startPoint y: 108, endPoint x: 423, endPoint y: 109, distance: 86.6
click at [424, 114] on div "Car Insurance fiber_manual_record 296.53 $ Gas fiber_manual_record 300.00 $ Oil…" at bounding box center [417, 140] width 471 height 75
click at [417, 108] on div "Car Insurance fiber_manual_record 296.53 $ Gas fiber_manual_record 300.00 $ Oil…" at bounding box center [417, 140] width 471 height 75
click at [392, 121] on input "0.00" at bounding box center [413, 123] width 135 height 13
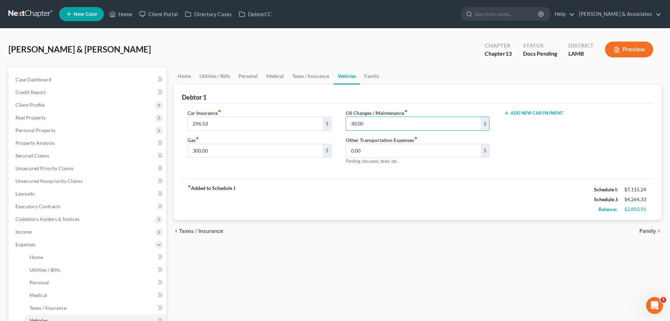
type input "30.00"
click at [368, 227] on div "chevron_left Taxes / Insurance Family chevron_right" at bounding box center [417, 231] width 488 height 23
click at [447, 286] on div "Home Utilities / Bills Personal Medical Taxes / Insurance Vehicles Family Debto…" at bounding box center [417, 249] width 495 height 363
click at [404, 251] on div "Home Utilities / Bills Personal Medical Taxes / Insurance Vehicles Family Debto…" at bounding box center [417, 249] width 495 height 363
click at [366, 288] on div "Home Utilities / Bills Personal Medical Taxes / Insurance Vehicles Family Debto…" at bounding box center [417, 249] width 495 height 363
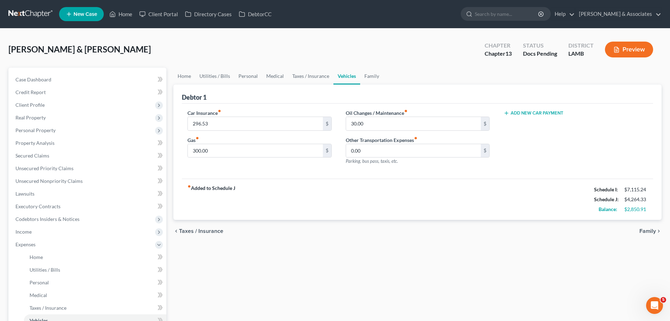
click at [649, 229] on span "Family" at bounding box center [648, 231] width 17 height 6
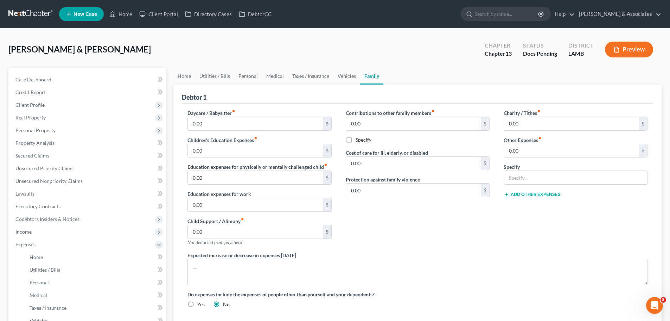
click at [454, 223] on div "Contributions to other family members fiber_manual_record 0.00 $ Specify Cost o…" at bounding box center [418, 180] width 158 height 142
click at [266, 204] on input "0.00" at bounding box center [255, 204] width 135 height 13
click at [230, 209] on input "0.00" at bounding box center [255, 204] width 135 height 13
click at [232, 209] on input "0.00" at bounding box center [255, 204] width 135 height 13
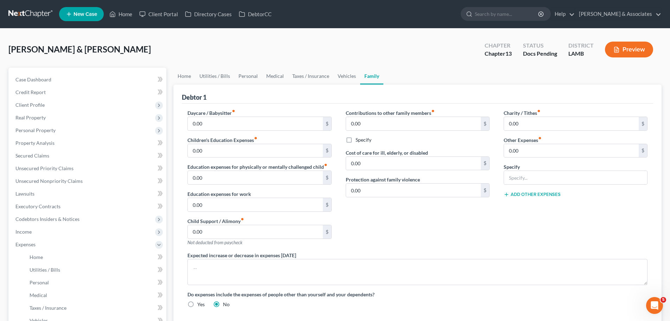
drag, startPoint x: 386, startPoint y: 224, endPoint x: 251, endPoint y: 216, distance: 135.4
click at [386, 224] on div "Contributions to other family members fiber_manual_record 0.00 $ Specify Cost o…" at bounding box center [418, 180] width 158 height 142
click at [219, 199] on input "0.00" at bounding box center [255, 204] width 135 height 13
type input "8.50"
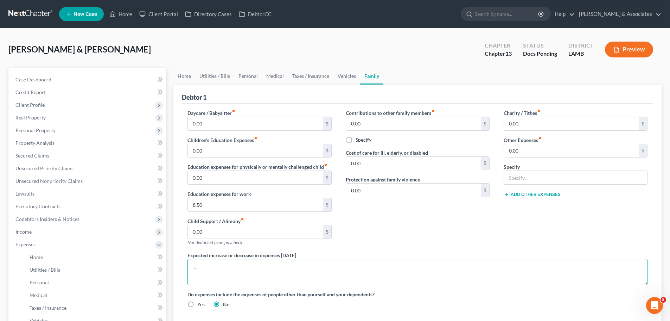
click at [419, 260] on textarea at bounding box center [418, 272] width 460 height 26
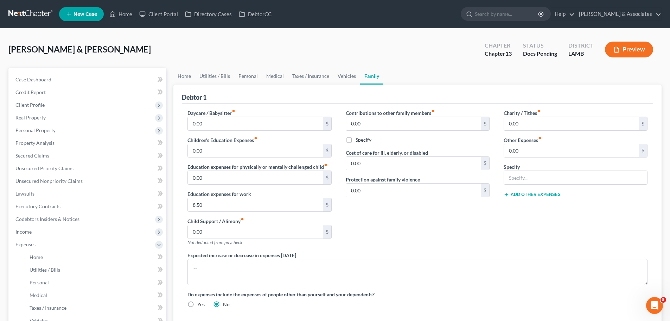
click at [422, 235] on div "Contributions to other family members fiber_manual_record 0.00 $ Specify Cost o…" at bounding box center [418, 180] width 158 height 142
click at [479, 226] on div "Contributions to other family members fiber_manual_record 0.00 $ Specify Cost o…" at bounding box center [418, 180] width 158 height 142
drag, startPoint x: 480, startPoint y: 224, endPoint x: 479, endPoint y: 230, distance: 6.0
click at [480, 226] on div "Contributions to other family members fiber_manual_record 0.00 $ Specify Cost o…" at bounding box center [418, 180] width 158 height 142
click at [479, 230] on div "Contributions to other family members fiber_manual_record 0.00 $ Specify Cost o…" at bounding box center [418, 180] width 158 height 142
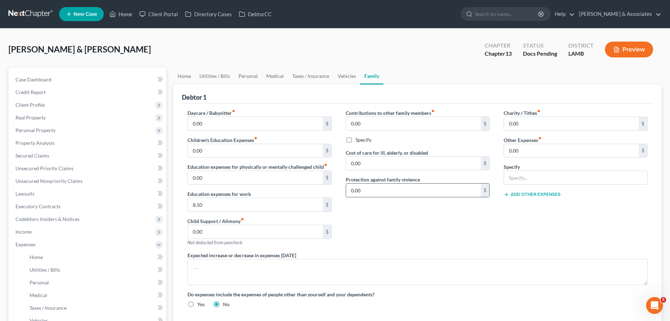
click at [463, 195] on input "0.00" at bounding box center [413, 189] width 135 height 13
click at [461, 220] on div "Contributions to other family members fiber_manual_record 0.00 $ Specify Cost o…" at bounding box center [418, 180] width 158 height 142
click at [407, 163] on input "0.00" at bounding box center [413, 163] width 135 height 13
click at [388, 123] on input "0.00" at bounding box center [413, 123] width 135 height 13
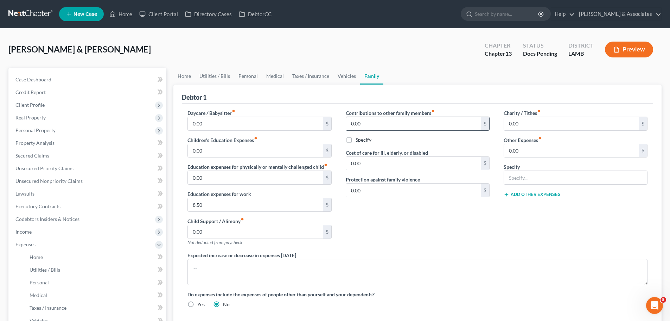
click at [388, 123] on input "0.00" at bounding box center [413, 123] width 135 height 13
click at [388, 166] on input "0.00" at bounding box center [413, 163] width 135 height 13
click at [385, 126] on input "0.00" at bounding box center [413, 123] width 135 height 13
click at [400, 122] on input "0.00" at bounding box center [413, 123] width 135 height 13
click at [425, 213] on div "Contributions to other family members fiber_manual_record 0.00 $ Specify Cost o…" at bounding box center [418, 180] width 158 height 142
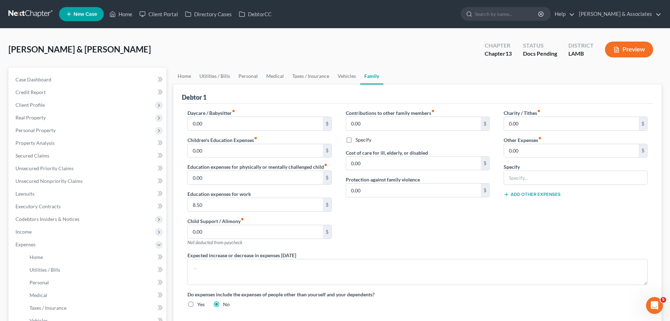
click at [544, 135] on div "Charity / Tithes fiber_manual_record 0.00 $ Other Expenses fiber_manual_record …" at bounding box center [576, 180] width 158 height 142
click at [543, 121] on input "0.00" at bounding box center [571, 123] width 135 height 13
click at [501, 225] on div "Charity / Tithes fiber_manual_record 0.00 $ Other Expenses fiber_manual_record …" at bounding box center [576, 180] width 158 height 142
click at [553, 232] on div "Charity / Tithes fiber_manual_record 0.00 $ Other Expenses fiber_manual_record …" at bounding box center [576, 180] width 158 height 142
drag, startPoint x: 425, startPoint y: 233, endPoint x: 435, endPoint y: 230, distance: 10.2
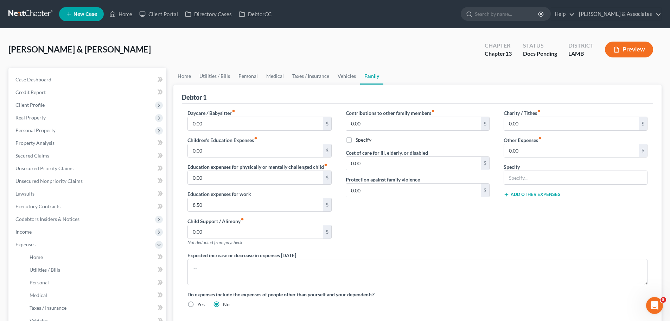
click at [428, 232] on div "Contributions to other family members fiber_manual_record 0.00 $ Specify Cost o…" at bounding box center [418, 180] width 158 height 142
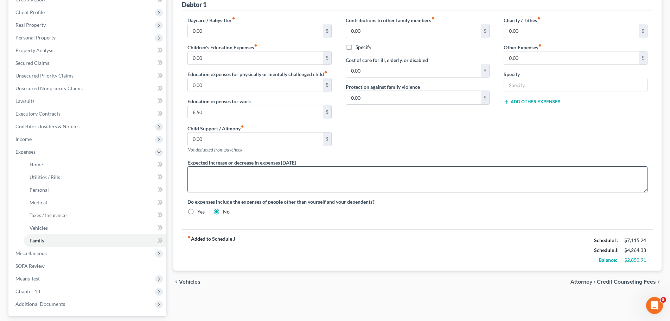
scroll to position [137, 0]
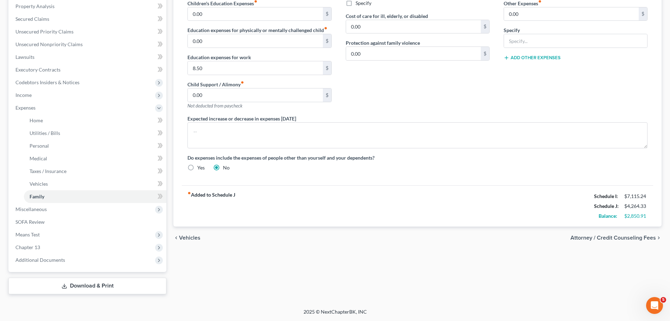
click at [582, 236] on span "Attorney / Credit Counseling Fees" at bounding box center [613, 238] width 85 height 6
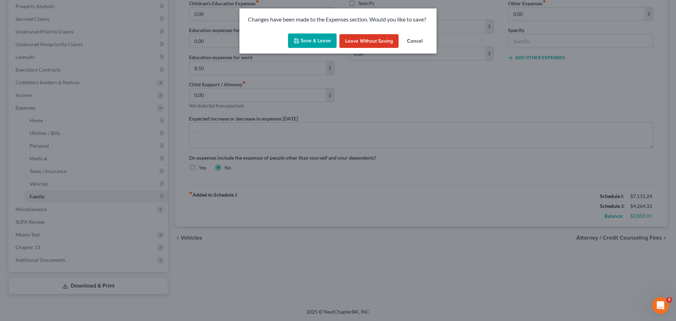
click at [318, 43] on button "Save & Leave" at bounding box center [312, 40] width 49 height 15
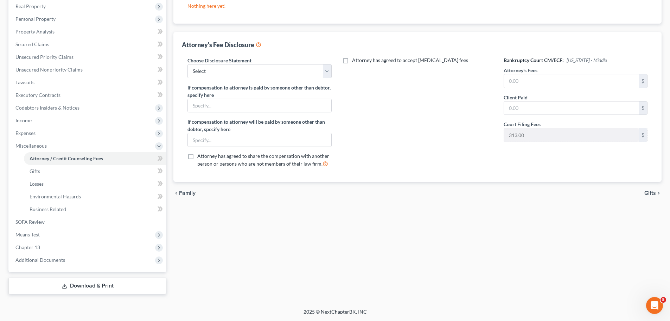
scroll to position [2, 0]
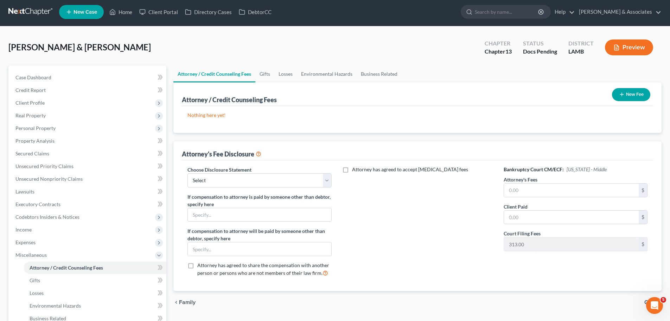
drag, startPoint x: 468, startPoint y: 256, endPoint x: 465, endPoint y: 248, distance: 8.4
click at [468, 255] on div "Attorney has agreed to accept [MEDICAL_DATA] fees" at bounding box center [418, 224] width 158 height 116
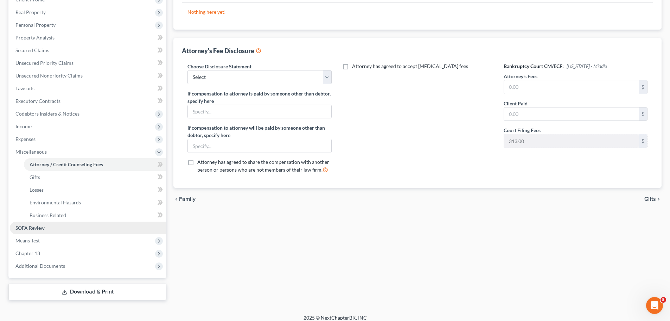
scroll to position [106, 0]
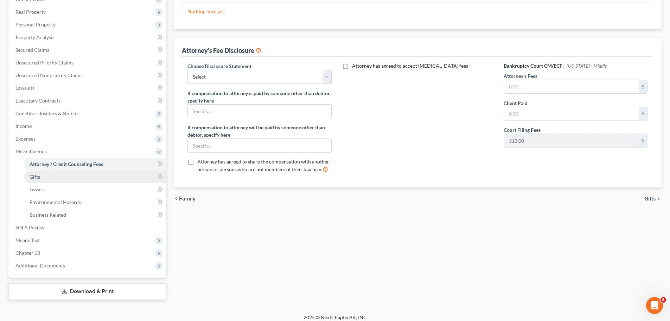
click at [46, 176] on link "Gifts" at bounding box center [95, 176] width 142 height 13
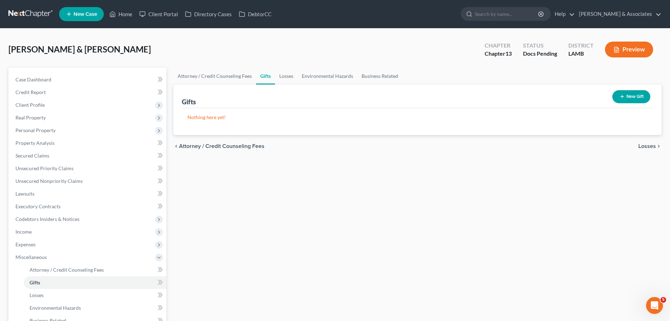
click at [341, 269] on div "Attorney / Credit Counseling Fees Gifts Losses Environmental Hazards Business R…" at bounding box center [417, 236] width 495 height 337
click at [125, 293] on link "Losses" at bounding box center [95, 295] width 142 height 13
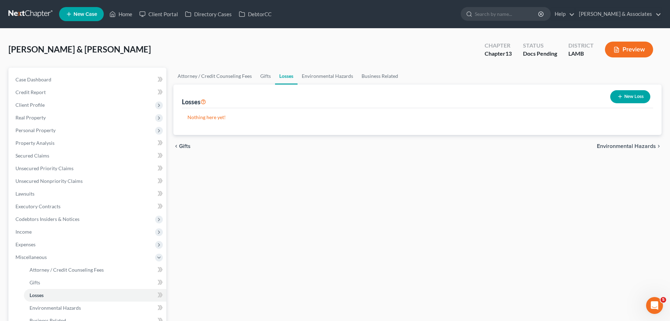
scroll to position [35, 0]
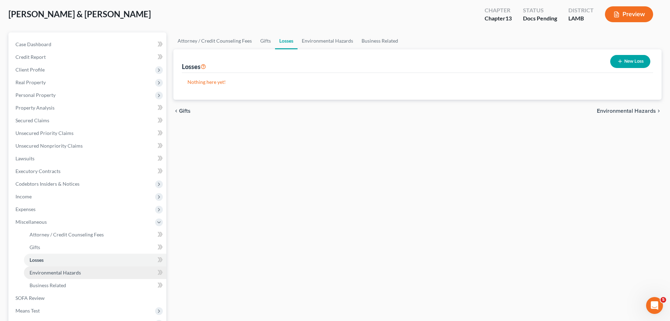
click at [106, 272] on link "Environmental Hazards" at bounding box center [95, 272] width 142 height 13
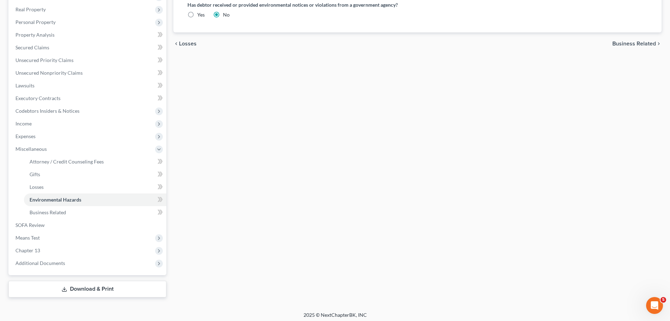
scroll to position [111, 0]
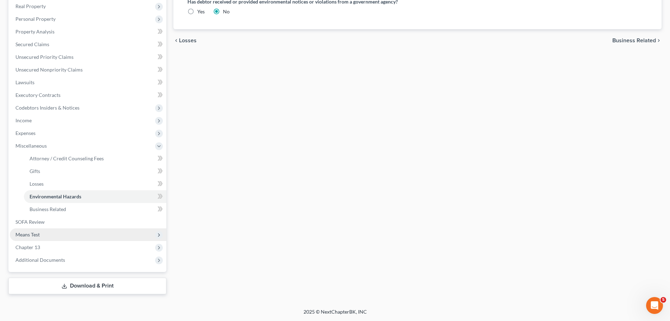
click at [57, 232] on span "Means Test" at bounding box center [88, 234] width 157 height 13
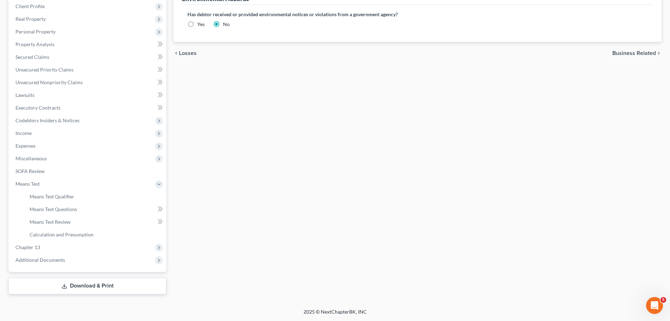
click at [317, 197] on div "Attorney / Credit Counseling Fees Gifts Losses Environmental Hazards Business R…" at bounding box center [417, 131] width 495 height 325
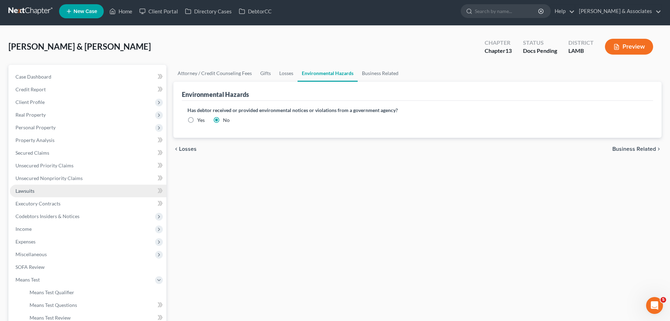
scroll to position [0, 0]
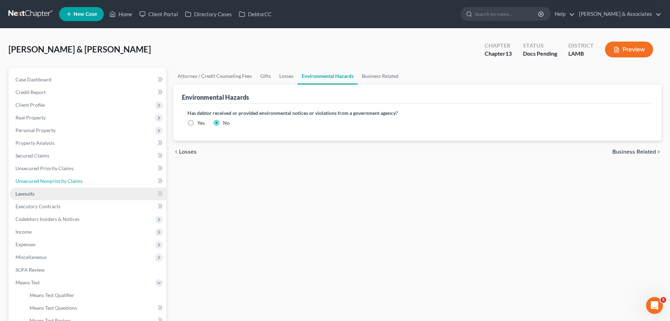
click at [49, 178] on span "Unsecured Nonpriority Claims" at bounding box center [48, 181] width 67 height 6
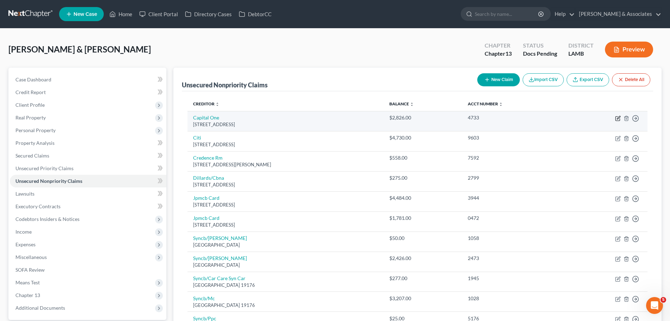
click at [616, 118] on icon "button" at bounding box center [618, 118] width 4 height 4
select select "46"
select select "2"
select select "0"
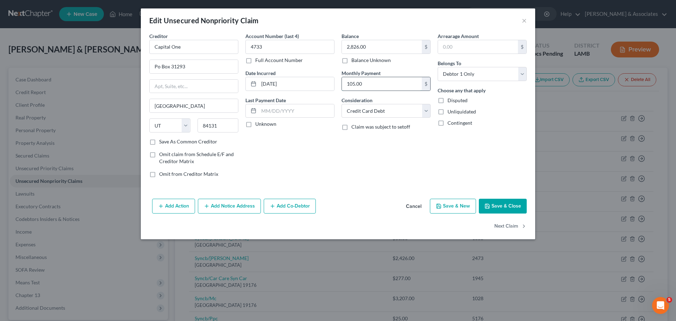
click at [372, 82] on input "105.00" at bounding box center [382, 83] width 80 height 13
click at [514, 228] on button "Next Claim" at bounding box center [510, 226] width 32 height 15
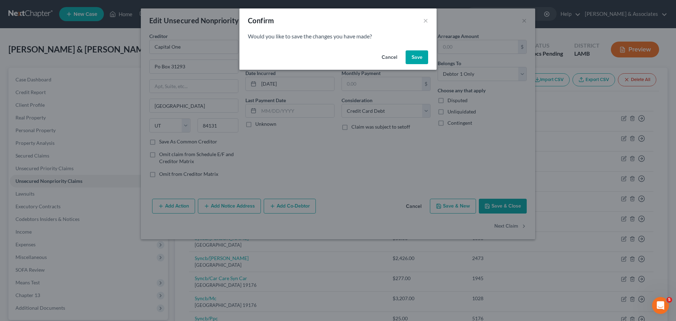
click at [423, 54] on button "Save" at bounding box center [416, 57] width 23 height 14
select select "43"
select select "2"
select select "0"
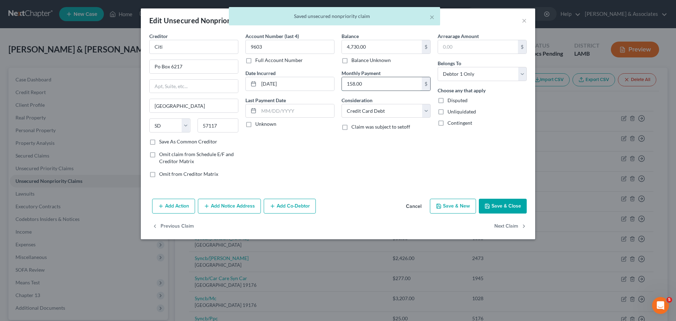
click at [357, 83] on input "158.00" at bounding box center [382, 83] width 80 height 13
click at [507, 224] on button "Next Claim" at bounding box center [510, 226] width 32 height 15
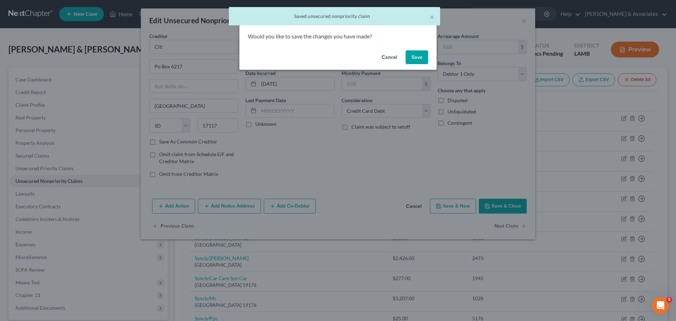
click at [412, 55] on button "Save" at bounding box center [416, 57] width 23 height 14
select select "45"
select select "0"
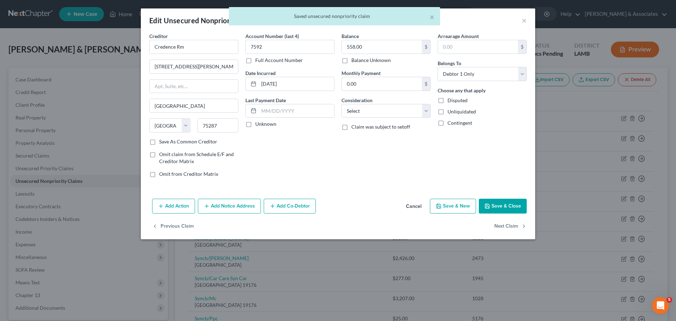
click at [428, 20] on div "× Saved unsecured nonpriority claim" at bounding box center [334, 16] width 211 height 18
click at [186, 223] on button "Previous Claim" at bounding box center [173, 226] width 42 height 15
select select "43"
select select "2"
select select "0"
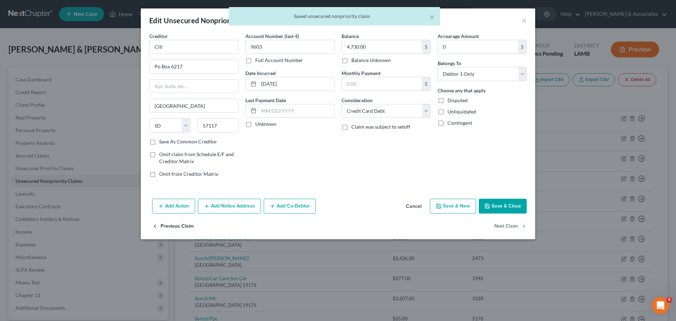
click at [166, 226] on button "Previous Claim" at bounding box center [173, 226] width 42 height 15
select select "46"
select select "2"
select select "0"
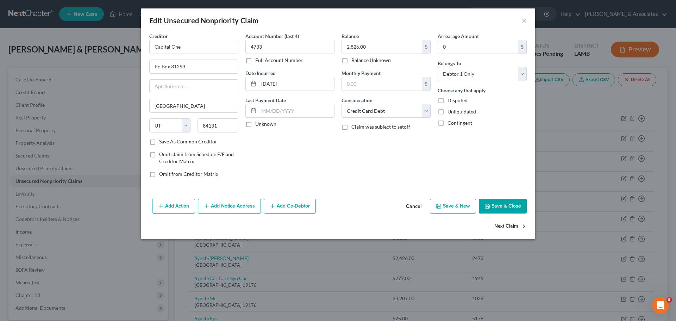
click at [510, 229] on button "Next Claim" at bounding box center [510, 226] width 32 height 15
select select "43"
select select "2"
select select "0"
click at [499, 225] on button "Next Claim" at bounding box center [510, 226] width 32 height 15
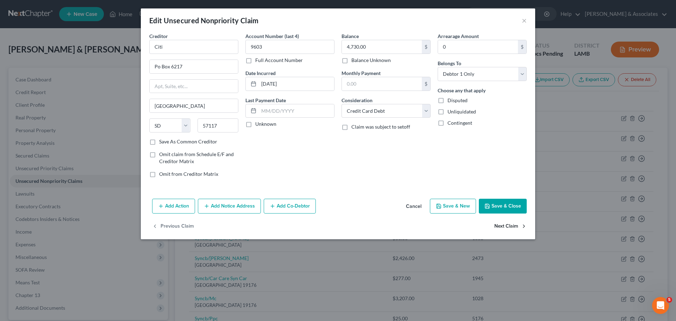
select select "45"
select select "0"
click at [524, 22] on button "×" at bounding box center [523, 20] width 5 height 8
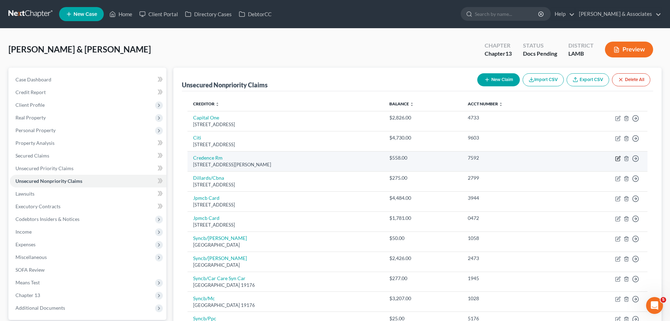
click at [619, 157] on icon "button" at bounding box center [618, 159] width 6 height 6
select select "45"
select select "0"
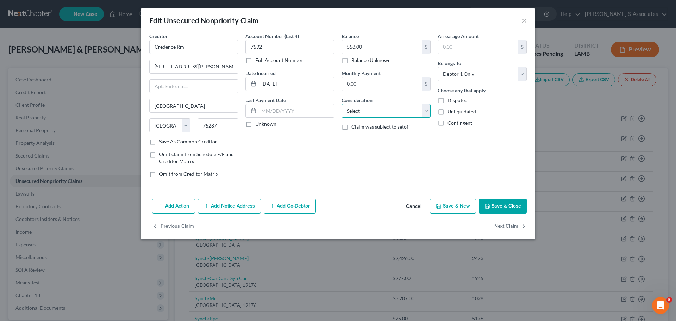
drag, startPoint x: 369, startPoint y: 110, endPoint x: 370, endPoint y: 117, distance: 7.2
click at [369, 110] on select "Select Cable / Satellite Services Collection Agency Credit Card Debt Debt Couns…" at bounding box center [385, 111] width 89 height 14
select select "1"
click at [341, 104] on select "Select Cable / Satellite Services Collection Agency Credit Card Debt Debt Couns…" at bounding box center [385, 111] width 89 height 14
click at [363, 152] on div "Balance 558.00 $ Balance Unknown Balance Undetermined 558.00 $ Balance Unknown …" at bounding box center [386, 107] width 96 height 151
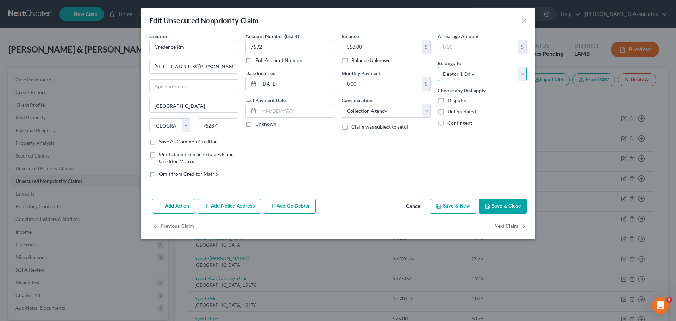
drag, startPoint x: 469, startPoint y: 72, endPoint x: 474, endPoint y: 79, distance: 8.4
click at [469, 72] on select "Select Debtor 1 Only Debtor 2 Only Debtor 1 And Debtor 2 Only At Least One Of T…" at bounding box center [481, 74] width 89 height 14
select select "4"
click at [437, 67] on select "Select Debtor 1 Only Debtor 2 Only Debtor 1 And Debtor 2 Only At Least One Of T…" at bounding box center [481, 74] width 89 height 14
click at [500, 203] on button "Save & Close" at bounding box center [503, 205] width 48 height 15
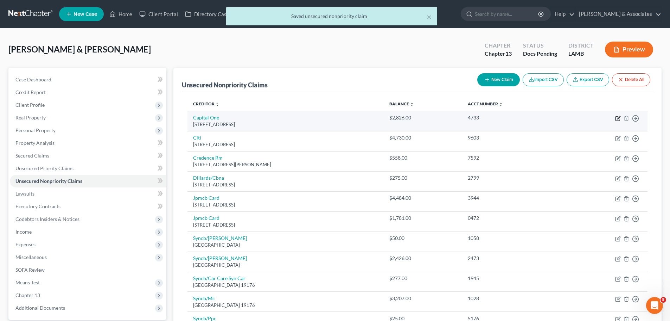
click at [617, 116] on icon "button" at bounding box center [618, 118] width 4 height 4
select select "46"
select select "2"
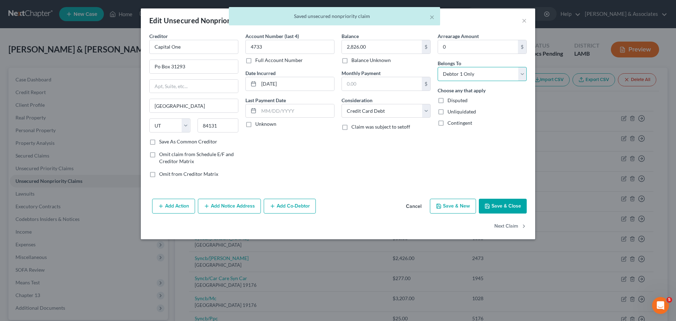
click at [481, 75] on select "Select Debtor 1 Only Debtor 2 Only Debtor 1 And Debtor 2 Only At Least One Of T…" at bounding box center [481, 74] width 89 height 14
select select "4"
click at [437, 67] on select "Select Debtor 1 Only Debtor 2 Only Debtor 1 And Debtor 2 Only At Least One Of T…" at bounding box center [481, 74] width 89 height 14
click at [509, 224] on button "Next Claim" at bounding box center [510, 226] width 32 height 15
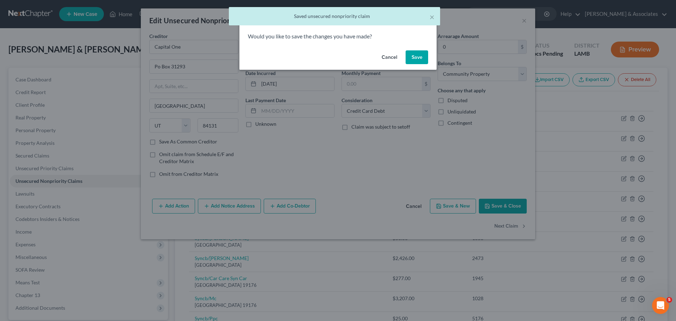
click at [420, 53] on button "Save" at bounding box center [416, 57] width 23 height 14
select select "43"
select select "2"
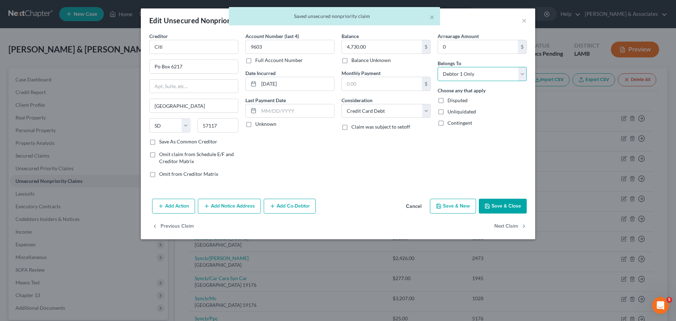
click at [475, 76] on select "Select Debtor 1 Only Debtor 2 Only Debtor 1 And Debtor 2 Only At Least One Of T…" at bounding box center [481, 74] width 89 height 14
select select "4"
click at [437, 67] on select "Select Debtor 1 Only Debtor 2 Only Debtor 1 And Debtor 2 Only At Least One Of T…" at bounding box center [481, 74] width 89 height 14
click at [517, 224] on button "Next Claim" at bounding box center [510, 226] width 32 height 15
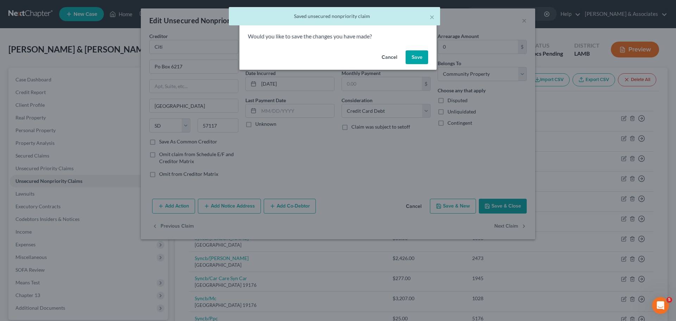
click at [417, 54] on button "Save" at bounding box center [416, 57] width 23 height 14
select select "45"
select select "1"
select select "4"
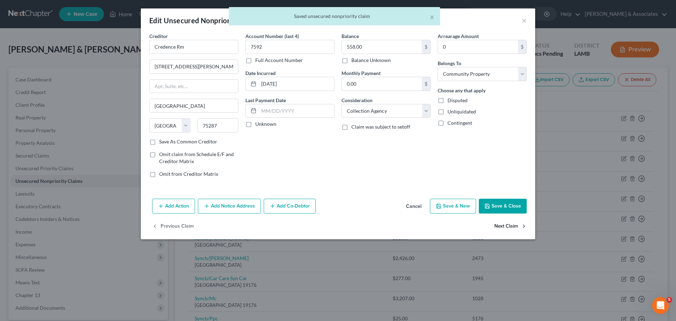
click at [521, 221] on button "Next Claim" at bounding box center [510, 226] width 32 height 15
select select "43"
select select "2"
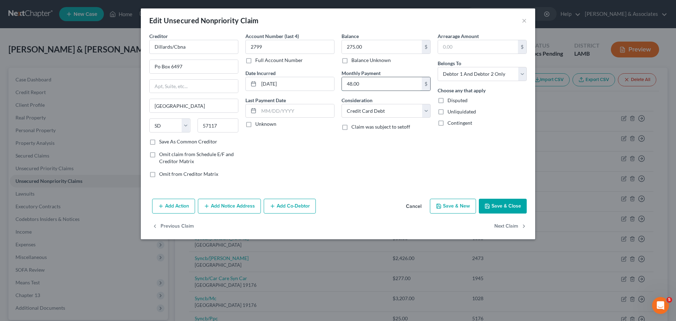
click at [360, 86] on input "48.00" at bounding box center [382, 83] width 80 height 13
drag, startPoint x: 487, startPoint y: 71, endPoint x: 488, endPoint y: 79, distance: 8.6
click at [487, 71] on select "Select Debtor 1 Only Debtor 2 Only Debtor 1 And Debtor 2 Only At Least One Of T…" at bounding box center [481, 74] width 89 height 14
select select "4"
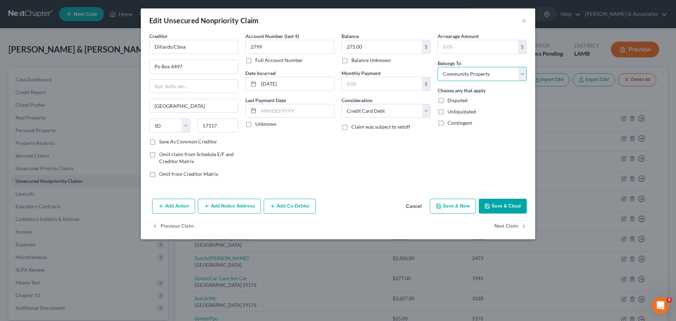
click at [437, 67] on select "Select Debtor 1 Only Debtor 2 Only Debtor 1 And Debtor 2 Only At Least One Of T…" at bounding box center [481, 74] width 89 height 14
click at [488, 155] on div "Arrearage Amount $ Belongs To * Select Debtor 1 Only Debtor 2 Only Debtor 1 And…" at bounding box center [482, 107] width 96 height 151
click at [479, 166] on div "Arrearage Amount $ Belongs To * Select Debtor 1 Only Debtor 2 Only Debtor 1 And…" at bounding box center [482, 107] width 96 height 151
click at [500, 228] on button "Next Claim" at bounding box center [510, 226] width 32 height 15
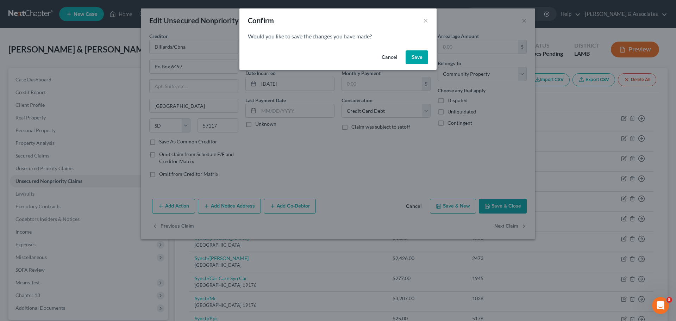
click at [418, 59] on button "Save" at bounding box center [416, 57] width 23 height 14
select select "7"
select select "2"
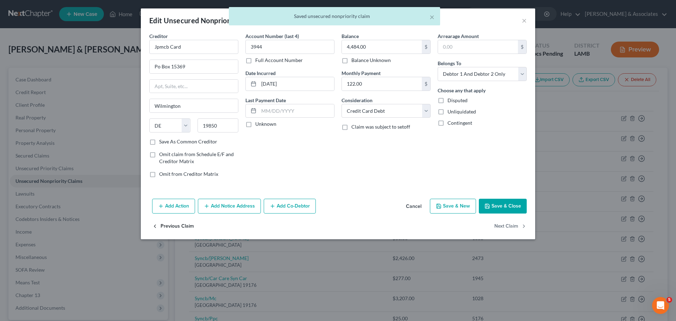
click at [183, 229] on button "Previous Claim" at bounding box center [173, 226] width 42 height 15
click at [511, 221] on button "Next Claim" at bounding box center [510, 226] width 32 height 15
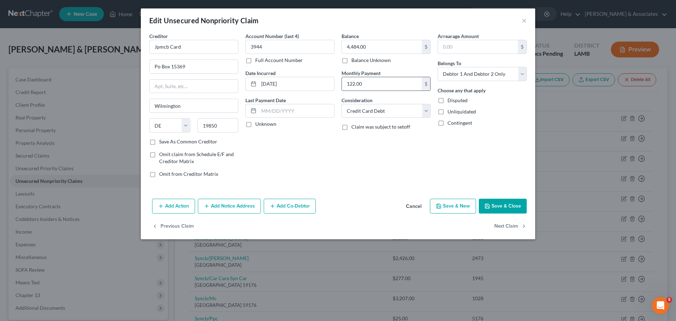
click at [399, 86] on input "122.00" at bounding box center [382, 83] width 80 height 13
drag, startPoint x: 502, startPoint y: 71, endPoint x: 503, endPoint y: 78, distance: 6.4
click at [502, 71] on select "Select Debtor 1 Only Debtor 2 Only Debtor 1 And Debtor 2 Only At Least One Of T…" at bounding box center [481, 74] width 89 height 14
click at [437, 67] on select "Select Debtor 1 Only Debtor 2 Only Debtor 1 And Debtor 2 Only At Least One Of T…" at bounding box center [481, 74] width 89 height 14
click at [422, 146] on div "Balance 4,484.00 $ Balance Unknown Balance Undetermined 4,484.00 $ Balance Unkn…" at bounding box center [386, 107] width 96 height 151
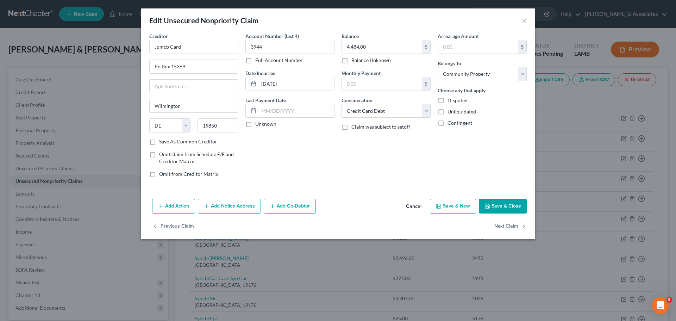
click at [361, 193] on div "Creditor * Jpmcb Card Po Box 15369 Wilmington State AL AK AR AZ CA CO CT DE DC …" at bounding box center [338, 113] width 394 height 163
click at [508, 227] on button "Next Claim" at bounding box center [510, 226] width 32 height 15
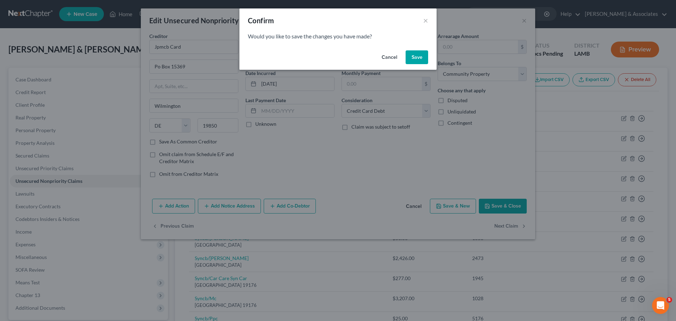
click at [418, 58] on button "Save" at bounding box center [416, 57] width 23 height 14
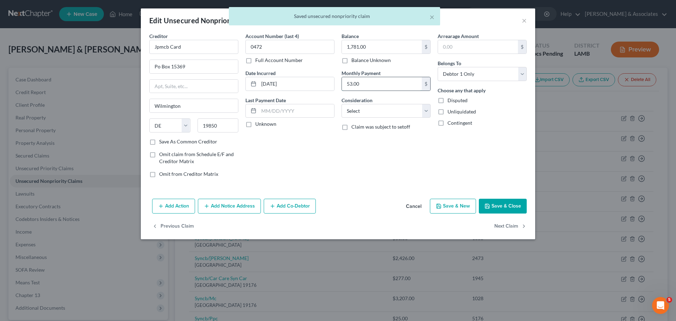
click at [392, 82] on input "53.00" at bounding box center [382, 83] width 80 height 13
drag, startPoint x: 375, startPoint y: 112, endPoint x: 375, endPoint y: 116, distance: 4.2
click at [375, 112] on select "Select Cable / Satellite Services Collection Agency Credit Card Debt Debt Couns…" at bounding box center [385, 111] width 89 height 14
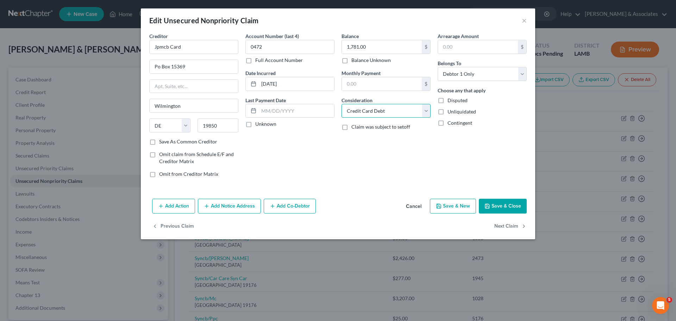
click at [341, 104] on select "Select Cable / Satellite Services Collection Agency Credit Card Debt Debt Couns…" at bounding box center [385, 111] width 89 height 14
click at [324, 176] on div "Account Number (last 4) 0472 Full Account Number Date Incurred 12-19-2019 Last …" at bounding box center [290, 107] width 96 height 151
drag, startPoint x: 492, startPoint y: 71, endPoint x: 492, endPoint y: 80, distance: 8.1
click at [492, 71] on select "Select Debtor 1 Only Debtor 2 Only Debtor 1 And Debtor 2 Only At Least One Of T…" at bounding box center [481, 74] width 89 height 14
click at [437, 67] on select "Select Debtor 1 Only Debtor 2 Only Debtor 1 And Debtor 2 Only At Least One Of T…" at bounding box center [481, 74] width 89 height 14
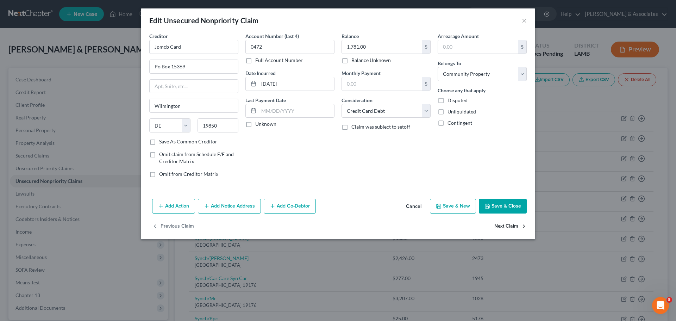
click at [509, 229] on button "Next Claim" at bounding box center [510, 226] width 32 height 15
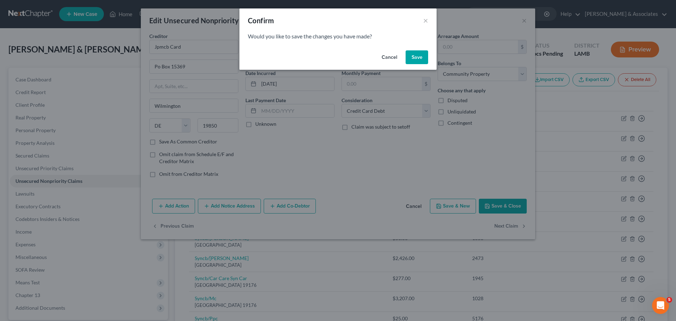
click at [415, 53] on button "Save" at bounding box center [416, 57] width 23 height 14
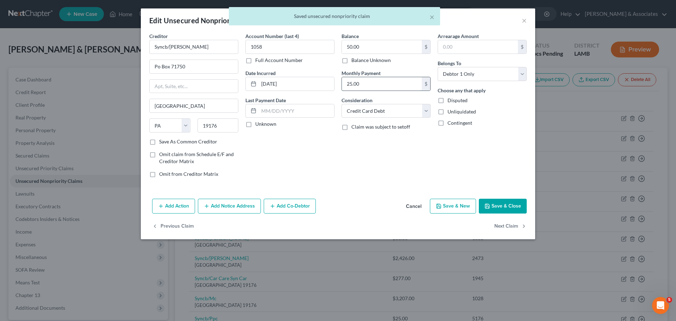
click at [372, 85] on input "25.00" at bounding box center [382, 83] width 80 height 13
drag, startPoint x: 480, startPoint y: 75, endPoint x: 480, endPoint y: 80, distance: 5.3
click at [480, 75] on select "Select Debtor 1 Only Debtor 2 Only Debtor 1 And Debtor 2 Only At Least One Of T…" at bounding box center [481, 74] width 89 height 14
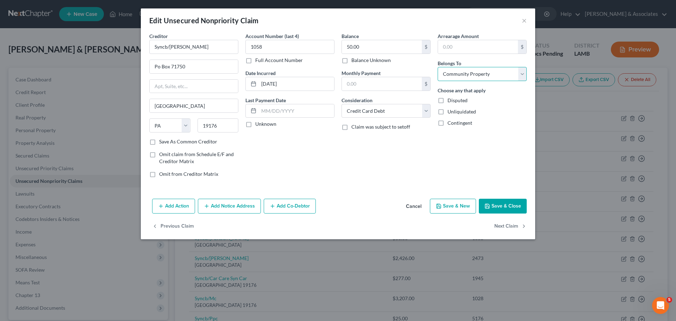
click at [437, 67] on select "Select Debtor 1 Only Debtor 2 Only Debtor 1 And Debtor 2 Only At Least One Of T…" at bounding box center [481, 74] width 89 height 14
click at [519, 227] on button "Next Claim" at bounding box center [510, 226] width 32 height 15
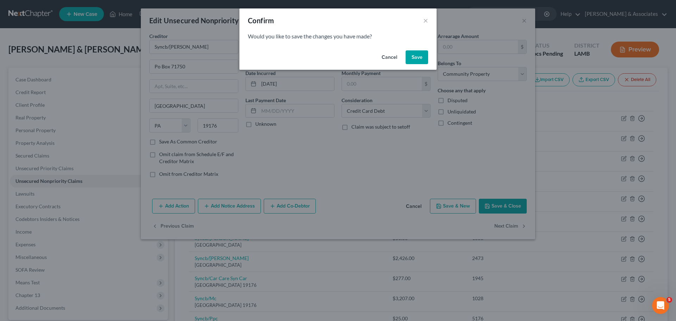
click at [433, 60] on div "Cancel Save" at bounding box center [337, 58] width 197 height 23
click at [416, 56] on button "Save" at bounding box center [416, 57] width 23 height 14
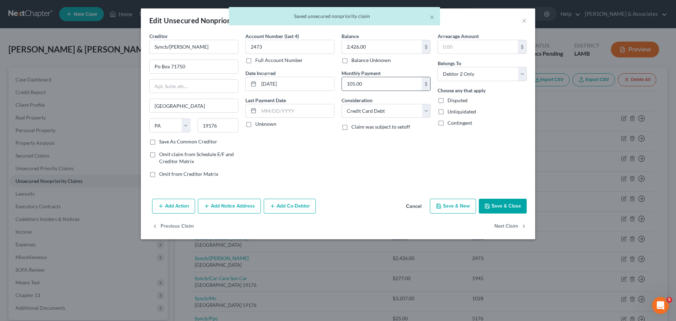
click at [377, 84] on input "105.00" at bounding box center [382, 83] width 80 height 13
click at [464, 78] on select "Select Debtor 1 Only Debtor 2 Only Debtor 1 And Debtor 2 Only At Least One Of T…" at bounding box center [481, 74] width 89 height 14
click at [437, 67] on select "Select Debtor 1 Only Debtor 2 Only Debtor 1 And Debtor 2 Only At Least One Of T…" at bounding box center [481, 74] width 89 height 14
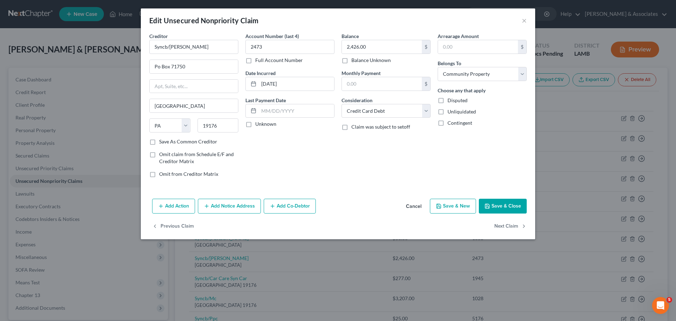
click at [406, 156] on div "Balance 2,426.00 $ Balance Unknown Balance Undetermined 2,426.00 $ Balance Unkn…" at bounding box center [386, 107] width 96 height 151
click at [507, 227] on button "Next Claim" at bounding box center [510, 226] width 32 height 15
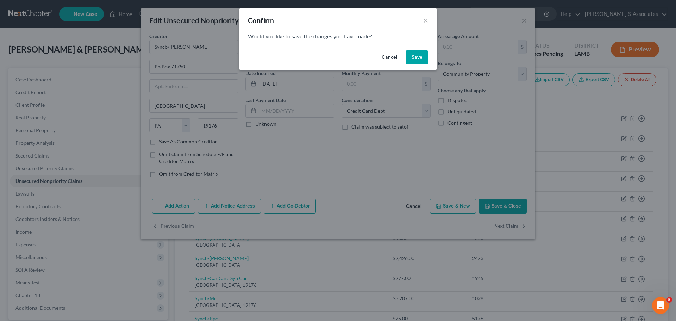
click at [419, 53] on button "Save" at bounding box center [416, 57] width 23 height 14
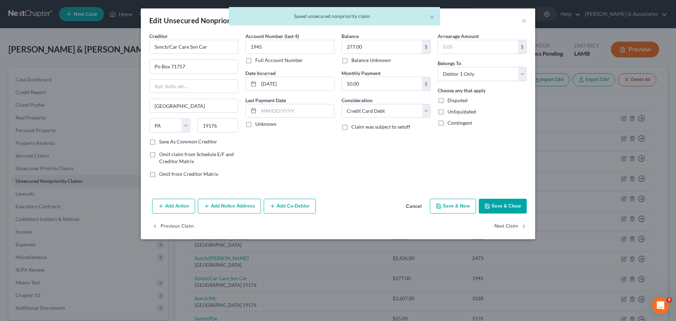
click at [390, 172] on div "Balance 277.00 $ Balance Unknown Balance Undetermined 277.00 $ Balance Unknown …" at bounding box center [386, 107] width 96 height 151
drag, startPoint x: 456, startPoint y: 76, endPoint x: 456, endPoint y: 81, distance: 4.2
click at [456, 76] on select "Select Debtor 1 Only Debtor 2 Only Debtor 1 And Debtor 2 Only At Least One Of T…" at bounding box center [481, 74] width 89 height 14
click at [437, 67] on select "Select Debtor 1 Only Debtor 2 Only Debtor 1 And Debtor 2 Only At Least One Of T…" at bounding box center [481, 74] width 89 height 14
click at [430, 144] on div "Balance 277.00 $ Balance Unknown Balance Undetermined 277.00 $ Balance Unknown …" at bounding box center [386, 107] width 96 height 151
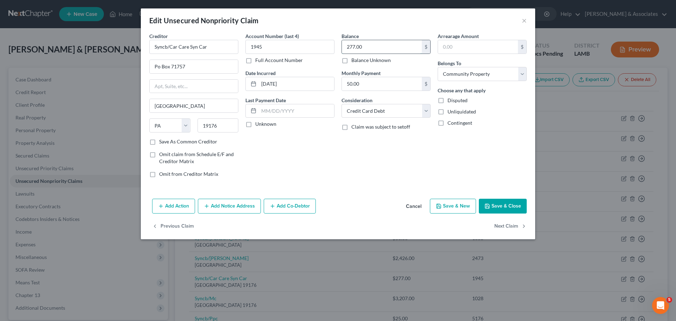
click at [355, 45] on input "277.00" at bounding box center [382, 46] width 80 height 13
click at [382, 88] on input "50.00" at bounding box center [382, 83] width 80 height 13
click at [382, 87] on input "50.00" at bounding box center [382, 83] width 80 height 13
click at [384, 177] on div "Balance 277.00 $ Balance Unknown Balance Undetermined 277.00 $ Balance Unknown …" at bounding box center [386, 107] width 96 height 151
click at [509, 221] on button "Next Claim" at bounding box center [510, 226] width 32 height 15
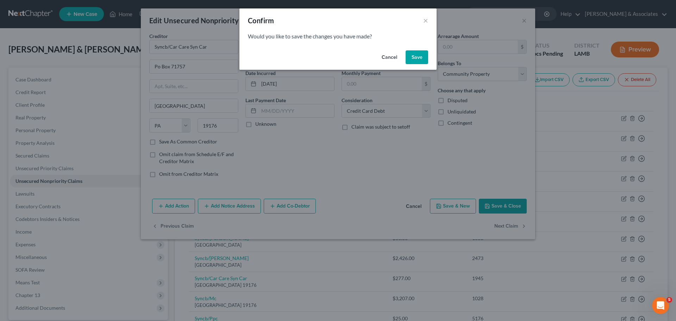
click at [411, 61] on button "Save" at bounding box center [416, 57] width 23 height 14
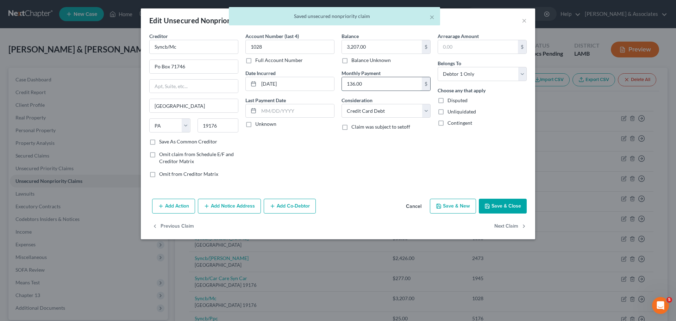
click at [359, 86] on input "136.00" at bounding box center [382, 83] width 80 height 13
click at [388, 175] on div "Balance 3,207.00 $ Balance Unknown Balance Undetermined 3,207.00 $ Balance Unkn…" at bounding box center [386, 107] width 96 height 151
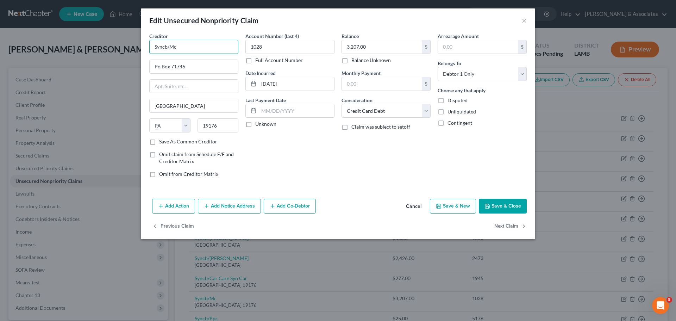
click at [171, 49] on input "Syncb/Mc" at bounding box center [193, 47] width 89 height 14
click at [167, 50] on input "Syncb/Mc" at bounding box center [193, 47] width 89 height 14
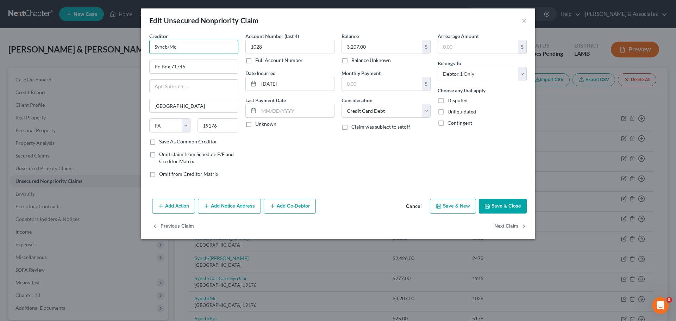
drag, startPoint x: 154, startPoint y: 45, endPoint x: 176, endPoint y: 46, distance: 22.2
click at [176, 46] on input "Syncb/Mc" at bounding box center [193, 47] width 89 height 14
click at [335, 154] on div "Account Number (last 4) 1028 Full Account Number Date Incurred 06-30-2016 Last …" at bounding box center [290, 107] width 96 height 151
click at [458, 72] on select "Select Debtor 1 Only Debtor 2 Only Debtor 1 And Debtor 2 Only At Least One Of T…" at bounding box center [481, 74] width 89 height 14
click at [437, 67] on select "Select Debtor 1 Only Debtor 2 Only Debtor 1 And Debtor 2 Only At Least One Of T…" at bounding box center [481, 74] width 89 height 14
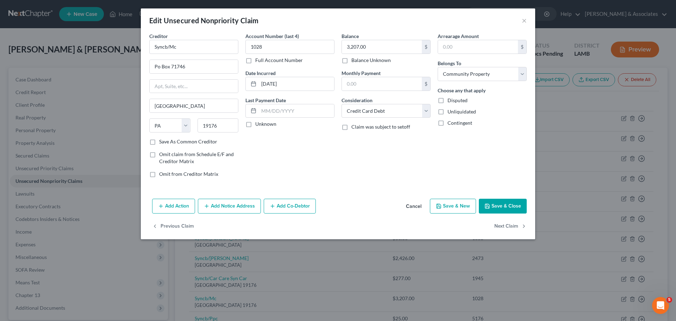
click at [382, 152] on div "Balance 3,207.00 $ Balance Unknown Balance Undetermined 3,207.00 $ Balance Unkn…" at bounding box center [386, 107] width 96 height 151
drag, startPoint x: 442, startPoint y: 167, endPoint x: 430, endPoint y: 167, distance: 11.6
click at [441, 167] on div "Arrearage Amount $ Belongs To * Select Debtor 1 Only Debtor 2 Only Debtor 1 And…" at bounding box center [482, 107] width 96 height 151
click at [358, 174] on div "Balance 3,207.00 $ Balance Unknown Balance Undetermined 3,207.00 $ Balance Unkn…" at bounding box center [386, 107] width 96 height 151
click at [503, 225] on button "Next Claim" at bounding box center [510, 226] width 32 height 15
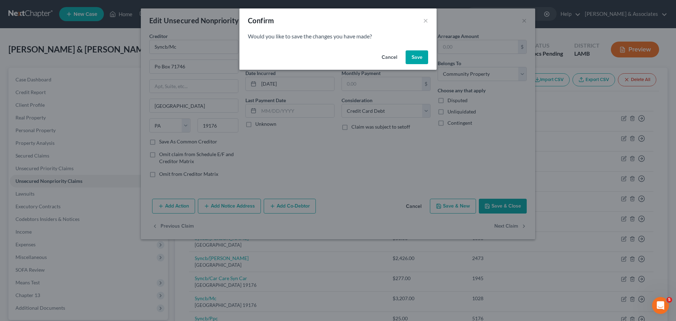
click at [418, 52] on button "Save" at bounding box center [416, 57] width 23 height 14
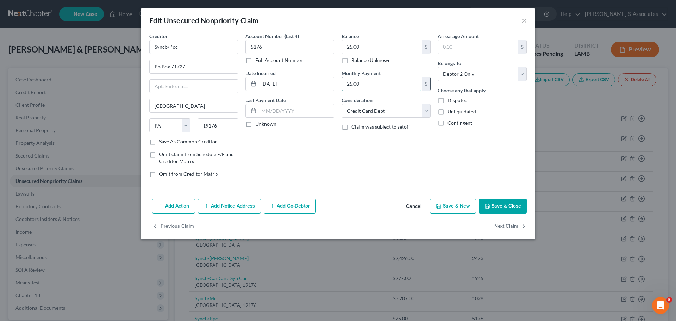
click at [387, 84] on input "25.00" at bounding box center [382, 83] width 80 height 13
click at [350, 158] on div "Balance 25.00 $ Balance Unknown Balance Undetermined 25.00 $ Balance Unknown Mo…" at bounding box center [386, 107] width 96 height 151
click at [469, 75] on select "Select Debtor 1 Only Debtor 2 Only Debtor 1 And Debtor 2 Only At Least One Of T…" at bounding box center [481, 74] width 89 height 14
click at [437, 67] on select "Select Debtor 1 Only Debtor 2 Only Debtor 1 And Debtor 2 Only At Least One Of T…" at bounding box center [481, 74] width 89 height 14
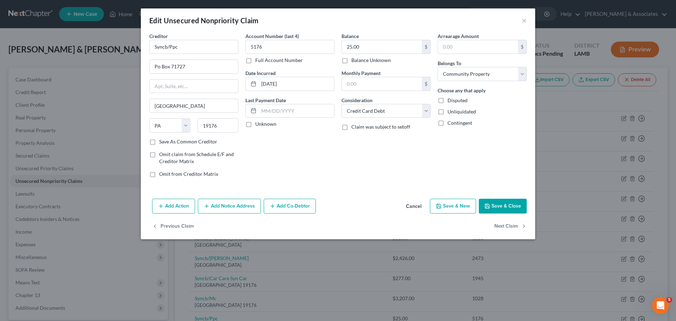
click at [486, 145] on div "Arrearage Amount $ Belongs To * Select Debtor 1 Only Debtor 2 Only Debtor 1 And…" at bounding box center [482, 107] width 96 height 151
click at [502, 222] on button "Next Claim" at bounding box center [510, 226] width 32 height 15
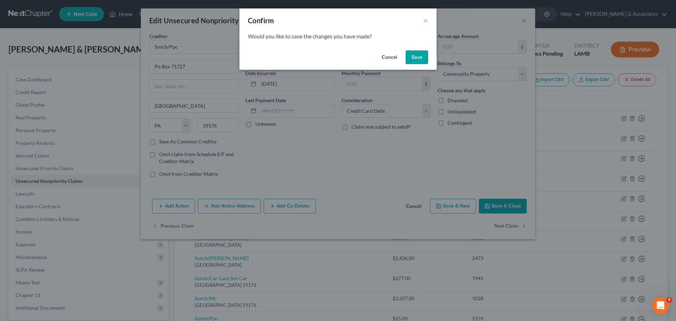
click at [417, 62] on button "Save" at bounding box center [416, 57] width 23 height 14
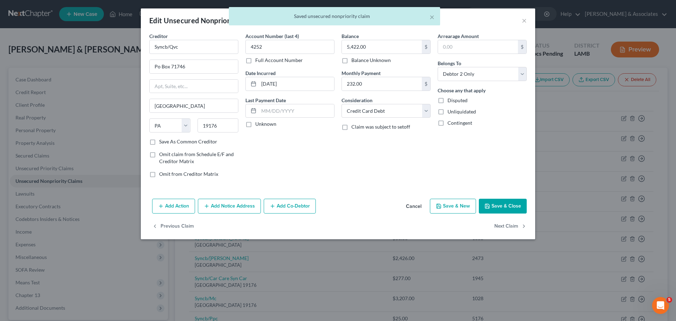
click at [384, 173] on div "Balance 5,422.00 $ Balance Unknown Balance Undetermined 5,422.00 $ Balance Unkn…" at bounding box center [386, 107] width 96 height 151
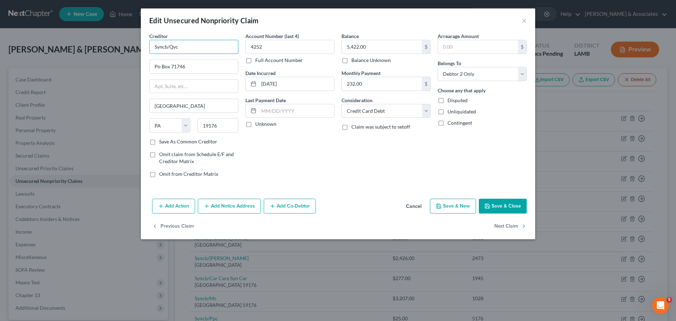
click at [192, 44] on input "Syncb/Qvc" at bounding box center [193, 47] width 89 height 14
click at [385, 88] on input "232.00" at bounding box center [382, 83] width 80 height 13
drag, startPoint x: 450, startPoint y: 70, endPoint x: 462, endPoint y: 152, distance: 83.1
click at [450, 70] on select "Select Debtor 1 Only Debtor 2 Only Debtor 1 And Debtor 2 Only At Least One Of T…" at bounding box center [481, 74] width 89 height 14
click at [437, 67] on select "Select Debtor 1 Only Debtor 2 Only Debtor 1 And Debtor 2 Only At Least One Of T…" at bounding box center [481, 74] width 89 height 14
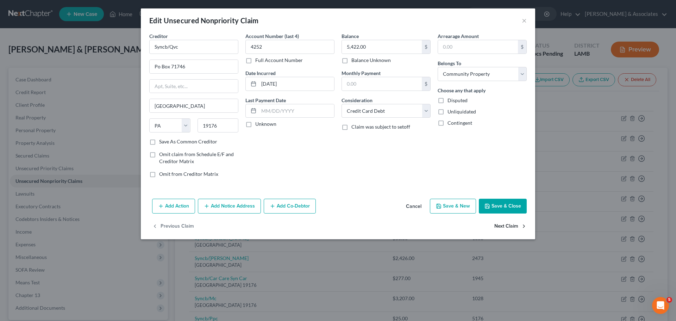
click at [507, 228] on button "Next Claim" at bounding box center [510, 226] width 32 height 15
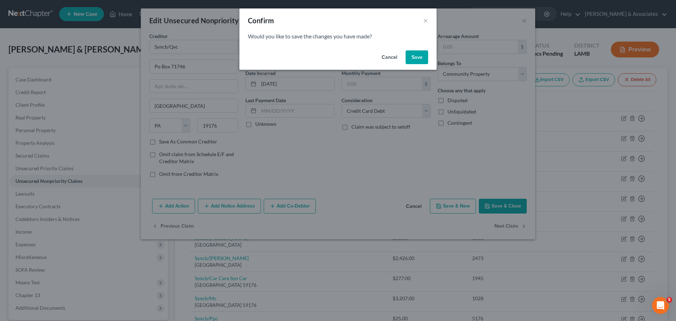
click at [414, 58] on button "Save" at bounding box center [416, 57] width 23 height 14
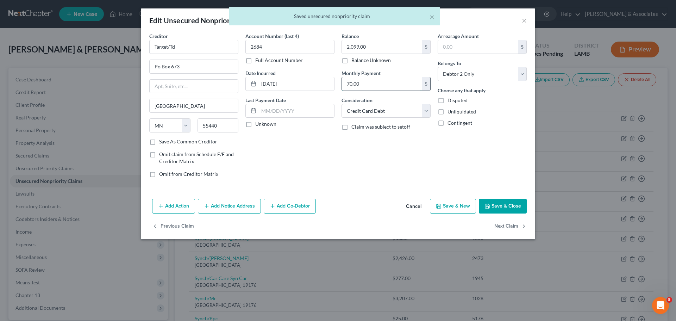
click at [371, 85] on input "70.00" at bounding box center [382, 83] width 80 height 13
click at [463, 76] on select "Select Debtor 1 Only Debtor 2 Only Debtor 1 And Debtor 2 Only At Least One Of T…" at bounding box center [481, 74] width 89 height 14
click at [437, 67] on select "Select Debtor 1 Only Debtor 2 Only Debtor 1 And Debtor 2 Only At Least One Of T…" at bounding box center [481, 74] width 89 height 14
click at [411, 156] on div "Balance 2,099.00 $ Balance Unknown Balance Undetermined 2,099.00 $ Balance Unkn…" at bounding box center [386, 107] width 96 height 151
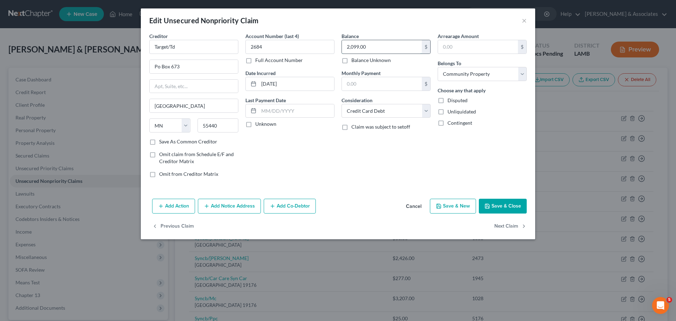
click at [379, 46] on input "2,099.00" at bounding box center [382, 46] width 80 height 13
click at [505, 224] on button "Next Claim" at bounding box center [510, 226] width 32 height 15
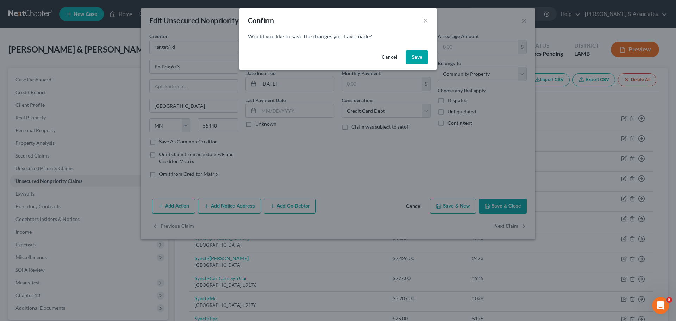
click at [421, 52] on button "Save" at bounding box center [416, 57] width 23 height 14
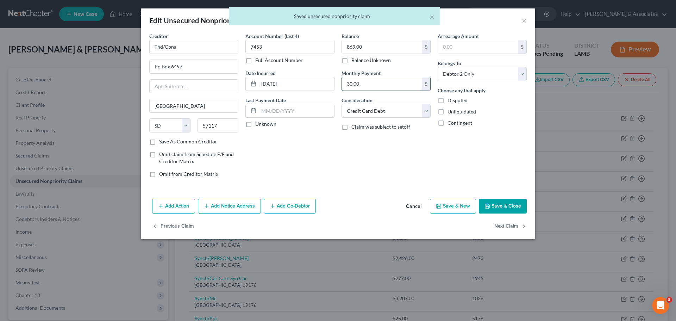
click at [377, 83] on input "30.00" at bounding box center [382, 83] width 80 height 13
drag, startPoint x: 479, startPoint y: 75, endPoint x: 479, endPoint y: 79, distance: 3.9
click at [479, 75] on select "Select Debtor 1 Only Debtor 2 Only Debtor 1 And Debtor 2 Only At Least One Of T…" at bounding box center [481, 74] width 89 height 14
click at [437, 67] on select "Select Debtor 1 Only Debtor 2 Only Debtor 1 And Debtor 2 Only At Least One Of T…" at bounding box center [481, 74] width 89 height 14
click at [462, 169] on div "Arrearage Amount $ Belongs To * Select Debtor 1 Only Debtor 2 Only Debtor 1 And…" at bounding box center [482, 107] width 96 height 151
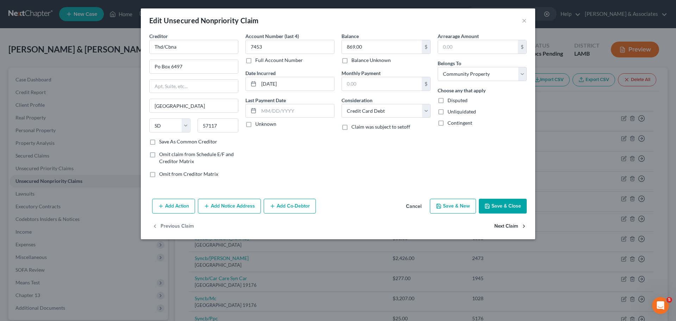
click at [505, 225] on button "Next Claim" at bounding box center [510, 226] width 32 height 15
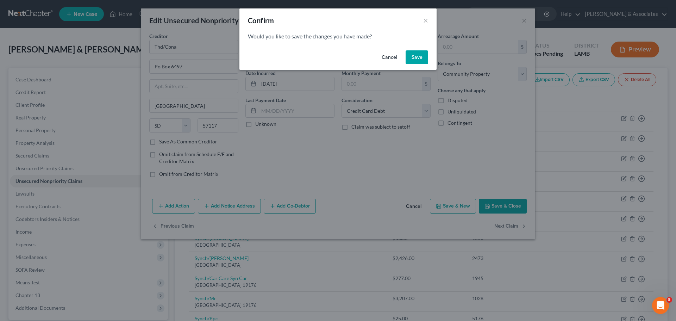
click at [408, 57] on button "Save" at bounding box center [416, 57] width 23 height 14
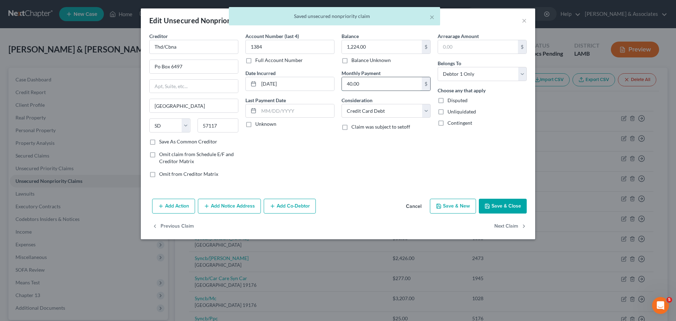
click at [367, 82] on input "40.00" at bounding box center [382, 83] width 80 height 13
click at [369, 169] on div "Balance 1,224.00 $ Balance Unknown Balance Undetermined 1,224.00 $ Balance Unkn…" at bounding box center [386, 107] width 96 height 151
click at [499, 77] on select "Select Debtor 1 Only Debtor 2 Only Debtor 1 And Debtor 2 Only At Least One Of T…" at bounding box center [481, 74] width 89 height 14
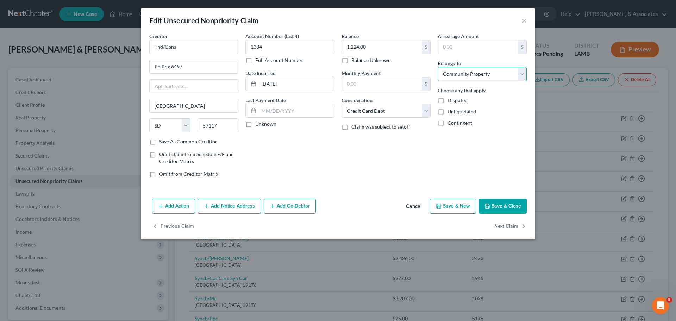
click at [437, 67] on select "Select Debtor 1 Only Debtor 2 Only Debtor 1 And Debtor 2 Only At Least One Of T…" at bounding box center [481, 74] width 89 height 14
click at [304, 152] on div "Account Number (last 4) 1384 Full Account Number Date Incurred 08-20-2017 Last …" at bounding box center [290, 107] width 96 height 151
click at [512, 222] on button "Next Claim" at bounding box center [510, 226] width 32 height 15
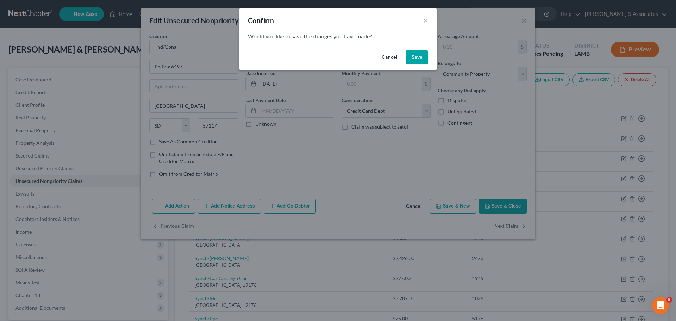
click at [420, 57] on button "Save" at bounding box center [416, 57] width 23 height 14
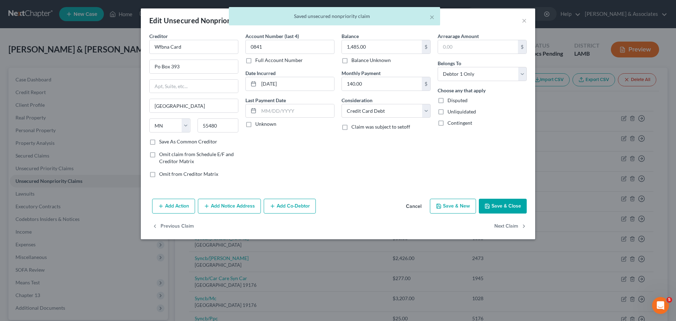
click at [380, 177] on div "Balance 1,485.00 $ Balance Unknown Balance Undetermined 1,485.00 $ Balance Unkn…" at bounding box center [386, 107] width 96 height 151
click at [360, 84] on input "140.00" at bounding box center [382, 83] width 80 height 13
click at [457, 77] on select "Select Debtor 1 Only Debtor 2 Only Debtor 1 And Debtor 2 Only At Least One Of T…" at bounding box center [481, 74] width 89 height 14
click at [437, 67] on select "Select Debtor 1 Only Debtor 2 Only Debtor 1 And Debtor 2 Only At Least One Of T…" at bounding box center [481, 74] width 89 height 14
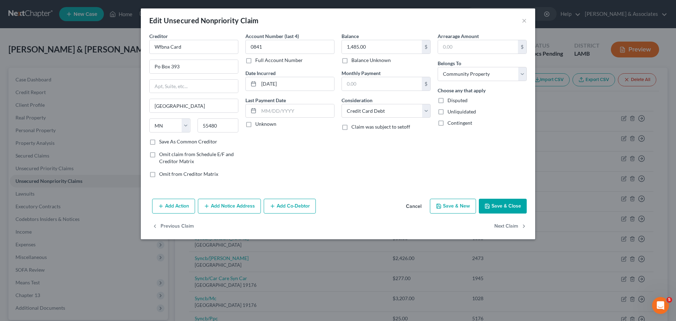
click at [395, 150] on div "Balance 1,485.00 $ Balance Unknown Balance Undetermined 1,485.00 $ Balance Unkn…" at bounding box center [386, 107] width 96 height 151
click at [335, 178] on div "Account Number (last 4) 0841 Full Account Number Date Incurred 04-13-2024 Last …" at bounding box center [290, 107] width 96 height 151
click at [512, 224] on button "Next Claim" at bounding box center [510, 226] width 32 height 15
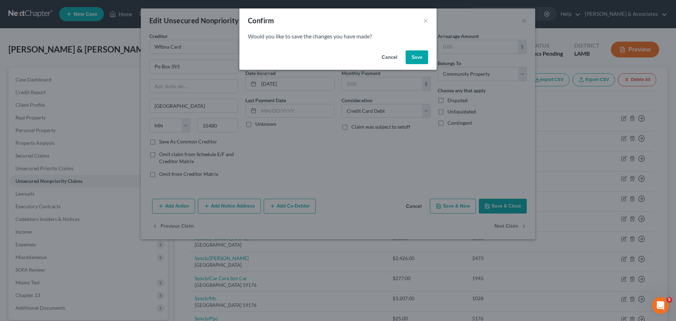
click at [418, 62] on button "Save" at bounding box center [416, 57] width 23 height 14
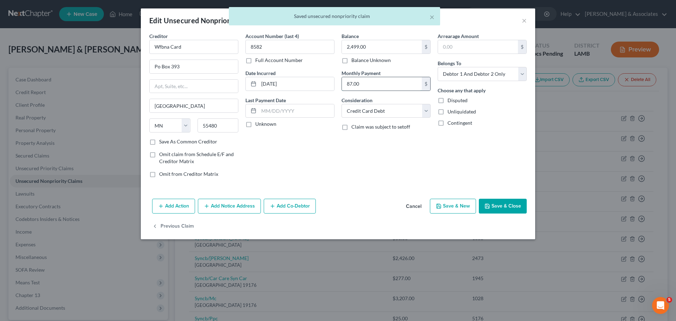
click at [355, 87] on input "87.00" at bounding box center [382, 83] width 80 height 13
drag, startPoint x: 463, startPoint y: 73, endPoint x: 463, endPoint y: 78, distance: 4.9
click at [463, 73] on select "Select Debtor 1 Only Debtor 2 Only Debtor 1 And Debtor 2 Only At Least One Of T…" at bounding box center [481, 74] width 89 height 14
click at [437, 67] on select "Select Debtor 1 Only Debtor 2 Only Debtor 1 And Debtor 2 Only At Least One Of T…" at bounding box center [481, 74] width 89 height 14
click at [469, 143] on div "Arrearage Amount $ Belongs To * Select Debtor 1 Only Debtor 2 Only Debtor 1 And…" at bounding box center [482, 107] width 96 height 151
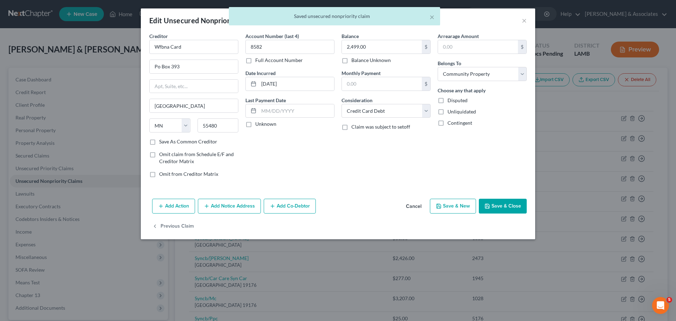
click at [504, 207] on button "Save & Close" at bounding box center [503, 205] width 48 height 15
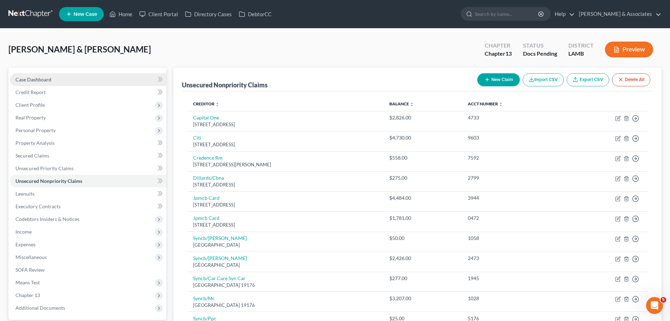
click at [63, 81] on link "Case Dashboard" at bounding box center [88, 79] width 157 height 13
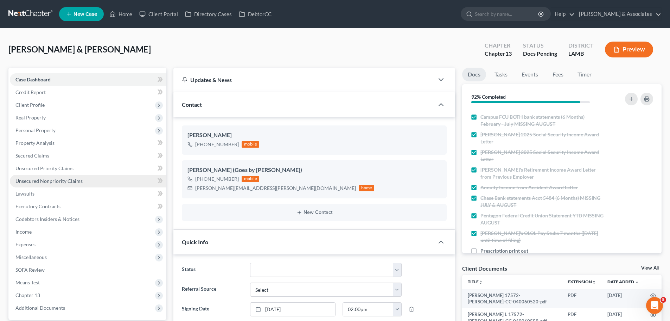
drag, startPoint x: 45, startPoint y: 180, endPoint x: 148, endPoint y: 179, distance: 102.7
click at [45, 180] on span "Unsecured Nonpriority Claims" at bounding box center [48, 181] width 67 height 6
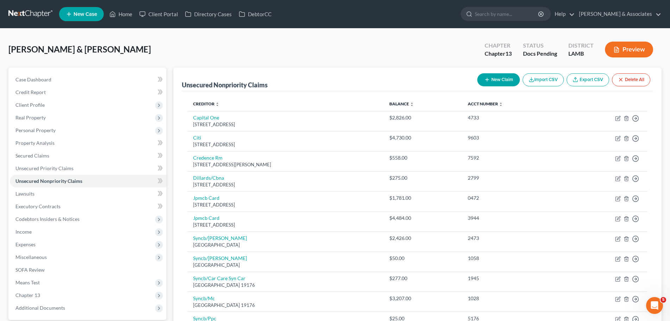
click at [500, 83] on button "New Claim" at bounding box center [498, 79] width 43 height 13
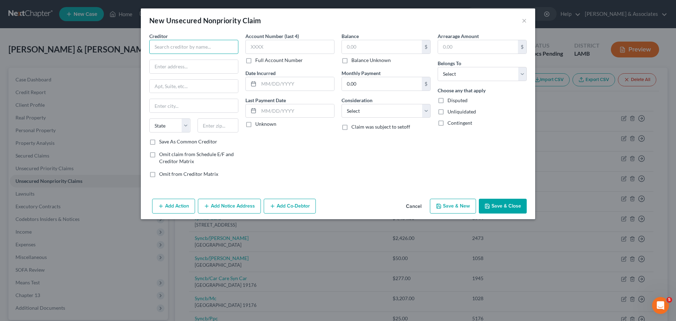
click at [172, 46] on input "text" at bounding box center [193, 47] width 89 height 14
drag, startPoint x: 196, startPoint y: 49, endPoint x: 113, endPoint y: 46, distance: 83.8
click at [113, 46] on div "New Unsecured Nonpriority Claim × Creditor * Our Lady of Lake Our Lady of Lake …" at bounding box center [338, 160] width 676 height 321
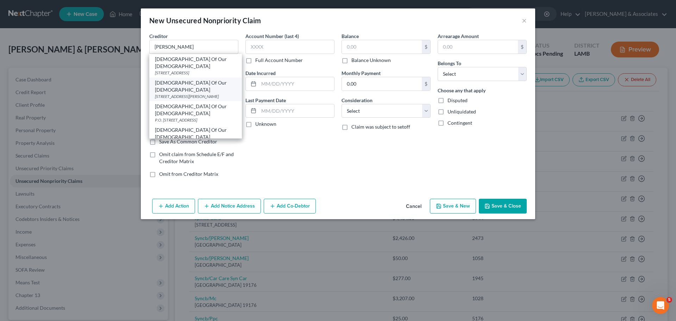
click at [207, 90] on div "[DEMOGRAPHIC_DATA] Of Our [DEMOGRAPHIC_DATA]" at bounding box center [195, 86] width 81 height 14
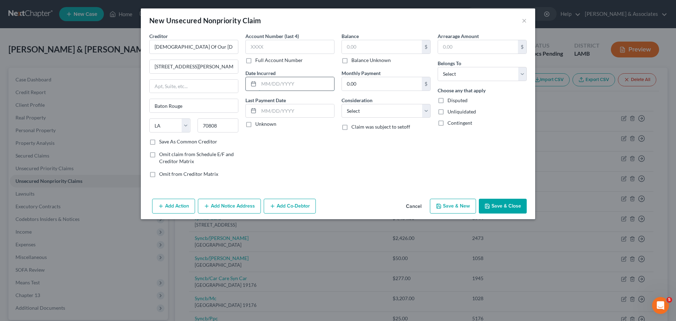
click at [305, 83] on input "text" at bounding box center [296, 83] width 75 height 13
click at [364, 46] on input "text" at bounding box center [382, 46] width 80 height 13
click at [351, 63] on label "Balance Unknown" at bounding box center [370, 60] width 39 height 7
click at [354, 61] on input "Balance Unknown" at bounding box center [356, 59] width 5 height 5
drag, startPoint x: 378, startPoint y: 107, endPoint x: 381, endPoint y: 116, distance: 9.1
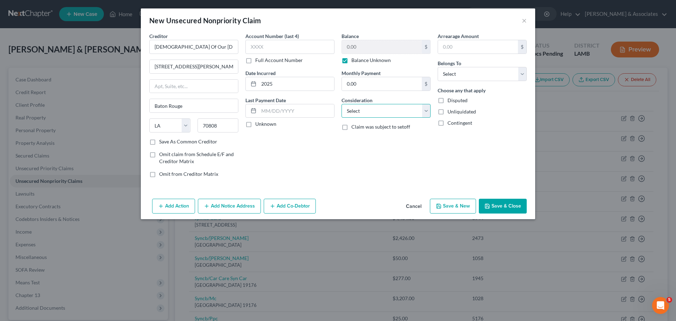
click at [378, 107] on select "Select Cable / Satellite Services Collection Agency Credit Card Debt Debt Couns…" at bounding box center [385, 111] width 89 height 14
click at [341, 104] on select "Select Cable / Satellite Services Collection Agency Credit Card Debt Debt Couns…" at bounding box center [385, 111] width 89 height 14
drag, startPoint x: 458, startPoint y: 75, endPoint x: 476, endPoint y: 138, distance: 65.6
click at [458, 75] on select "Select Debtor 1 Only Debtor 2 Only Debtor 1 And Debtor 2 Only At Least One Of T…" at bounding box center [481, 74] width 89 height 14
click at [437, 67] on select "Select Debtor 1 Only Debtor 2 Only Debtor 1 And Debtor 2 Only At Least One Of T…" at bounding box center [481, 74] width 89 height 14
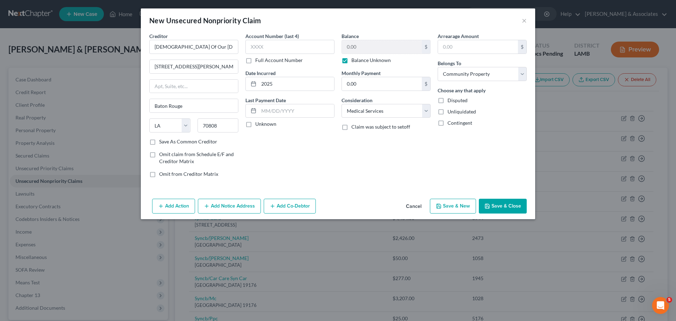
click at [366, 160] on div "Balance 0.00 $ Balance Unknown Balance Undetermined 0.00 $ Balance Unknown Mont…" at bounding box center [386, 107] width 96 height 151
click at [506, 211] on button "Save & Close" at bounding box center [503, 205] width 48 height 15
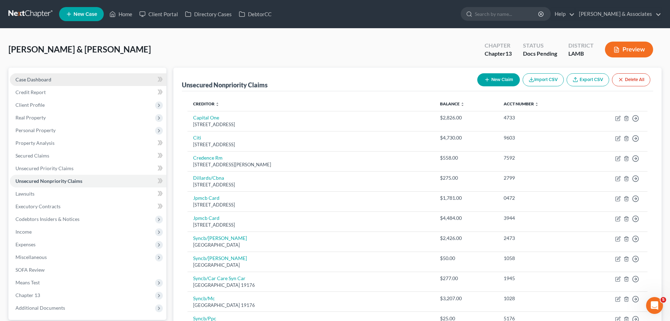
click at [22, 74] on link "Case Dashboard" at bounding box center [88, 79] width 157 height 13
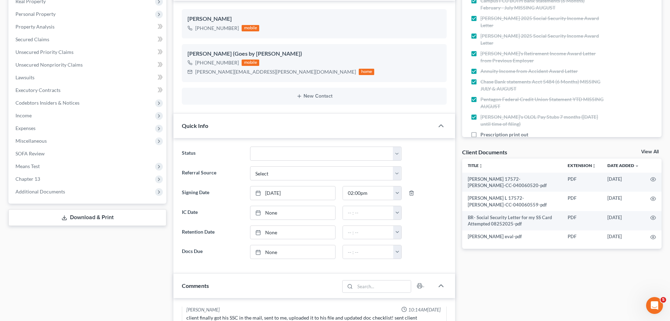
scroll to position [141, 0]
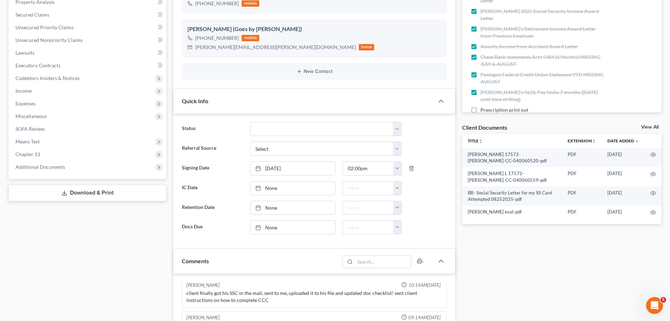
click at [99, 248] on div "Case Dashboard Payments Invoices Payments Payments Credit Report Client Profile" at bounding box center [87, 240] width 165 height 627
click at [669, 268] on div "Avaritt, Edward & Martha Upgraded Chapter Chapter 13 Status Docs Pending Distri…" at bounding box center [335, 228] width 670 height 680
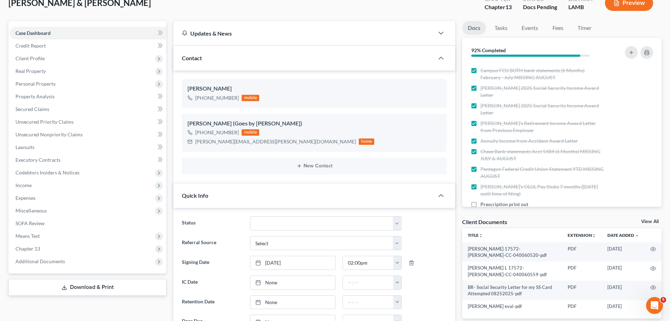
scroll to position [0, 0]
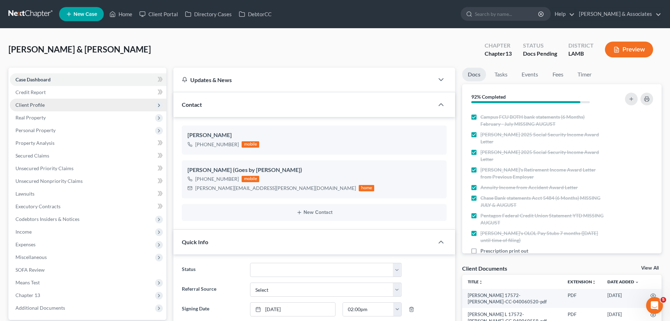
click at [65, 108] on span "Client Profile" at bounding box center [88, 105] width 157 height 13
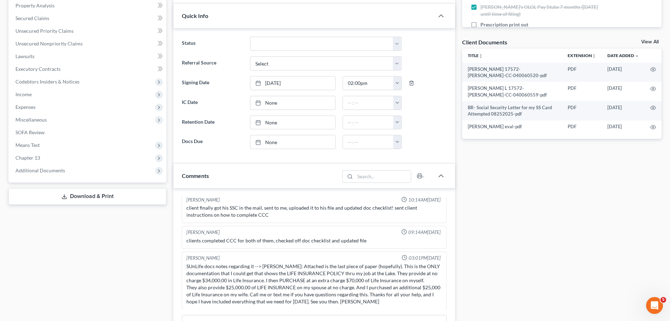
scroll to position [211, 0]
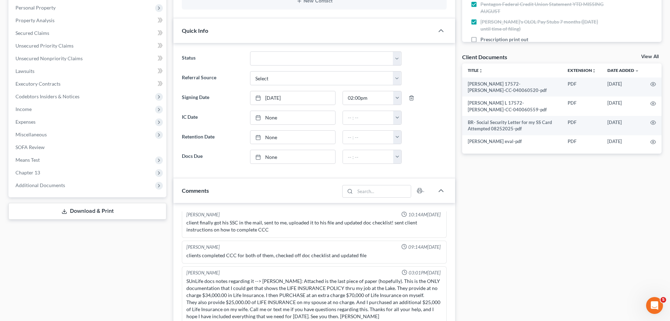
click at [560, 241] on div "Docs Tasks Events Fees Timer 92% Completed Nothing here yet! Signed Retainer Ed…" at bounding box center [562, 169] width 207 height 627
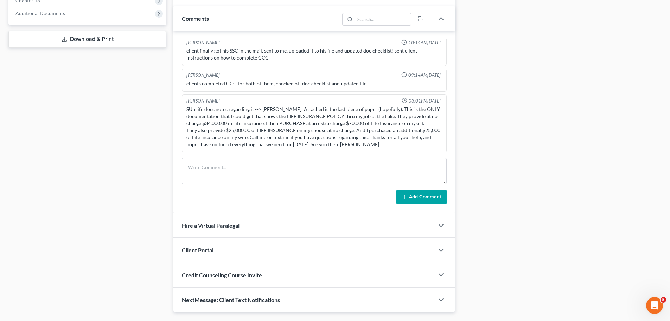
scroll to position [387, 0]
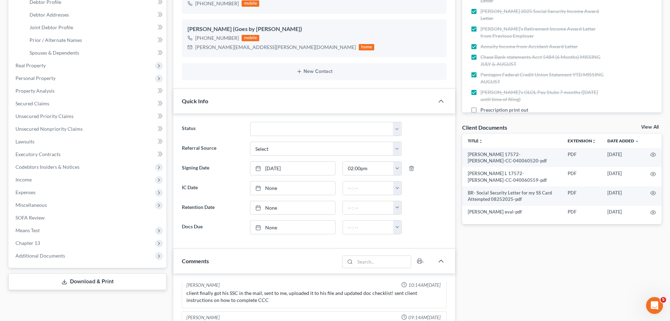
click at [530, 284] on div "Docs Tasks Events Fees Timer 92% Completed Nothing here yet! Signed Retainer Ed…" at bounding box center [562, 240] width 207 height 627
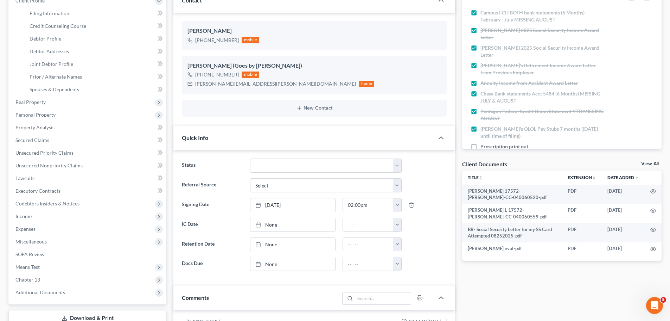
scroll to position [70, 0]
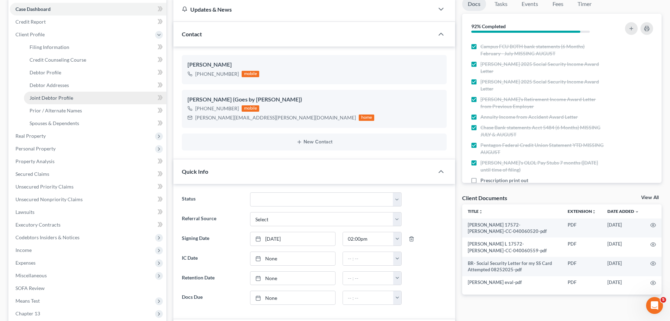
click at [51, 102] on link "Joint Debtor Profile" at bounding box center [95, 97] width 142 height 13
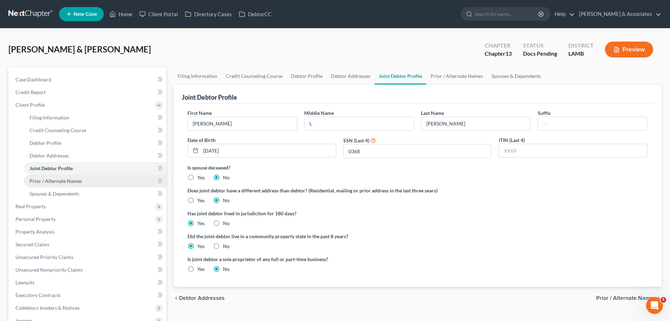
click at [78, 182] on span "Prior / Alternate Names" at bounding box center [56, 181] width 52 height 6
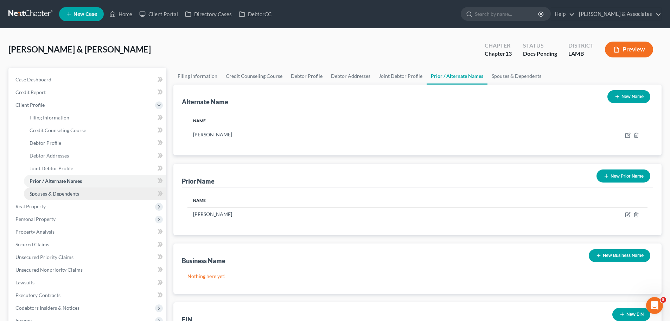
click at [75, 198] on link "Spouses & Dependents" at bounding box center [95, 193] width 142 height 13
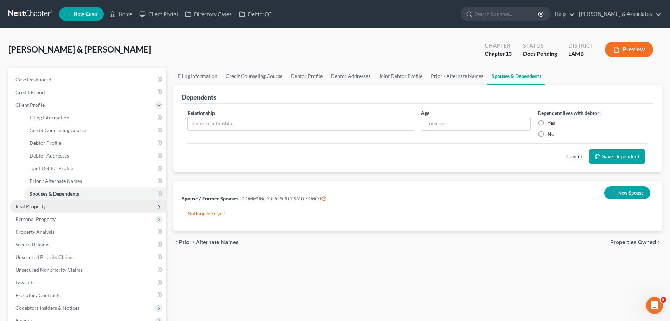
click at [41, 207] on span "Real Property" at bounding box center [30, 206] width 30 height 6
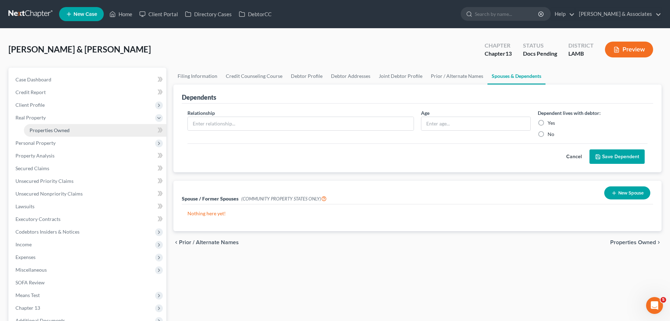
click at [79, 129] on link "Properties Owned" at bounding box center [95, 130] width 142 height 13
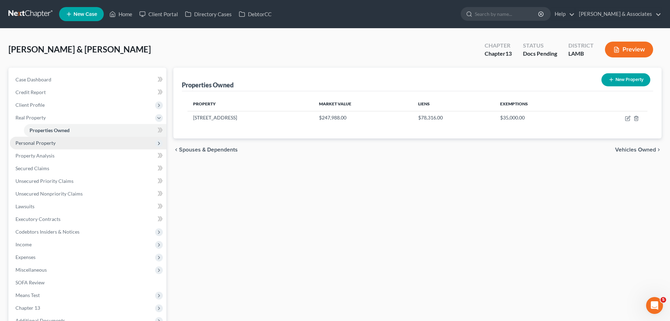
click at [78, 137] on span "Personal Property" at bounding box center [88, 143] width 157 height 13
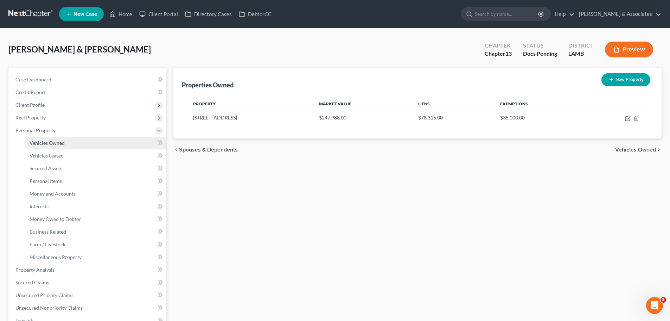
click at [78, 148] on link "Vehicles Owned" at bounding box center [95, 143] width 142 height 13
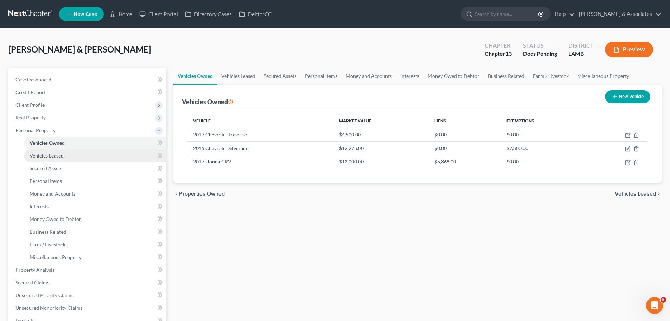
click at [55, 157] on span "Vehicles Leased" at bounding box center [47, 155] width 34 height 6
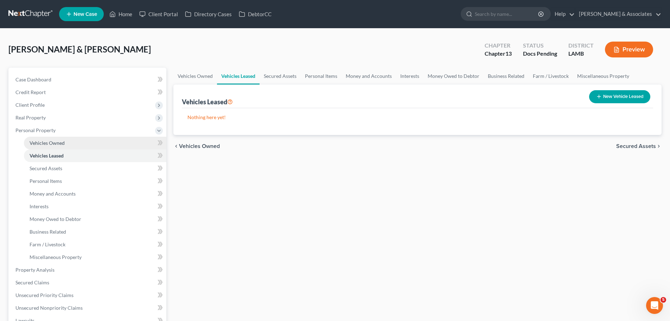
click at [113, 145] on link "Vehicles Owned" at bounding box center [95, 143] width 142 height 13
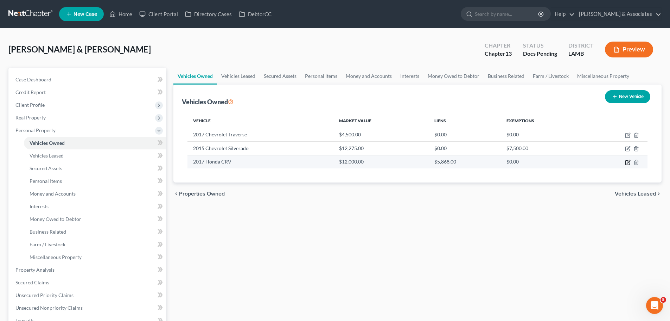
click at [627, 163] on icon "button" at bounding box center [628, 161] width 3 height 3
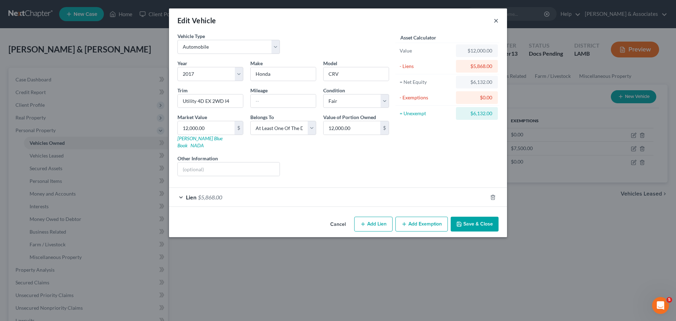
click at [496, 22] on button "×" at bounding box center [495, 20] width 5 height 8
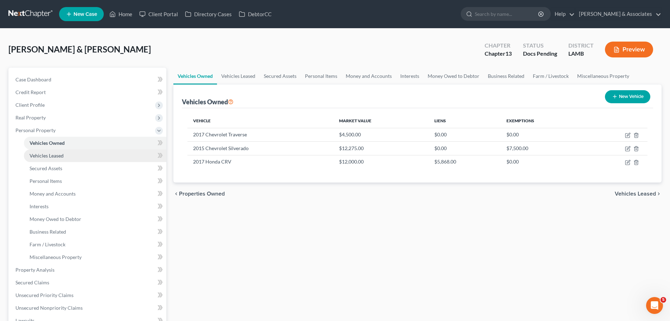
click at [92, 150] on link "Vehicles Leased" at bounding box center [95, 155] width 142 height 13
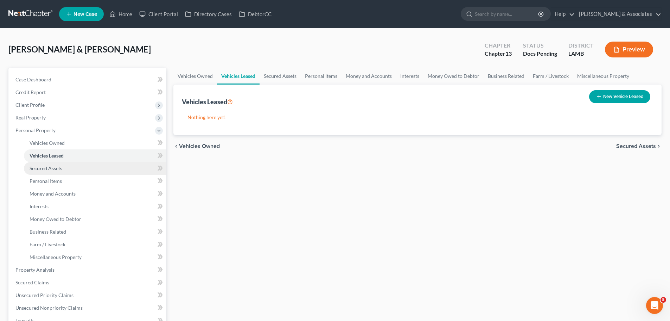
click at [93, 163] on link "Secured Assets" at bounding box center [95, 168] width 142 height 13
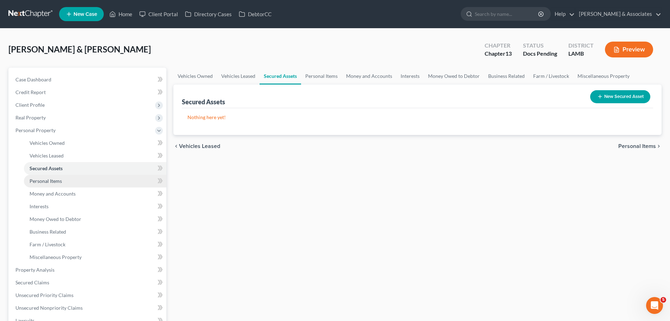
click at [86, 178] on link "Personal Items" at bounding box center [95, 181] width 142 height 13
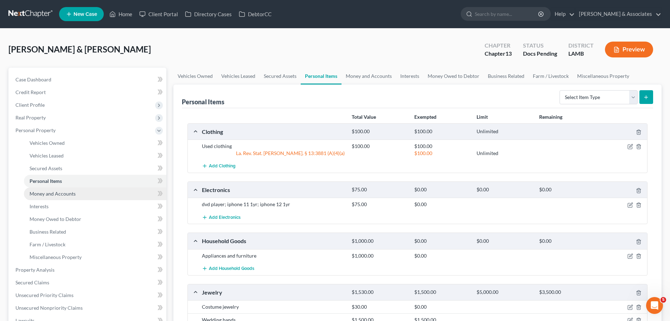
click at [69, 196] on link "Money and Accounts" at bounding box center [95, 193] width 142 height 13
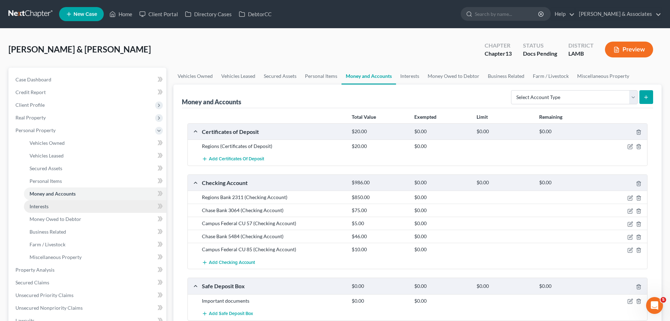
click at [85, 207] on link "Interests" at bounding box center [95, 206] width 142 height 13
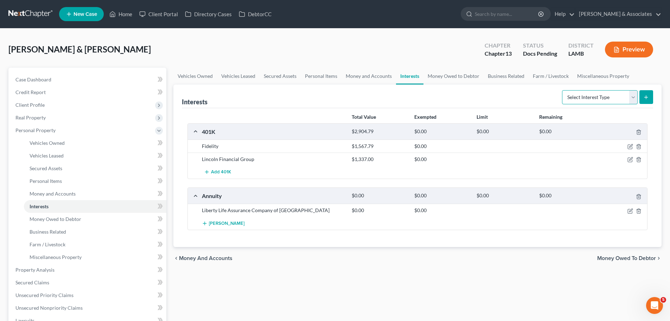
click at [598, 94] on select "Select Interest Type 401K Annuity Bond Education IRA Government Bond Government…" at bounding box center [600, 97] width 76 height 14
click at [563, 90] on select "Select Interest Type 401K Annuity Bond Education IRA Government Bond Government…" at bounding box center [600, 97] width 76 height 14
click at [650, 98] on button "submit" at bounding box center [647, 97] width 14 height 14
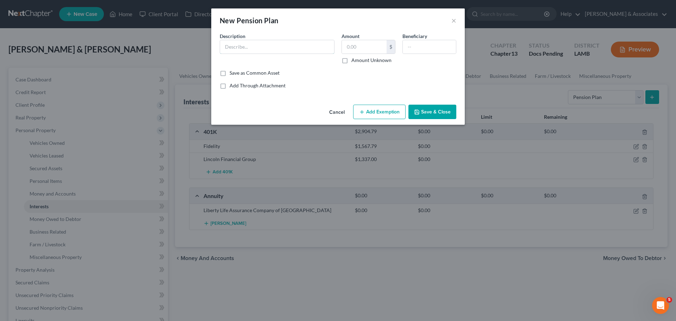
drag, startPoint x: 270, startPoint y: 47, endPoint x: 472, endPoint y: 90, distance: 207.1
click at [269, 47] on input "text" at bounding box center [277, 46] width 114 height 13
click at [376, 47] on input "text" at bounding box center [364, 46] width 45 height 13
click at [371, 40] on input "text" at bounding box center [364, 46] width 45 height 13
click at [424, 112] on button "Save & Close" at bounding box center [432, 111] width 48 height 15
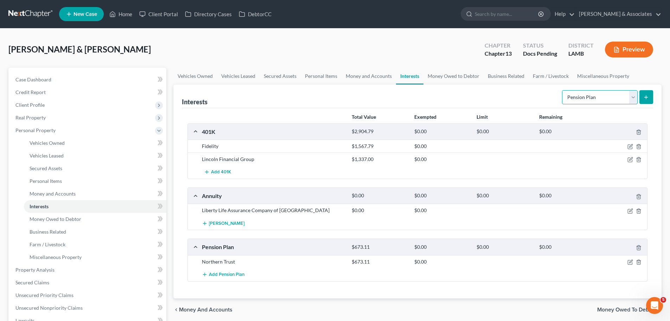
click at [569, 93] on select "Select Interest Type 401K Annuity Bond Education IRA Government Bond Government…" at bounding box center [600, 97] width 76 height 14
click at [563, 90] on select "Select Interest Type 401K Annuity Bond Education IRA Government Bond Government…" at bounding box center [600, 97] width 76 height 14
click at [648, 96] on icon "submit" at bounding box center [647, 97] width 6 height 6
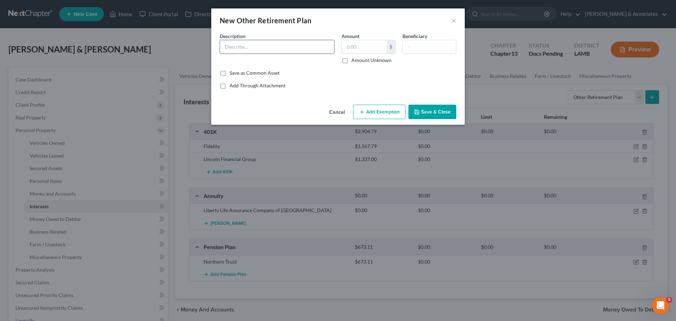
click at [310, 50] on input "text" at bounding box center [277, 46] width 114 height 13
click at [366, 59] on label "Amount Unknown" at bounding box center [371, 60] width 40 height 7
click at [359, 59] on input "Amount Unknown" at bounding box center [356, 59] width 5 height 5
click at [328, 42] on div "Description * US Bank Amount 9,263 $ Amount Unknown Beneficiary" at bounding box center [337, 50] width 243 height 37
click at [358, 60] on label "Amount Unknown" at bounding box center [371, 60] width 40 height 7
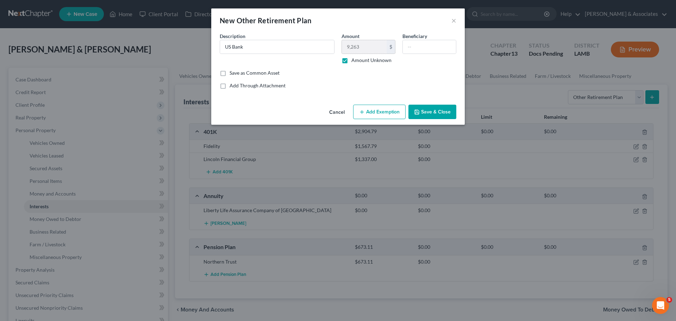
click at [358, 60] on input "Amount Unknown" at bounding box center [356, 59] width 5 height 5
click at [361, 44] on input "9,263" at bounding box center [364, 46] width 45 height 13
click at [367, 58] on label "Amount Unknown" at bounding box center [371, 60] width 40 height 7
click at [359, 58] on input "Amount Unknown" at bounding box center [356, 59] width 5 height 5
click at [436, 109] on button "Save & Close" at bounding box center [432, 111] width 48 height 15
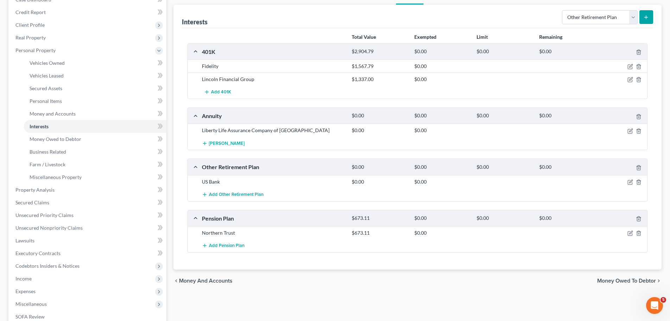
scroll to position [175, 0]
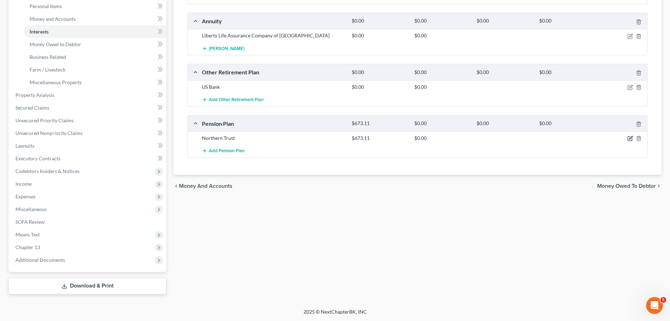
drag, startPoint x: 631, startPoint y: 138, endPoint x: 437, endPoint y: 136, distance: 193.5
click at [631, 138] on icon "button" at bounding box center [631, 138] width 6 height 6
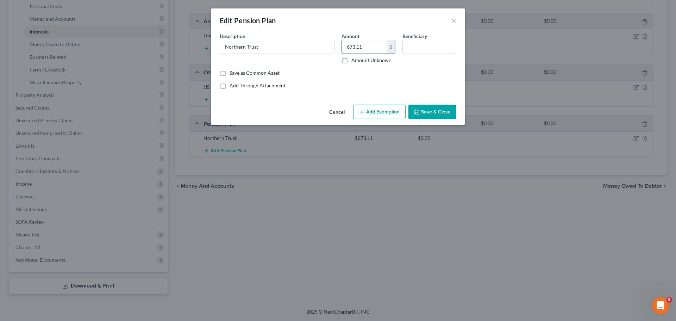
click at [382, 46] on input "673.11" at bounding box center [364, 46] width 45 height 13
click at [370, 62] on label "Amount Unknown" at bounding box center [371, 60] width 40 height 7
click at [359, 61] on input "Amount Unknown" at bounding box center [356, 59] width 5 height 5
click at [443, 112] on button "Save & Close" at bounding box center [432, 111] width 48 height 15
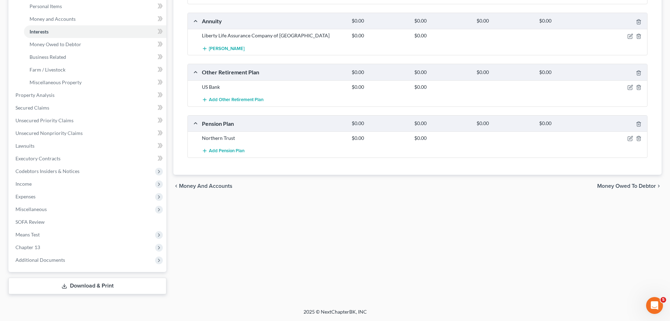
click at [428, 249] on div "Vehicles Owned Vehicles Leased Secured Assets Personal Items Money and Accounts…" at bounding box center [417, 93] width 495 height 401
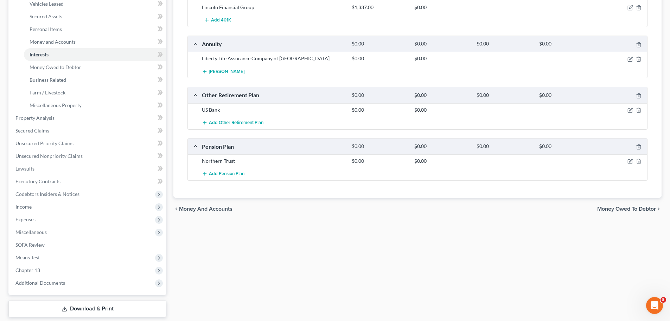
scroll to position [139, 0]
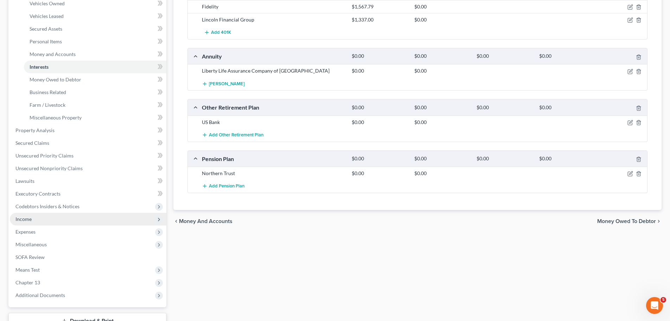
click at [32, 221] on span "Income" at bounding box center [88, 219] width 157 height 13
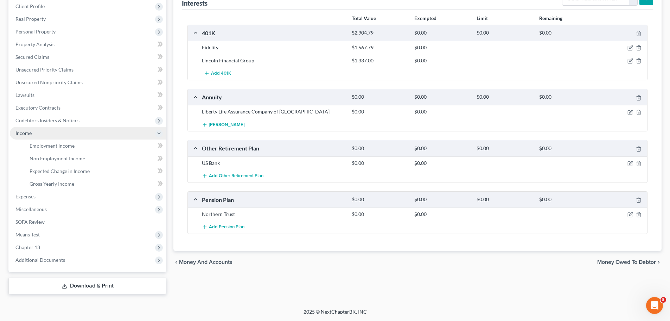
scroll to position [99, 0]
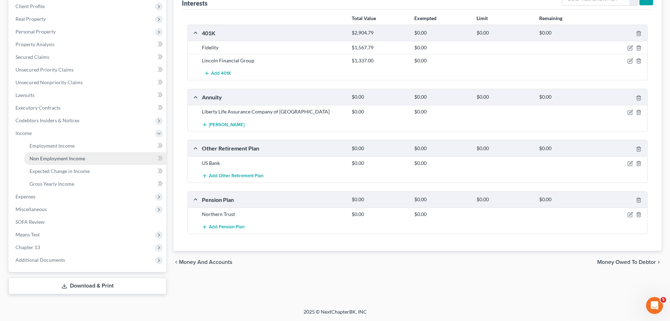
click at [70, 159] on span "Non Employment Income" at bounding box center [58, 158] width 56 height 6
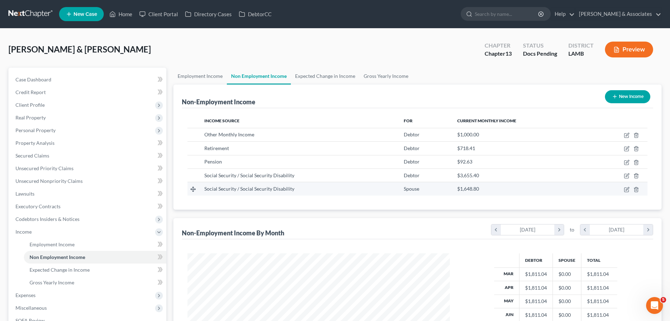
scroll to position [131, 277]
click at [320, 208] on div "Income Source For Current Monthly Income Other Monthly Income Debtor $1,000.00 …" at bounding box center [417, 158] width 471 height 101
click at [320, 215] on div "Non-Employment Income New Income Income Source For Current Monthly Income Other…" at bounding box center [417, 242] width 488 height 317
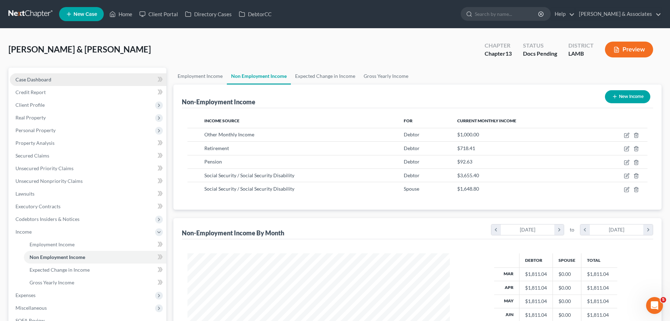
click at [51, 81] on link "Case Dashboard" at bounding box center [88, 79] width 157 height 13
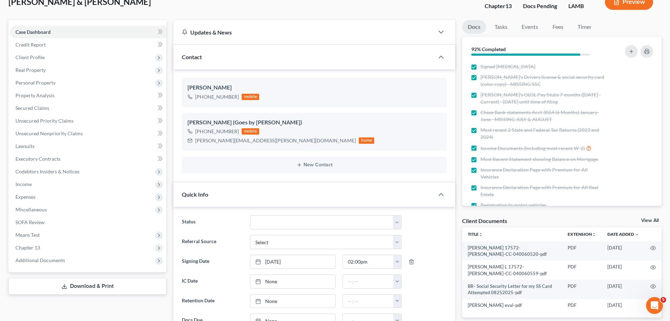
scroll to position [106, 0]
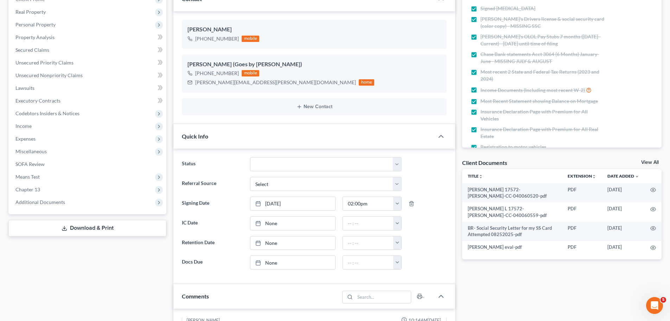
click at [31, 271] on div "Case Dashboard Payments Invoices Payments Payments Credit Report Client Profile" at bounding box center [87, 275] width 165 height 627
drag, startPoint x: 28, startPoint y: 127, endPoint x: 63, endPoint y: 171, distance: 55.8
click at [28, 127] on span "Income" at bounding box center [23, 126] width 16 height 6
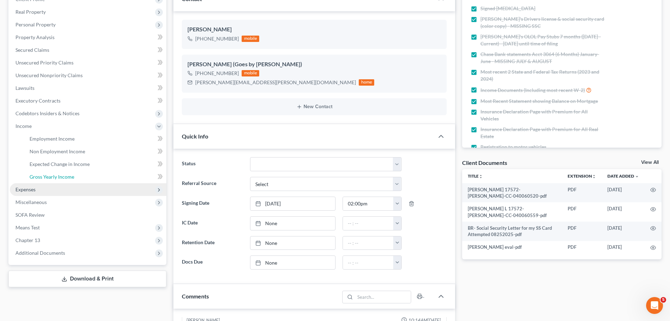
click at [64, 177] on span "Gross Yearly Income" at bounding box center [52, 176] width 45 height 6
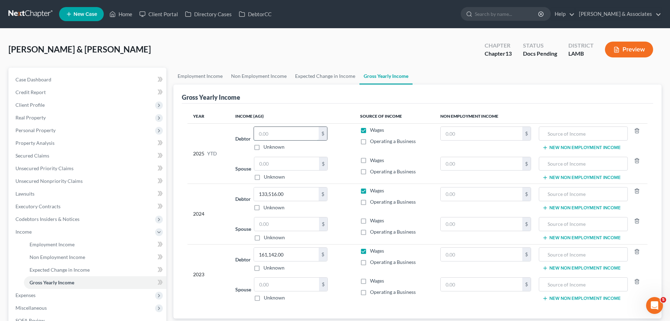
click at [283, 132] on input "text" at bounding box center [286, 133] width 65 height 13
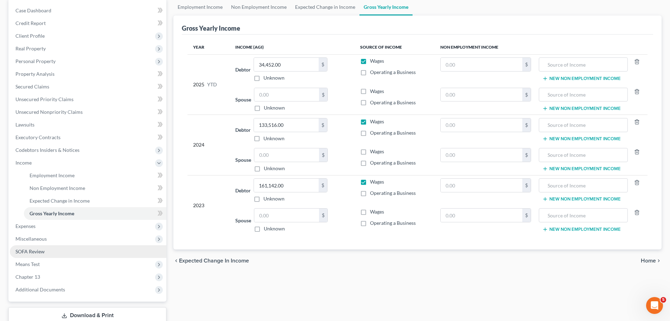
scroll to position [70, 0]
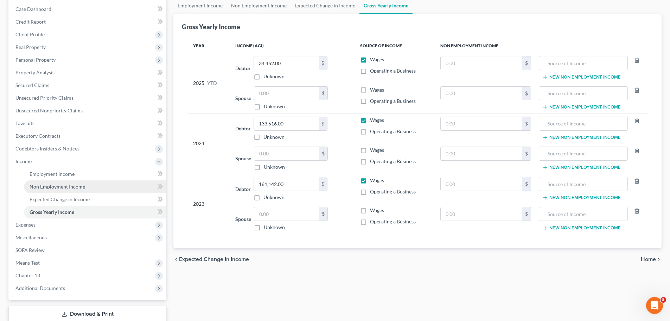
click at [47, 190] on link "Non Employment Income" at bounding box center [95, 186] width 142 height 13
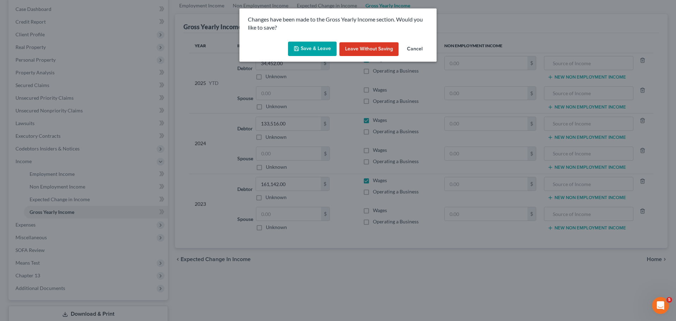
click at [308, 37] on div "Changes have been made to the Gross Yearly Income section. Would you like to sa…" at bounding box center [337, 23] width 197 height 30
click at [306, 51] on button "Save & Leave" at bounding box center [312, 49] width 49 height 15
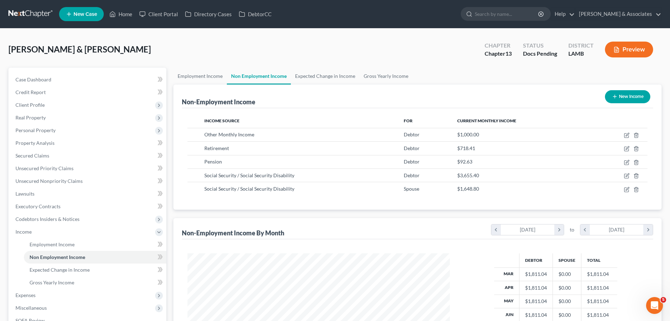
scroll to position [131, 277]
drag, startPoint x: 71, startPoint y: 283, endPoint x: 361, endPoint y: 177, distance: 309.2
click at [71, 283] on span "Gross Yearly Income" at bounding box center [52, 282] width 45 height 6
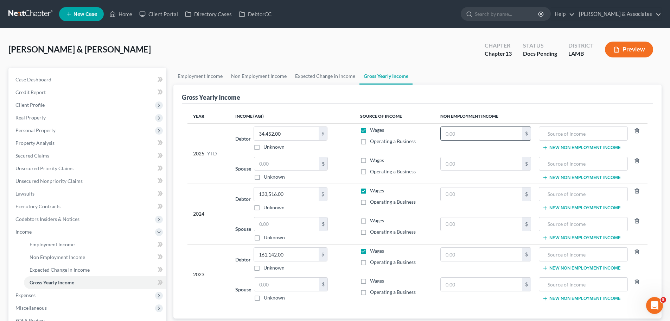
click at [493, 133] on input "text" at bounding box center [482, 133] width 82 height 13
paste input "5,466.44"
click at [576, 132] on input "text" at bounding box center [583, 133] width 81 height 13
click at [572, 160] on input "text" at bounding box center [583, 163] width 81 height 13
click at [58, 256] on span "Non Employment Income" at bounding box center [58, 257] width 56 height 6
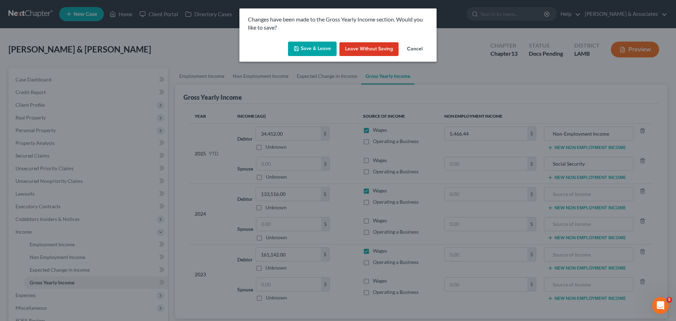
click at [305, 49] on button "Save & Leave" at bounding box center [312, 49] width 49 height 15
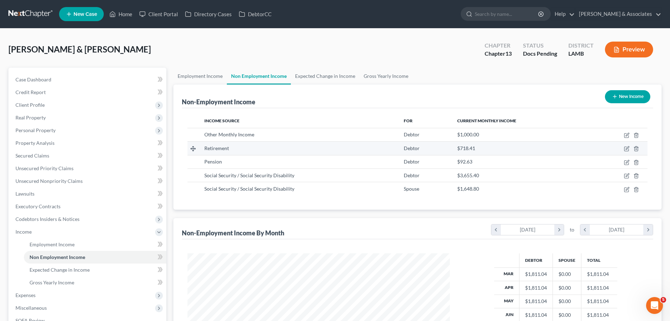
scroll to position [131, 277]
click at [23, 281] on ul "Employment Income Non Employment Income Expected Change in Income Gross Yearly …" at bounding box center [88, 263] width 157 height 51
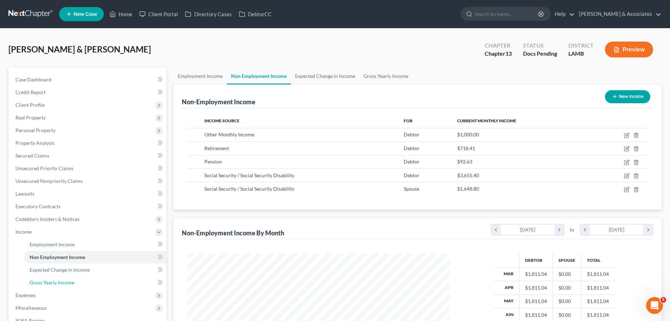
drag, startPoint x: 39, startPoint y: 282, endPoint x: 233, endPoint y: 241, distance: 198.8
click at [39, 282] on span "Gross Yearly Income" at bounding box center [52, 282] width 45 height 6
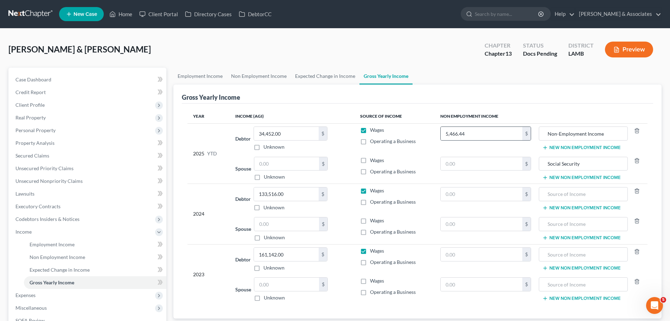
click at [531, 131] on div "$" at bounding box center [526, 133] width 8 height 13
click at [512, 136] on input "5,466.44" at bounding box center [482, 133] width 82 height 13
click at [442, 196] on input "text" at bounding box center [482, 193] width 82 height 13
paste input "65,597.28"
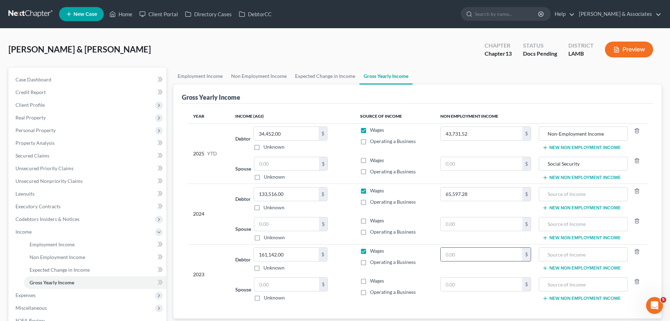
click at [463, 251] on input "text" at bounding box center [482, 253] width 82 height 13
paste input "65,597.28"
click at [611, 135] on input "Non-Employment Income" at bounding box center [583, 133] width 81 height 13
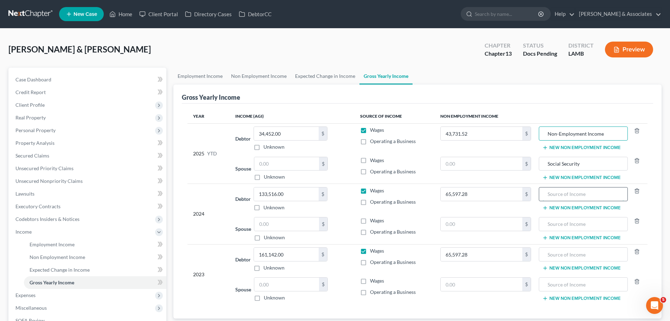
click at [587, 197] on input "text" at bounding box center [583, 193] width 81 height 13
paste input "Non-Employment Income"
click at [587, 227] on input "text" at bounding box center [583, 223] width 81 height 13
paste input "Non-Employment Income"
click at [587, 256] on input "text" at bounding box center [583, 253] width 81 height 13
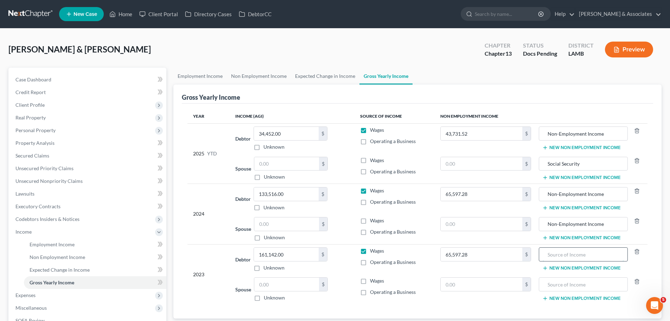
paste input "Non-Employment Income"
click at [608, 222] on input "Non-Employment Income" at bounding box center [583, 223] width 81 height 13
click at [588, 163] on input "Social Security" at bounding box center [583, 163] width 81 height 13
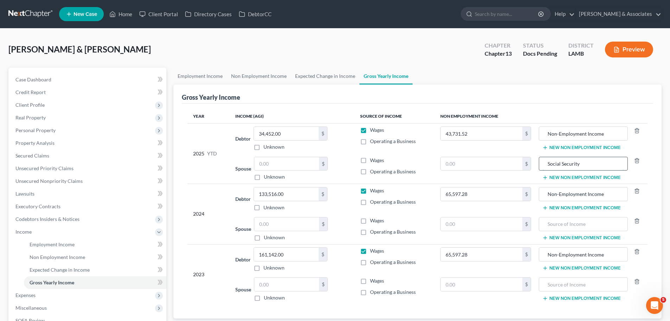
click at [588, 163] on input "Social Security" at bounding box center [583, 163] width 81 height 13
click at [594, 230] on div at bounding box center [583, 224] width 89 height 14
click at [595, 225] on input "text" at bounding box center [583, 223] width 81 height 13
paste input "Social Security"
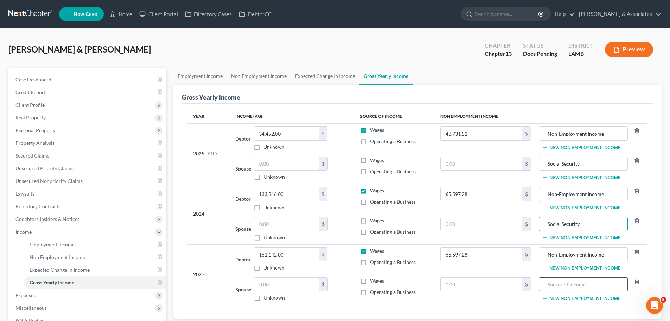
click at [612, 283] on input "text" at bounding box center [583, 283] width 81 height 13
paste input "Social Security"
click at [475, 81] on ul "Employment Income Non Employment Income Expected Change in Income Gross Yearly …" at bounding box center [417, 76] width 488 height 17
click at [260, 83] on link "Non Employment Income" at bounding box center [259, 76] width 64 height 17
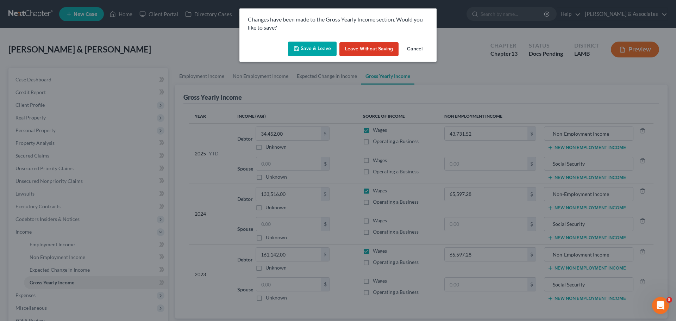
click at [307, 45] on button "Save & Leave" at bounding box center [312, 49] width 49 height 15
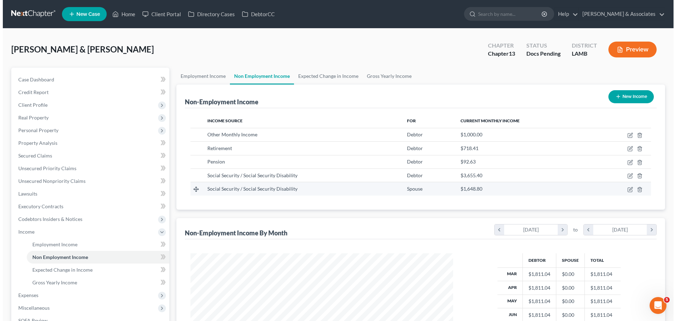
scroll to position [131, 277]
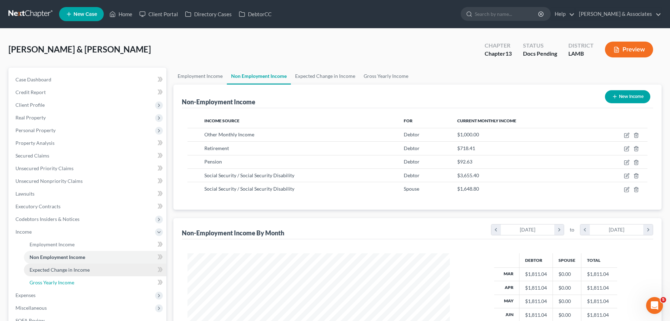
drag, startPoint x: 66, startPoint y: 279, endPoint x: 88, endPoint y: 265, distance: 26.1
click at [66, 279] on span "Gross Yearly Income" at bounding box center [52, 282] width 45 height 6
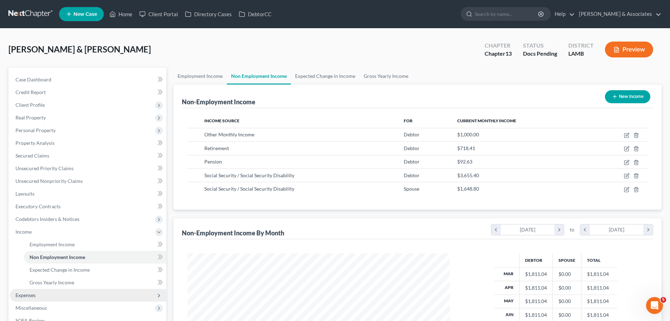
click at [88, 290] on span "Expenses" at bounding box center [88, 295] width 157 height 13
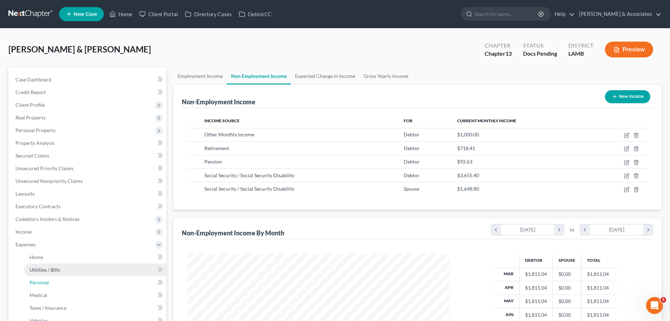
click at [91, 283] on link "Personal" at bounding box center [95, 282] width 142 height 13
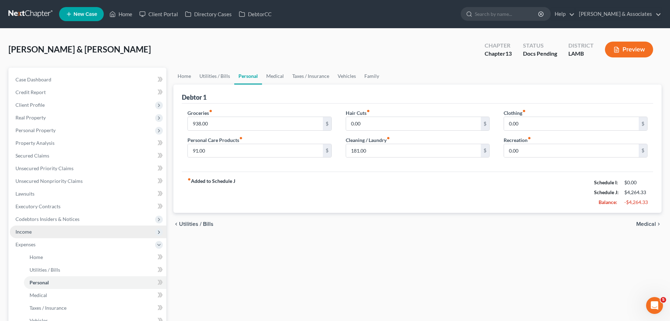
click at [71, 233] on span "Income" at bounding box center [88, 231] width 157 height 13
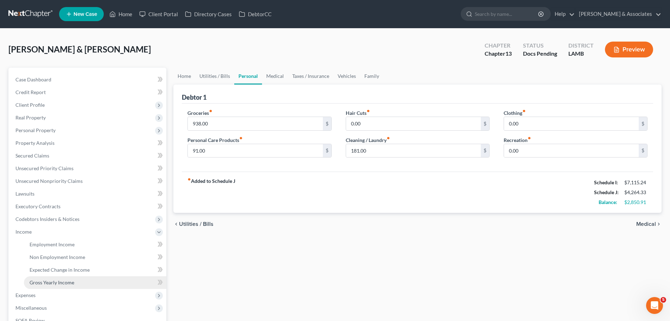
click at [82, 281] on link "Gross Yearly Income" at bounding box center [95, 282] width 142 height 13
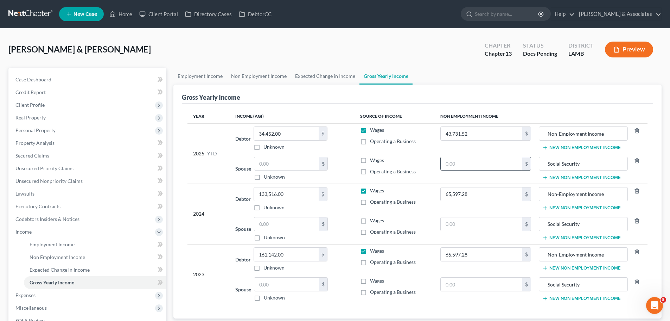
click at [472, 167] on input "text" at bounding box center [482, 163] width 82 height 13
paste input "13,190.4"
type input "13,190.4"
click at [474, 219] on input "text" at bounding box center [482, 223] width 82 height 13
paste input "19,785.6"
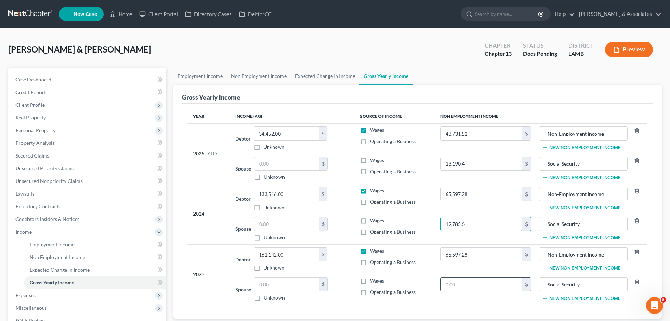
type input "19,785.6"
click at [471, 290] on input "text" at bounding box center [482, 283] width 82 height 13
paste input "19,785.6"
type input "19,785.6"
click at [482, 305] on div "Year Income (AGI) Source of Income Non Employment Income 2025 YTD Debtor 34,452…" at bounding box center [417, 210] width 471 height 215
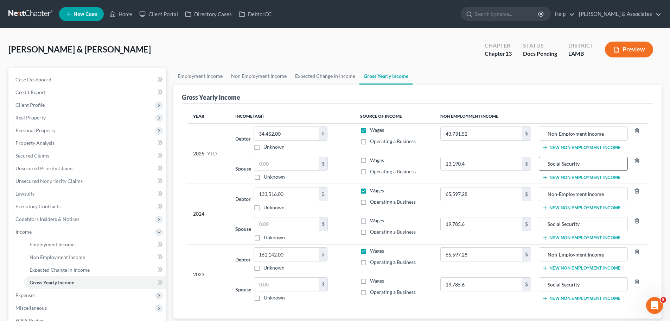
click at [618, 162] on input "Social Security" at bounding box center [583, 163] width 81 height 13
drag, startPoint x: 618, startPoint y: 162, endPoint x: 581, endPoint y: 161, distance: 37.3
click at [581, 161] on input "Social Security Income" at bounding box center [583, 163] width 81 height 13
type input "Social Security Income"
click at [594, 219] on input "Social Security" at bounding box center [583, 223] width 81 height 13
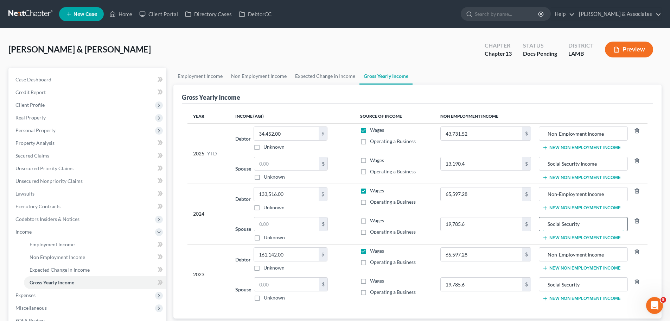
paste input "Income"
type input "Social Security Income"
click at [595, 285] on input "Social Security" at bounding box center [583, 283] width 81 height 13
paste input "Income"
type input "Social Security Income"
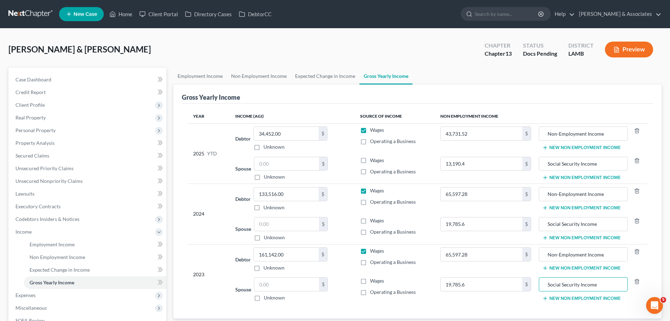
click at [493, 311] on div "Year Income (AGI) Source of Income Non Employment Income 2025 YTD Debtor 34,452…" at bounding box center [417, 210] width 471 height 215
click at [298, 192] on input "133,516.00" at bounding box center [286, 193] width 65 height 13
type input "101,719"
click at [289, 256] on input "161,142.00" at bounding box center [286, 253] width 65 height 13
type input "101,719"
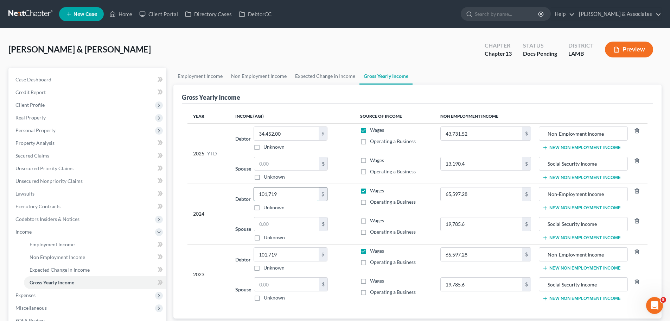
click at [286, 194] on input "101,719" at bounding box center [286, 193] width 65 height 13
type input "73,387"
click at [46, 178] on span "Unsecured Nonpriority Claims" at bounding box center [48, 181] width 67 height 6
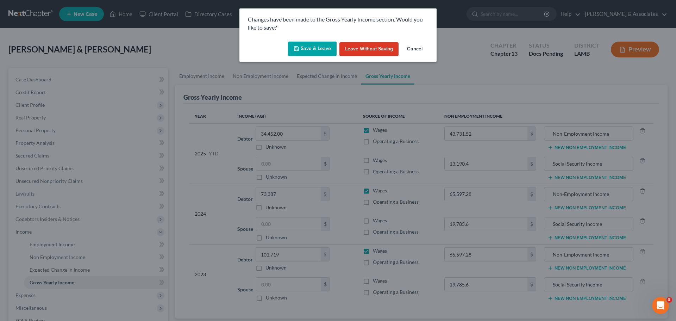
click at [300, 39] on div "Save & Leave Leave without Saving Cancel" at bounding box center [337, 50] width 197 height 23
click at [300, 46] on button "Save & Leave" at bounding box center [312, 49] width 49 height 15
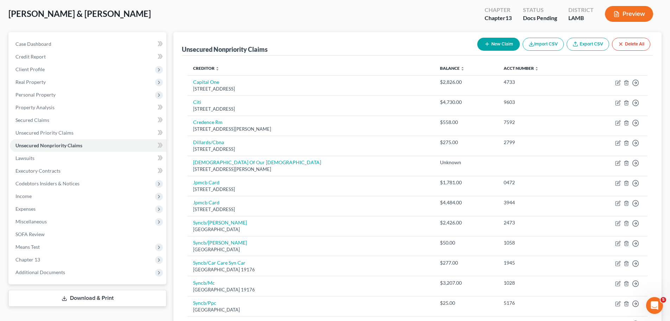
scroll to position [35, 0]
click at [505, 45] on button "New Claim" at bounding box center [498, 44] width 43 height 13
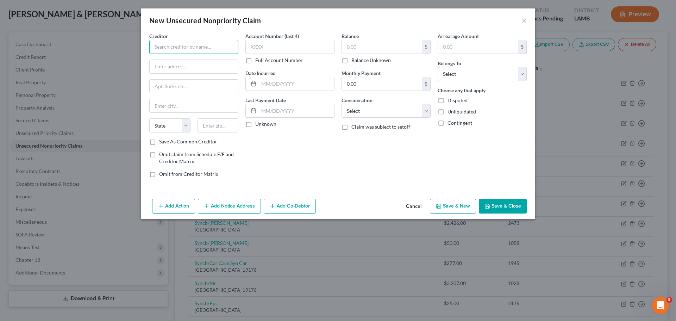
click at [173, 46] on input "text" at bounding box center [193, 47] width 89 height 14
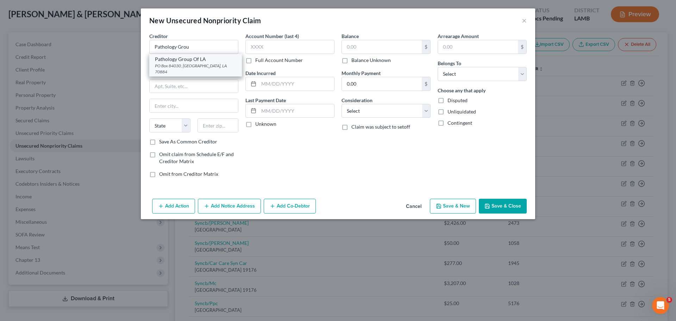
click at [196, 59] on div "Pathology Group Of LA" at bounding box center [195, 59] width 81 height 7
type input "Pathology Group Of LA"
type input "PO Box 84030"
type input "Baton Rouge"
select select "19"
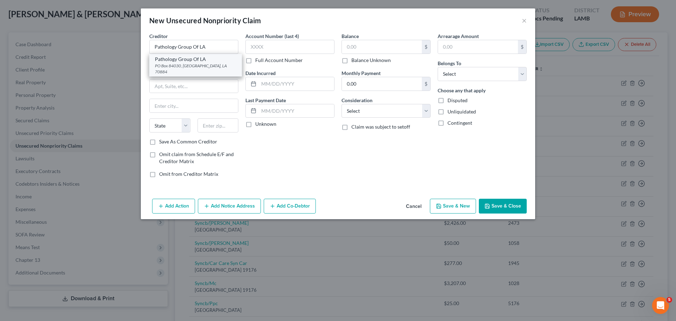
type input "70884"
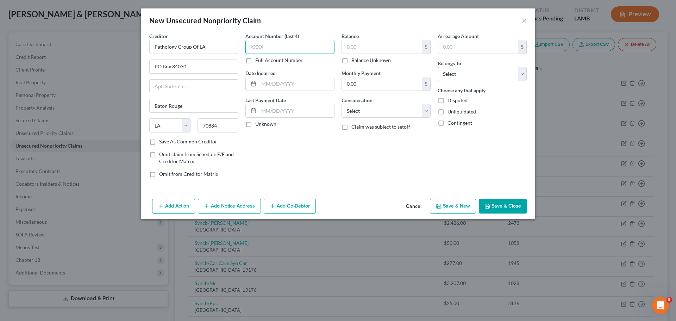
click at [293, 45] on input "text" at bounding box center [289, 47] width 89 height 14
type input "0437"
type input "2025"
type input "1"
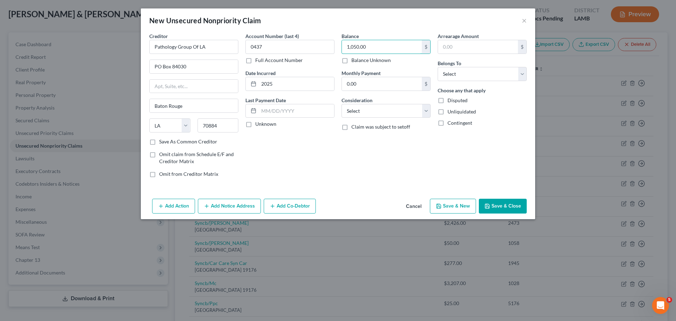
type input "1,050.00"
select select "9"
select select "4"
click at [437, 67] on select "Select Debtor 1 Only Debtor 2 Only Debtor 1 And Debtor 2 Only At Least One Of T…" at bounding box center [481, 74] width 89 height 14
click at [515, 205] on button "Save & Close" at bounding box center [503, 205] width 48 height 15
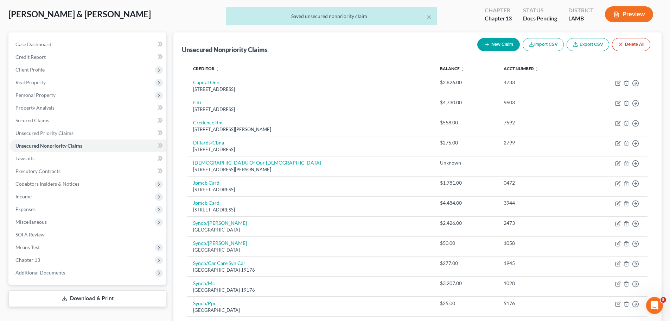
click at [490, 44] on button "New Claim" at bounding box center [498, 44] width 43 height 13
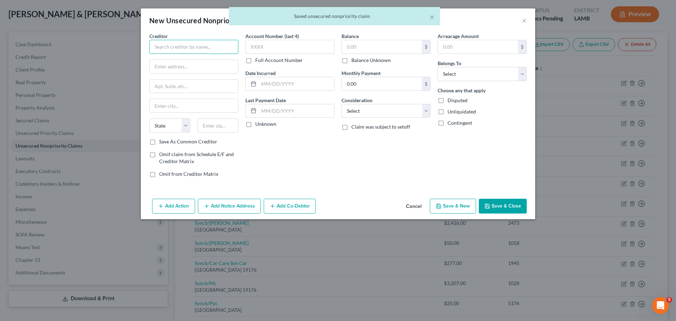
click at [220, 49] on input "text" at bounding box center [193, 47] width 89 height 14
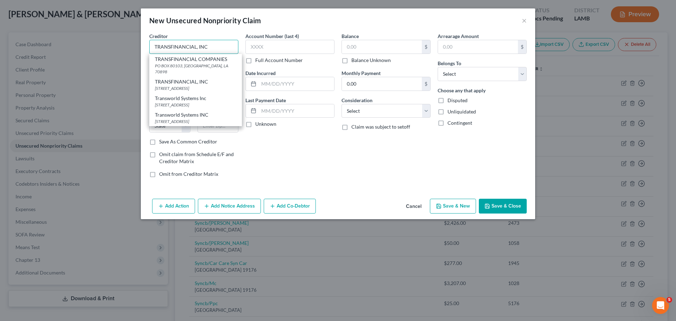
type input "Transworld Systems Inc"
type input "PO Box 15130"
type input "Wilmington"
select select "7"
type input "19850"
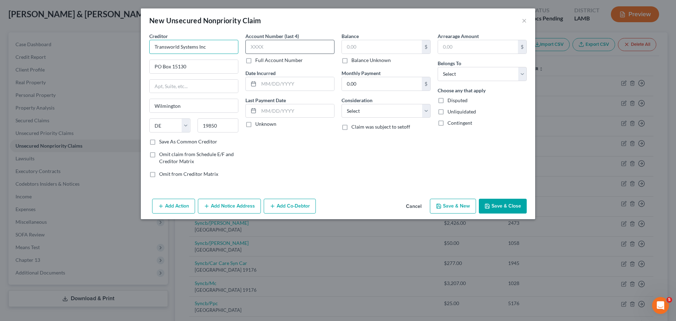
type input "Transworld Systems Inc"
click at [273, 50] on input "text" at bounding box center [289, 47] width 89 height 14
type input "3390"
type input "2023"
type input "33.68"
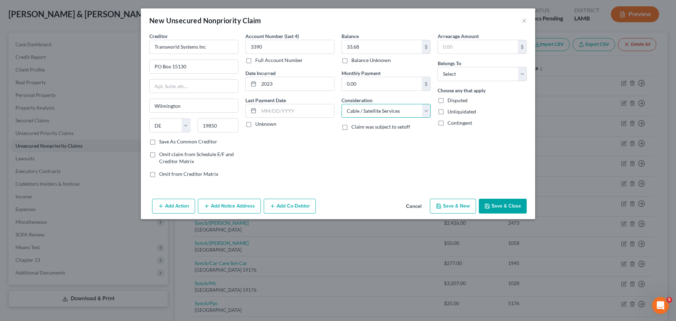
select select "1"
select select "4"
click at [511, 209] on button "Save & Close" at bounding box center [503, 205] width 48 height 15
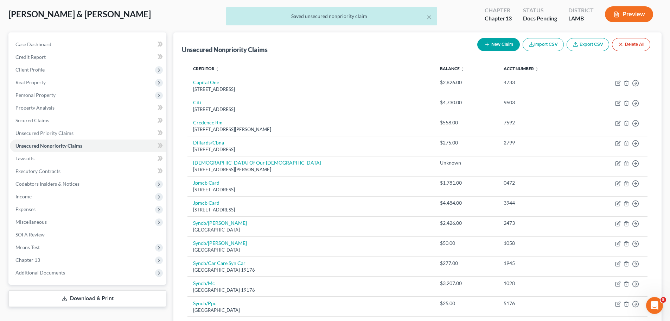
click at [509, 45] on button "New Claim" at bounding box center [498, 44] width 43 height 13
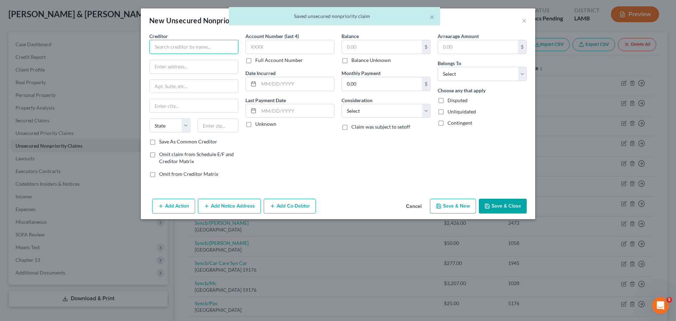
click at [177, 49] on input "text" at bounding box center [193, 47] width 89 height 14
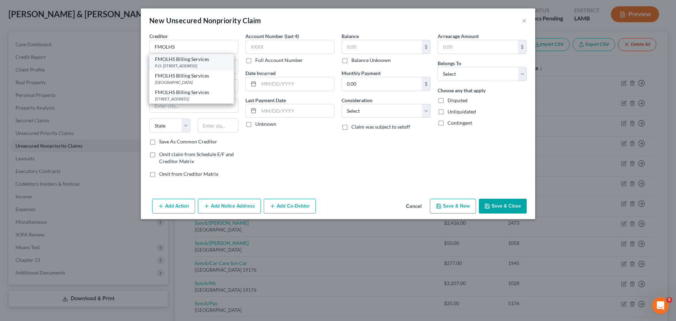
click at [182, 66] on div "P.O. [STREET_ADDRESS]" at bounding box center [191, 66] width 73 height 6
type input "FMOLHS Billing Services"
type input "P.O. Box 677963"
type input "[GEOGRAPHIC_DATA]"
select select "45"
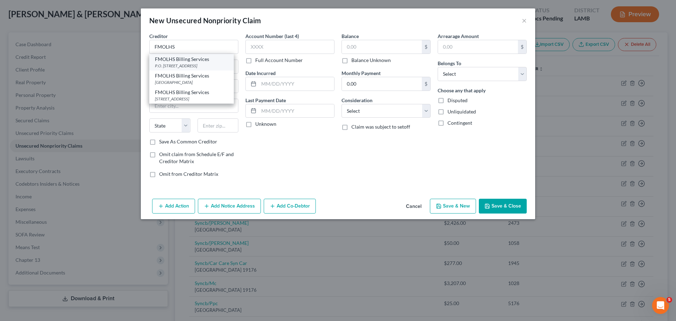
type input "75267"
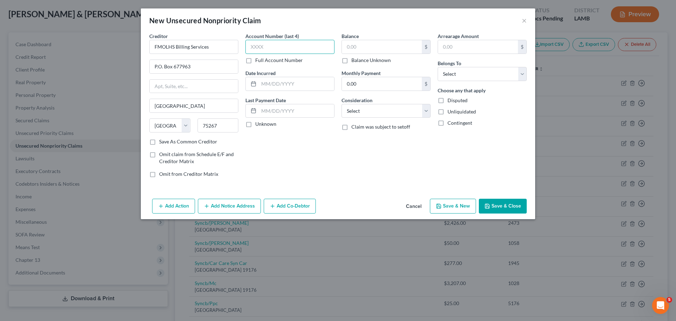
click at [292, 46] on input "text" at bounding box center [289, 47] width 89 height 14
type input "1626"
type input "2024"
drag, startPoint x: 368, startPoint y: 48, endPoint x: 381, endPoint y: 49, distance: 13.0
click at [368, 48] on input "text" at bounding box center [382, 46] width 80 height 13
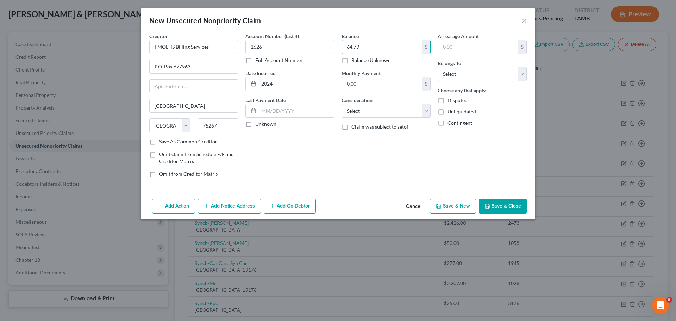
type input "64.79"
select select "9"
select select "4"
click at [525, 204] on button "Save & Close" at bounding box center [503, 205] width 48 height 15
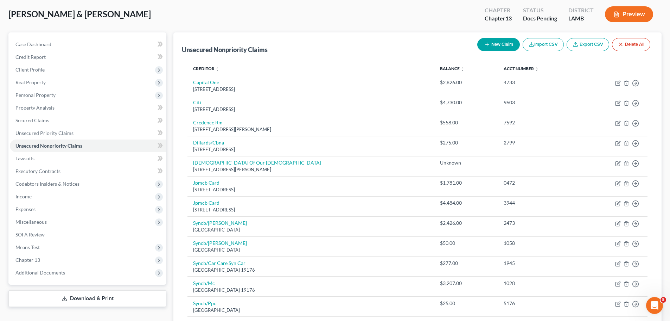
click at [492, 45] on button "New Claim" at bounding box center [498, 44] width 43 height 13
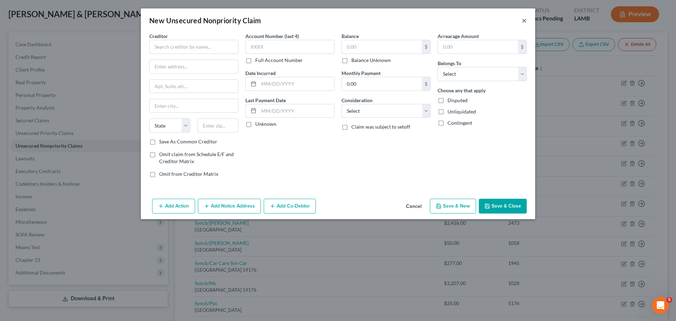
drag, startPoint x: 522, startPoint y: 21, endPoint x: 517, endPoint y: 31, distance: 11.2
click at [524, 22] on button "×" at bounding box center [523, 20] width 5 height 8
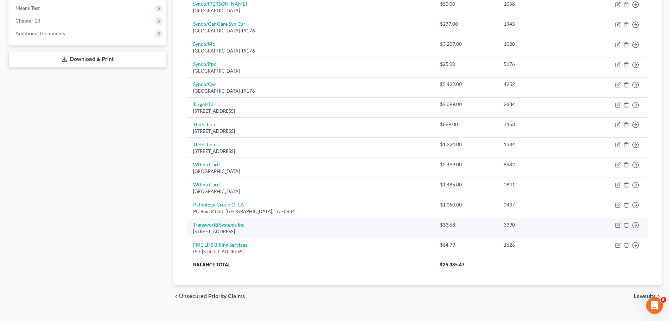
scroll to position [287, 0]
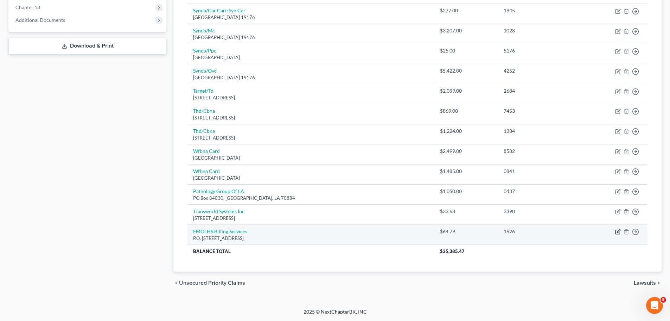
click at [615, 230] on icon "button" at bounding box center [618, 232] width 6 height 6
select select "45"
select select "9"
select select "4"
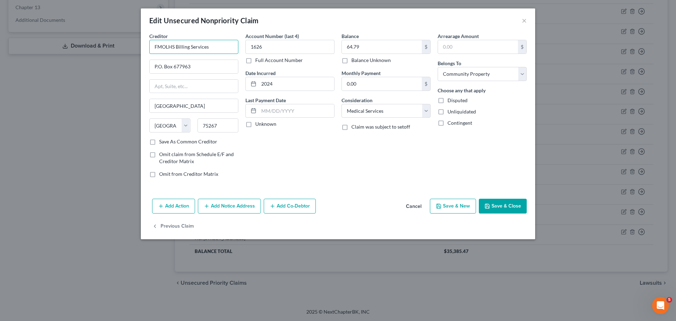
drag, startPoint x: 220, startPoint y: 47, endPoint x: 110, endPoint y: 48, distance: 109.1
click at [110, 48] on div "Edit Unsecured Nonpriority Claim × Creditor * FMOLHS Billing Services P.O. Box …" at bounding box center [338, 160] width 676 height 321
click at [526, 20] on button "×" at bounding box center [523, 20] width 5 height 8
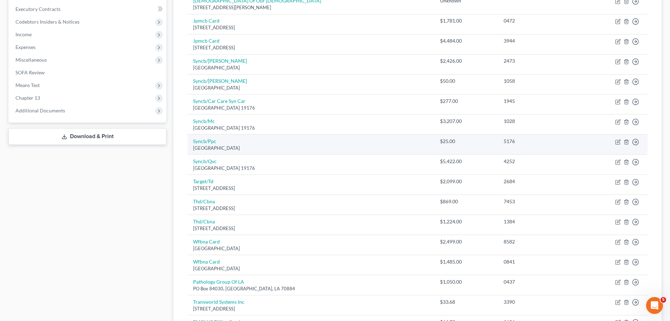
scroll to position [41, 0]
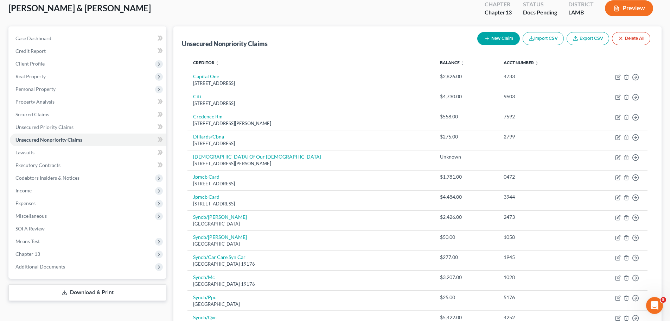
click at [505, 39] on button "New Claim" at bounding box center [498, 38] width 43 height 13
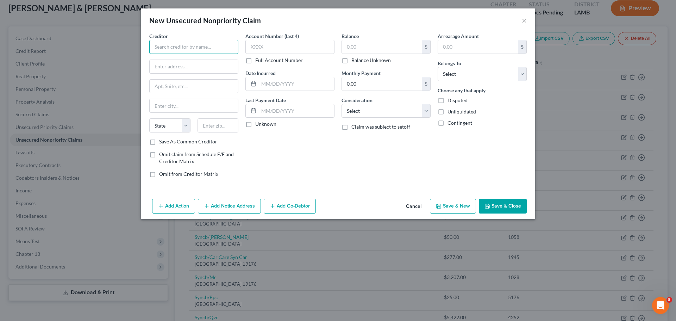
click at [194, 45] on input "text" at bounding box center [193, 47] width 89 height 14
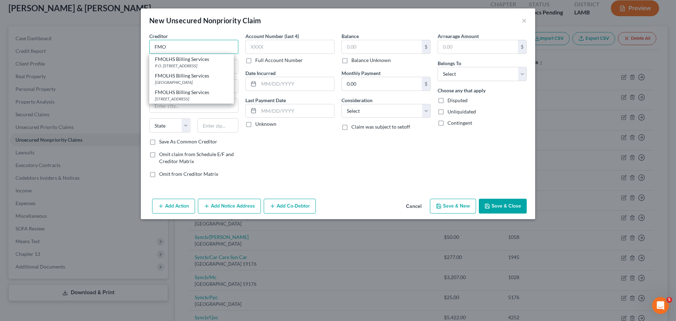
type input "FMOLHS Billing Services"
type input "PO Box 679302"
type input "[GEOGRAPHIC_DATA]"
select select "45"
type input "75267"
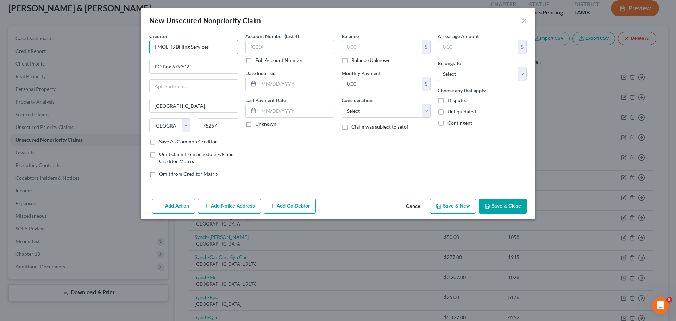
click at [215, 53] on input "FMOLHS Billing Services" at bounding box center [193, 47] width 89 height 14
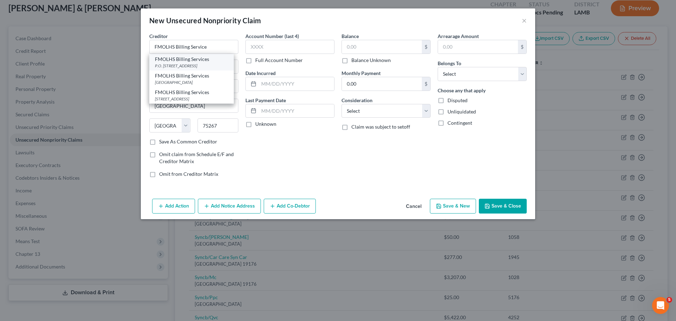
click at [214, 66] on div "P.O. [STREET_ADDRESS]" at bounding box center [191, 66] width 73 height 6
type input "FMOLHS Billing Services"
type input "P.O. Box 677963"
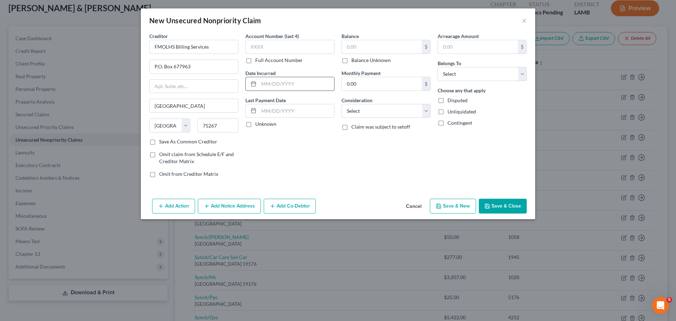
click at [296, 83] on input "text" at bounding box center [296, 83] width 75 height 13
type input "2024"
type input "280.00"
select select "9"
select select "4"
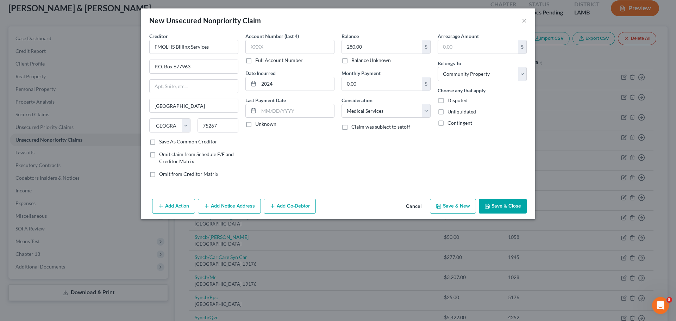
click at [518, 208] on button "Save & Close" at bounding box center [503, 205] width 48 height 15
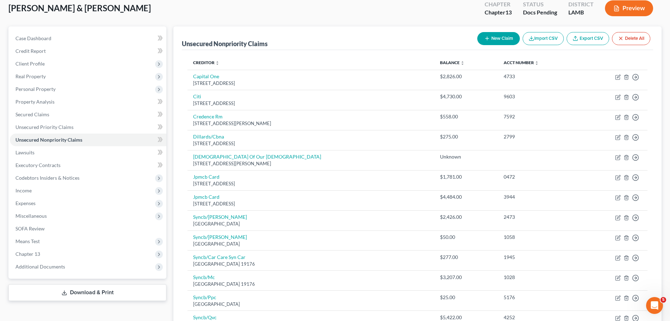
click at [498, 38] on button "New Claim" at bounding box center [498, 38] width 43 height 13
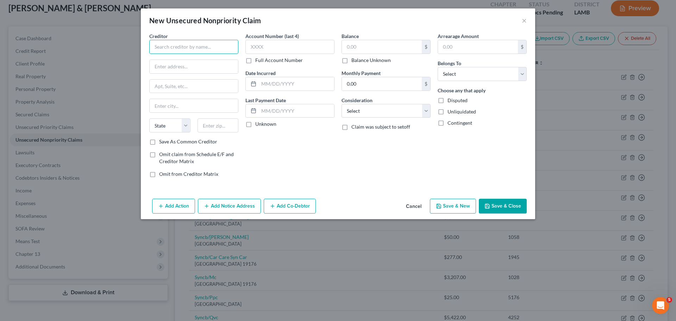
click at [186, 45] on input "text" at bounding box center [193, 47] width 89 height 14
type input "Walmart Health & Wellness"
drag, startPoint x: 215, startPoint y: 65, endPoint x: 220, endPoint y: 63, distance: 5.5
click at [215, 65] on input "text" at bounding box center [194, 66] width 88 height 13
type input "PO Box 505543"
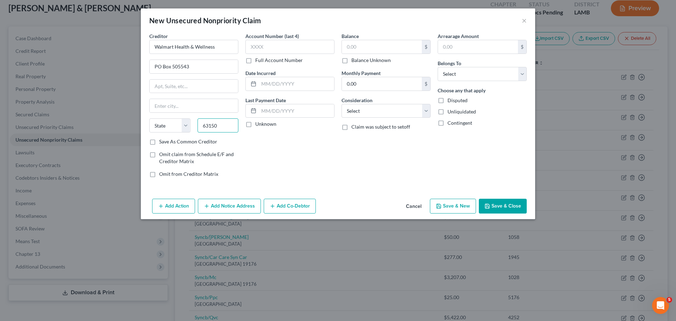
type input "63150"
type input "Saint Louis"
select select "26"
type input "2"
type input "6918"
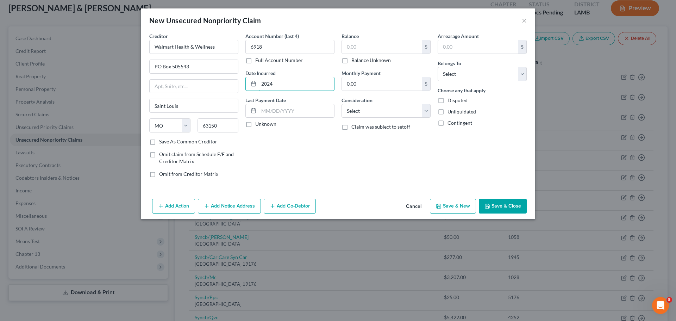
type input "2024"
click at [397, 51] on input "text" at bounding box center [382, 46] width 80 height 13
type input "111.00"
select select "2"
click at [456, 71] on select "Select Debtor 1 Only Debtor 2 Only Debtor 1 And Debtor 2 Only At Least One Of T…" at bounding box center [481, 74] width 89 height 14
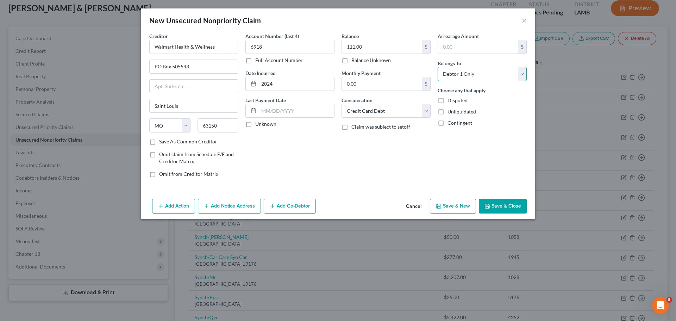
select select "4"
click at [437, 67] on select "Select Debtor 1 Only Debtor 2 Only Debtor 1 And Debtor 2 Only At Least One Of T…" at bounding box center [481, 74] width 89 height 14
drag, startPoint x: 512, startPoint y: 209, endPoint x: 552, endPoint y: 223, distance: 41.8
click at [513, 209] on button "Save & Close" at bounding box center [503, 205] width 48 height 15
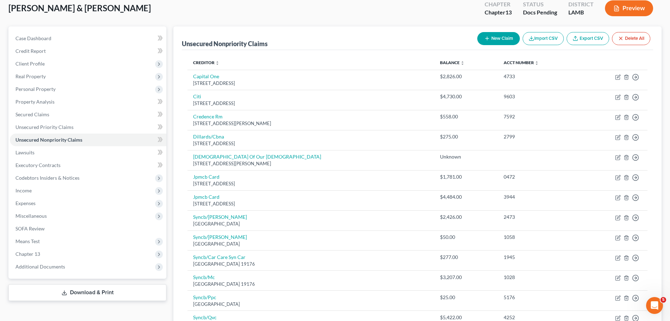
click at [495, 38] on button "New Claim" at bounding box center [498, 38] width 43 height 13
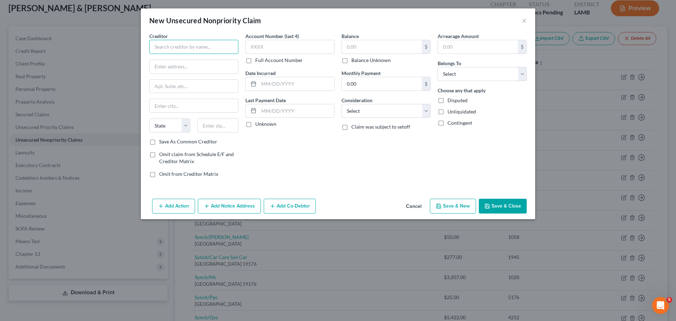
click at [195, 50] on input "text" at bounding box center [193, 47] width 89 height 14
type input "Acadian Ambulance Service"
click at [316, 86] on input "text" at bounding box center [296, 83] width 75 height 13
type input "2025"
click at [274, 45] on input "text" at bounding box center [289, 47] width 89 height 14
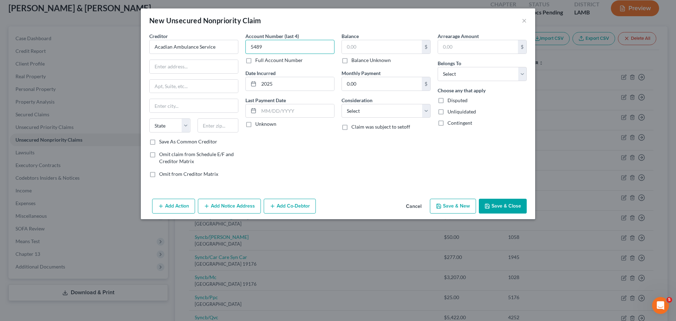
type input "5489"
click at [381, 51] on input "text" at bounding box center [382, 46] width 80 height 13
type input "381.64"
click at [377, 106] on select "Select Cable / Satellite Services Collection Agency Credit Card Debt Debt Couns…" at bounding box center [385, 111] width 89 height 14
select select "9"
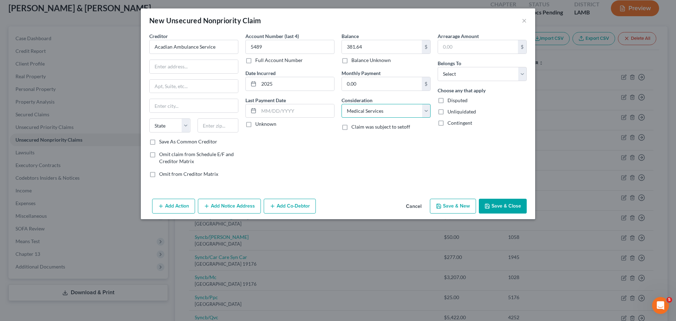
click at [341, 104] on select "Select Cable / Satellite Services Collection Agency Credit Card Debt Debt Couns…" at bounding box center [385, 111] width 89 height 14
click at [471, 76] on select "Select Debtor 1 Only Debtor 2 Only Debtor 1 And Debtor 2 Only At Least One Of T…" at bounding box center [481, 74] width 89 height 14
select select "4"
click at [437, 67] on select "Select Debtor 1 Only Debtor 2 Only Debtor 1 And Debtor 2 Only At Least One Of T…" at bounding box center [481, 74] width 89 height 14
click at [185, 49] on input "Acadian Ambulance Service" at bounding box center [193, 47] width 89 height 14
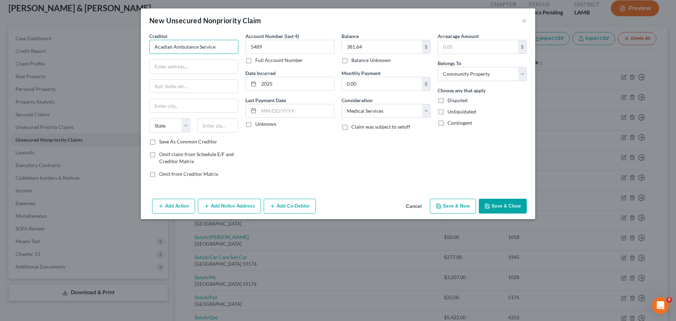
click at [185, 49] on input "Acadian Ambulance Service" at bounding box center [193, 47] width 89 height 14
click at [178, 66] on input "text" at bounding box center [194, 66] width 88 height 13
paste input "PO Box 92970"
type input "PO Box 92970"
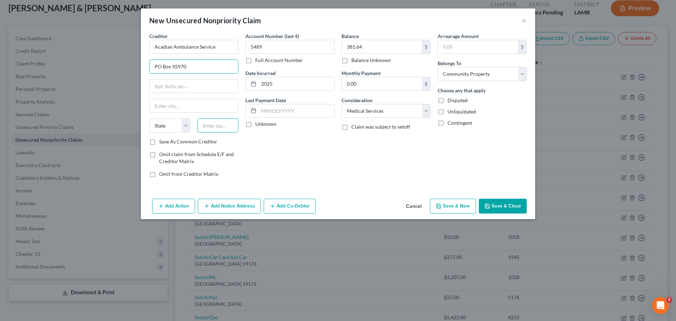
click at [208, 128] on input "text" at bounding box center [217, 125] width 41 height 14
paste input "70509"
type input "70509"
click at [281, 148] on div "Account Number (last 4) 5489 Full Account Number Date Incurred 2025 Last Paymen…" at bounding box center [290, 107] width 96 height 151
type input "Lafayette"
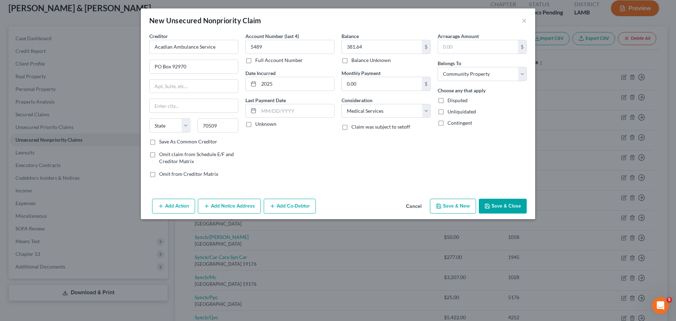
select select "19"
click at [160, 140] on label "Save As Common Creditor" at bounding box center [188, 141] width 58 height 7
click at [162, 140] on input "Save As Common Creditor" at bounding box center [164, 140] width 5 height 5
click at [324, 165] on div "Account Number (last 4) 5489 Full Account Number Date Incurred 2025 Last Paymen…" at bounding box center [290, 107] width 96 height 151
click at [505, 209] on button "Save & Close" at bounding box center [503, 205] width 48 height 15
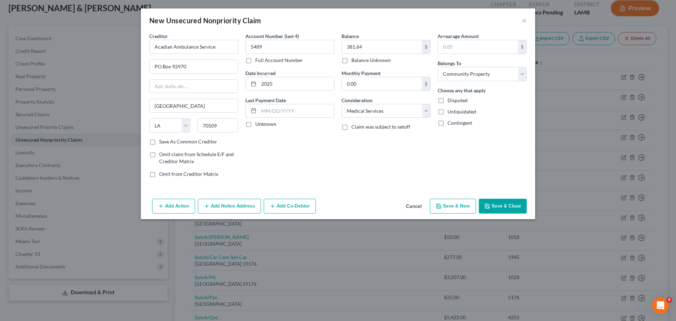
checkbox input "false"
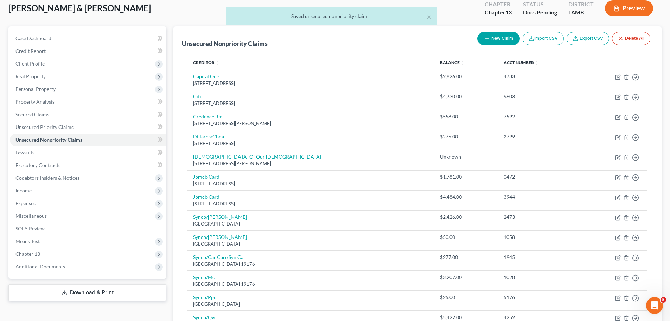
click at [503, 34] on button "New Claim" at bounding box center [498, 38] width 43 height 13
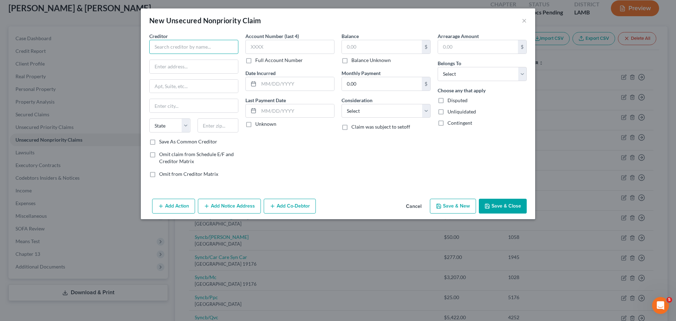
click at [195, 48] on input "text" at bounding box center [193, 47] width 89 height 14
type input "Vivint, Inc"
type input "62992 Collection Dr."
type input "60693"
type input "Chicago"
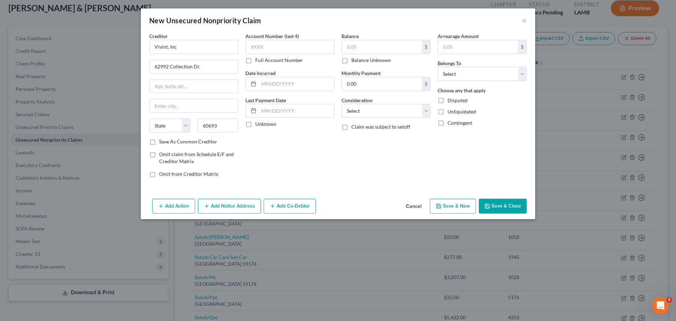
select select "14"
type input "6234"
type input "2025"
click at [385, 40] on input "text" at bounding box center [382, 46] width 80 height 13
type input "329.50"
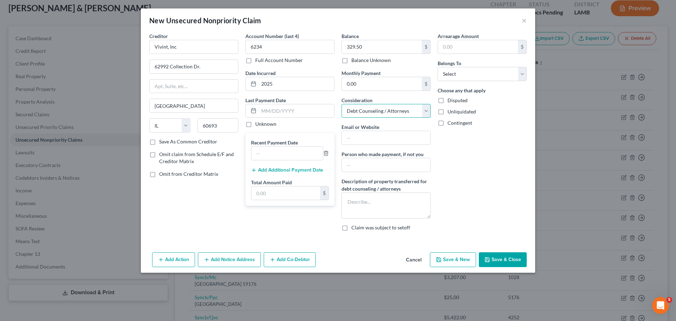
select select "4"
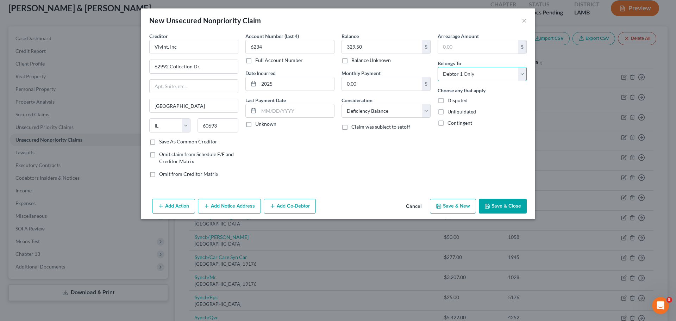
click at [459, 74] on select "Select Debtor 1 Only Debtor 2 Only Debtor 1 And Debtor 2 Only At Least One Of T…" at bounding box center [481, 74] width 89 height 14
select select "4"
click at [437, 67] on select "Select Debtor 1 Only Debtor 2 Only Debtor 1 And Debtor 2 Only At Least One Of T…" at bounding box center [481, 74] width 89 height 14
click at [495, 205] on button "Save & Close" at bounding box center [503, 205] width 48 height 15
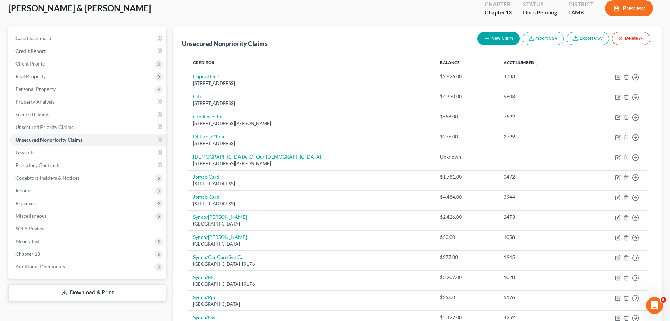
click at [492, 42] on button "New Claim" at bounding box center [498, 38] width 43 height 13
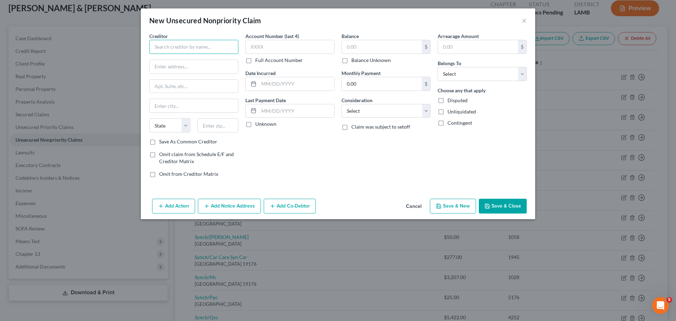
click at [225, 47] on input "text" at bounding box center [193, 47] width 89 height 14
click at [184, 45] on input "text" at bounding box center [193, 47] width 89 height 14
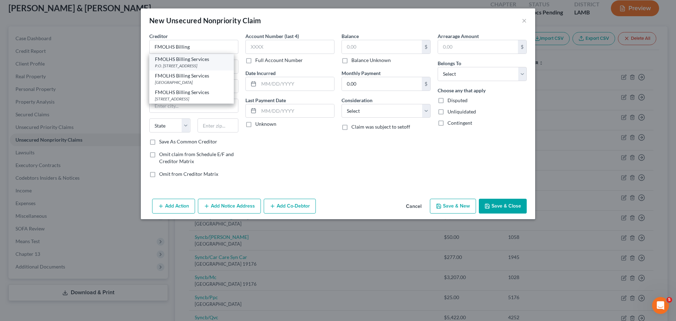
click at [187, 66] on div "P.O. [STREET_ADDRESS]" at bounding box center [191, 66] width 73 height 6
type input "FMOLHS Billing Services"
type input "P.O. Box 677963"
type input "[GEOGRAPHIC_DATA]"
select select "45"
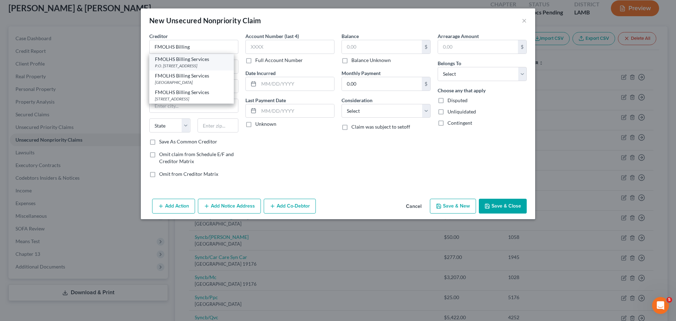
type input "75267"
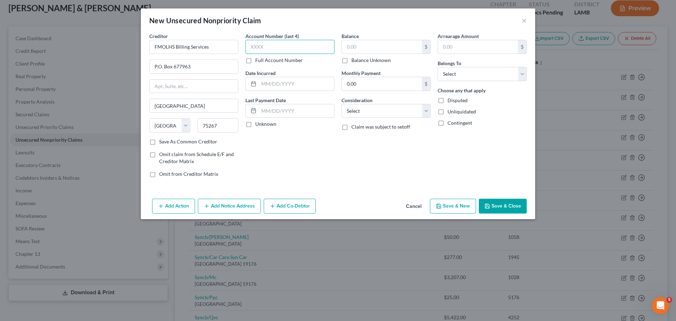
click at [277, 46] on input "text" at bounding box center [289, 47] width 89 height 14
type input "7190"
type input "2024"
type input "475.00"
select select "9"
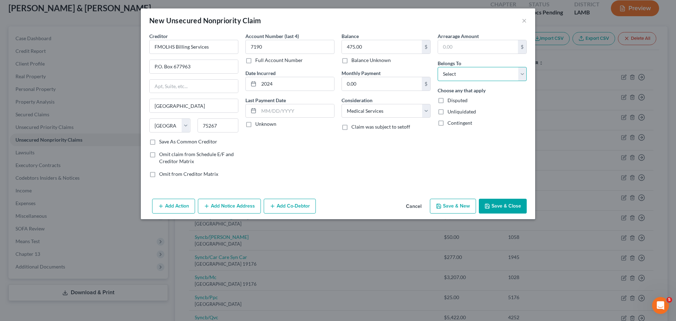
select select "4"
click at [498, 204] on button "Save & Close" at bounding box center [503, 205] width 48 height 15
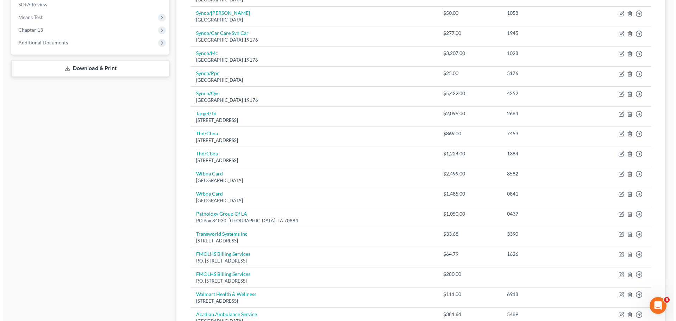
scroll to position [388, 0]
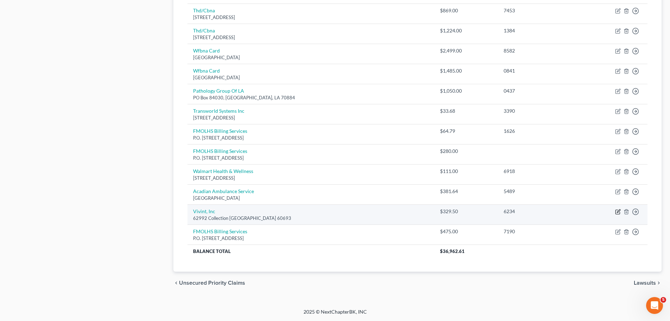
click at [616, 213] on icon "button" at bounding box center [618, 212] width 4 height 4
select select "14"
select select "4"
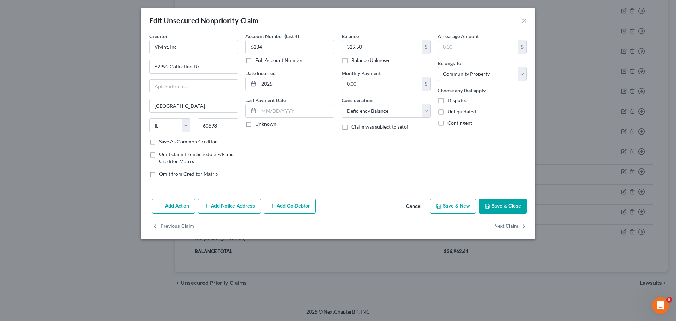
click at [407, 191] on div "Creditor * Vivint, Inc 62992 Collection Dr. Chicago State AL AK AR AZ CA CO CT …" at bounding box center [338, 113] width 394 height 163
click at [226, 207] on button "Add Notice Address" at bounding box center [229, 205] width 63 height 15
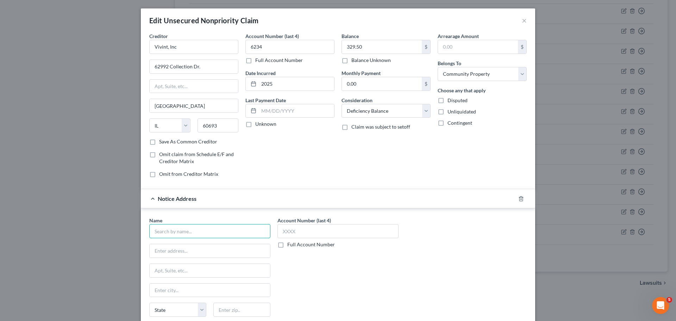
click at [247, 232] on input "text" at bounding box center [209, 231] width 121 height 14
type input "First Source Advantage, LLC"
click at [217, 255] on input "text" at bounding box center [210, 250] width 120 height 13
type input "PO Box 1045"
type input "14240"
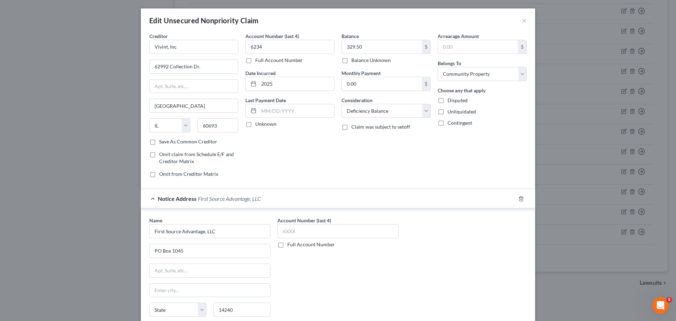
type input "Buffalo"
select select "35"
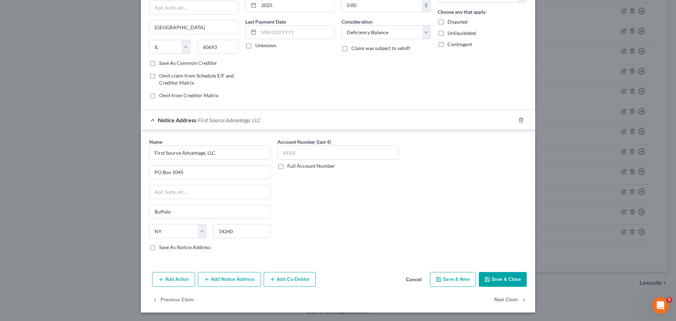
click at [398, 228] on div "Account Number (last 4) Full Account Number" at bounding box center [338, 197] width 128 height 118
click at [382, 232] on div "Account Number (last 4) Full Account Number" at bounding box center [338, 197] width 128 height 118
click at [514, 277] on button "Save & Close" at bounding box center [503, 279] width 48 height 15
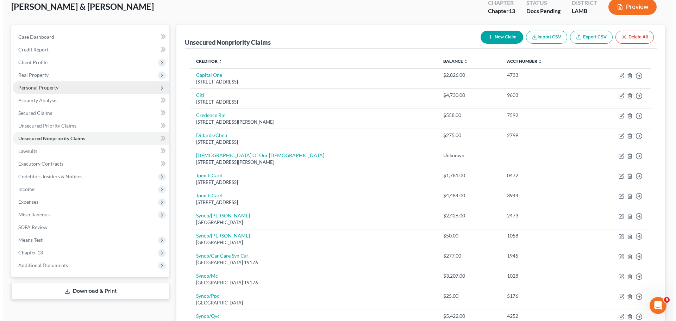
scroll to position [0, 0]
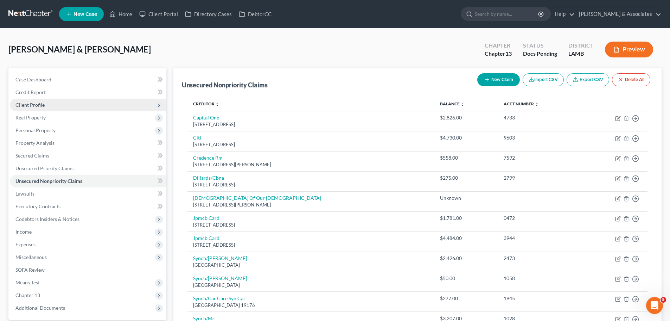
click at [54, 101] on span "Client Profile" at bounding box center [88, 105] width 157 height 13
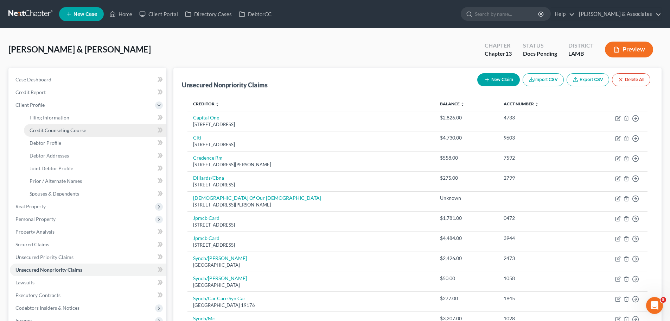
click at [53, 131] on span "Credit Counseling Course" at bounding box center [58, 130] width 57 height 6
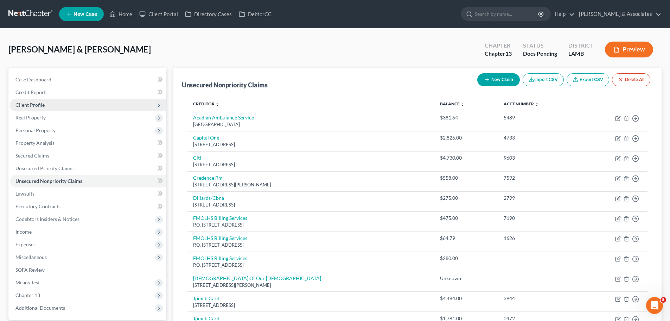
click at [24, 103] on span "Client Profile" at bounding box center [29, 105] width 29 height 6
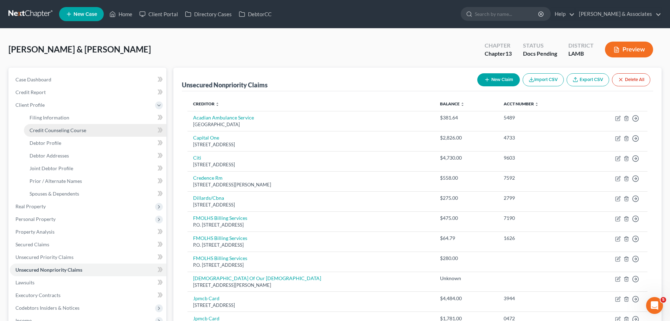
click at [43, 133] on link "Credit Counseling Course" at bounding box center [95, 130] width 142 height 13
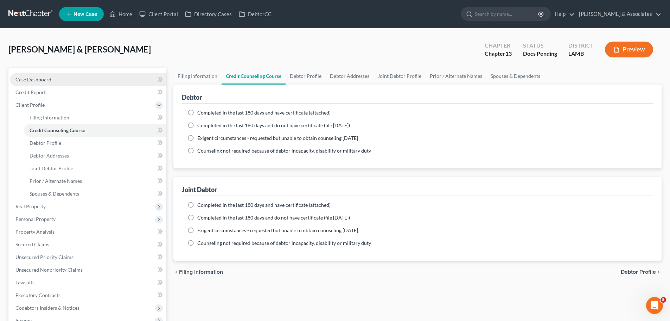
click at [34, 84] on link "Case Dashboard" at bounding box center [88, 79] width 157 height 13
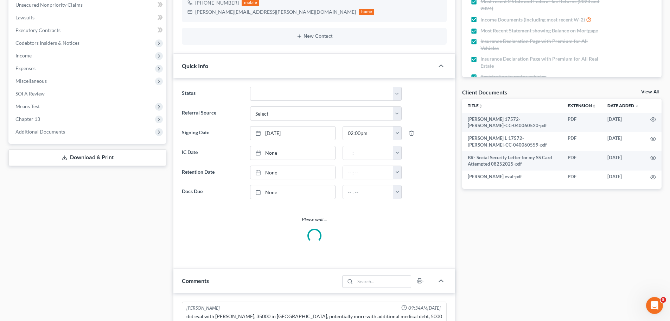
scroll to position [764, 0]
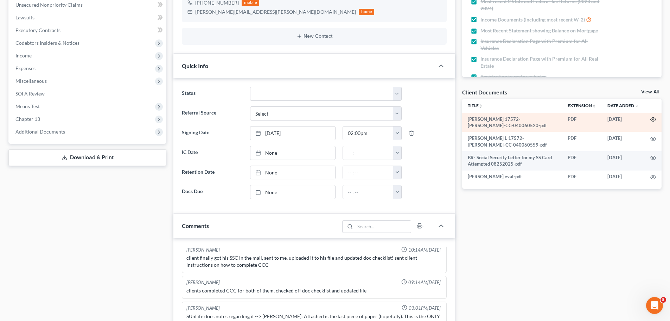
click at [653, 118] on icon "button" at bounding box center [653, 120] width 5 height 4
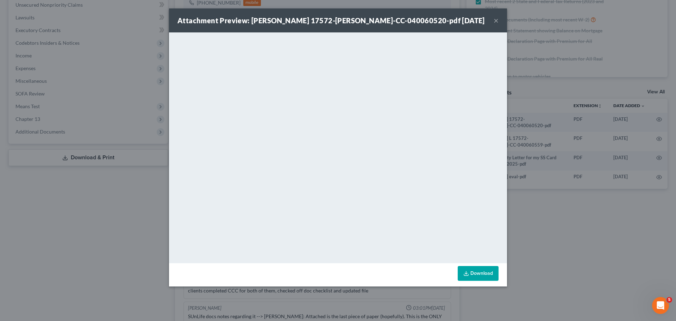
click at [495, 19] on button "×" at bounding box center [495, 20] width 5 height 8
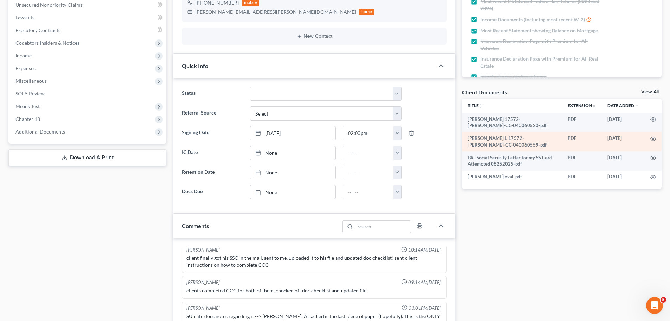
click at [656, 139] on td at bounding box center [653, 141] width 17 height 19
click at [654, 139] on icon "button" at bounding box center [654, 139] width 6 height 6
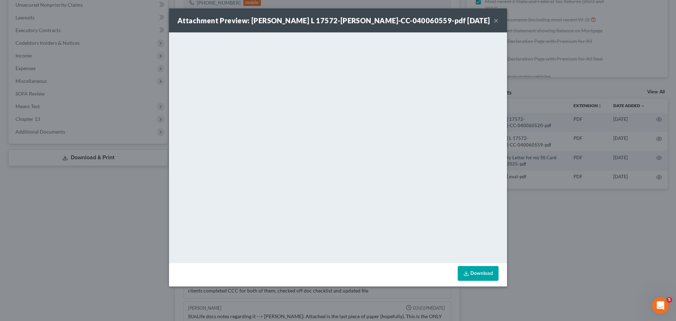
click at [491, 23] on div "Attachment Preview: [PERSON_NAME] L 17572-[PERSON_NAME]-CC-040060559-pdf [DATE]…" at bounding box center [338, 20] width 338 height 24
click at [495, 23] on button "×" at bounding box center [495, 20] width 5 height 8
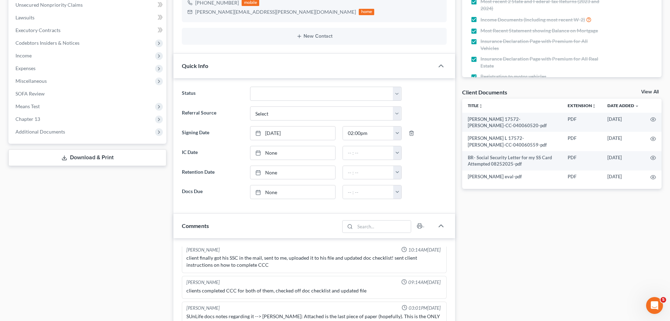
click at [93, 219] on div "Case Dashboard Payments Invoices Payments Payments Credit Report Client Profile" at bounding box center [87, 205] width 165 height 627
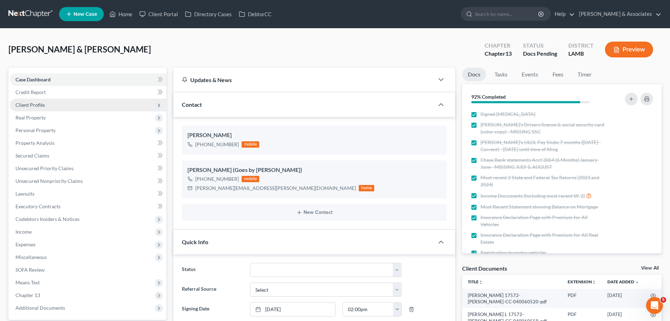
click at [21, 104] on span "Client Profile" at bounding box center [29, 105] width 29 height 6
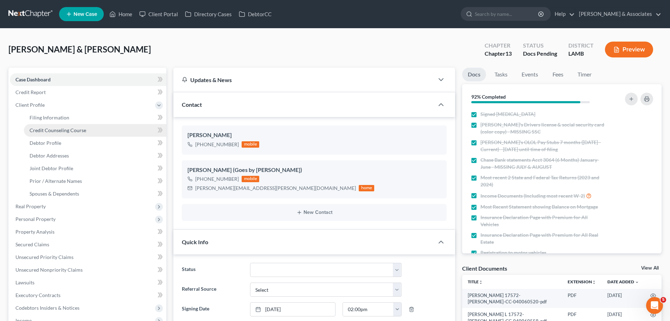
click at [38, 128] on span "Credit Counseling Course" at bounding box center [58, 130] width 57 height 6
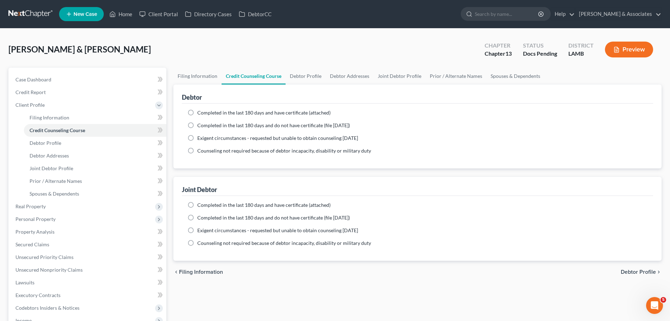
click at [222, 114] on span "Completed in the last 180 days and have certificate (attached)" at bounding box center [263, 112] width 133 height 6
click at [205, 114] on input "Completed in the last 180 days and have certificate (attached)" at bounding box center [202, 111] width 5 height 5
radio input "true"
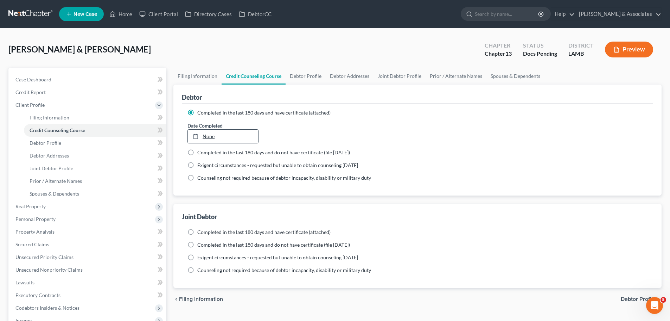
type input "[DATE]"
click at [206, 137] on link "None" at bounding box center [223, 135] width 70 height 13
click at [205, 230] on span "Completed in the last 180 days and have certificate (attached)" at bounding box center [263, 232] width 133 height 6
click at [205, 230] on input "Completed in the last 180 days and have certificate (attached)" at bounding box center [202, 230] width 5 height 5
radio input "true"
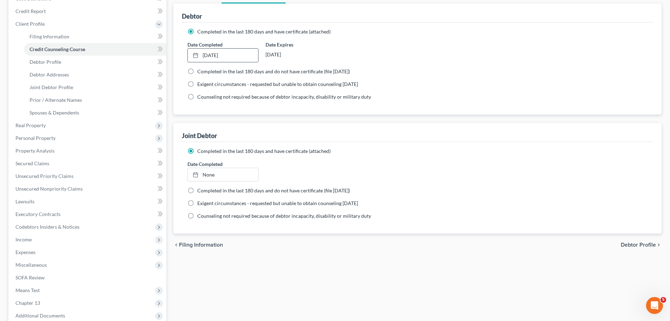
scroll to position [137, 0]
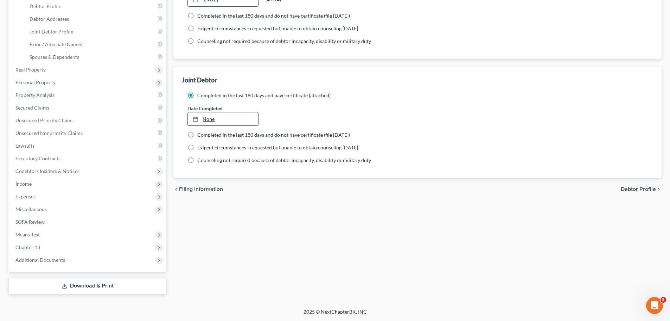
type input "[DATE]"
click at [207, 115] on link "None" at bounding box center [223, 118] width 70 height 13
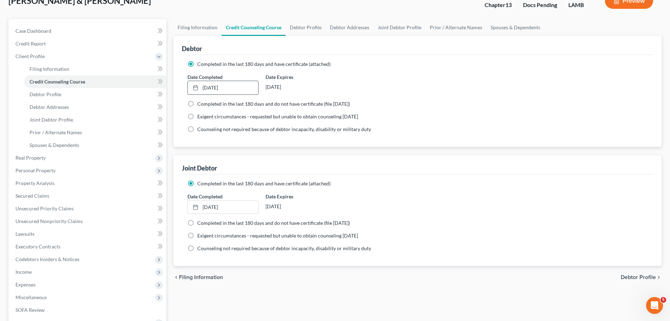
scroll to position [0, 0]
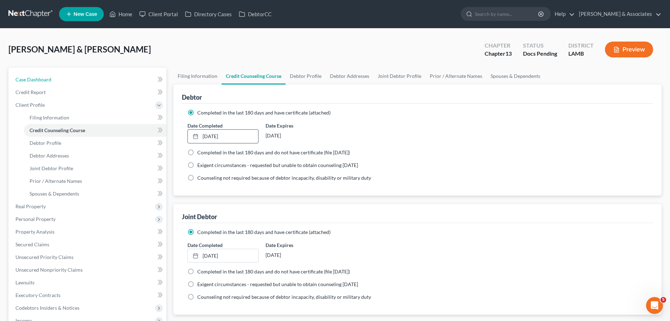
drag, startPoint x: 24, startPoint y: 77, endPoint x: 429, endPoint y: 53, distance: 405.7
click at [24, 77] on span "Case Dashboard" at bounding box center [33, 79] width 36 height 6
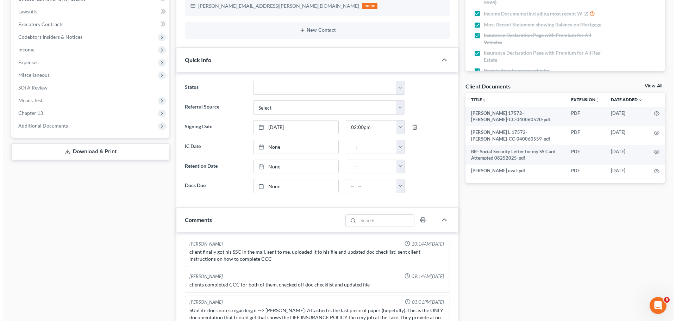
scroll to position [35, 0]
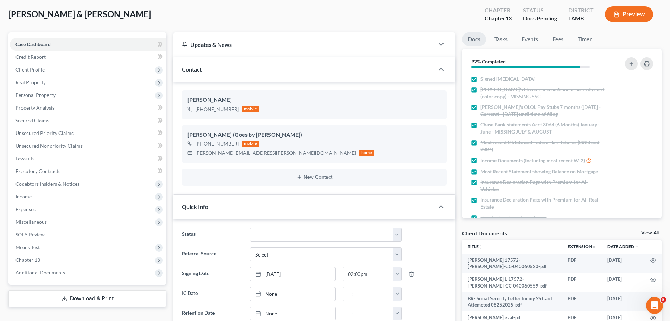
click at [623, 18] on button "Preview" at bounding box center [629, 14] width 48 height 16
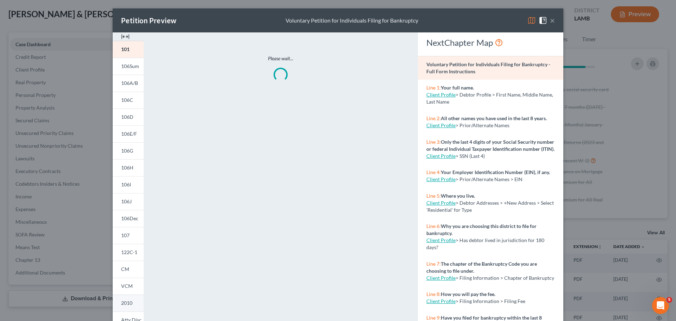
scroll to position [70, 0]
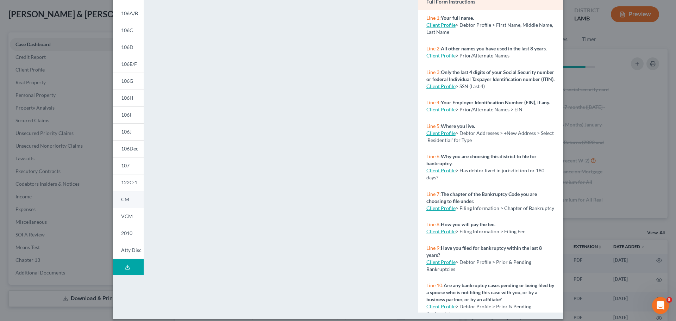
click at [116, 197] on link "CM" at bounding box center [128, 199] width 31 height 17
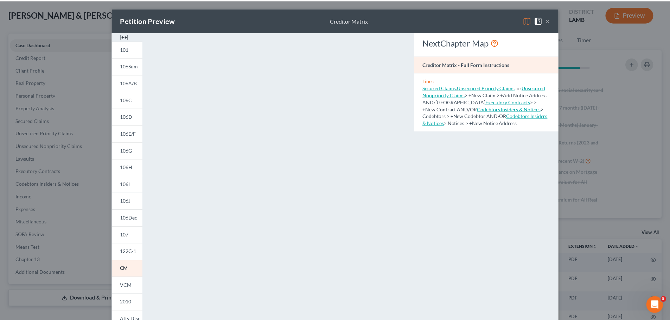
scroll to position [0, 0]
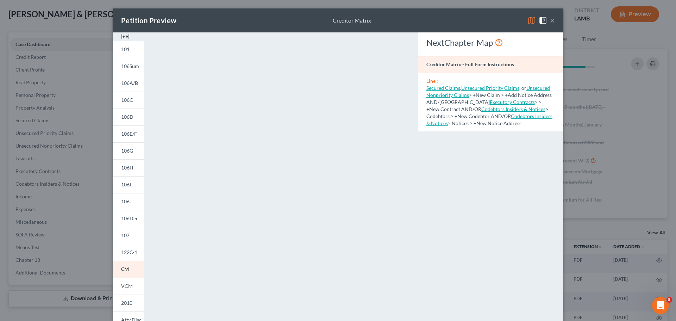
click at [552, 19] on div "Petition Preview Creditor Matrix ×" at bounding box center [338, 20] width 450 height 24
drag, startPoint x: 549, startPoint y: 23, endPoint x: 531, endPoint y: 31, distance: 19.8
click at [550, 23] on button "×" at bounding box center [552, 20] width 5 height 8
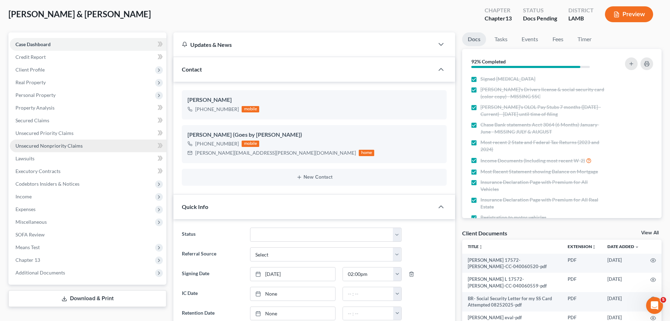
click at [38, 145] on span "Unsecured Nonpriority Claims" at bounding box center [48, 145] width 67 height 6
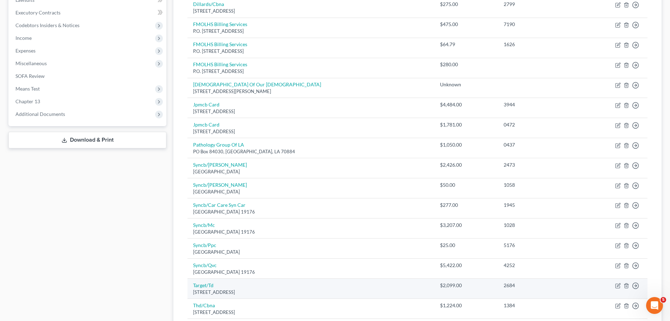
scroll to position [177, 0]
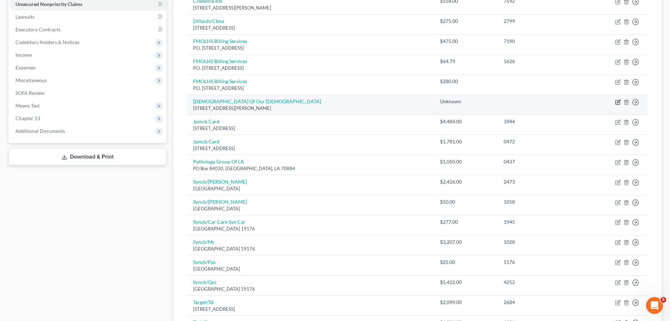
click at [617, 103] on icon "button" at bounding box center [618, 102] width 6 height 6
select select "19"
select select "9"
select select "4"
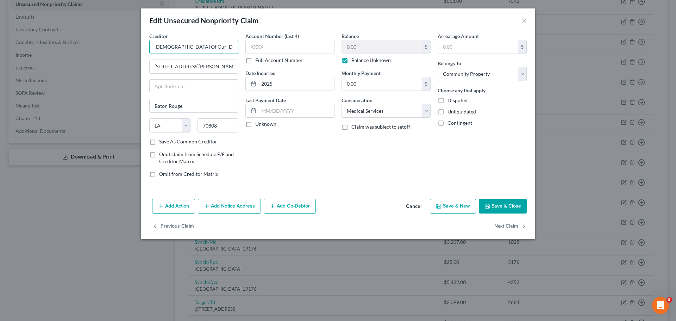
click at [230, 50] on input "[DEMOGRAPHIC_DATA] Of Our [DEMOGRAPHIC_DATA]" at bounding box center [193, 47] width 89 height 14
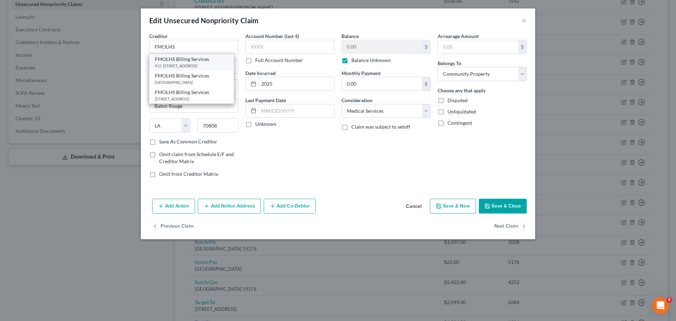
click at [200, 60] on div "FMOLHS Billing Services" at bounding box center [191, 59] width 73 height 7
type input "FMOLHS Billing Services"
type input "P.O. Box 677963"
type input "[GEOGRAPHIC_DATA]"
select select "45"
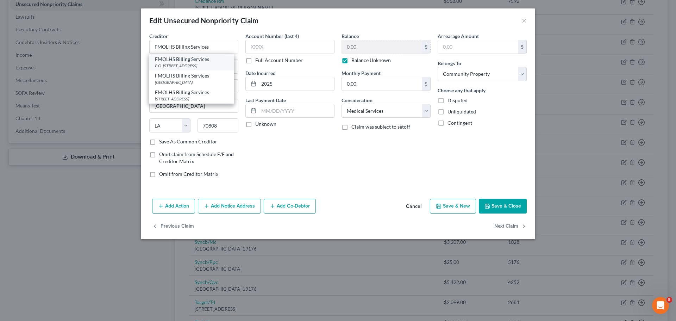
type input "75267"
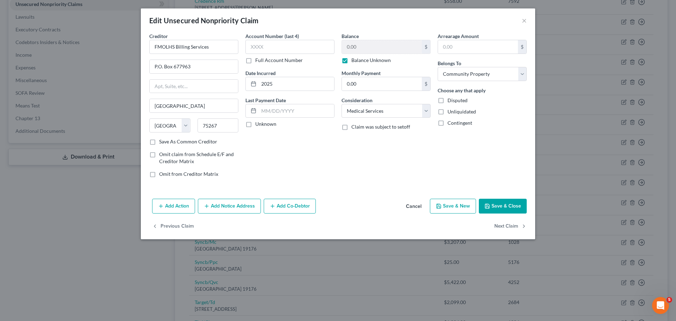
click at [276, 156] on div "Account Number (last 4) Full Account Number Date Incurred 2025 Last Payment Dat…" at bounding box center [290, 107] width 96 height 151
click at [507, 207] on button "Save & Close" at bounding box center [503, 205] width 48 height 15
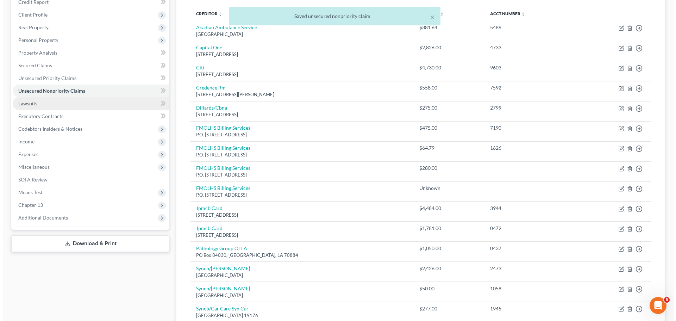
scroll to position [0, 0]
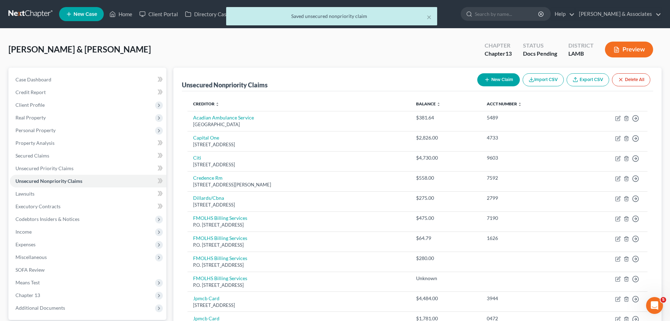
click at [644, 51] on button "Preview" at bounding box center [629, 50] width 48 height 16
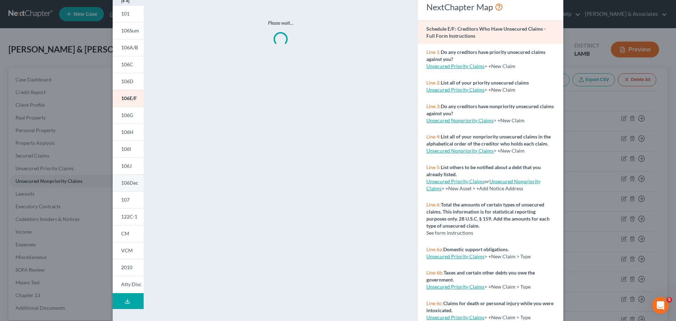
scroll to position [70, 0]
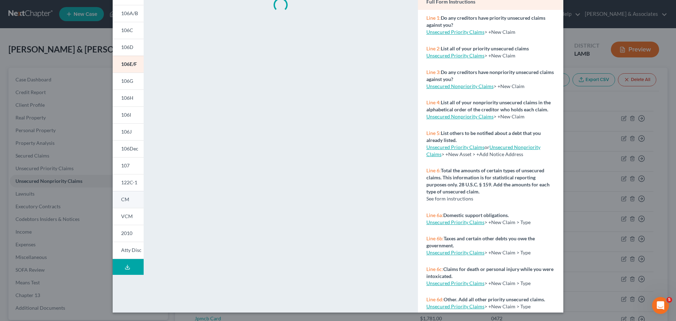
click at [128, 199] on link "CM" at bounding box center [128, 199] width 31 height 17
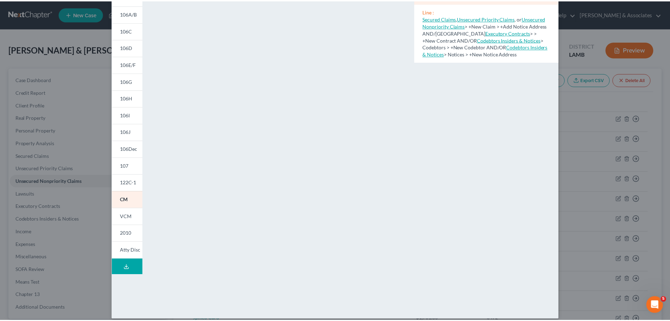
scroll to position [0, 0]
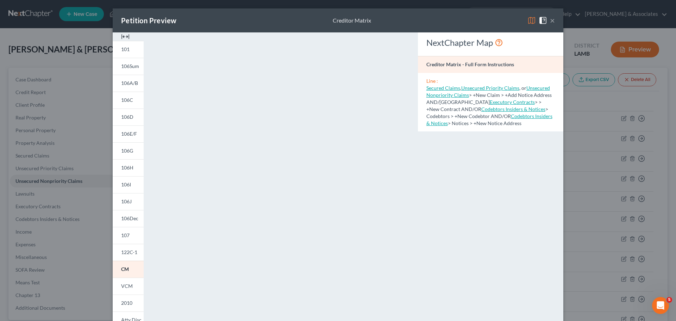
click at [550, 20] on button "×" at bounding box center [552, 20] width 5 height 8
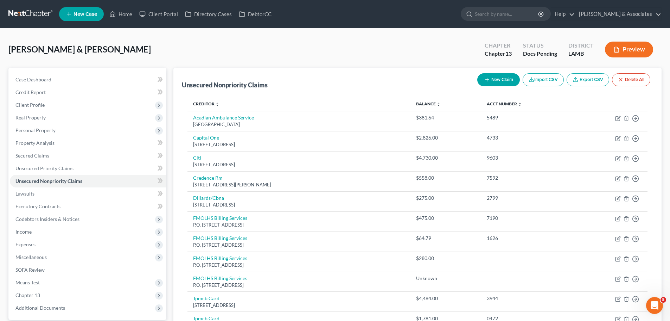
click at [49, 72] on div "Case Dashboard Payments Invoices Payments Payments Credit Report Client Profile…" at bounding box center [87, 194] width 158 height 252
click at [49, 81] on span "Case Dashboard" at bounding box center [33, 79] width 36 height 6
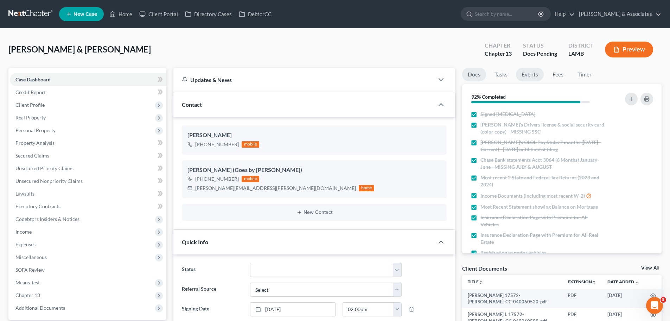
scroll to position [764, 0]
click at [565, 75] on link "Fees" at bounding box center [558, 75] width 23 height 14
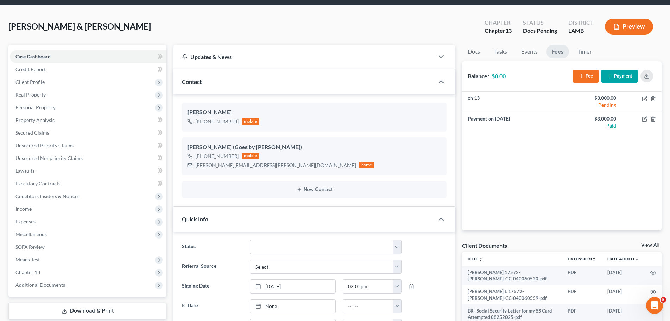
scroll to position [35, 0]
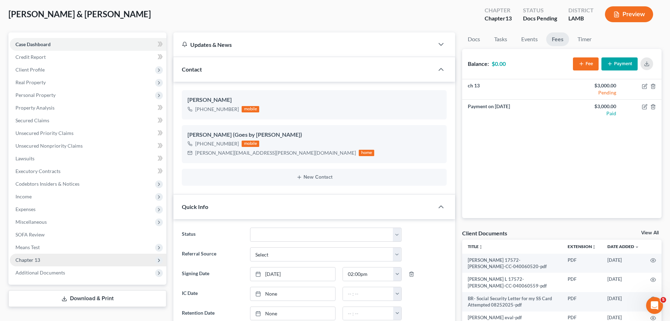
click at [40, 257] on span "Chapter 13" at bounding box center [27, 259] width 25 height 6
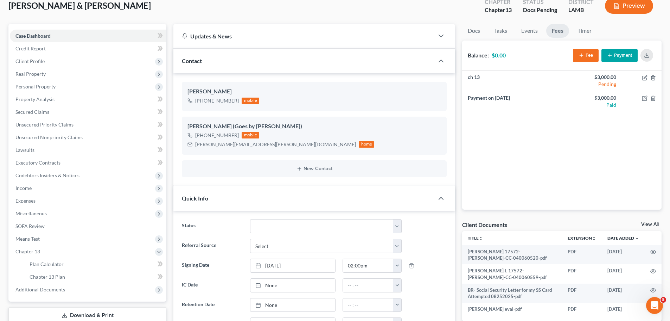
scroll to position [141, 0]
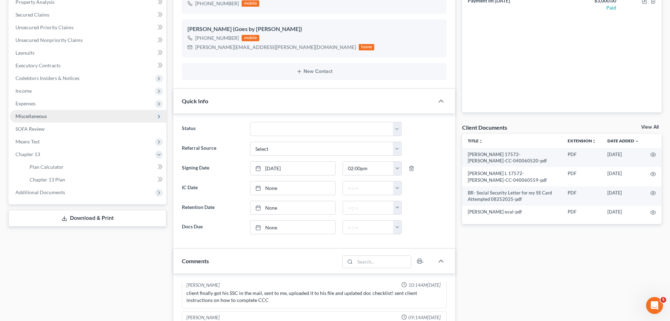
click at [31, 119] on span "Miscellaneous" at bounding box center [88, 116] width 157 height 13
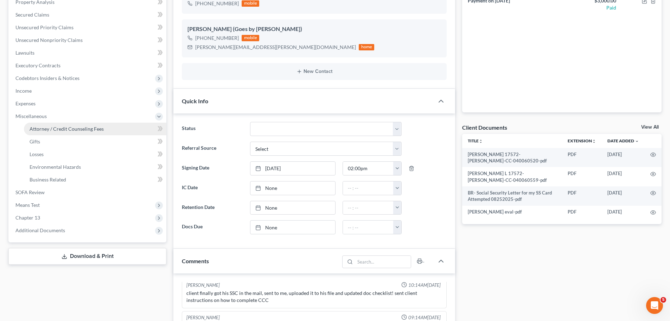
click at [62, 126] on span "Attorney / Credit Counseling Fees" at bounding box center [67, 129] width 74 height 6
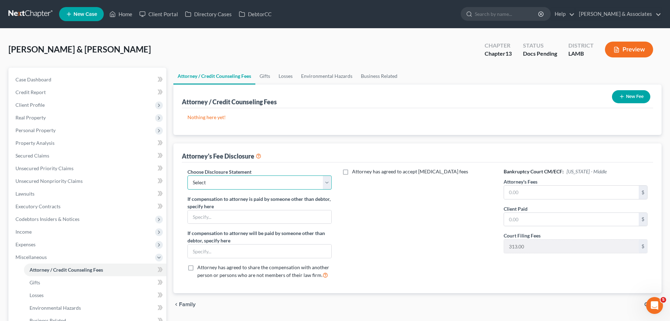
click at [309, 188] on select "Select LAWB 13 ALL CHECK NOT KOLWE LAWB 13 ONLY KOLWE TEST LAMB 13 LAMB 7 Ch 11…" at bounding box center [260, 182] width 144 height 14
select select "3"
click at [188, 175] on select "Select LAWB 13 ALL CHECK NOT KOLWE LAWB 13 ONLY KOLWE TEST LAMB 13 LAMB 7 Ch 11…" at bounding box center [260, 182] width 144 height 14
click at [548, 189] on input "text" at bounding box center [571, 191] width 135 height 13
type input "4,800"
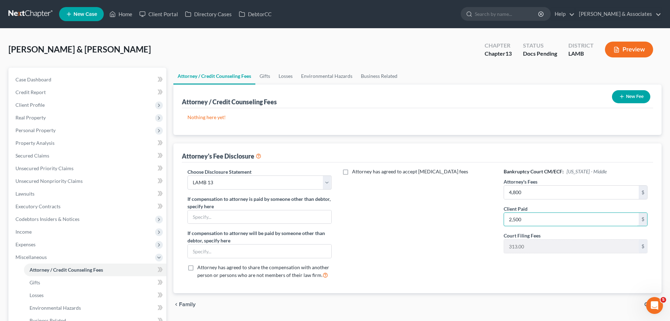
type input "2,500"
click at [637, 91] on button "New Fee" at bounding box center [631, 96] width 38 height 13
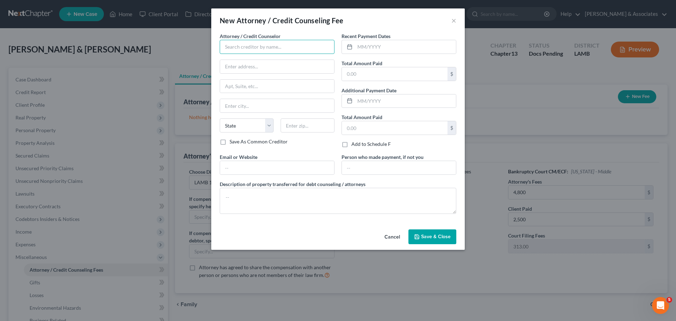
click at [274, 47] on input "text" at bounding box center [277, 47] width 115 height 14
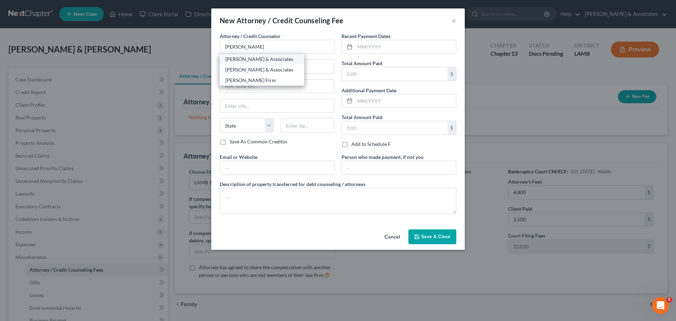
click at [262, 60] on div "[PERSON_NAME] & Associates" at bounding box center [261, 59] width 73 height 7
type input "[PERSON_NAME] & Associates"
type input "[STREET_ADDRESS][PERSON_NAME]"
type input "Baton Rouge"
select select "19"
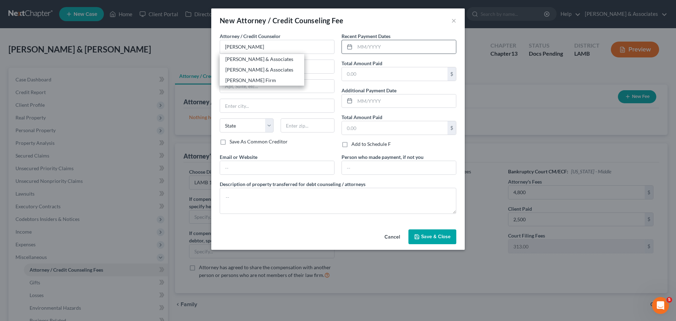
type input "70816"
click at [358, 44] on input "text" at bounding box center [405, 46] width 101 height 13
drag, startPoint x: 379, startPoint y: 47, endPoint x: 252, endPoint y: 25, distance: 129.8
click at [255, 26] on div "New Attorney / Credit Counseling Fee × Attorney / Credit Counselor * [PERSON_NA…" at bounding box center [337, 128] width 253 height 241
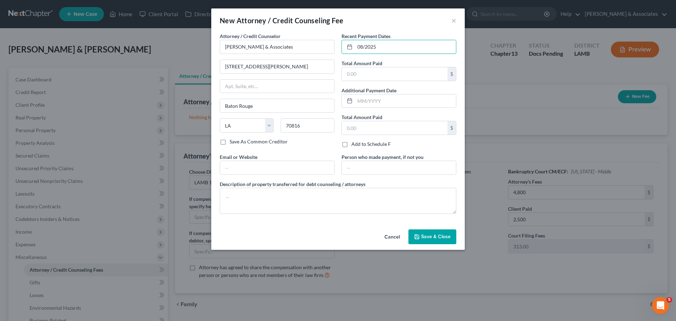
type input "08/2025"
type input "2,000"
click at [449, 237] on span "Save & Close" at bounding box center [436, 236] width 30 height 6
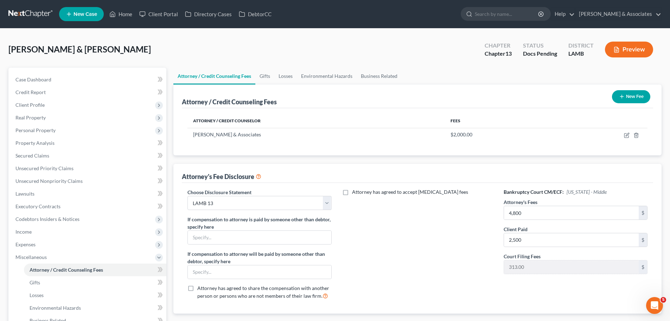
click at [626, 102] on button "New Fee" at bounding box center [631, 96] width 38 height 13
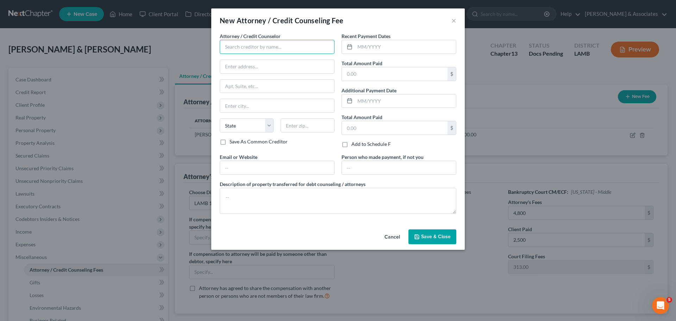
click at [265, 41] on input "text" at bounding box center [277, 47] width 115 height 14
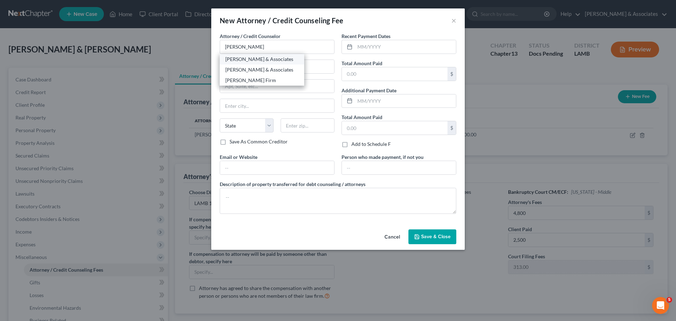
click at [273, 60] on div "[PERSON_NAME] & Associates" at bounding box center [261, 59] width 73 height 7
type input "[PERSON_NAME] & Associates"
type input "[STREET_ADDRESS][PERSON_NAME]"
type input "Baton Rouge"
select select "19"
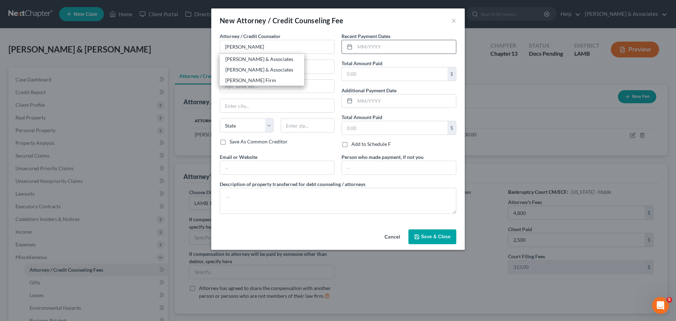
type input "70816"
click at [403, 45] on input "text" at bounding box center [405, 46] width 101 height 13
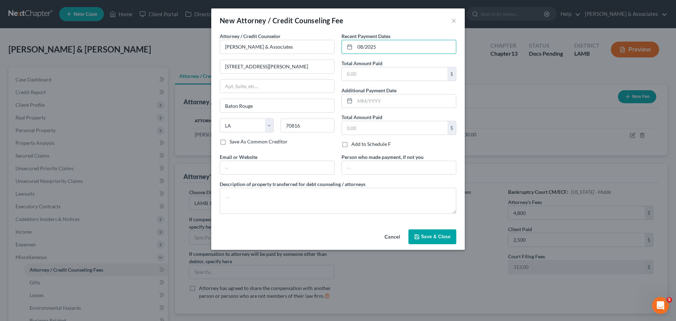
type input "08/2025"
type input "500"
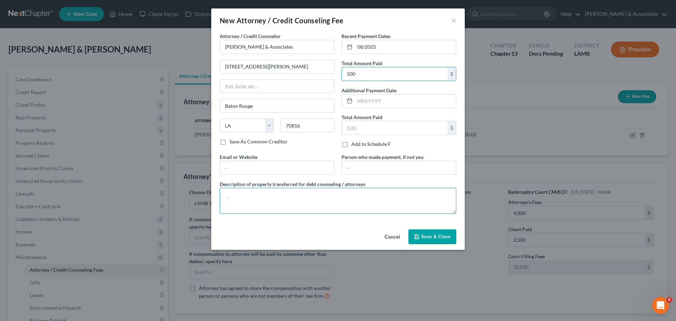
click at [250, 203] on textarea at bounding box center [338, 201] width 236 height 26
type textarea "Credit counseling course, financial management, credit report, filing fees, mis…"
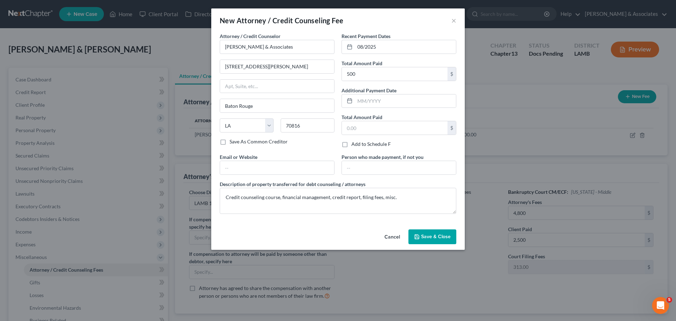
click at [422, 235] on span "Save & Close" at bounding box center [436, 236] width 30 height 6
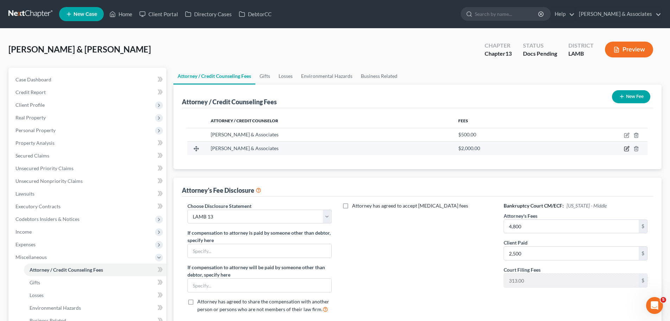
click at [626, 151] on icon "button" at bounding box center [627, 149] width 4 height 4
select select "19"
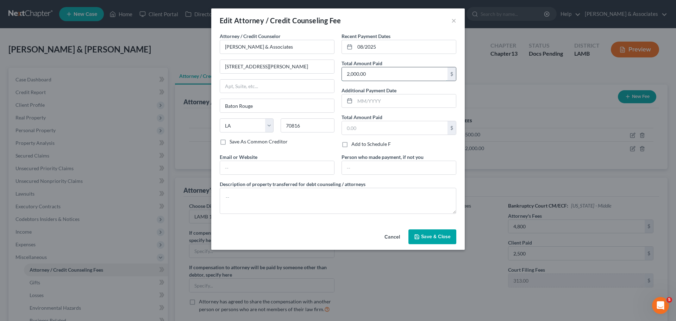
click at [369, 72] on input "2,000.00" at bounding box center [395, 73] width 106 height 13
type input "2,500"
click at [449, 238] on span "Save & Close" at bounding box center [436, 236] width 30 height 6
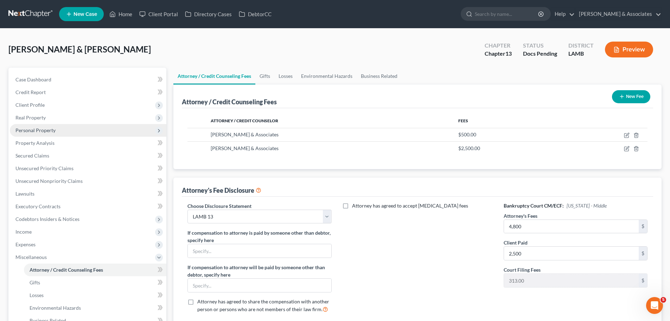
click at [57, 127] on span "Personal Property" at bounding box center [88, 130] width 157 height 13
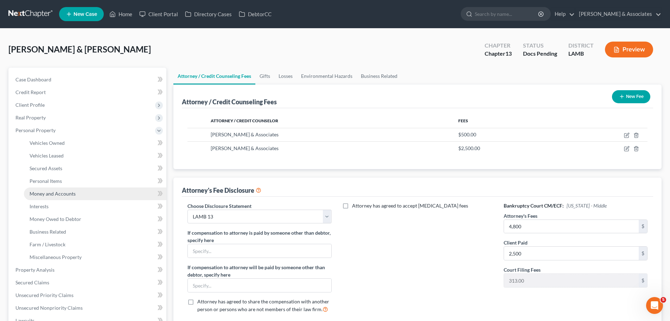
click at [64, 195] on span "Money and Accounts" at bounding box center [53, 193] width 46 height 6
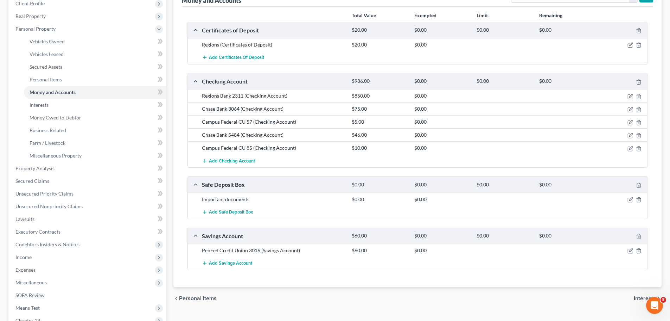
scroll to position [106, 0]
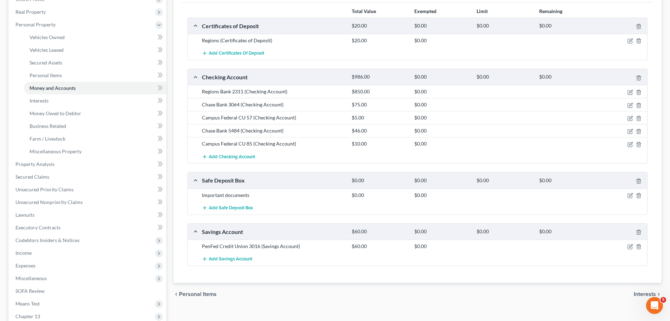
click at [398, 301] on div "chevron_left Personal Items Interests chevron_right" at bounding box center [417, 294] width 488 height 23
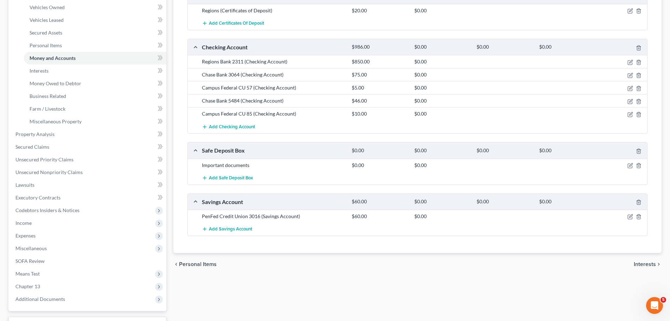
scroll to position [175, 0]
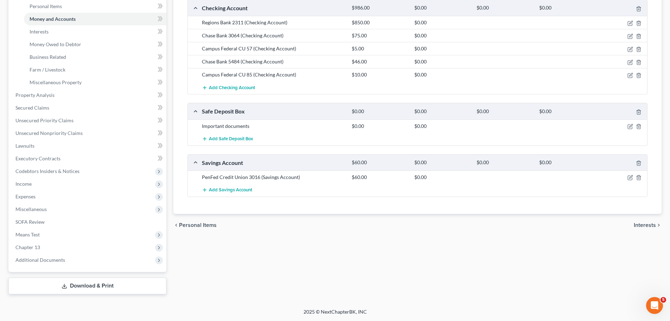
click at [43, 289] on link "Download & Print" at bounding box center [87, 285] width 158 height 17
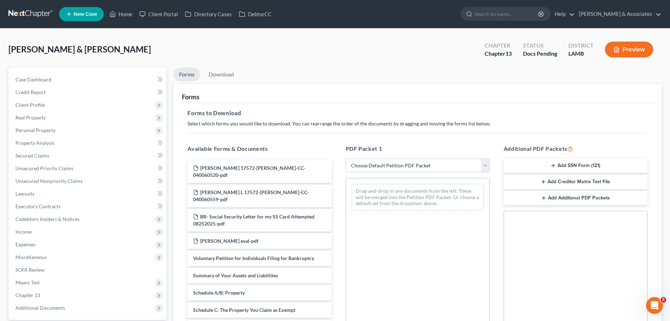
drag, startPoint x: 456, startPoint y: 161, endPoint x: 454, endPoint y: 169, distance: 7.5
click at [456, 161] on select "Choose Default Petition PDF Packet Complete Bankruptcy Petition (all forms and …" at bounding box center [418, 165] width 144 height 14
select select "0"
click at [346, 158] on select "Choose Default Petition PDF Packet Complete Bankruptcy Petition (all forms and …" at bounding box center [418, 165] width 144 height 14
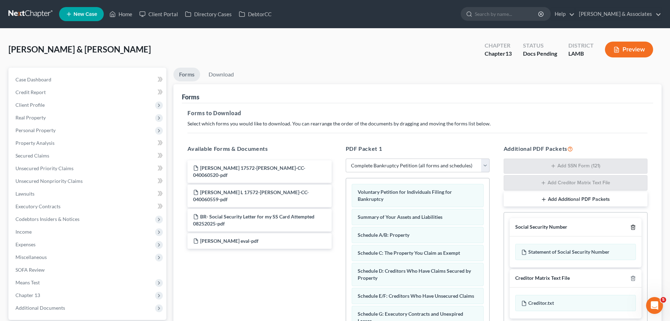
click at [634, 227] on icon "button" at bounding box center [634, 227] width 6 height 6
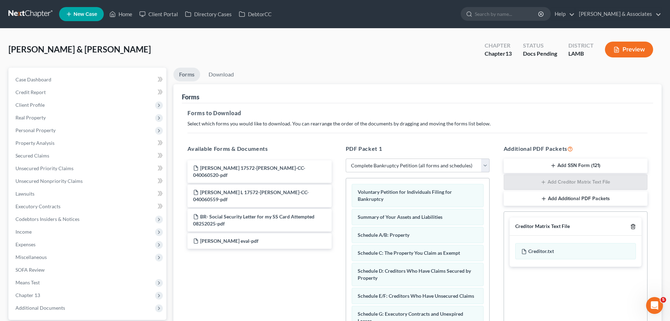
click at [634, 227] on line "button" at bounding box center [634, 226] width 0 height 1
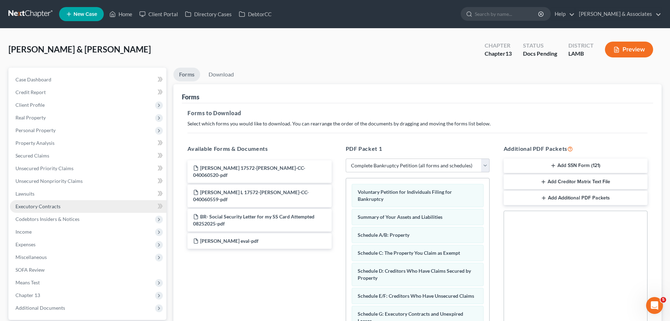
scroll to position [35, 0]
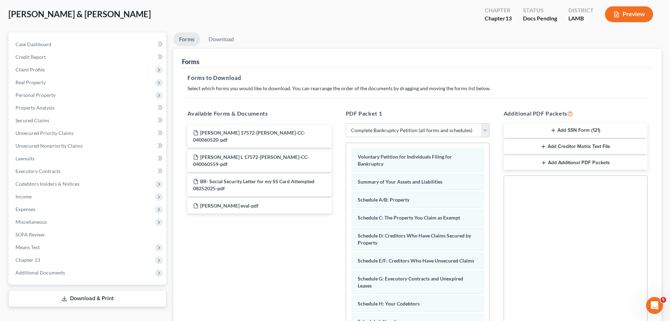
click at [85, 300] on link "Download & Print" at bounding box center [87, 298] width 158 height 17
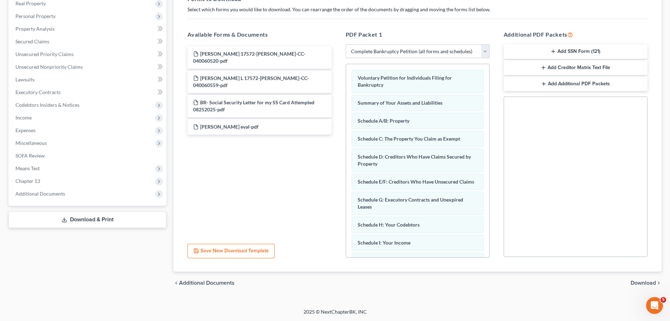
click at [646, 276] on div "chevron_left Additional Documents Download chevron_right" at bounding box center [417, 282] width 488 height 23
click at [645, 285] on span "Download" at bounding box center [643, 283] width 25 height 6
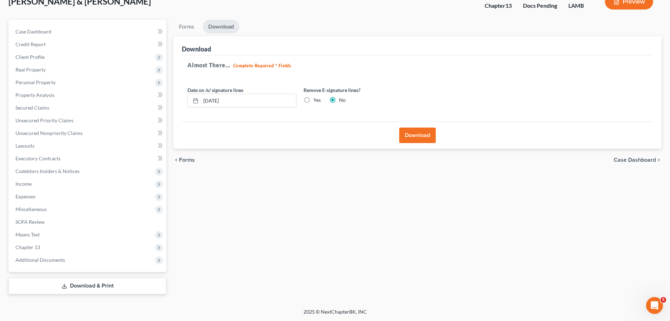
click at [313, 103] on label "Yes" at bounding box center [316, 99] width 7 height 7
click at [316, 101] on input "Yes" at bounding box center [318, 98] width 5 height 5
radio input "true"
radio input "false"
click at [414, 134] on button "Download" at bounding box center [417, 134] width 37 height 15
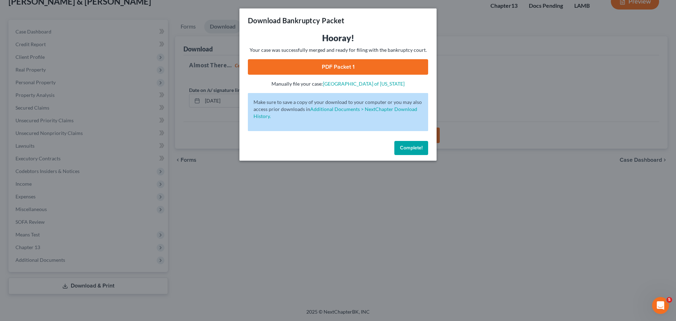
click at [317, 67] on link "PDF Packet 1" at bounding box center [338, 66] width 180 height 15
